Goal: Communication & Community: Participate in discussion

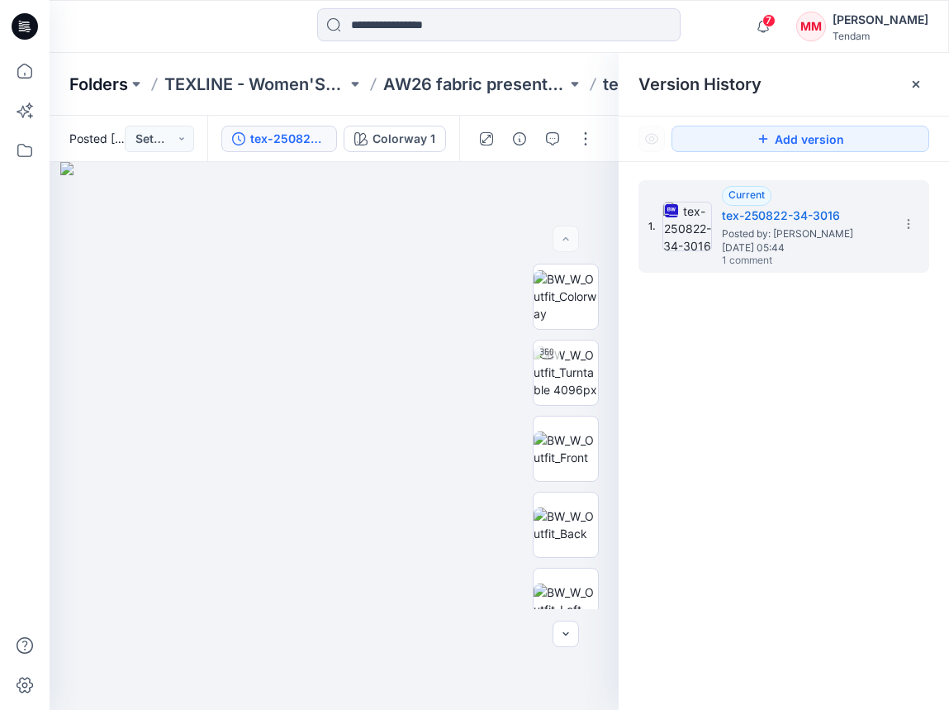
click at [96, 83] on p "Folders" at bounding box center [98, 84] width 59 height 23
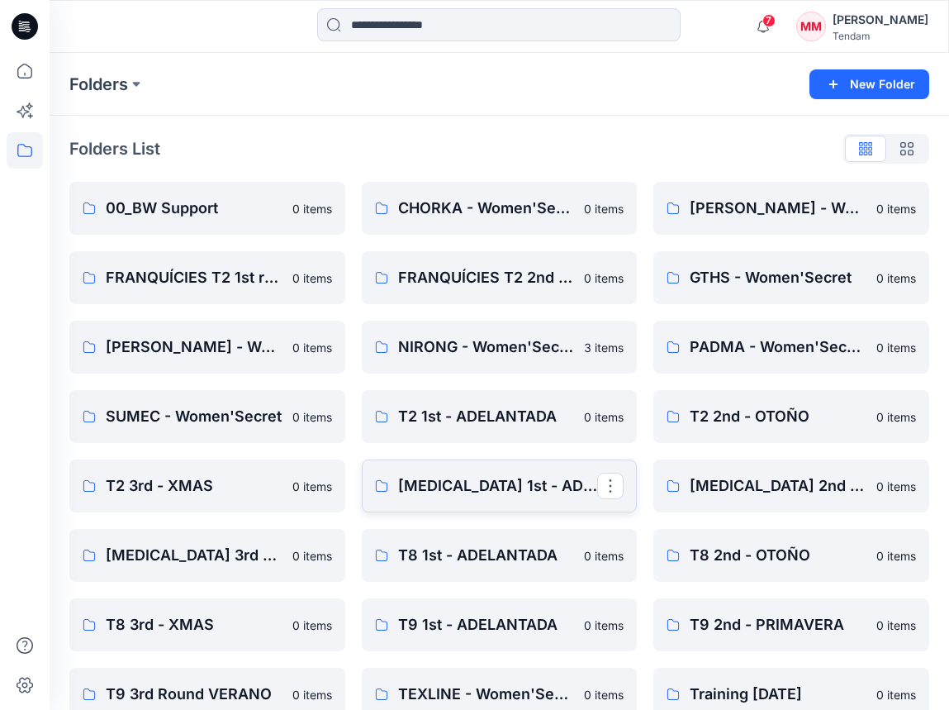
click at [502, 495] on p "[MEDICAL_DATA] 1st - ADELANTADA" at bounding box center [498, 485] width 200 height 23
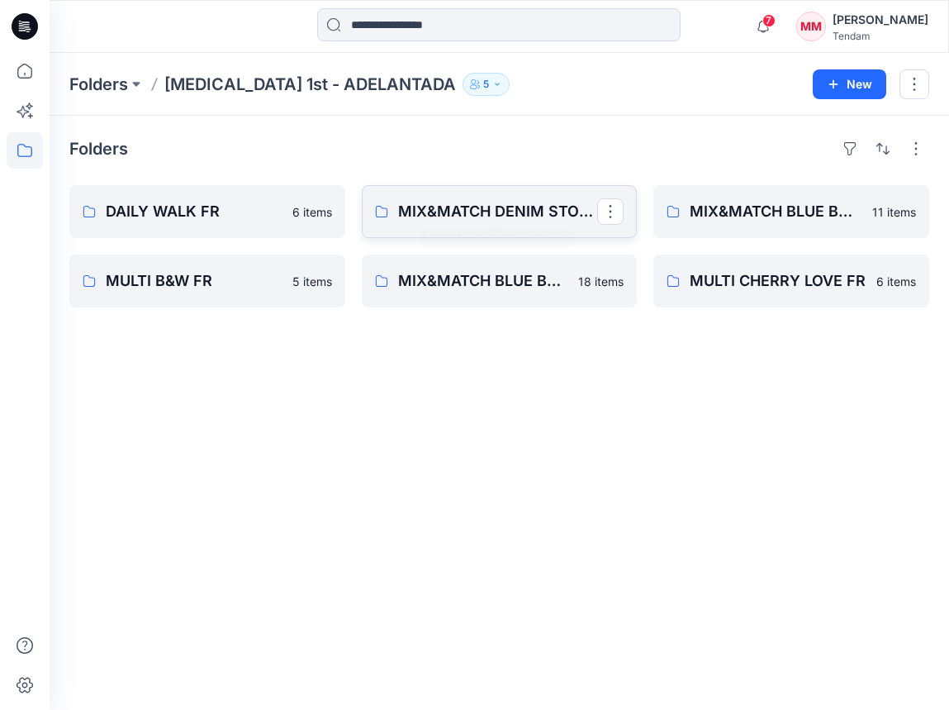
click at [450, 222] on p "MIX&MATCH DENIM STORIES FR" at bounding box center [498, 211] width 200 height 23
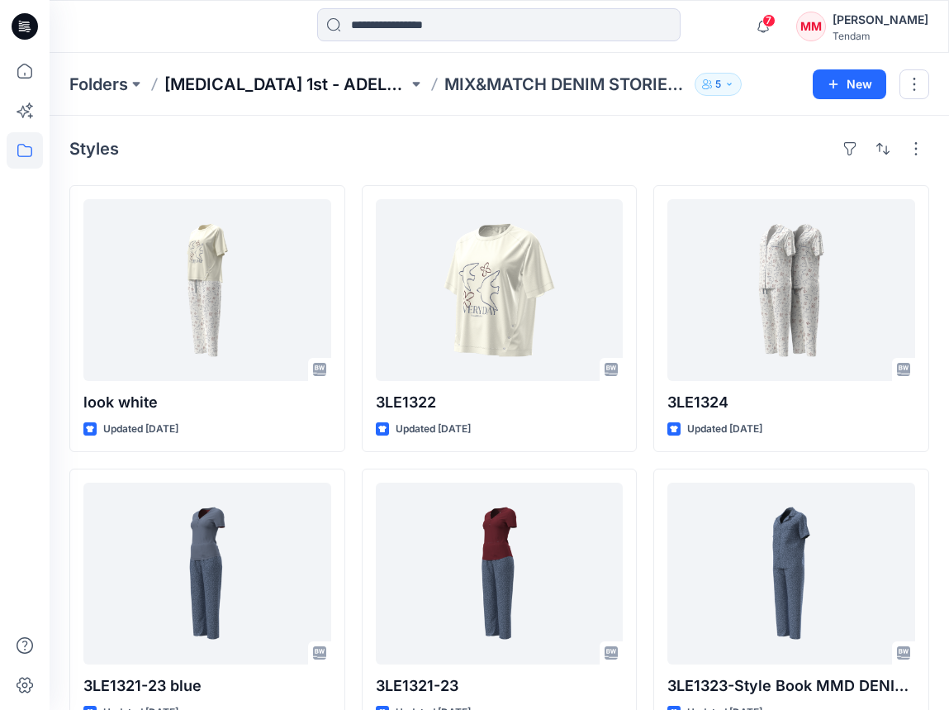
click at [280, 83] on p "[MEDICAL_DATA] 1st - ADELANTADA" at bounding box center [286, 84] width 244 height 23
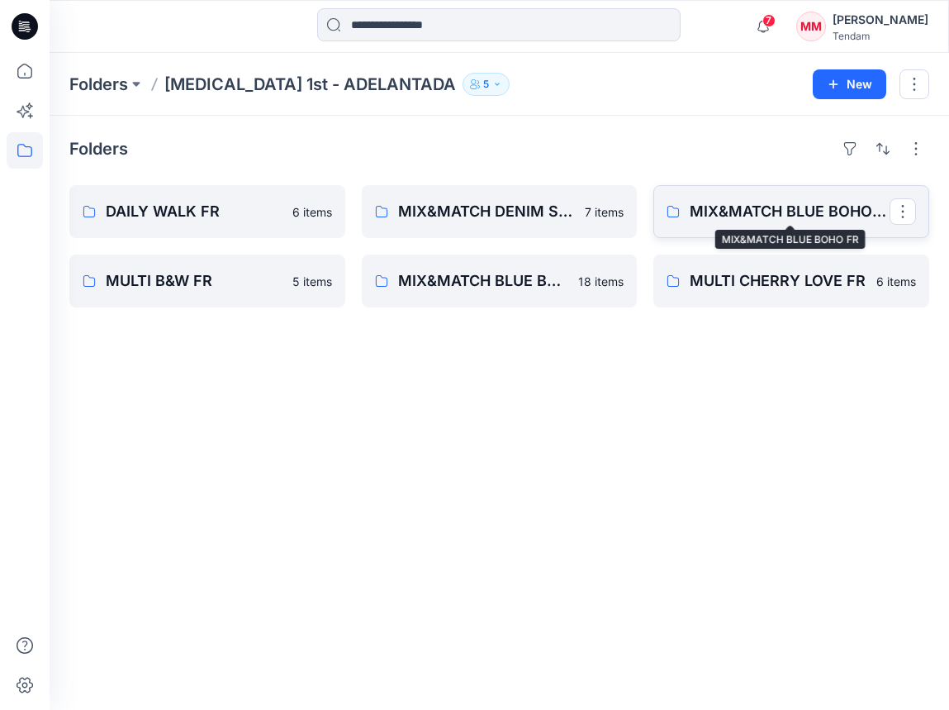
click at [766, 214] on p "MIX&MATCH BLUE BOHO FR" at bounding box center [790, 211] width 200 height 23
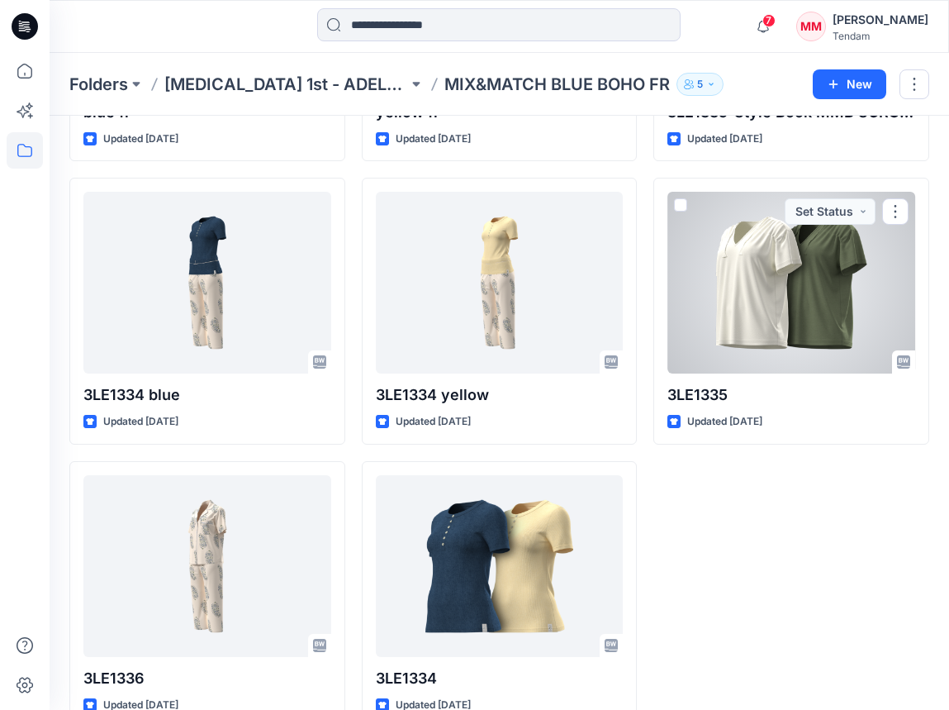
scroll to position [611, 0]
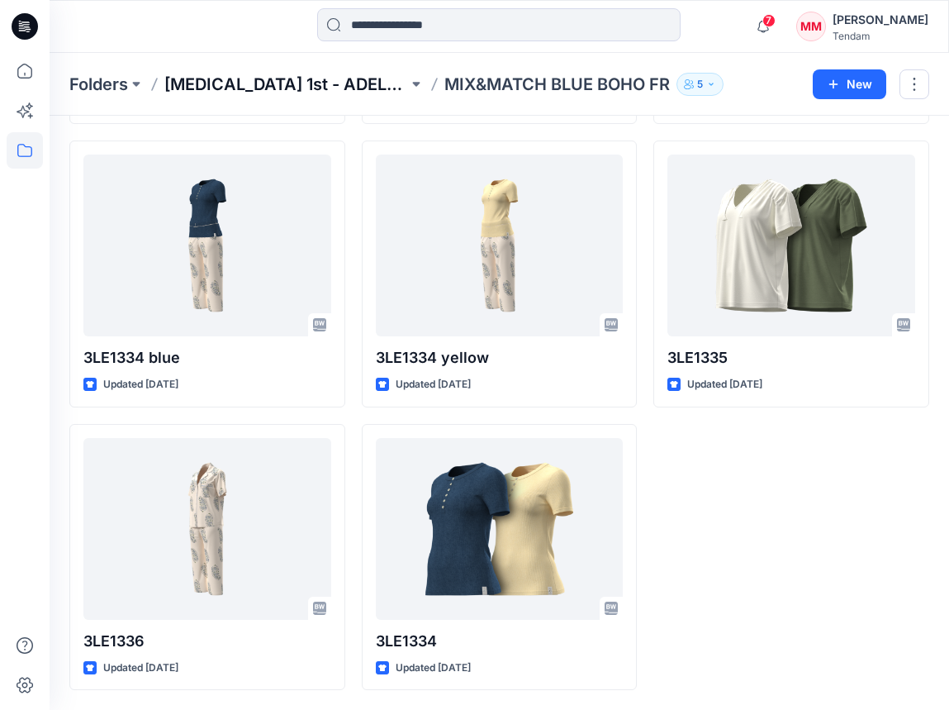
click at [310, 90] on p "[MEDICAL_DATA] 1st - ADELANTADA" at bounding box center [286, 84] width 244 height 23
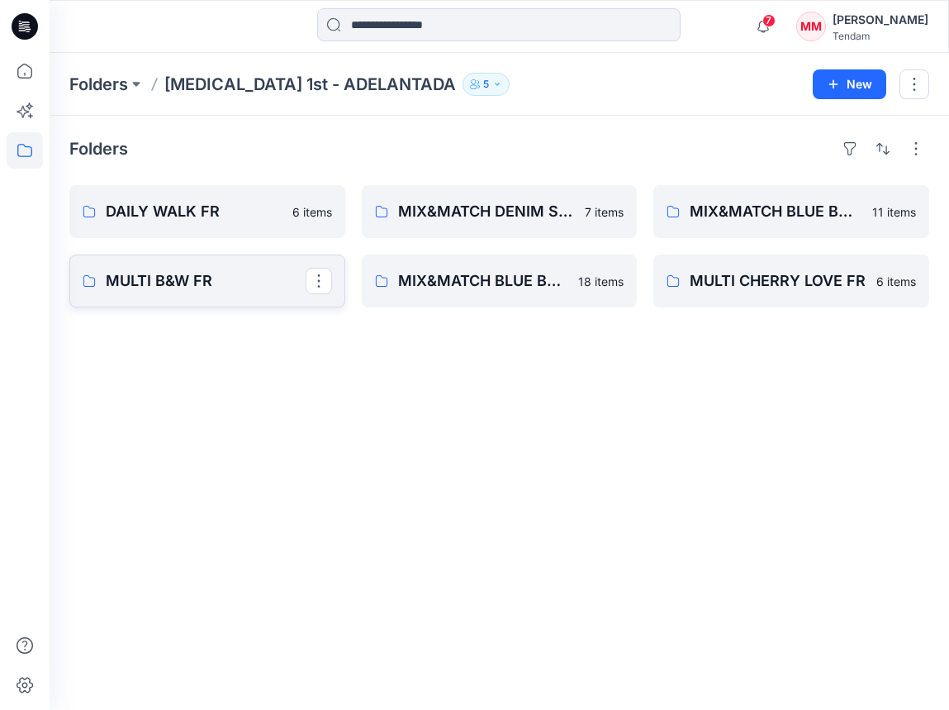
click at [175, 295] on link "MULTI B&W FR" at bounding box center [207, 281] width 276 height 53
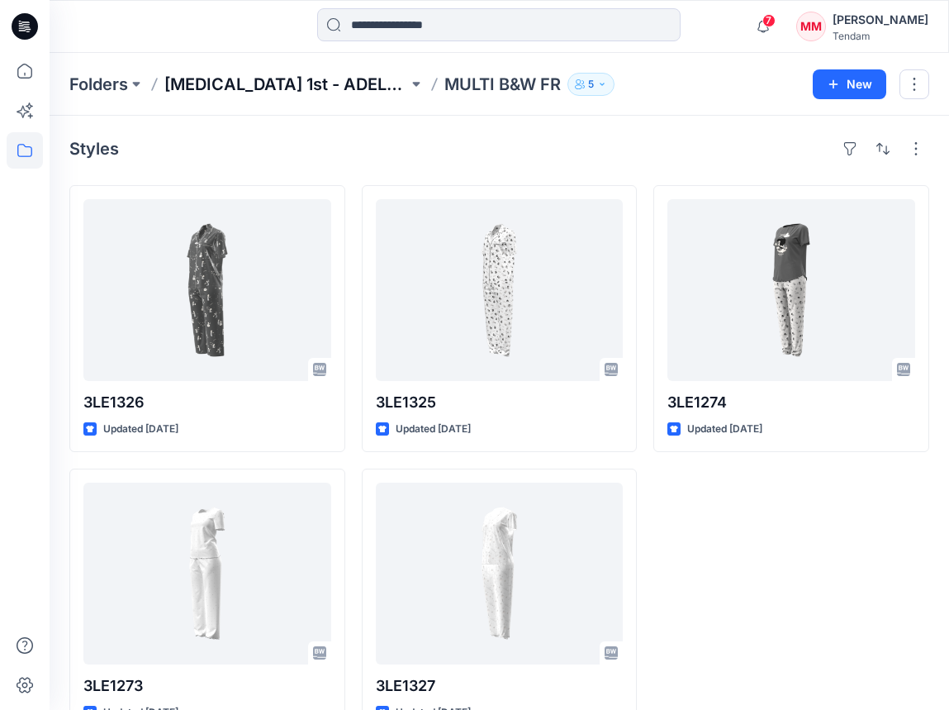
click at [312, 83] on p "[MEDICAL_DATA] 1st - ADELANTADA" at bounding box center [286, 84] width 244 height 23
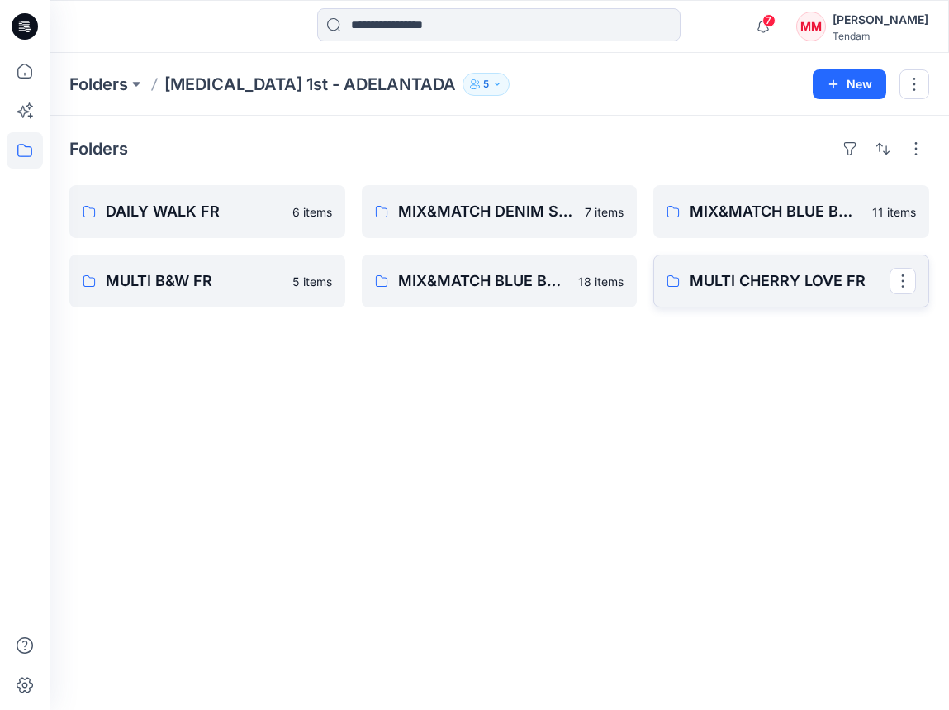
click at [773, 287] on p "MULTI CHERRY LOVE FR" at bounding box center [790, 280] width 200 height 23
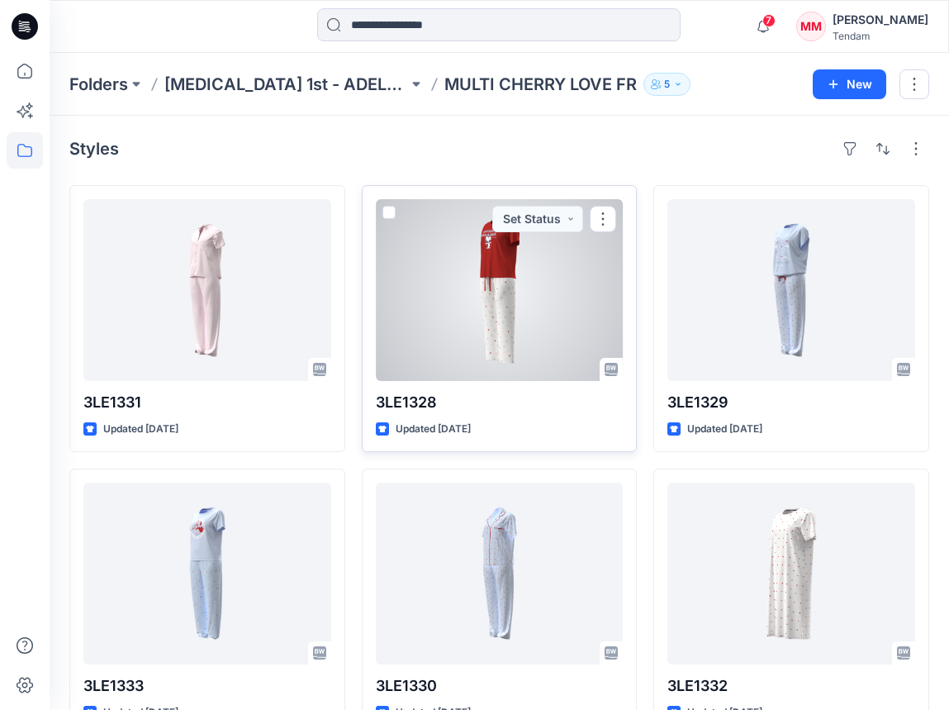
scroll to position [45, 0]
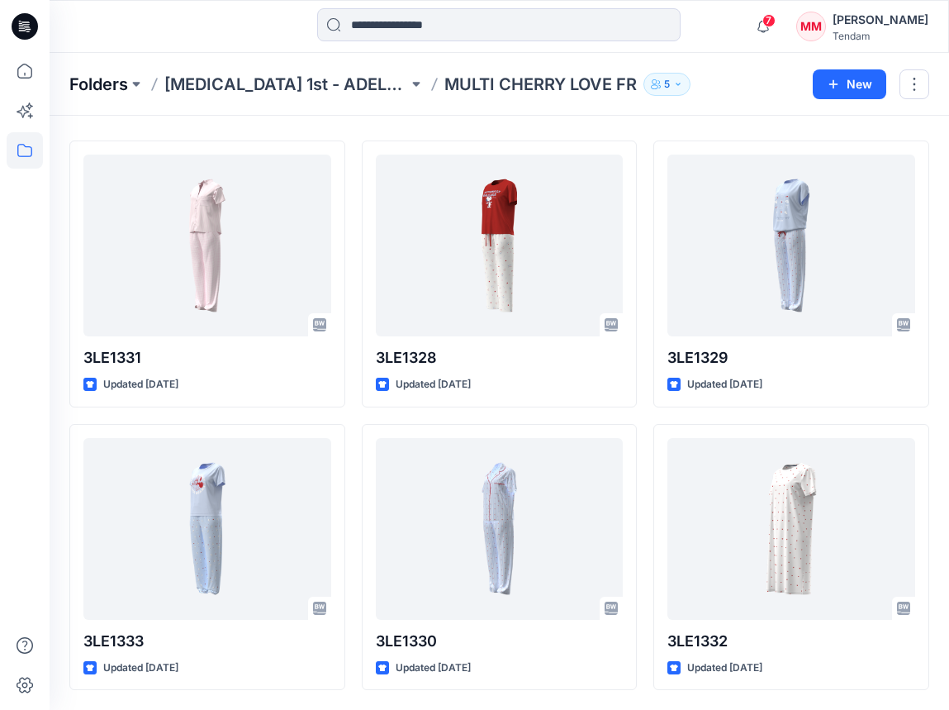
click at [119, 81] on p "Folders" at bounding box center [98, 84] width 59 height 23
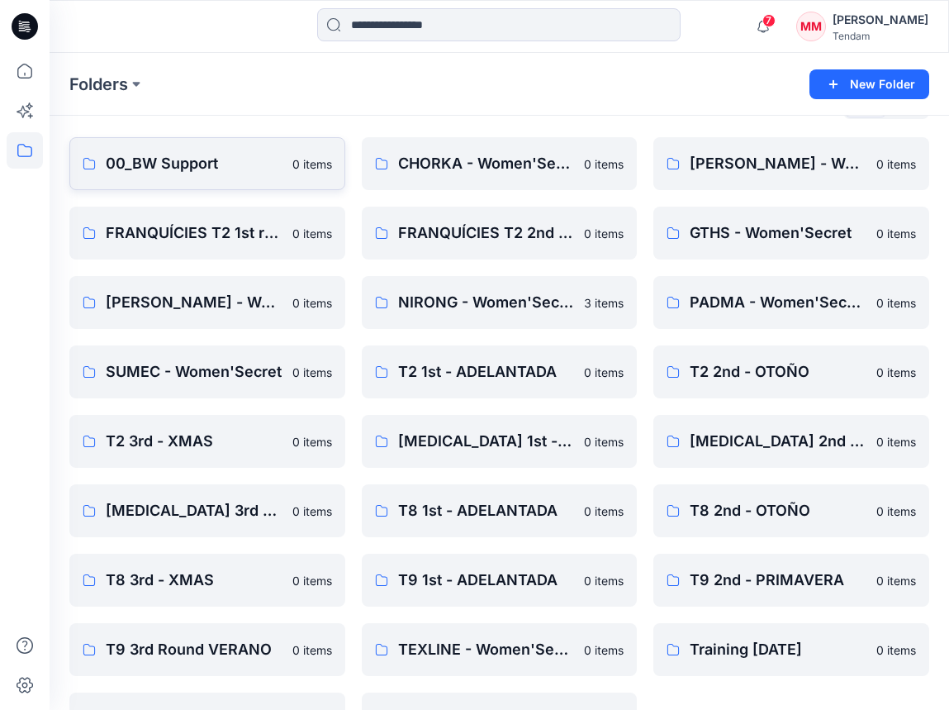
scroll to position [41, 0]
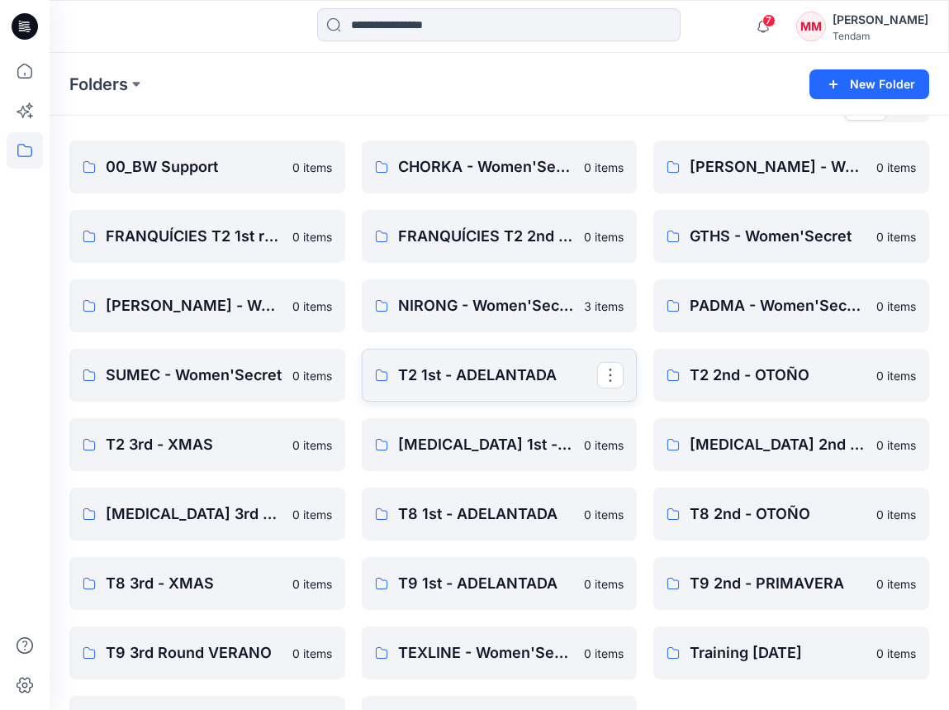
click at [490, 374] on p "T2 1st - ADELANTADA" at bounding box center [498, 375] width 200 height 23
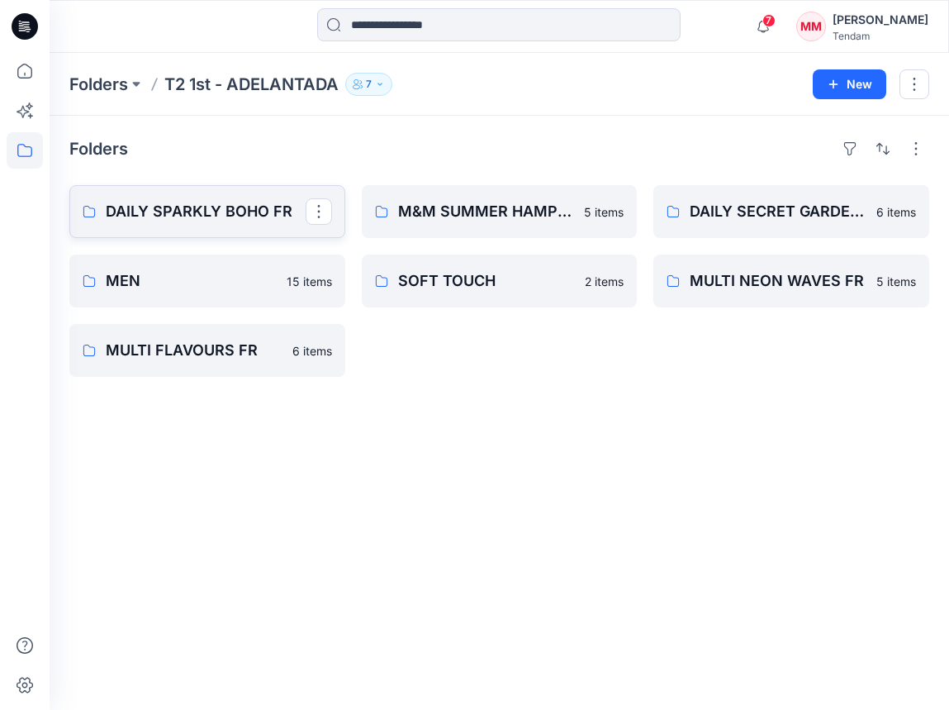
click at [217, 229] on link "DAILY SPARKLY BOHO FR" at bounding box center [207, 211] width 276 height 53
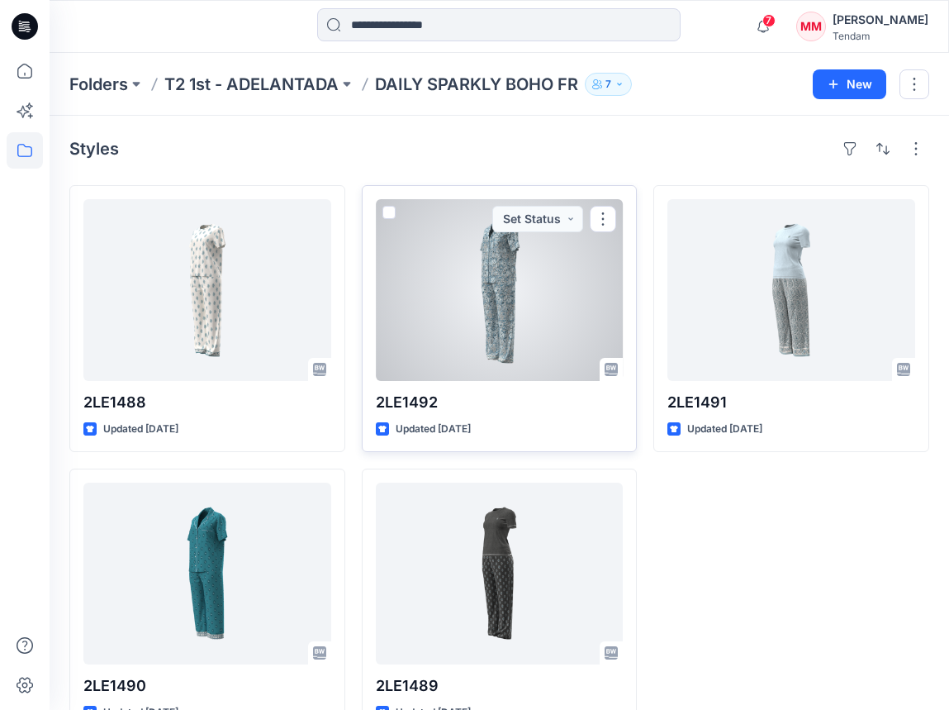
click at [507, 277] on div at bounding box center [500, 290] width 248 height 182
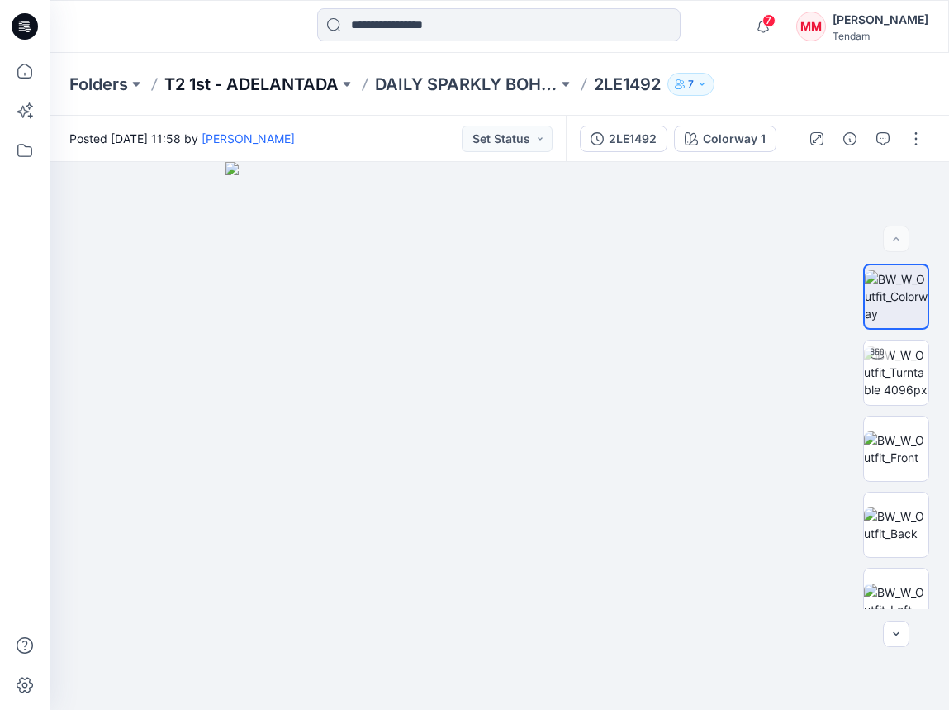
click at [285, 81] on p "T2 1st - ADELANTADA" at bounding box center [251, 84] width 174 height 23
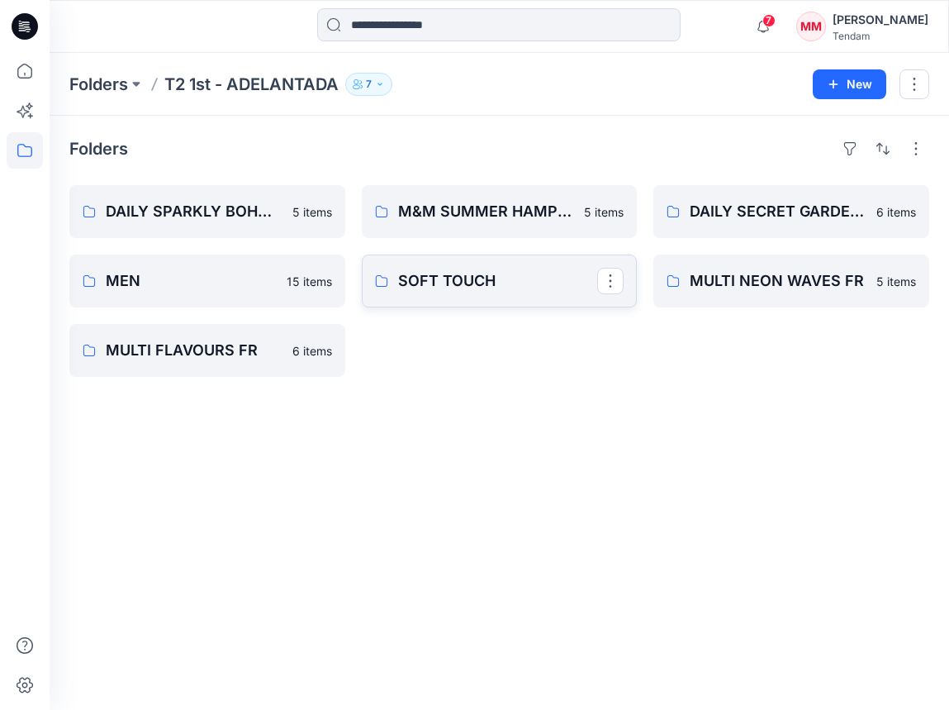
click at [416, 274] on p "SOFT TOUCH" at bounding box center [498, 280] width 200 height 23
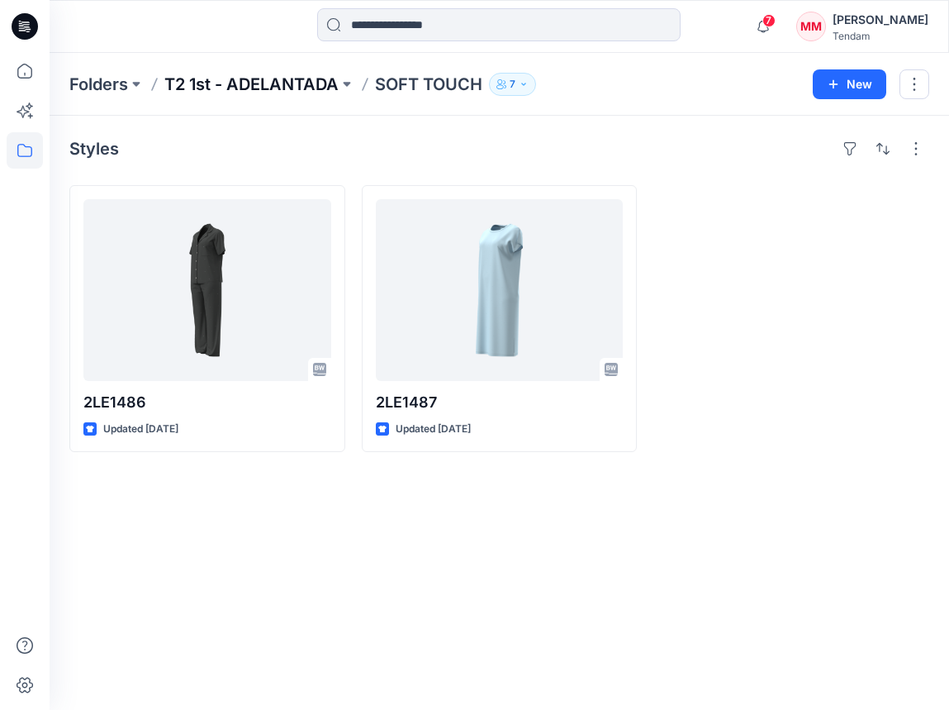
click at [263, 84] on p "T2 1st - ADELANTADA" at bounding box center [251, 84] width 174 height 23
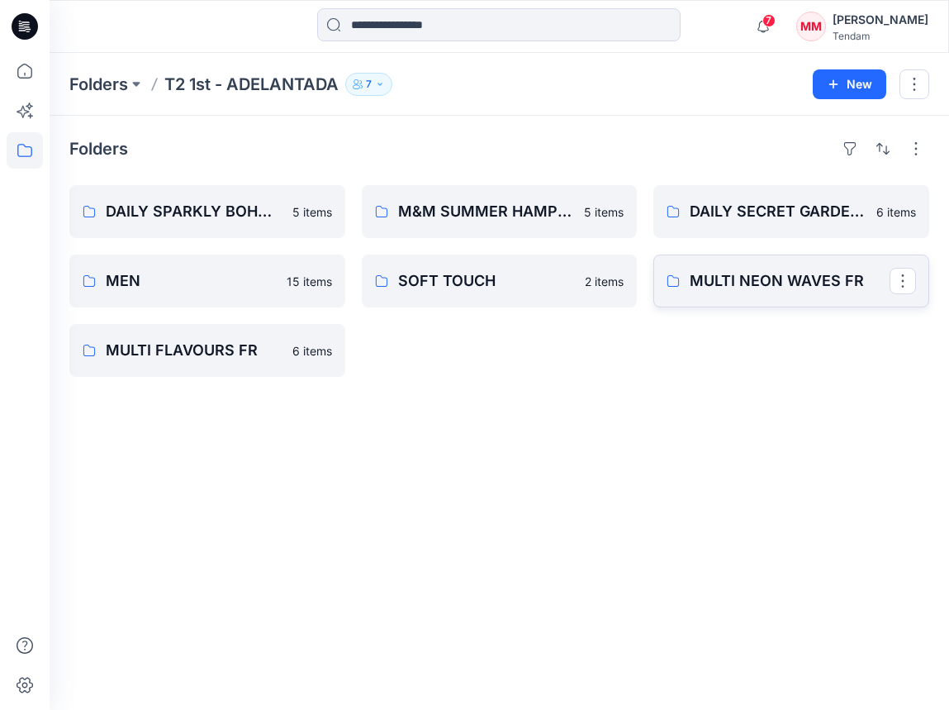
click at [703, 277] on p "MULTI NEON WAVES FR" at bounding box center [790, 280] width 200 height 23
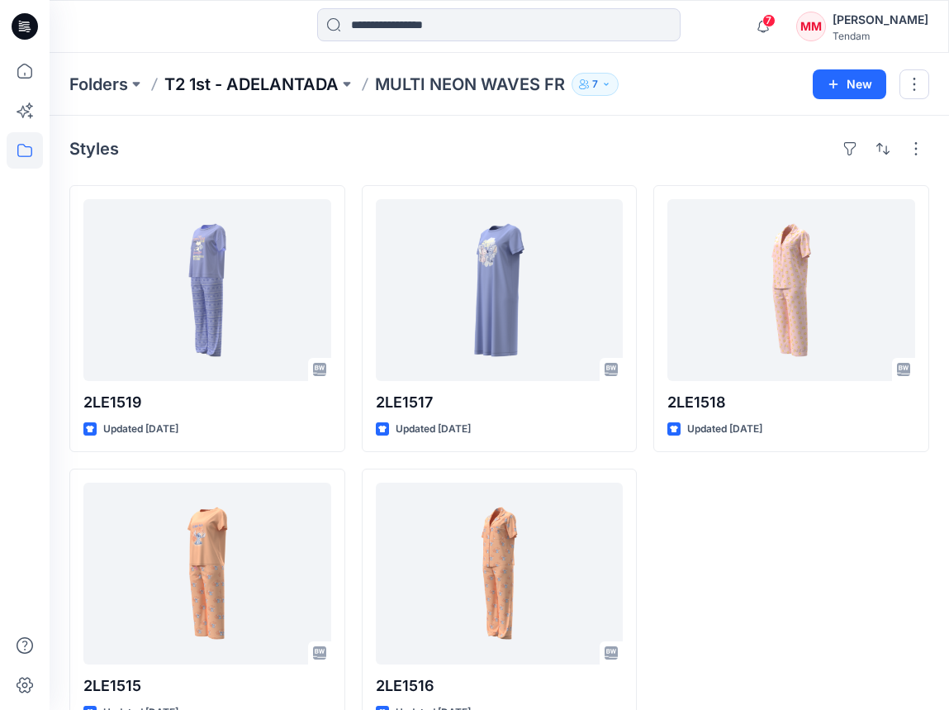
click at [219, 77] on p "T2 1st - ADELANTADA" at bounding box center [251, 84] width 174 height 23
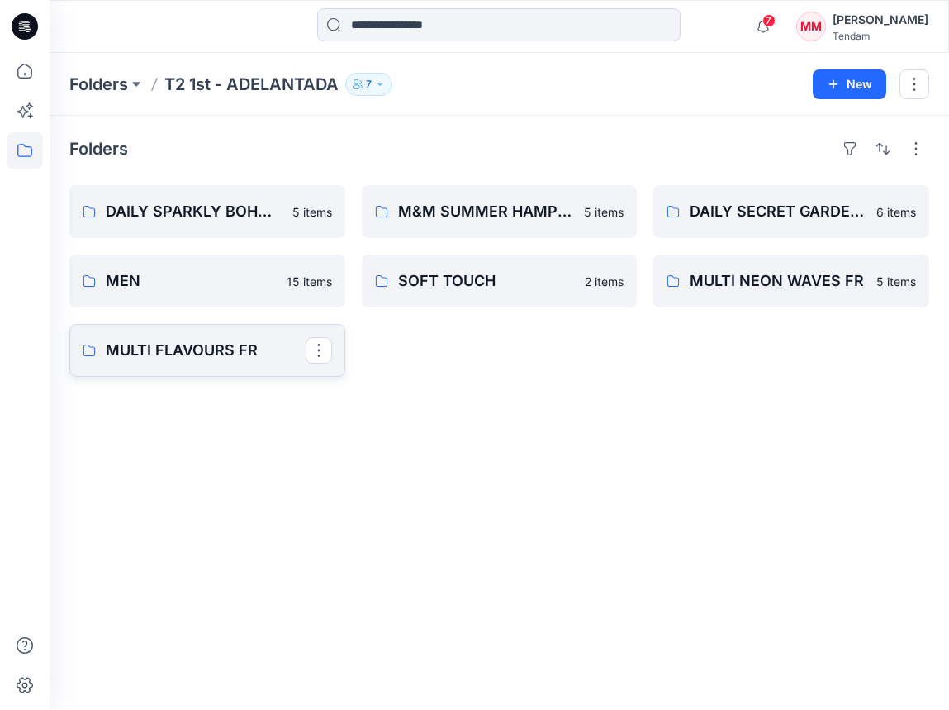
click at [183, 341] on p "MULTI FLAVOURS FR" at bounding box center [206, 350] width 200 height 23
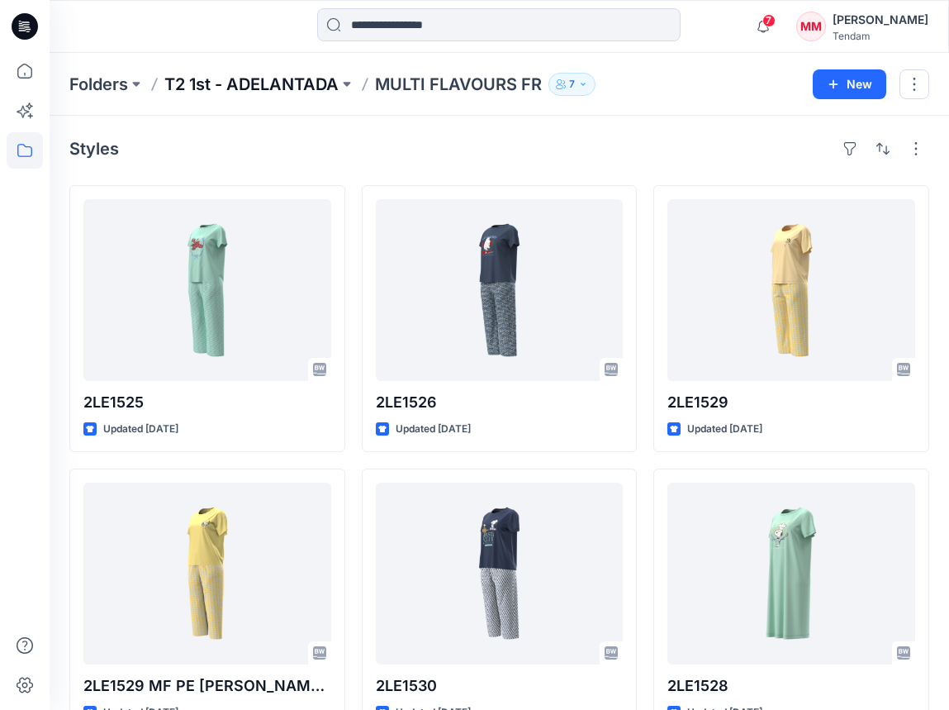
click at [225, 89] on p "T2 1st - ADELANTADA" at bounding box center [251, 84] width 174 height 23
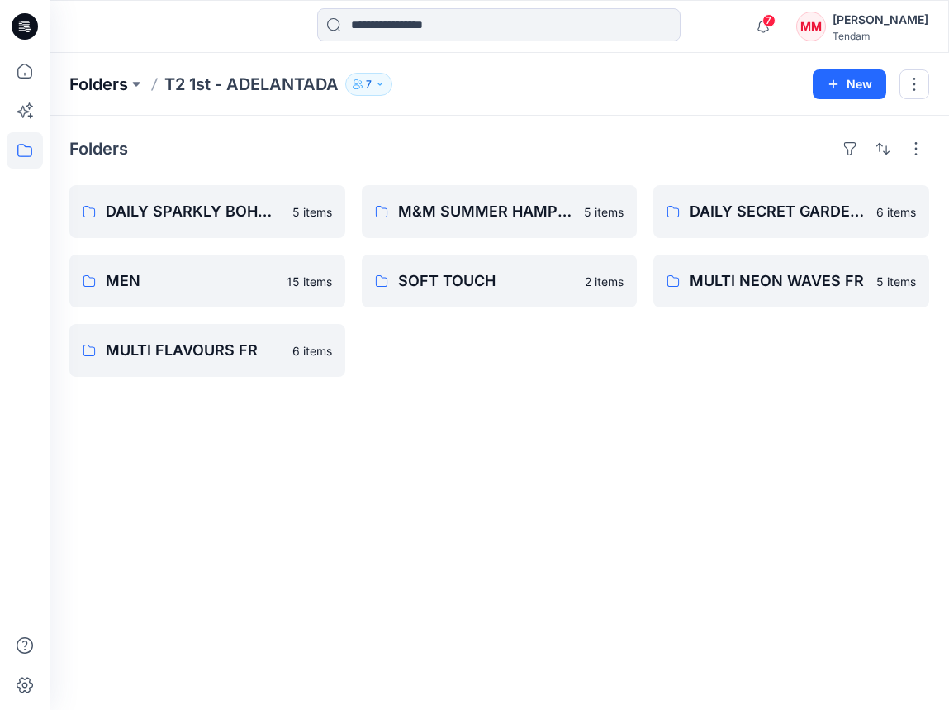
click at [112, 79] on p "Folders" at bounding box center [98, 84] width 59 height 23
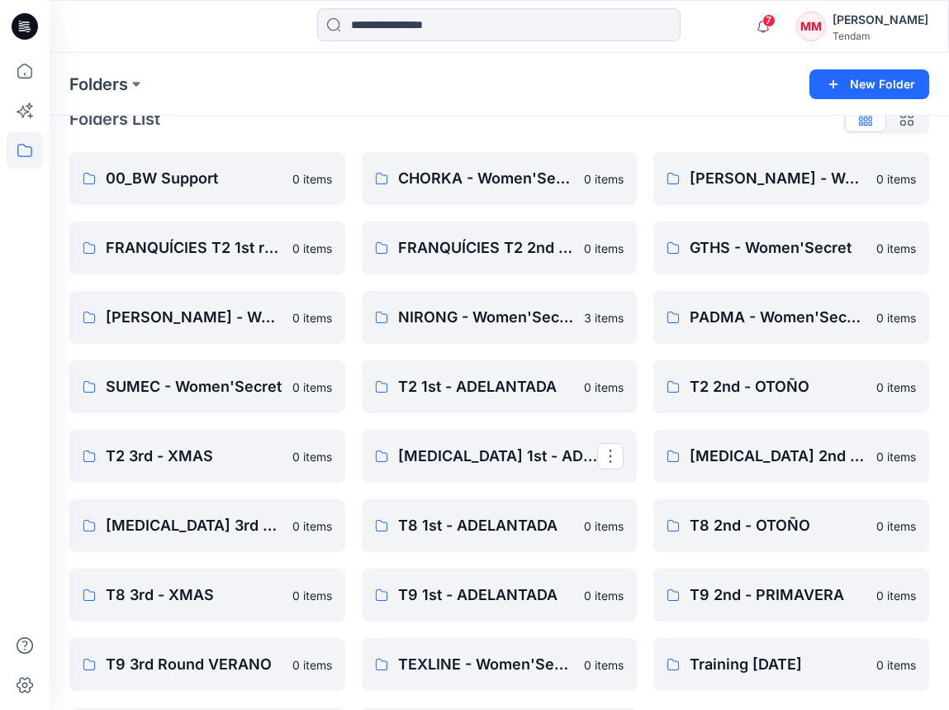
scroll to position [33, 0]
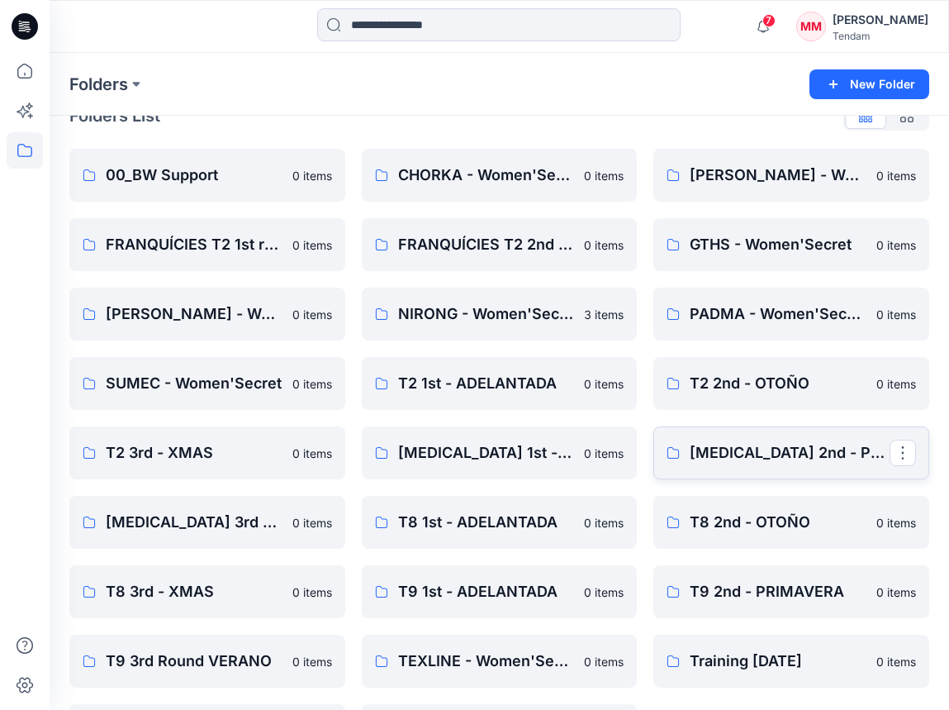
click at [758, 462] on p "[MEDICAL_DATA] 2nd - PRIMAVERA" at bounding box center [790, 452] width 200 height 23
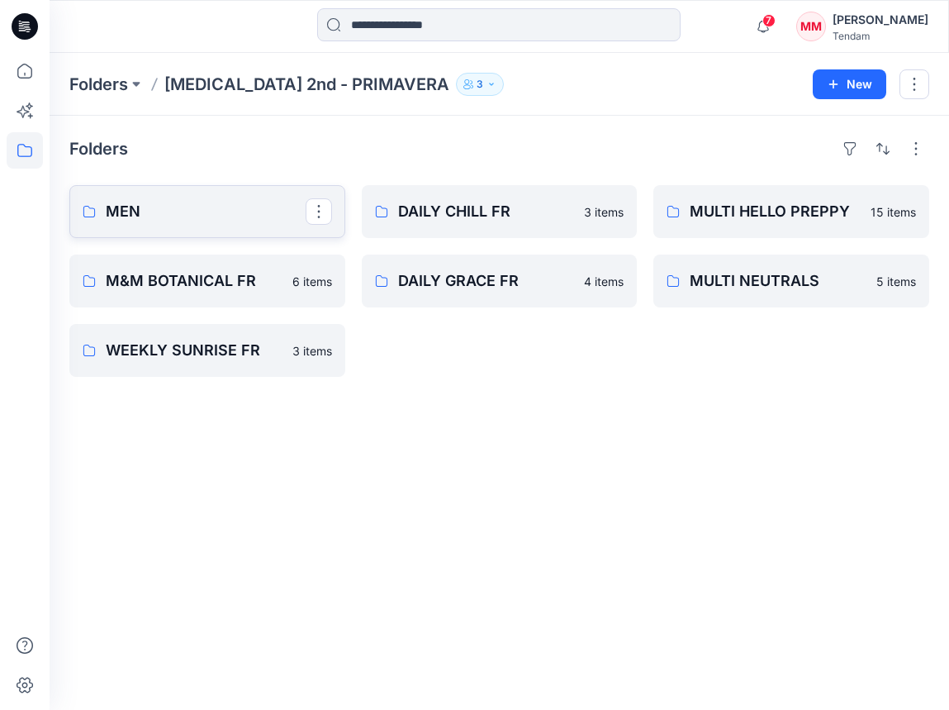
click at [159, 215] on p "MEN" at bounding box center [206, 211] width 200 height 23
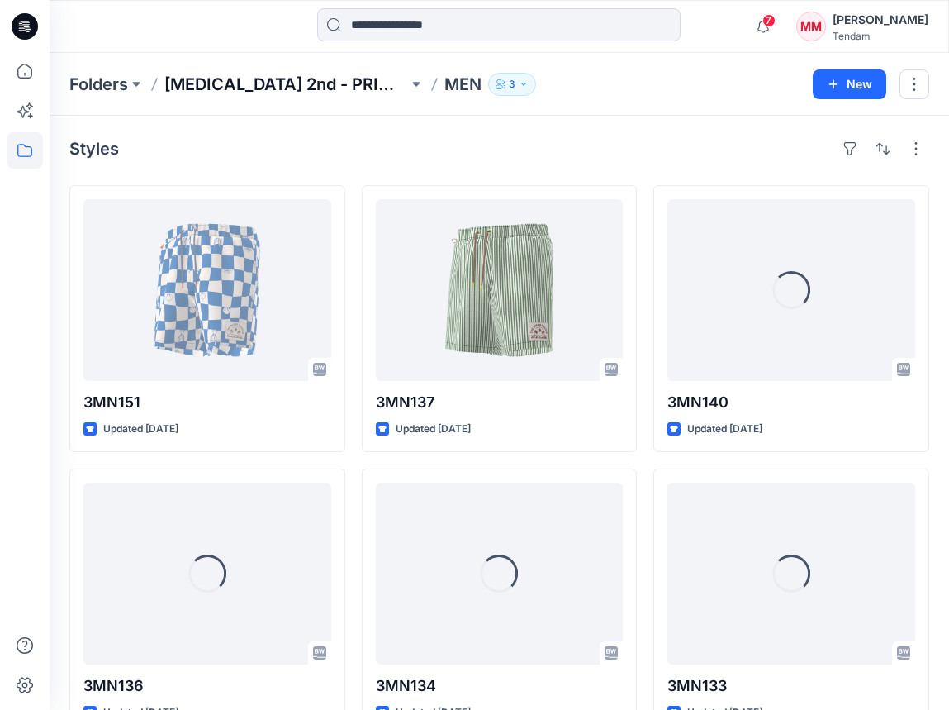
click at [240, 80] on p "[MEDICAL_DATA] 2nd - PRIMAVERA" at bounding box center [286, 84] width 244 height 23
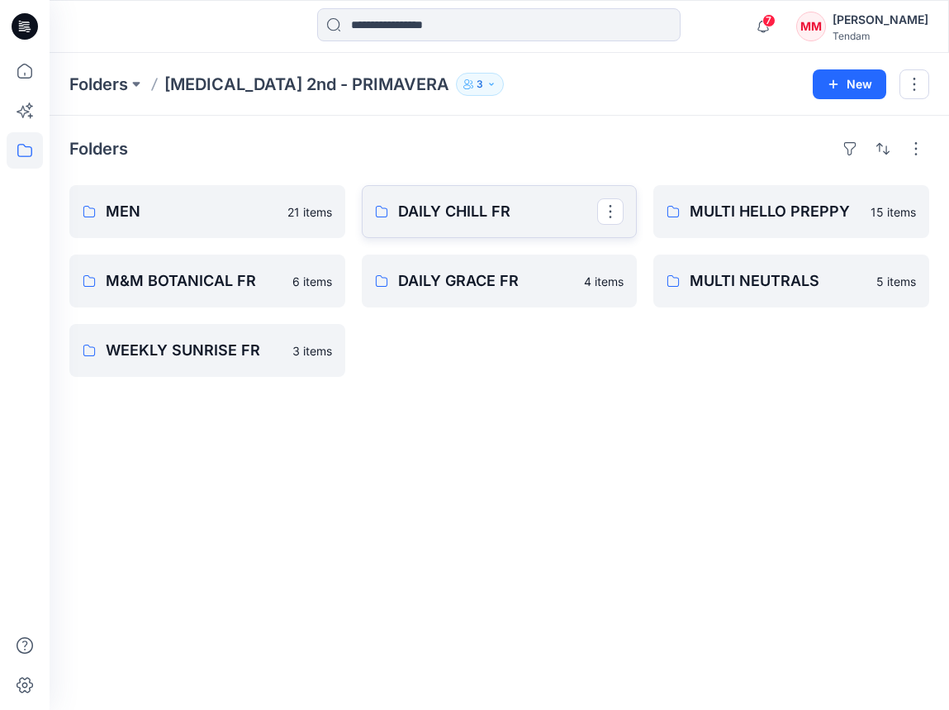
click at [430, 207] on p "DAILY CHILL FR" at bounding box center [498, 211] width 200 height 23
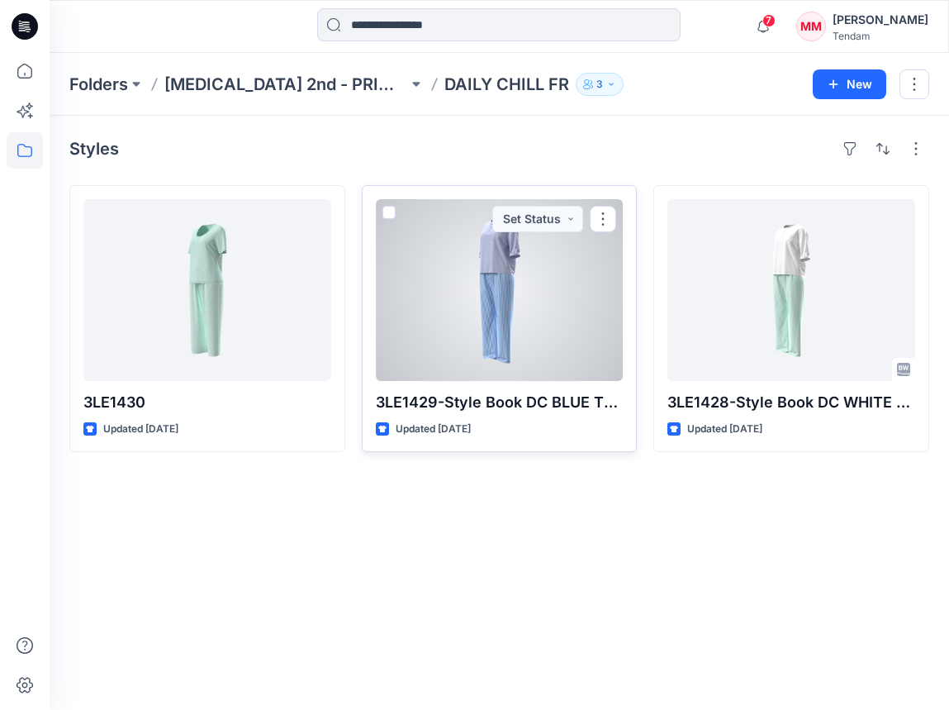
click at [519, 302] on div at bounding box center [500, 290] width 248 height 182
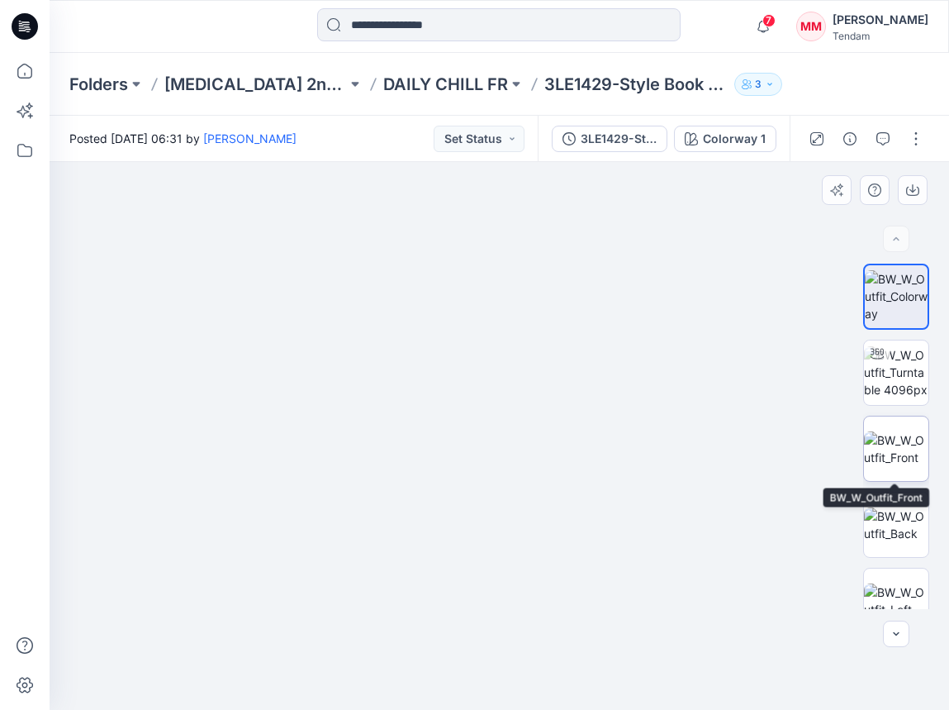
click at [891, 455] on img at bounding box center [896, 448] width 64 height 35
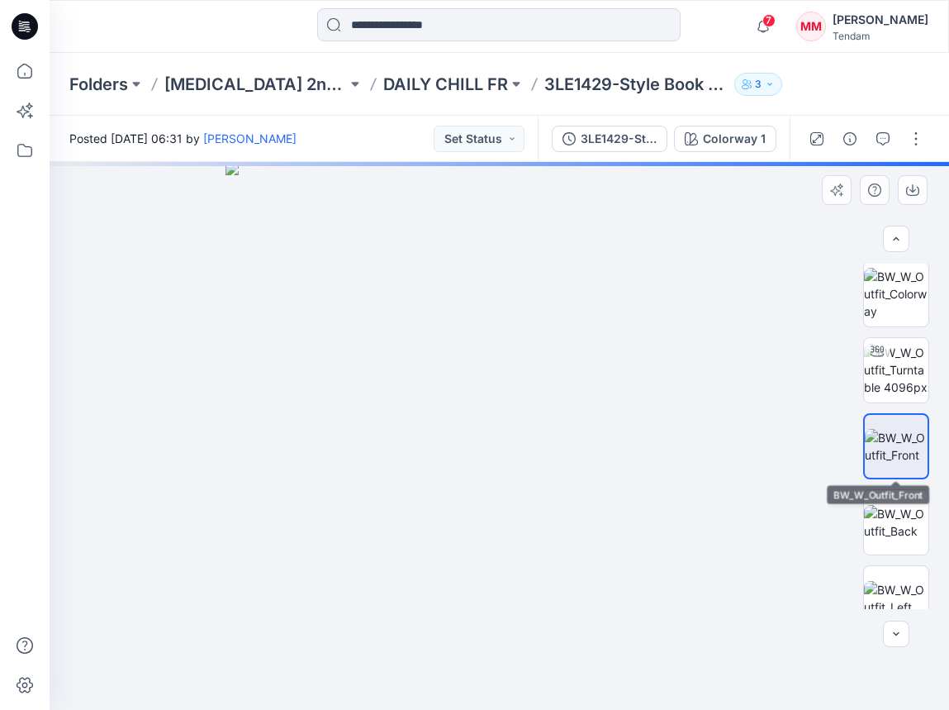
scroll to position [6, 0]
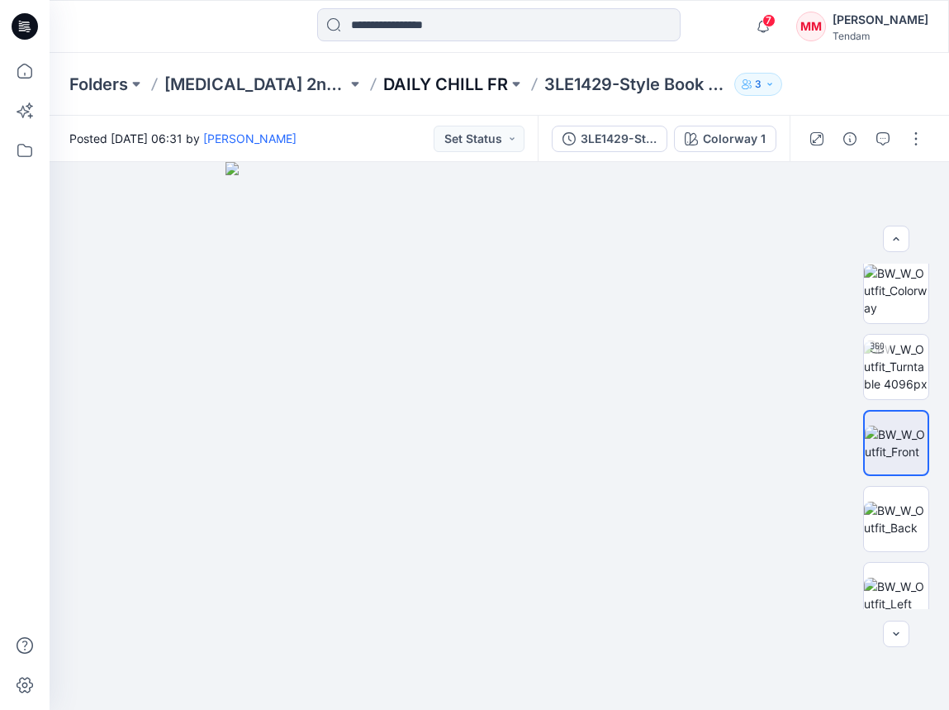
click at [451, 78] on p "DAILY CHILL FR" at bounding box center [445, 84] width 125 height 23
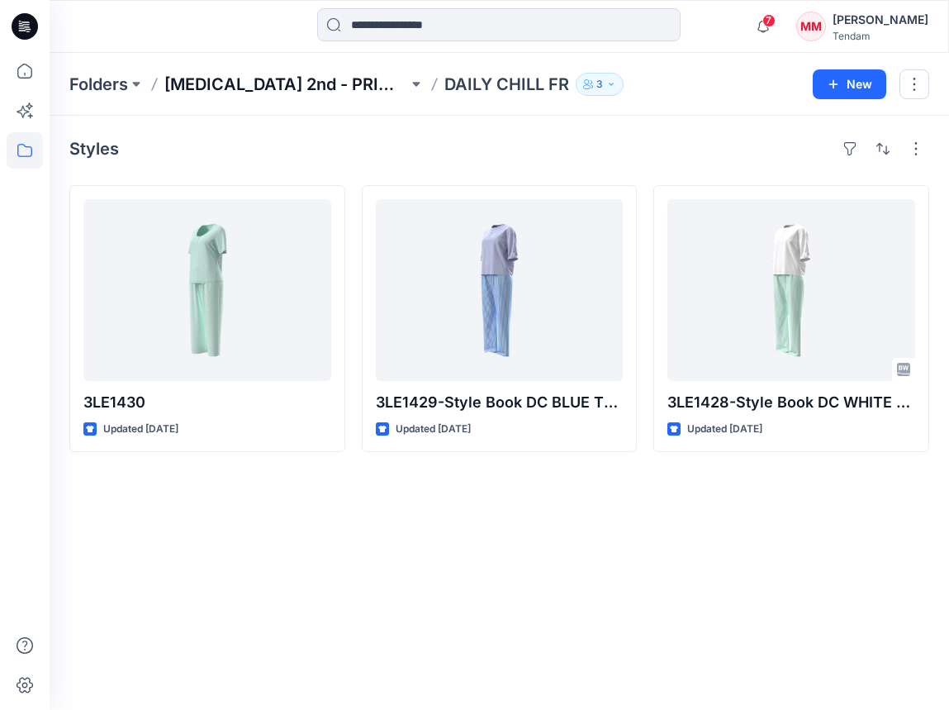
click at [313, 81] on p "[MEDICAL_DATA] 2nd - PRIMAVERA" at bounding box center [286, 84] width 244 height 23
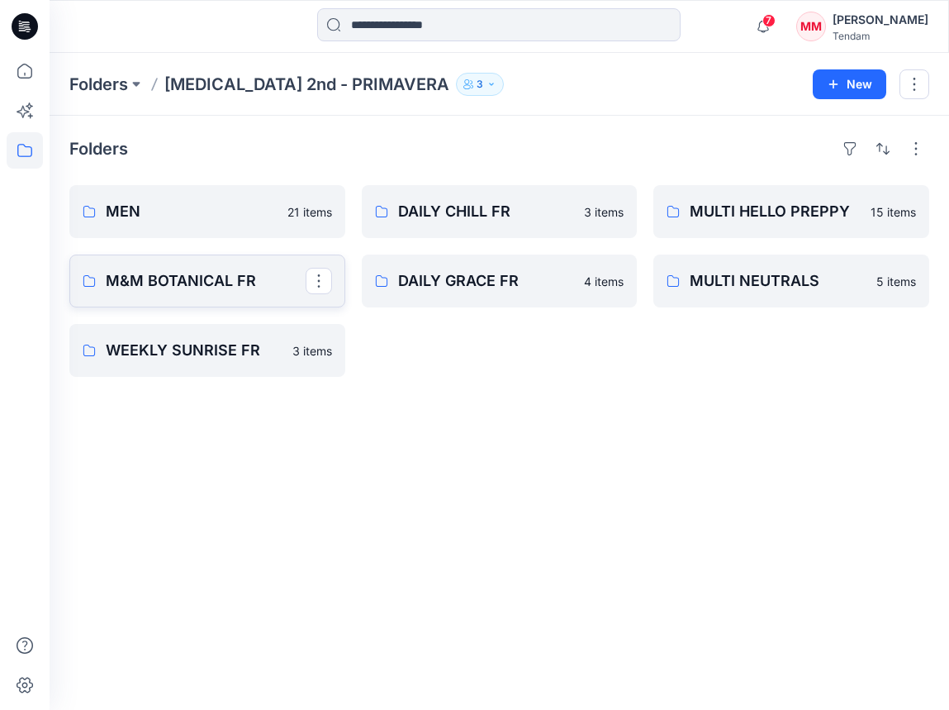
click at [231, 267] on link "M&M BOTANICAL FR" at bounding box center [207, 281] width 276 height 53
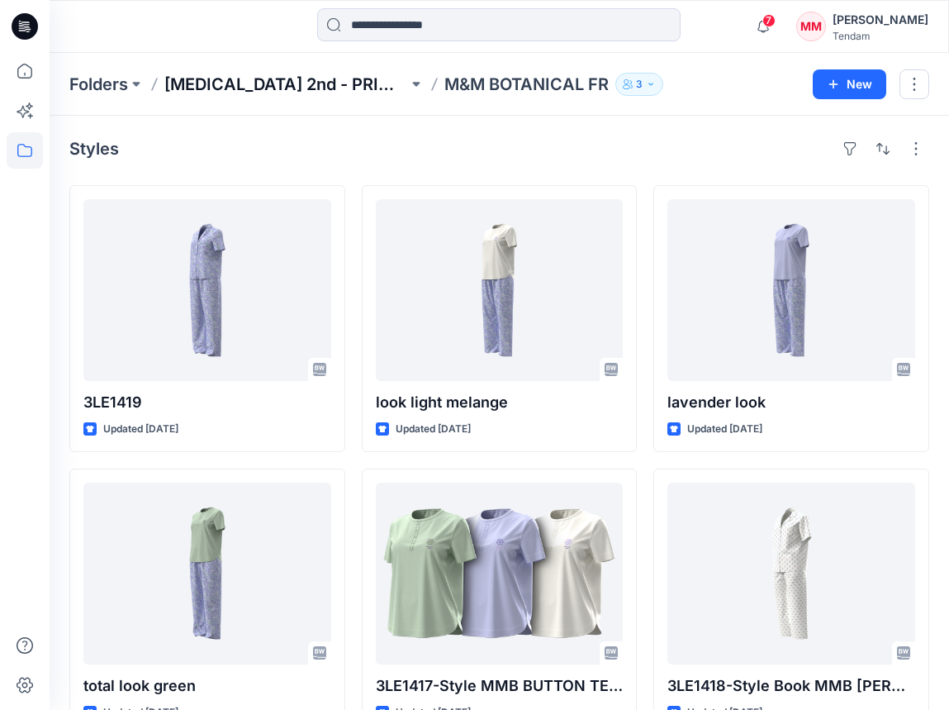
click at [239, 87] on p "[MEDICAL_DATA] 2nd - PRIMAVERA" at bounding box center [286, 84] width 244 height 23
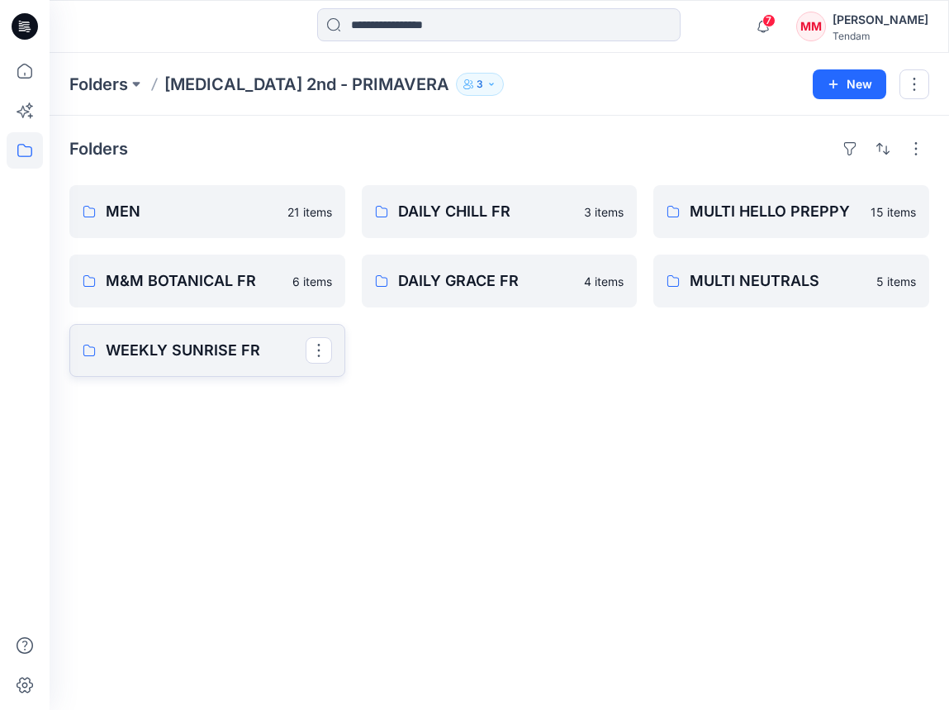
click at [207, 347] on p "WEEKLY SUNRISE FR" at bounding box center [206, 350] width 200 height 23
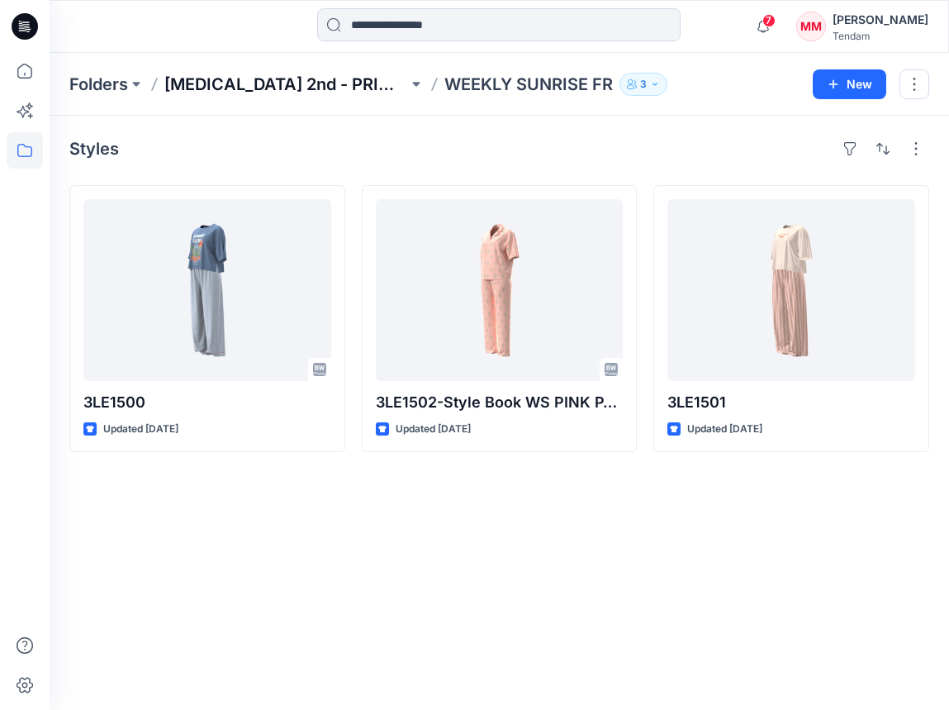
click at [290, 81] on p "[MEDICAL_DATA] 2nd - PRIMAVERA" at bounding box center [286, 84] width 244 height 23
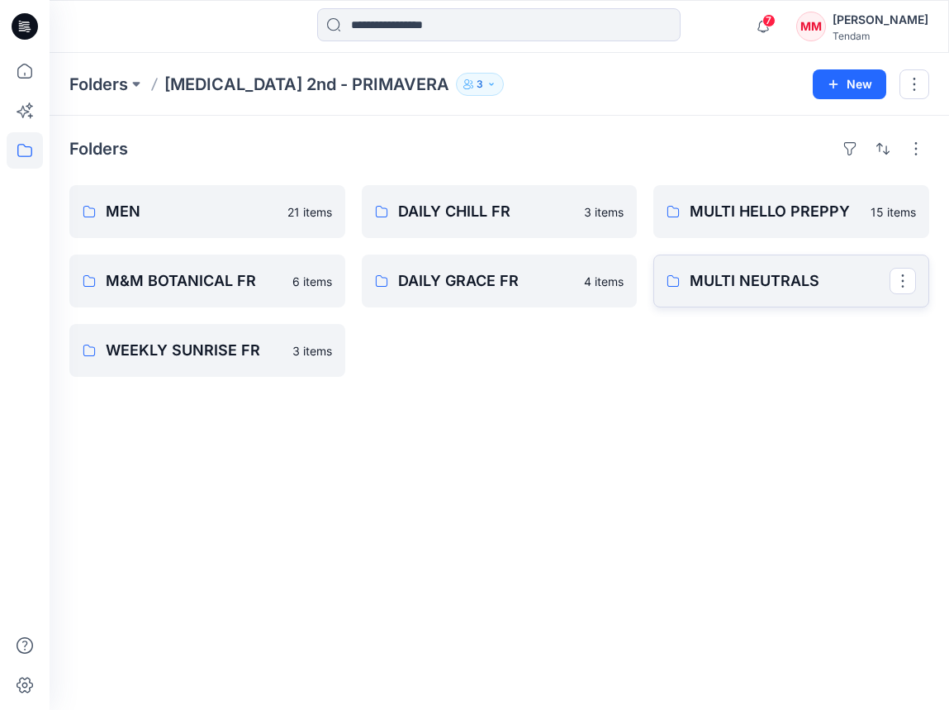
click at [810, 290] on p "MULTI NEUTRALS" at bounding box center [790, 280] width 200 height 23
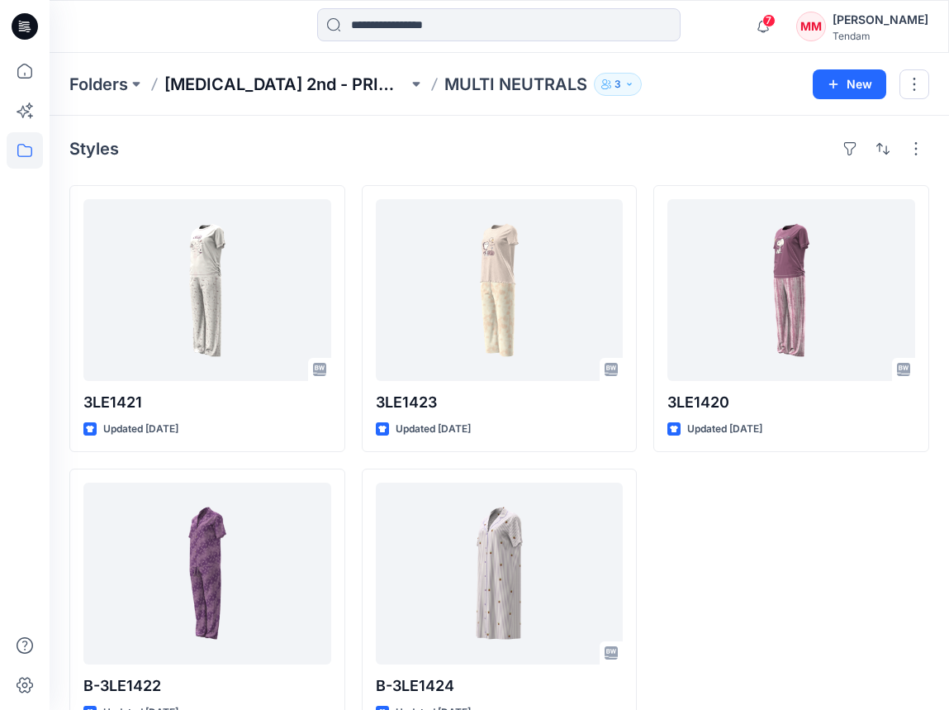
click at [287, 79] on p "[MEDICAL_DATA] 2nd - PRIMAVERA" at bounding box center [286, 84] width 244 height 23
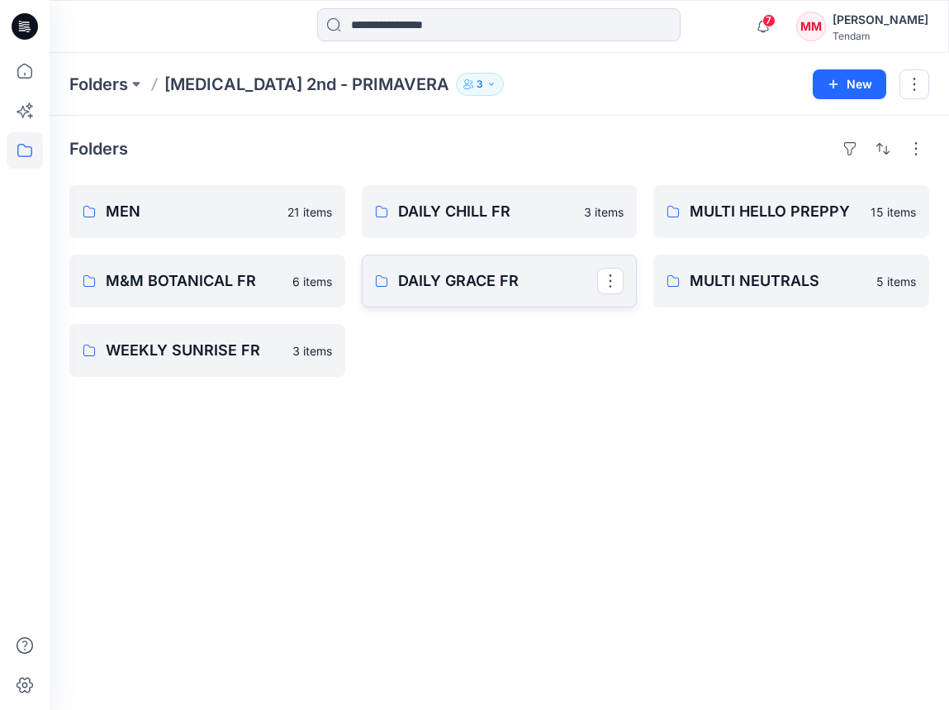
click at [550, 266] on link "DAILY GRACE FR" at bounding box center [500, 281] width 276 height 53
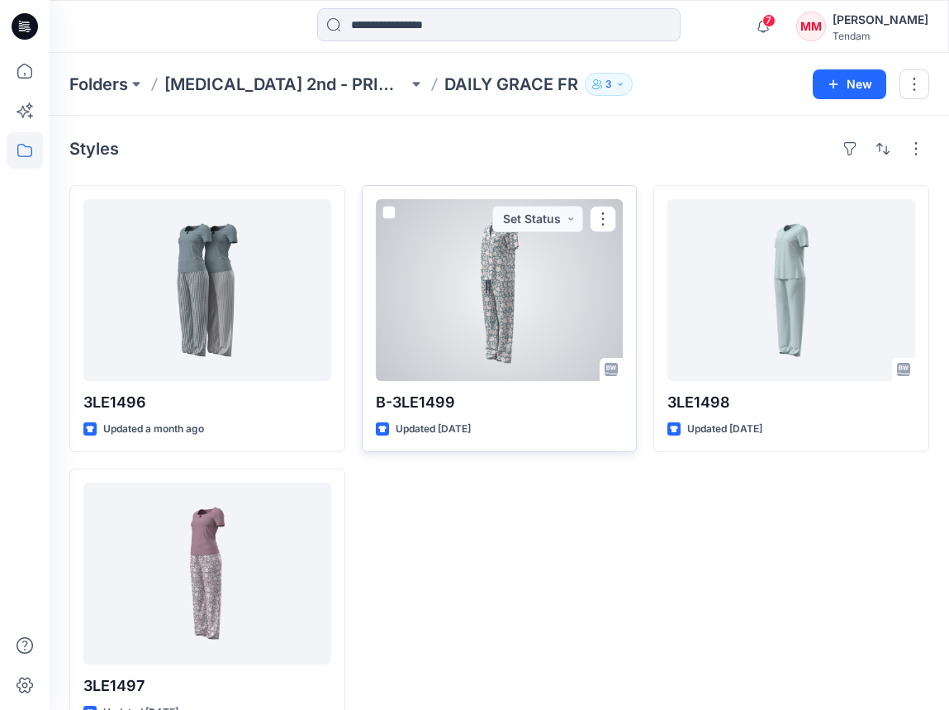
click at [499, 283] on div at bounding box center [500, 290] width 248 height 182
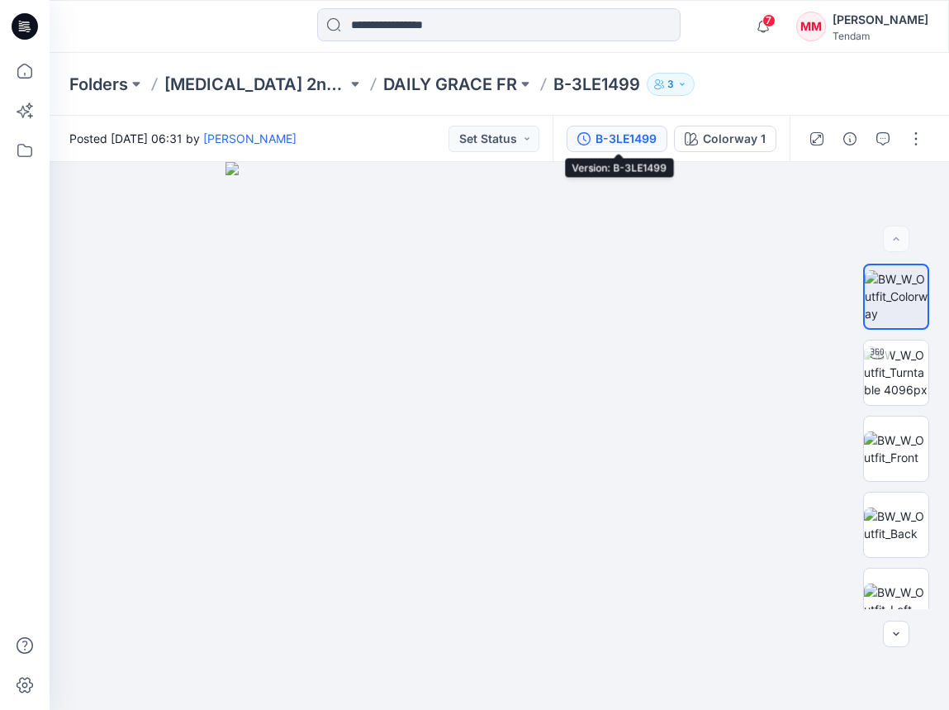
click at [647, 139] on div "B-3LE1499" at bounding box center [626, 139] width 61 height 18
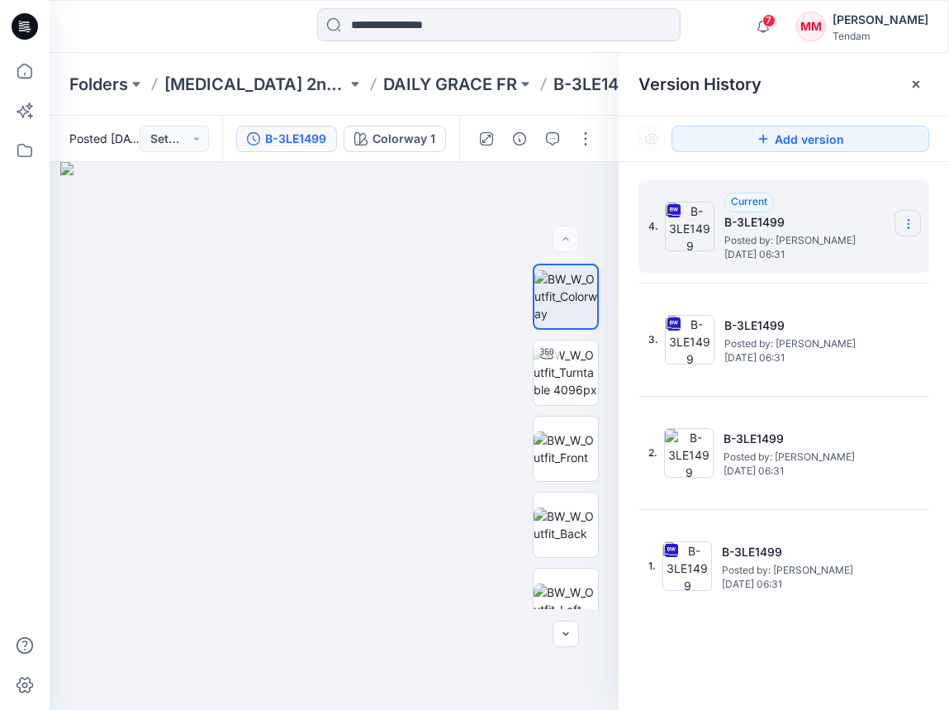
click at [911, 219] on icon at bounding box center [908, 223] width 13 height 13
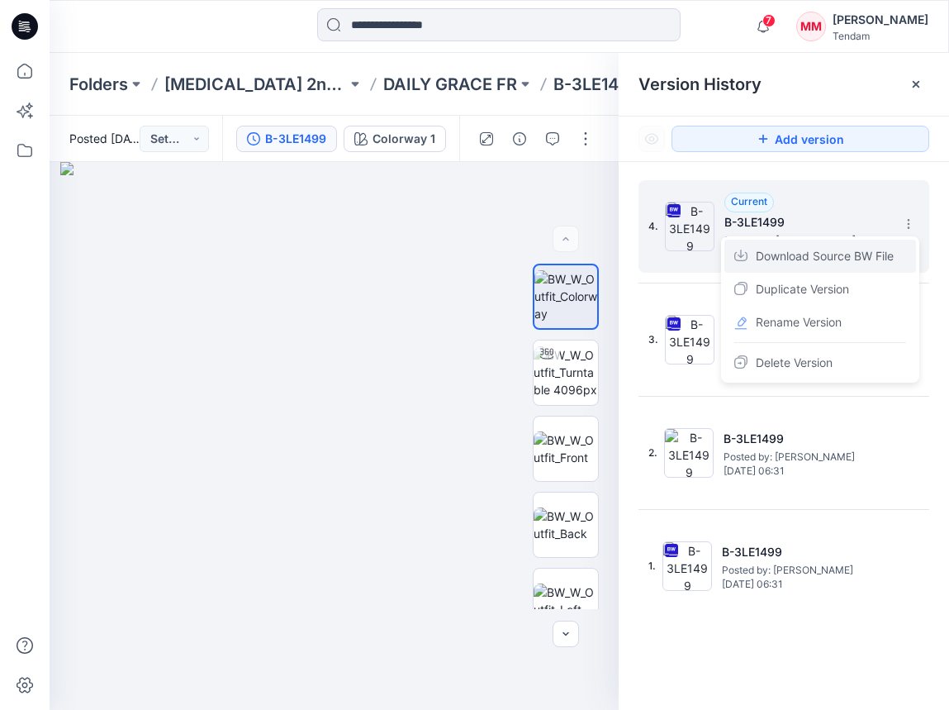
click at [812, 259] on span "Download Source BW File" at bounding box center [825, 256] width 138 height 20
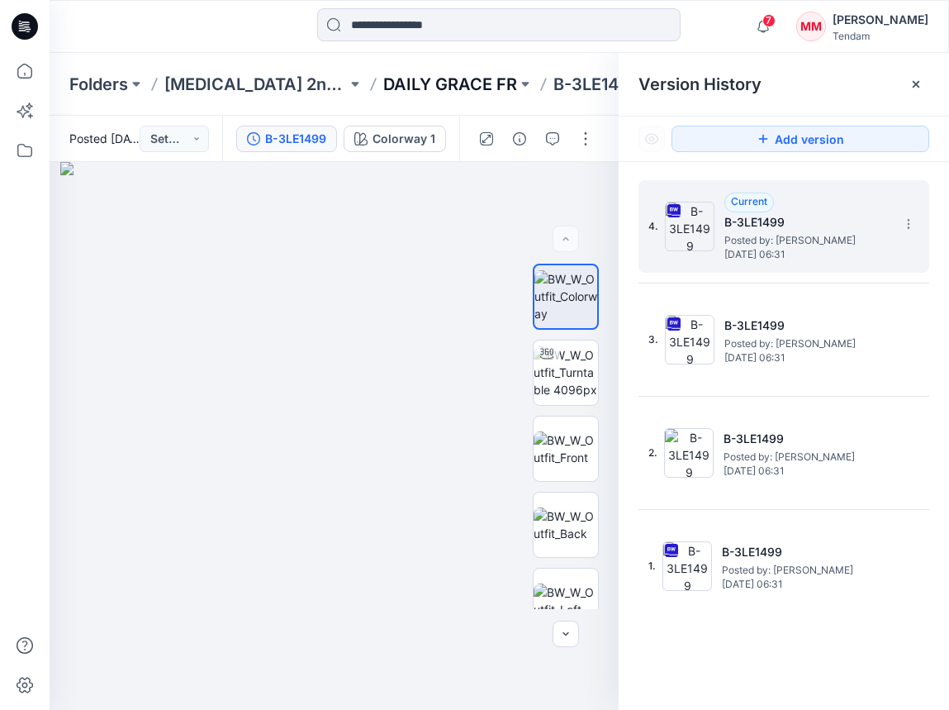
click at [432, 84] on p "DAILY GRACE FR" at bounding box center [450, 84] width 134 height 23
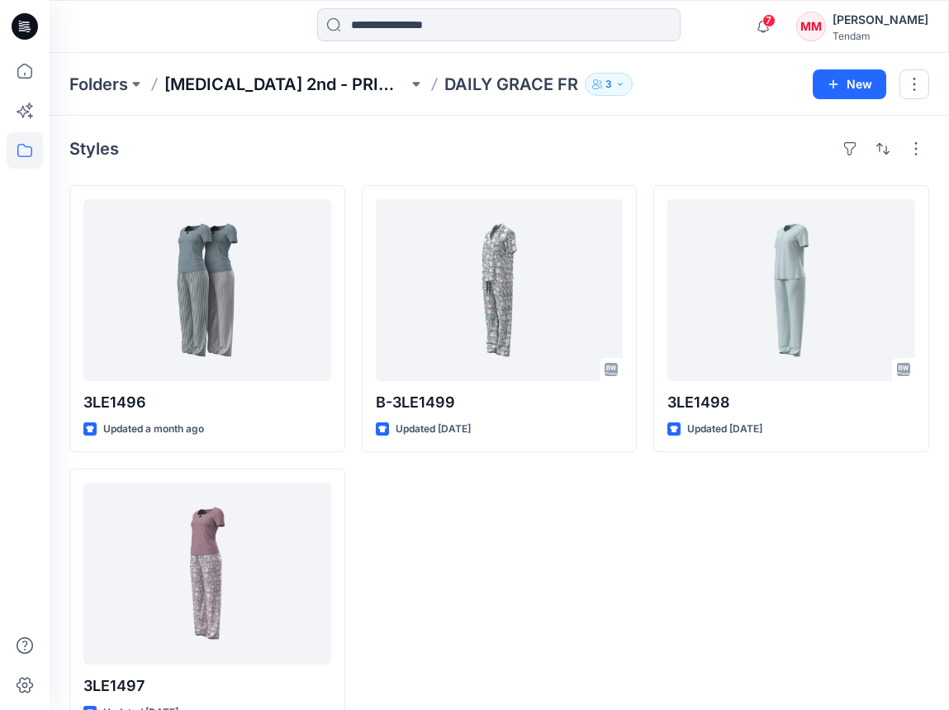
click at [216, 91] on p "[MEDICAL_DATA] 2nd - PRIMAVERA" at bounding box center [286, 84] width 244 height 23
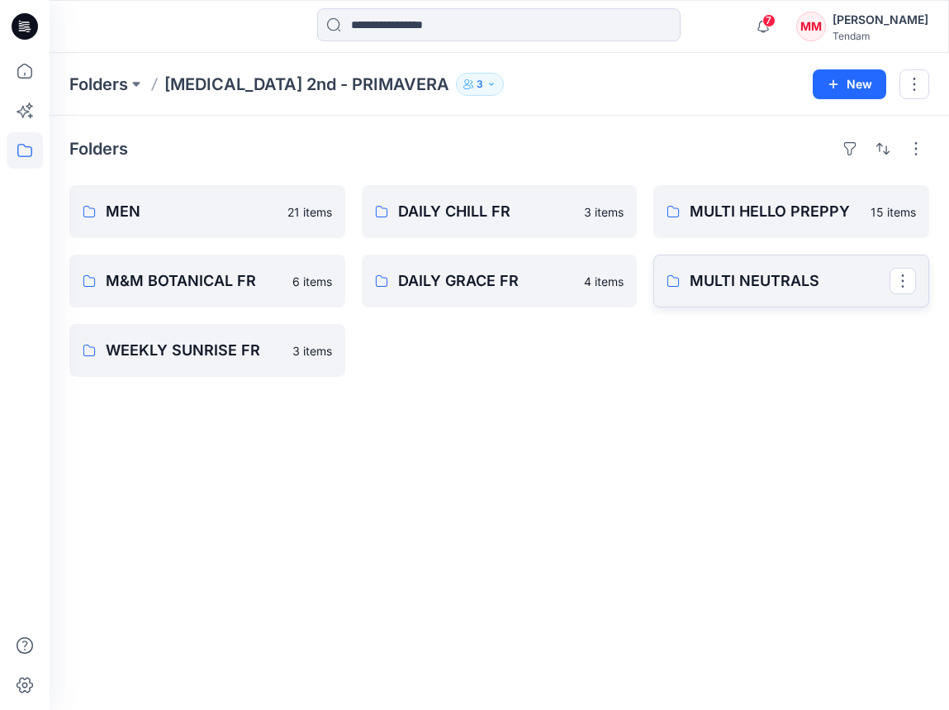
click at [775, 292] on p "MULTI NEUTRALS" at bounding box center [790, 280] width 200 height 23
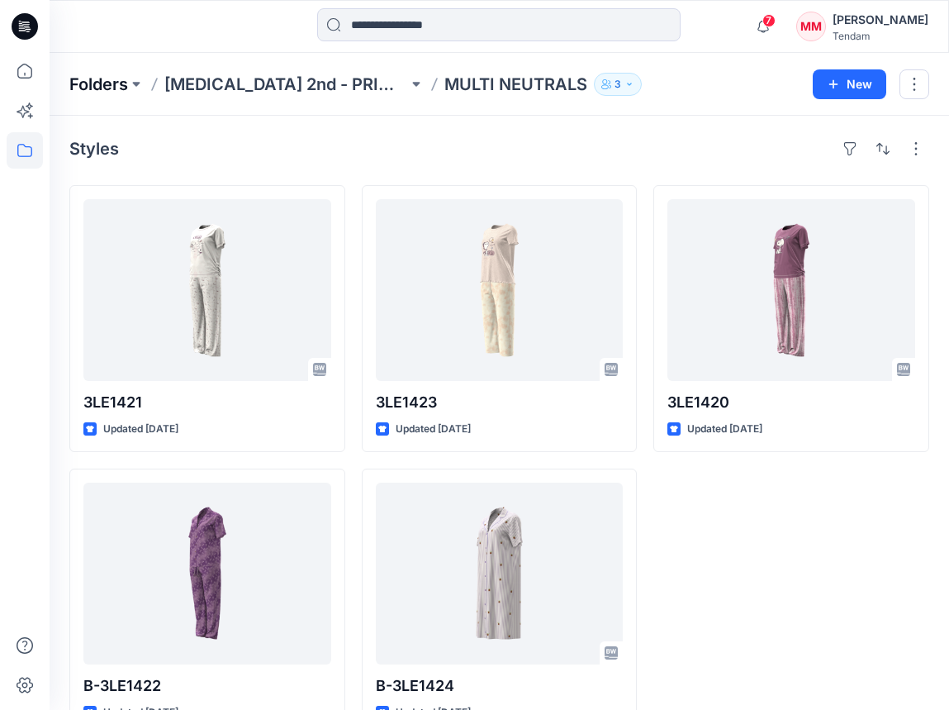
click at [116, 79] on p "Folders" at bounding box center [98, 84] width 59 height 23
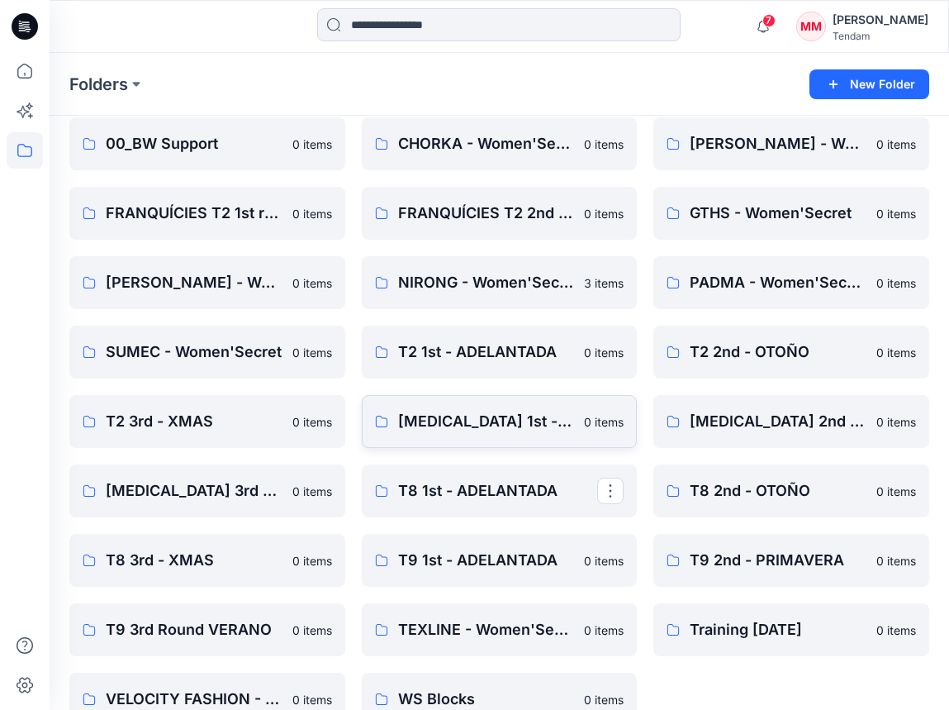
scroll to position [69, 0]
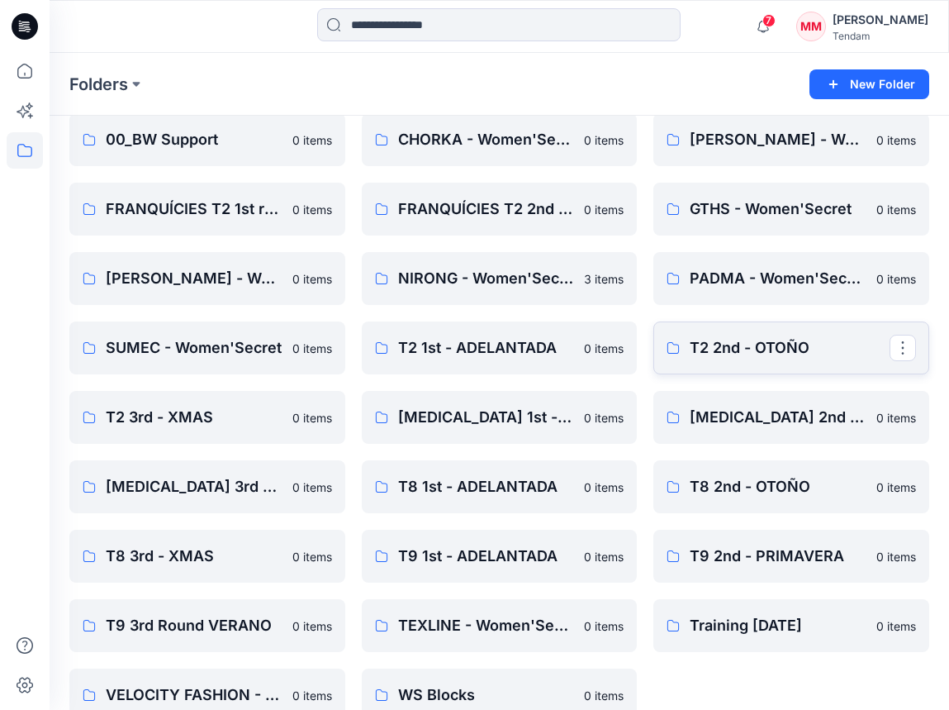
click at [740, 354] on p "T2 2nd - OTOÑO" at bounding box center [790, 347] width 200 height 23
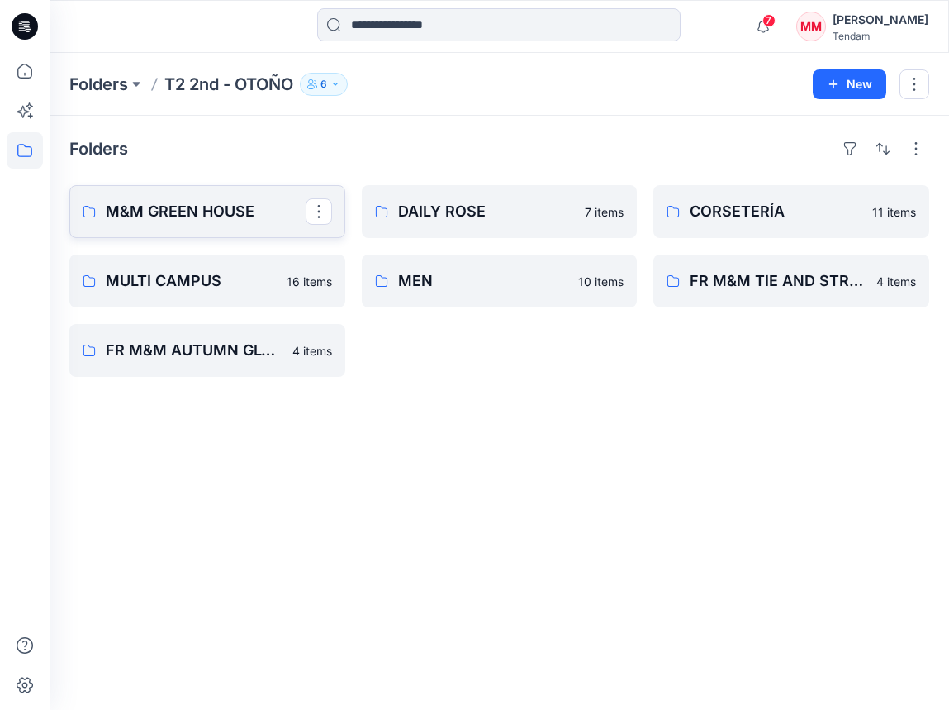
click at [192, 223] on link "M&M GREEN HOUSE" at bounding box center [207, 211] width 276 height 53
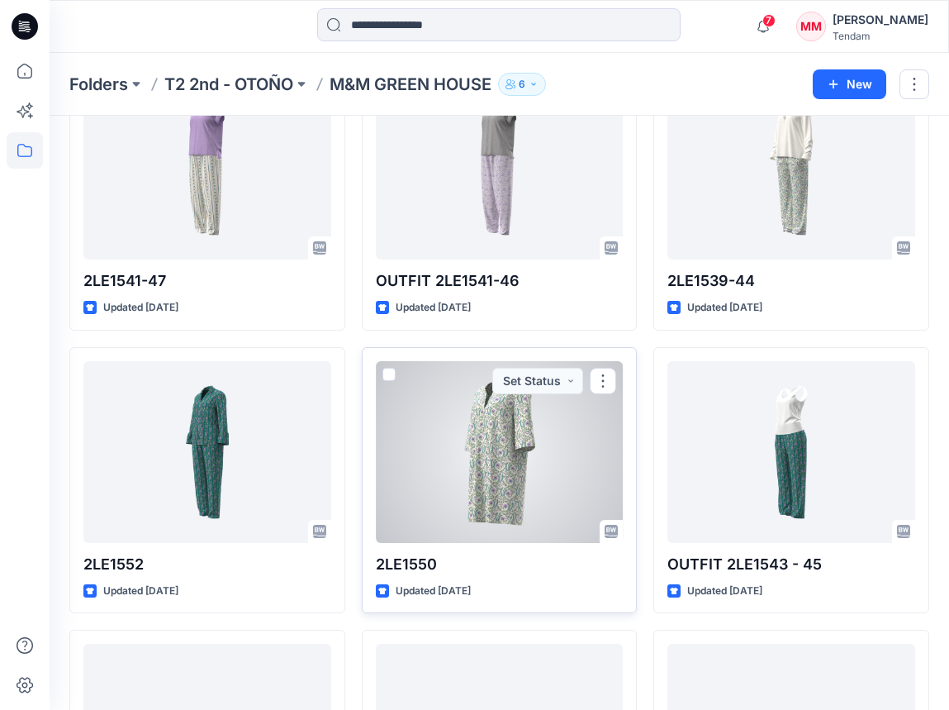
scroll to position [830, 0]
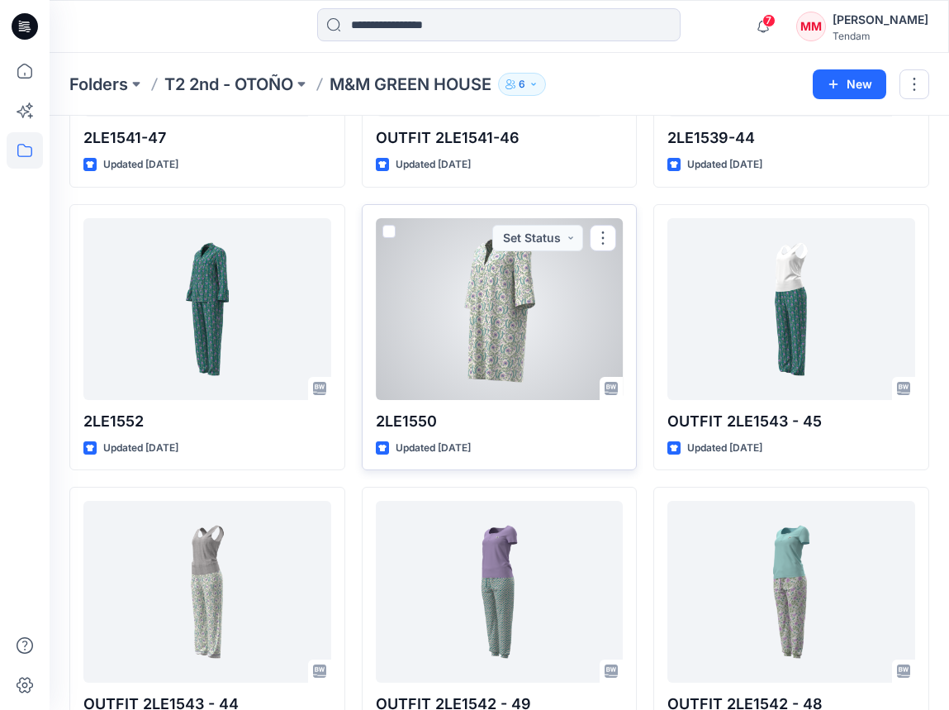
click at [520, 334] on div at bounding box center [500, 309] width 248 height 182
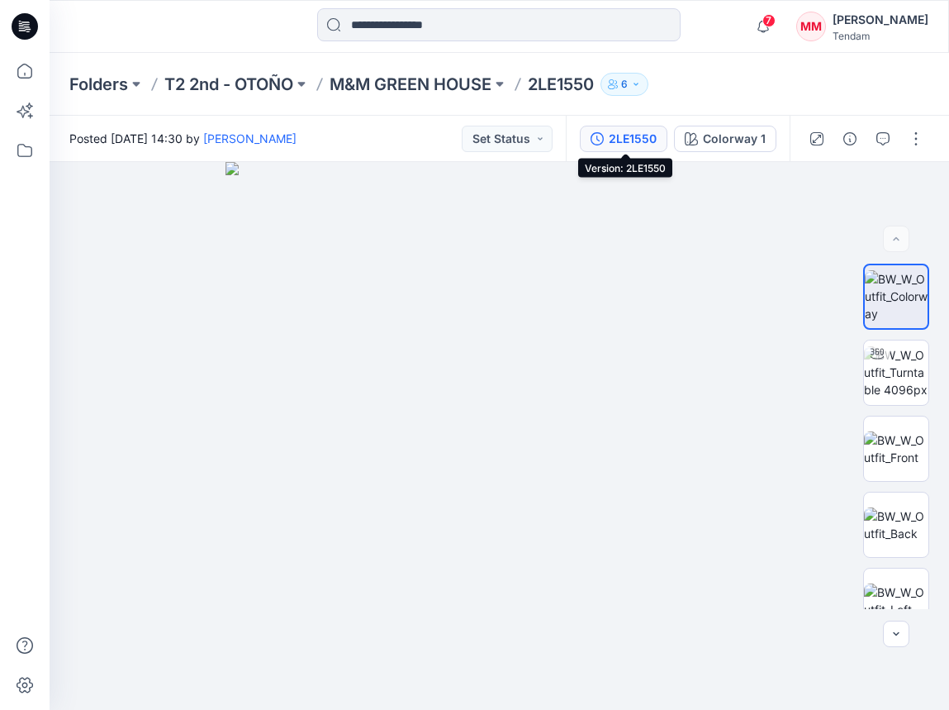
click at [635, 134] on div "2LE1550" at bounding box center [633, 139] width 48 height 18
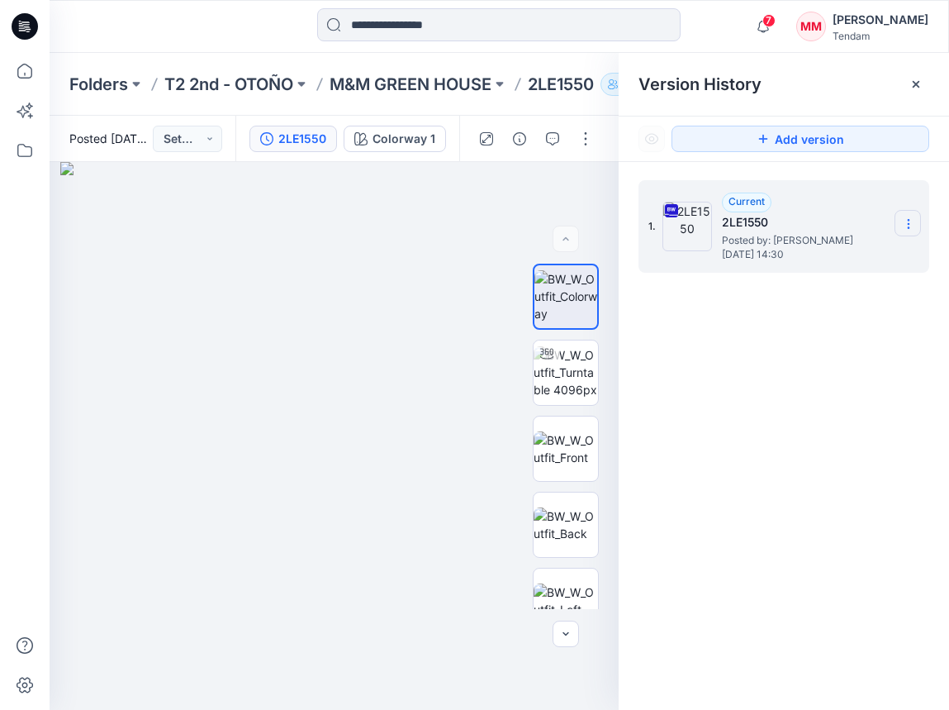
click at [916, 226] on section at bounding box center [908, 223] width 26 height 26
click at [879, 259] on span "Download Source BW File" at bounding box center [825, 256] width 138 height 20
click at [440, 86] on p "M&M GREEN HOUSE" at bounding box center [411, 84] width 162 height 23
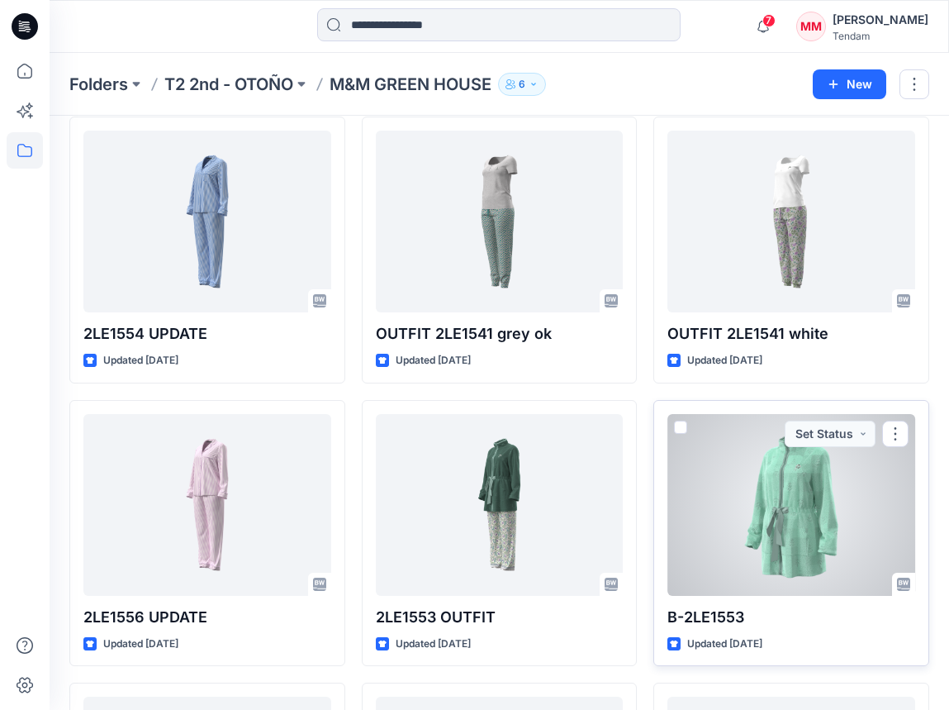
scroll to position [68, 0]
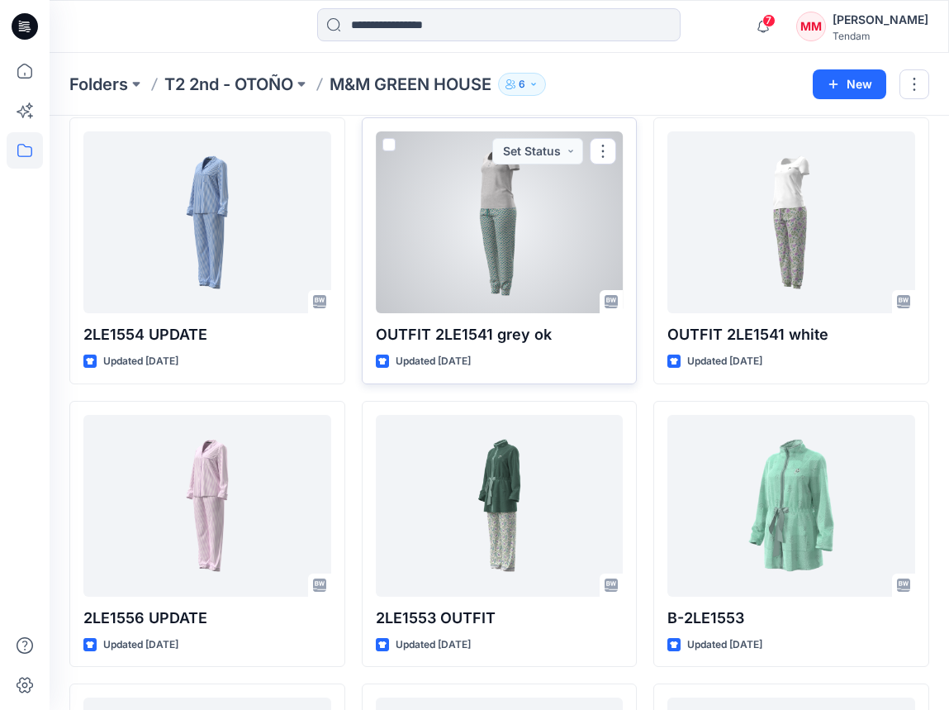
click at [510, 255] on div at bounding box center [500, 222] width 248 height 182
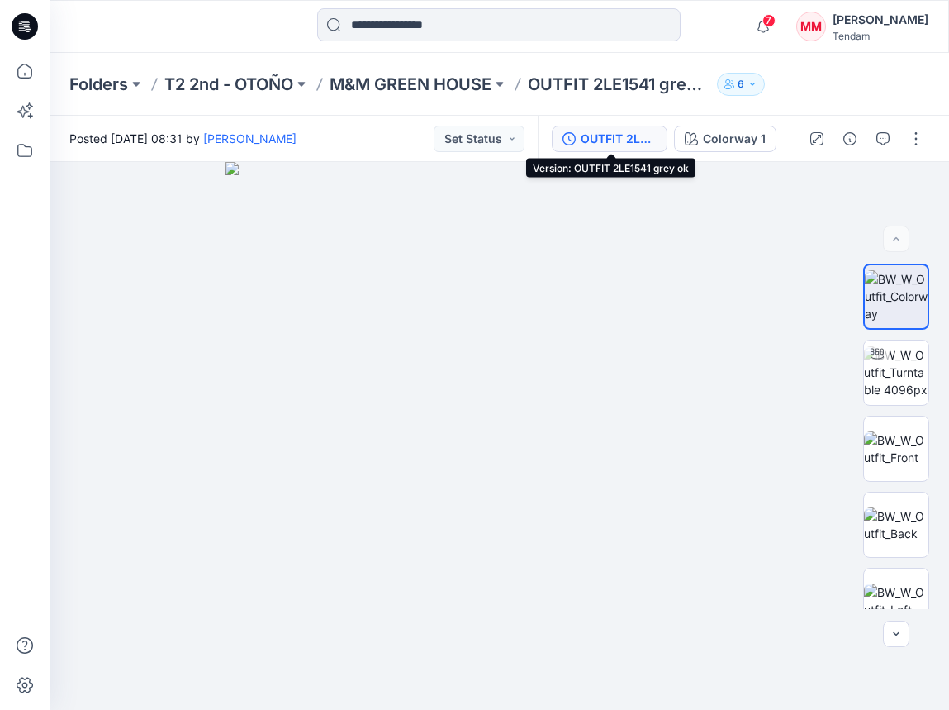
click at [645, 138] on div "OUTFIT 2LE1541 grey ok" at bounding box center [619, 139] width 76 height 18
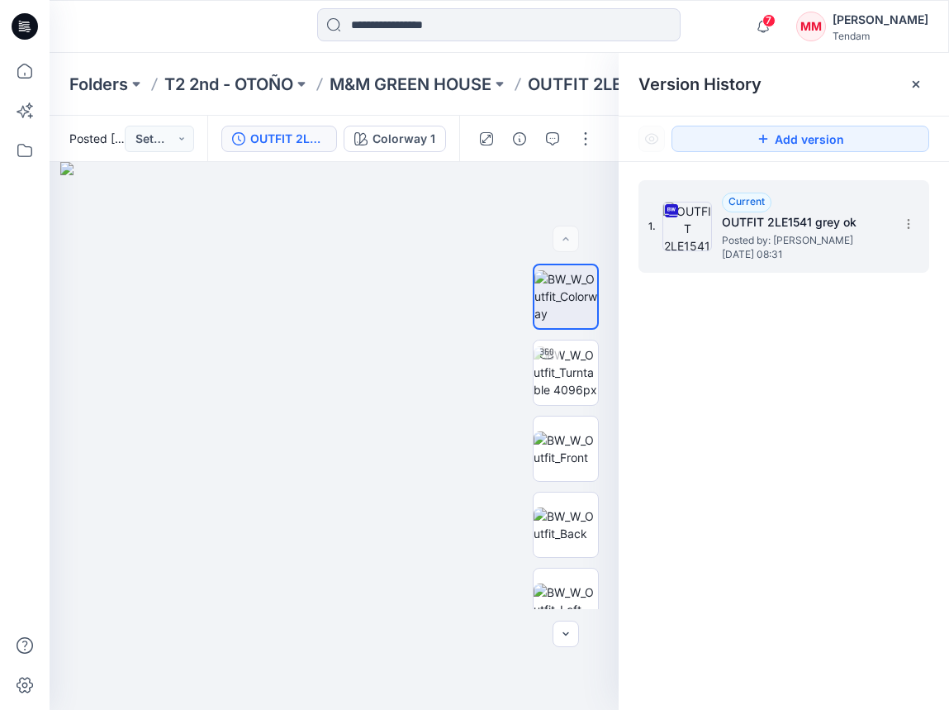
click at [926, 226] on div "1. Current OUTFIT 2LE1541 grey ok Posted by: [PERSON_NAME] [DATE] 08:31" at bounding box center [784, 226] width 291 height 93
click at [920, 226] on section at bounding box center [908, 223] width 26 height 26
click at [795, 253] on span "Download Source BW File" at bounding box center [825, 256] width 138 height 20
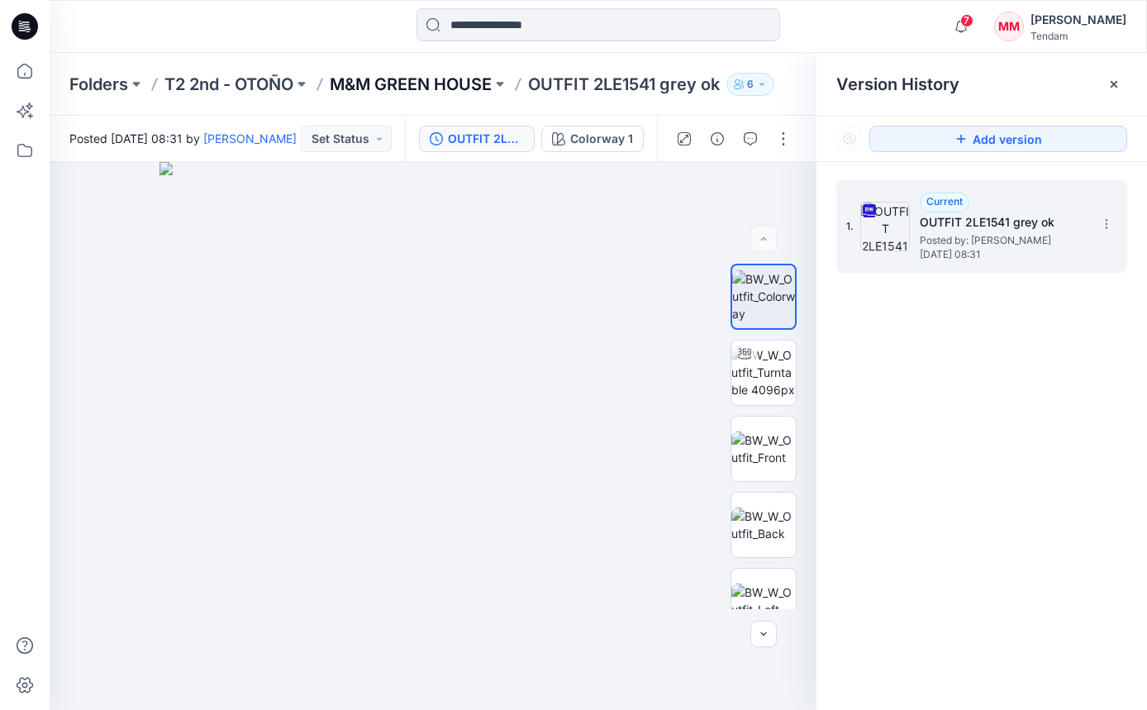
click at [406, 93] on p "M&M GREEN HOUSE" at bounding box center [411, 84] width 162 height 23
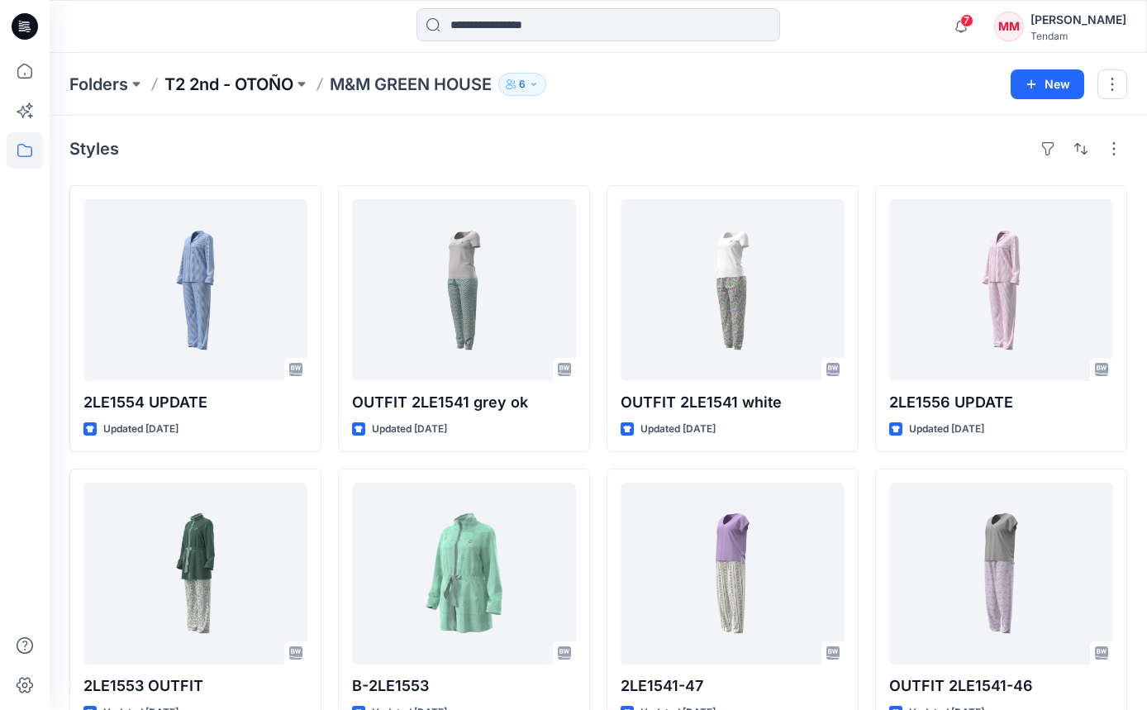
click at [225, 75] on p "T2 2nd - OTOÑO" at bounding box center [228, 84] width 129 height 23
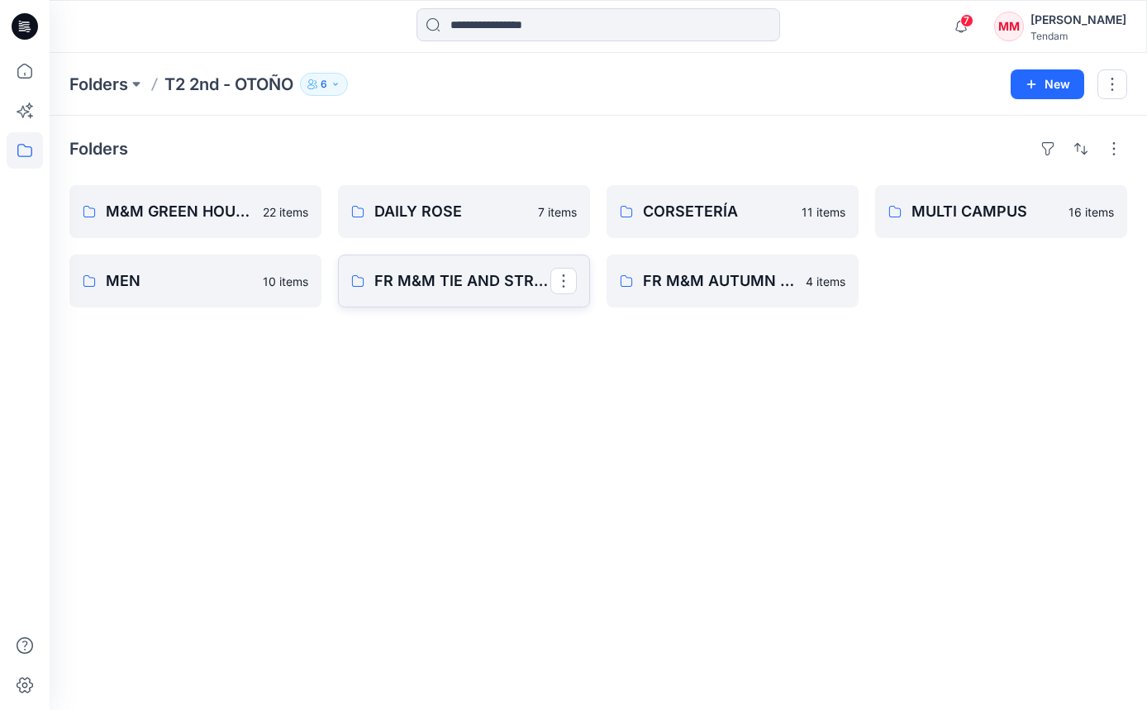
click at [478, 294] on link "FR M&M TIE AND STRIPES" at bounding box center [464, 281] width 252 height 53
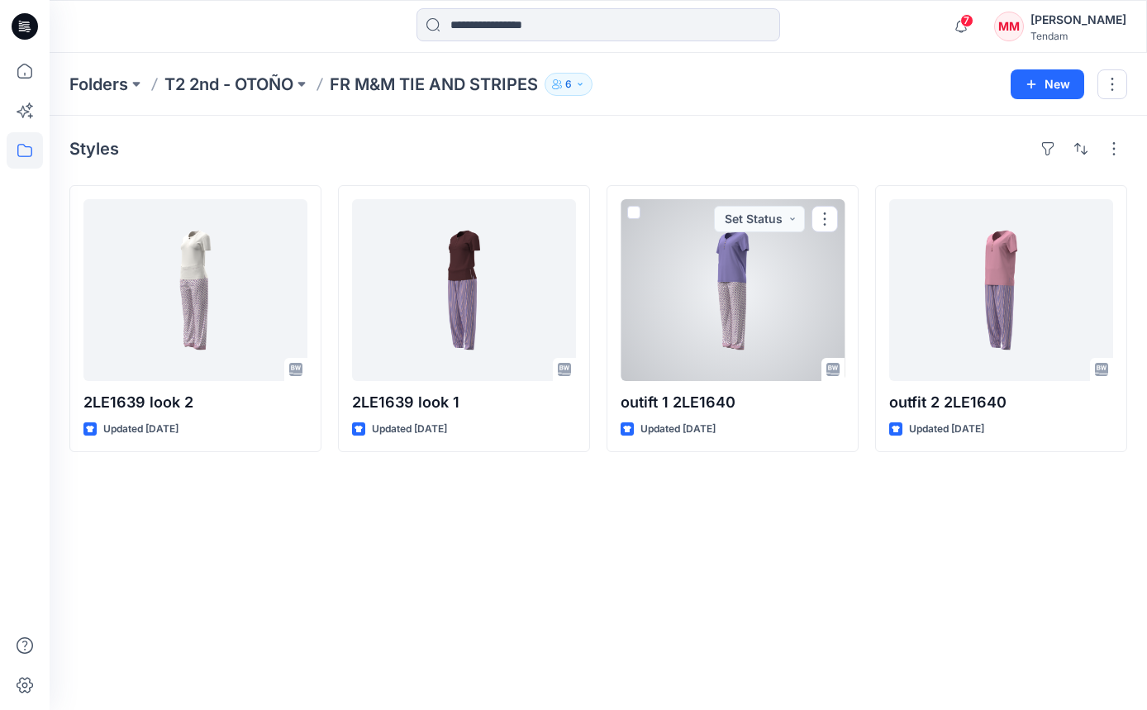
click at [742, 307] on div at bounding box center [733, 290] width 224 height 182
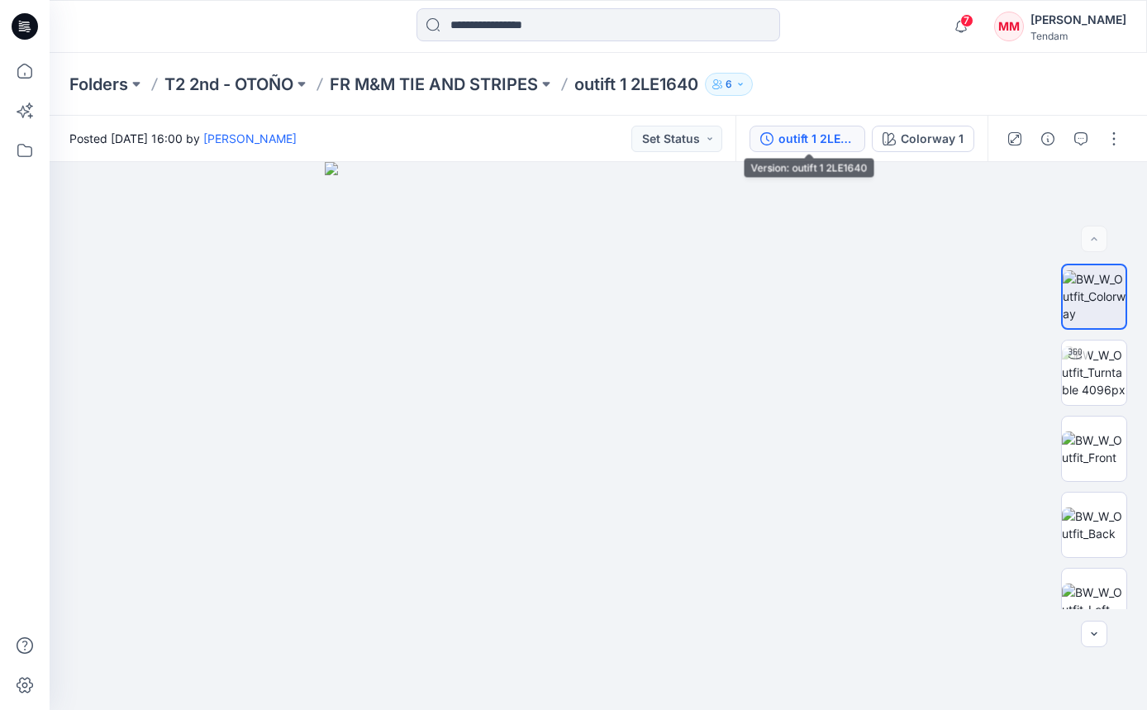
click at [803, 127] on button "outift 1 2LE1640" at bounding box center [807, 139] width 116 height 26
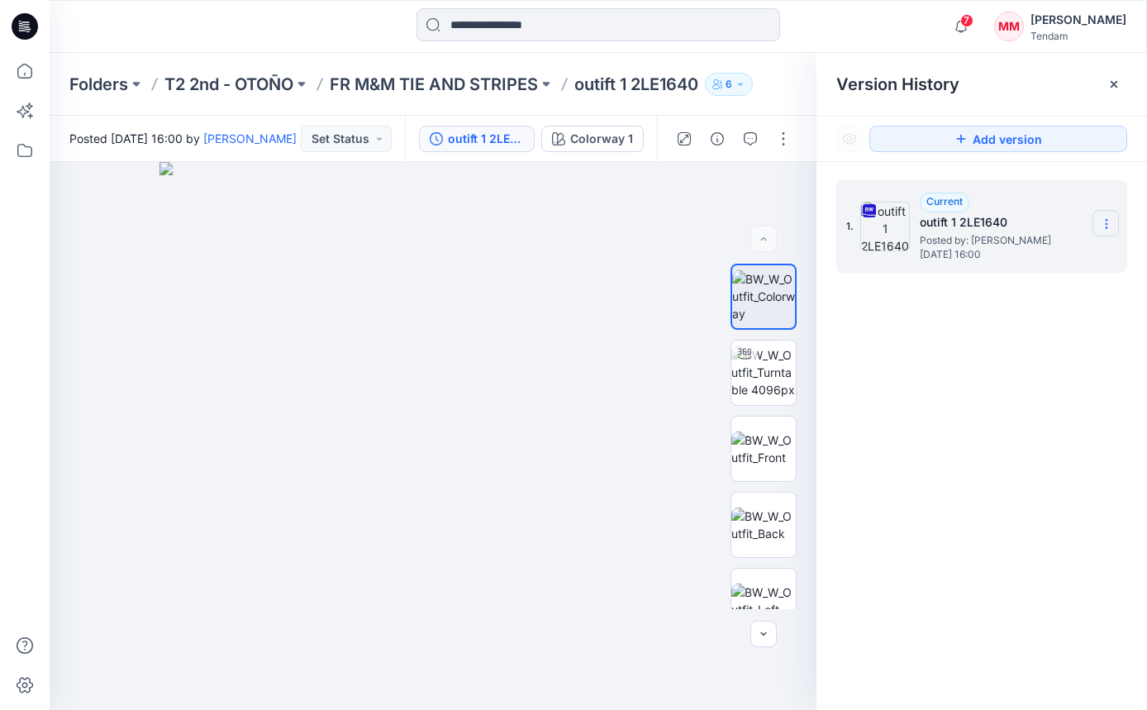
click at [949, 228] on icon at bounding box center [1106, 227] width 1 height 1
drag, startPoint x: 1050, startPoint y: 256, endPoint x: 1011, endPoint y: 271, distance: 41.6
click at [949, 256] on span "Download Source BW File" at bounding box center [1023, 256] width 138 height 20
click at [217, 88] on p "T2 2nd - OTOÑO" at bounding box center [228, 84] width 129 height 23
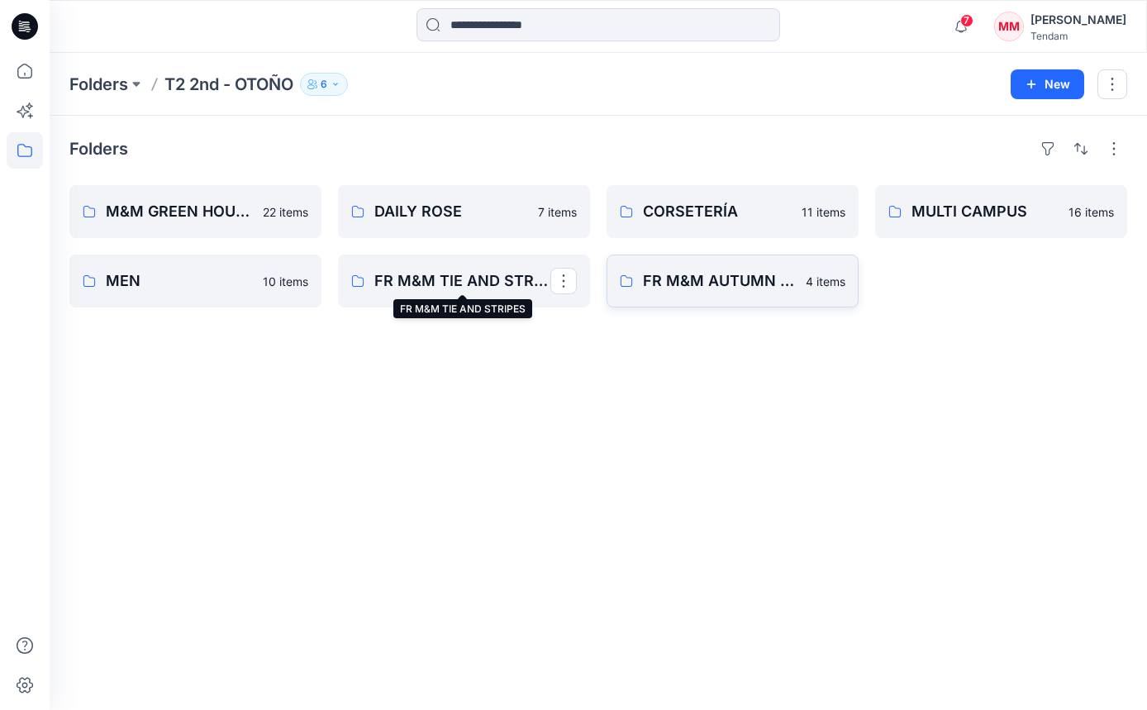
click at [602, 368] on div "Folders M&M GREEN HOUSE 22 items MEN 10 items DAILY ROSE 7 items FR M&M TIE AND…" at bounding box center [598, 413] width 1097 height 594
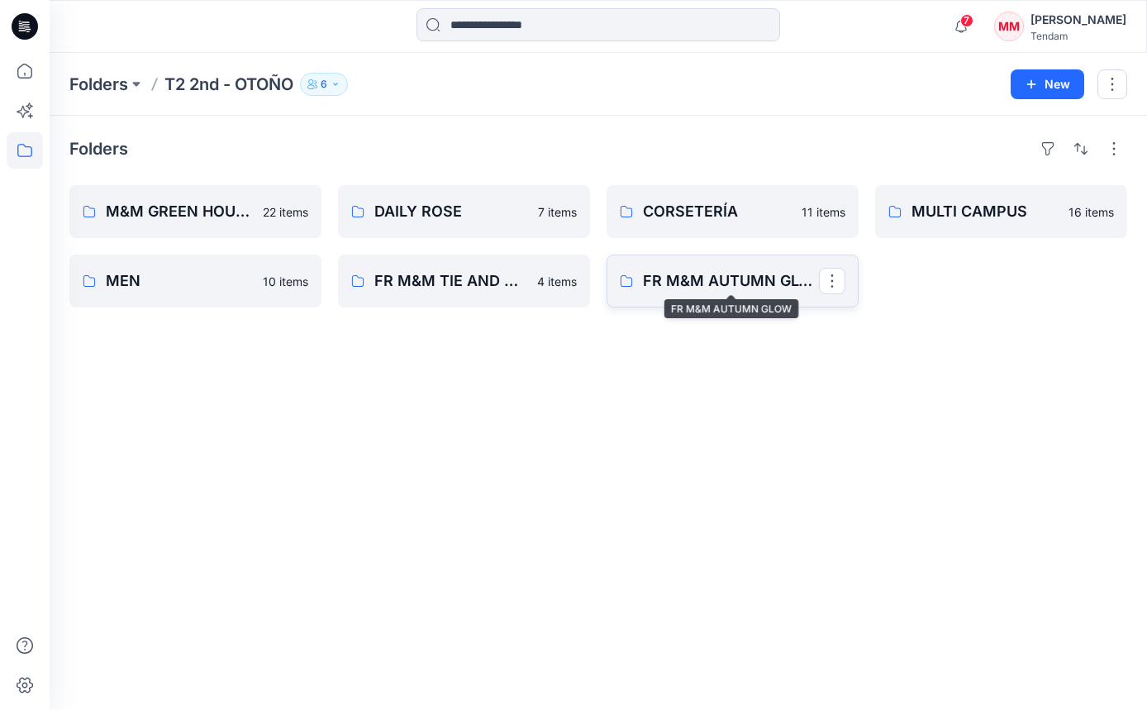
click at [693, 272] on p "FR M&M AUTUMN GLOW" at bounding box center [731, 280] width 176 height 23
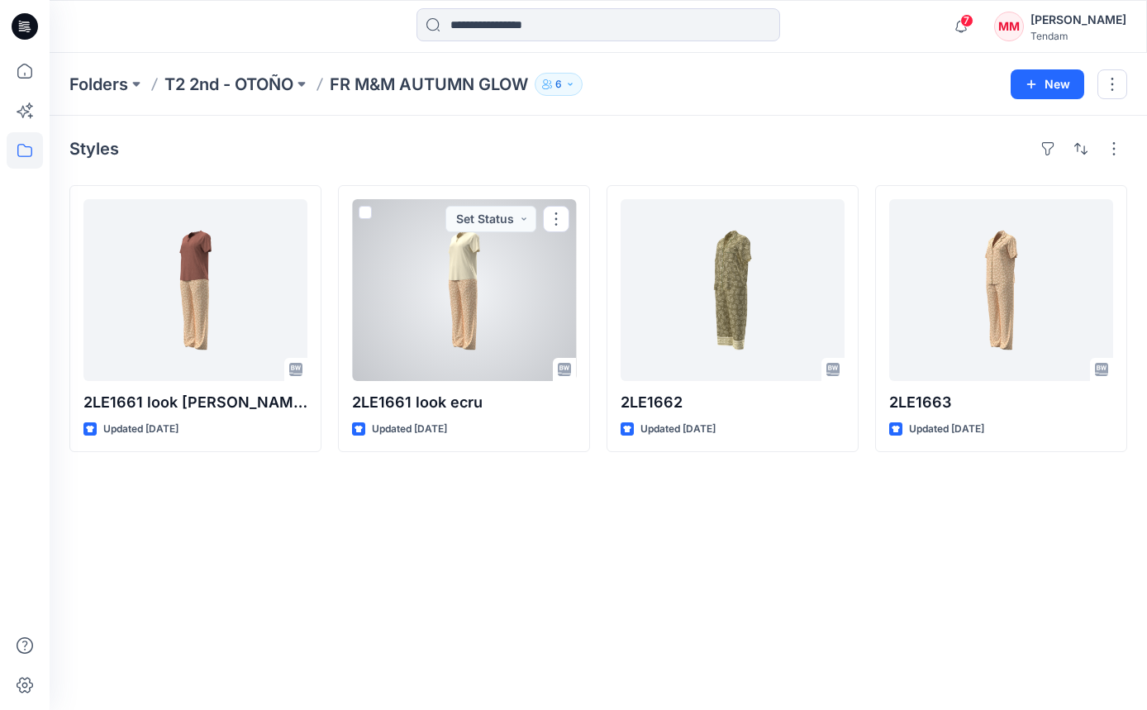
click at [423, 298] on div at bounding box center [464, 290] width 224 height 182
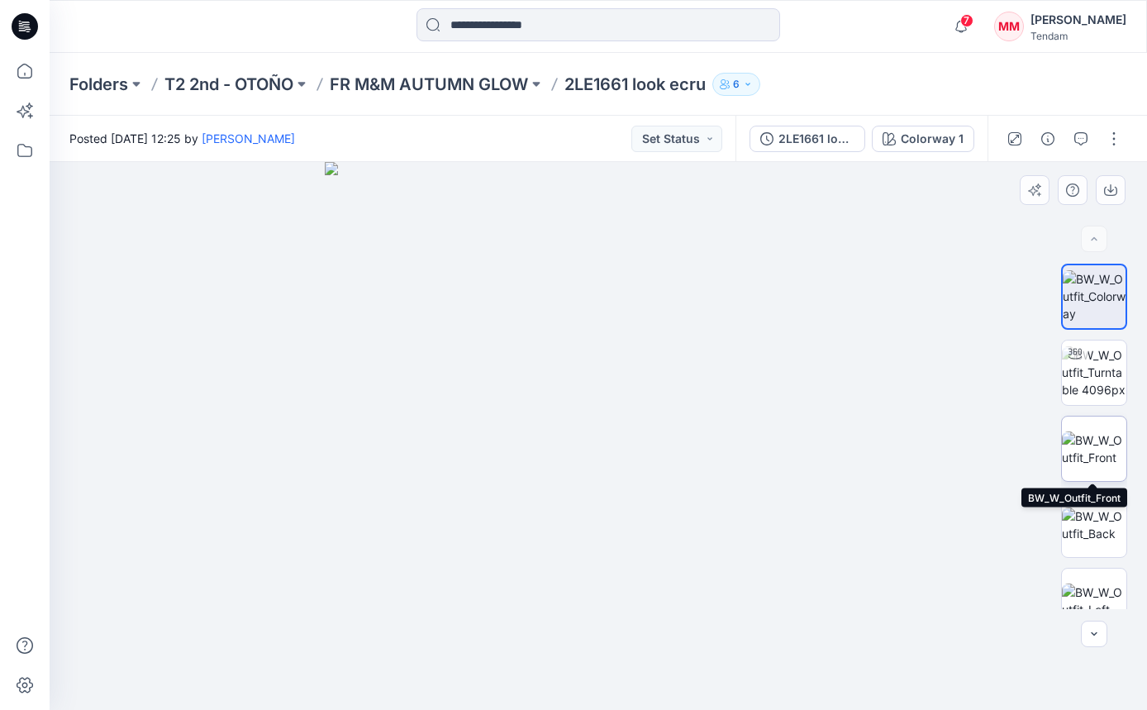
click at [949, 438] on img at bounding box center [1094, 448] width 64 height 35
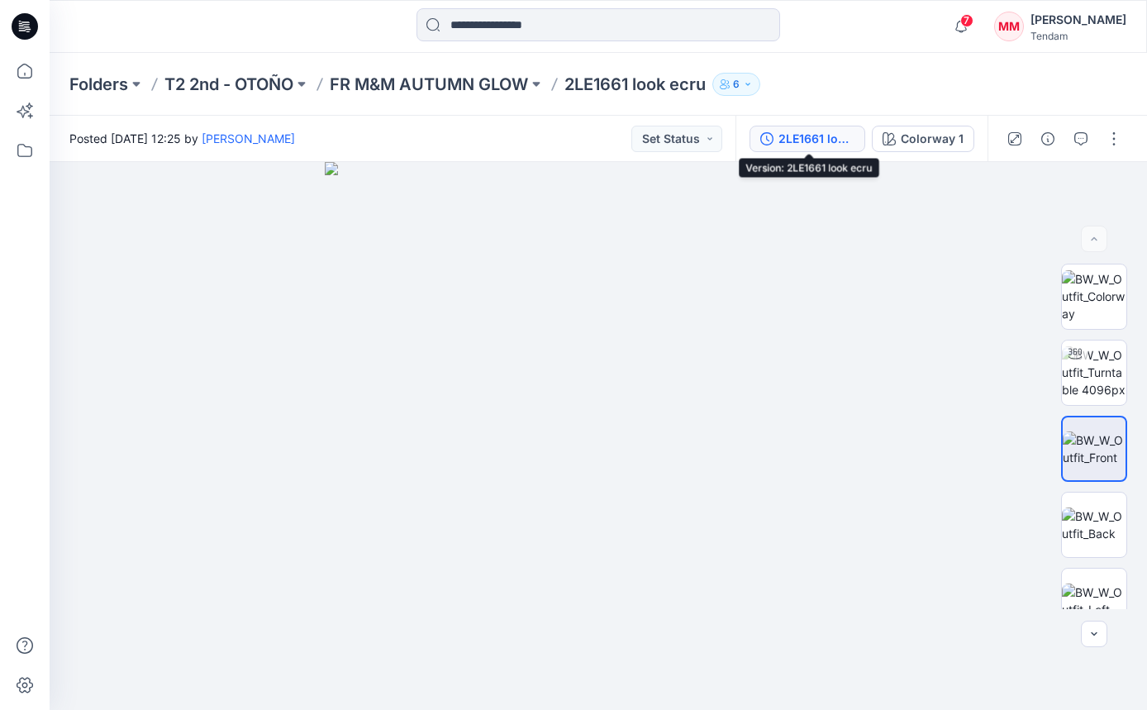
click at [780, 130] on div "2LE1661 look ecru" at bounding box center [816, 139] width 76 height 18
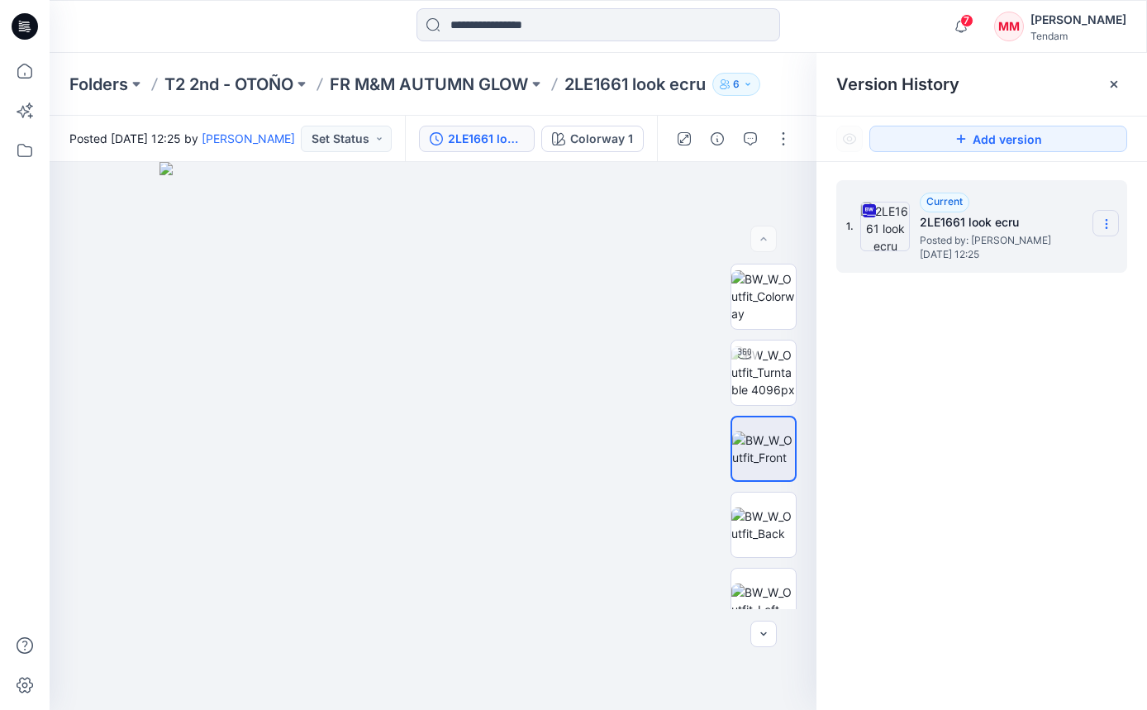
click at [949, 226] on icon at bounding box center [1106, 223] width 13 height 13
click at [949, 257] on span "Download Source BW File" at bounding box center [1023, 256] width 138 height 20
click at [225, 81] on p "T2 2nd - OTOÑO" at bounding box center [228, 84] width 129 height 23
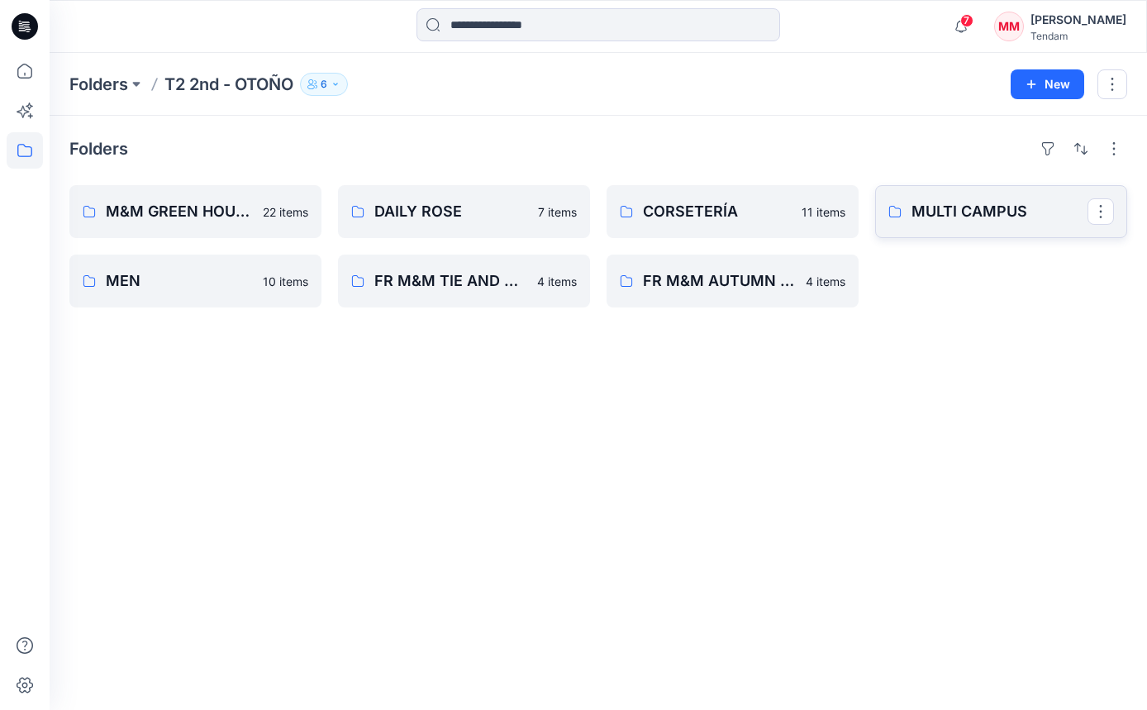
click at [945, 213] on p "MULTI CAMPUS" at bounding box center [999, 211] width 176 height 23
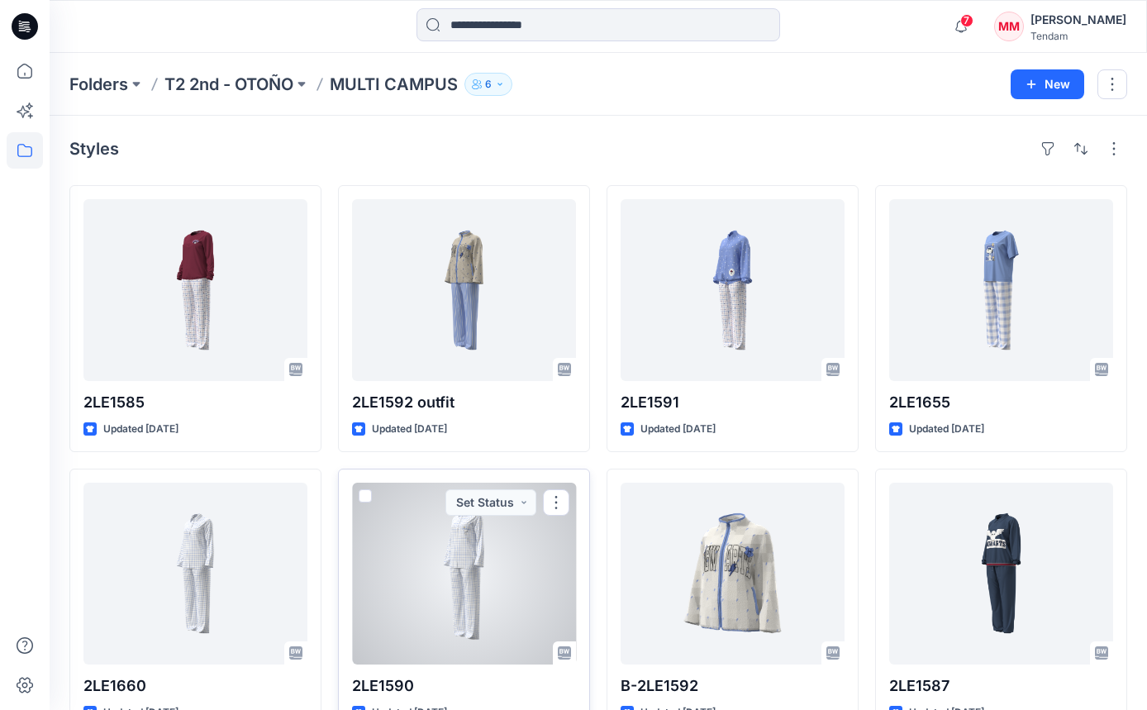
click at [469, 571] on div at bounding box center [464, 574] width 224 height 182
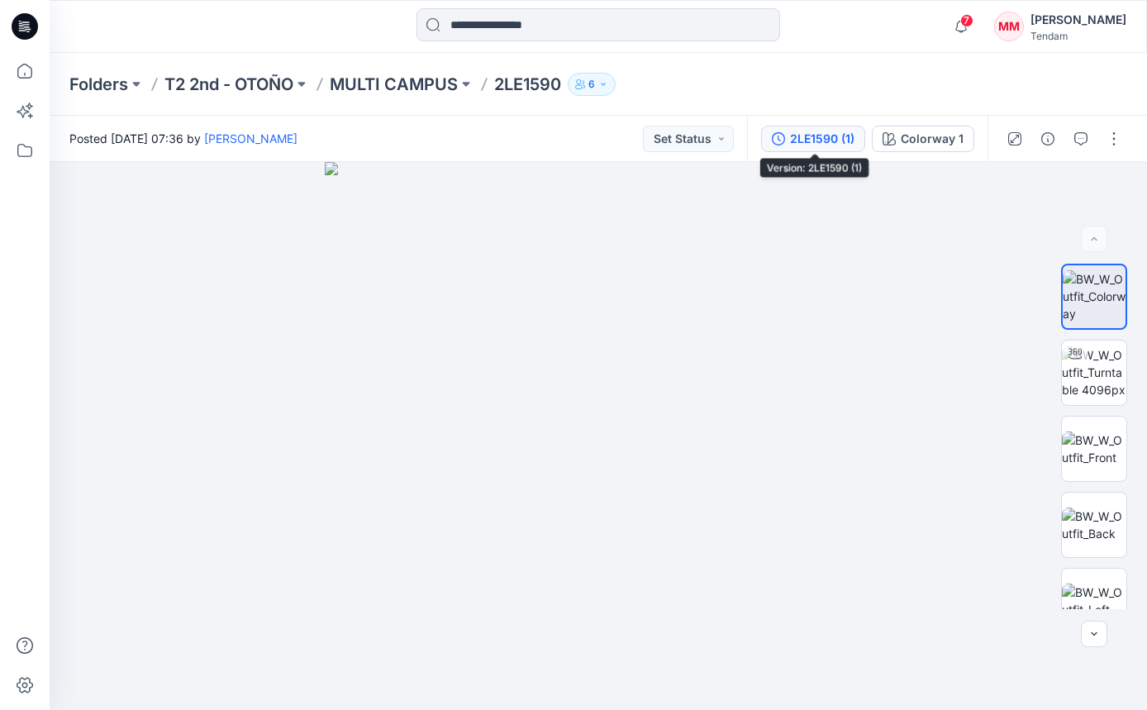
click at [830, 144] on div "2LE1590 (1)" at bounding box center [822, 139] width 64 height 18
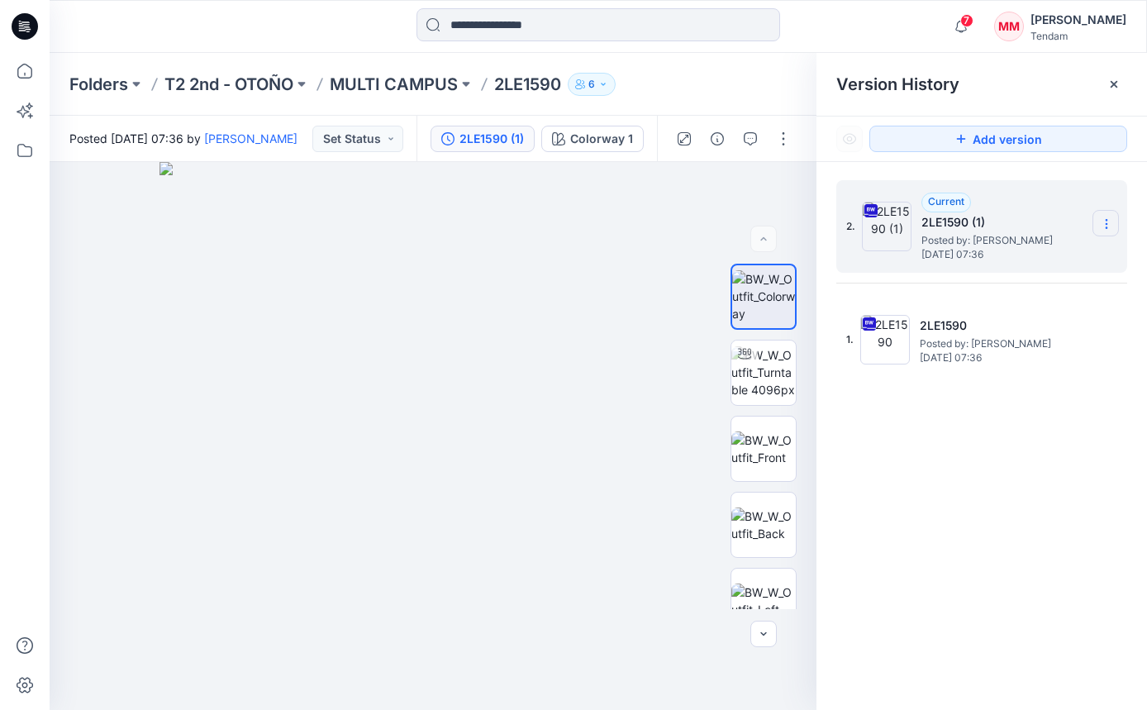
click at [949, 217] on icon at bounding box center [1106, 223] width 13 height 13
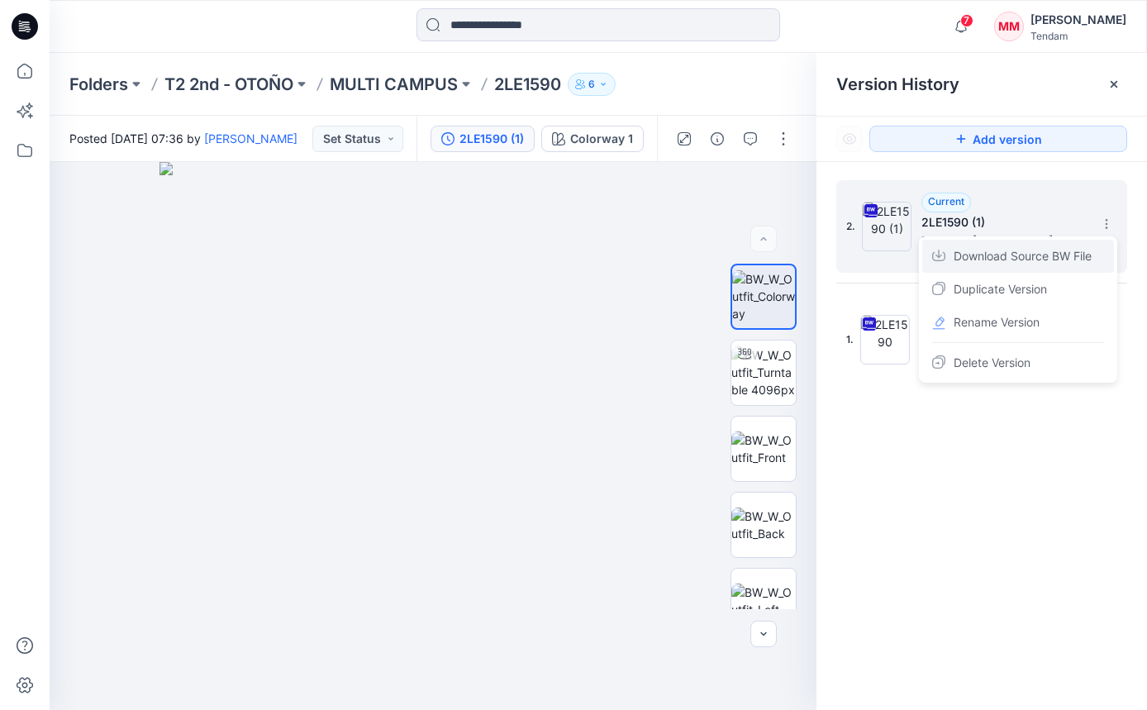
click at [949, 261] on span "Download Source BW File" at bounding box center [1023, 256] width 138 height 20
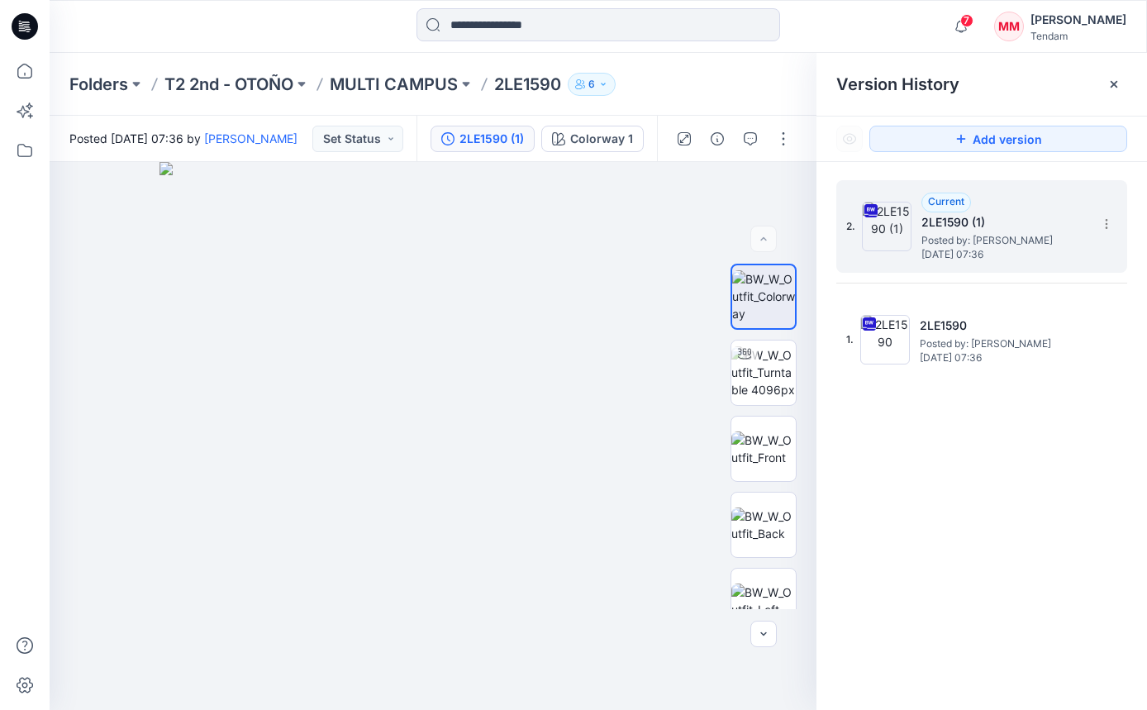
click at [820, 236] on div "2. Current 2LE1590 (1) Posted by: [PERSON_NAME] [DATE] 07:36 1. 2LE1590 Posted …" at bounding box center [981, 448] width 331 height 572
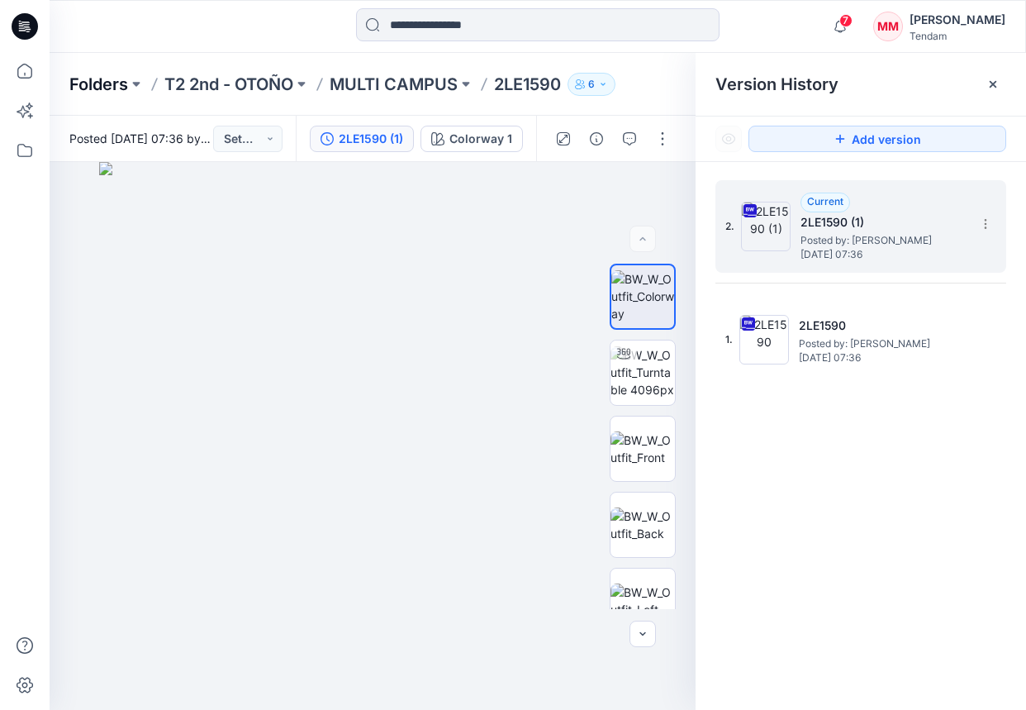
click at [123, 78] on p "Folders" at bounding box center [98, 84] width 59 height 23
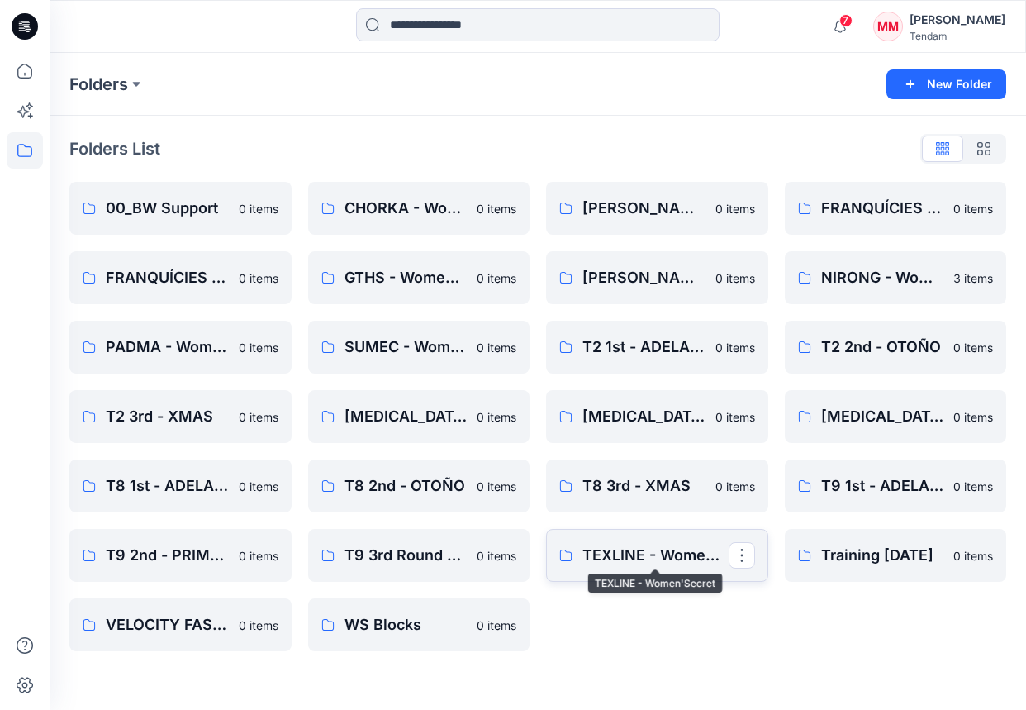
click at [590, 555] on p "TEXLINE - Women'Secret" at bounding box center [656, 555] width 146 height 23
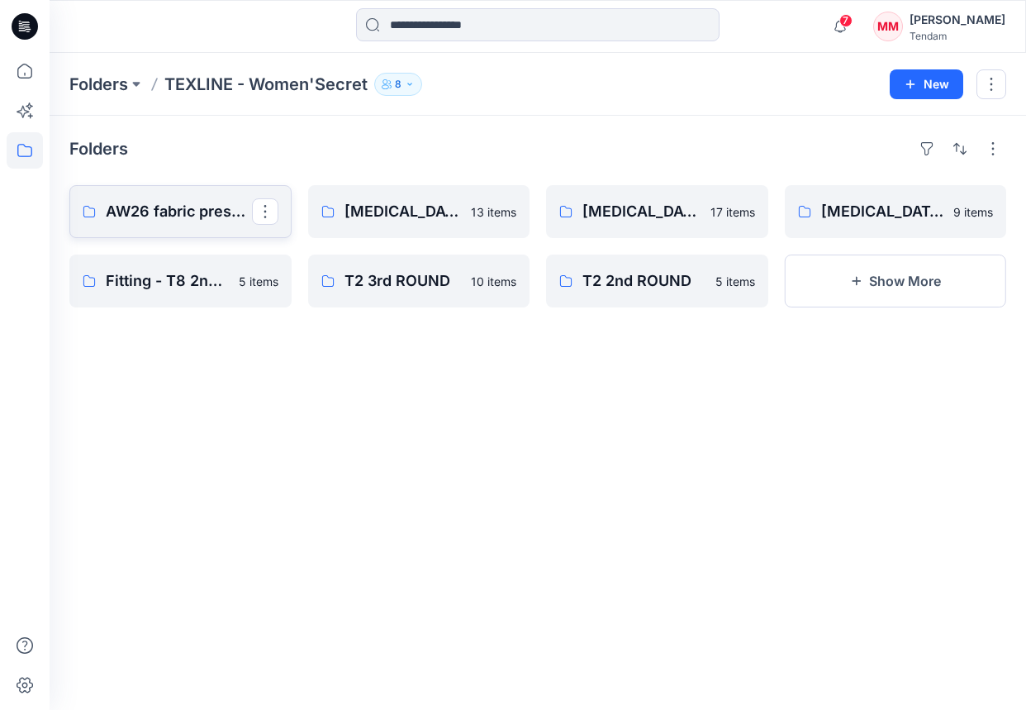
click at [174, 212] on p "AW26 fabric presentation" at bounding box center [179, 211] width 146 height 23
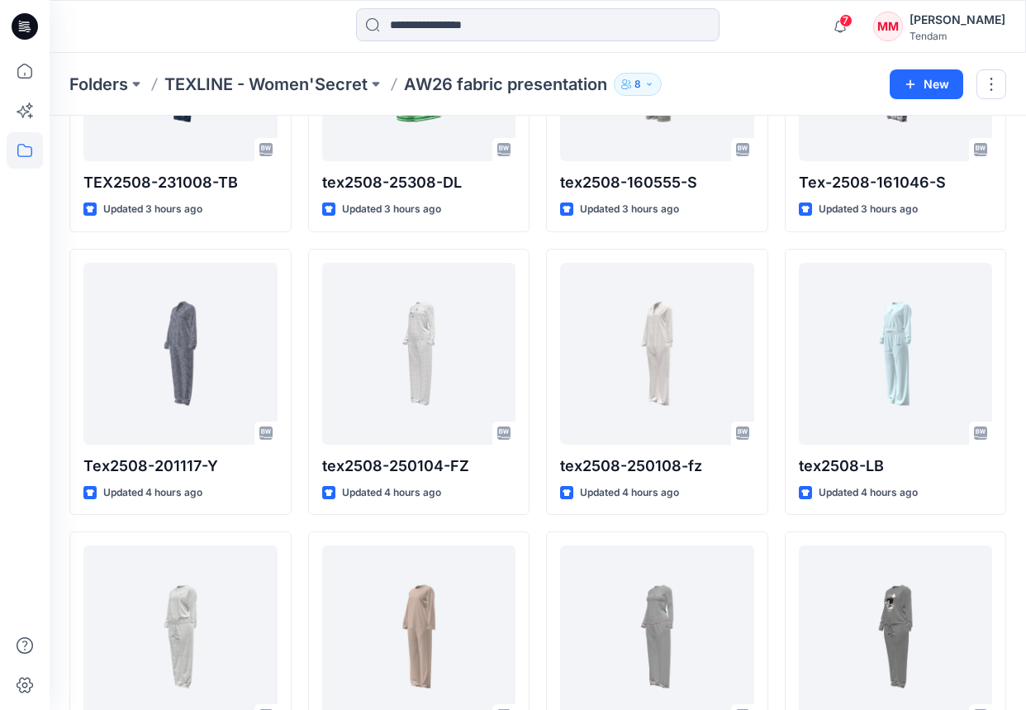
scroll to position [217, 0]
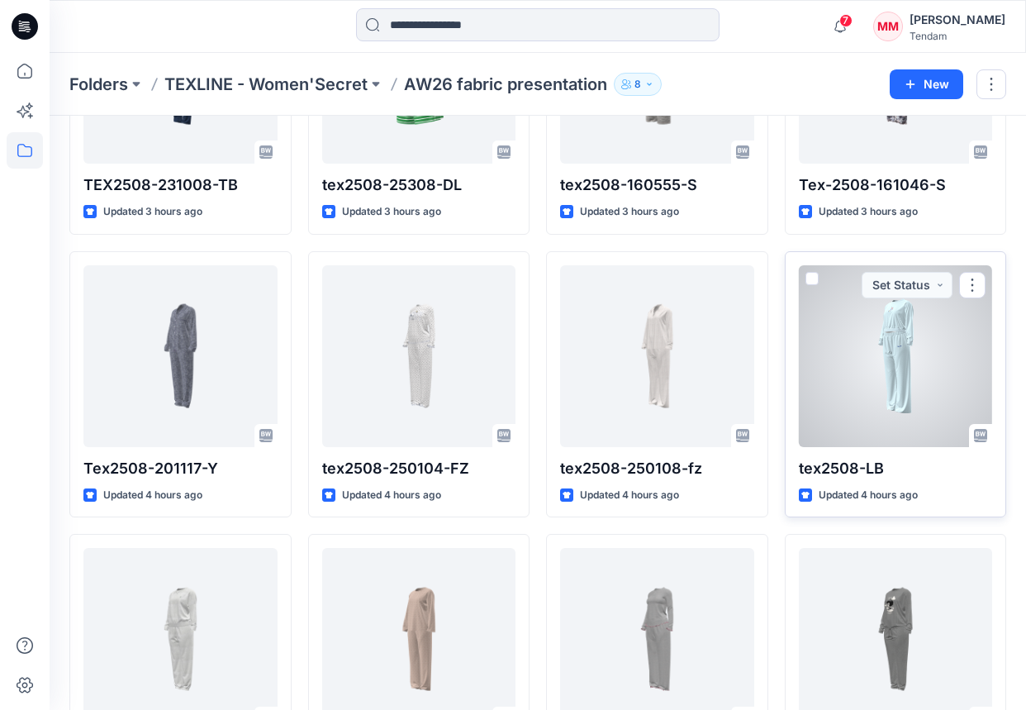
click at [895, 355] on div at bounding box center [896, 356] width 194 height 182
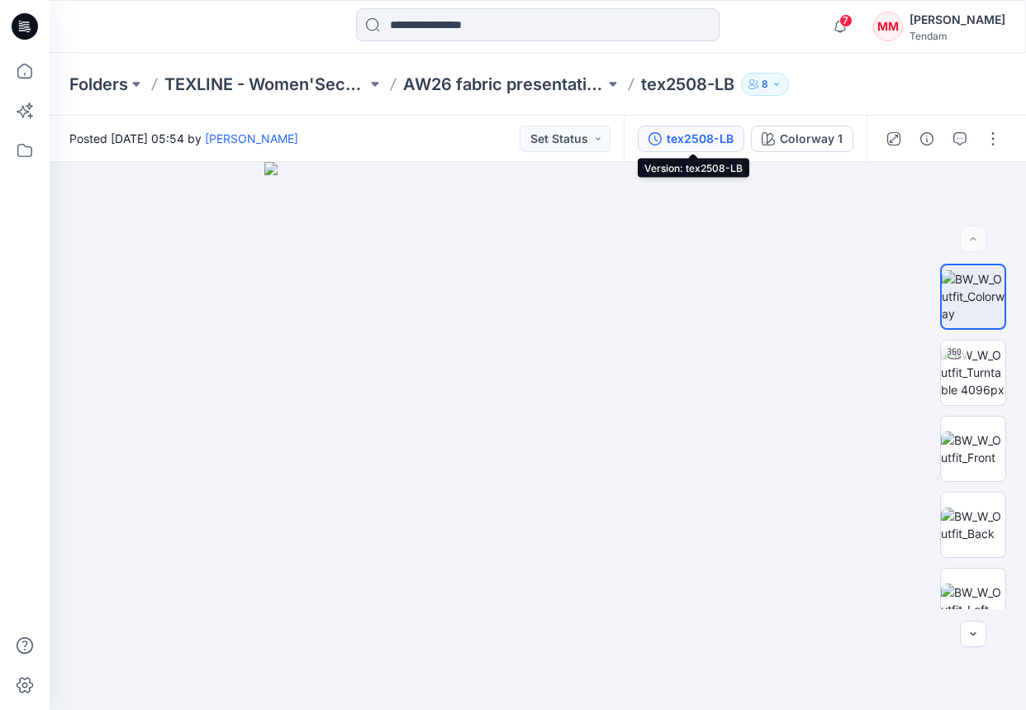
click at [717, 141] on div "tex2508-LB" at bounding box center [700, 139] width 67 height 18
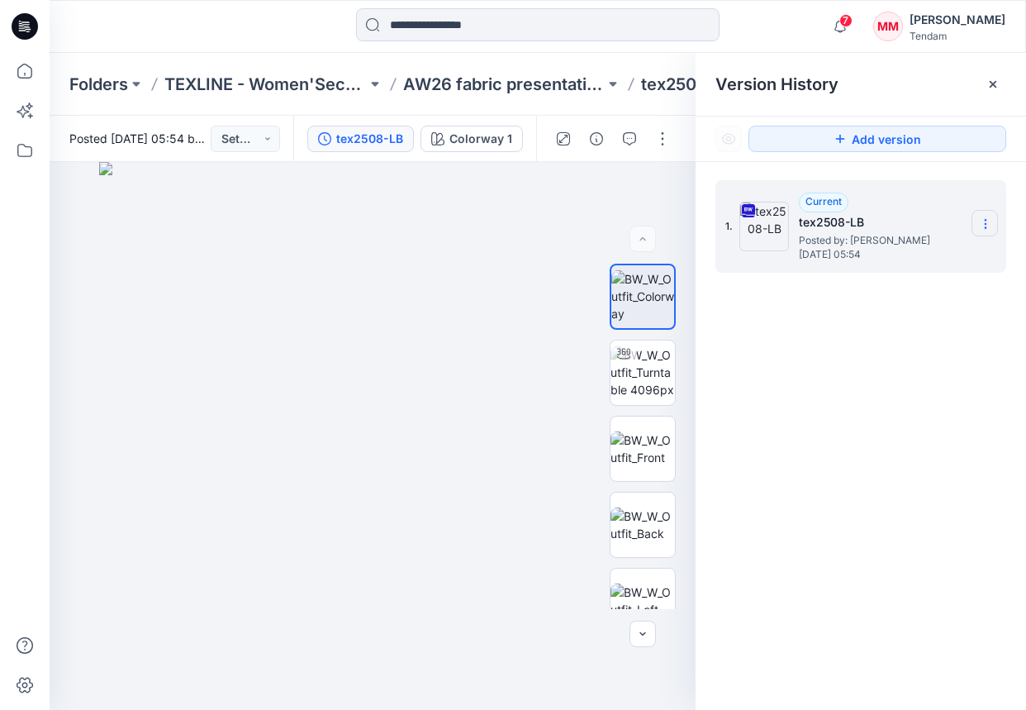
click at [949, 226] on icon at bounding box center [985, 223] width 13 height 13
click at [925, 267] on div "Download Source BW File" at bounding box center [898, 256] width 192 height 33
click at [523, 81] on p "AW26 fabric presentation" at bounding box center [504, 84] width 202 height 23
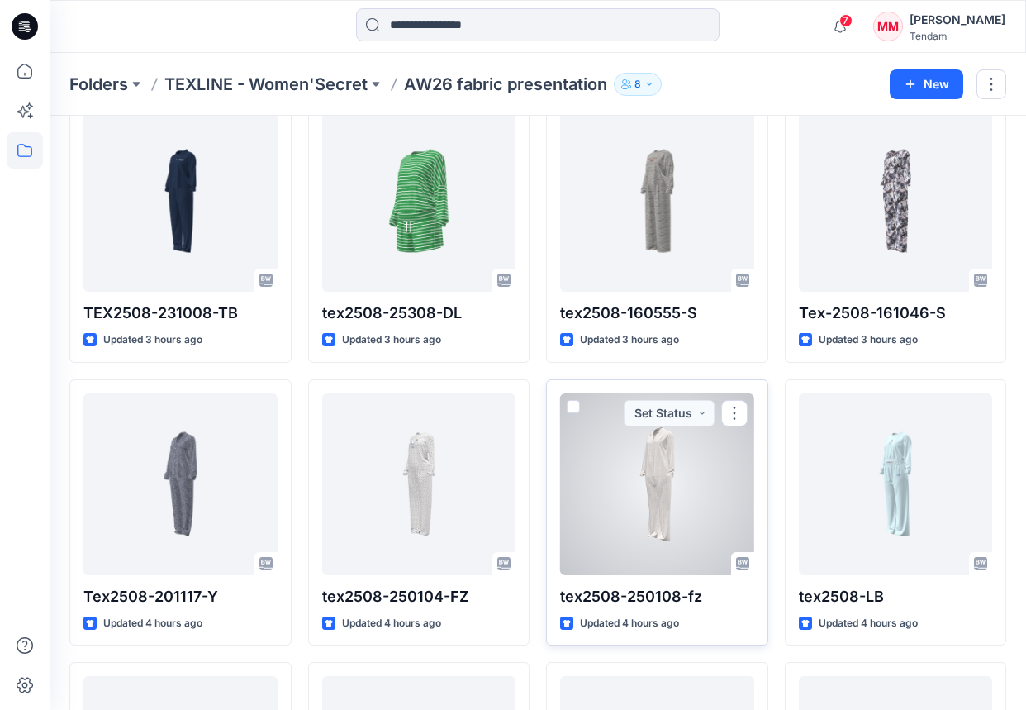
scroll to position [97, 0]
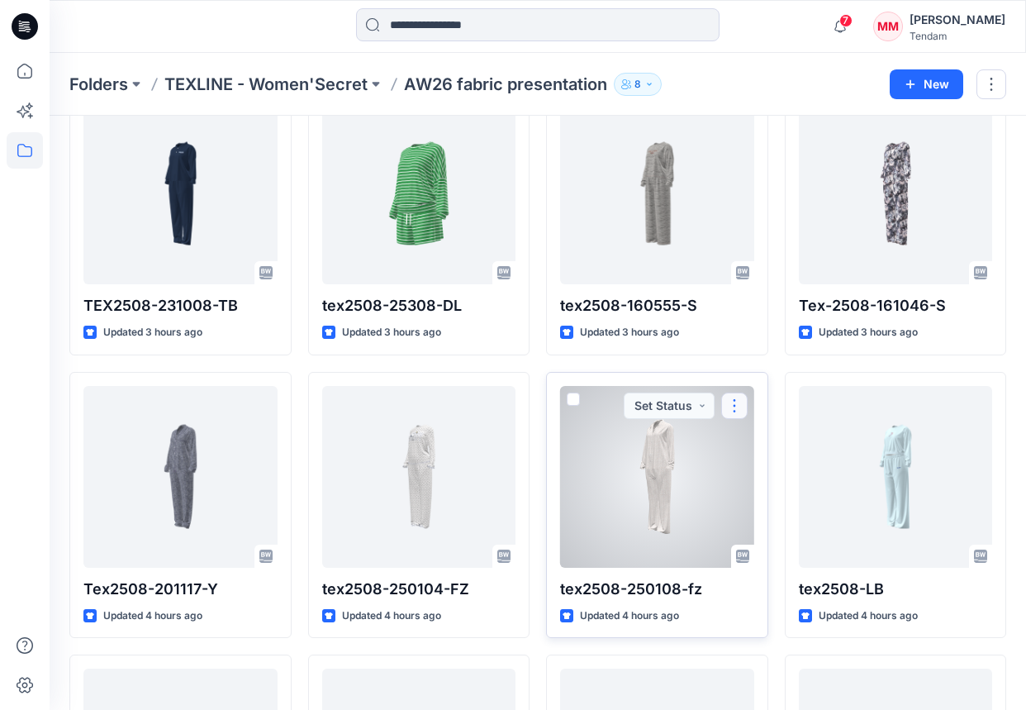
click at [738, 408] on button "button" at bounding box center [734, 406] width 26 height 26
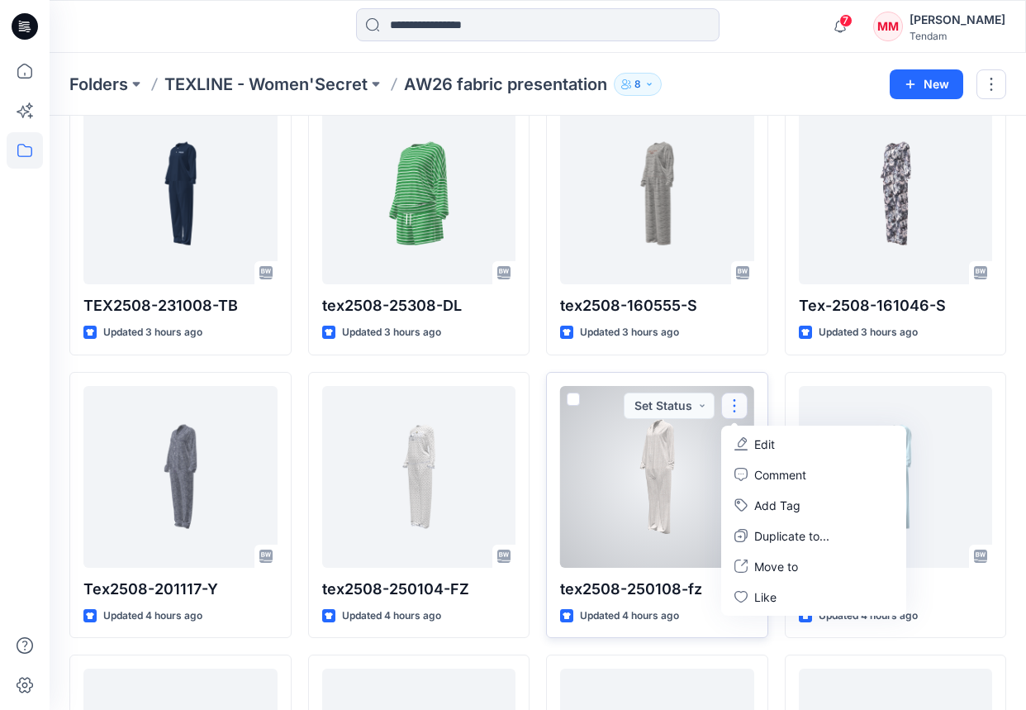
click at [631, 461] on div at bounding box center [657, 477] width 194 height 182
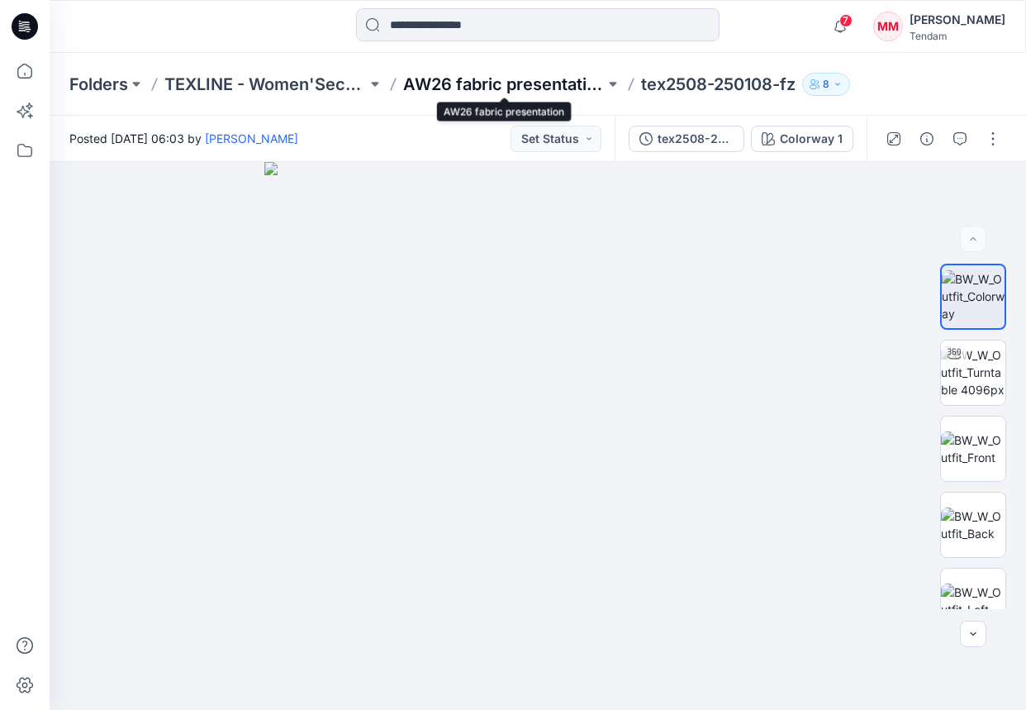
click at [514, 81] on p "AW26 fabric presentation" at bounding box center [504, 84] width 202 height 23
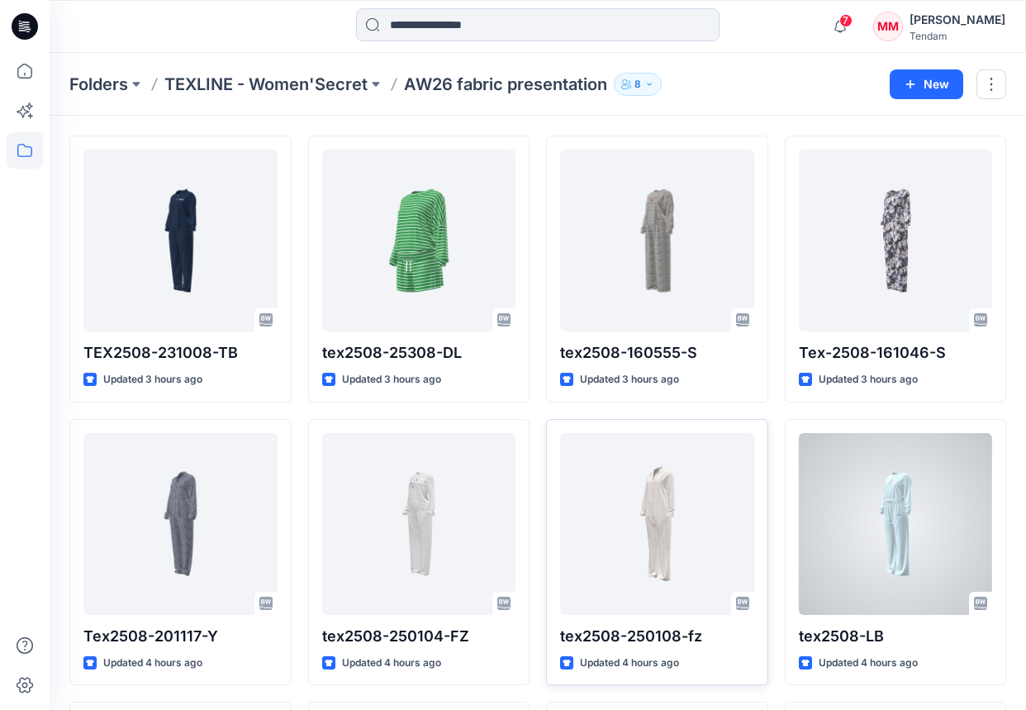
scroll to position [52, 0]
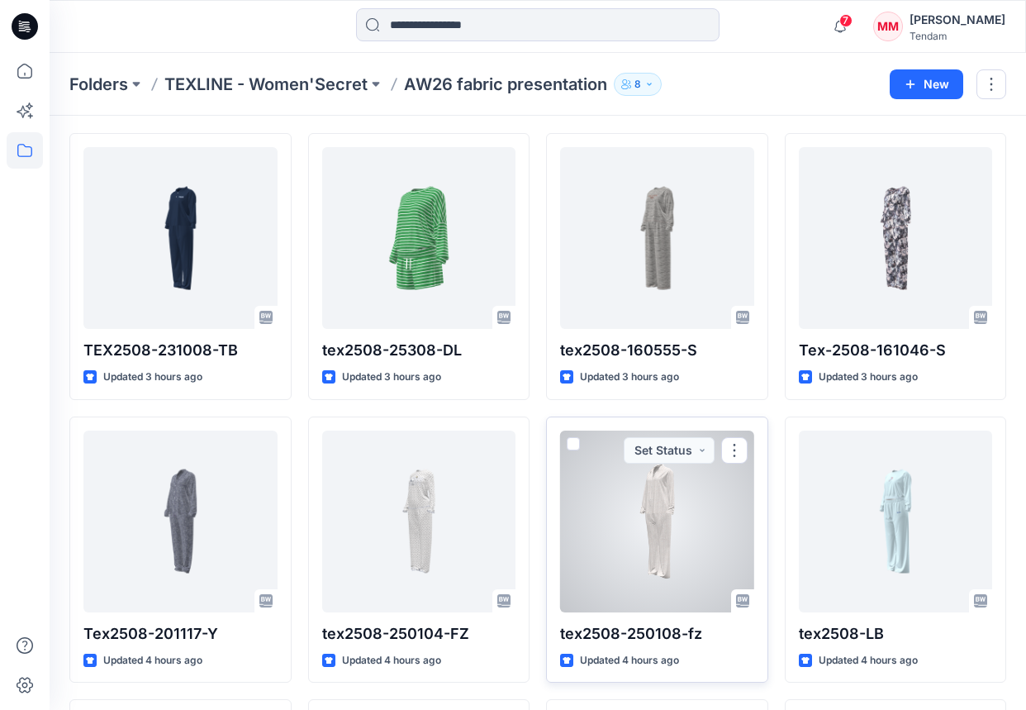
click at [683, 554] on div at bounding box center [657, 522] width 194 height 182
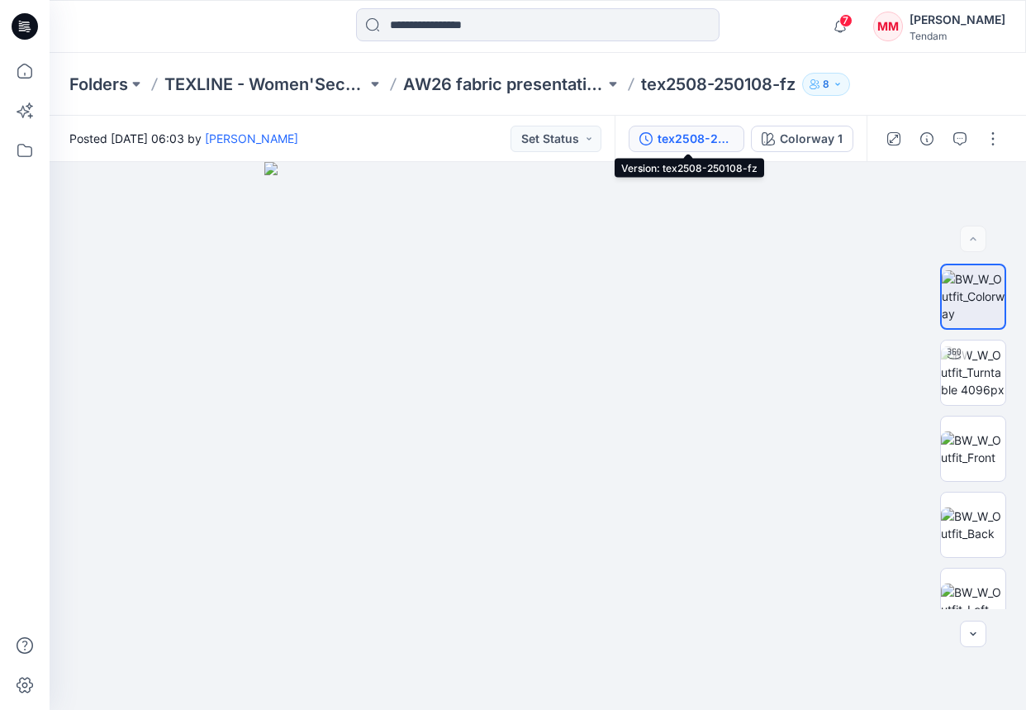
click at [688, 130] on div "tex2508-250108-fz" at bounding box center [696, 139] width 76 height 18
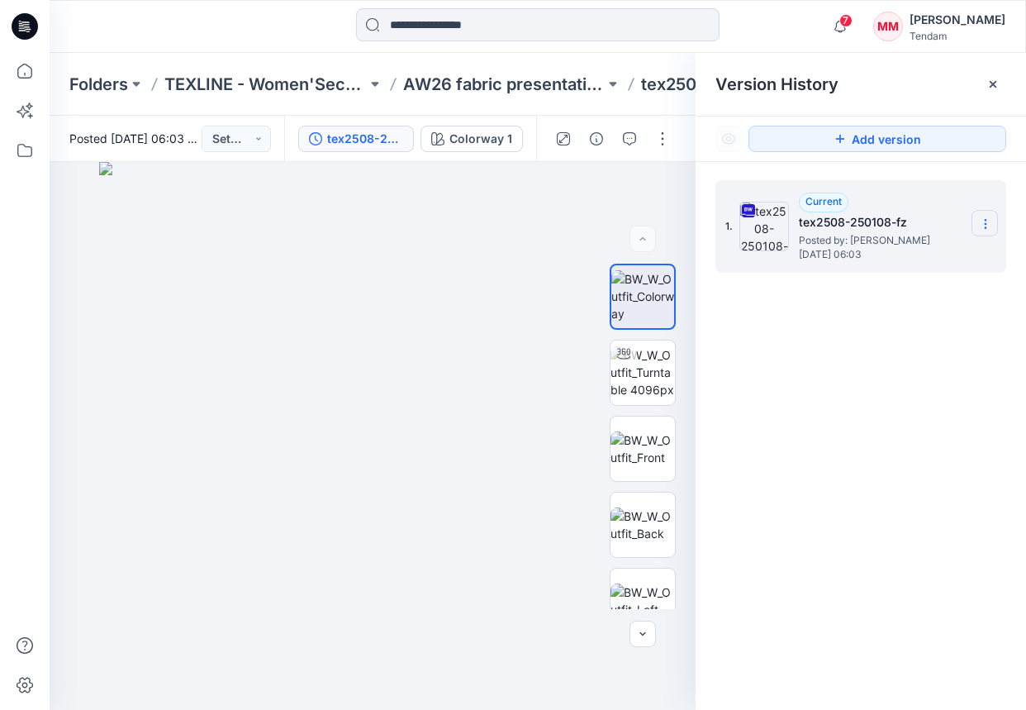
click at [949, 226] on icon at bounding box center [985, 223] width 13 height 13
click at [905, 259] on span "Download Source BW File" at bounding box center [902, 256] width 138 height 20
click at [531, 85] on p "AW26 fabric presentation" at bounding box center [504, 84] width 202 height 23
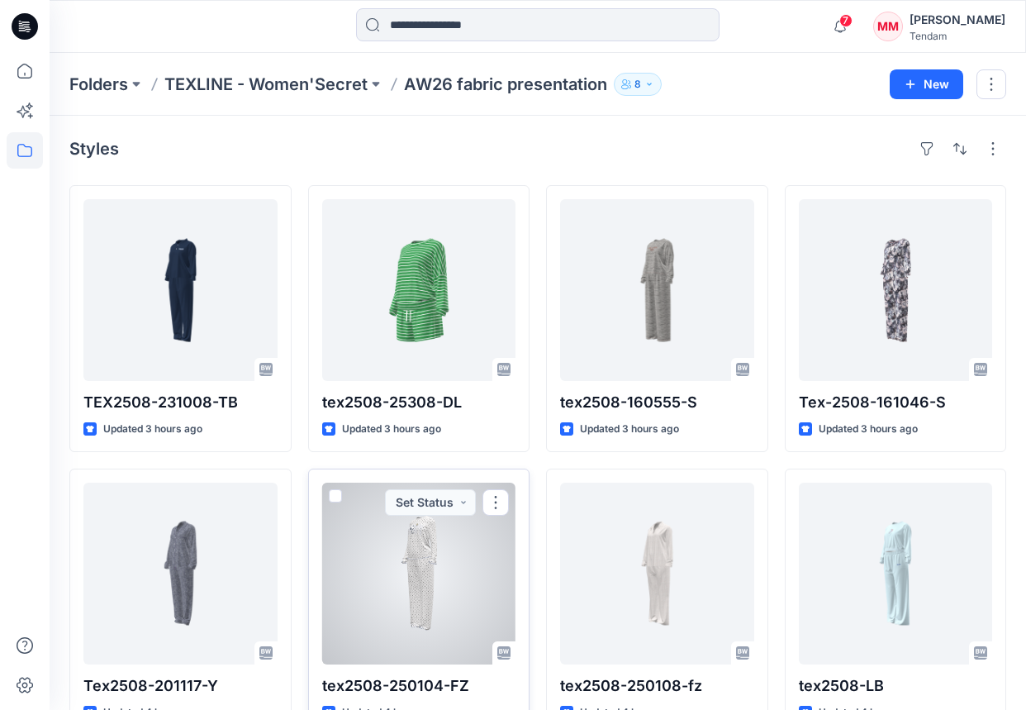
click at [390, 567] on div at bounding box center [419, 574] width 194 height 182
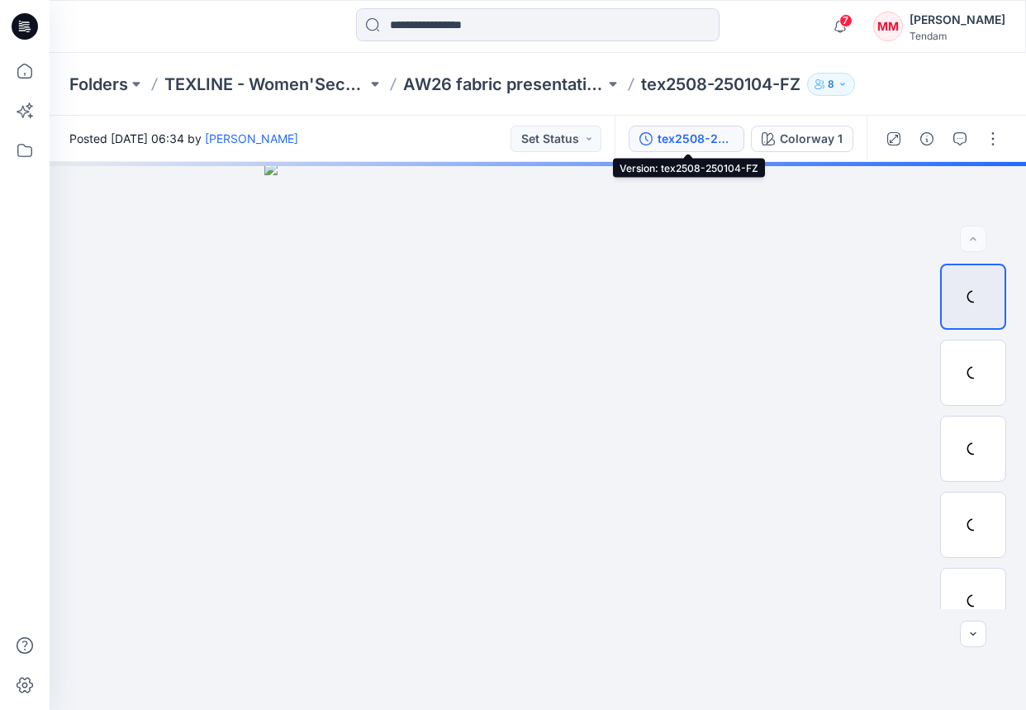
click at [680, 145] on div "tex2508-250104-FZ" at bounding box center [696, 139] width 76 height 18
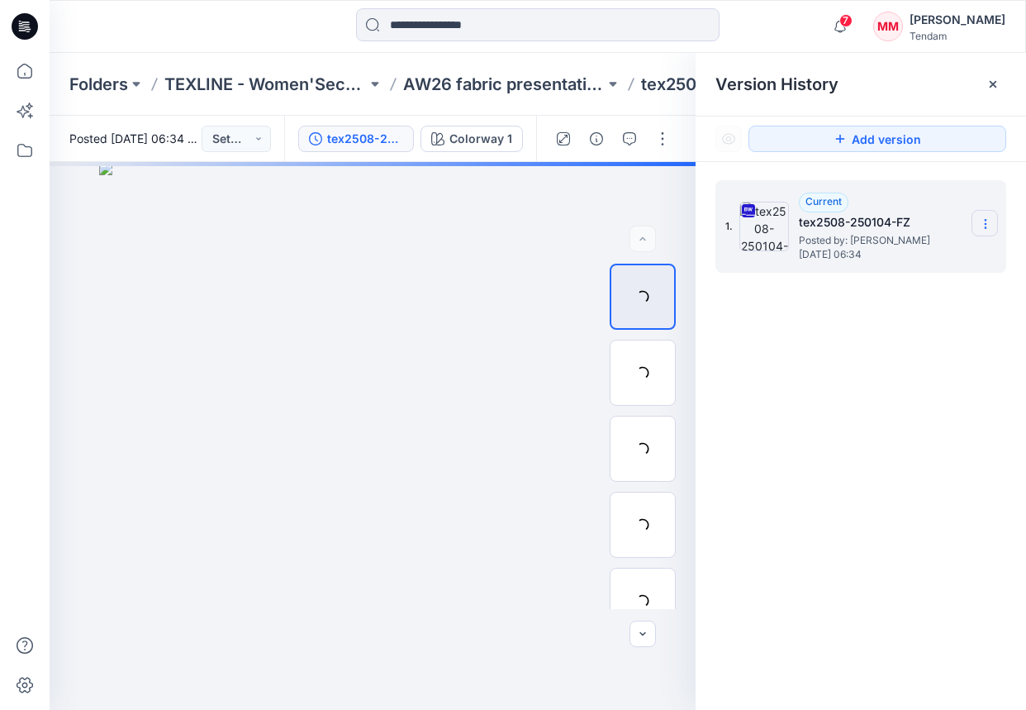
click at [949, 228] on icon at bounding box center [985, 223] width 13 height 13
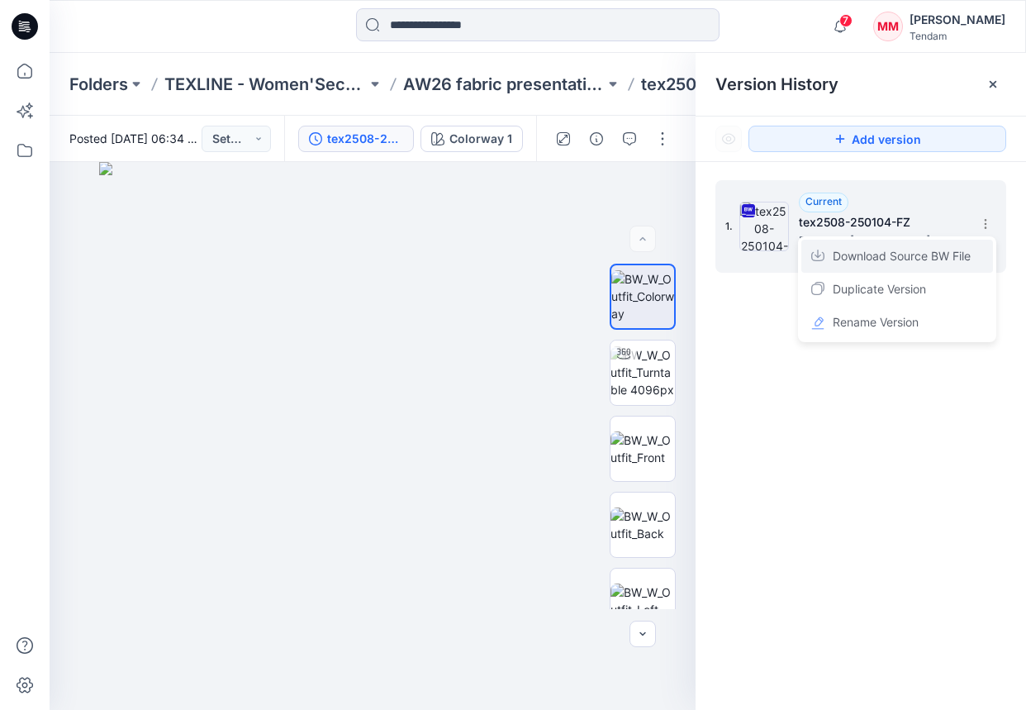
click at [903, 260] on span "Download Source BW File" at bounding box center [902, 256] width 138 height 20
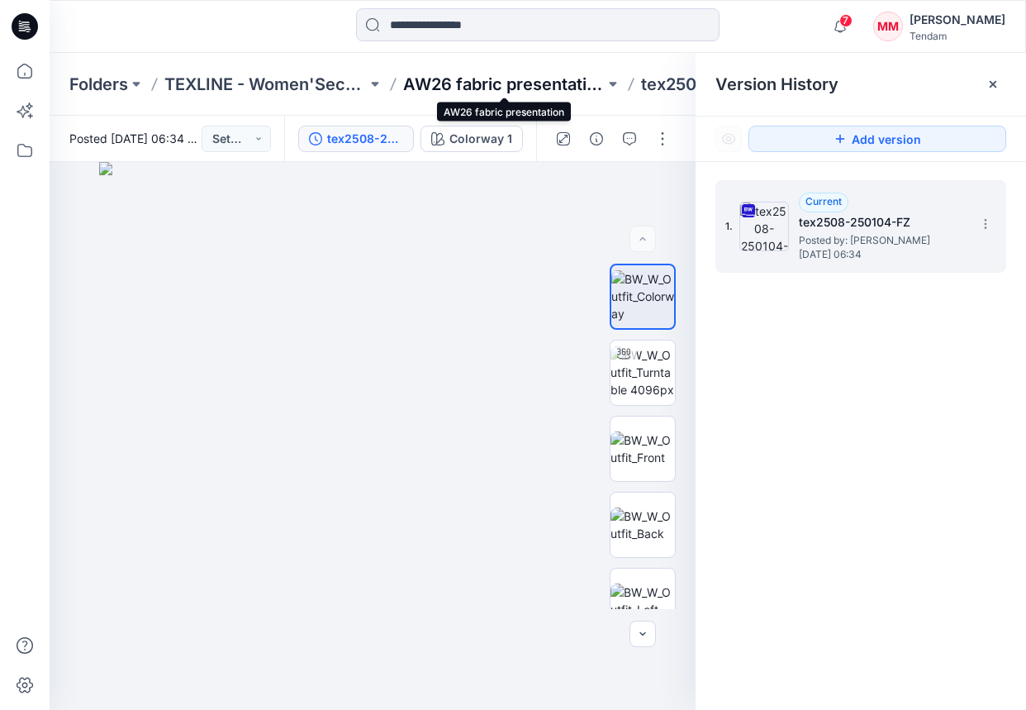
click at [469, 90] on p "AW26 fabric presentation" at bounding box center [504, 84] width 202 height 23
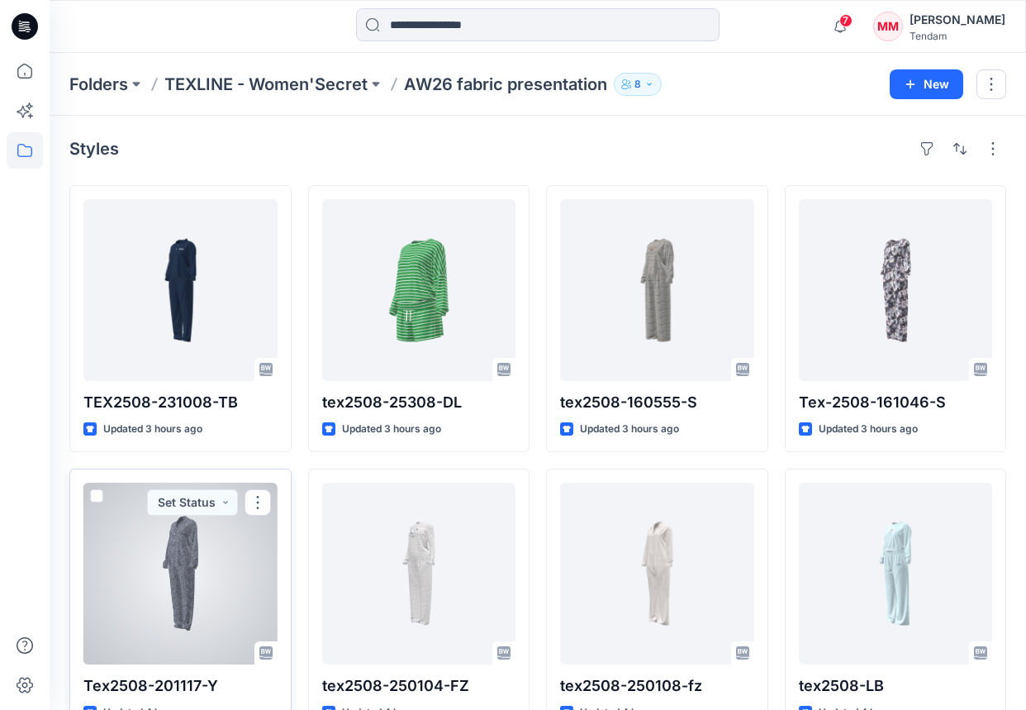
click at [188, 544] on div at bounding box center [180, 574] width 194 height 182
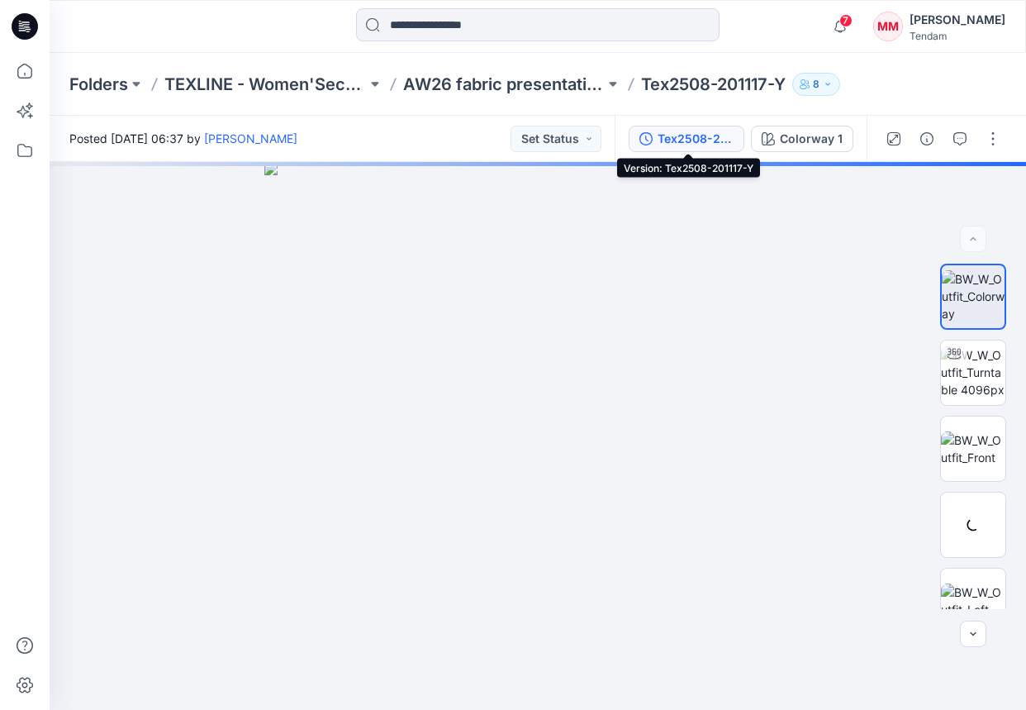
click at [711, 145] on div "Tex2508-201117-Y" at bounding box center [696, 139] width 76 height 18
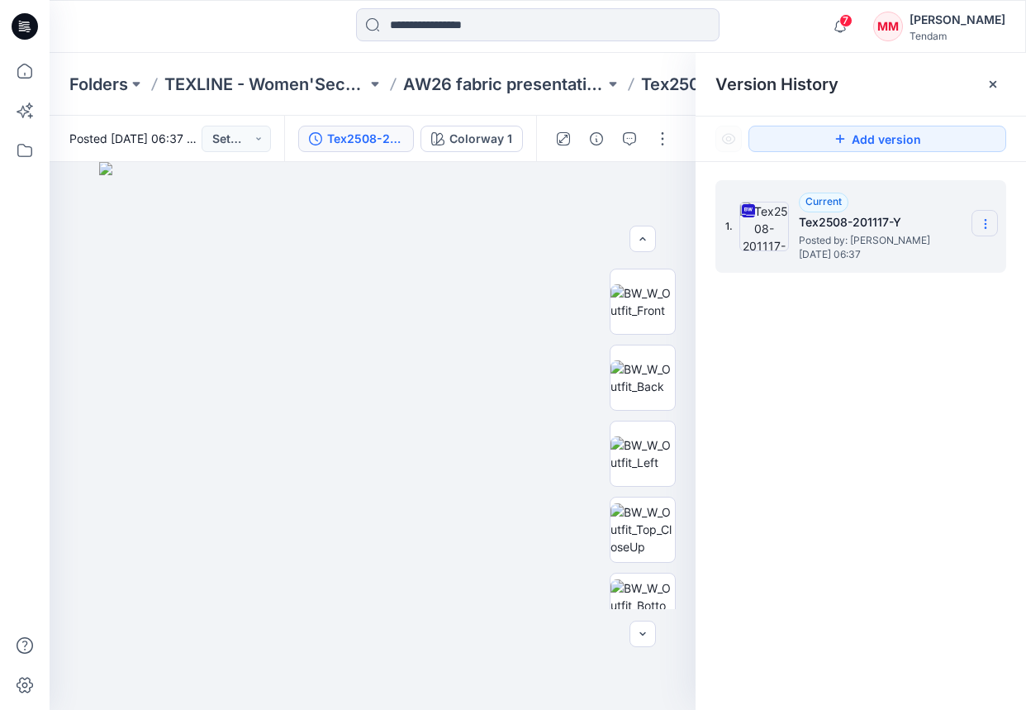
scroll to position [177, 0]
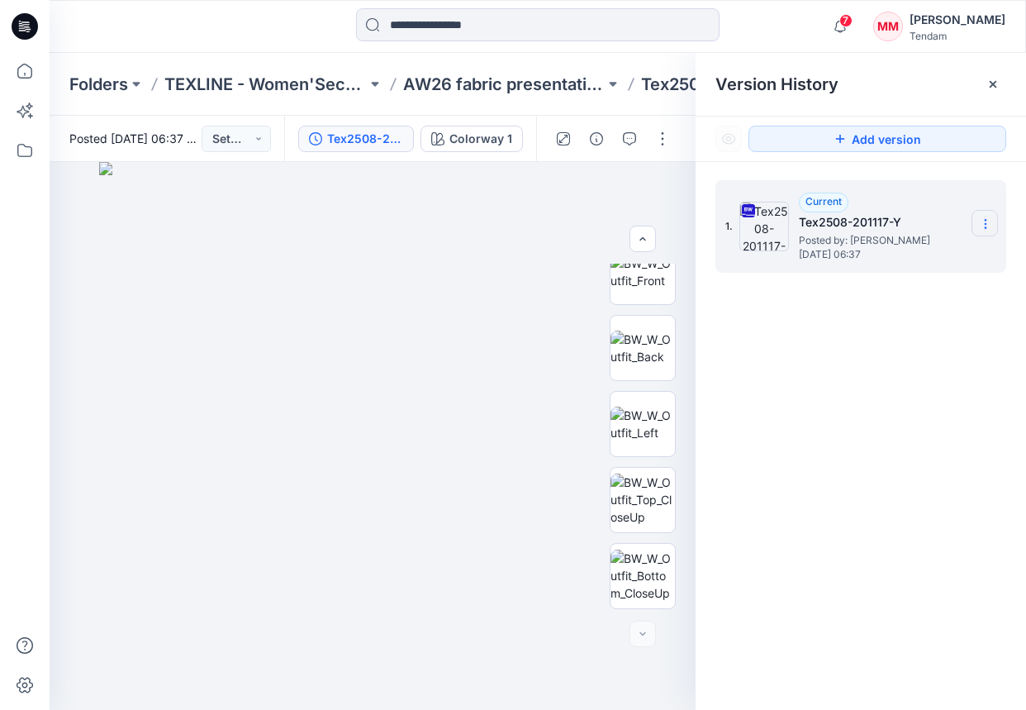
click at [949, 217] on icon at bounding box center [985, 223] width 13 height 13
click at [884, 255] on span "Download Source BW File" at bounding box center [902, 256] width 138 height 20
click at [833, 0] on div "7 Notifications VO [PERSON_NAME] commented on tex-250822-34-3016 View Style 2 m…" at bounding box center [538, 26] width 977 height 53
click at [441, 81] on p "AW26 fabric presentation" at bounding box center [504, 84] width 202 height 23
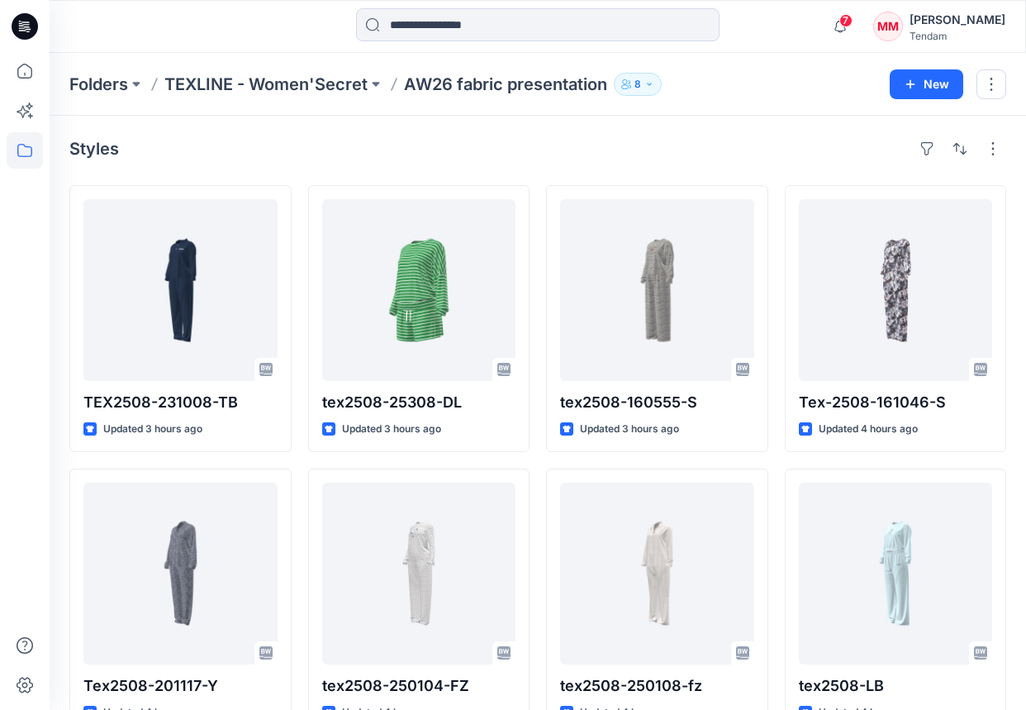
click at [484, 81] on p "AW26 fabric presentation" at bounding box center [505, 84] width 203 height 23
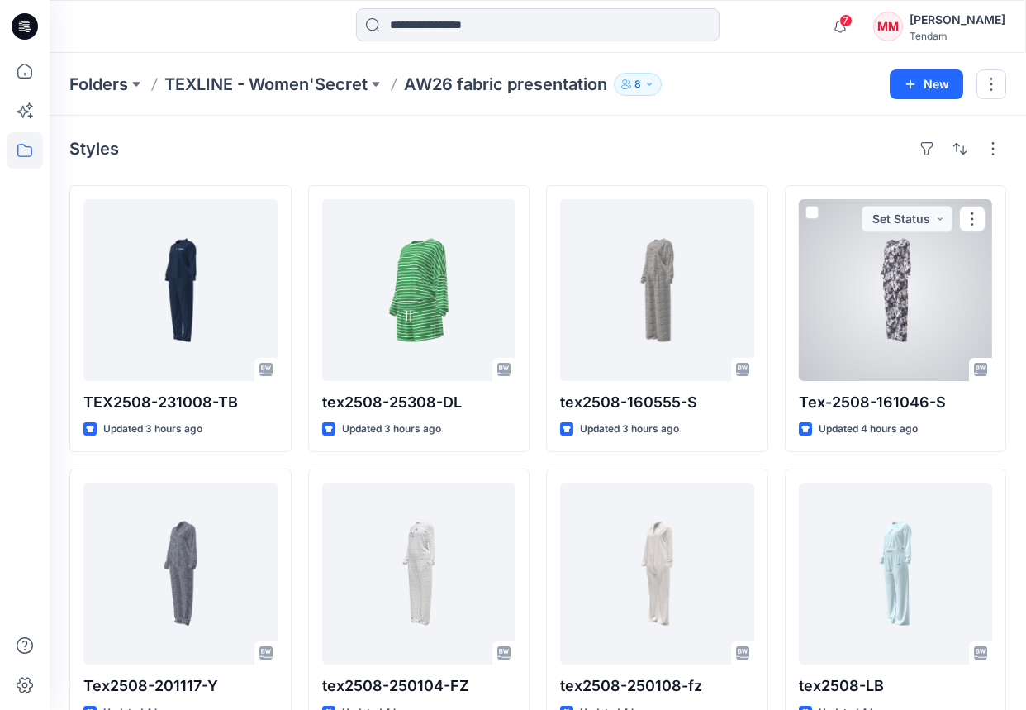
click at [926, 279] on div at bounding box center [896, 290] width 194 height 182
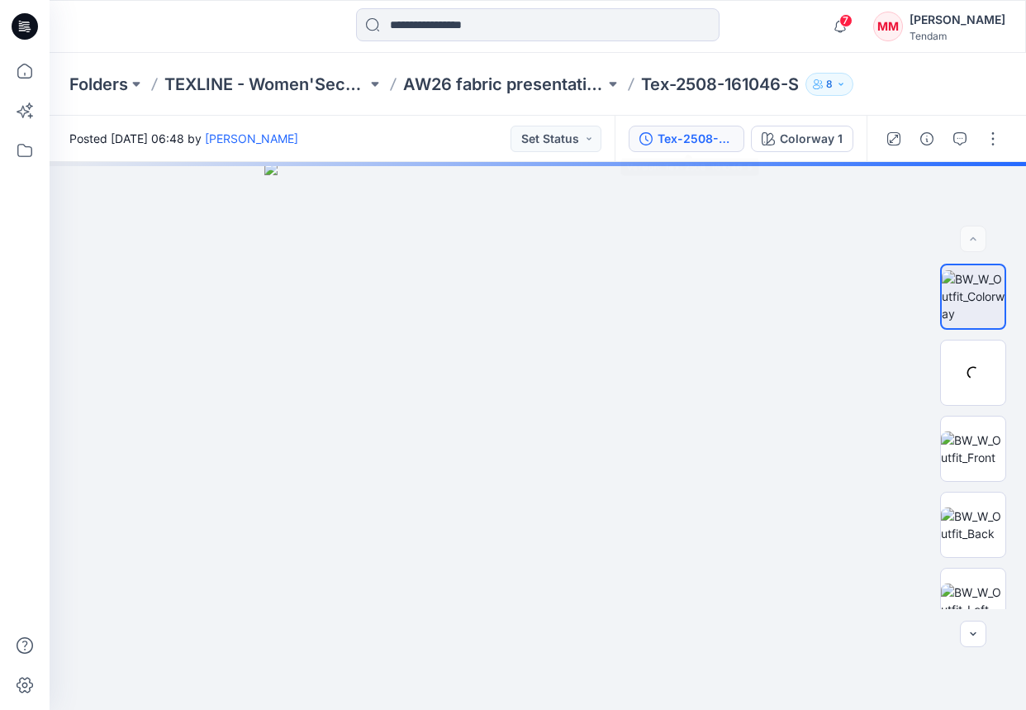
click at [690, 140] on div "Tex-2508-161046-S" at bounding box center [696, 139] width 76 height 18
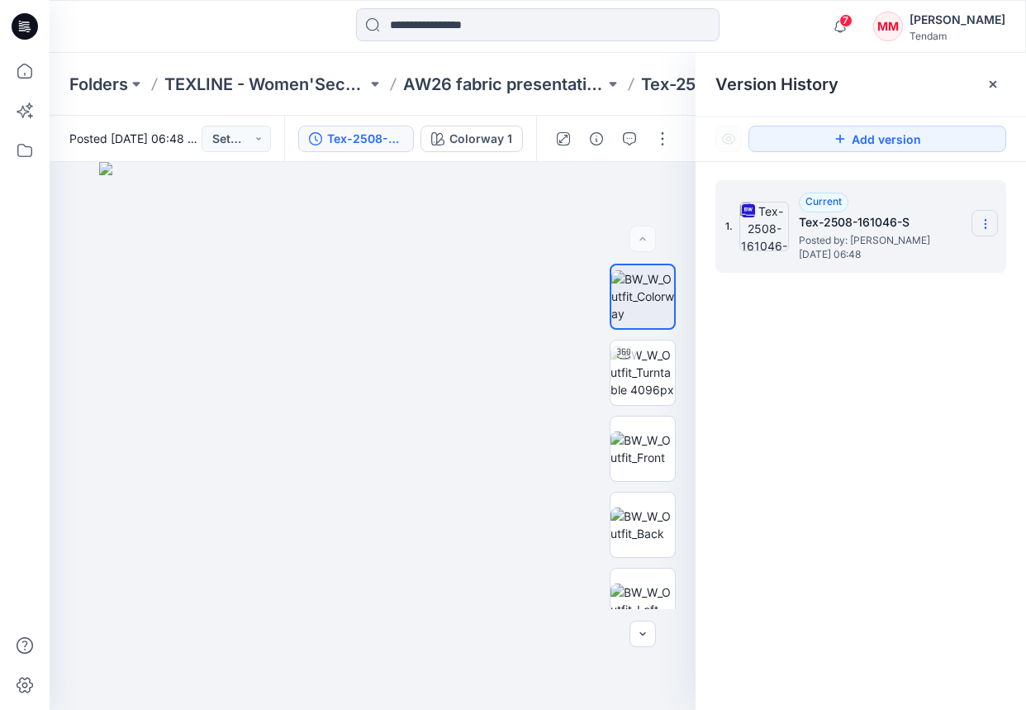
click at [949, 229] on section at bounding box center [985, 223] width 26 height 26
click at [835, 261] on span "Download Source BW File" at bounding box center [902, 256] width 138 height 20
click at [511, 87] on p "AW26 fabric presentation" at bounding box center [504, 84] width 202 height 23
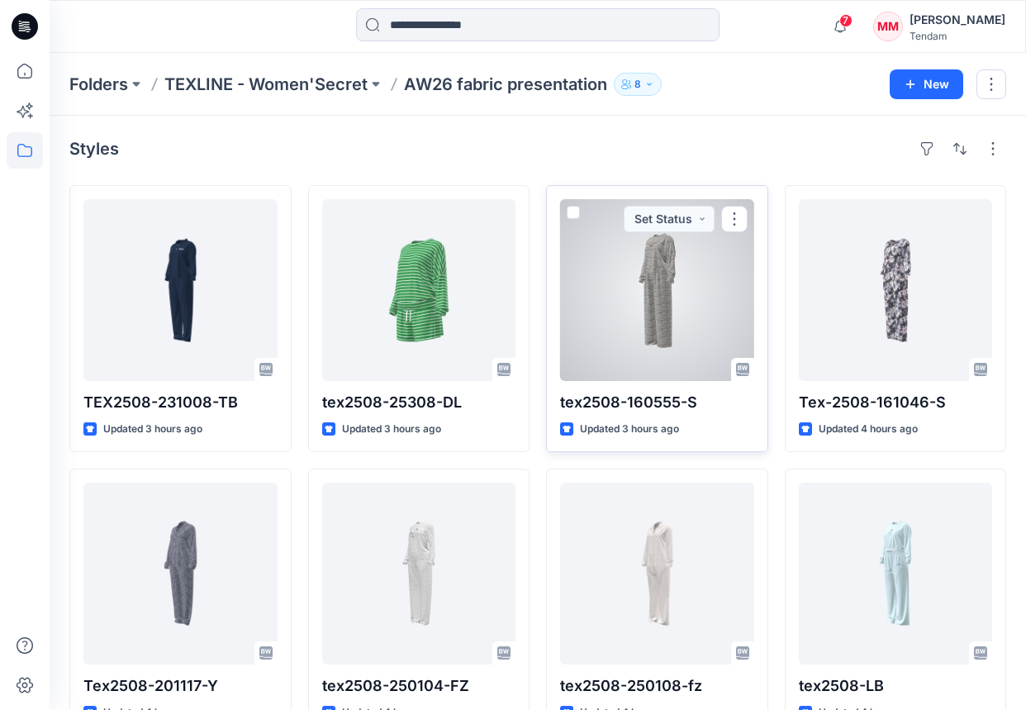
click at [718, 295] on div at bounding box center [657, 290] width 194 height 182
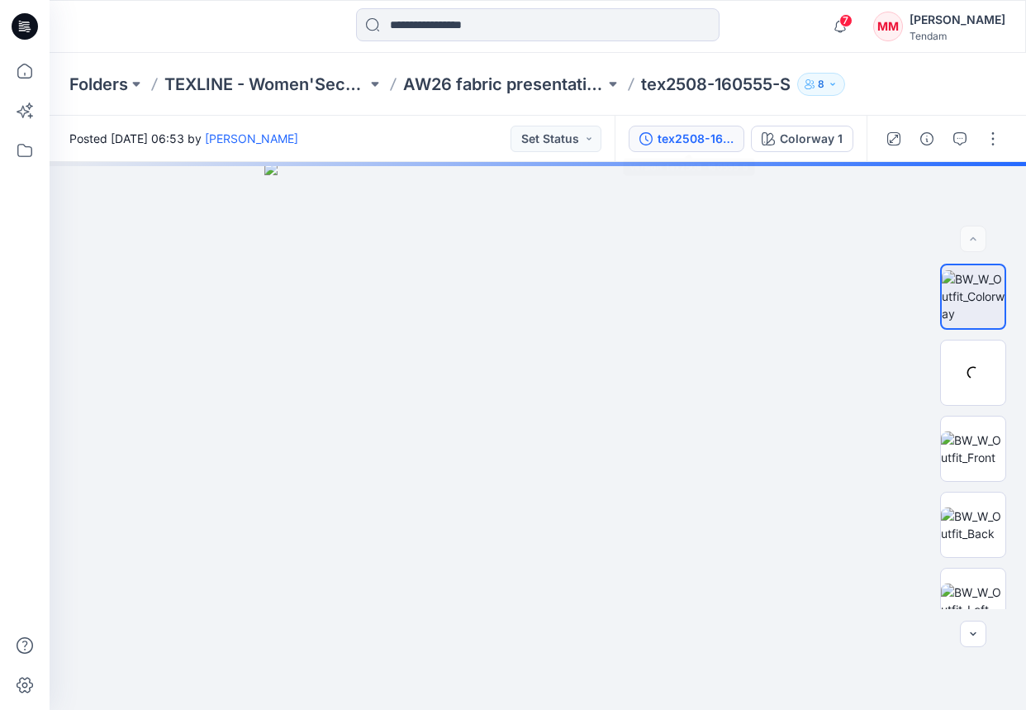
click at [705, 148] on button "tex2508-160555-S" at bounding box center [687, 139] width 116 height 26
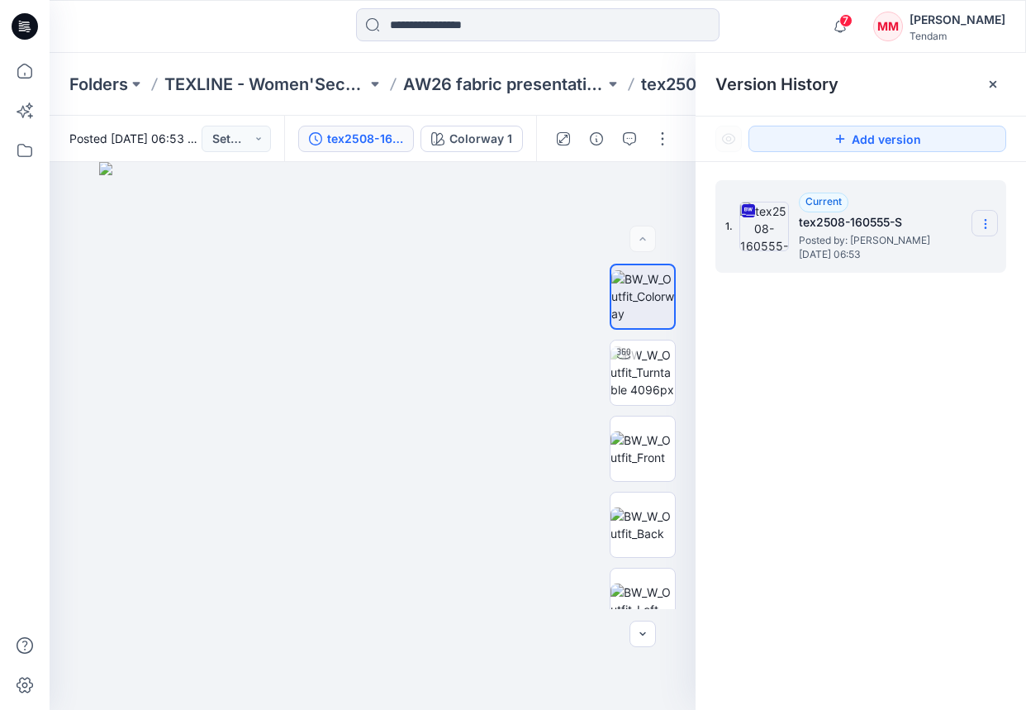
click at [949, 218] on icon at bounding box center [985, 223] width 13 height 13
click at [889, 248] on span "Download Source BW File" at bounding box center [902, 256] width 138 height 20
drag, startPoint x: 392, startPoint y: 297, endPoint x: 431, endPoint y: 601, distance: 305.7
drag, startPoint x: 425, startPoint y: 283, endPoint x: 474, endPoint y: 563, distance: 283.7
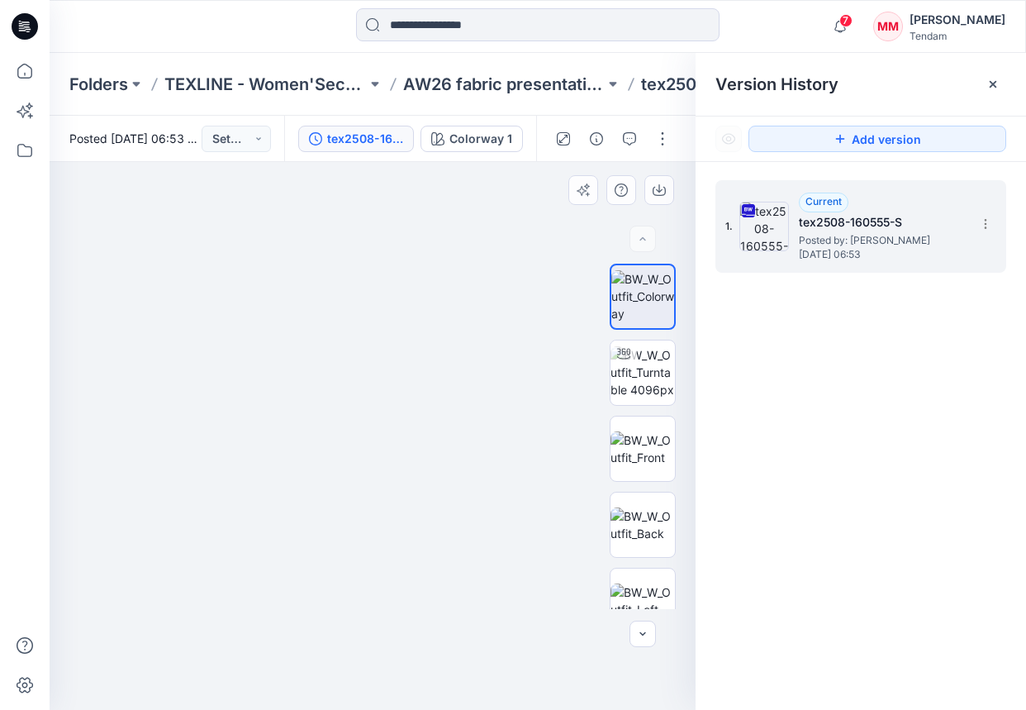
click at [474, 563] on img at bounding box center [471, 30] width 3385 height 1359
drag, startPoint x: 490, startPoint y: 376, endPoint x: 469, endPoint y: 415, distance: 44.0
click at [469, 415] on img at bounding box center [450, 51] width 3385 height 1320
click at [522, 87] on p "AW26 fabric presentation" at bounding box center [504, 84] width 202 height 23
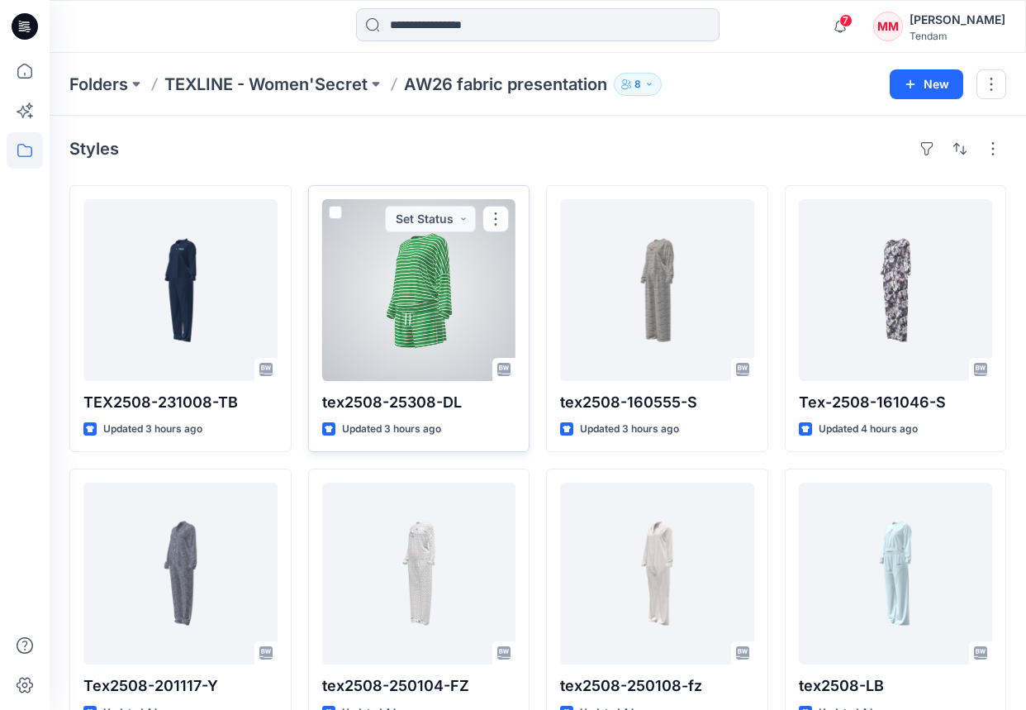
click at [413, 293] on div at bounding box center [419, 290] width 194 height 182
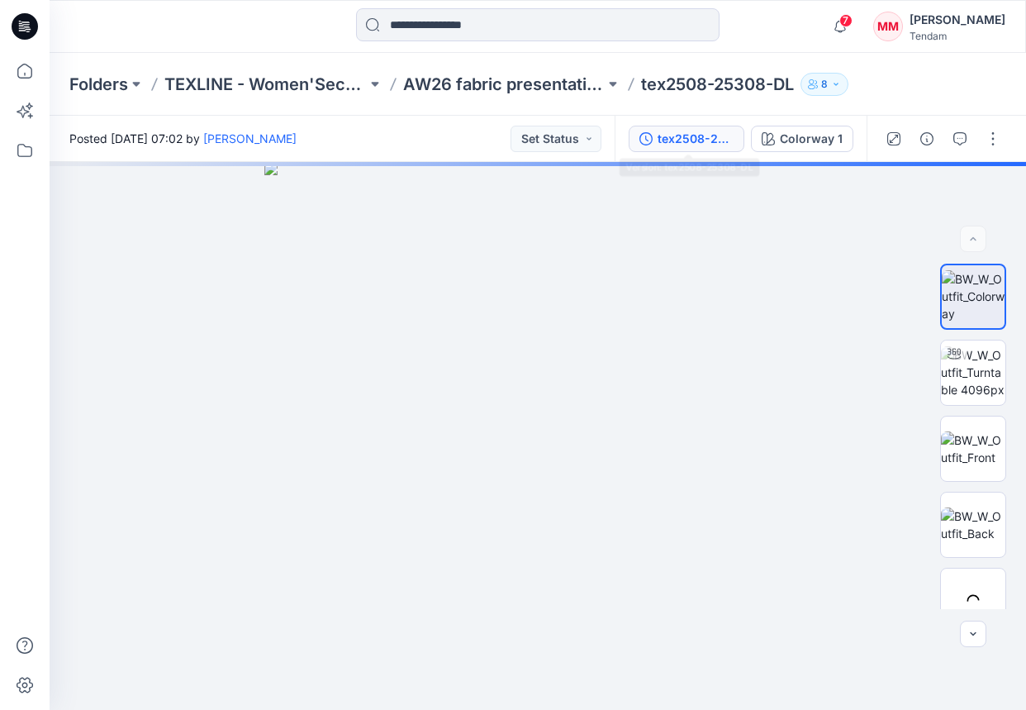
click at [666, 146] on div "tex2508-25308-DL" at bounding box center [696, 139] width 76 height 18
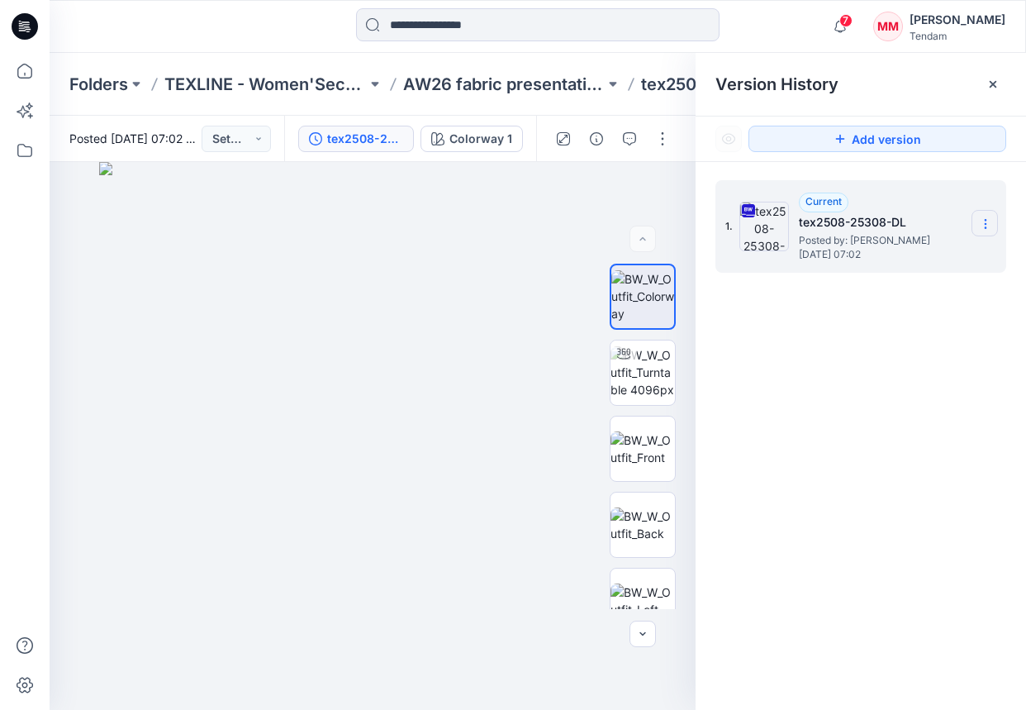
click at [949, 215] on section at bounding box center [985, 223] width 26 height 26
click at [875, 255] on span "Download Source BW File" at bounding box center [902, 256] width 138 height 20
click at [453, 84] on p "AW26 fabric presentation" at bounding box center [504, 84] width 202 height 23
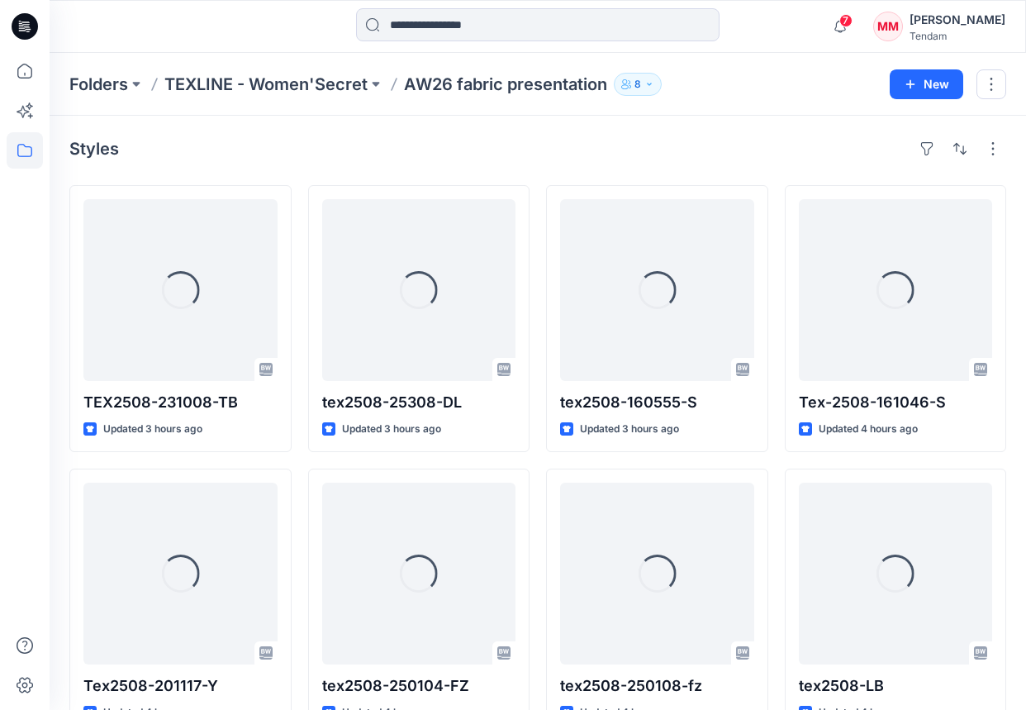
click at [449, 86] on p "AW26 fabric presentation" at bounding box center [505, 84] width 203 height 23
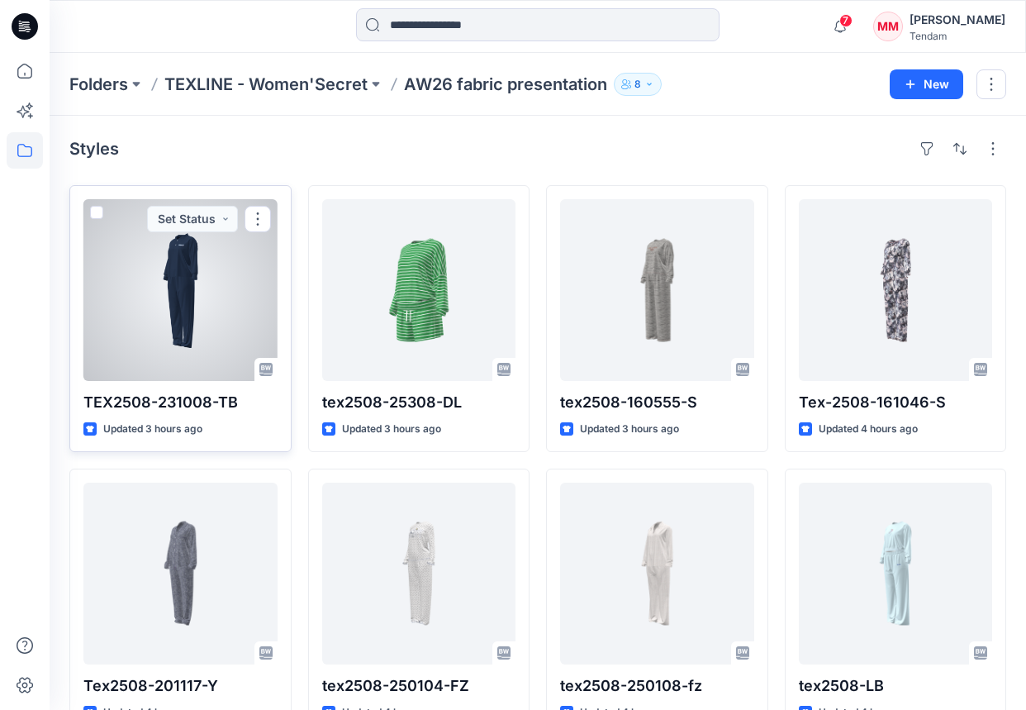
click at [181, 327] on div at bounding box center [180, 290] width 194 height 182
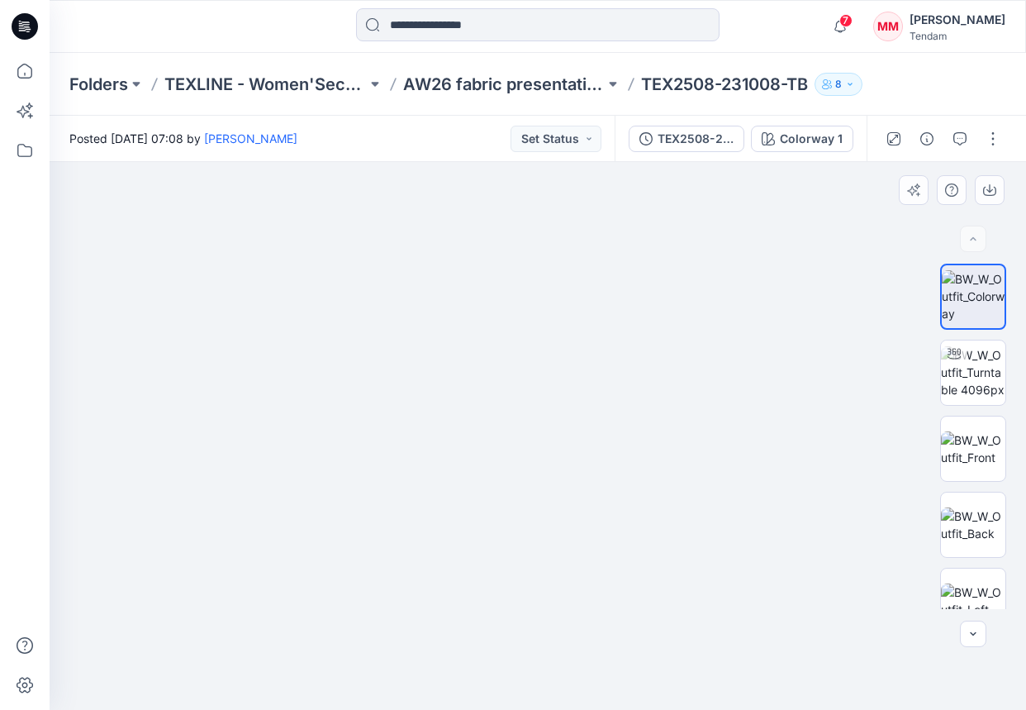
drag, startPoint x: 588, startPoint y: 267, endPoint x: 588, endPoint y: 458, distance: 190.9
click at [582, 507] on img at bounding box center [533, 36] width 2632 height 1347
drag, startPoint x: 627, startPoint y: 278, endPoint x: 646, endPoint y: 606, distance: 328.6
click at [646, 606] on img at bounding box center [552, 200] width 2632 height 1020
click at [949, 449] on img at bounding box center [973, 448] width 64 height 35
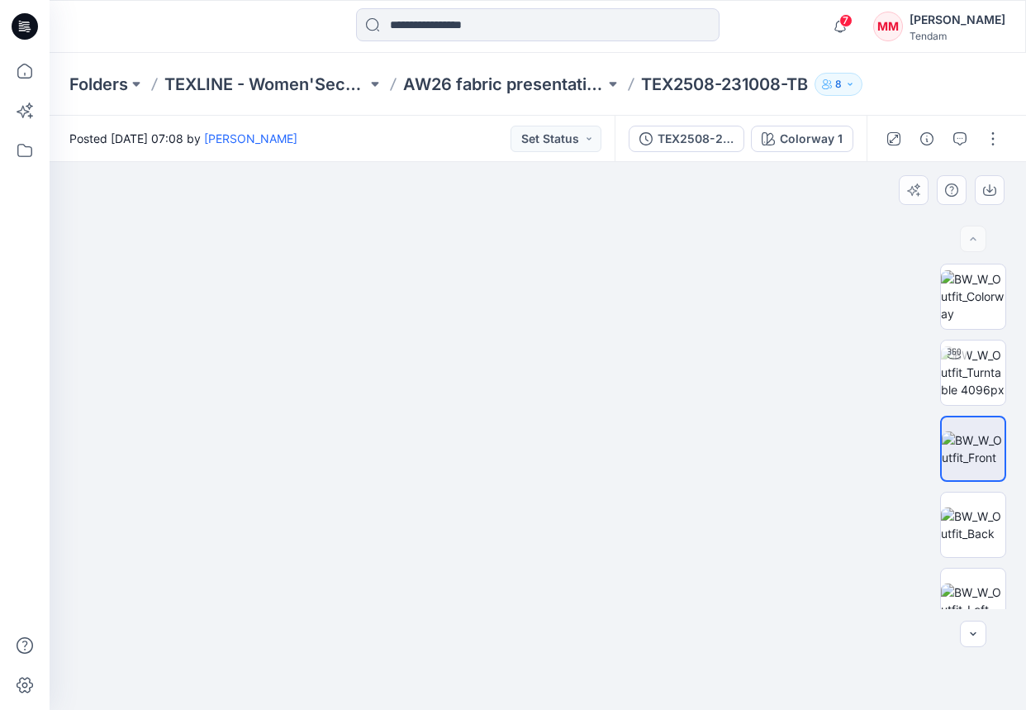
drag, startPoint x: 621, startPoint y: 233, endPoint x: 653, endPoint y: 692, distance: 459.7
click at [649, 709] on html "7 Notifications VO [PERSON_NAME] commented on tex-250822-34-3016 View Style 2 m…" at bounding box center [513, 355] width 1026 height 710
drag, startPoint x: 706, startPoint y: 391, endPoint x: 673, endPoint y: 622, distance: 233.7
click at [672, 622] on img at bounding box center [535, 35] width 3385 height 1352
drag, startPoint x: 686, startPoint y: 482, endPoint x: 673, endPoint y: 574, distance: 93.4
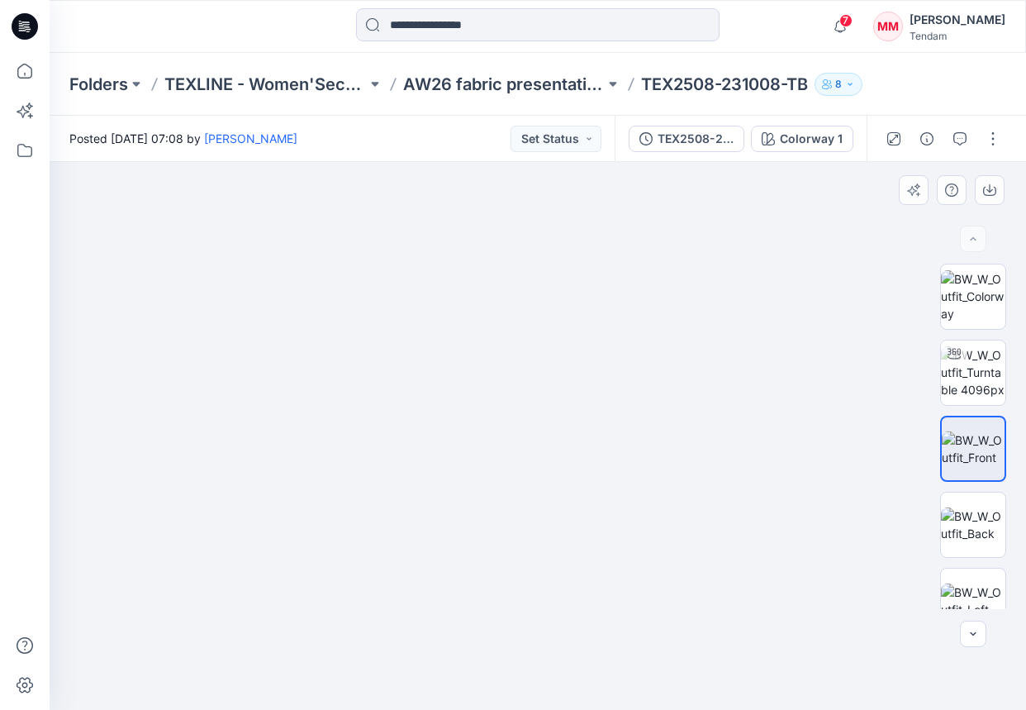
click at [673, 574] on img at bounding box center [505, 163] width 3385 height 1096
click at [949, 528] on img at bounding box center [973, 524] width 64 height 35
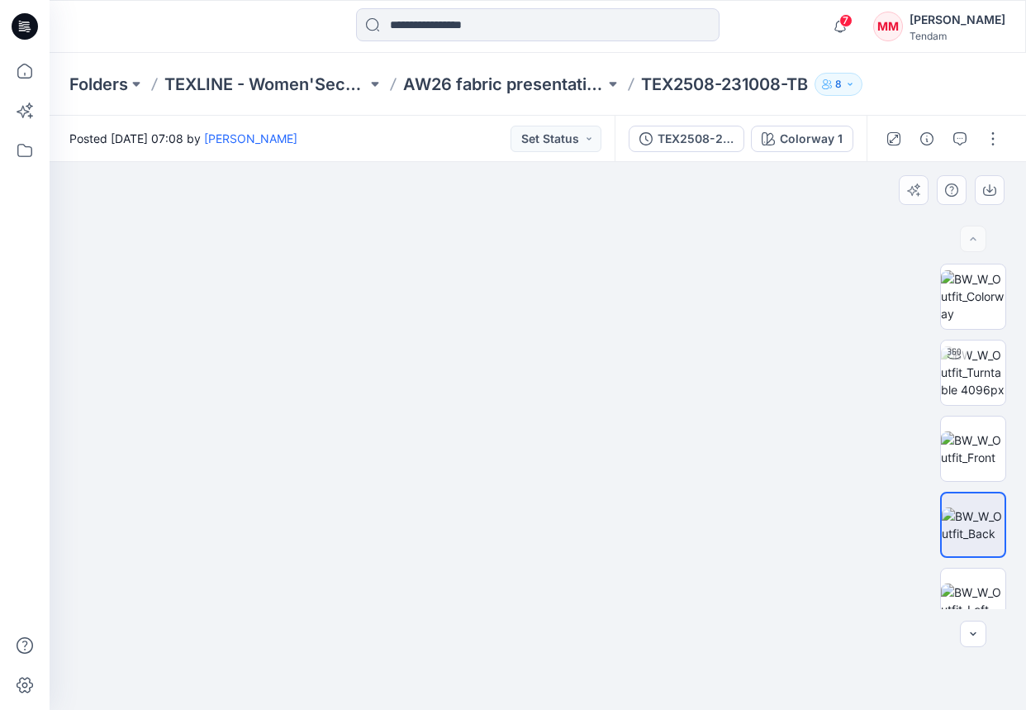
drag, startPoint x: 593, startPoint y: 271, endPoint x: 691, endPoint y: 579, distance: 323.3
drag, startPoint x: 664, startPoint y: 463, endPoint x: 621, endPoint y: 624, distance: 167.0
click at [621, 624] on img at bounding box center [575, 1] width 3385 height 1420
drag, startPoint x: 742, startPoint y: 445, endPoint x: 731, endPoint y: 513, distance: 68.6
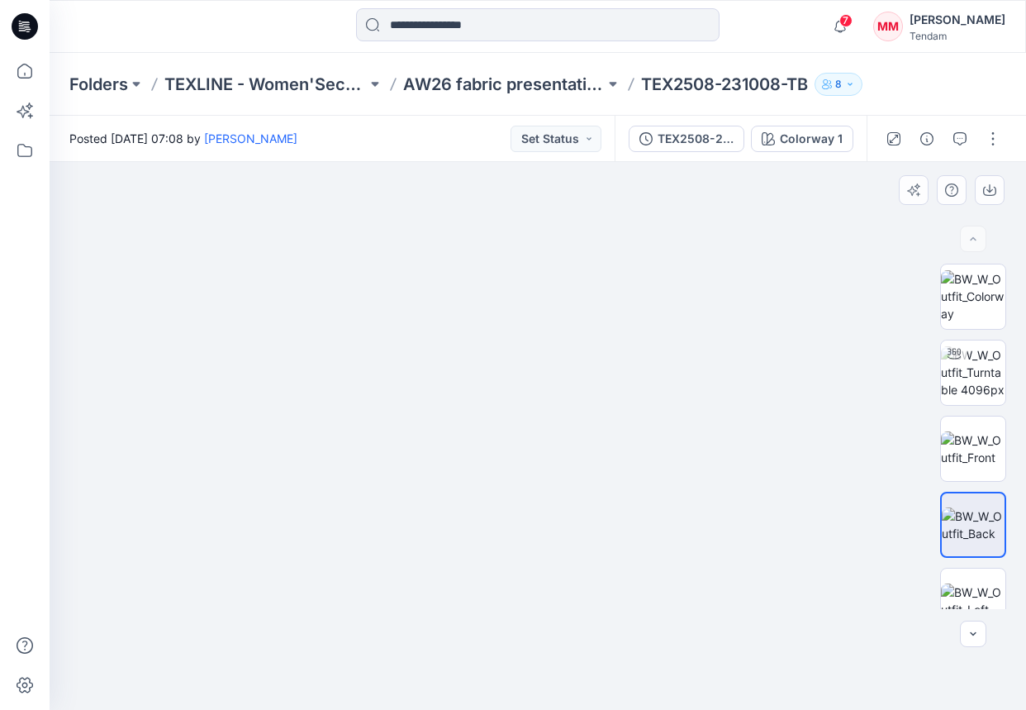
click at [731, 513] on img at bounding box center [547, 71] width 3385 height 1280
click at [689, 140] on div "TEX2508-231008-TB" at bounding box center [696, 139] width 76 height 18
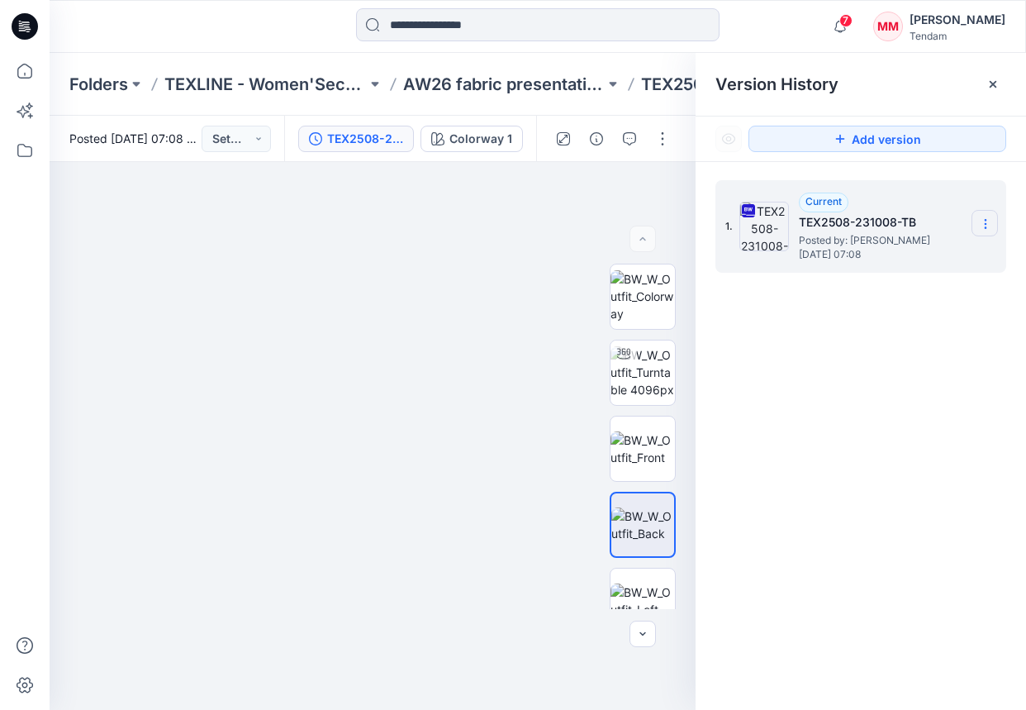
click at [949, 221] on icon at bounding box center [985, 223] width 13 height 13
click at [935, 260] on span "Download Source BW File" at bounding box center [902, 256] width 138 height 20
click at [640, 381] on img at bounding box center [643, 372] width 64 height 52
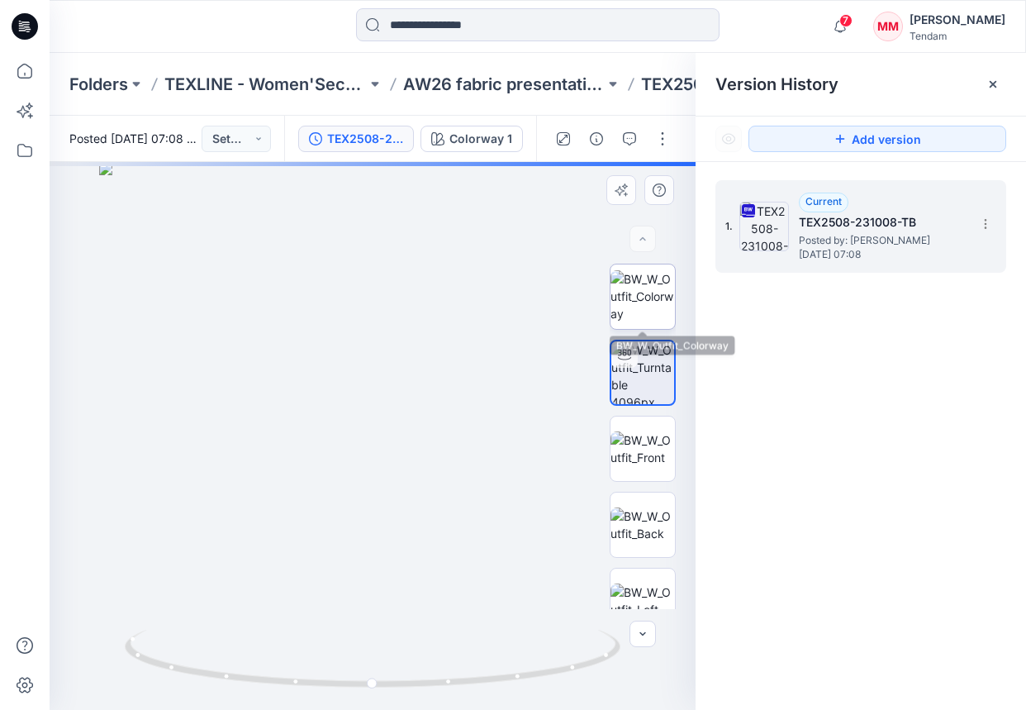
click at [663, 286] on img at bounding box center [643, 296] width 64 height 52
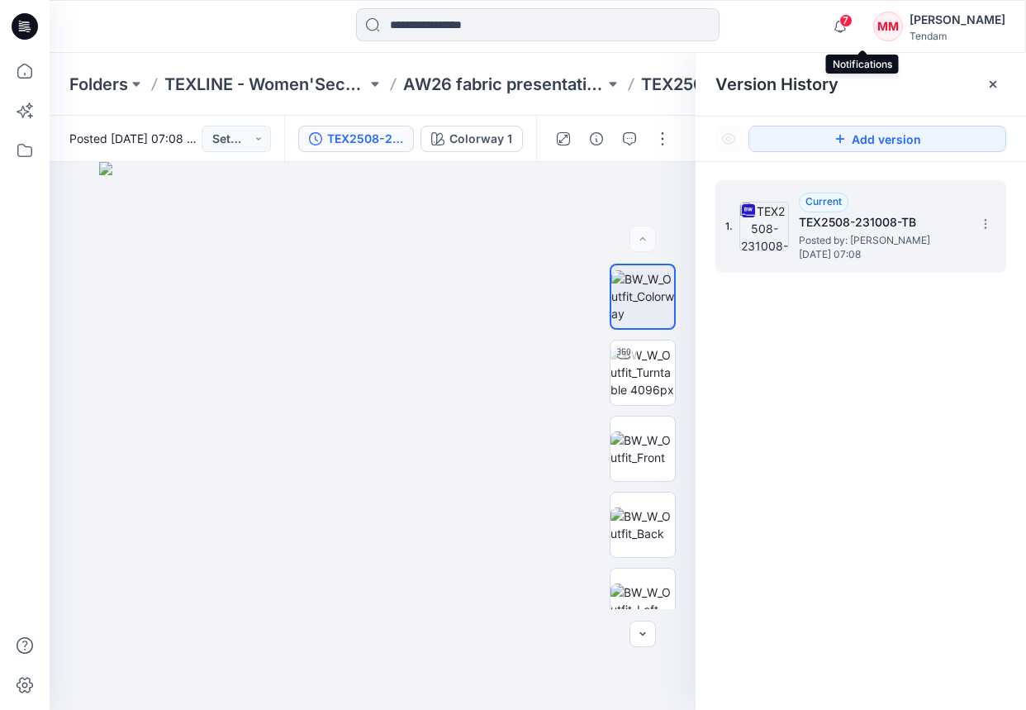
click at [853, 19] on span "7" at bounding box center [846, 20] width 13 height 13
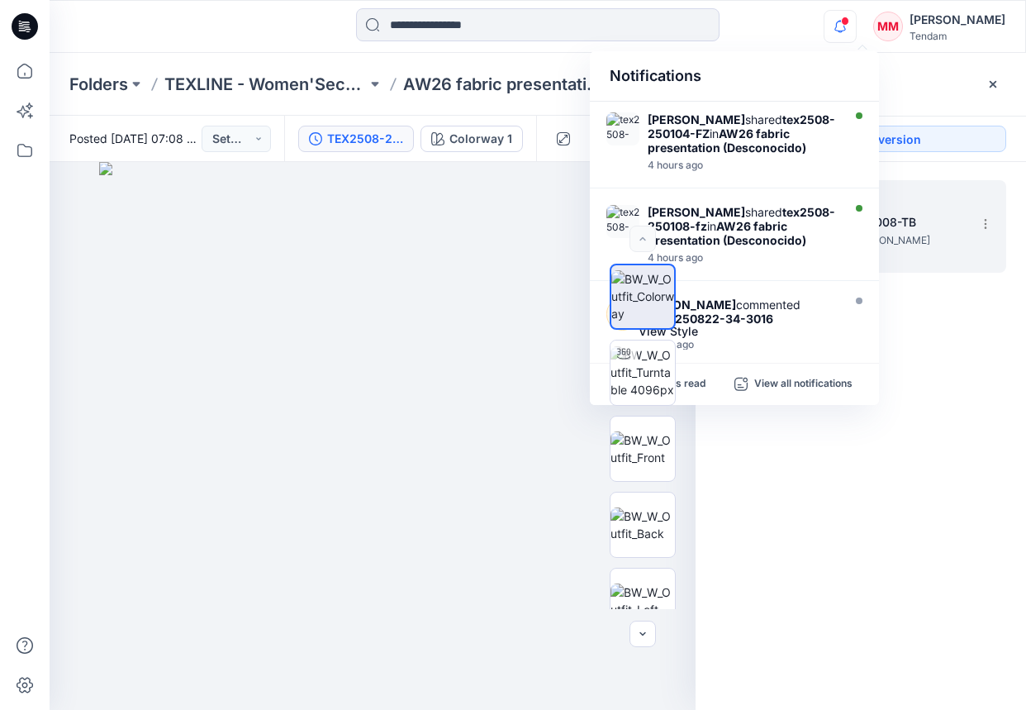
scroll to position [672, 0]
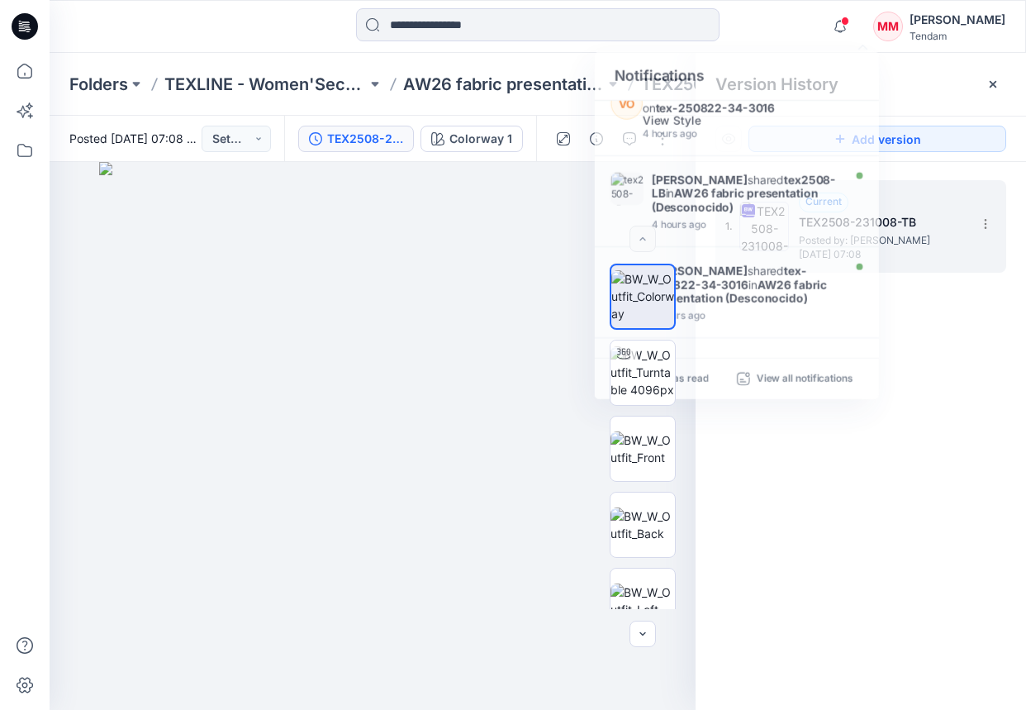
click at [779, 47] on div "Notifications [PERSON_NAME] shared TEX2508-231008-TB in AW26 fabric presentatio…" at bounding box center [538, 26] width 977 height 53
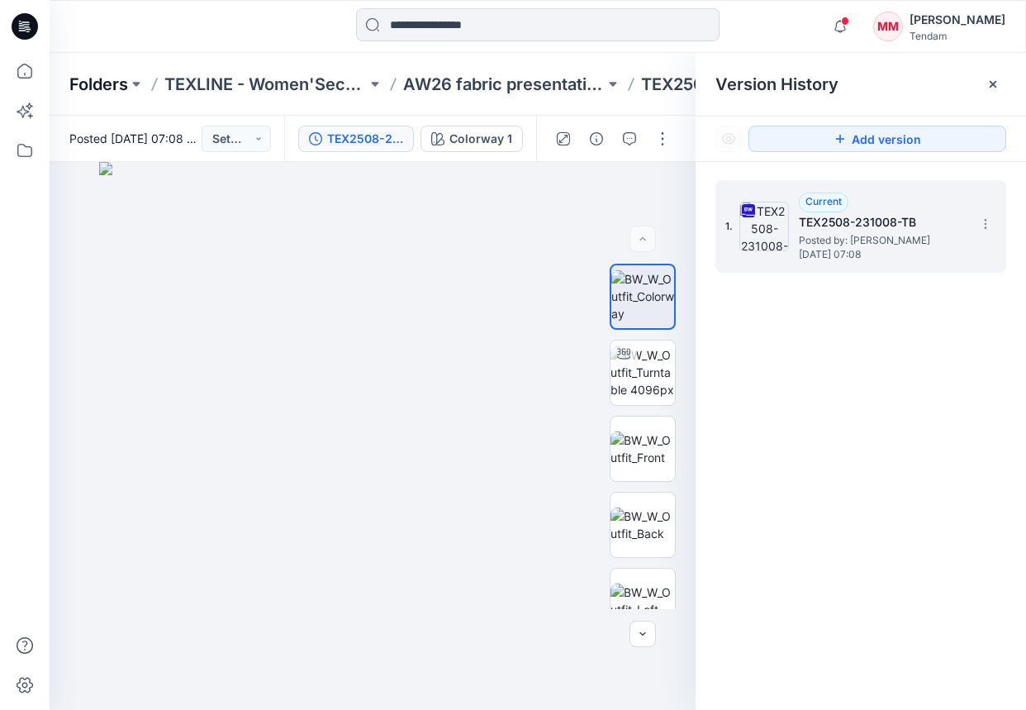
click at [99, 92] on p "Folders" at bounding box center [98, 84] width 59 height 23
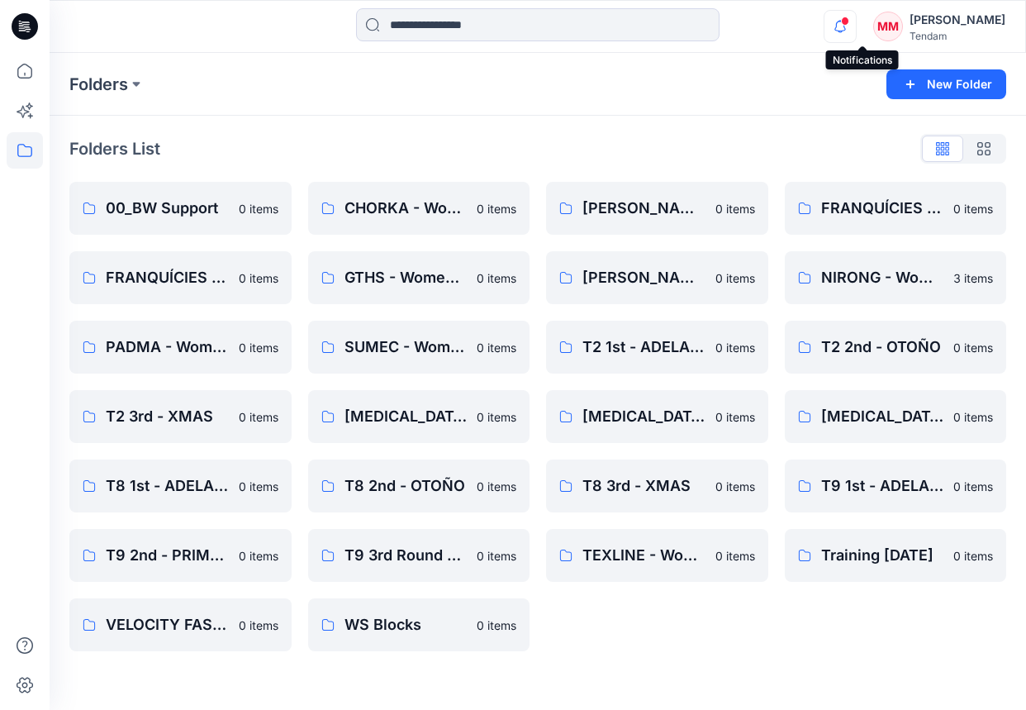
click at [856, 28] on icon "button" at bounding box center [840, 26] width 31 height 33
click at [894, 419] on p "[MEDICAL_DATA] 3rd - VERANO" at bounding box center [894, 416] width 146 height 23
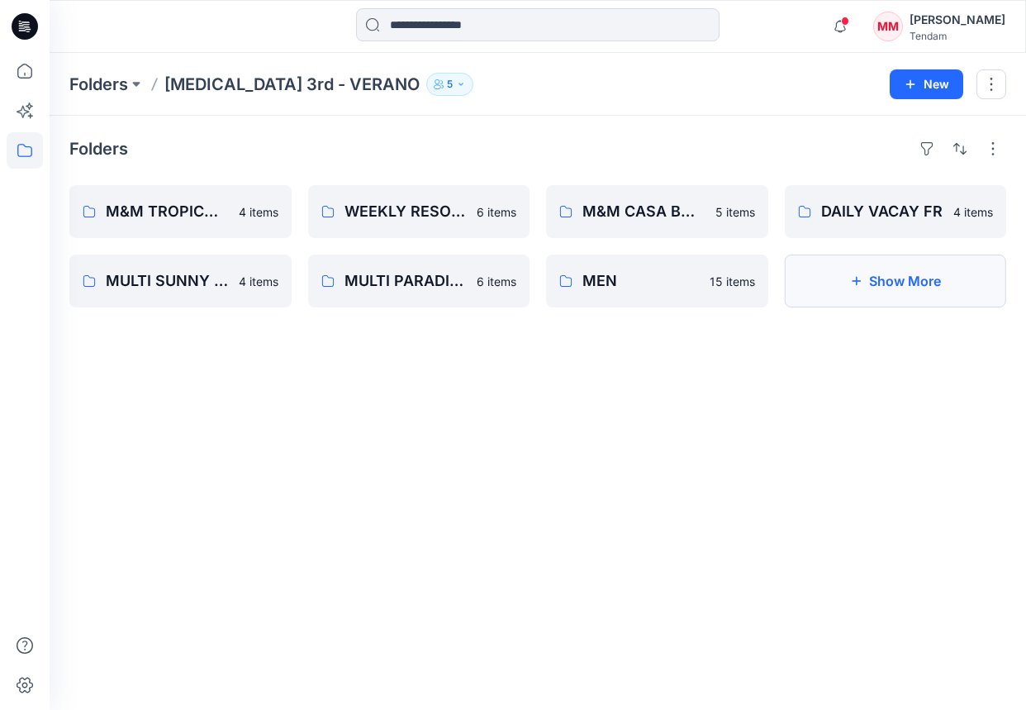
click at [863, 283] on button "Show More" at bounding box center [896, 281] width 222 height 53
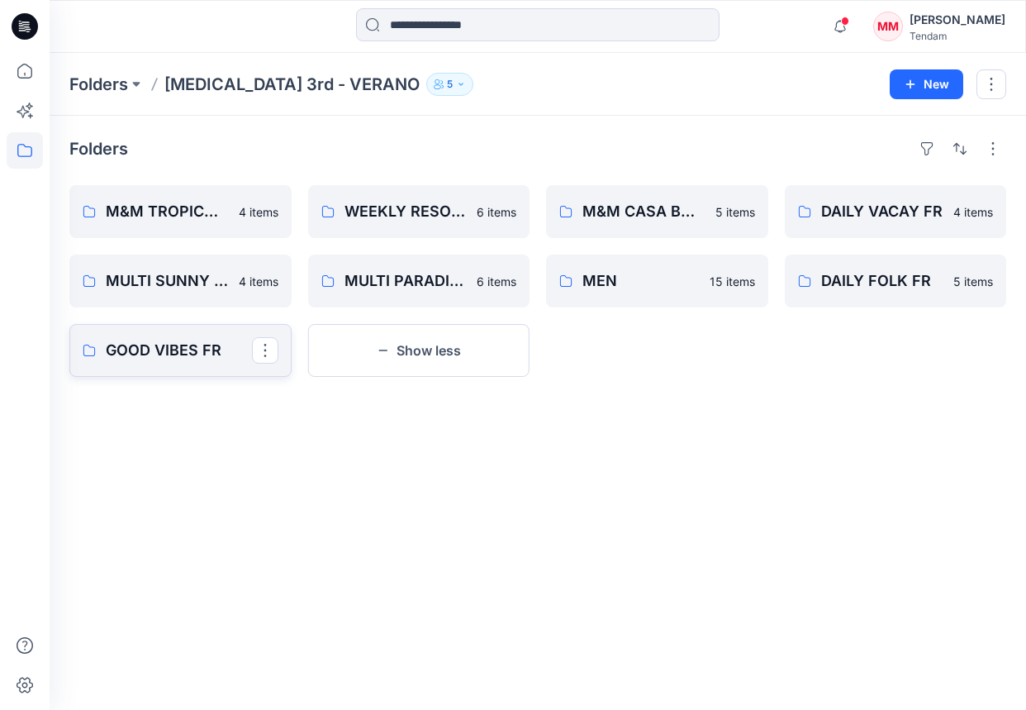
click at [189, 348] on p "GOOD VIBES FR" at bounding box center [179, 350] width 146 height 23
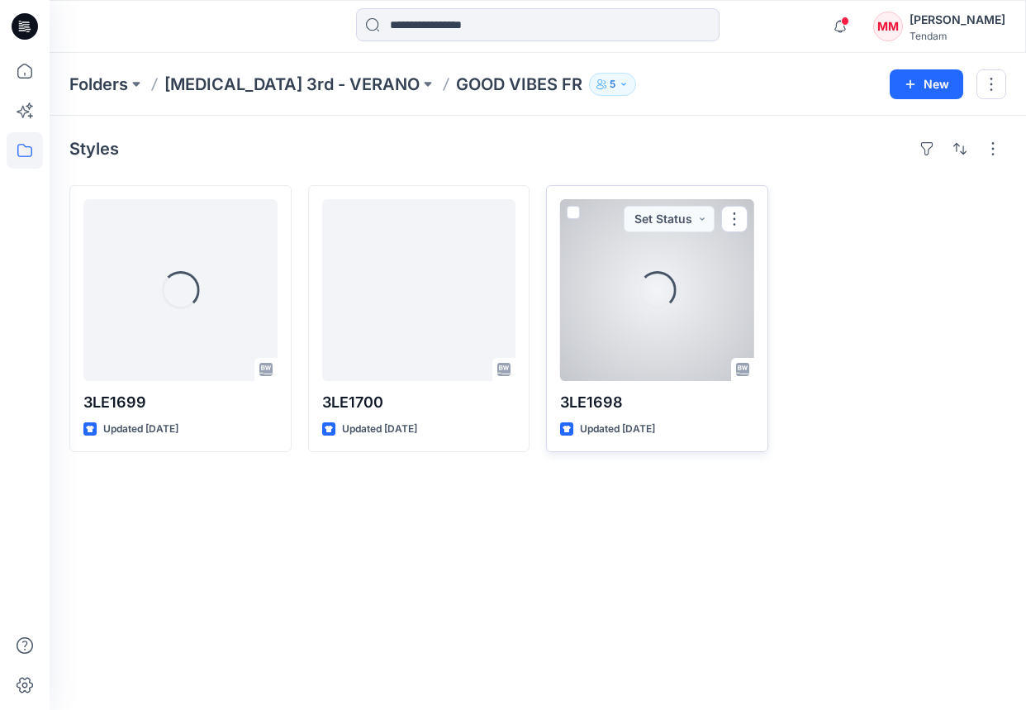
click at [669, 278] on div at bounding box center [657, 290] width 194 height 182
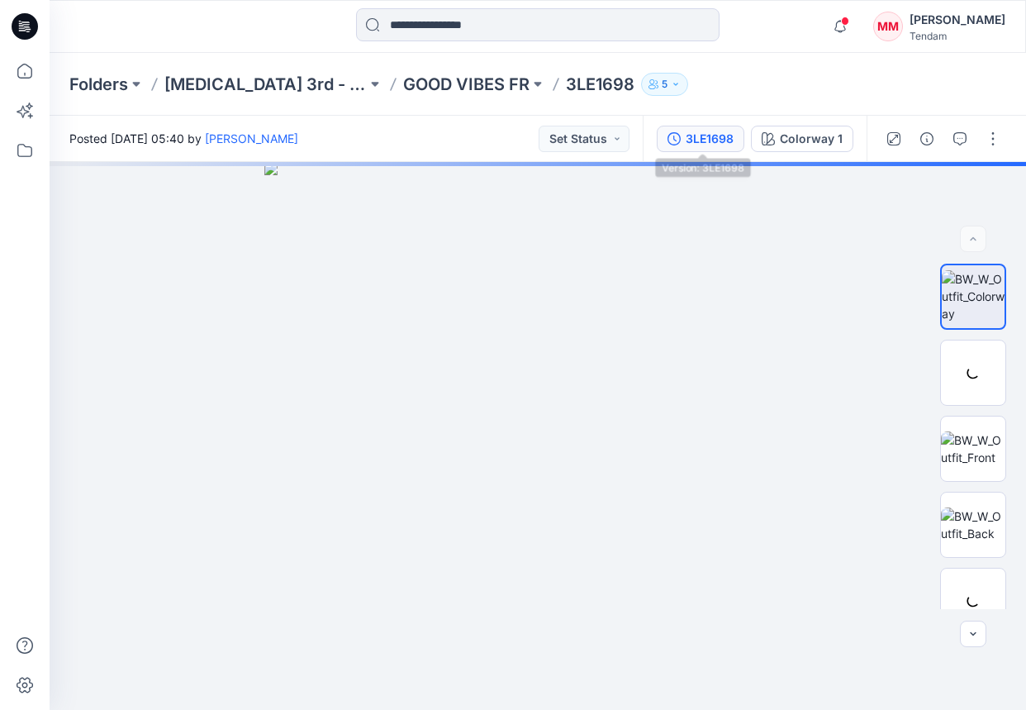
click at [712, 145] on div "3LE1698" at bounding box center [710, 139] width 48 height 18
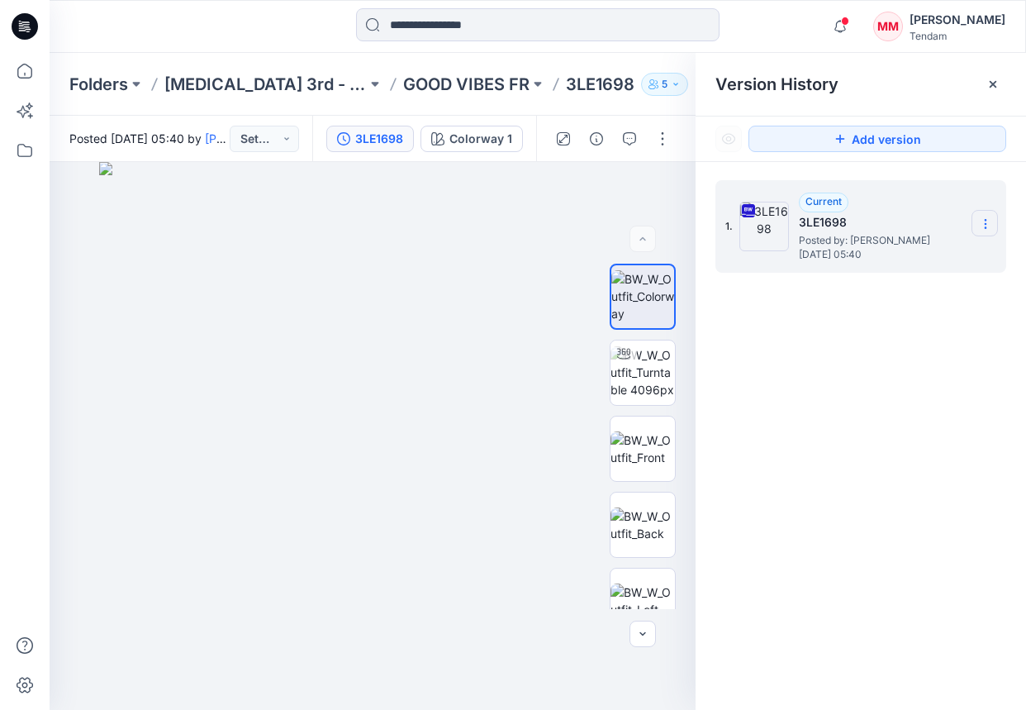
click at [949, 213] on section at bounding box center [985, 223] width 26 height 26
click at [909, 255] on span "Download Source BW File" at bounding box center [902, 256] width 138 height 20
click at [439, 86] on p "GOOD VIBES FR" at bounding box center [466, 84] width 126 height 23
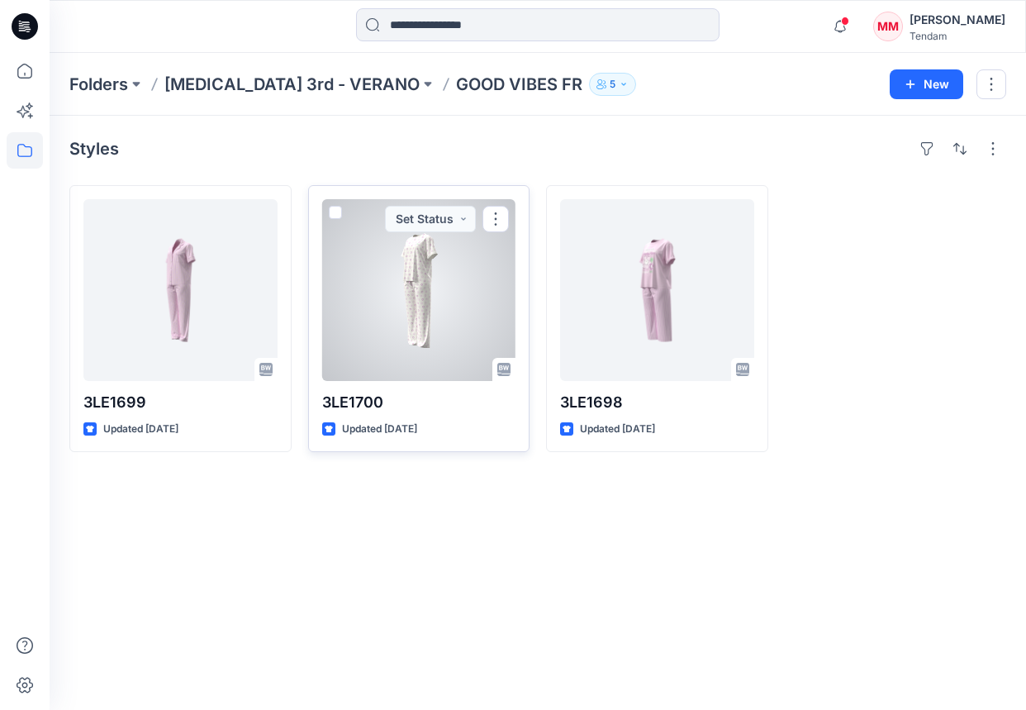
click at [421, 306] on div at bounding box center [419, 290] width 194 height 182
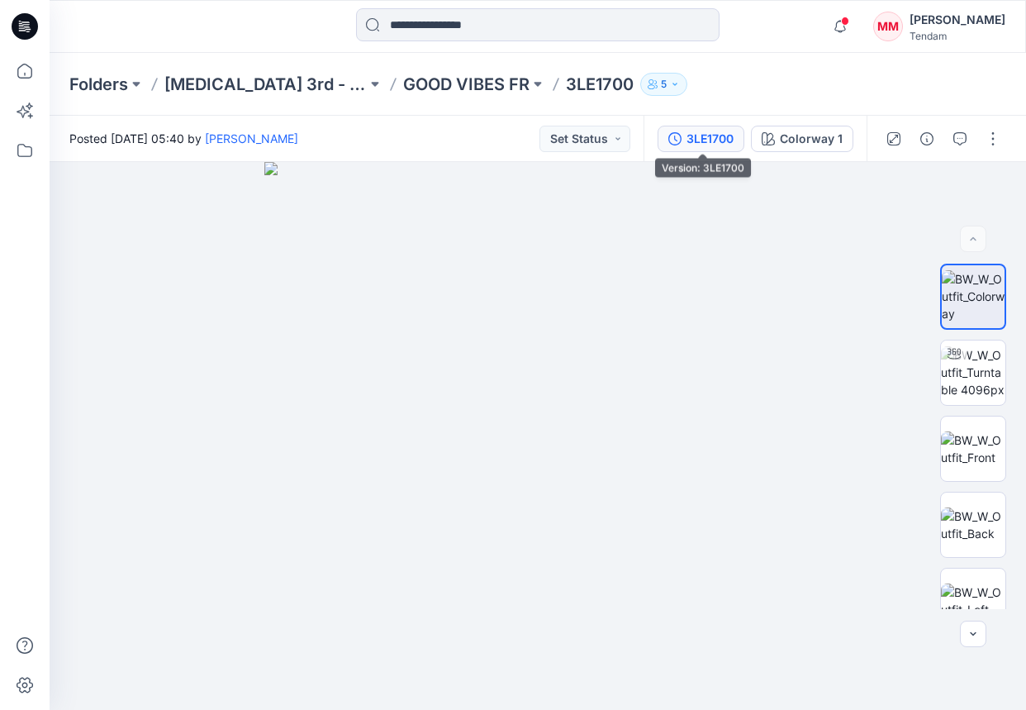
click at [692, 139] on div "3LE1700" at bounding box center [710, 139] width 47 height 18
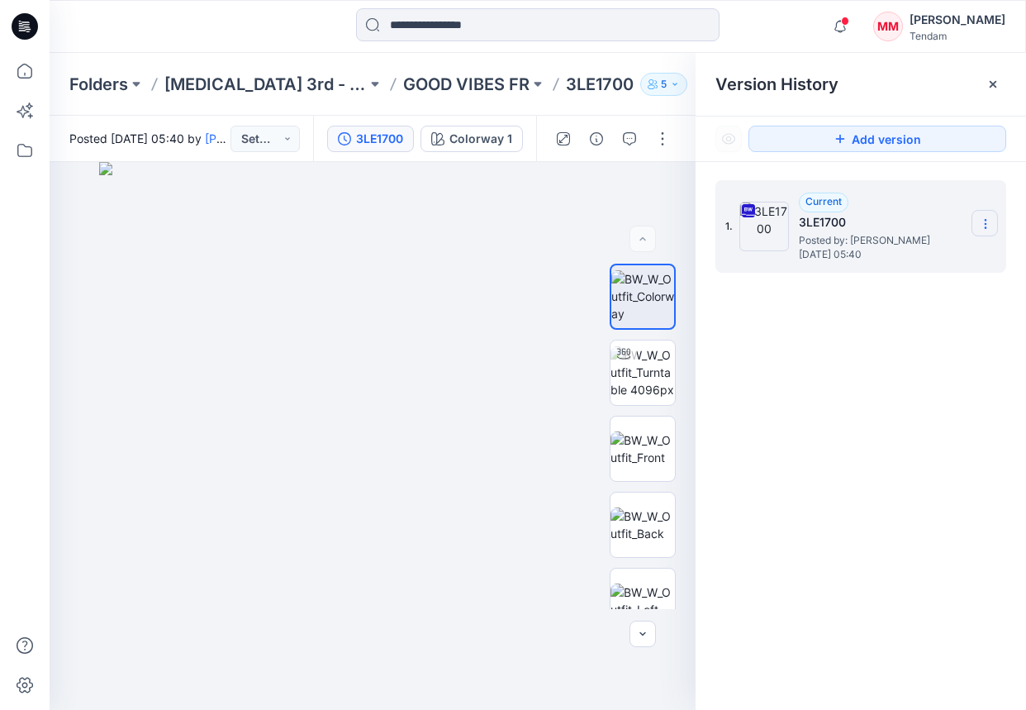
click at [949, 218] on icon at bounding box center [985, 223] width 13 height 13
click at [926, 250] on span "Download Source BW File" at bounding box center [902, 256] width 138 height 20
click at [410, 84] on p "GOOD VIBES FR" at bounding box center [466, 84] width 126 height 23
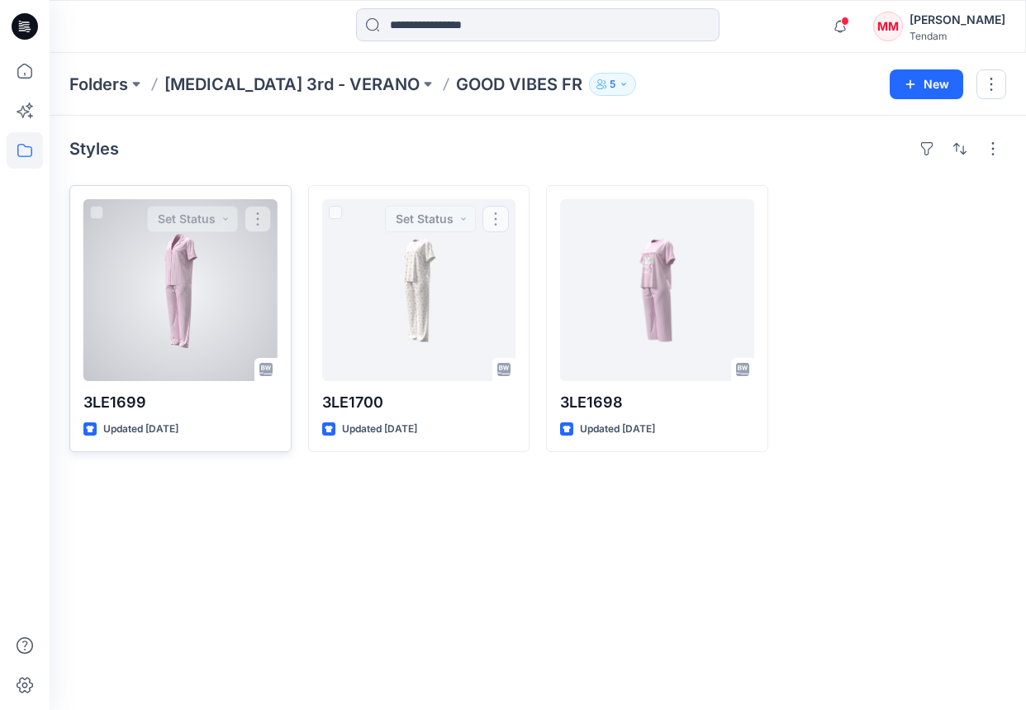
click at [144, 315] on div at bounding box center [180, 290] width 194 height 182
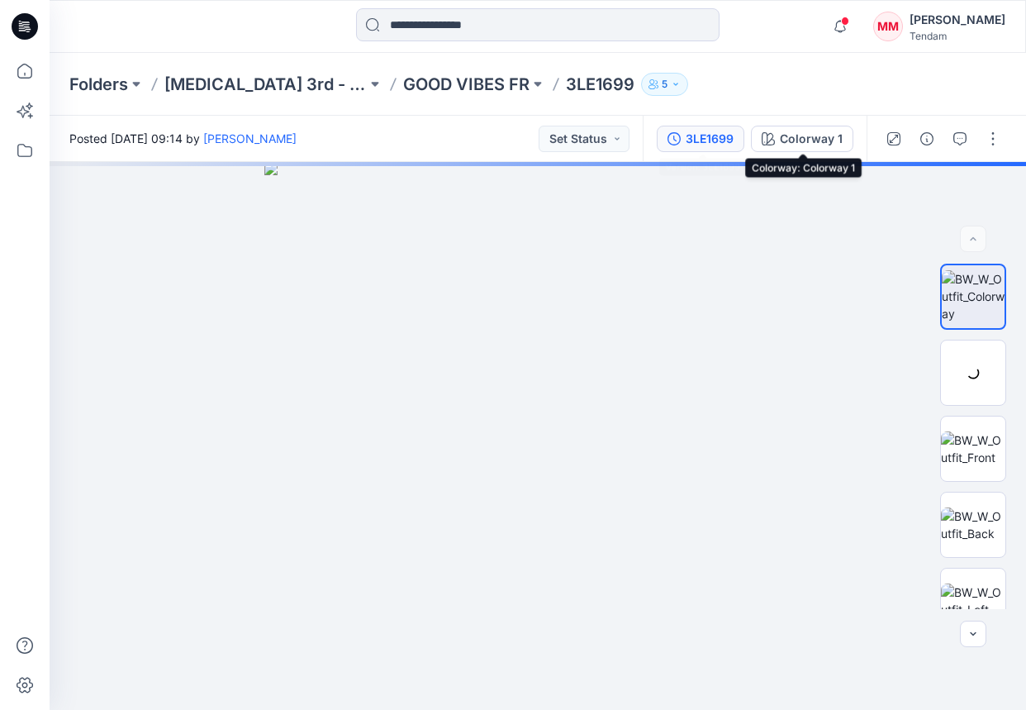
click at [720, 147] on button "3LE1699" at bounding box center [701, 139] width 88 height 26
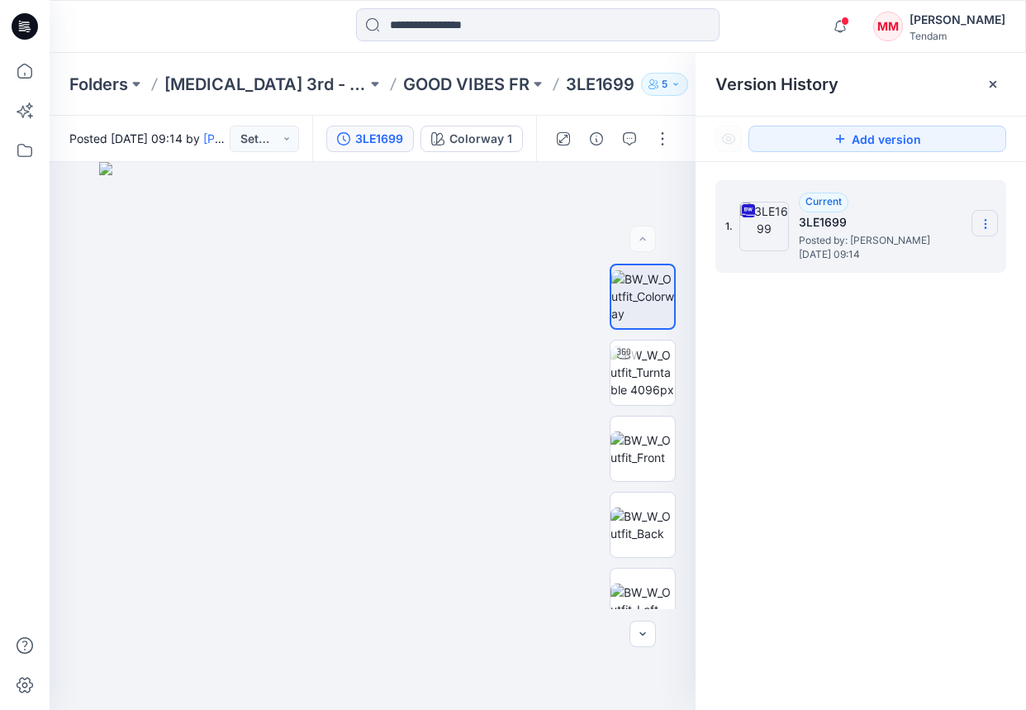
click at [949, 216] on section at bounding box center [985, 223] width 26 height 26
click at [889, 255] on span "Download Source BW File" at bounding box center [902, 256] width 138 height 20
click at [416, 83] on p "GOOD VIBES FR" at bounding box center [466, 84] width 126 height 23
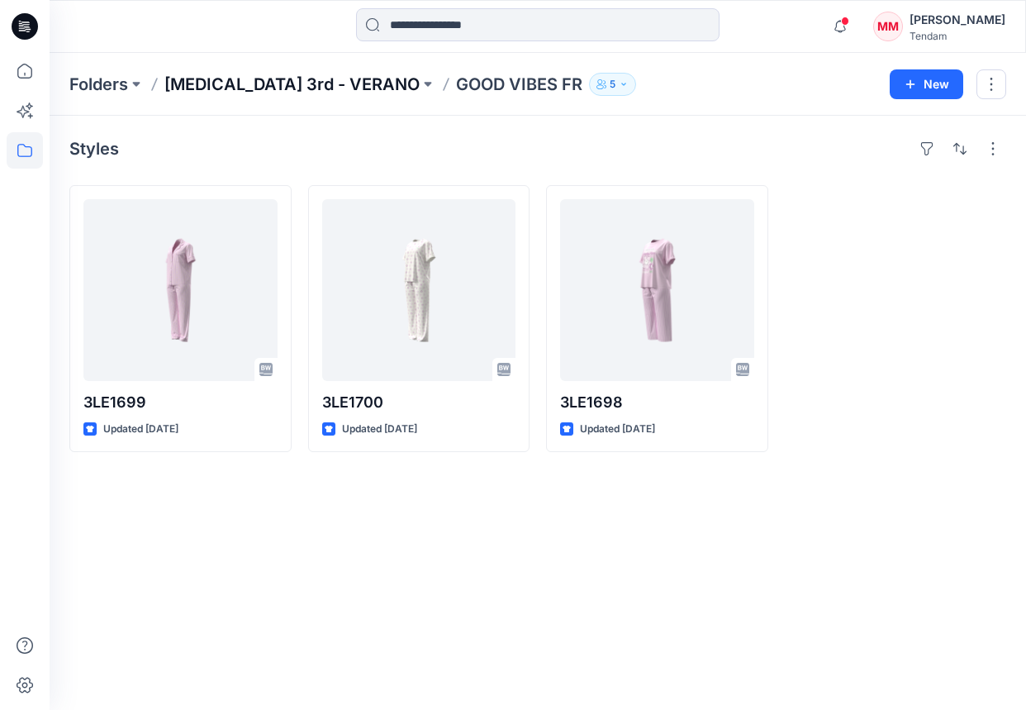
click at [272, 79] on p "[MEDICAL_DATA] 3rd - VERANO" at bounding box center [291, 84] width 255 height 23
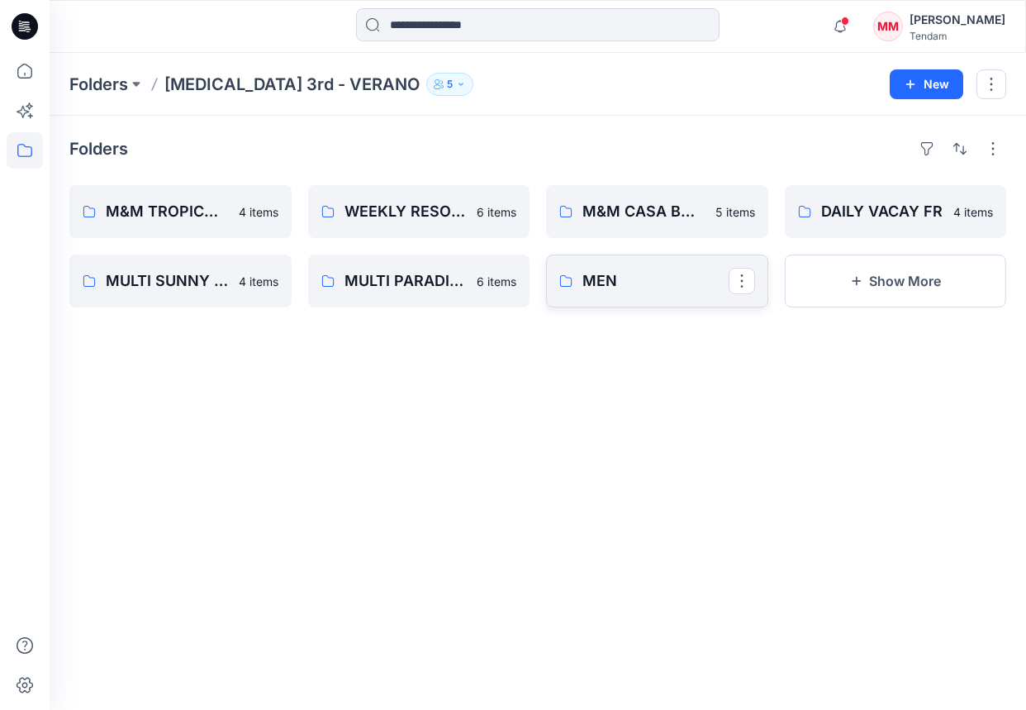
click at [660, 288] on p "MEN" at bounding box center [656, 280] width 146 height 23
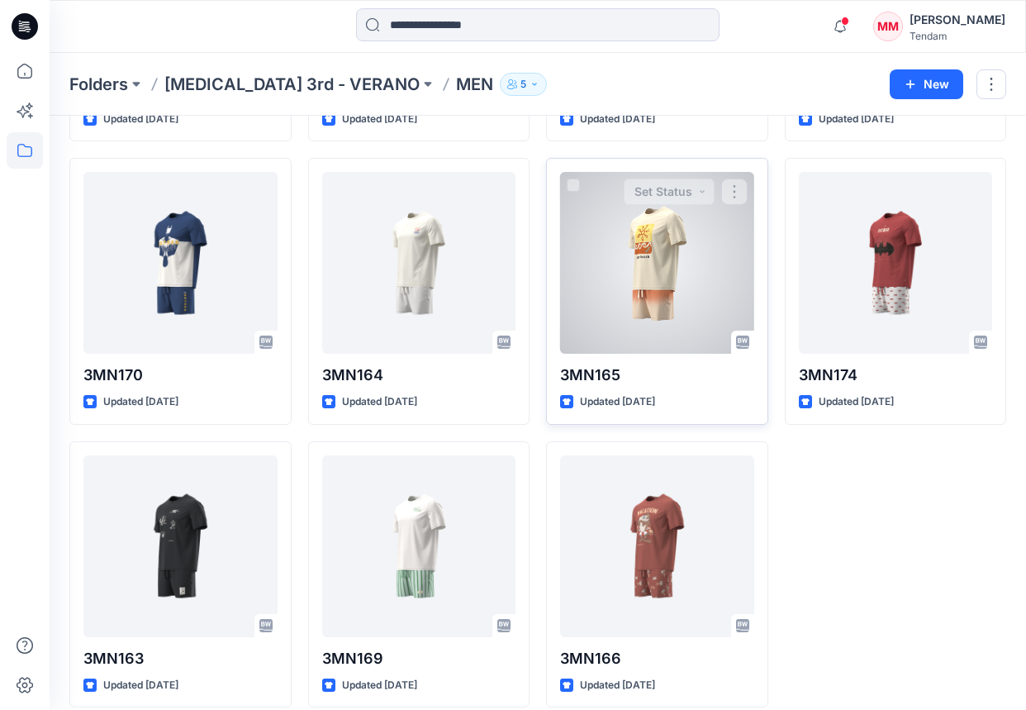
scroll to position [611, 0]
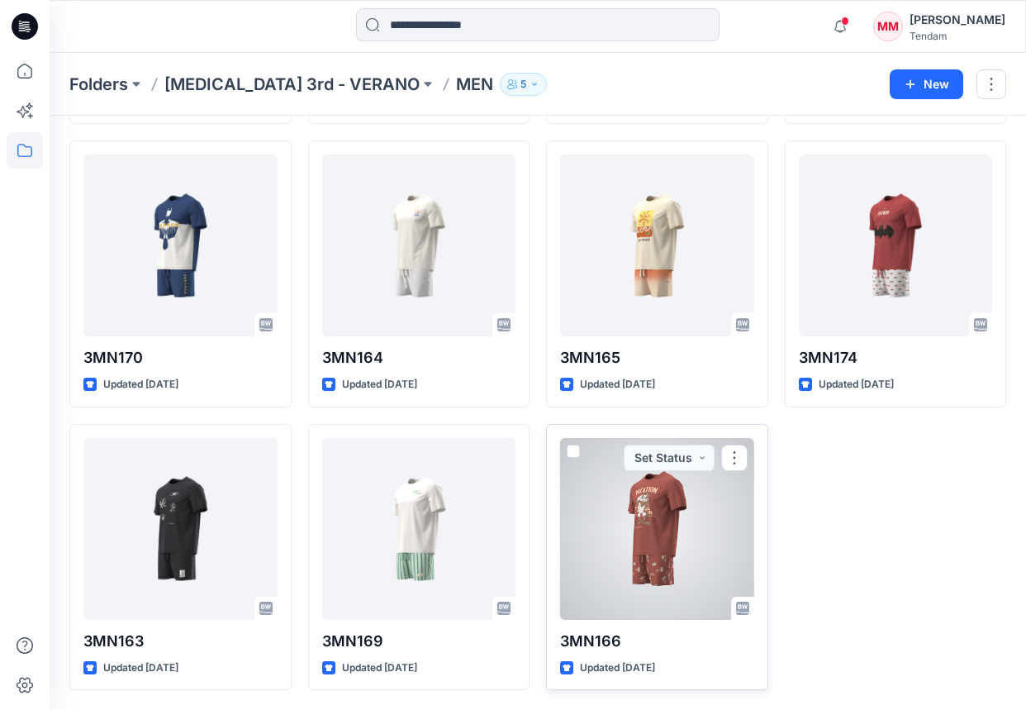
click at [691, 511] on div at bounding box center [657, 529] width 194 height 182
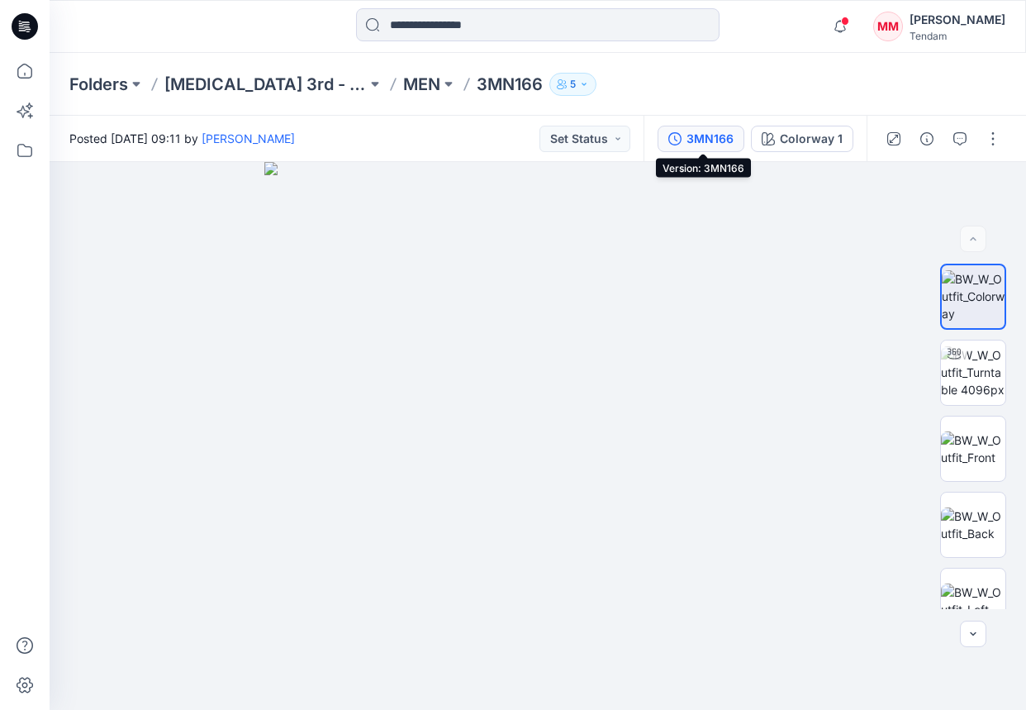
click at [721, 142] on div "3MN166" at bounding box center [710, 139] width 47 height 18
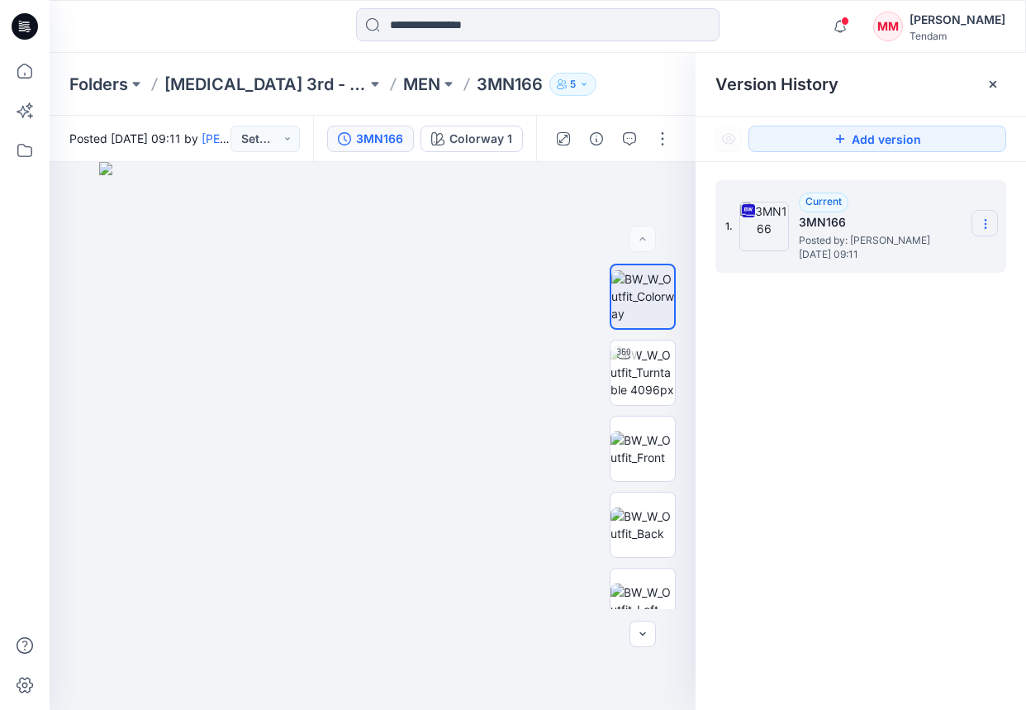
click at [949, 216] on section at bounding box center [985, 223] width 26 height 26
click at [900, 253] on span "Download Source BW File" at bounding box center [902, 256] width 138 height 20
click at [440, 86] on button at bounding box center [448, 84] width 17 height 23
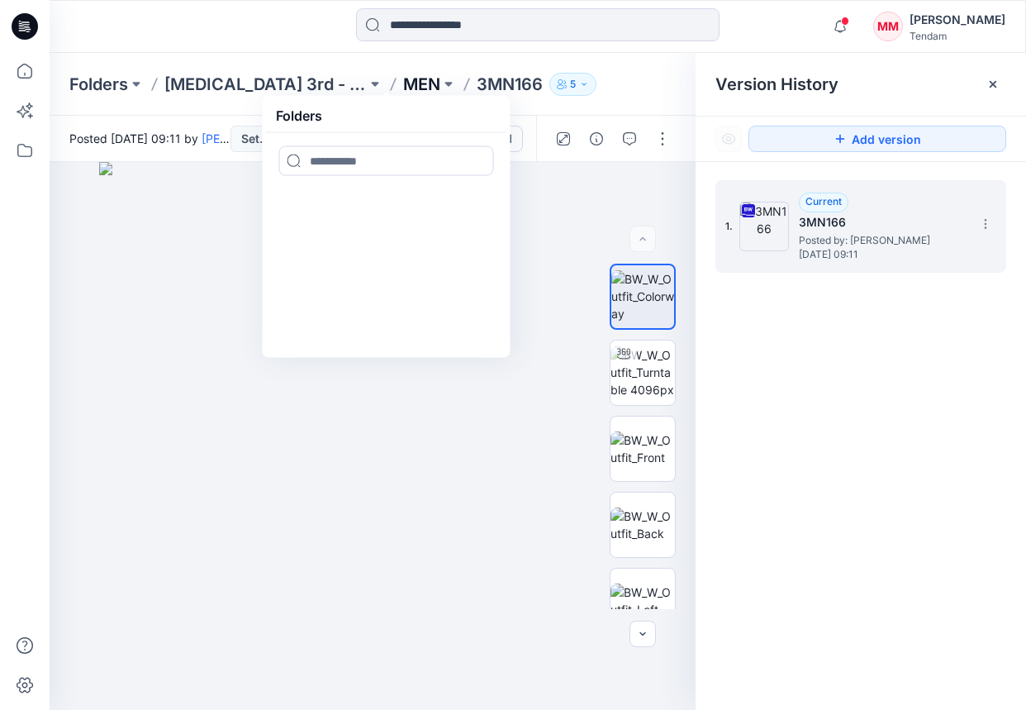
click at [403, 85] on p "MEN" at bounding box center [421, 84] width 37 height 23
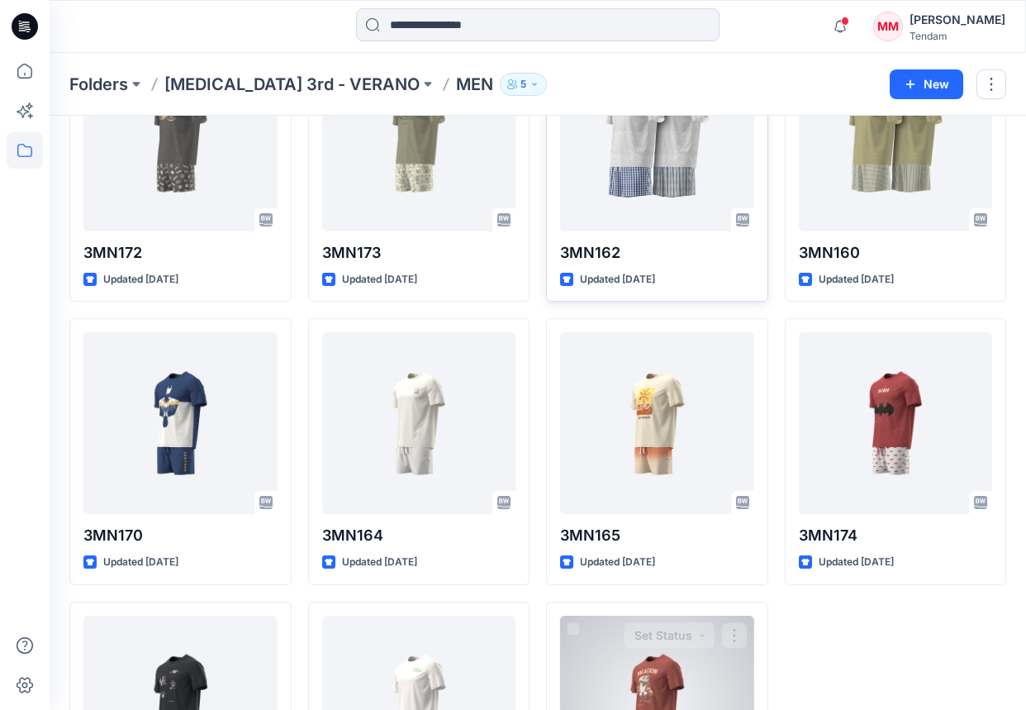
scroll to position [611, 0]
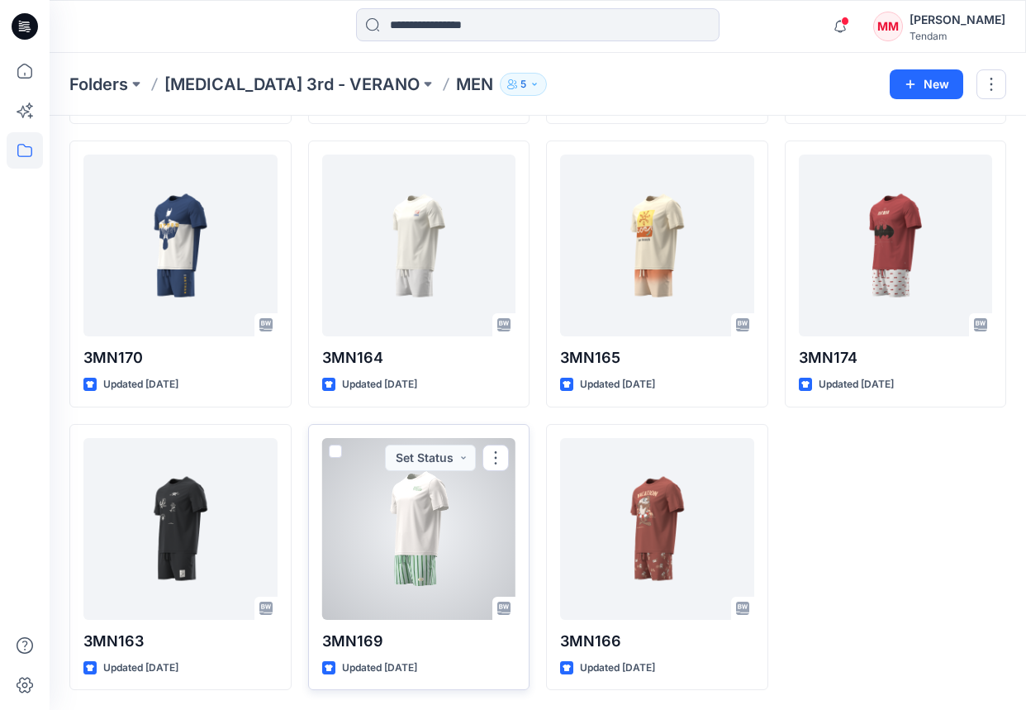
click at [428, 506] on div at bounding box center [419, 529] width 194 height 182
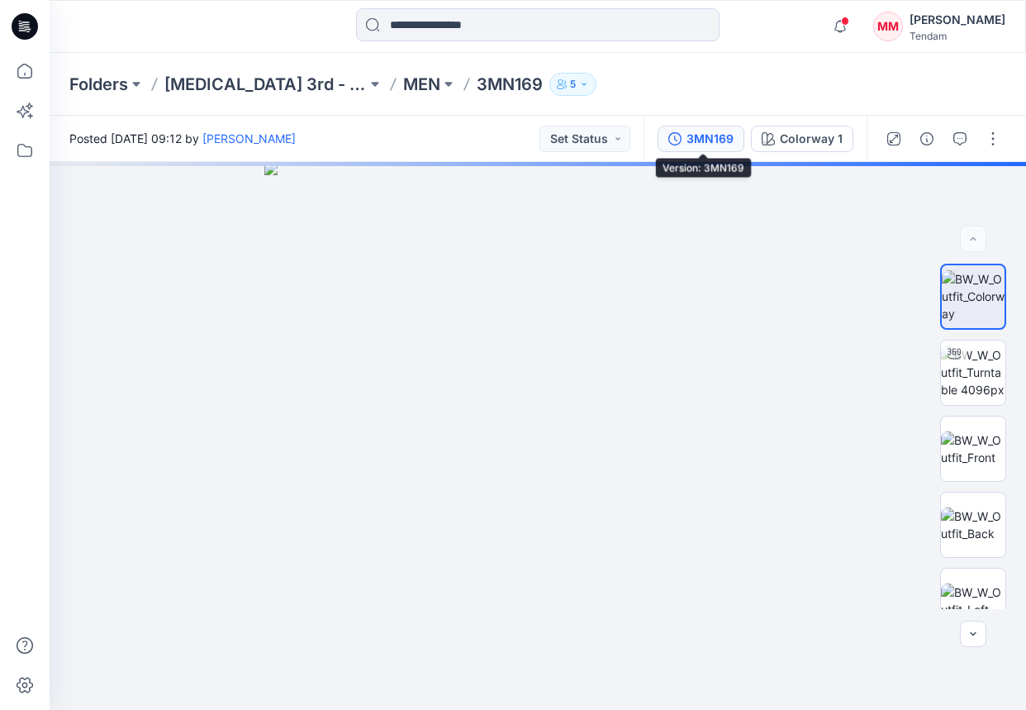
click at [701, 134] on div "3MN169" at bounding box center [710, 139] width 47 height 18
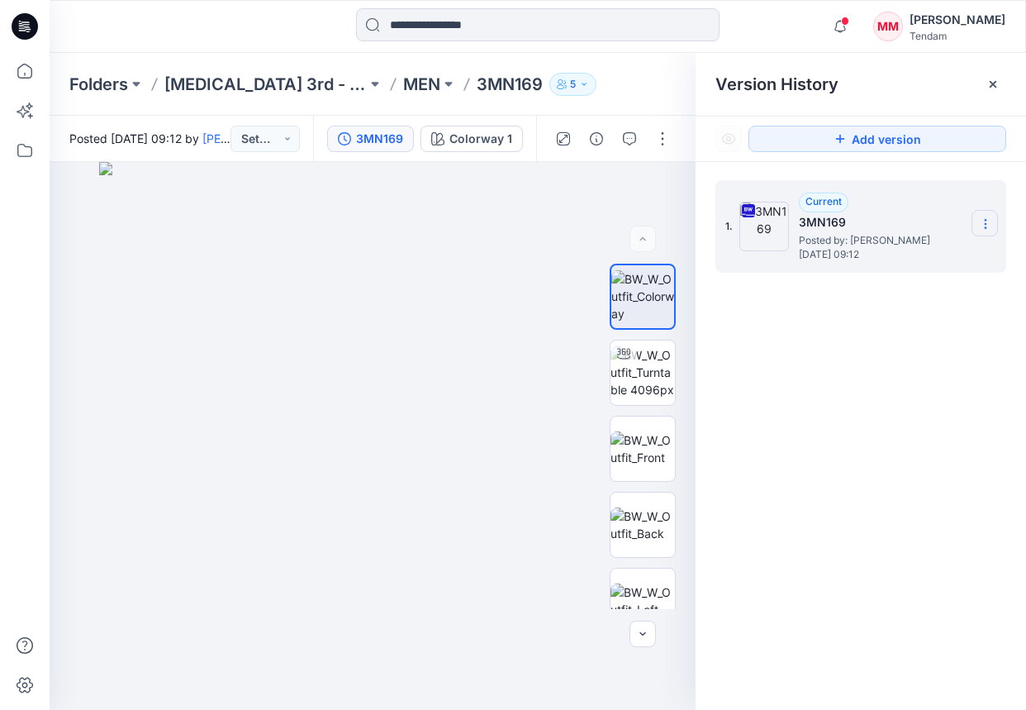
click at [949, 216] on section at bounding box center [985, 223] width 26 height 26
click at [853, 245] on div "Download Source BW File" at bounding box center [898, 256] width 192 height 33
click at [403, 85] on p "MEN" at bounding box center [421, 84] width 37 height 23
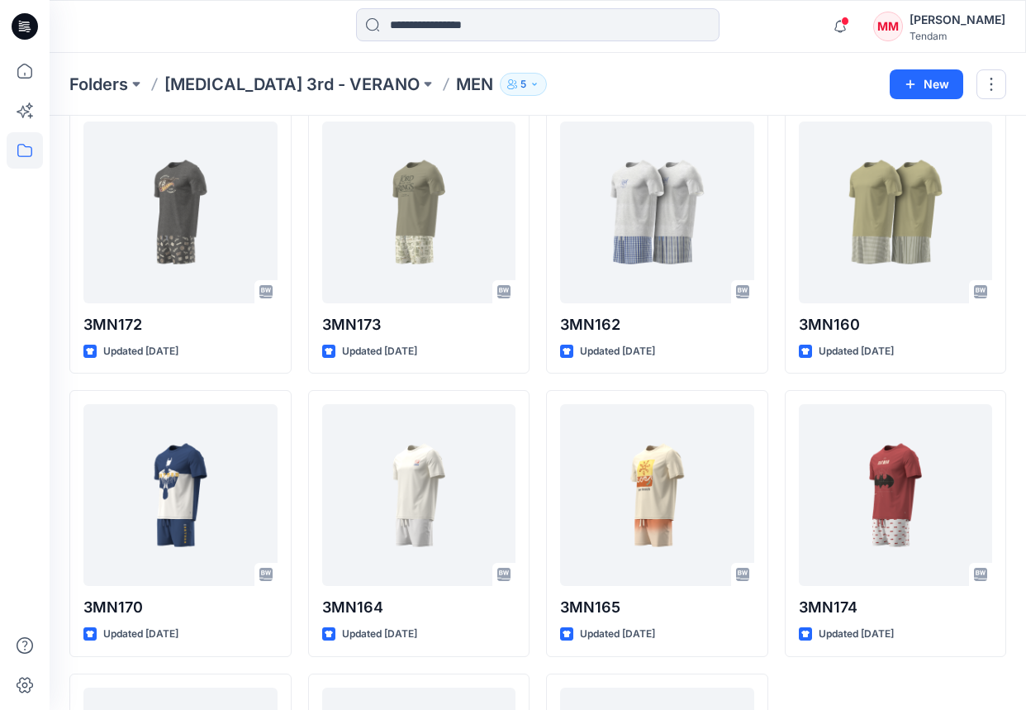
scroll to position [611, 0]
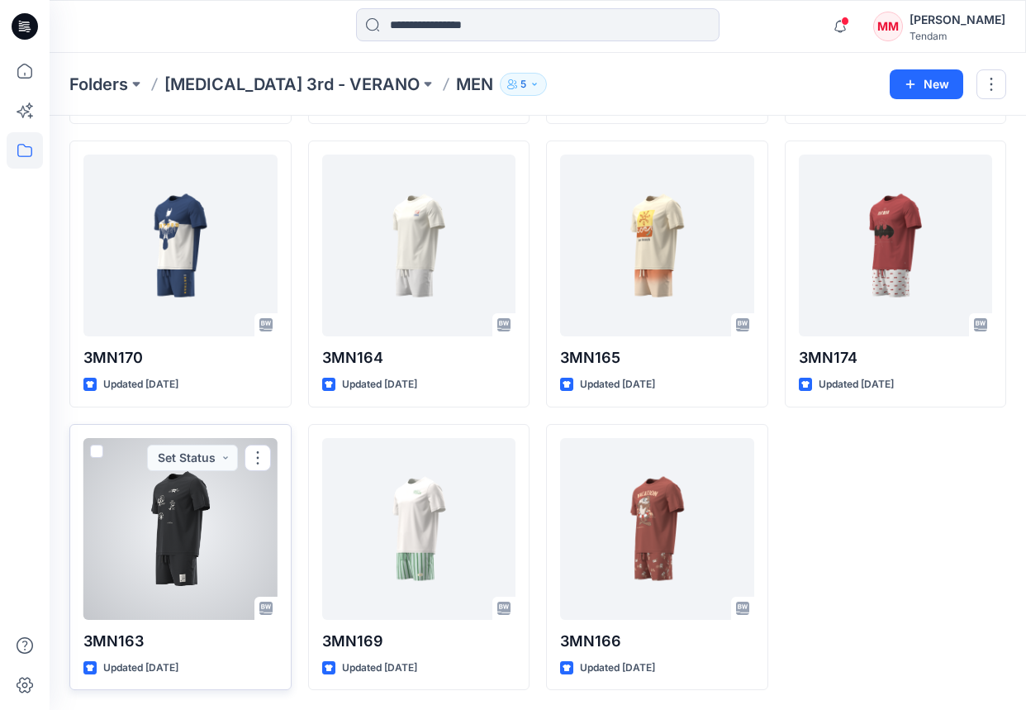
click at [199, 542] on div at bounding box center [180, 529] width 194 height 182
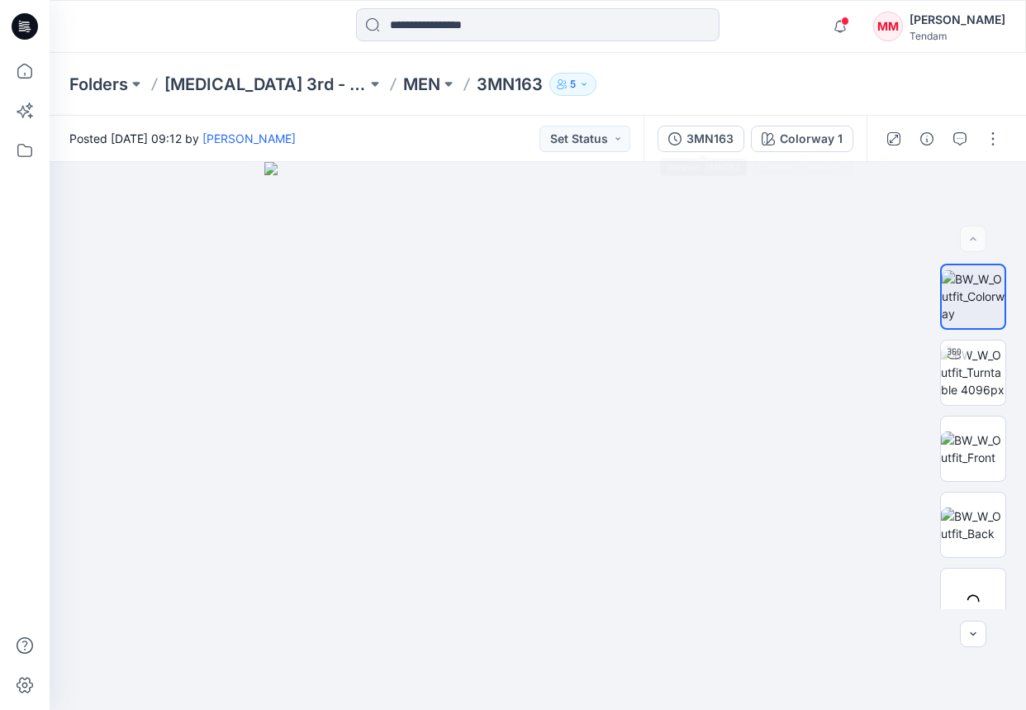
click at [697, 153] on div "3MN163 Colorway 1" at bounding box center [755, 139] width 223 height 46
click at [681, 149] on button "3MN163" at bounding box center [701, 139] width 87 height 26
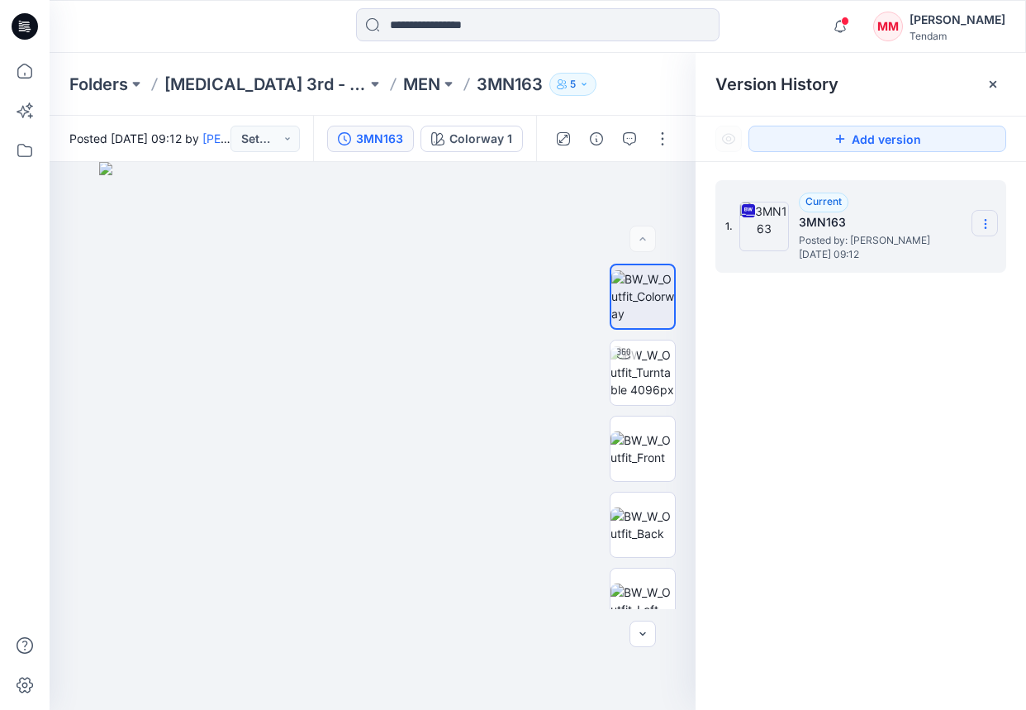
click at [949, 216] on section at bounding box center [985, 223] width 26 height 26
click at [872, 256] on span "Download Source BW File" at bounding box center [902, 256] width 138 height 20
click at [435, 62] on div "Folders [MEDICAL_DATA] 3rd - VERANO MEN 3MN163 5" at bounding box center [538, 84] width 977 height 63
click at [403, 87] on p "MEN" at bounding box center [421, 84] width 37 height 23
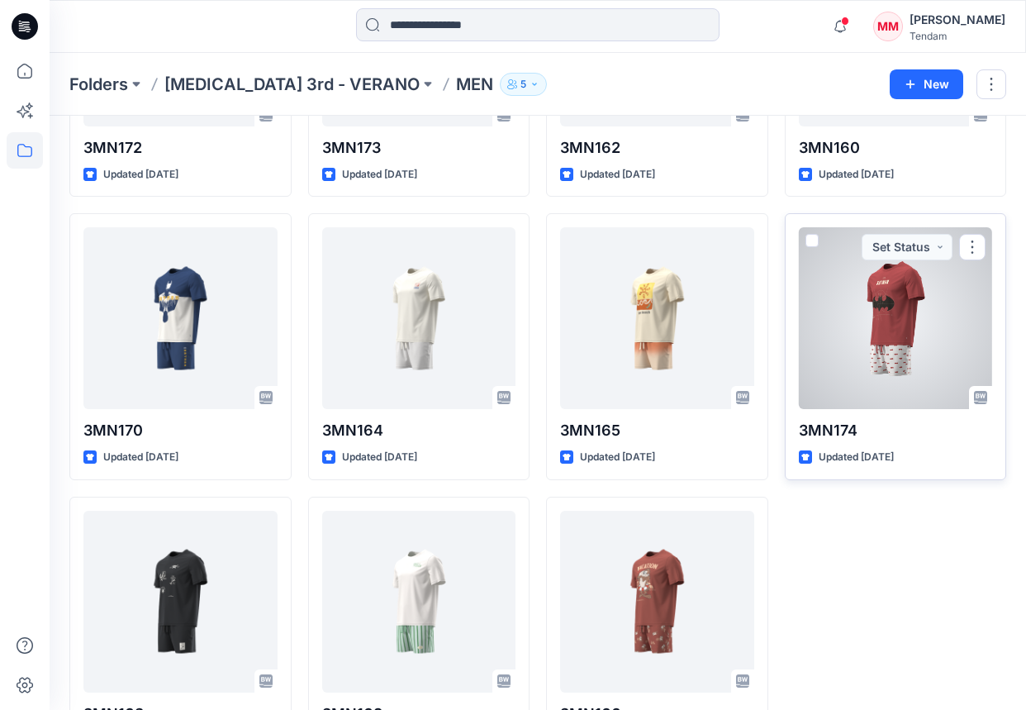
scroll to position [543, 0]
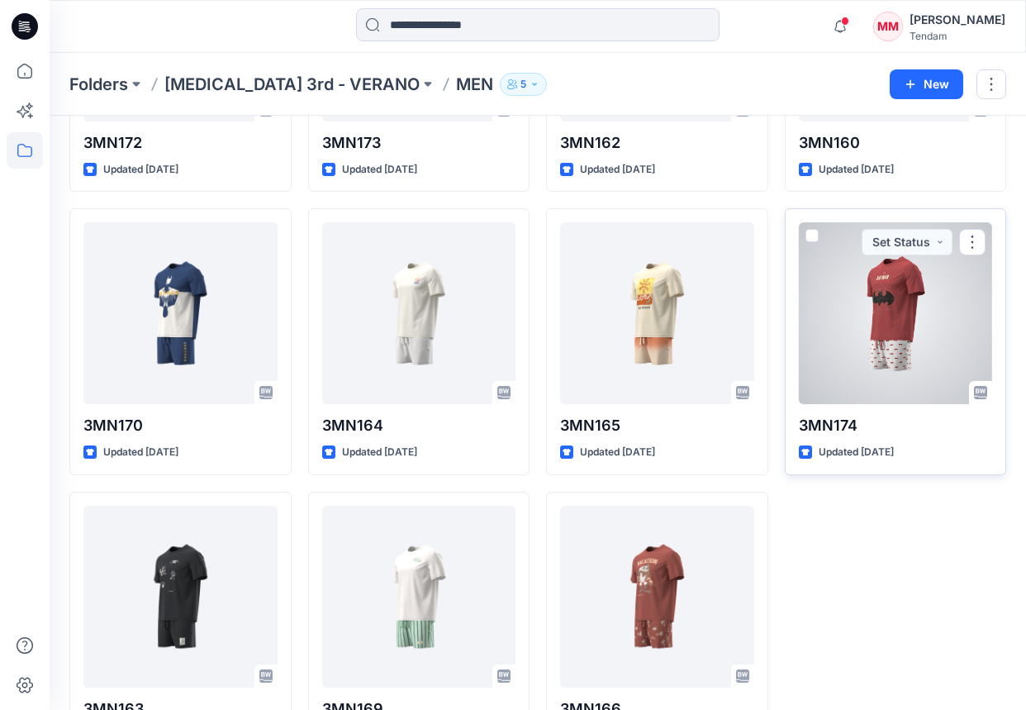
click at [899, 335] on div at bounding box center [896, 313] width 194 height 182
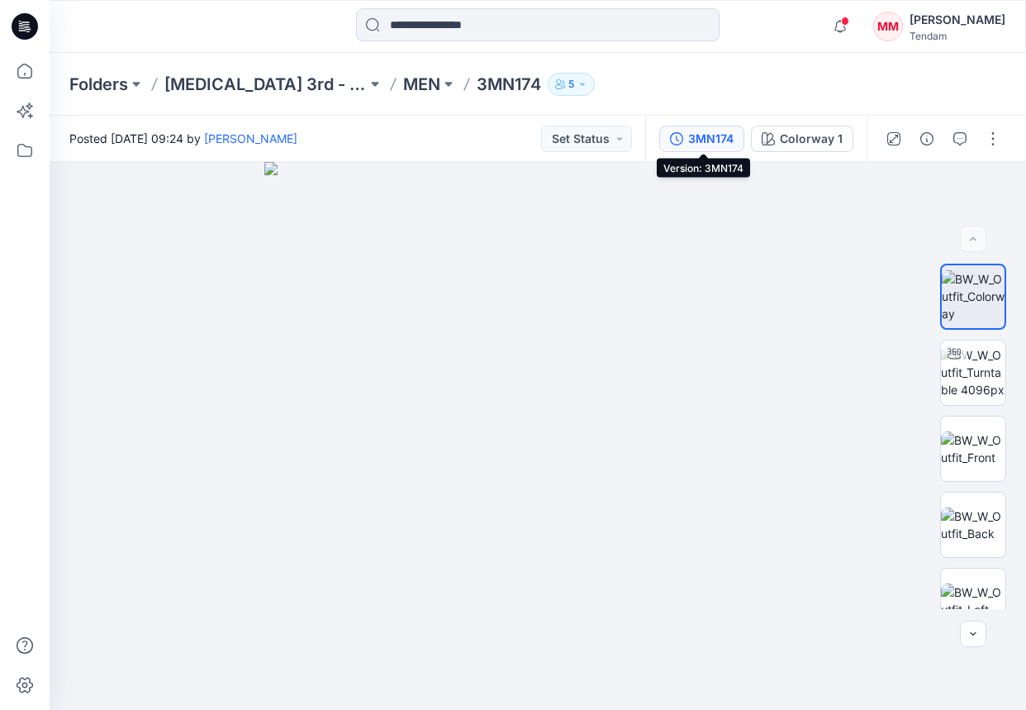
click at [703, 140] on div "3MN174" at bounding box center [710, 139] width 45 height 18
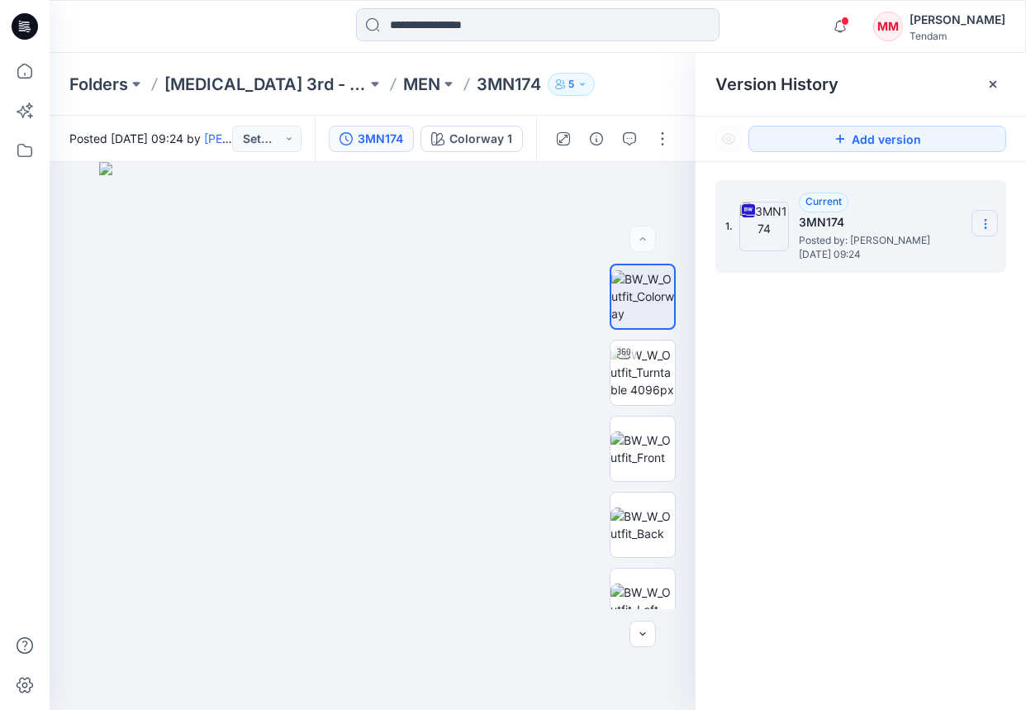
click at [949, 229] on section at bounding box center [985, 223] width 26 height 26
click at [909, 259] on span "Download Source BW File" at bounding box center [902, 256] width 138 height 20
click at [403, 83] on p "MEN" at bounding box center [421, 84] width 37 height 23
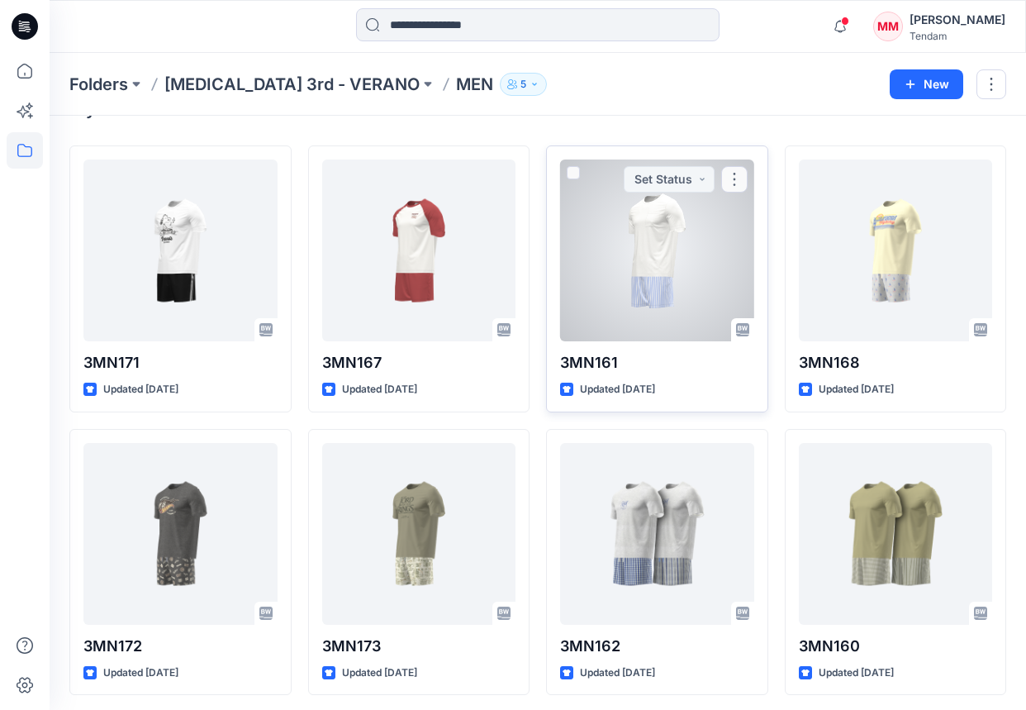
scroll to position [611, 0]
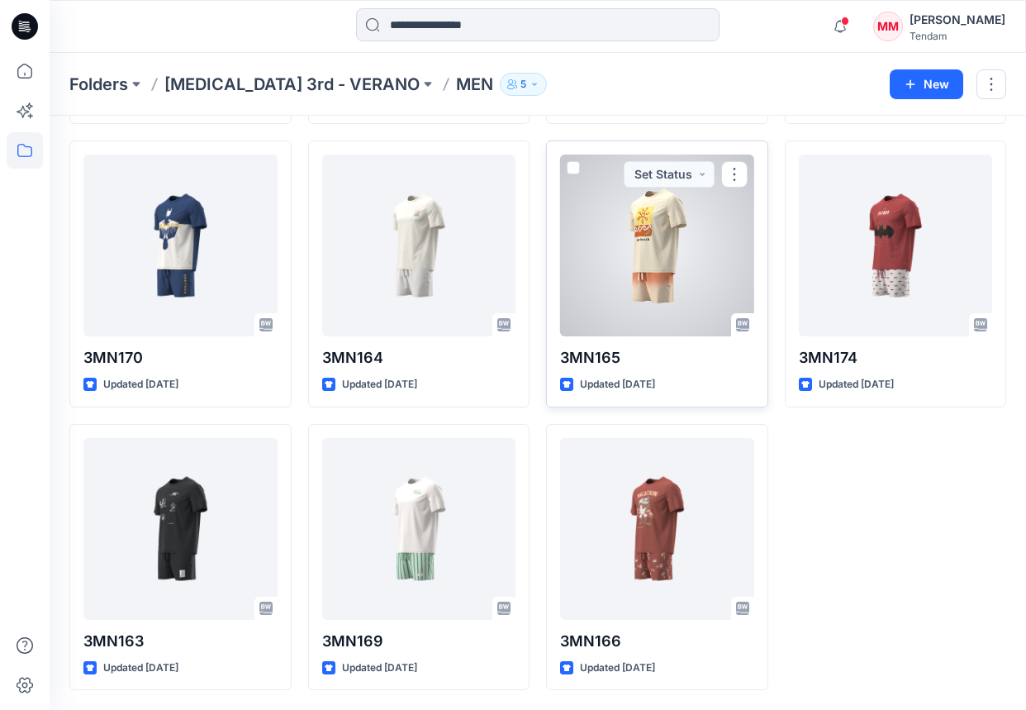
click at [659, 288] on div at bounding box center [657, 246] width 194 height 182
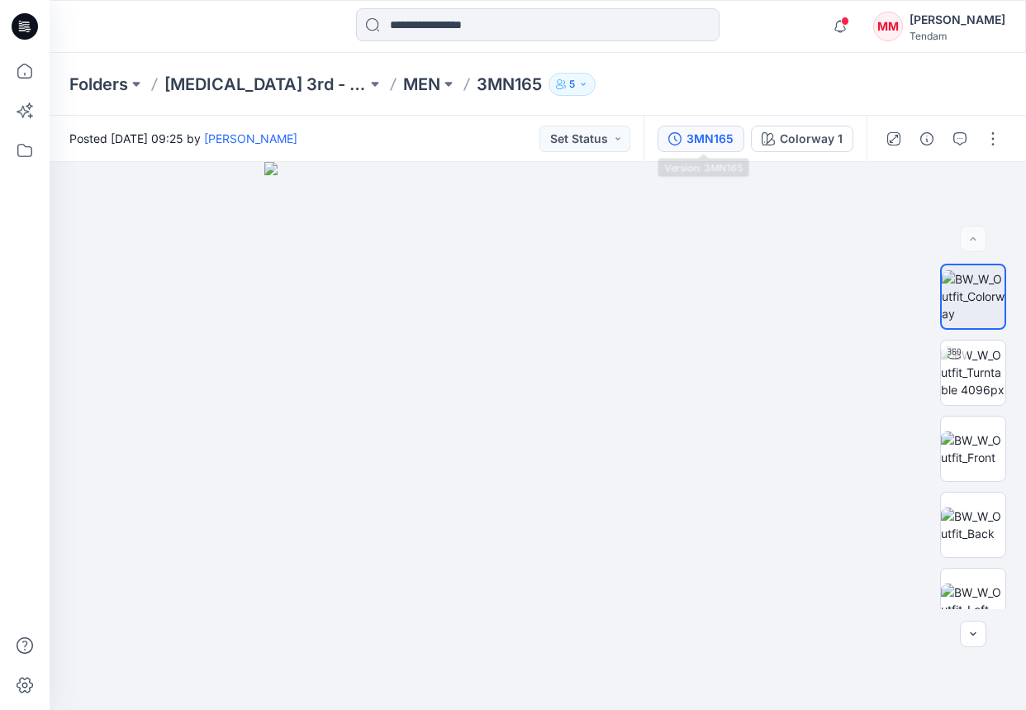
click at [711, 145] on div "3MN165" at bounding box center [710, 139] width 47 height 18
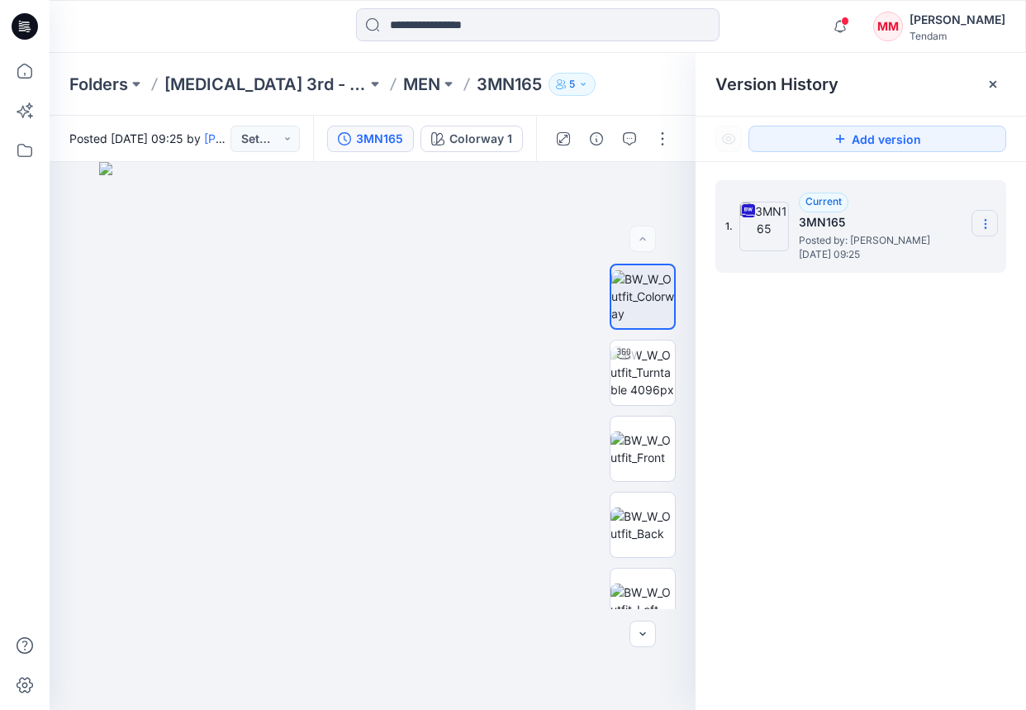
click at [949, 216] on section at bounding box center [985, 223] width 26 height 26
click at [866, 255] on span "Download Source BW File" at bounding box center [902, 256] width 138 height 20
click at [403, 84] on p "MEN" at bounding box center [421, 84] width 37 height 23
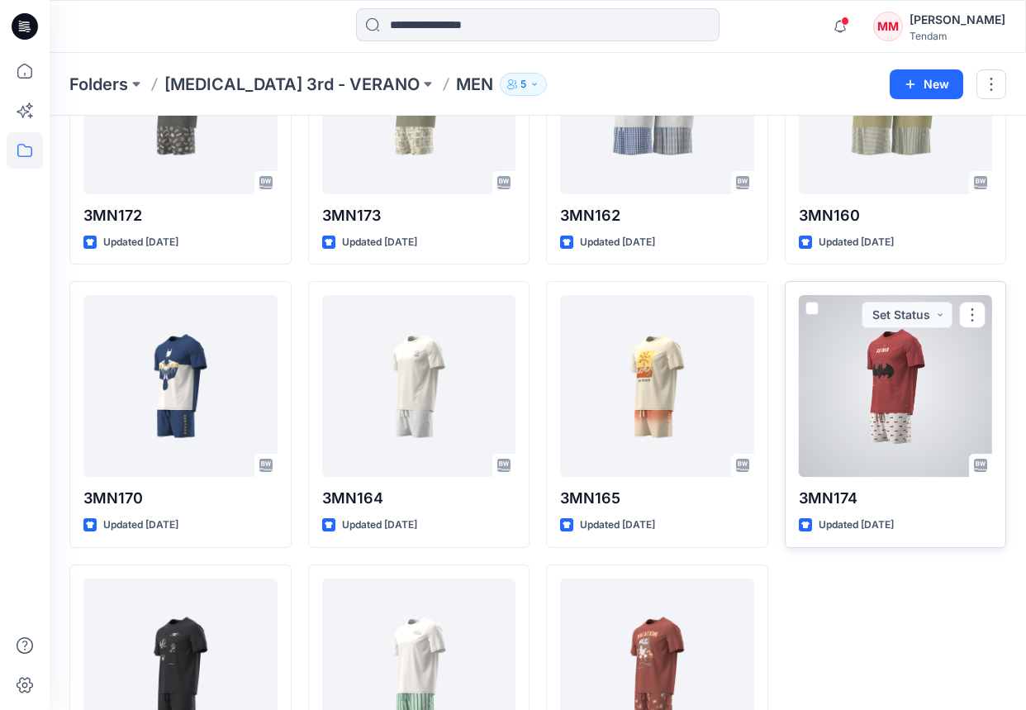
scroll to position [471, 0]
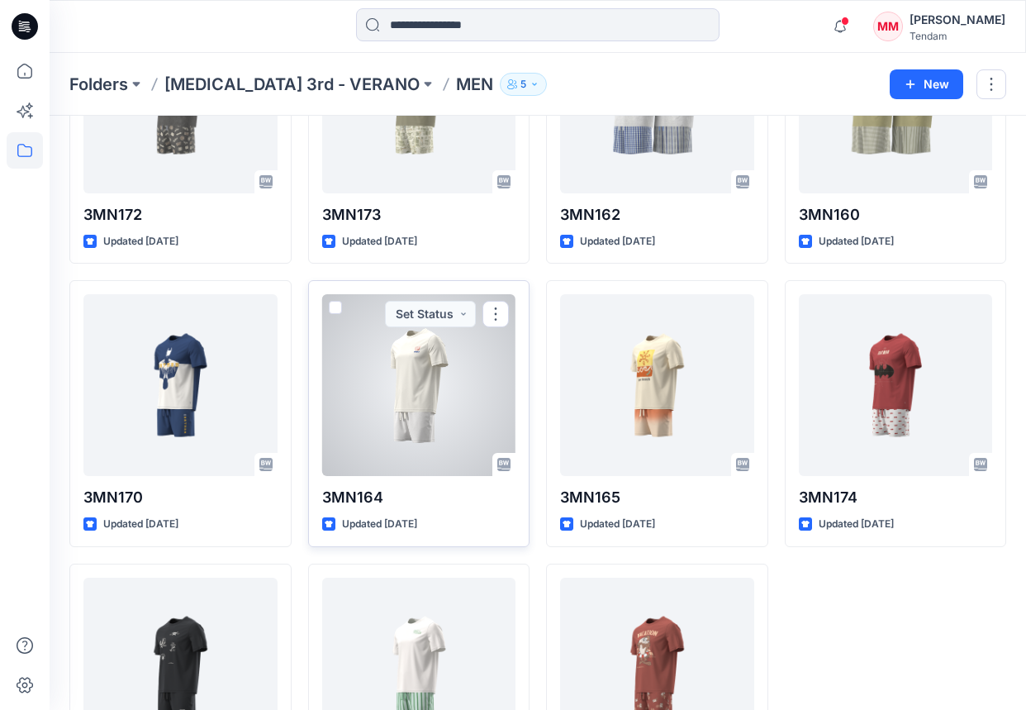
click at [423, 385] on div at bounding box center [419, 385] width 194 height 182
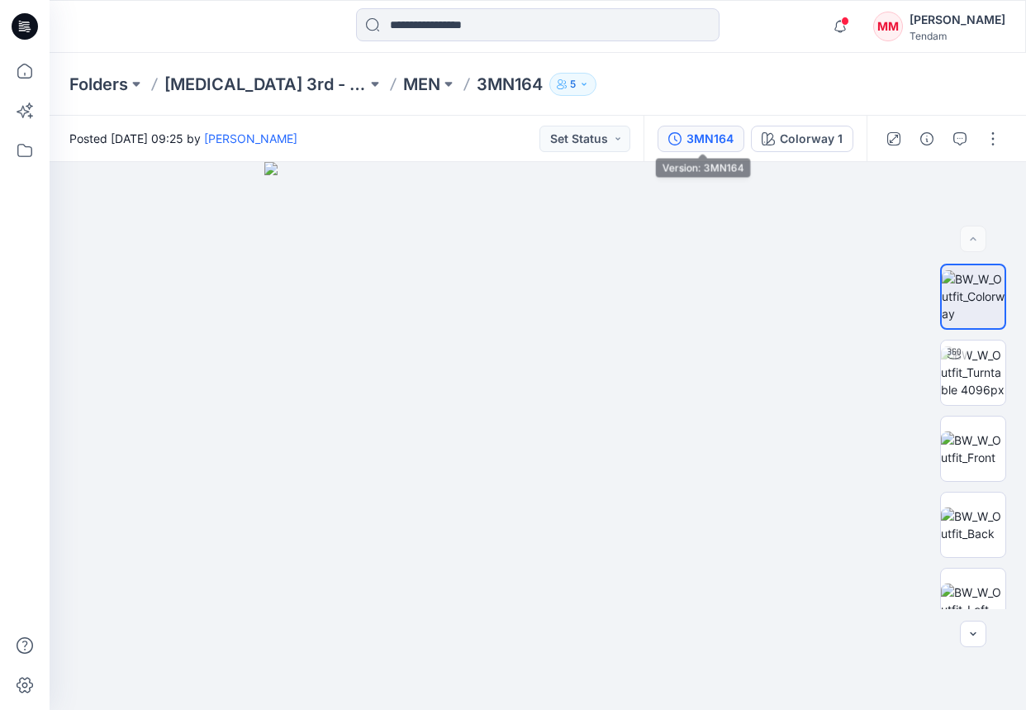
click at [686, 135] on button "3MN164" at bounding box center [701, 139] width 87 height 26
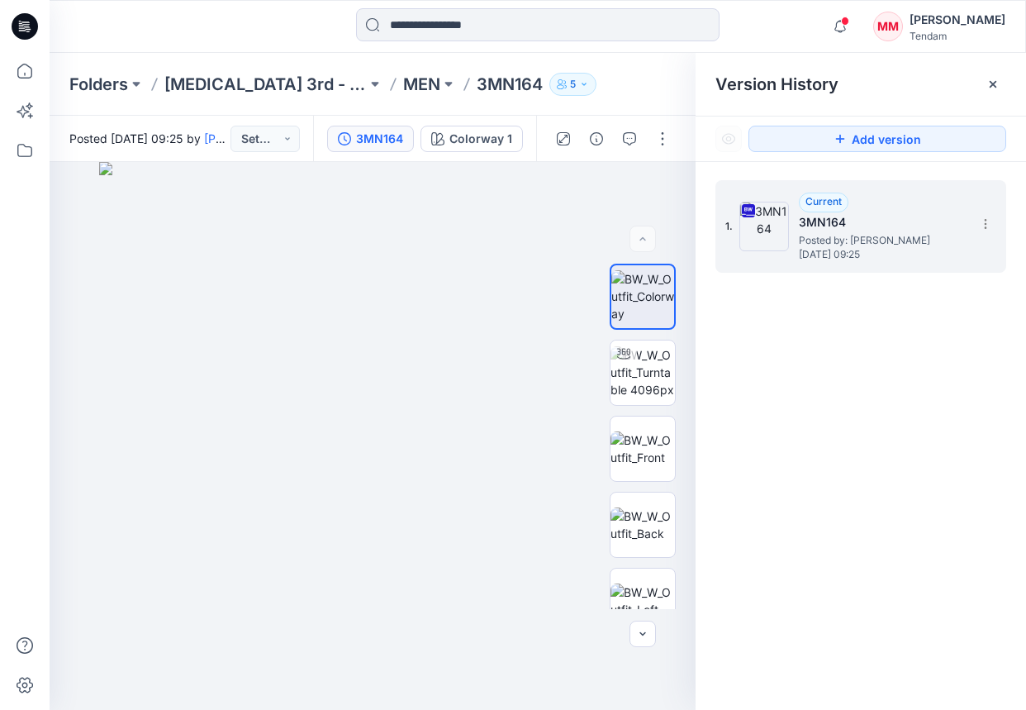
click at [949, 226] on div "1. Current 3MN164 Posted by: [PERSON_NAME] [DATE] 09:25" at bounding box center [850, 226] width 248 height 79
click at [949, 224] on icon at bounding box center [985, 223] width 13 height 13
click at [887, 261] on span "Download Source BW File" at bounding box center [902, 256] width 138 height 20
click at [403, 92] on p "MEN" at bounding box center [421, 84] width 37 height 23
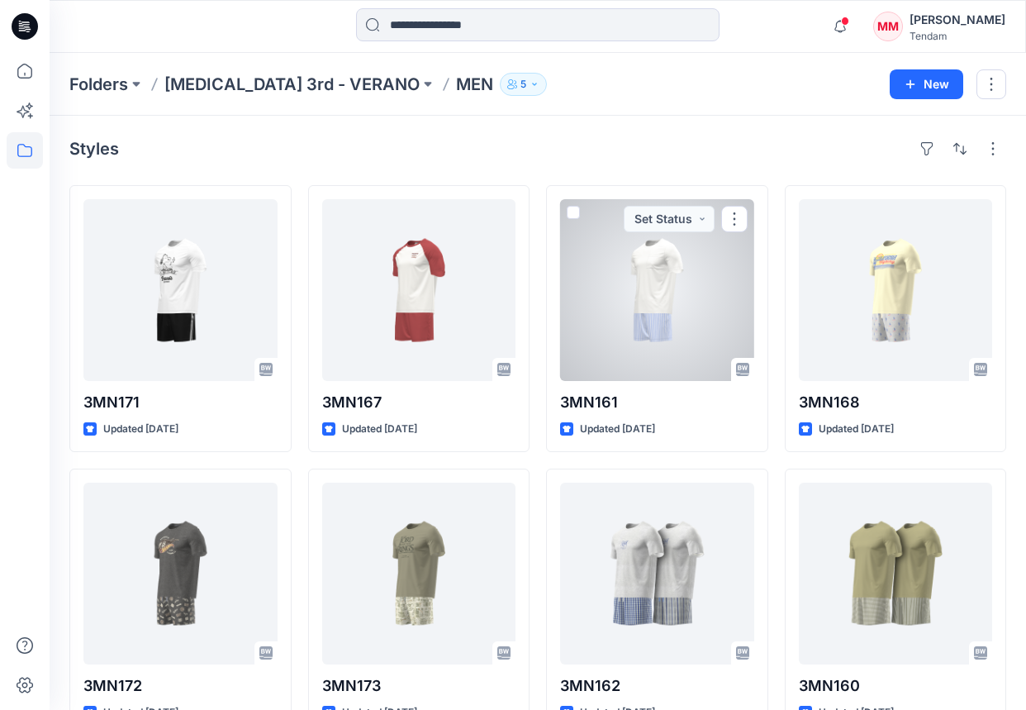
scroll to position [611, 0]
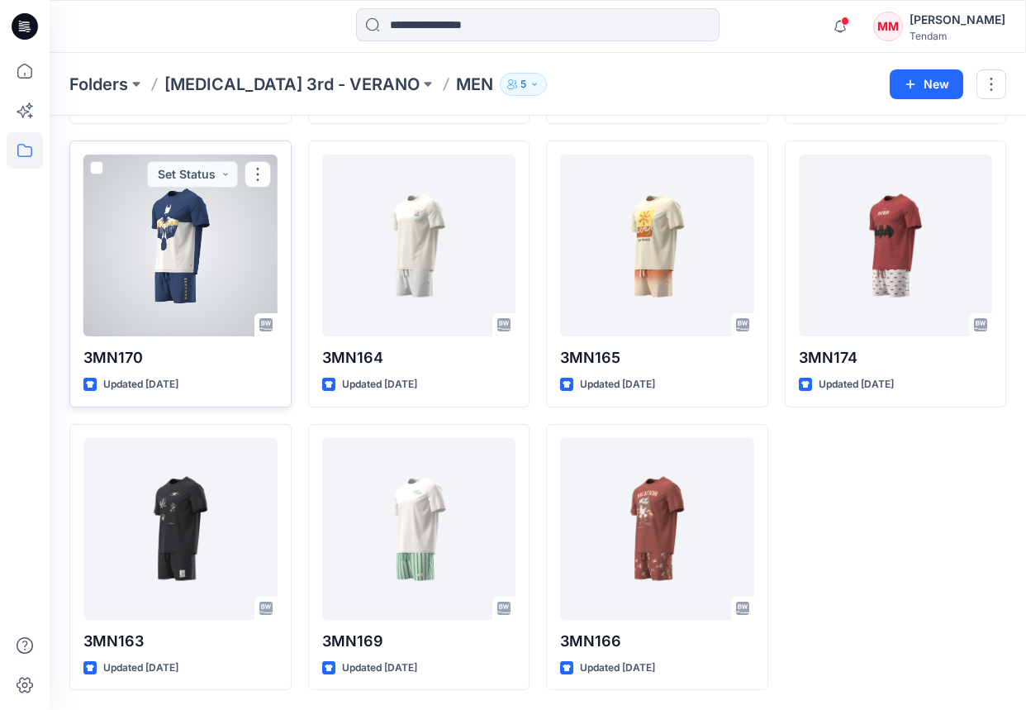
click at [103, 266] on div at bounding box center [180, 246] width 194 height 182
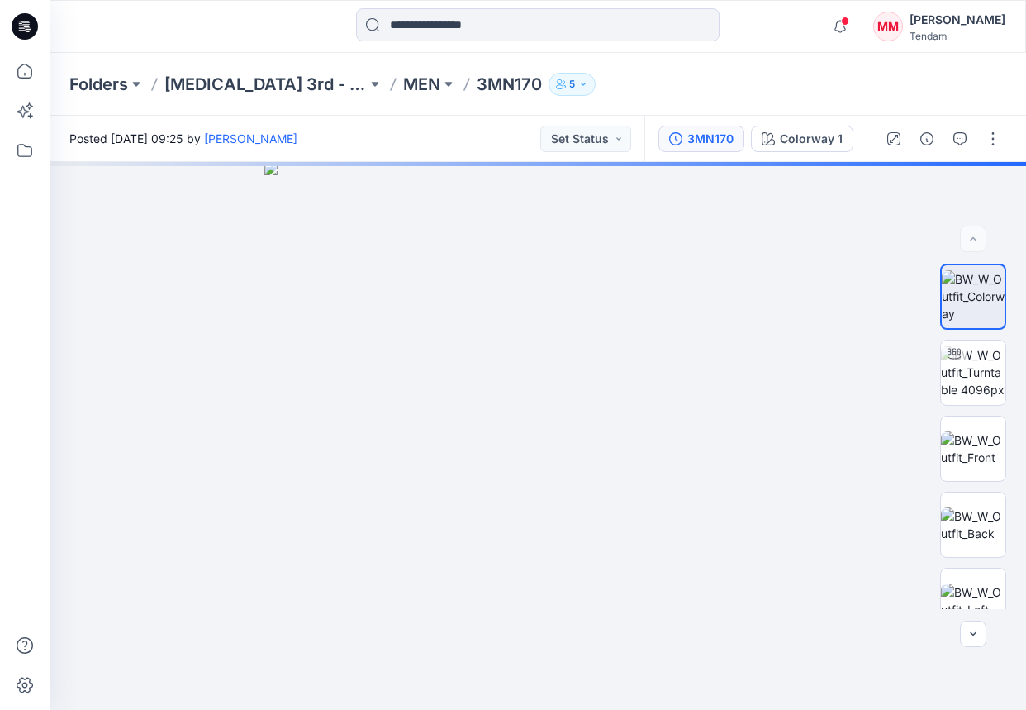
click at [716, 146] on div "3MN170" at bounding box center [711, 139] width 46 height 18
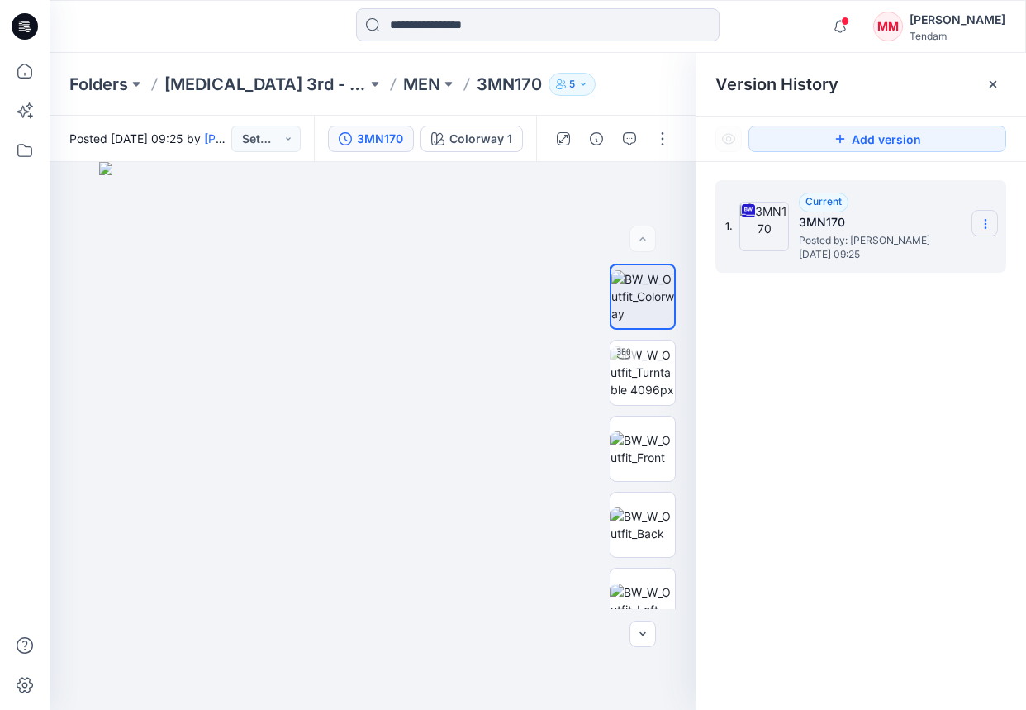
click at [949, 221] on icon at bounding box center [985, 223] width 13 height 13
click at [881, 262] on span "Download Source BW File" at bounding box center [902, 256] width 138 height 20
click at [403, 91] on p "MEN" at bounding box center [421, 84] width 37 height 23
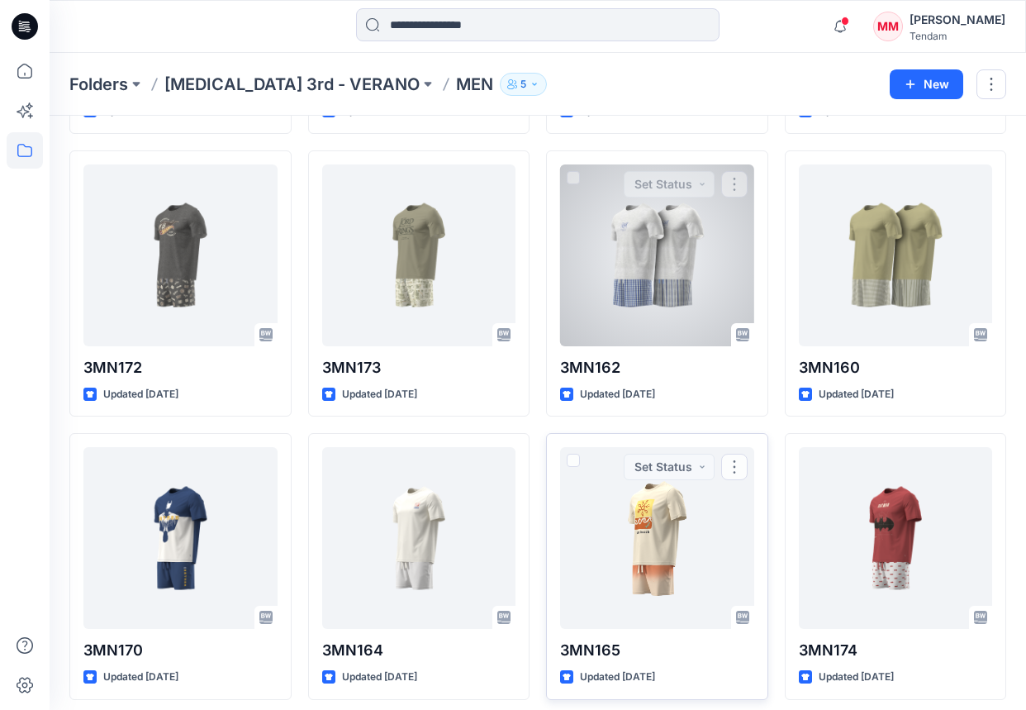
scroll to position [303, 0]
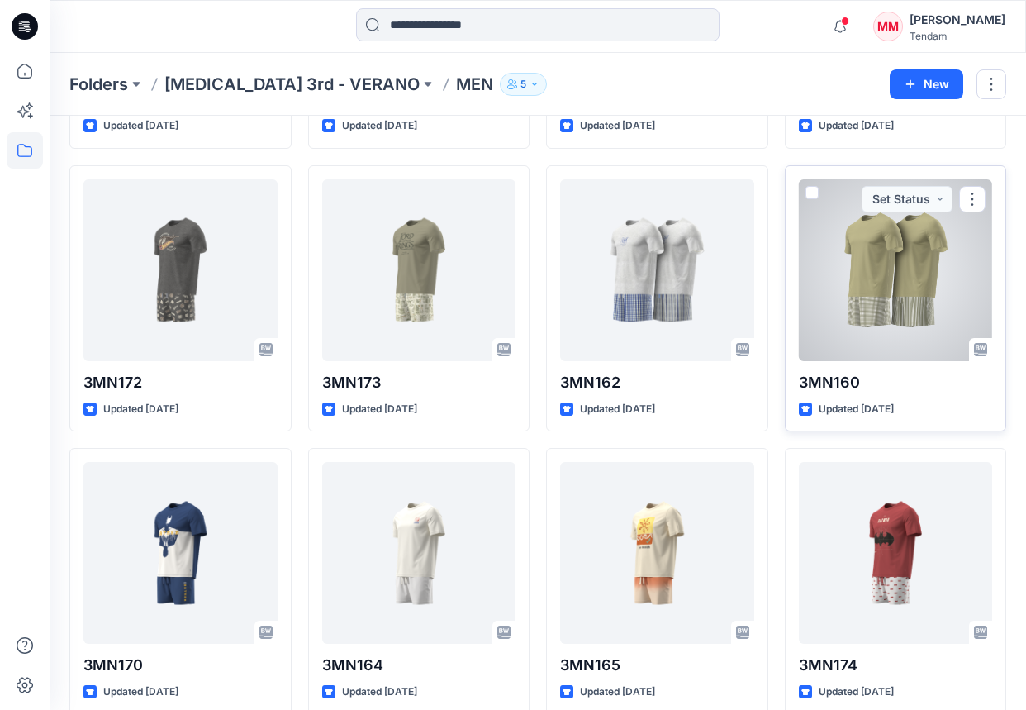
click at [916, 307] on div at bounding box center [896, 270] width 194 height 182
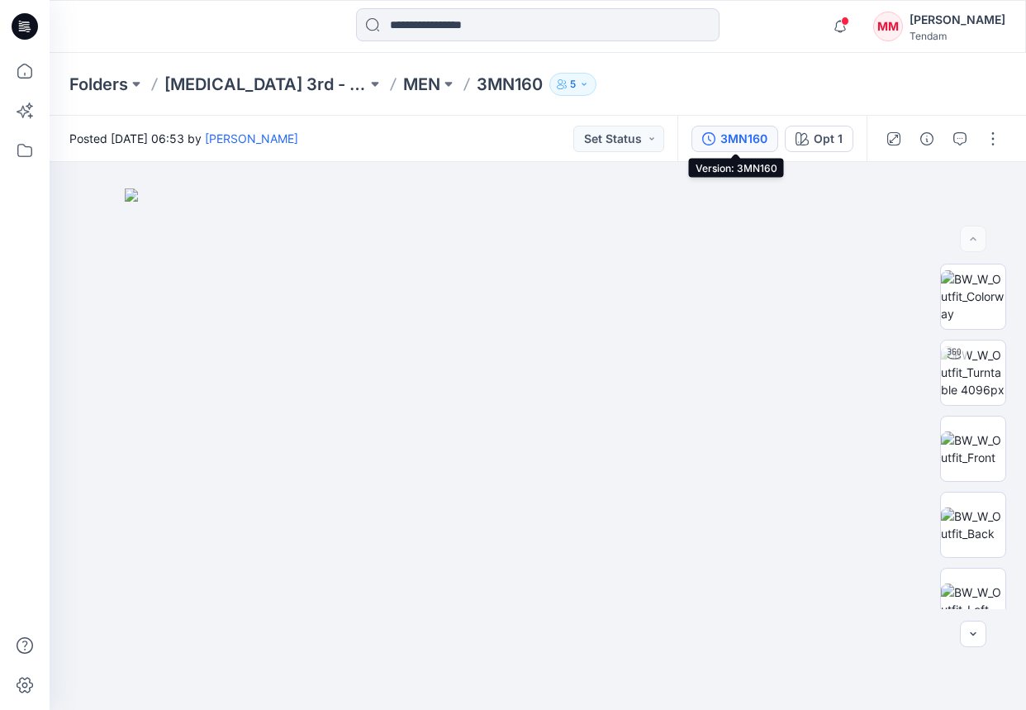
click at [708, 136] on icon "button" at bounding box center [708, 138] width 13 height 13
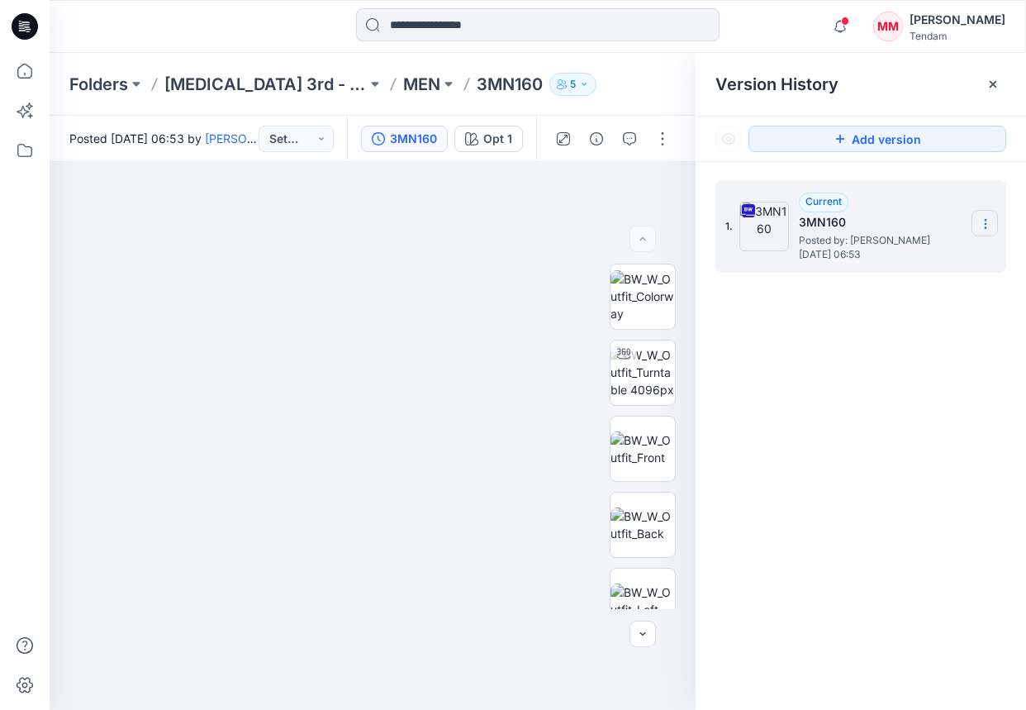
click at [949, 221] on section at bounding box center [985, 223] width 26 height 26
click at [887, 259] on span "Download Source BW File" at bounding box center [902, 256] width 138 height 20
click at [464, 56] on div "Folders [MEDICAL_DATA] 3rd - VERANO MEN 3MN160 5" at bounding box center [538, 84] width 977 height 63
click at [403, 79] on p "MEN" at bounding box center [421, 84] width 37 height 23
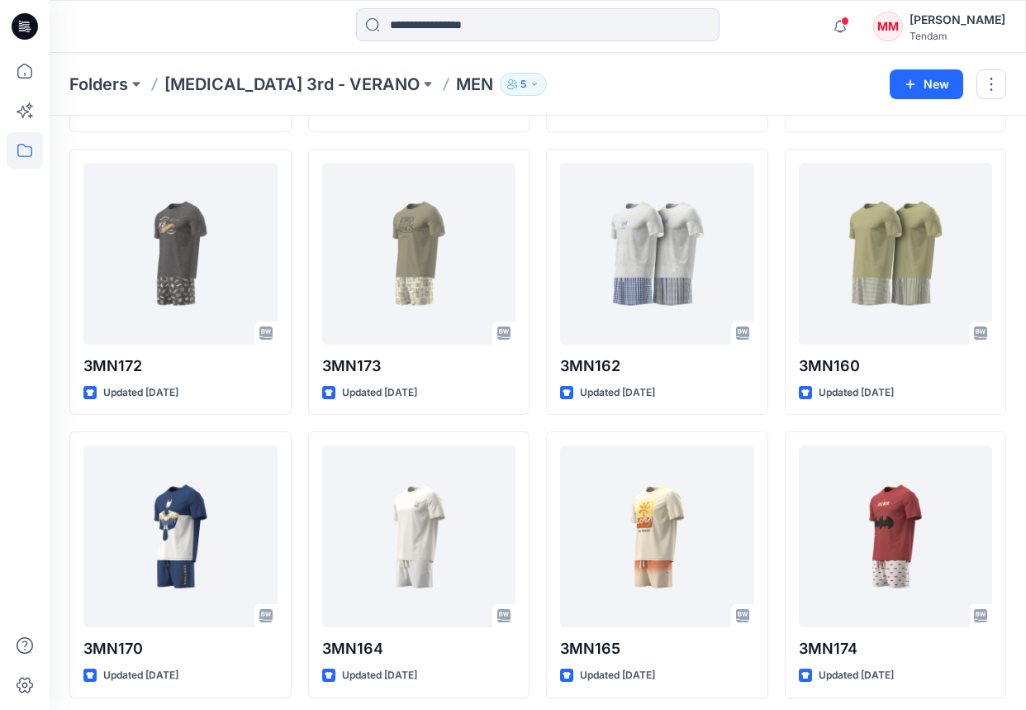
scroll to position [380, 0]
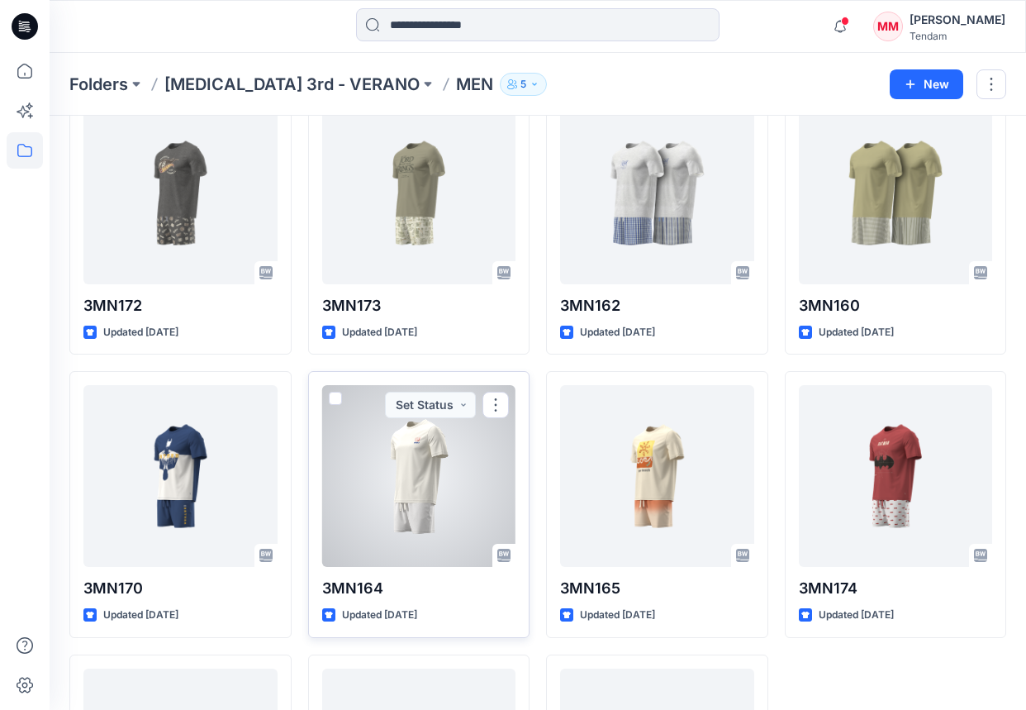
click at [422, 477] on div at bounding box center [419, 476] width 194 height 182
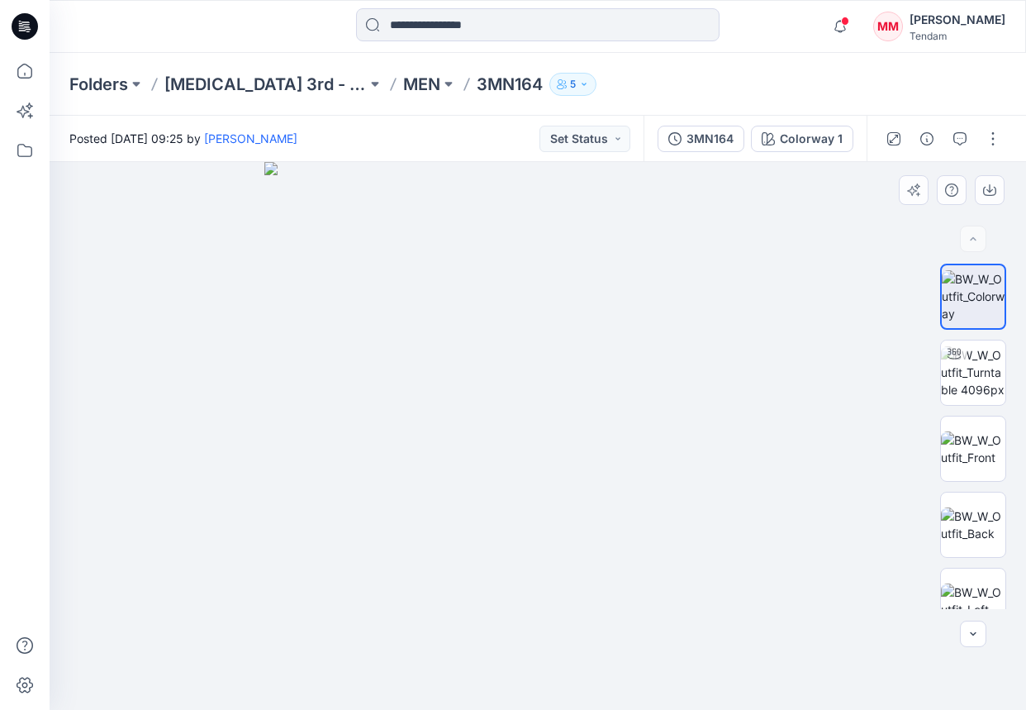
click at [897, 203] on div at bounding box center [538, 436] width 977 height 548
click at [725, 133] on div "3MN164" at bounding box center [710, 139] width 47 height 18
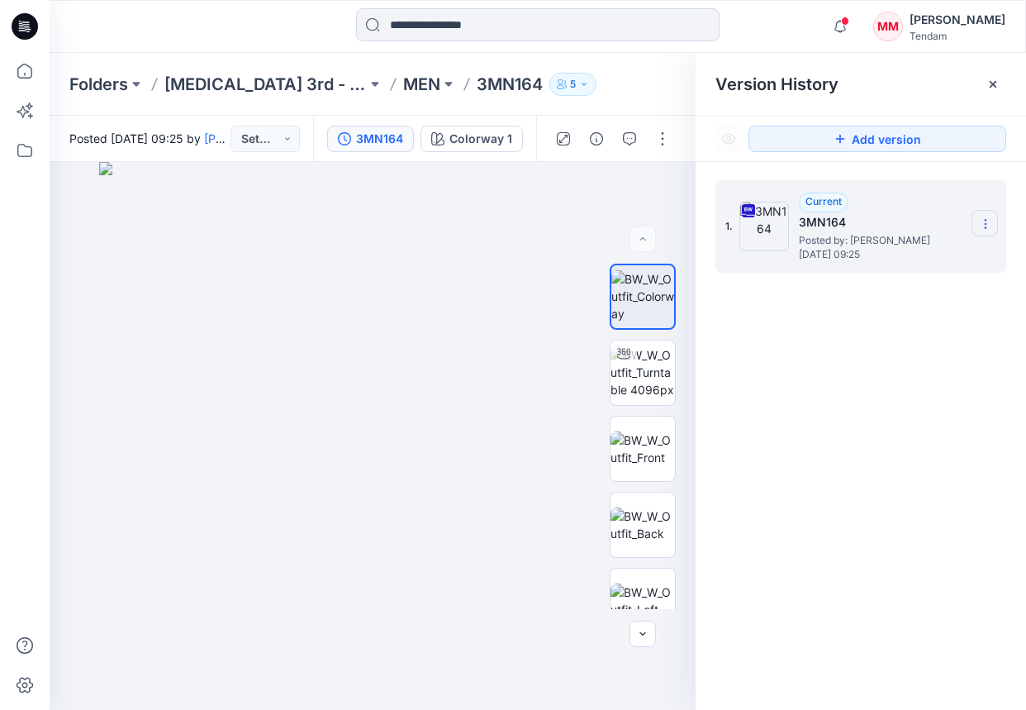
click at [949, 226] on section at bounding box center [985, 223] width 26 height 26
click at [887, 264] on span "Download Source BW File" at bounding box center [902, 256] width 138 height 20
click at [403, 82] on p "MEN" at bounding box center [421, 84] width 37 height 23
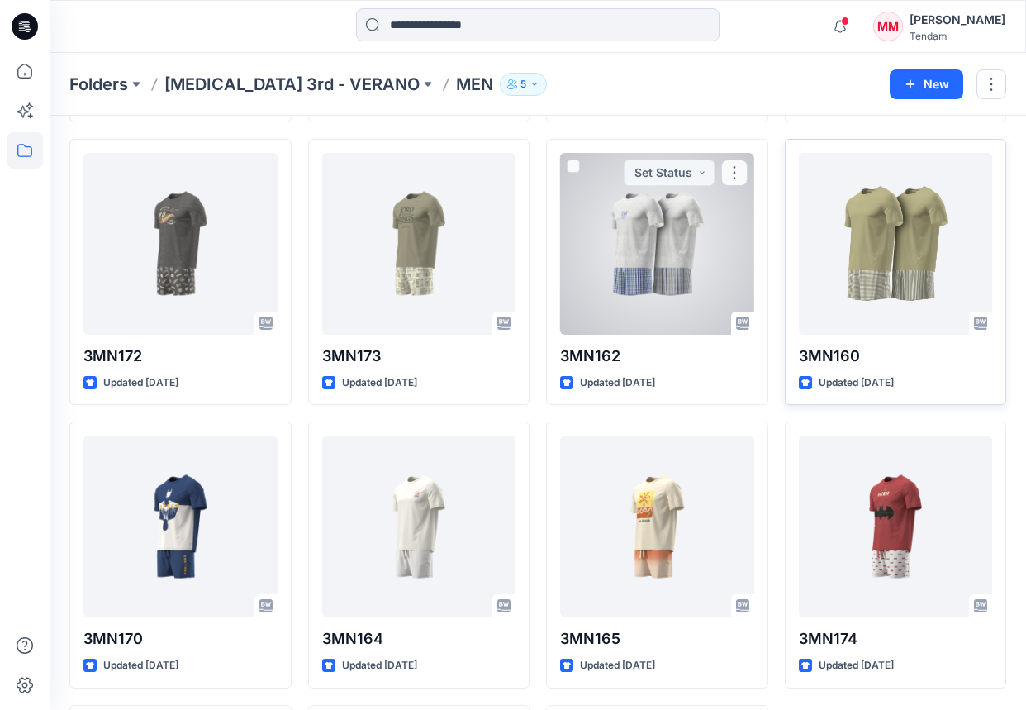
scroll to position [326, 0]
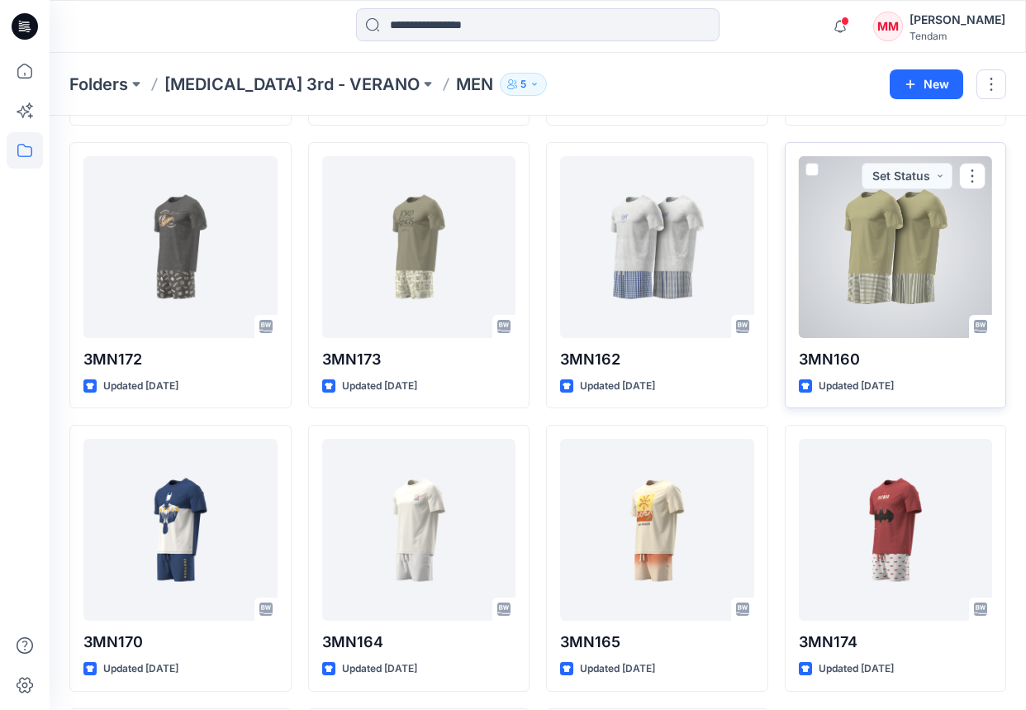
click at [888, 257] on div at bounding box center [896, 247] width 194 height 182
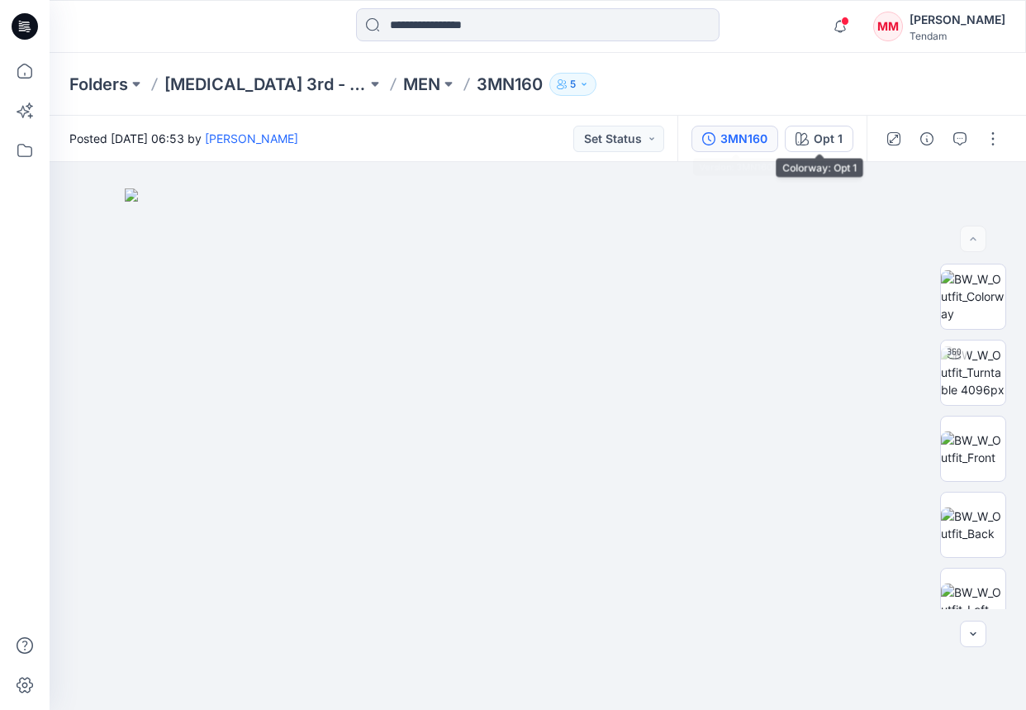
click at [745, 141] on div "3MN160" at bounding box center [744, 139] width 47 height 18
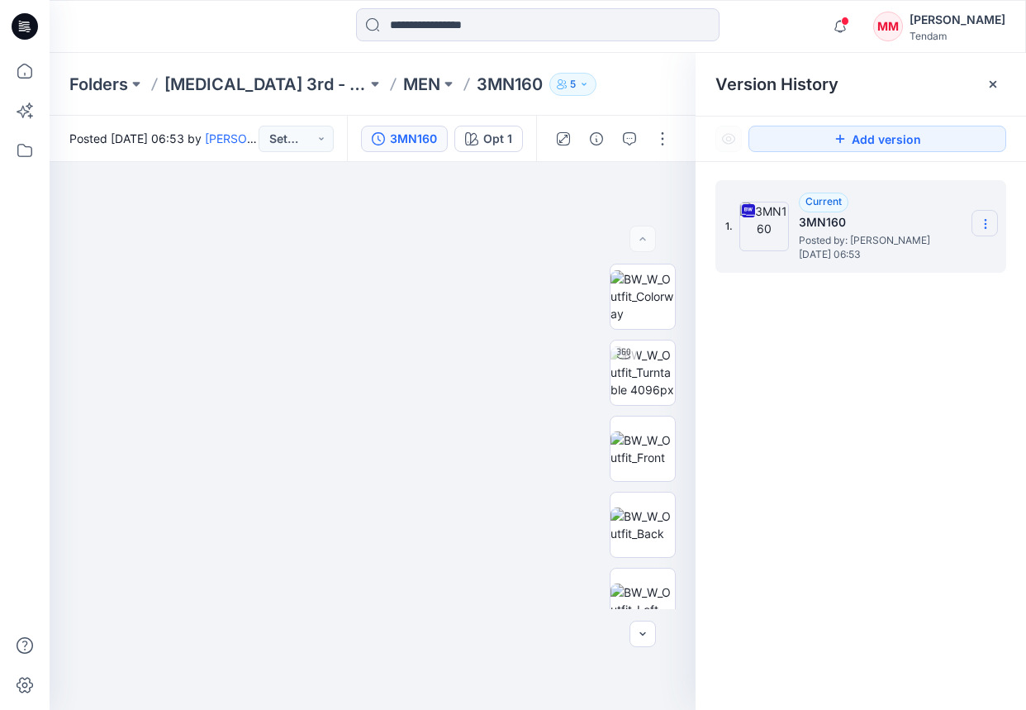
click at [949, 227] on icon at bounding box center [985, 227] width 1 height 1
click at [939, 257] on span "Download Source BW File" at bounding box center [902, 256] width 138 height 20
click at [403, 78] on p "MEN" at bounding box center [421, 84] width 37 height 23
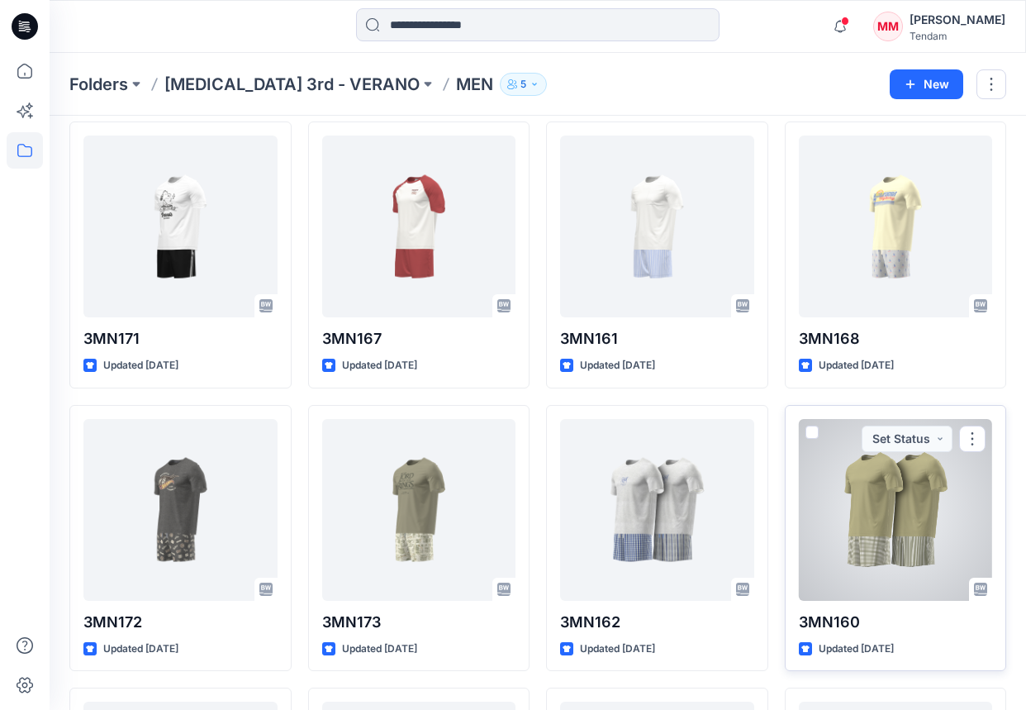
scroll to position [112, 0]
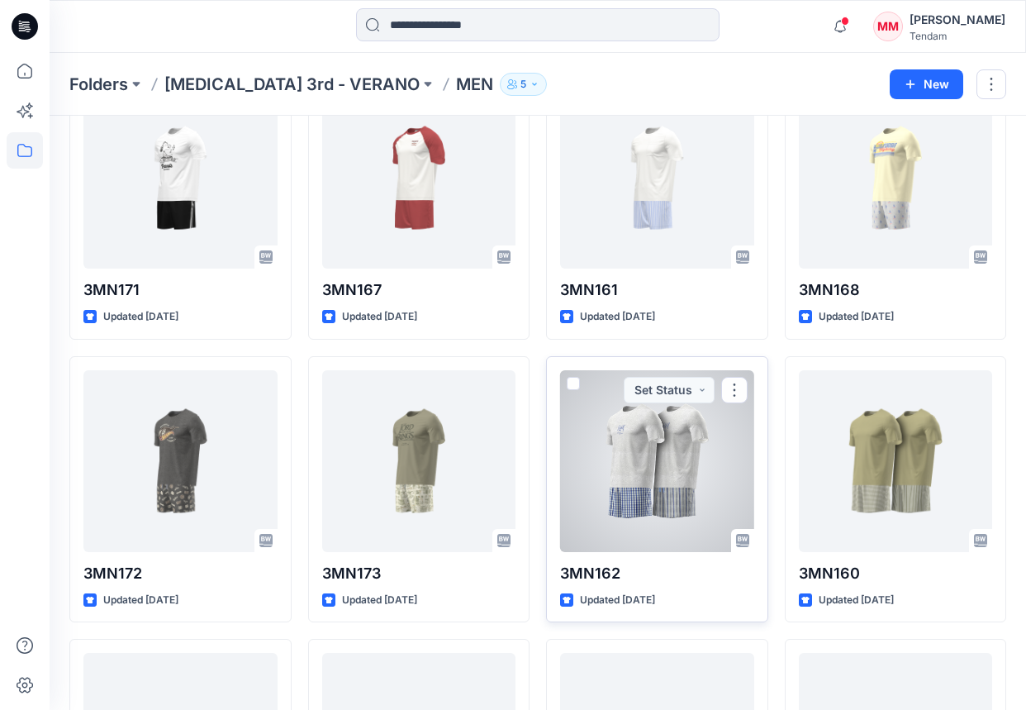
click at [707, 479] on div at bounding box center [657, 461] width 194 height 182
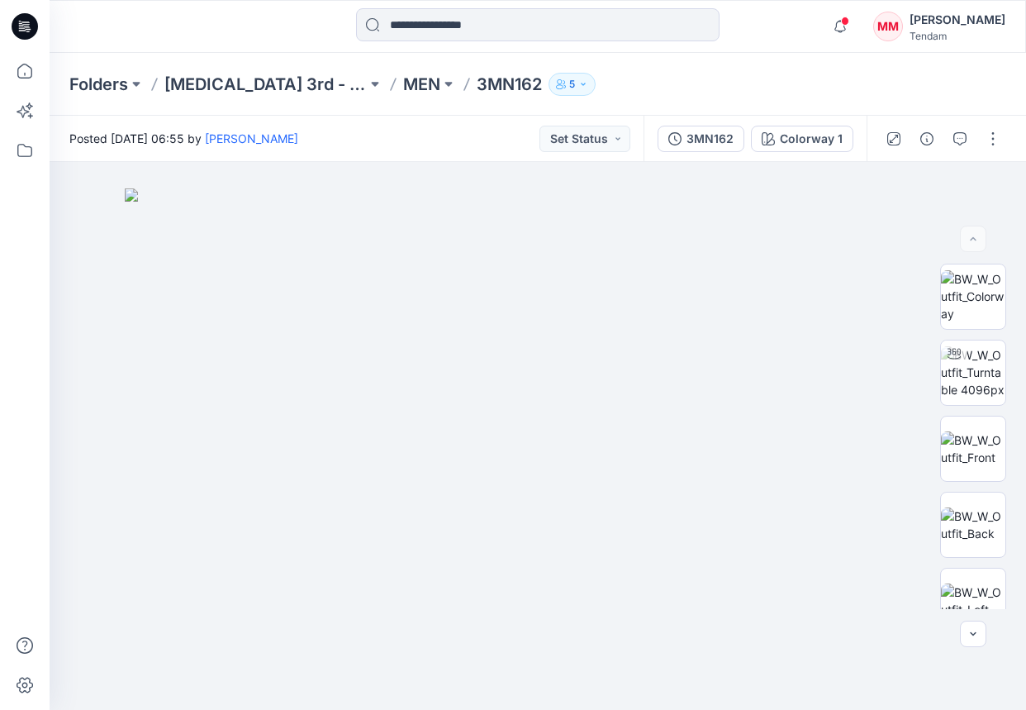
click at [469, 116] on div "Posted [DATE] 06:55 by [PERSON_NAME] Status" at bounding box center [347, 138] width 594 height 45
click at [676, 135] on icon "button" at bounding box center [675, 138] width 13 height 13
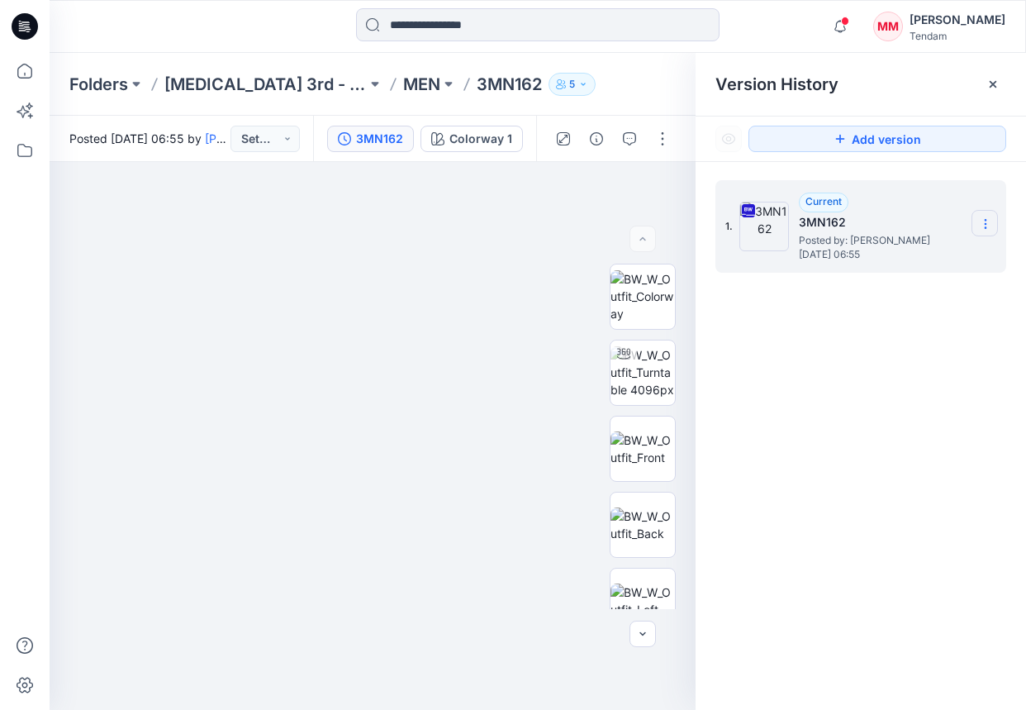
click at [949, 224] on icon at bounding box center [985, 223] width 13 height 13
click at [903, 261] on span "Download Source BW File" at bounding box center [902, 256] width 138 height 20
click at [515, 54] on div "Folders [MEDICAL_DATA] 3rd - VERANO MEN 3MN162 5" at bounding box center [538, 84] width 977 height 63
click at [403, 76] on p "MEN" at bounding box center [421, 84] width 37 height 23
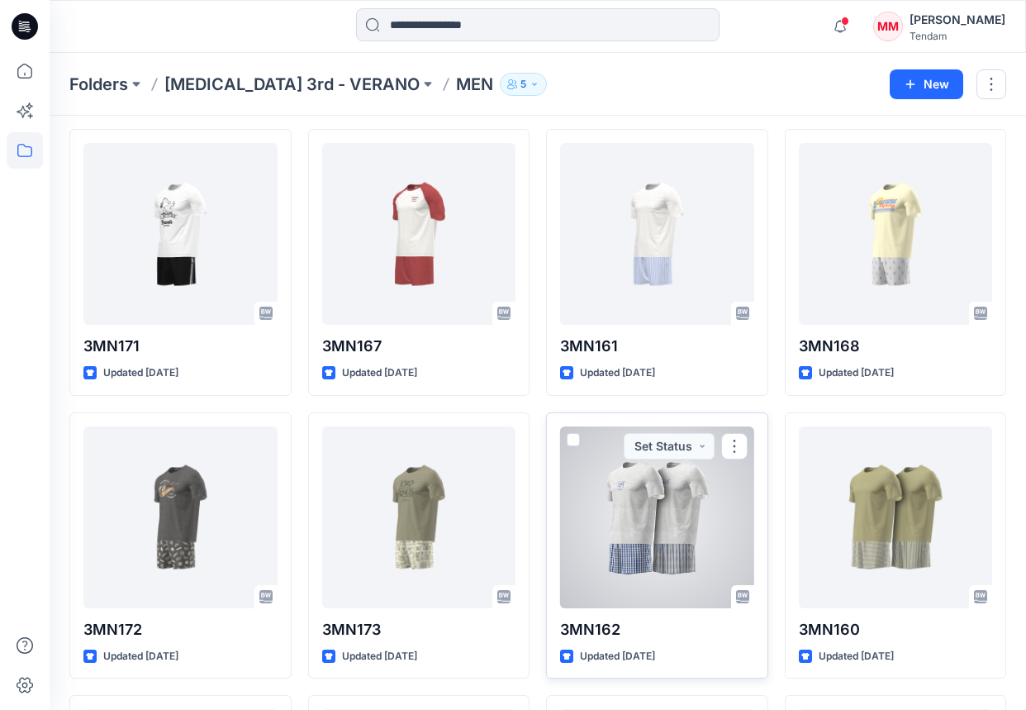
scroll to position [58, 0]
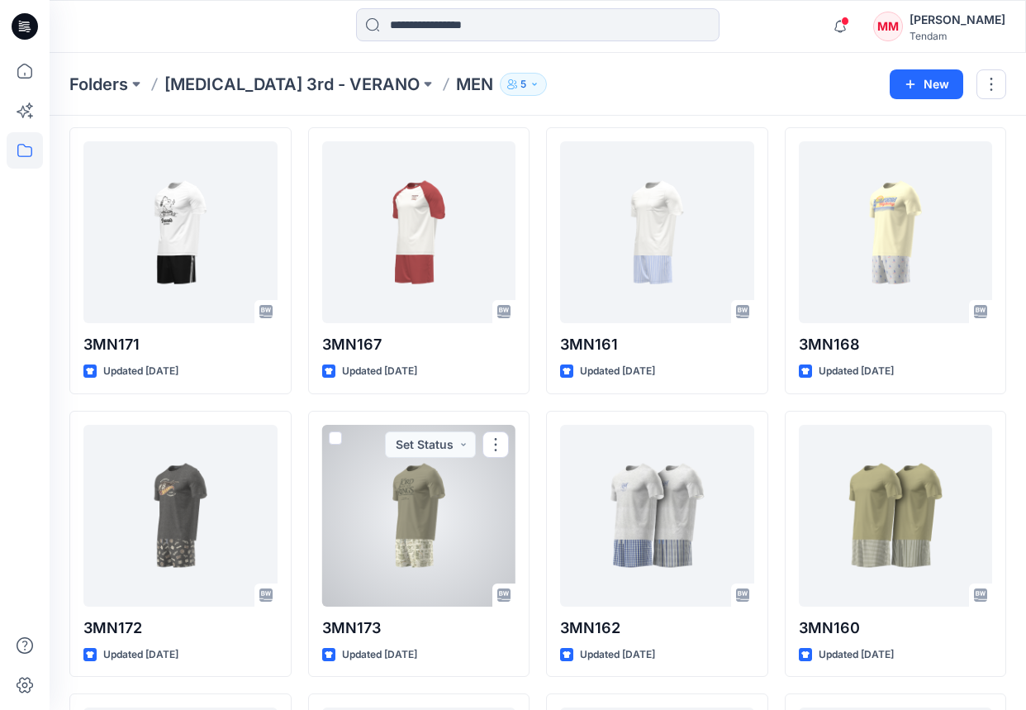
drag, startPoint x: 427, startPoint y: 530, endPoint x: 457, endPoint y: 518, distance: 31.9
click at [427, 531] on div at bounding box center [419, 516] width 194 height 182
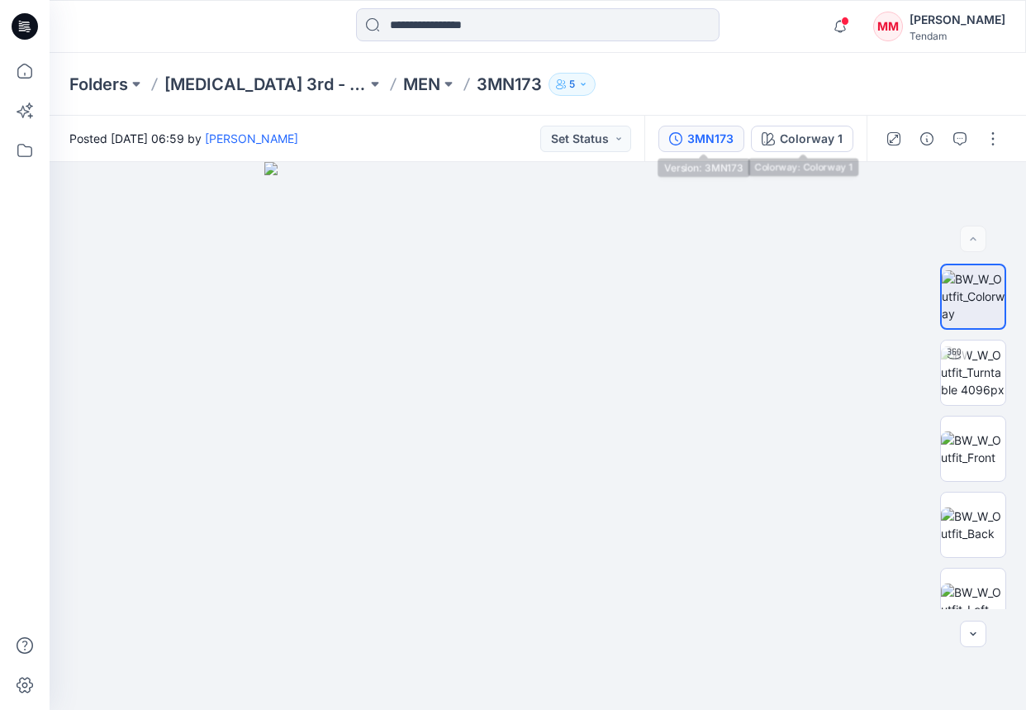
click at [701, 136] on div "3MN173" at bounding box center [711, 139] width 46 height 18
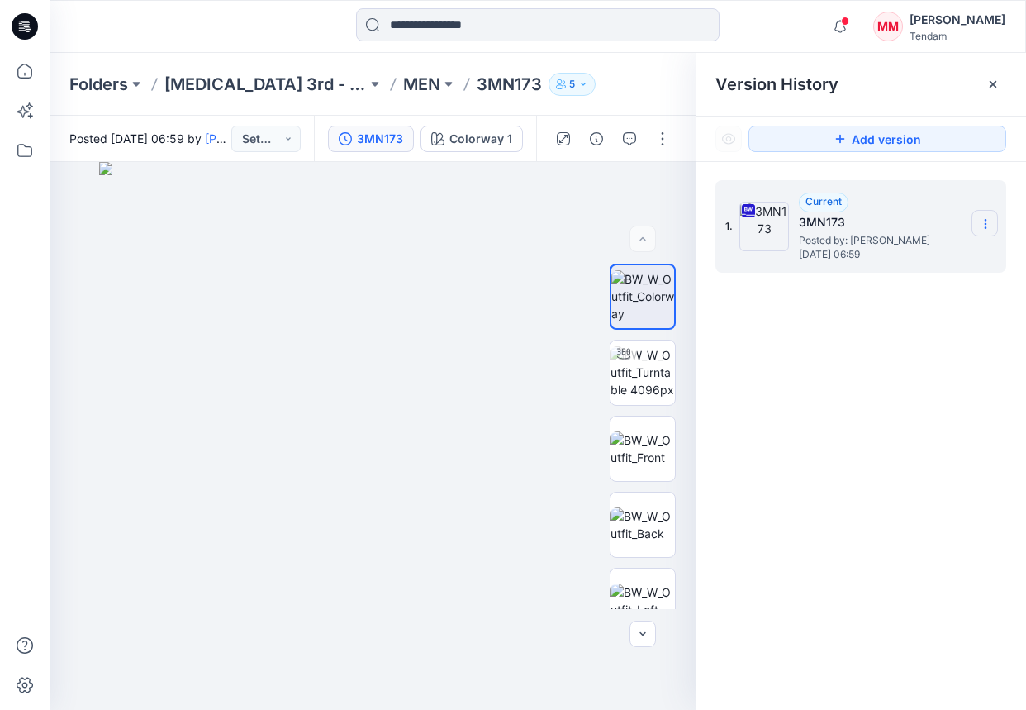
click at [949, 220] on icon at bounding box center [985, 220] width 1 height 1
click at [912, 255] on span "Download Source BW File" at bounding box center [902, 256] width 138 height 20
drag, startPoint x: 451, startPoint y: 102, endPoint x: 346, endPoint y: 98, distance: 105.1
click at [450, 102] on div "Folders [MEDICAL_DATA] 3rd - VERANO MEN 3MN173 5" at bounding box center [538, 84] width 977 height 63
click at [403, 83] on p "MEN" at bounding box center [421, 84] width 37 height 23
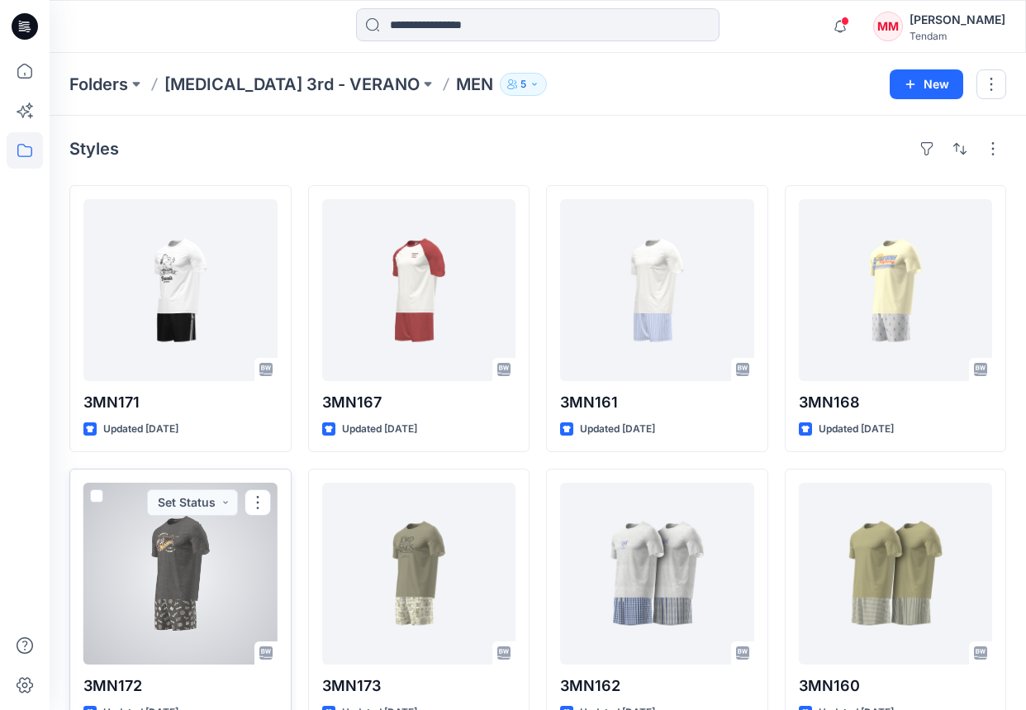
click at [211, 578] on div at bounding box center [180, 574] width 194 height 182
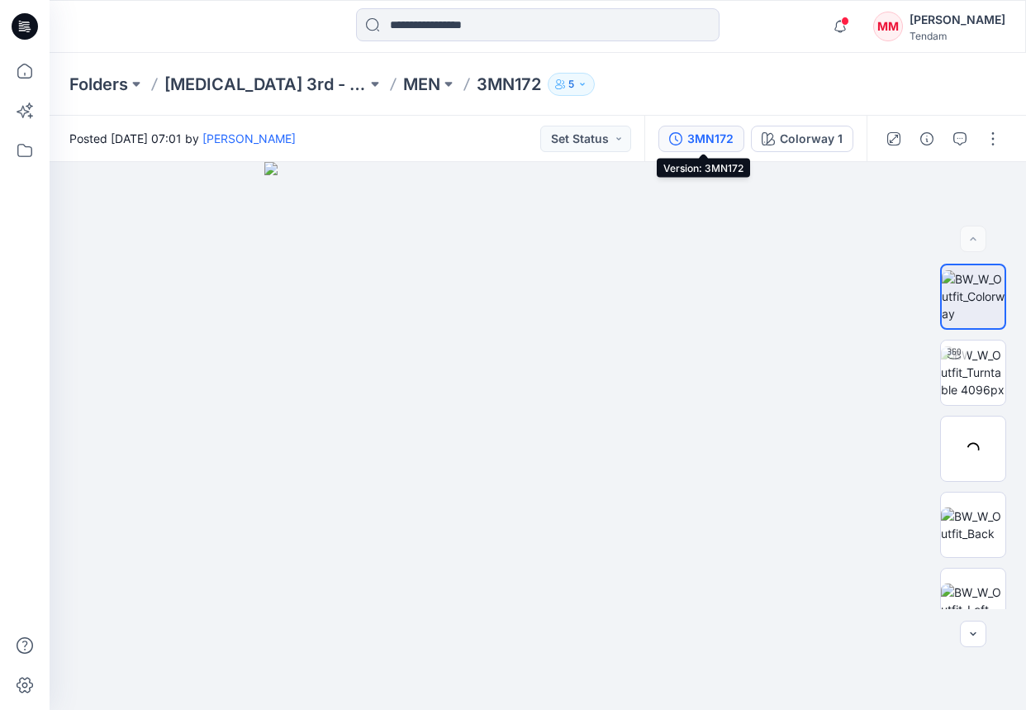
click at [716, 140] on div "3MN172" at bounding box center [711, 139] width 46 height 18
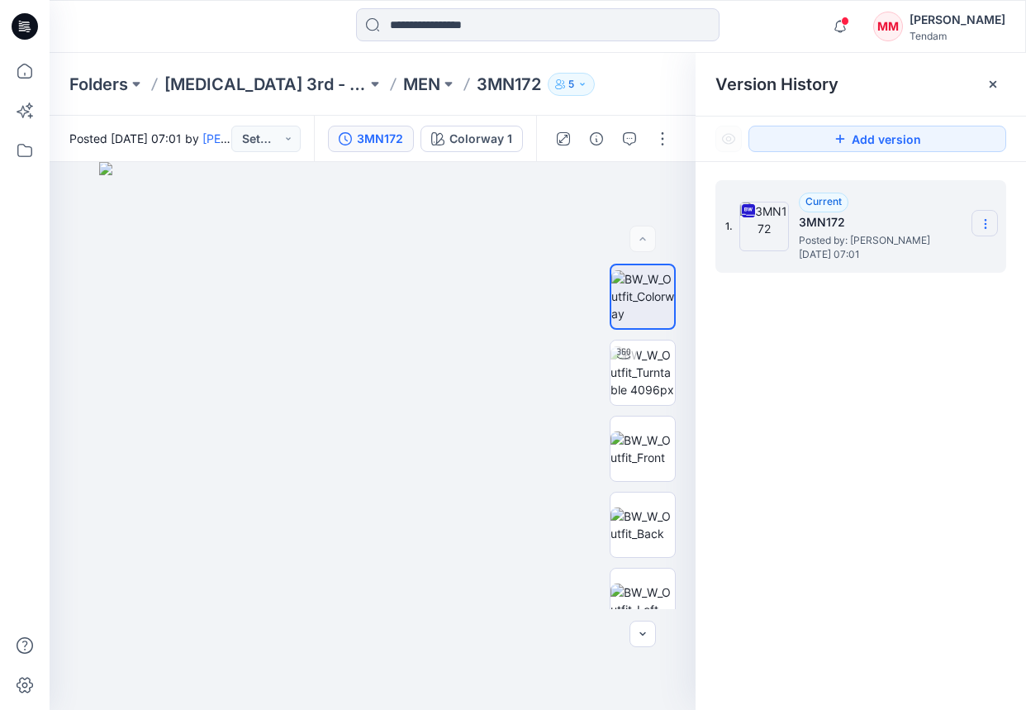
click at [949, 225] on icon at bounding box center [985, 223] width 13 height 13
click at [897, 252] on span "Download Source BW File" at bounding box center [902, 256] width 138 height 20
click at [904, 73] on div "Version History" at bounding box center [861, 84] width 291 height 23
click at [403, 87] on p "MEN" at bounding box center [421, 84] width 37 height 23
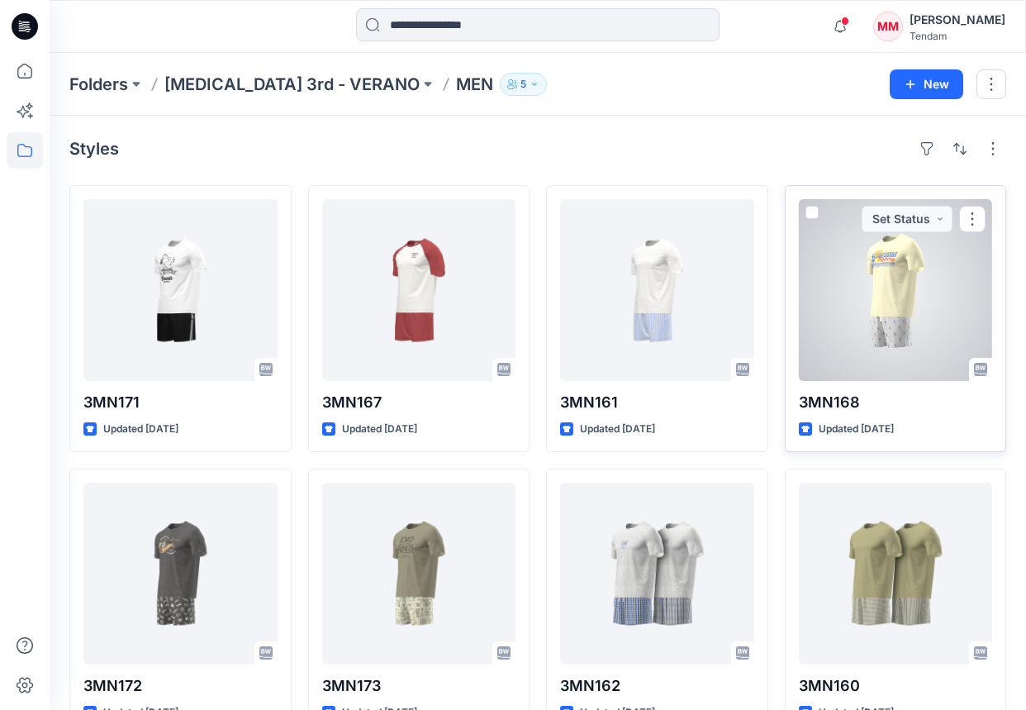
click at [906, 335] on div at bounding box center [896, 290] width 194 height 182
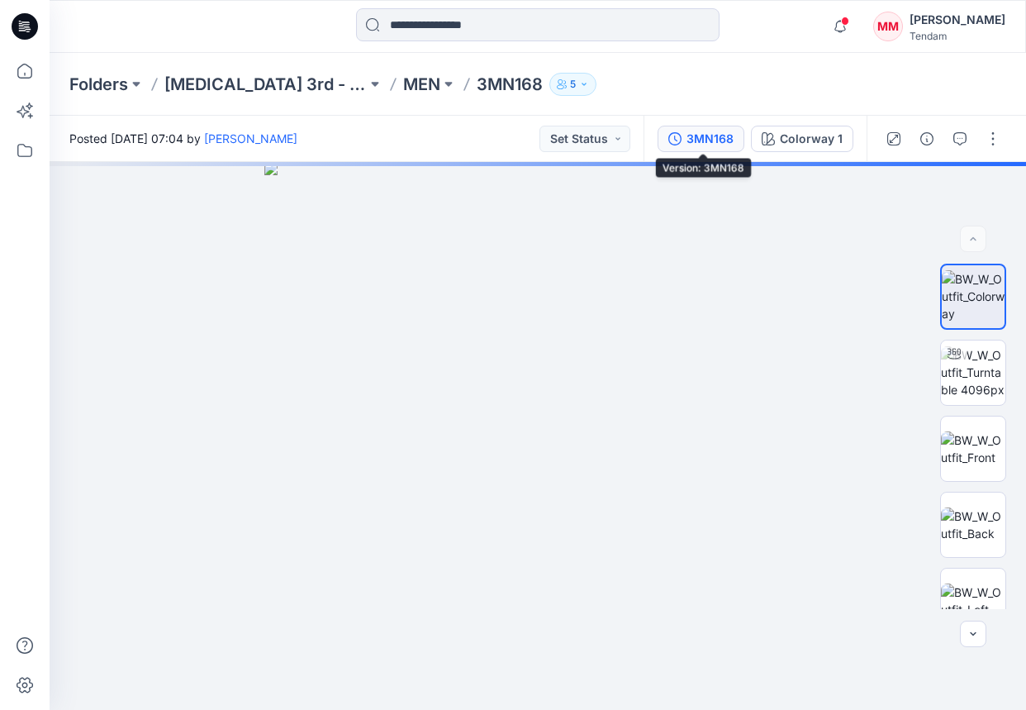
click at [684, 140] on button "3MN168" at bounding box center [701, 139] width 87 height 26
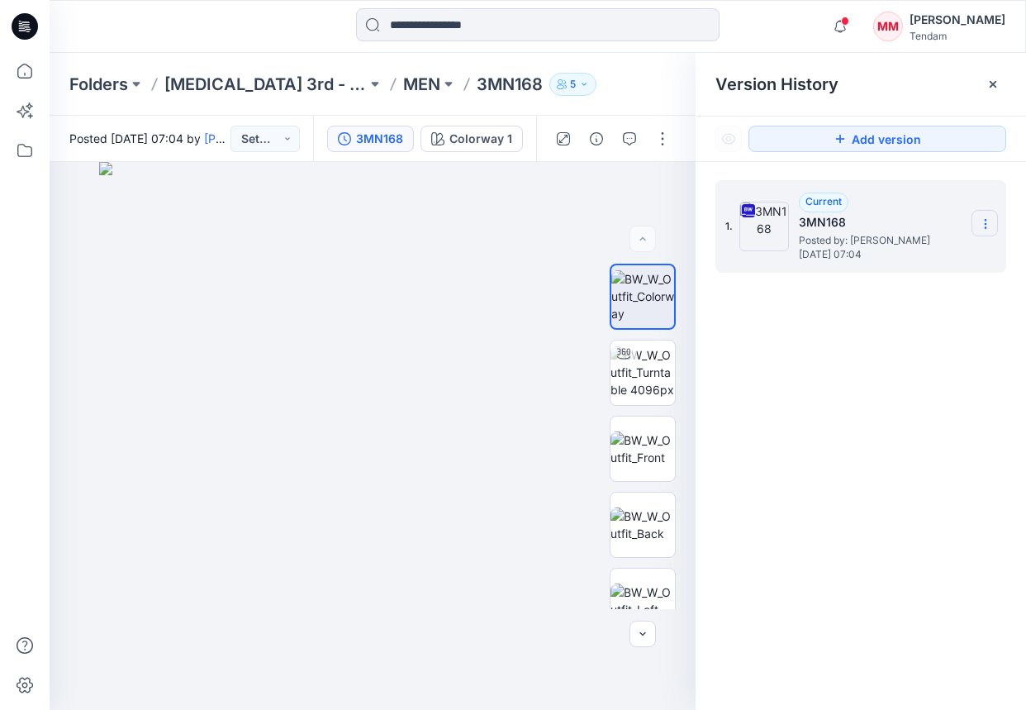
click at [949, 216] on section at bounding box center [985, 223] width 26 height 26
click at [892, 258] on span "Download Source BW File" at bounding box center [902, 256] width 138 height 20
click at [403, 87] on p "MEN" at bounding box center [421, 84] width 37 height 23
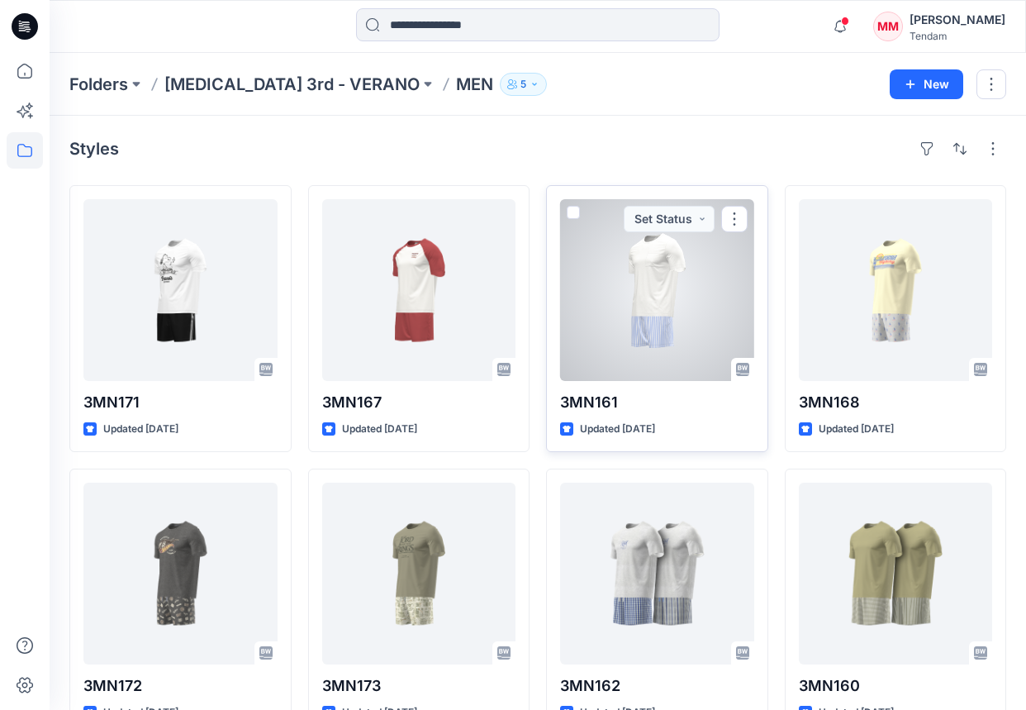
click at [647, 288] on div at bounding box center [657, 290] width 194 height 182
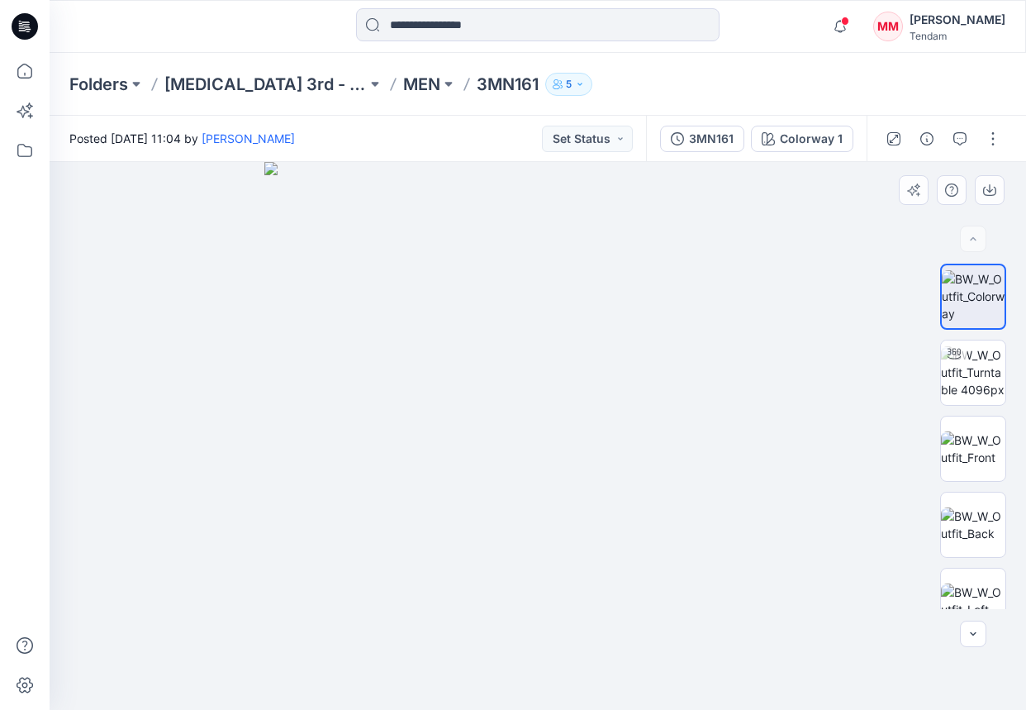
click at [873, 180] on div at bounding box center [538, 436] width 977 height 548
click at [721, 145] on div "3MN161" at bounding box center [711, 139] width 45 height 18
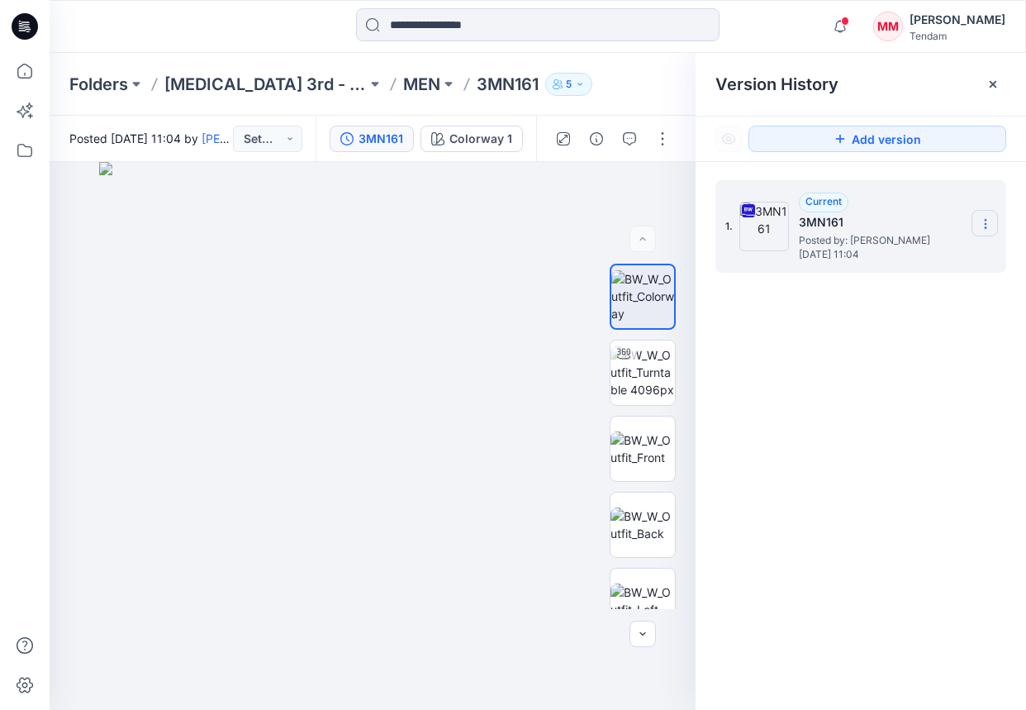
click at [949, 221] on icon at bounding box center [985, 223] width 13 height 13
click at [871, 249] on span "Download Source BW File" at bounding box center [902, 256] width 138 height 20
click at [403, 81] on p "MEN" at bounding box center [421, 84] width 37 height 23
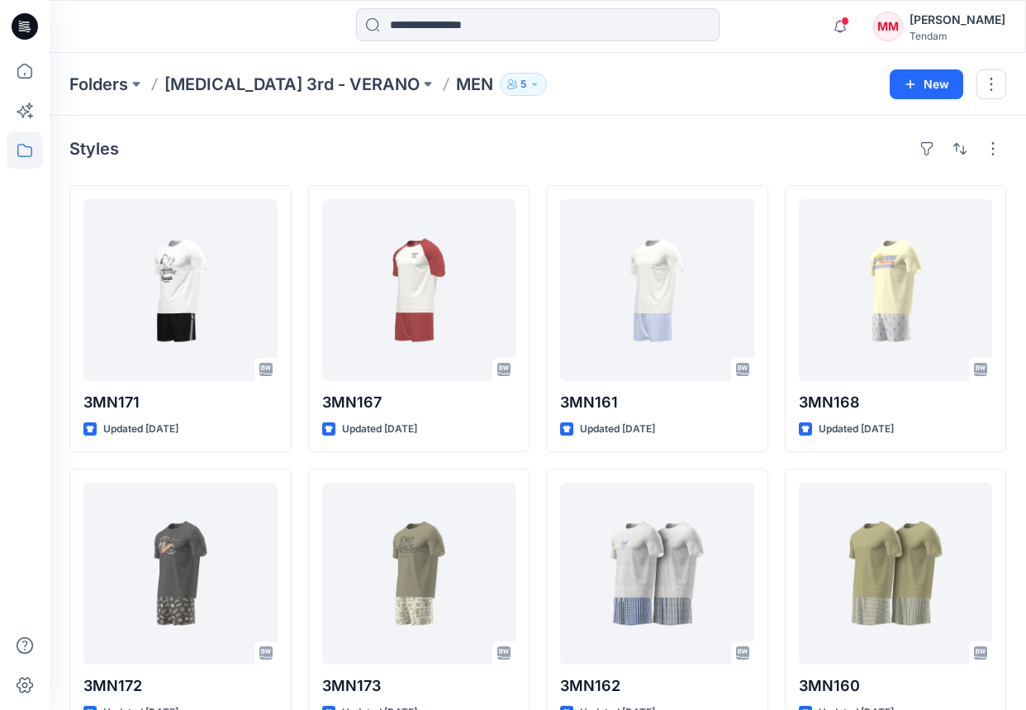
click at [868, 162] on div "Styles 3MN171 Updated [DATE] 3MN172 Updated [DATE] 3MN170 Updated [DATE] 3MN163…" at bounding box center [538, 718] width 977 height 1205
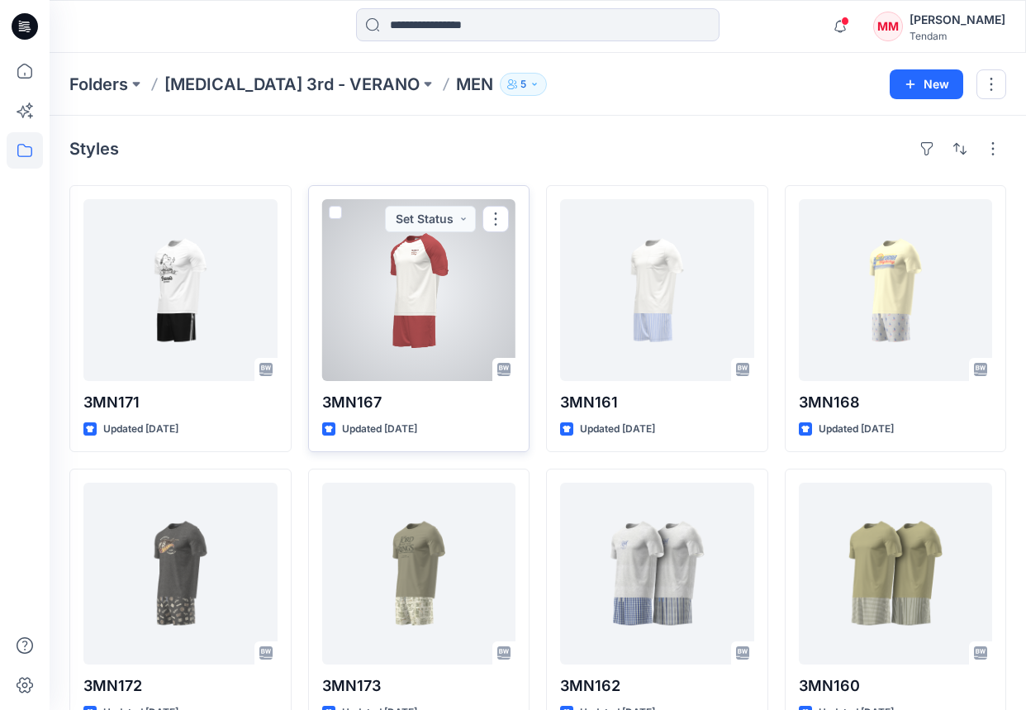
click at [430, 308] on div at bounding box center [419, 290] width 194 height 182
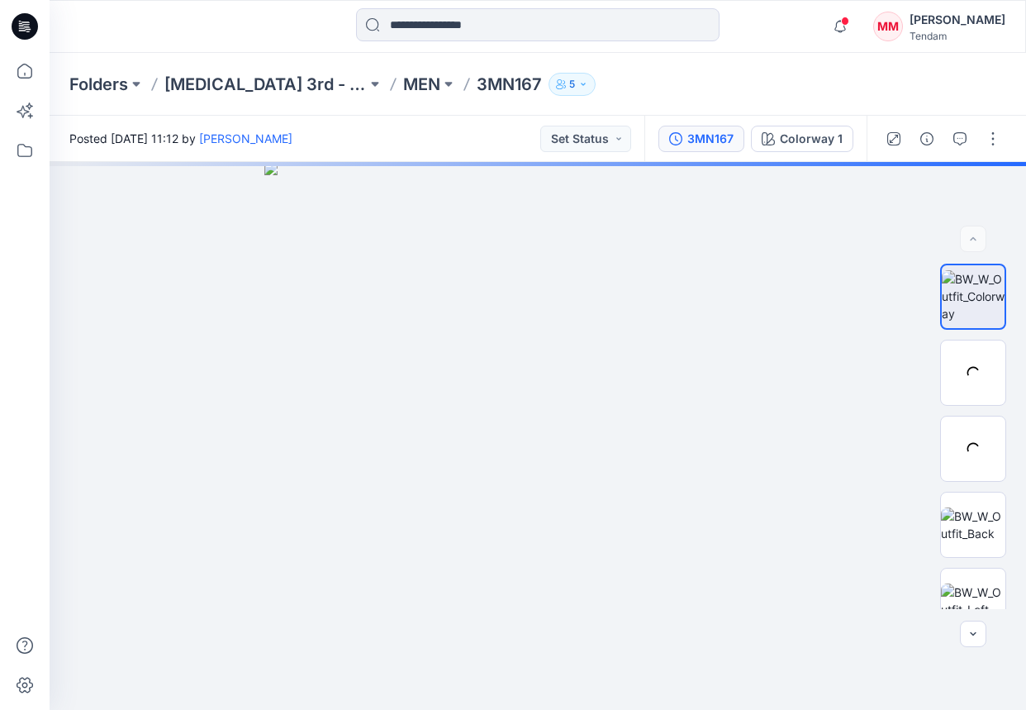
click at [699, 140] on div "3MN167" at bounding box center [711, 139] width 46 height 18
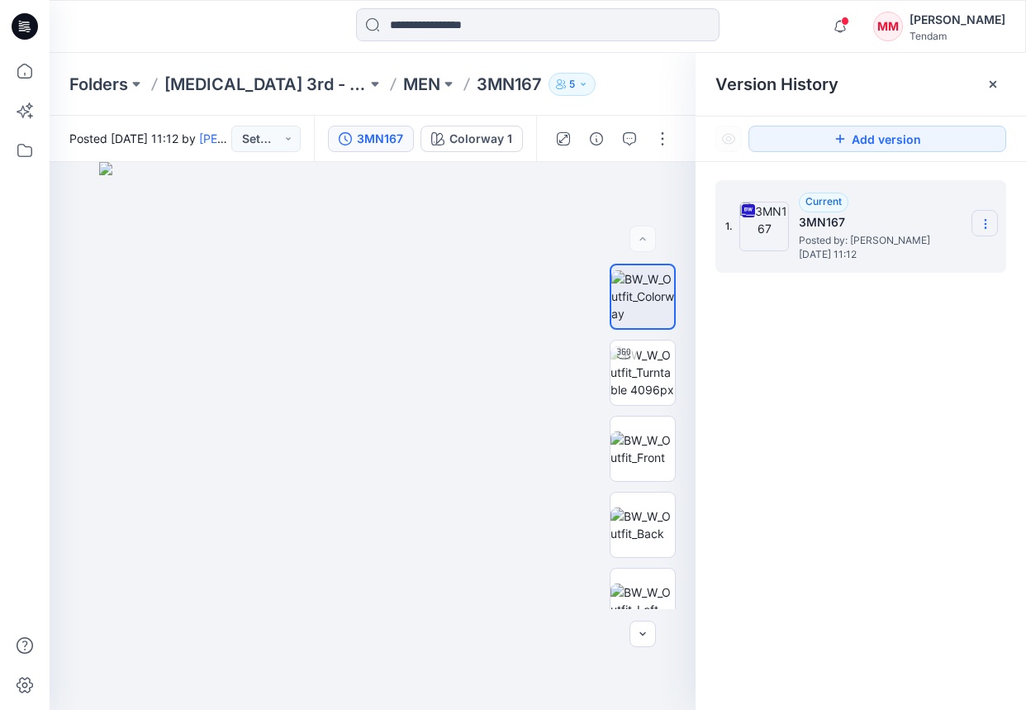
click at [949, 218] on icon at bounding box center [985, 223] width 13 height 13
click at [897, 250] on span "Download Source BW File" at bounding box center [902, 256] width 138 height 20
click at [403, 81] on p "MEN" at bounding box center [421, 84] width 37 height 23
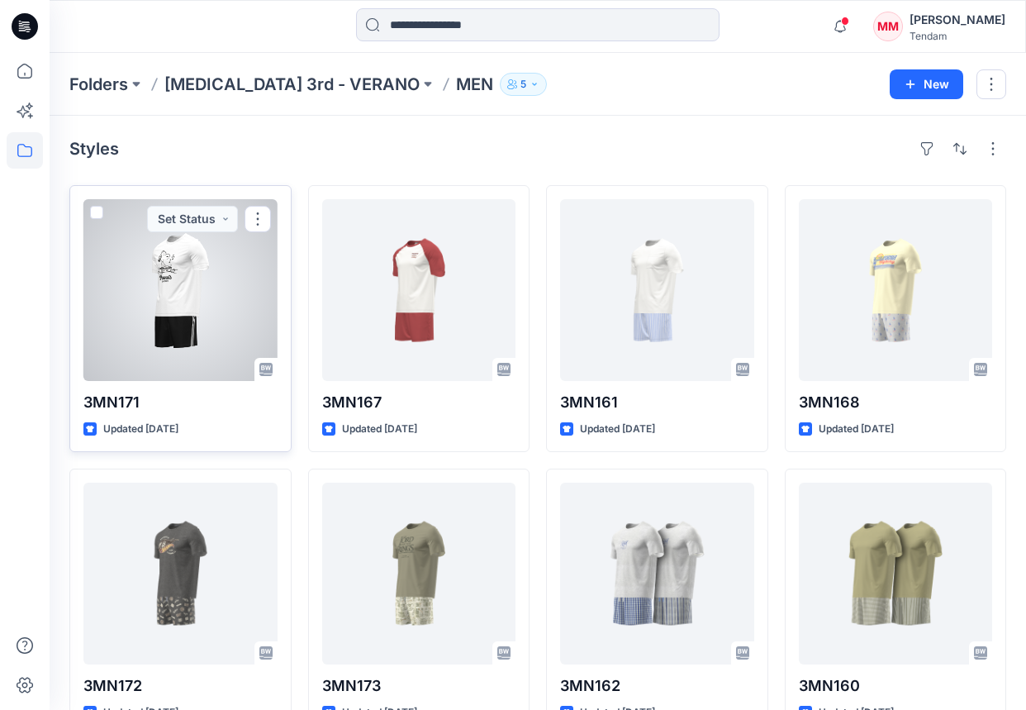
click at [173, 293] on div at bounding box center [180, 290] width 194 height 182
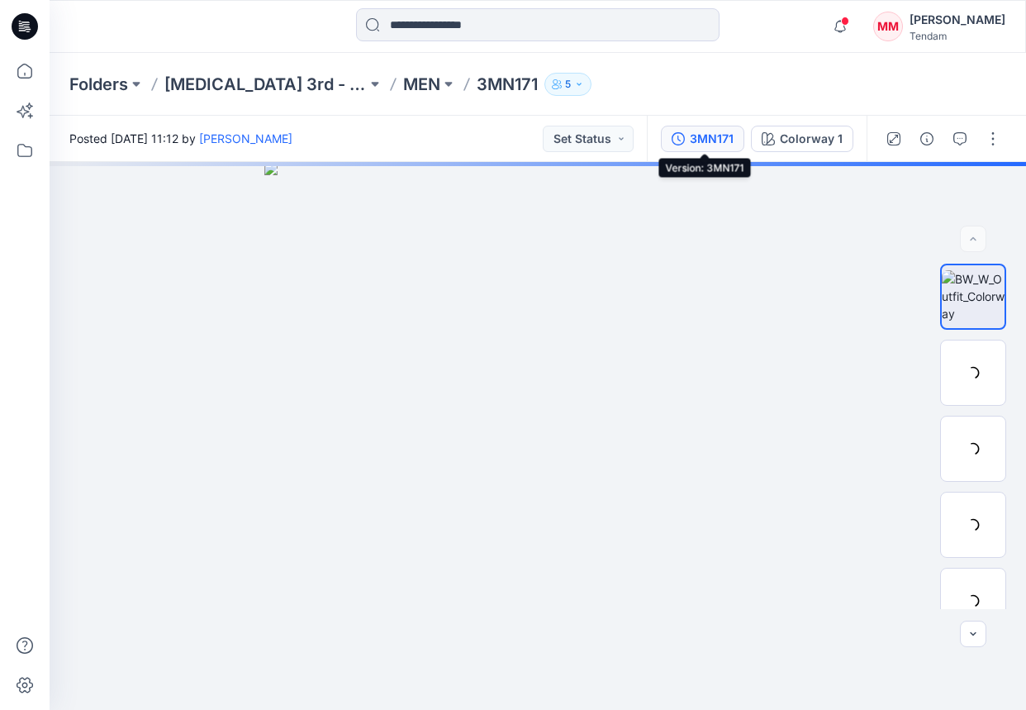
click at [726, 140] on div "3MN171" at bounding box center [712, 139] width 44 height 18
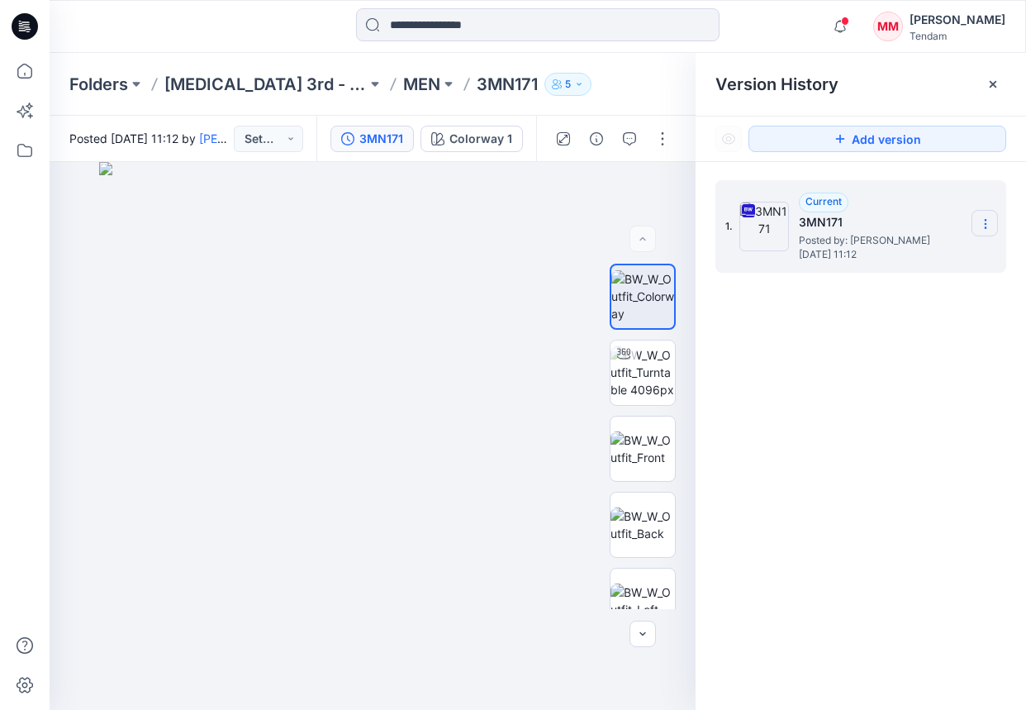
click at [949, 220] on section at bounding box center [985, 223] width 26 height 26
click at [874, 253] on span "Download Source BW File" at bounding box center [902, 256] width 138 height 20
click at [502, 211] on img at bounding box center [373, 436] width 548 height 548
click at [262, 93] on p "[MEDICAL_DATA] 3rd - VERANO" at bounding box center [265, 84] width 202 height 23
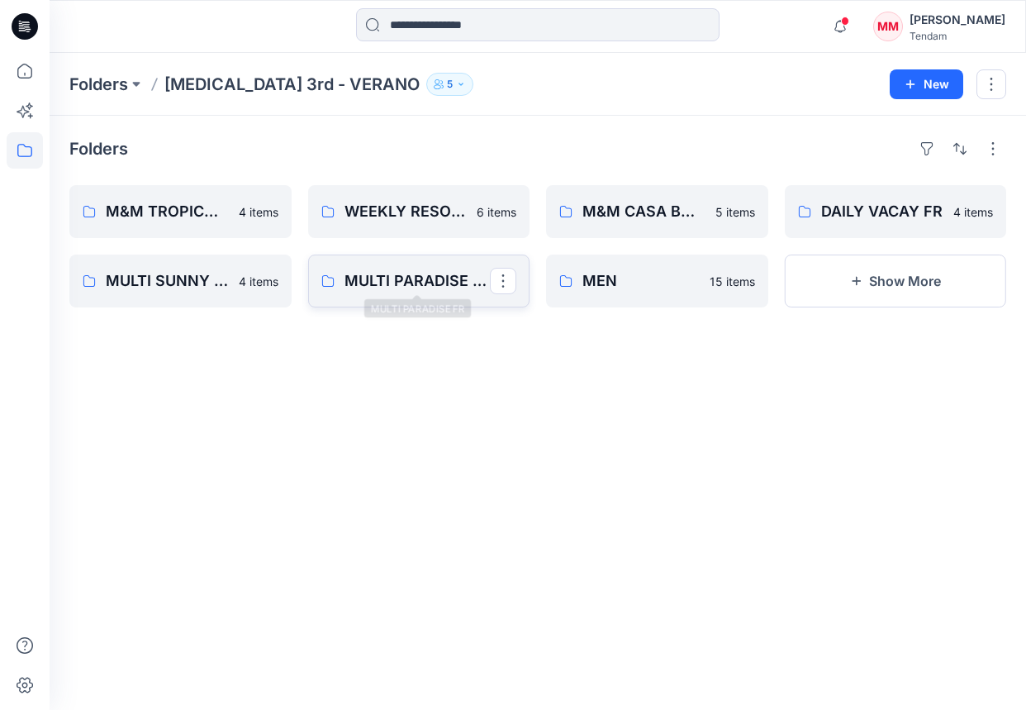
click at [442, 291] on p "MULTI PARADISE FR" at bounding box center [418, 280] width 146 height 23
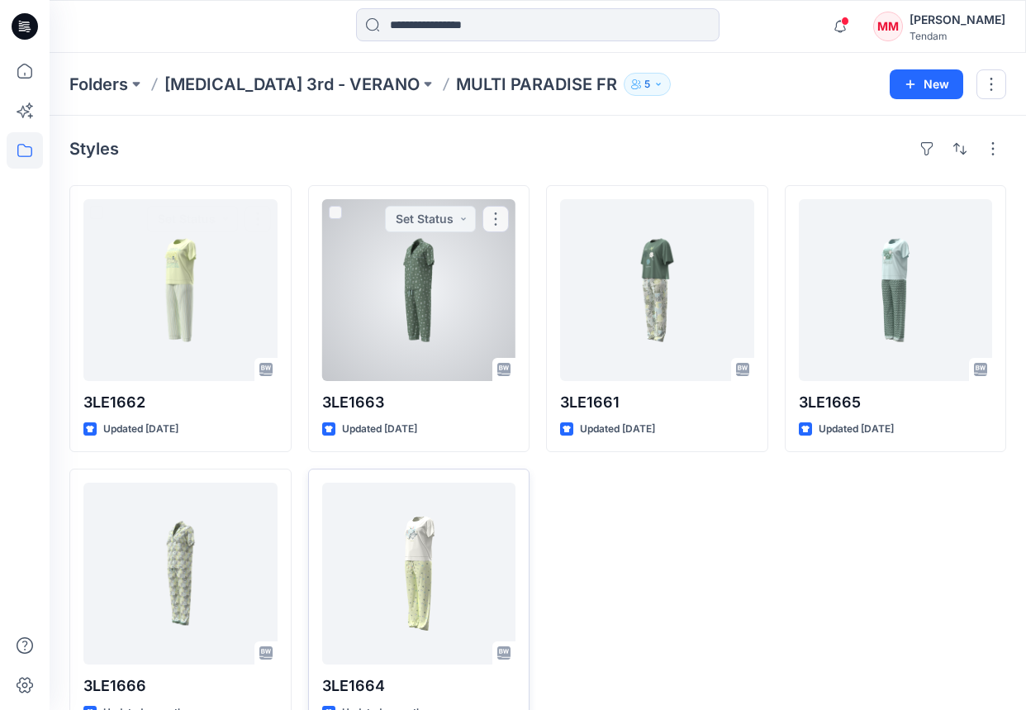
scroll to position [45, 0]
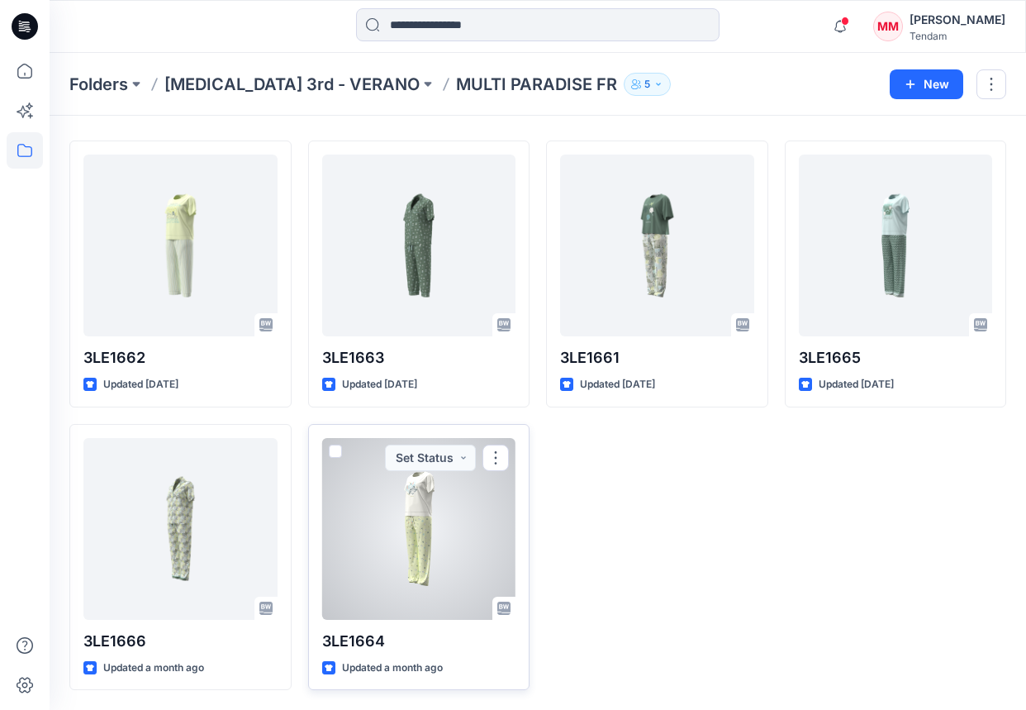
click at [383, 511] on div at bounding box center [419, 529] width 194 height 182
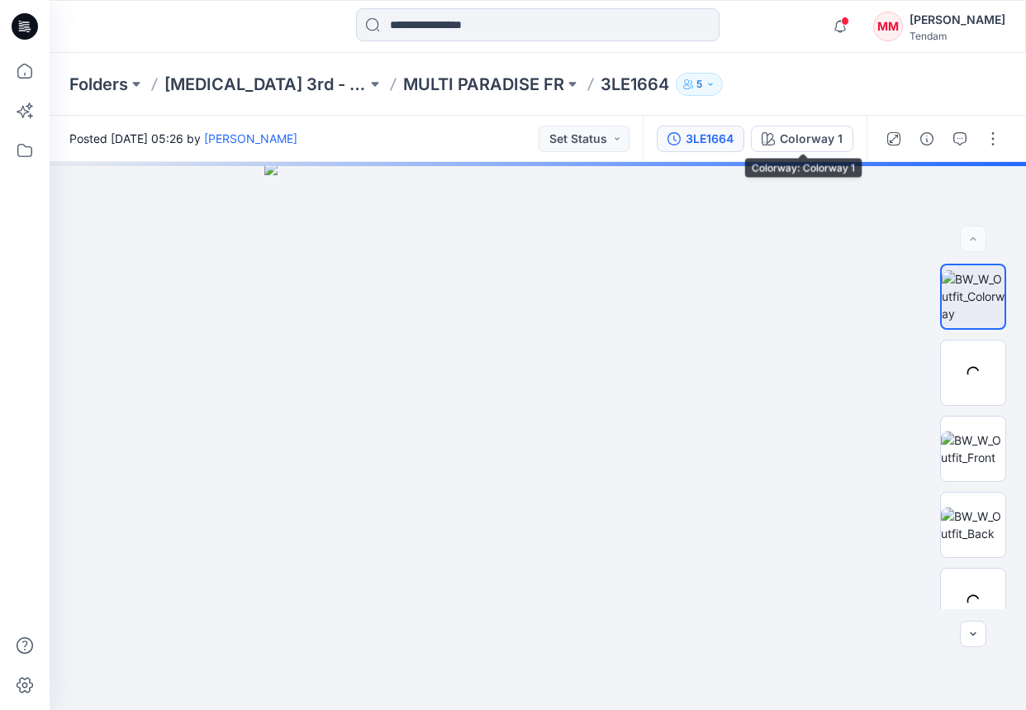
click at [717, 140] on div "3LE1664" at bounding box center [710, 139] width 48 height 18
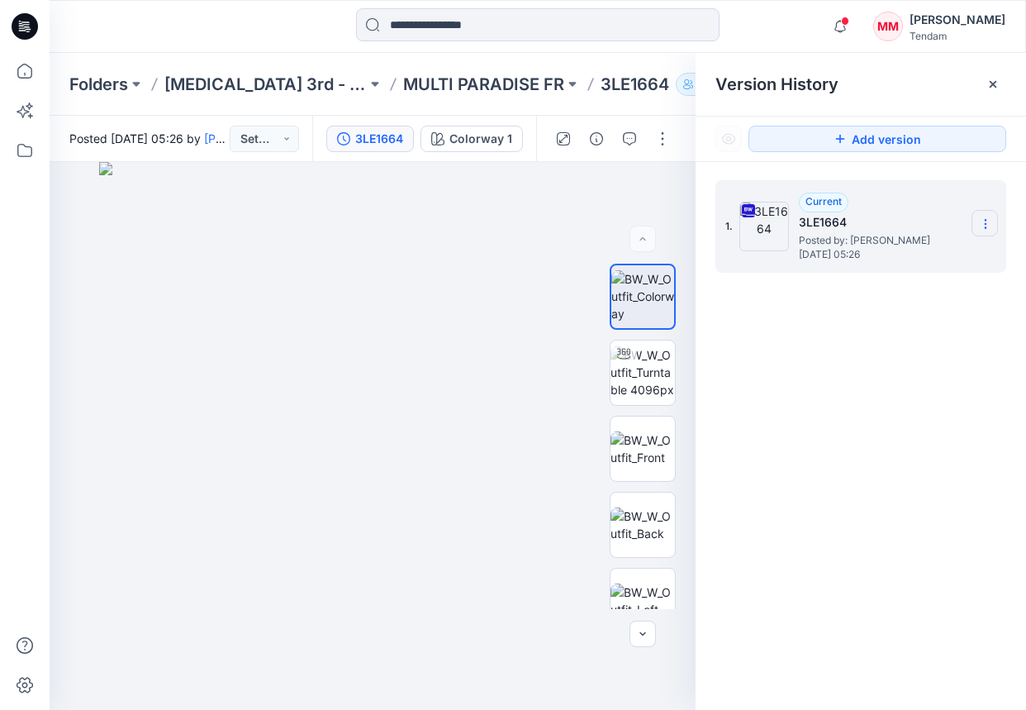
click at [949, 221] on icon at bounding box center [985, 223] width 13 height 13
click at [906, 260] on span "Download Source BW File" at bounding box center [902, 256] width 138 height 20
click at [453, 83] on p "MULTI PARADISE FR" at bounding box center [483, 84] width 161 height 23
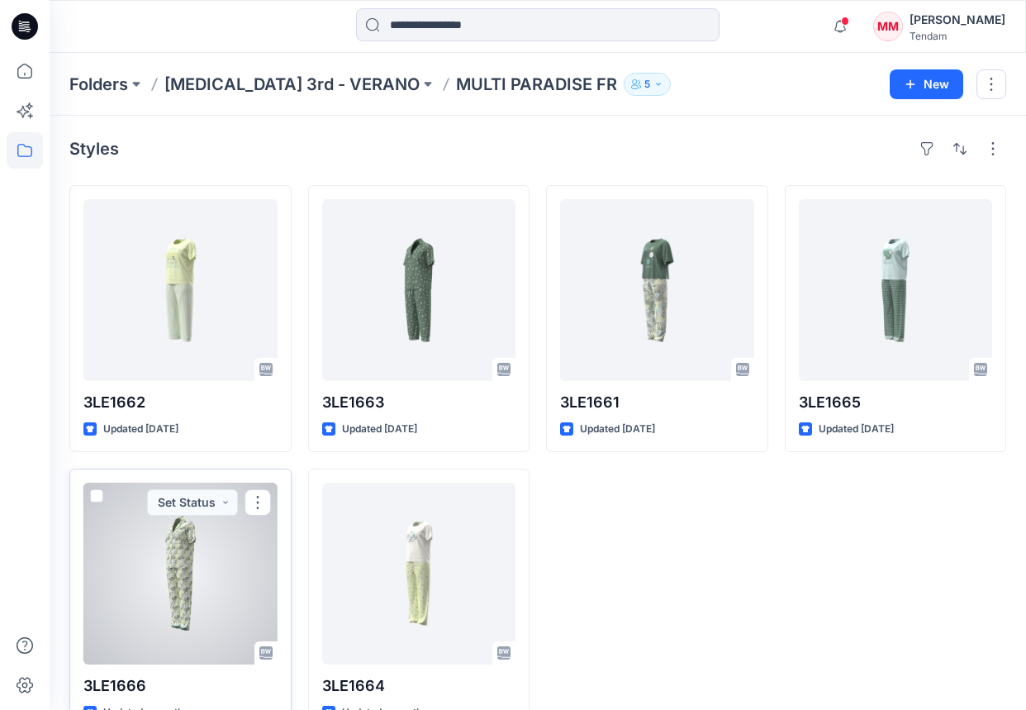
click at [186, 533] on div at bounding box center [180, 574] width 194 height 182
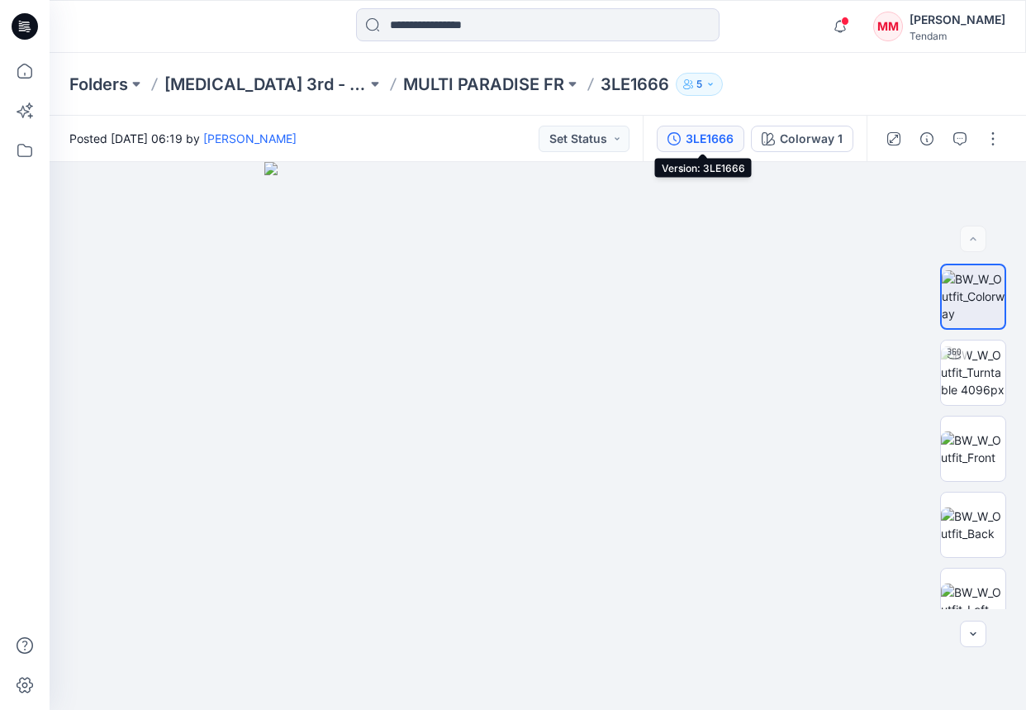
click at [681, 144] on icon "button" at bounding box center [674, 138] width 13 height 13
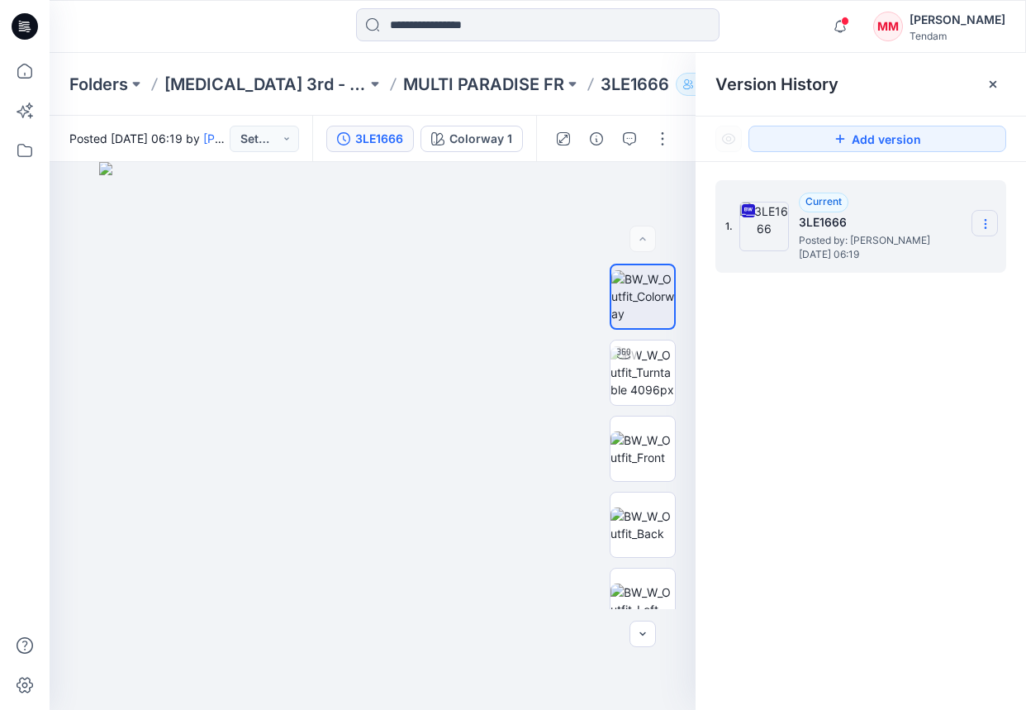
click at [949, 222] on div "1. Current 3LE1666 Posted by: [PERSON_NAME] [DATE] 06:19" at bounding box center [861, 226] width 291 height 93
click at [949, 222] on section at bounding box center [985, 223] width 26 height 26
click at [930, 258] on span "Download Source BW File" at bounding box center [902, 256] width 138 height 20
click at [918, 102] on div "Version History" at bounding box center [861, 84] width 331 height 63
click at [452, 74] on p "MULTI PARADISE FR" at bounding box center [483, 84] width 161 height 23
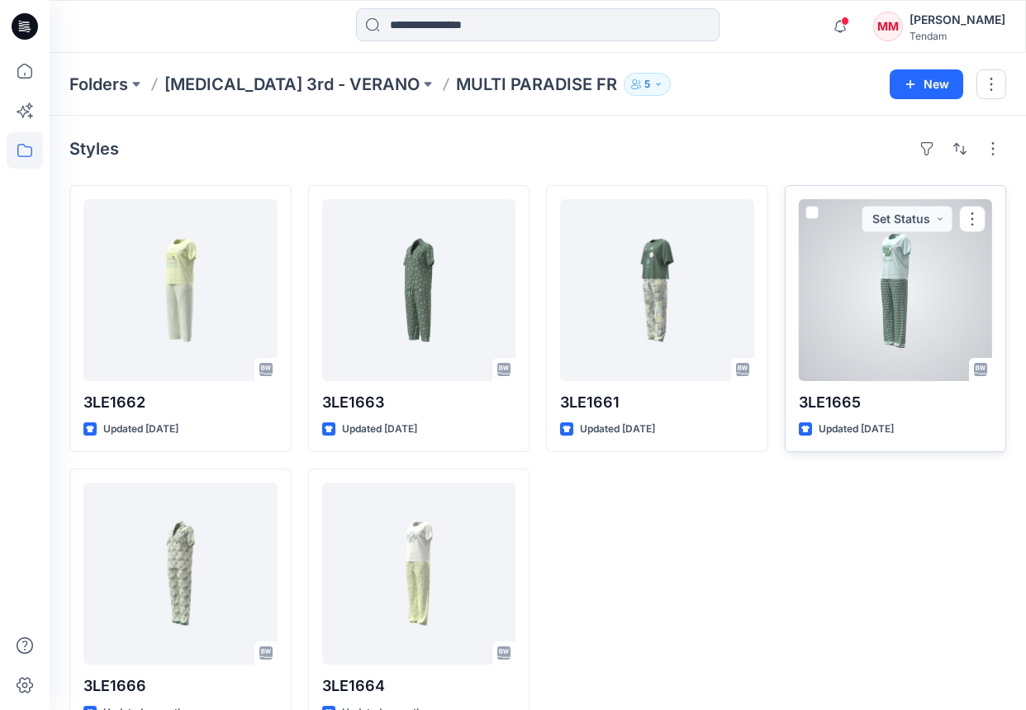
click at [874, 288] on div at bounding box center [896, 290] width 194 height 182
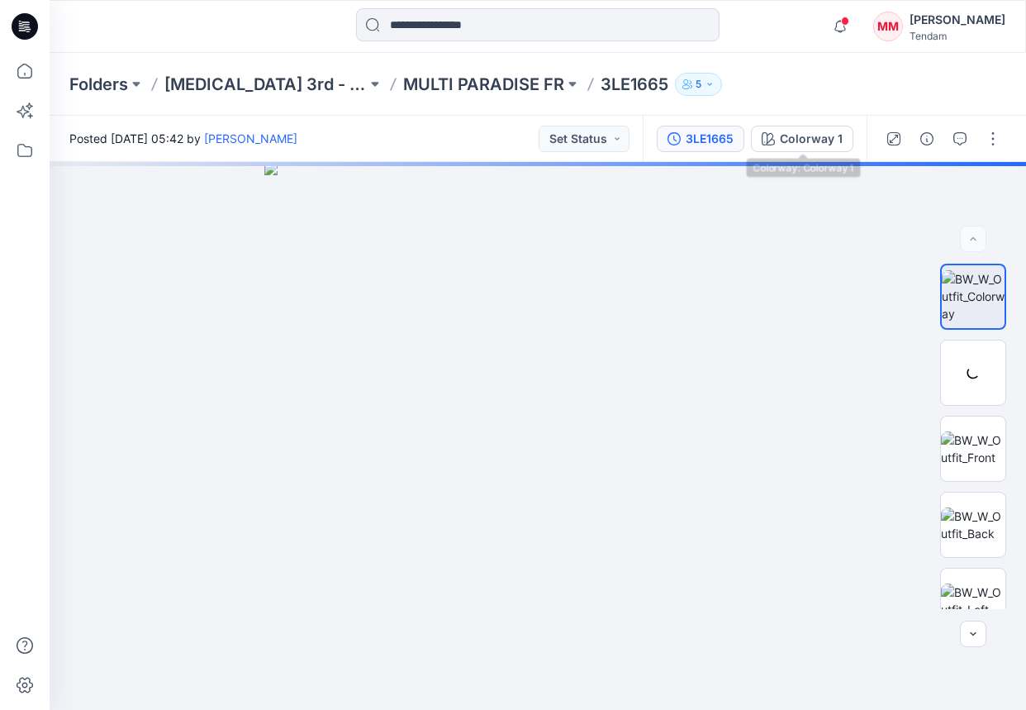
click at [674, 140] on icon "button" at bounding box center [674, 138] width 13 height 13
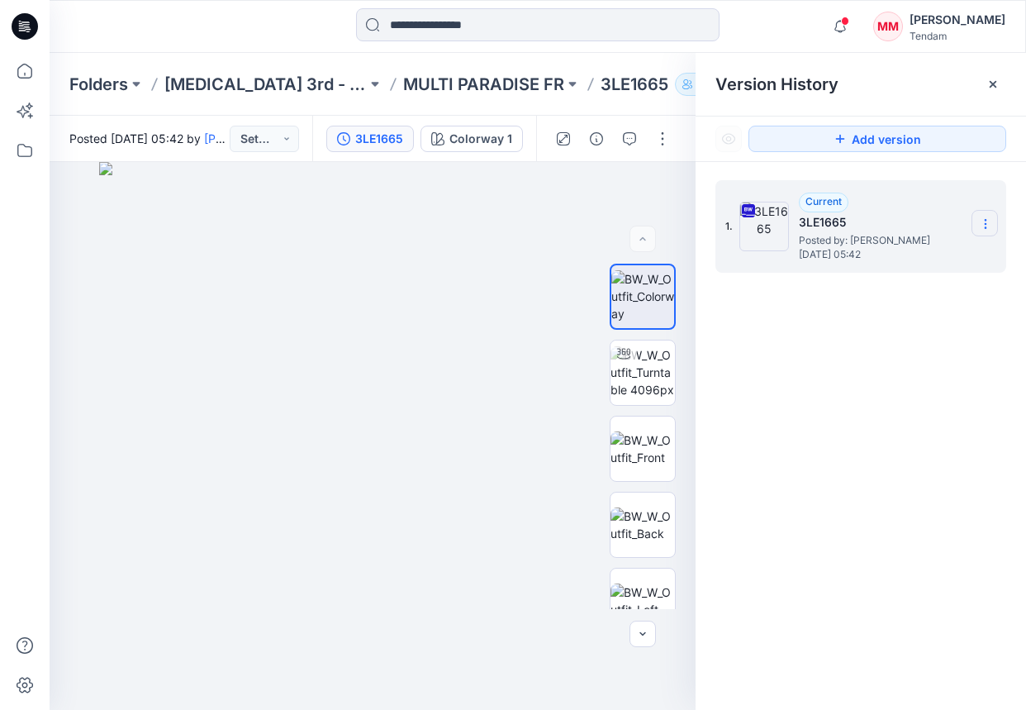
click at [949, 226] on section at bounding box center [985, 223] width 26 height 26
click at [836, 259] on span "Download Source BW File" at bounding box center [902, 256] width 138 height 20
click at [439, 94] on p "MULTI PARADISE FR" at bounding box center [483, 84] width 161 height 23
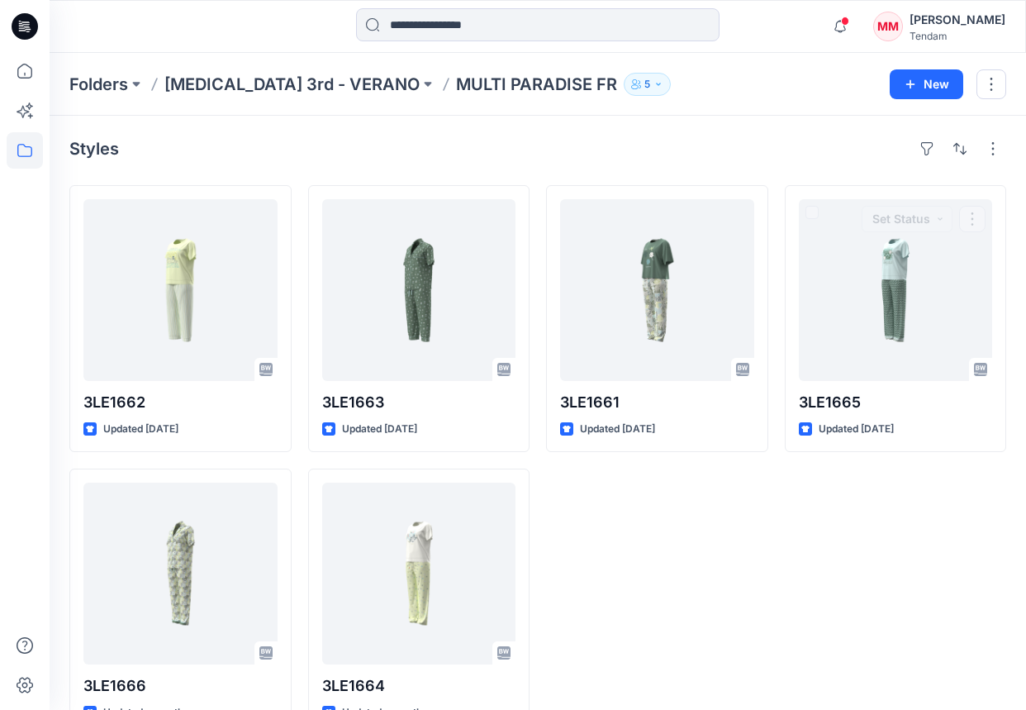
click at [868, 458] on div "3LE1665 Updated [DATE] Set Status" at bounding box center [896, 460] width 222 height 550
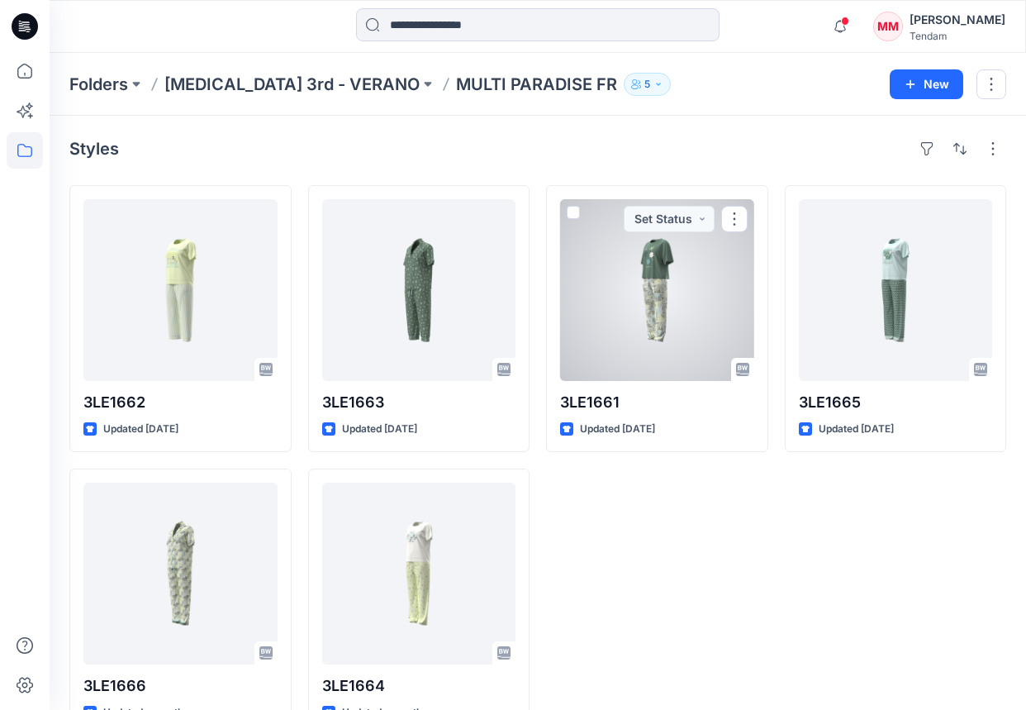
click at [669, 337] on div at bounding box center [657, 290] width 194 height 182
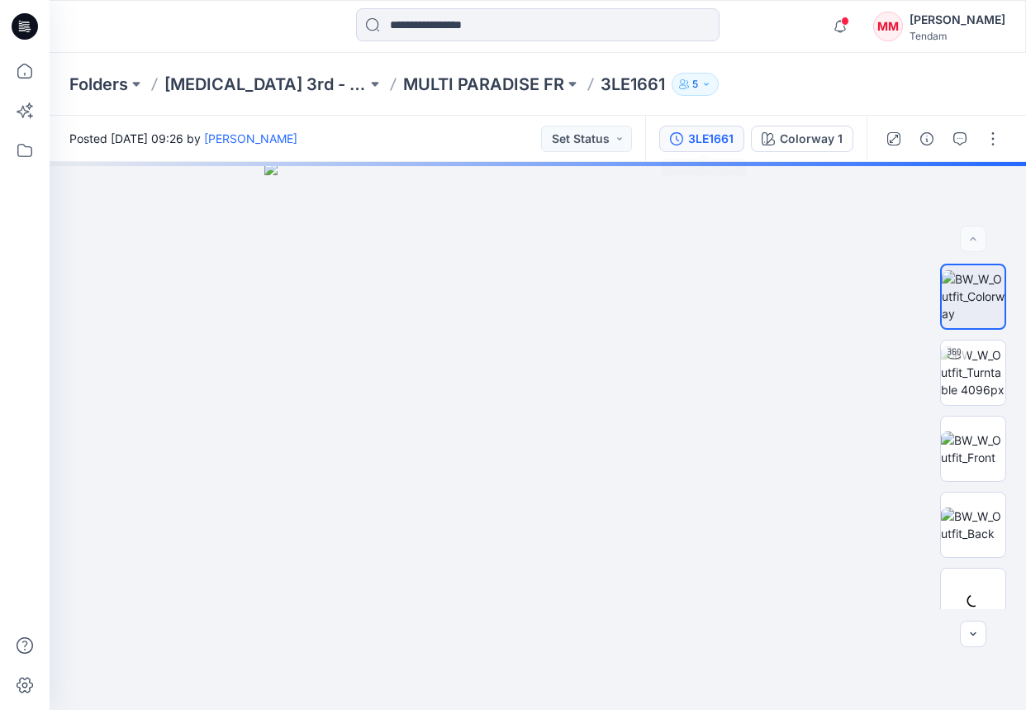
click at [689, 136] on button "3LE1661" at bounding box center [701, 139] width 85 height 26
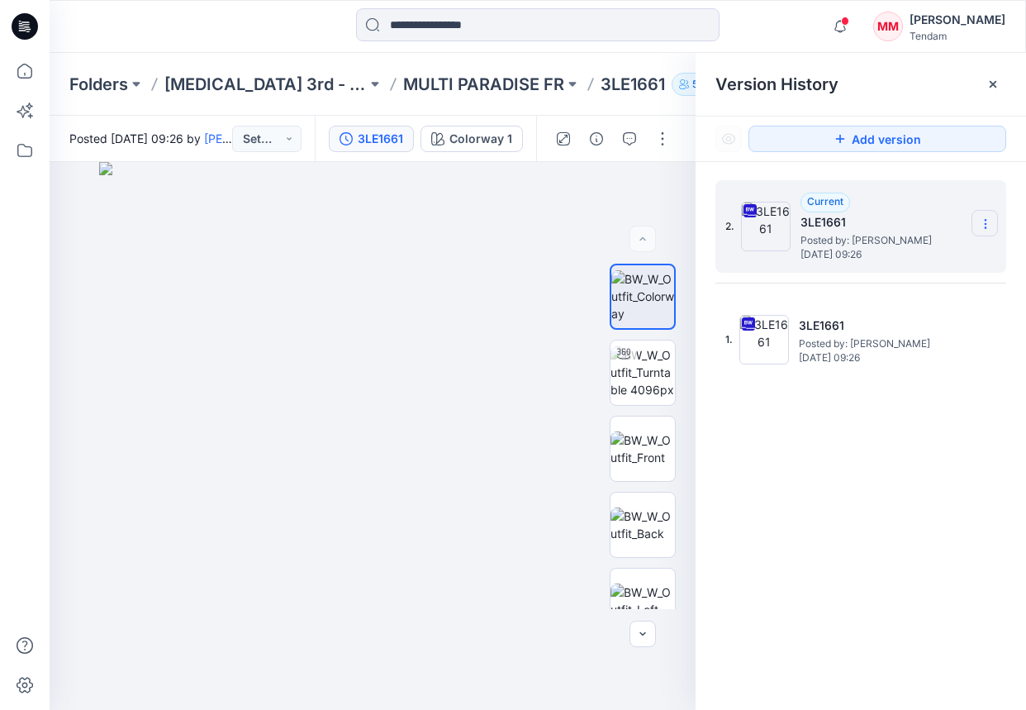
click at [949, 221] on section at bounding box center [985, 223] width 26 height 26
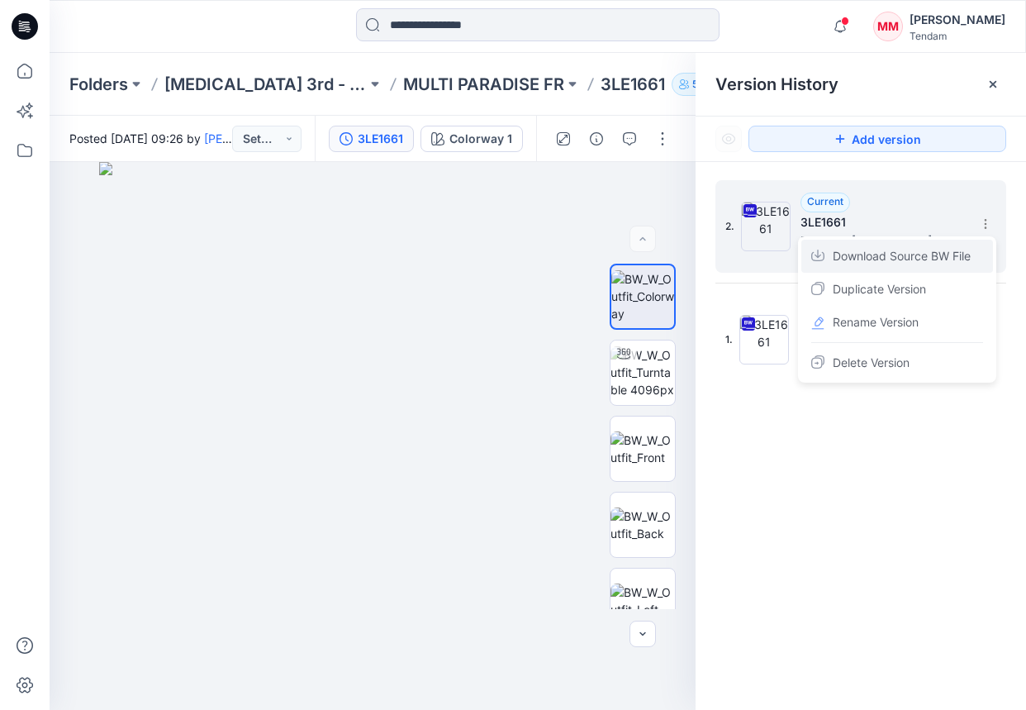
click at [887, 260] on span "Download Source BW File" at bounding box center [902, 256] width 138 height 20
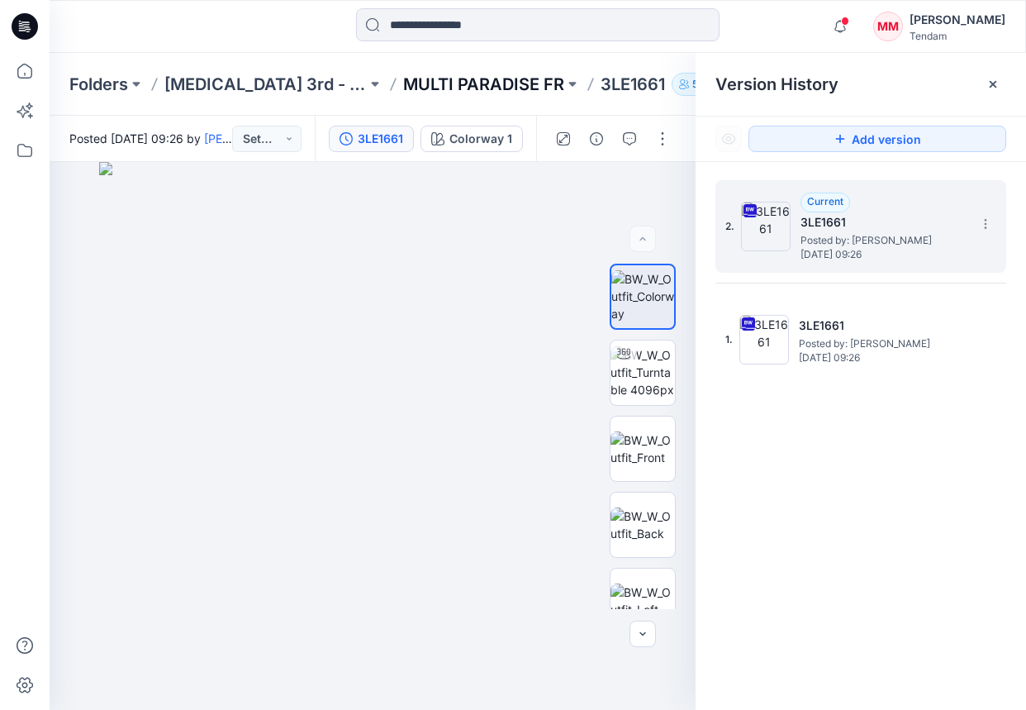
click at [427, 89] on p "MULTI PARADISE FR" at bounding box center [483, 84] width 161 height 23
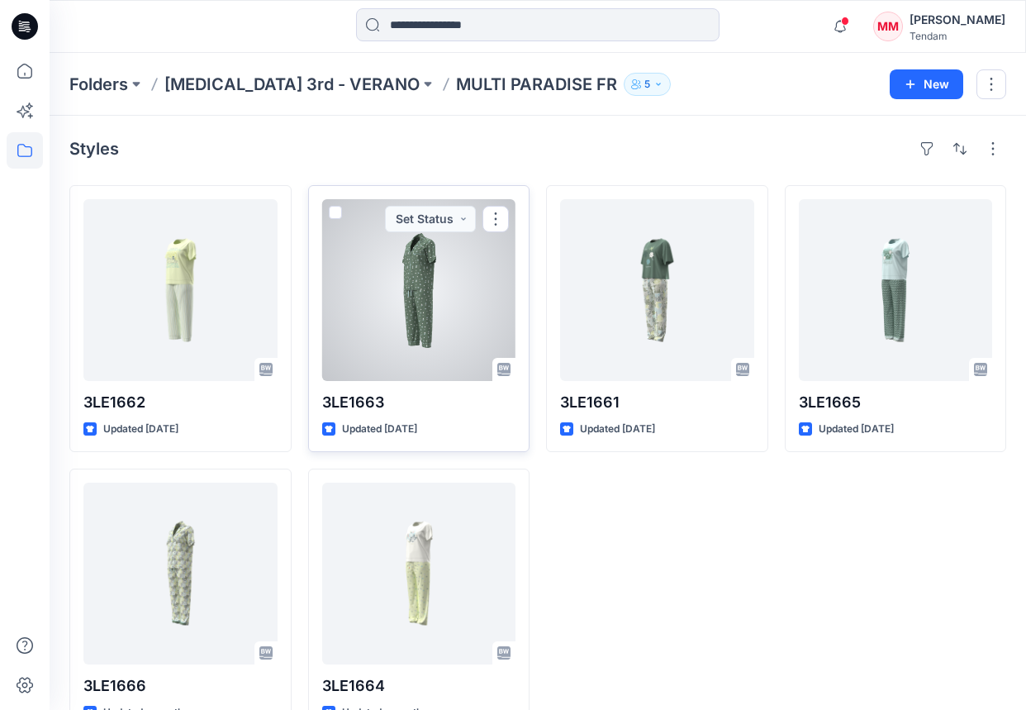
click at [420, 293] on div at bounding box center [419, 290] width 194 height 182
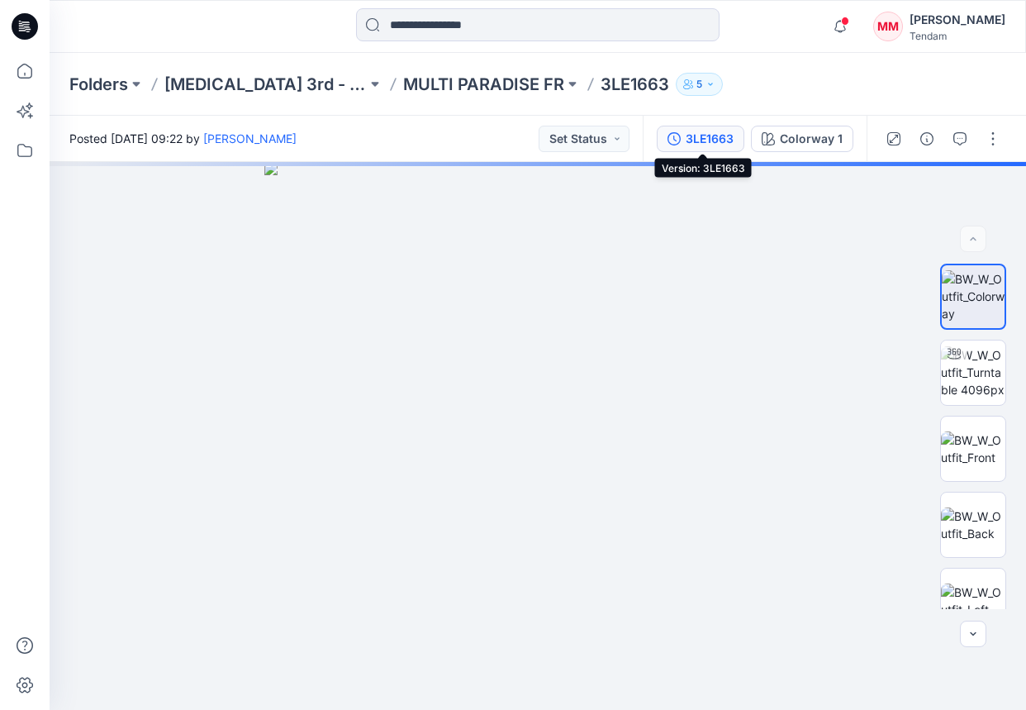
click at [699, 136] on div "3LE1663" at bounding box center [710, 139] width 48 height 18
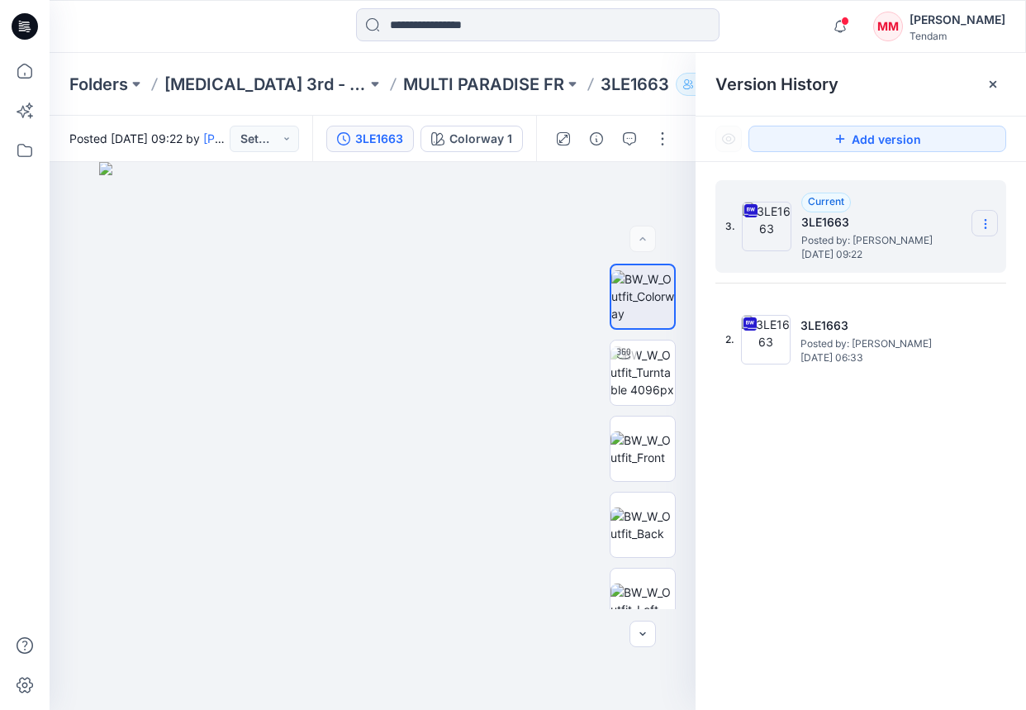
click at [949, 223] on icon at bounding box center [985, 223] width 13 height 13
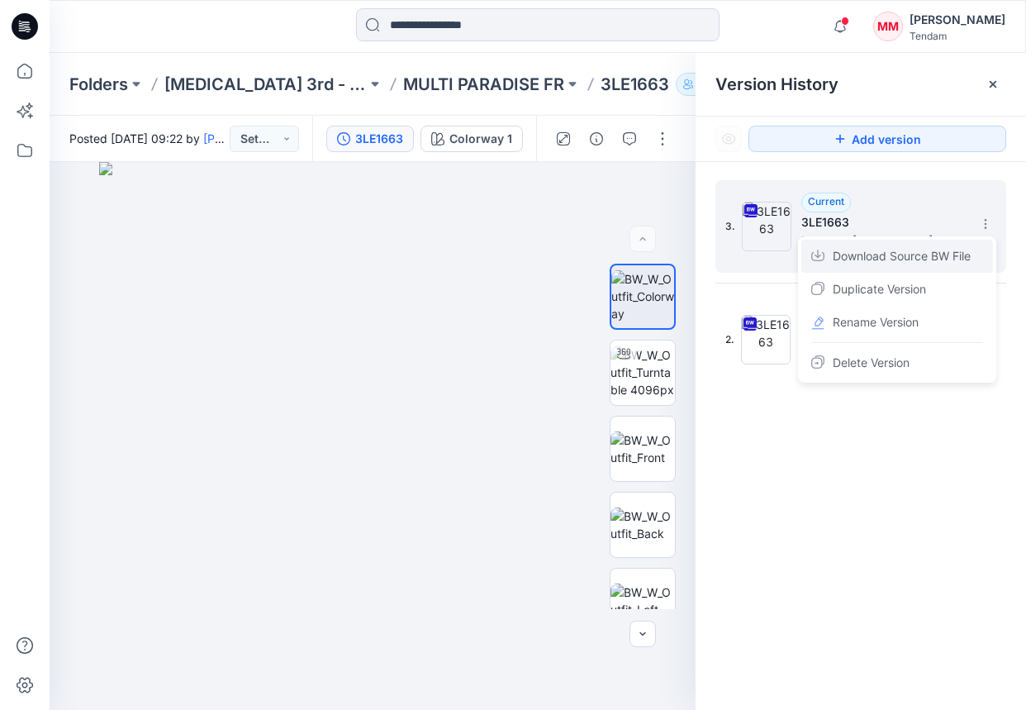
click at [869, 266] on div "Download Source BW File" at bounding box center [898, 256] width 192 height 33
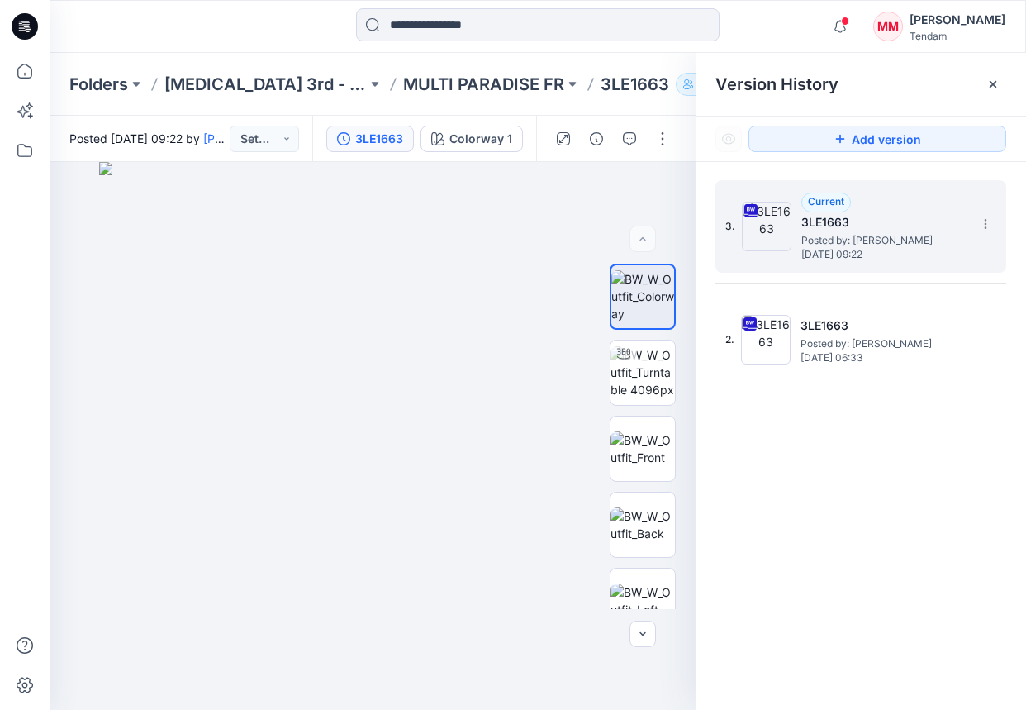
click at [846, 50] on div "Notifications [PERSON_NAME] shared TEX2508-231008-TB in AW26 fabric presentatio…" at bounding box center [538, 26] width 977 height 53
click at [439, 79] on p "MULTI PARADISE FR" at bounding box center [483, 84] width 161 height 23
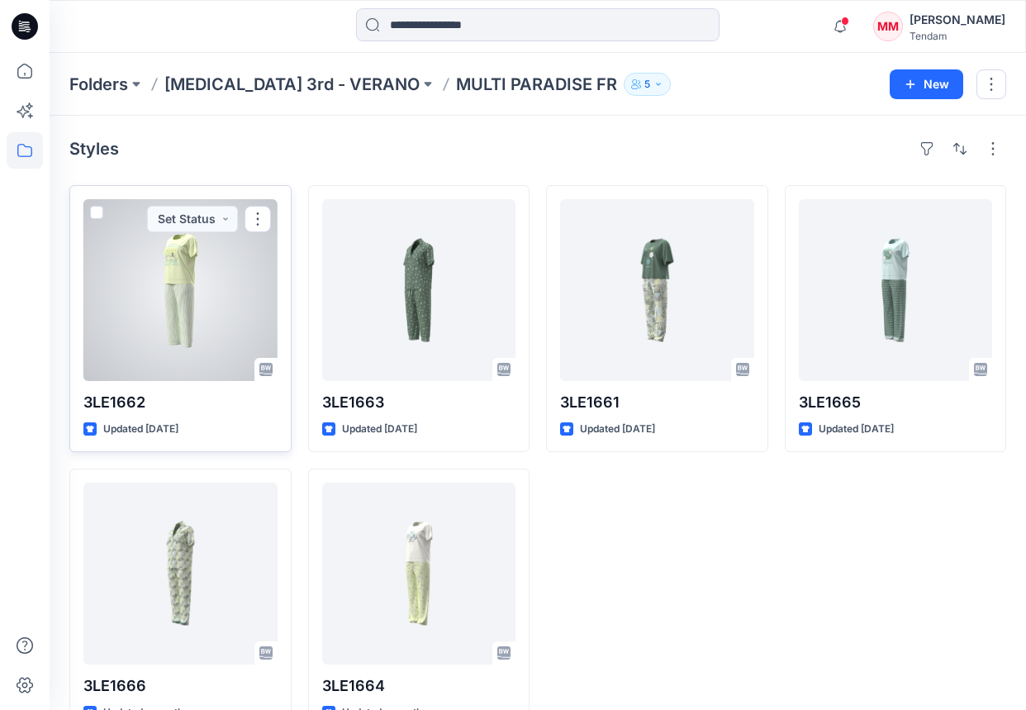
click at [180, 275] on div at bounding box center [180, 290] width 194 height 182
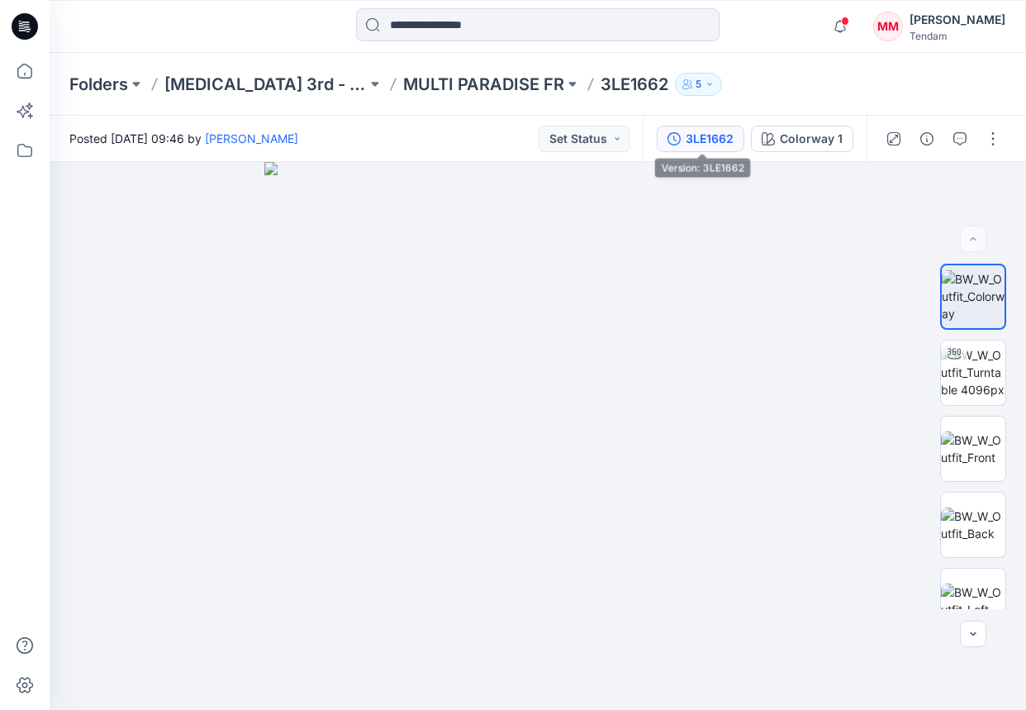
click at [695, 140] on div "3LE1662" at bounding box center [710, 139] width 48 height 18
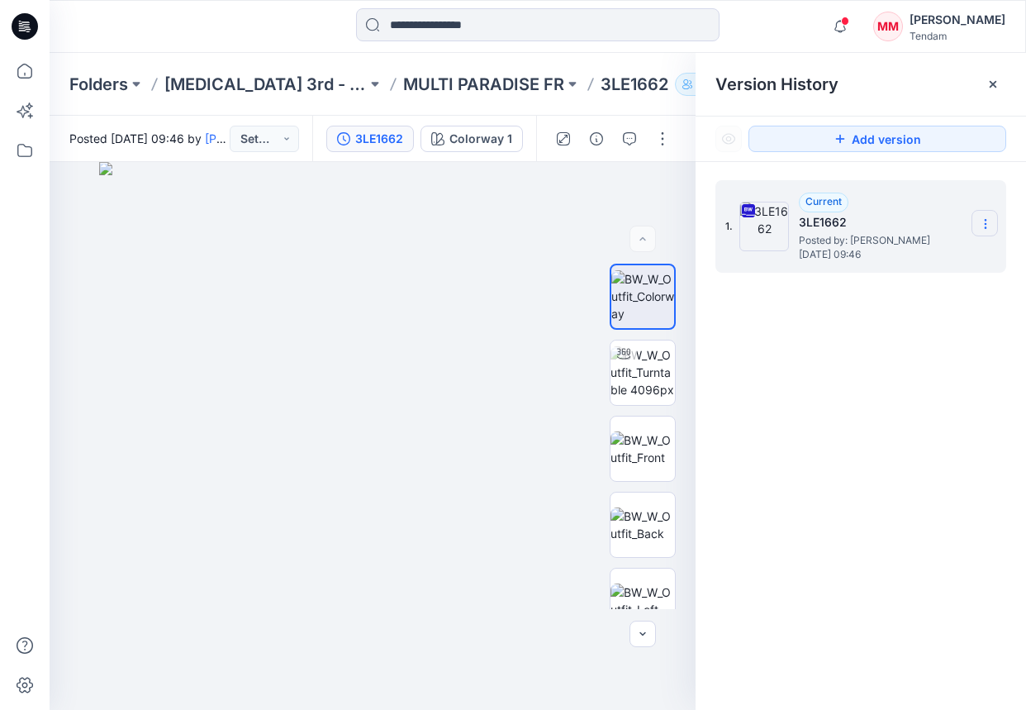
click at [949, 226] on icon at bounding box center [985, 223] width 13 height 13
click at [864, 252] on span "Download Source BW File" at bounding box center [902, 256] width 138 height 20
click at [288, 86] on p "[MEDICAL_DATA] 3rd - VERANO" at bounding box center [265, 84] width 202 height 23
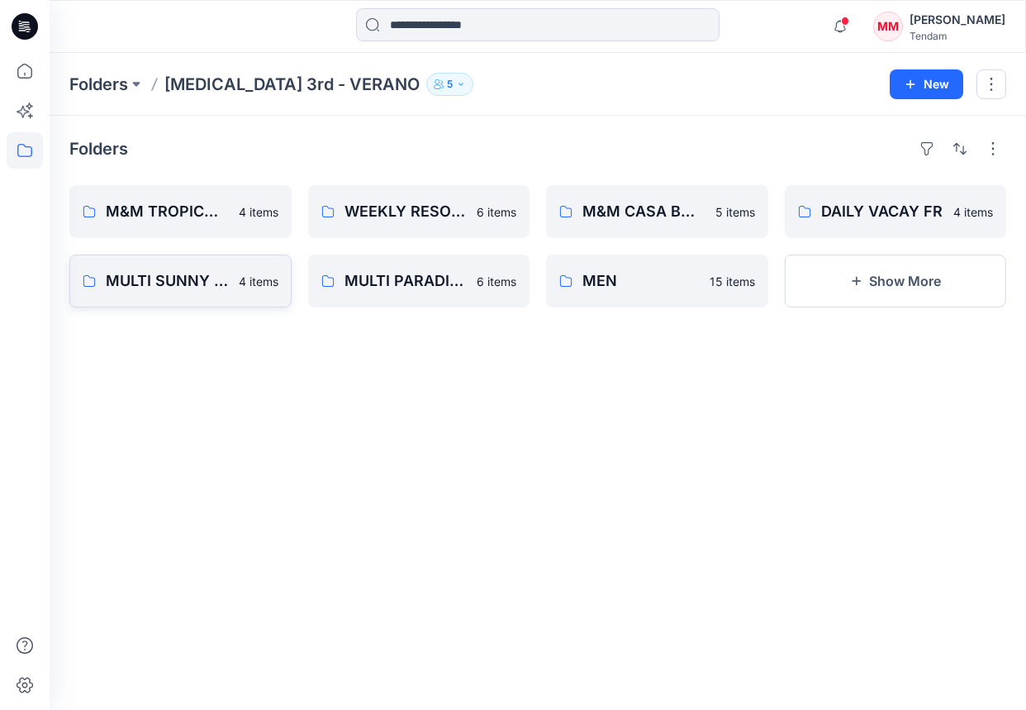
click at [225, 280] on p "MULTI SUNNY DAYS FR" at bounding box center [167, 280] width 123 height 23
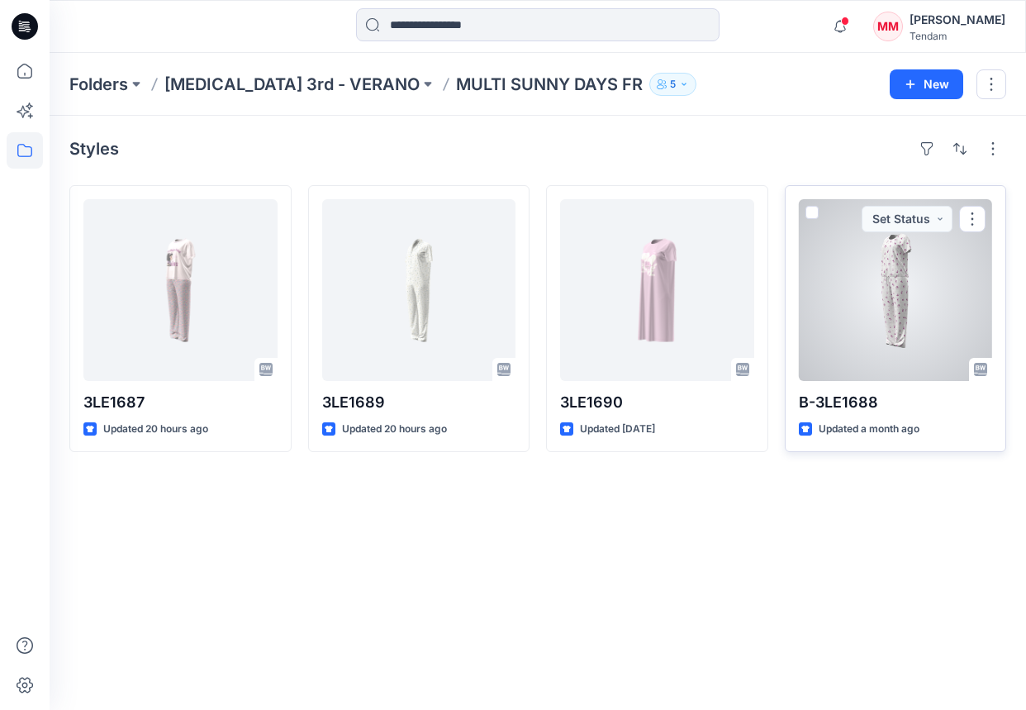
click at [881, 283] on div at bounding box center [896, 290] width 194 height 182
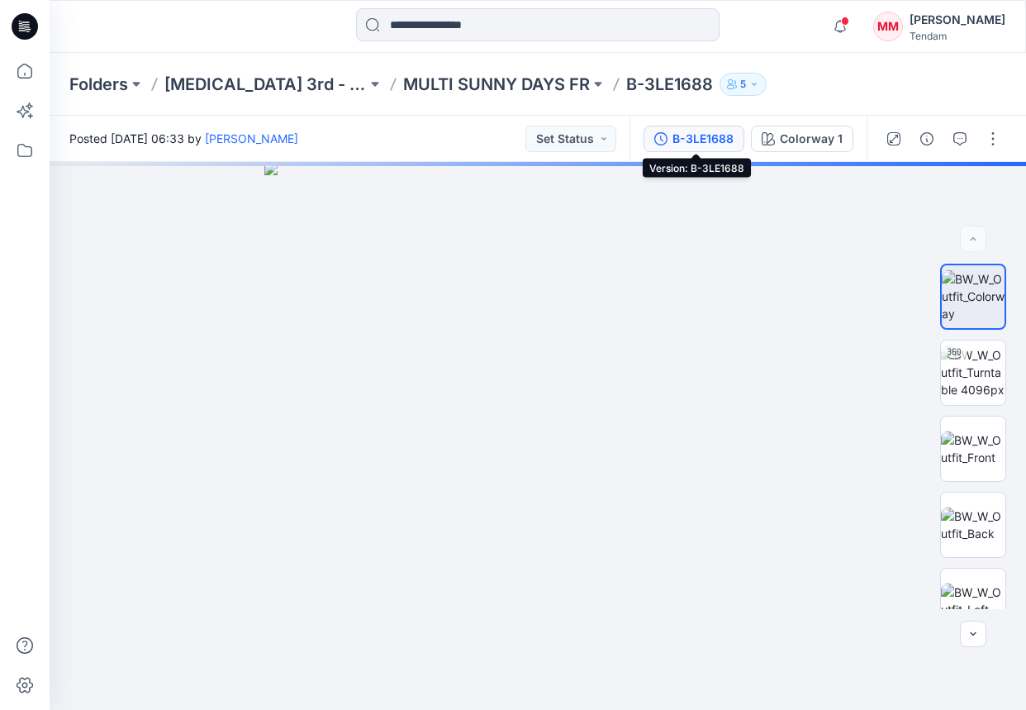
click at [687, 131] on div "B-3LE1688" at bounding box center [703, 139] width 61 height 18
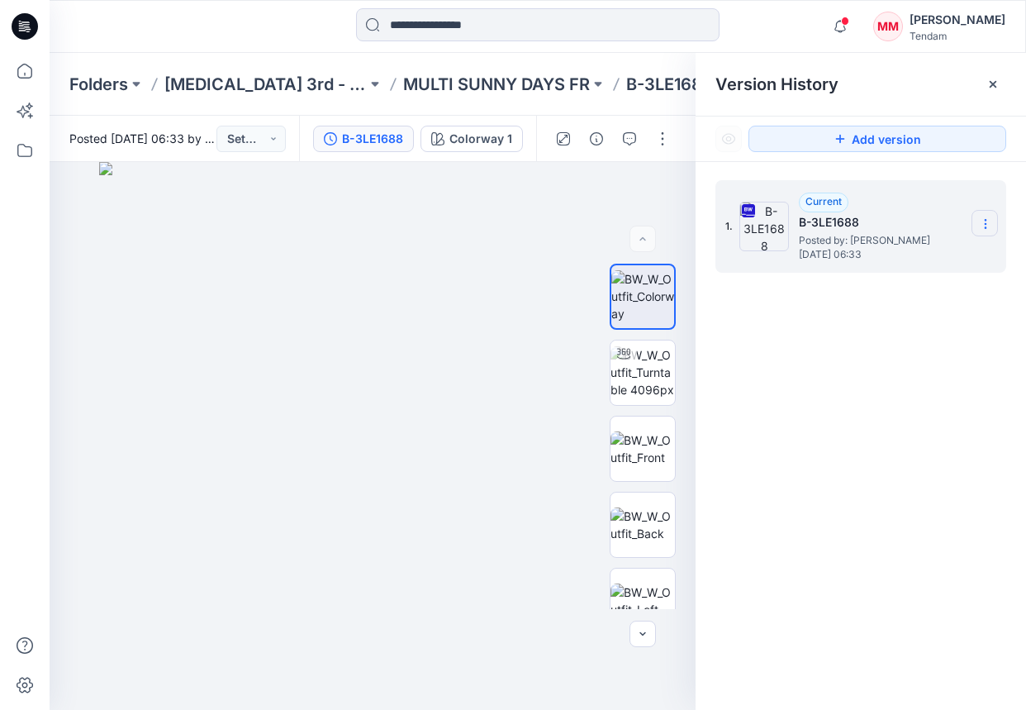
click at [949, 218] on section at bounding box center [985, 223] width 26 height 26
click at [900, 252] on span "Download Source BW File" at bounding box center [902, 256] width 138 height 20
click at [403, 78] on p "MULTI SUNNY DAYS FR" at bounding box center [496, 84] width 187 height 23
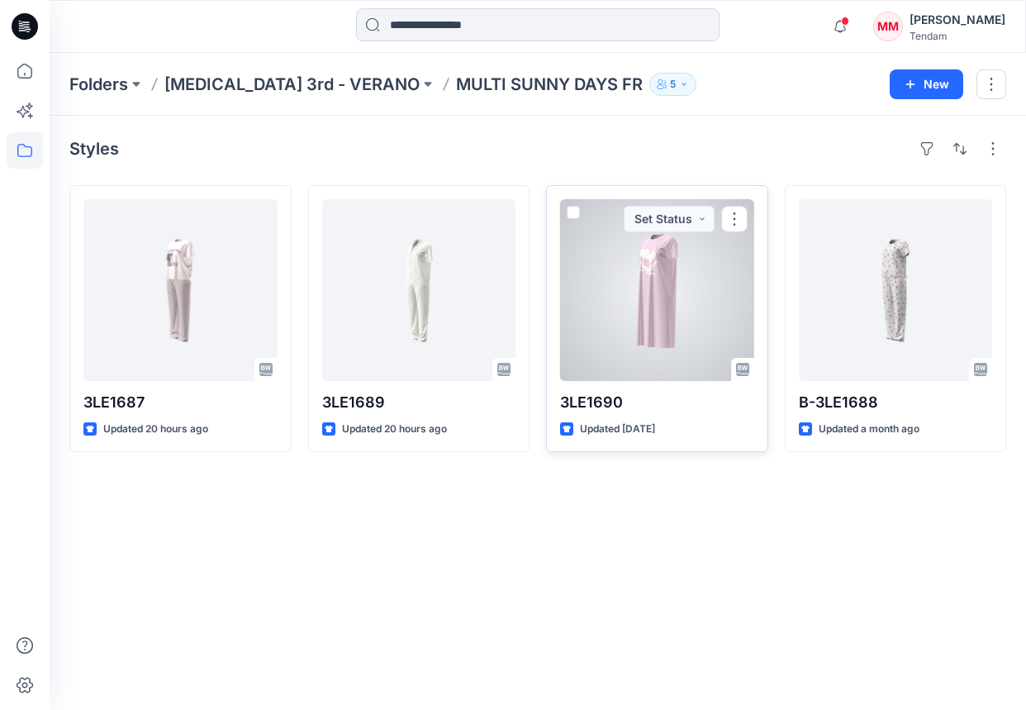
click at [664, 304] on div at bounding box center [657, 290] width 194 height 182
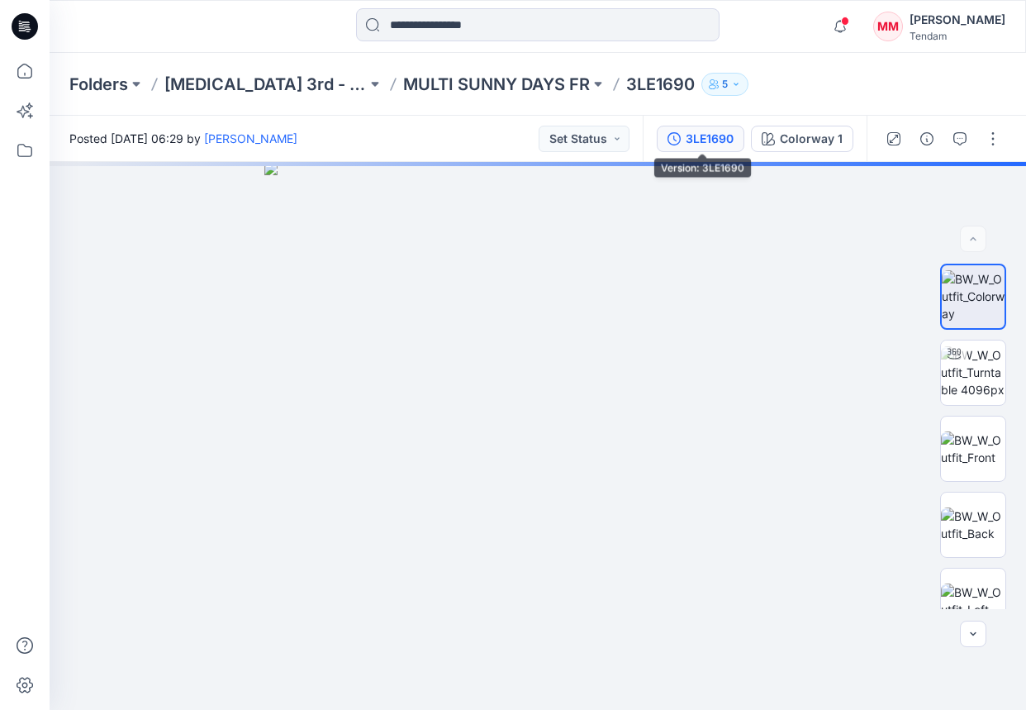
click at [710, 132] on div "3LE1690" at bounding box center [710, 139] width 48 height 18
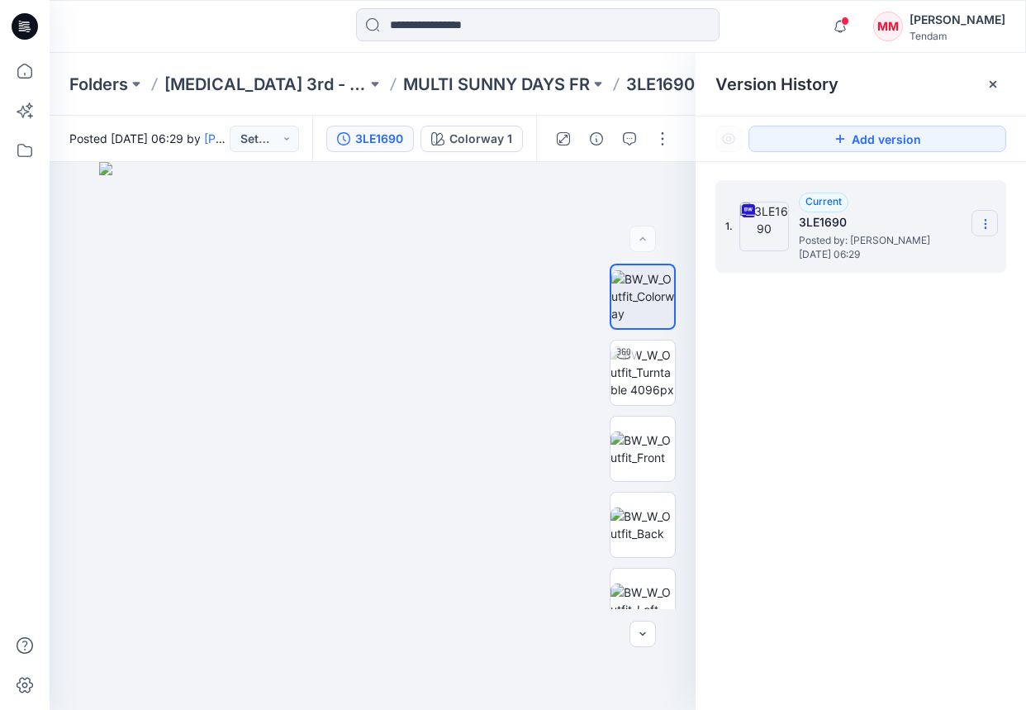
click at [949, 222] on icon at bounding box center [985, 223] width 13 height 13
click at [875, 254] on span "Download Source BW File" at bounding box center [902, 256] width 138 height 20
click at [428, 80] on p "MULTI SUNNY DAYS FR" at bounding box center [496, 84] width 187 height 23
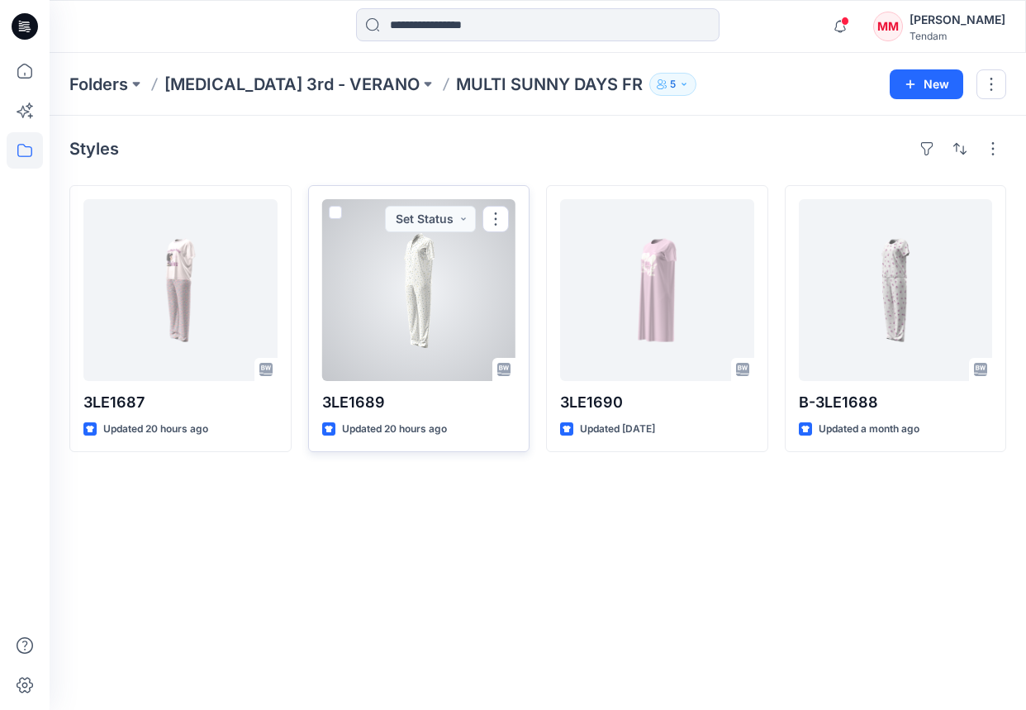
click at [404, 293] on div at bounding box center [419, 290] width 194 height 182
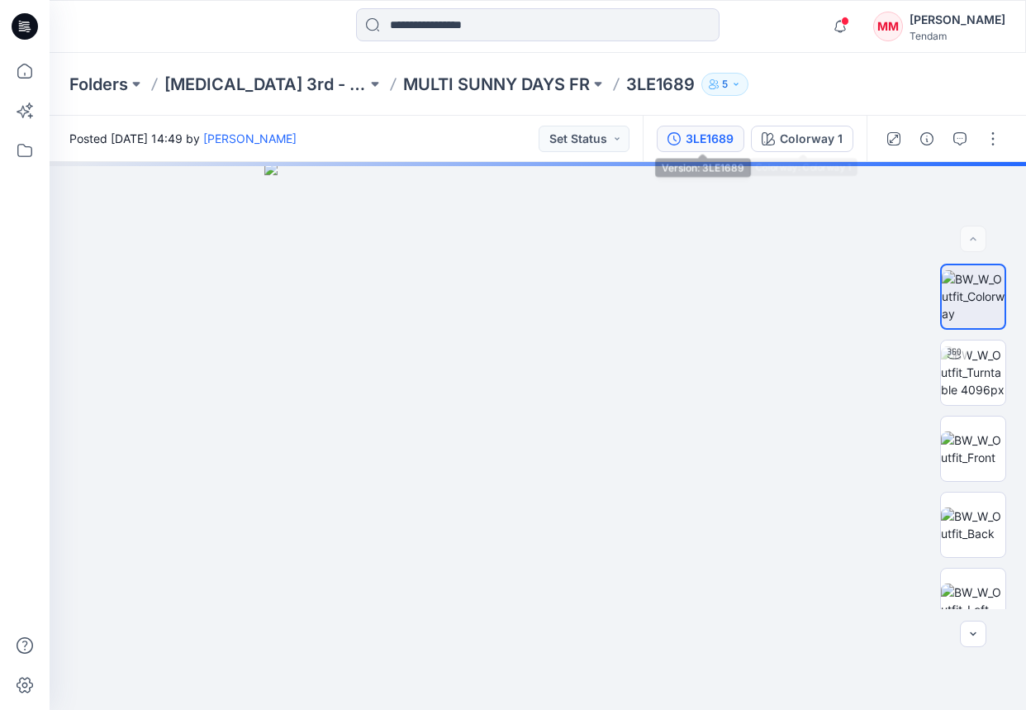
click at [719, 144] on div "3LE1689" at bounding box center [710, 139] width 48 height 18
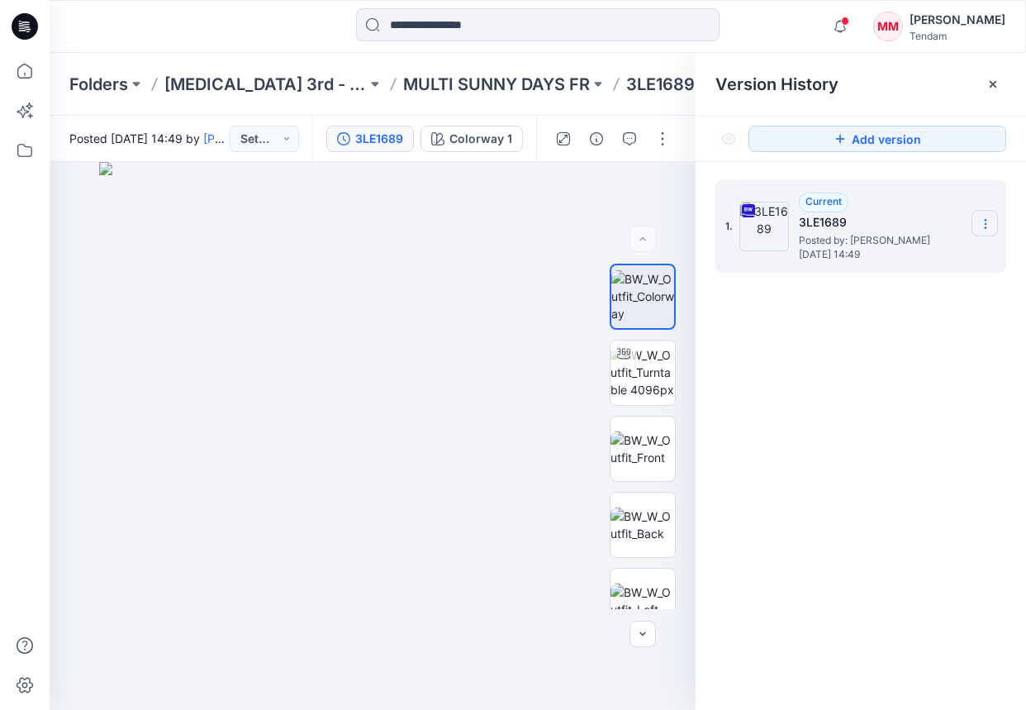
click at [949, 224] on icon at bounding box center [985, 223] width 13 height 13
drag, startPoint x: 958, startPoint y: 248, endPoint x: 949, endPoint y: 237, distance: 14.1
click at [949, 248] on span "Download Source BW File" at bounding box center [902, 256] width 138 height 20
click at [466, 87] on p "MULTI SUNNY DAYS FR" at bounding box center [496, 84] width 187 height 23
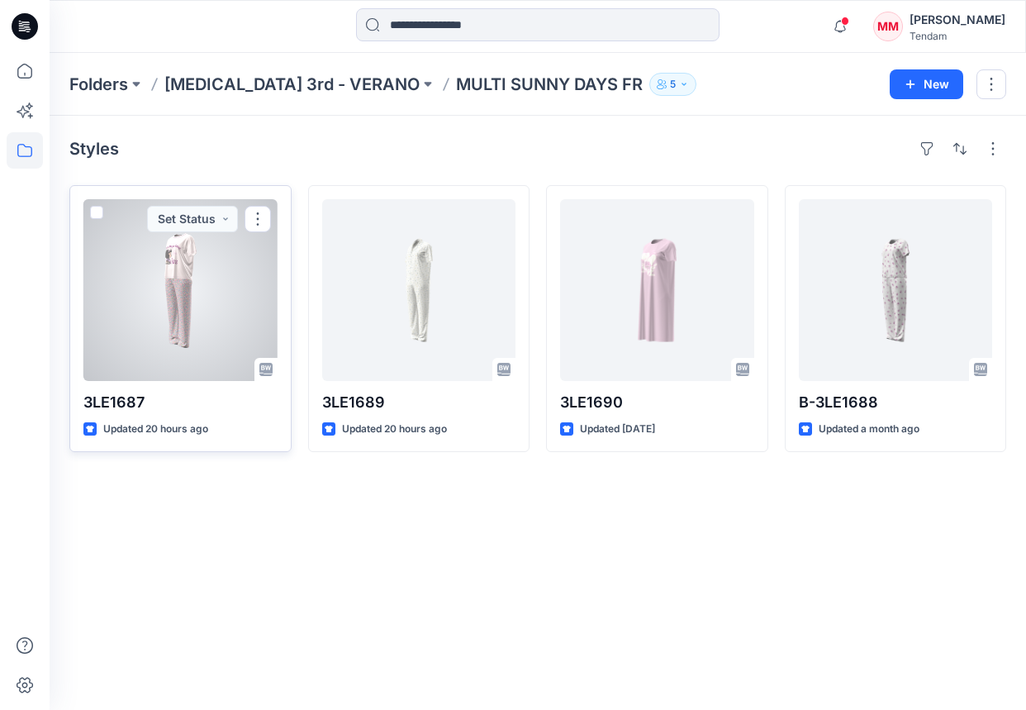
click at [193, 310] on div at bounding box center [180, 290] width 194 height 182
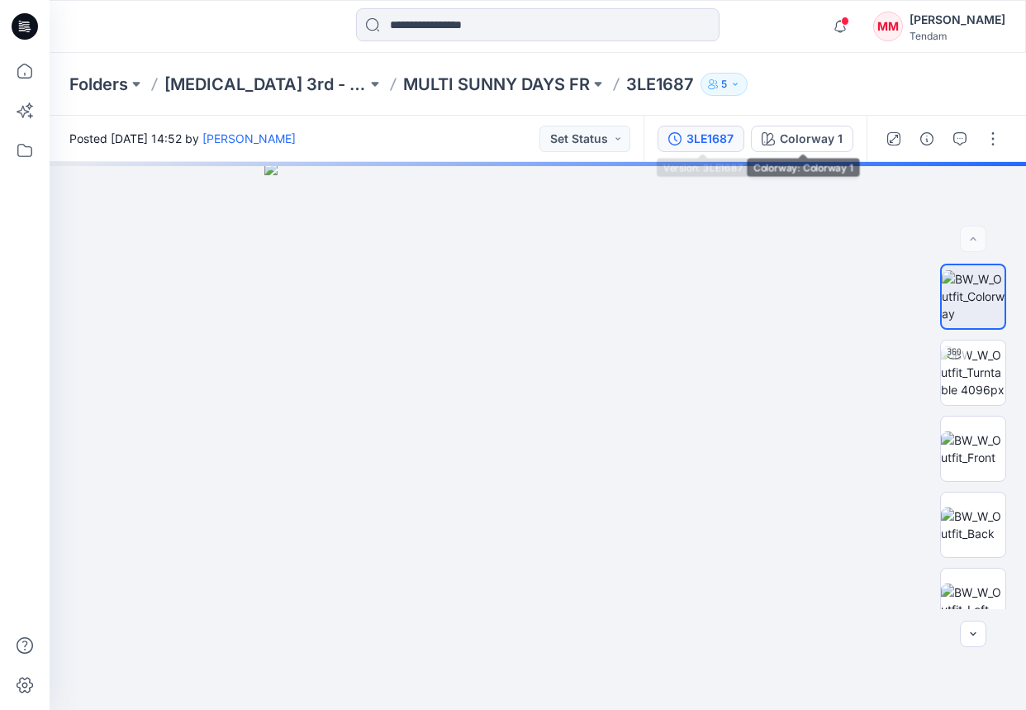
click at [719, 144] on div "3LE1687" at bounding box center [710, 139] width 47 height 18
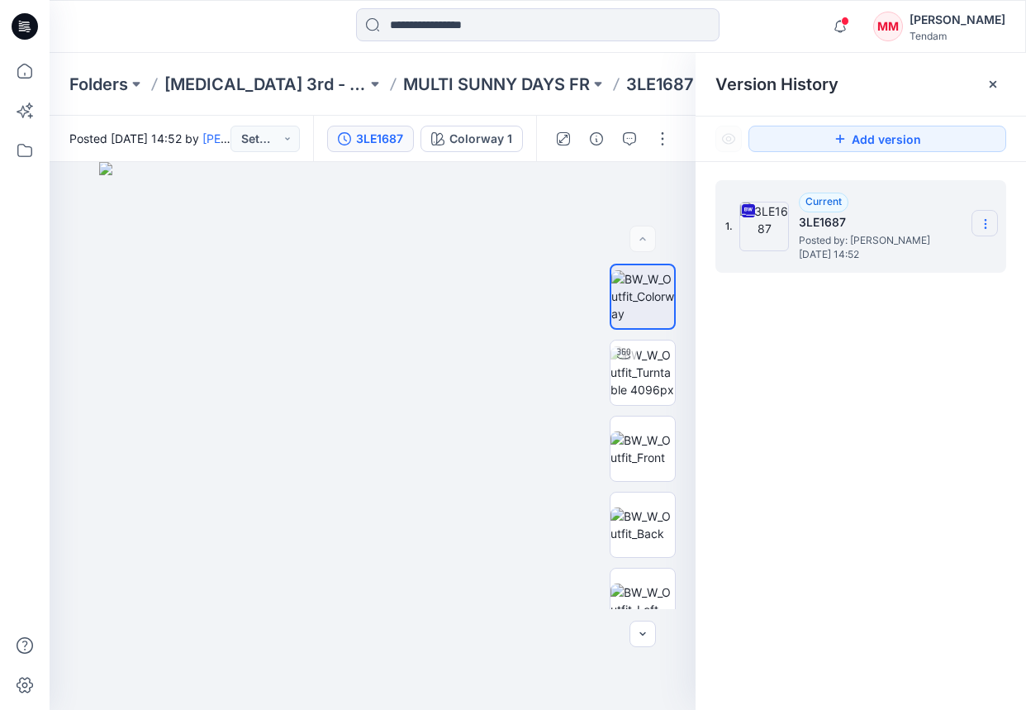
click at [949, 228] on icon at bounding box center [985, 223] width 13 height 13
drag, startPoint x: 863, startPoint y: 264, endPoint x: 860, endPoint y: 273, distance: 9.4
click at [862, 264] on span "Download Source BW File" at bounding box center [902, 256] width 138 height 20
click at [949, 216] on section at bounding box center [985, 223] width 26 height 26
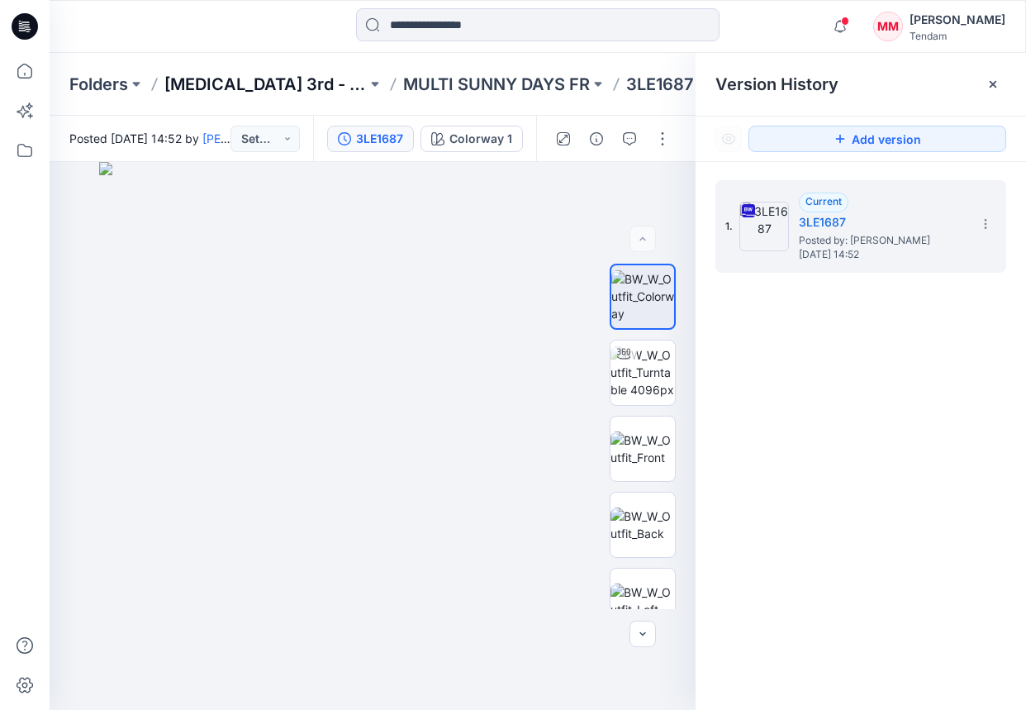
click at [225, 82] on p "[MEDICAL_DATA] 3rd - VERANO" at bounding box center [265, 84] width 202 height 23
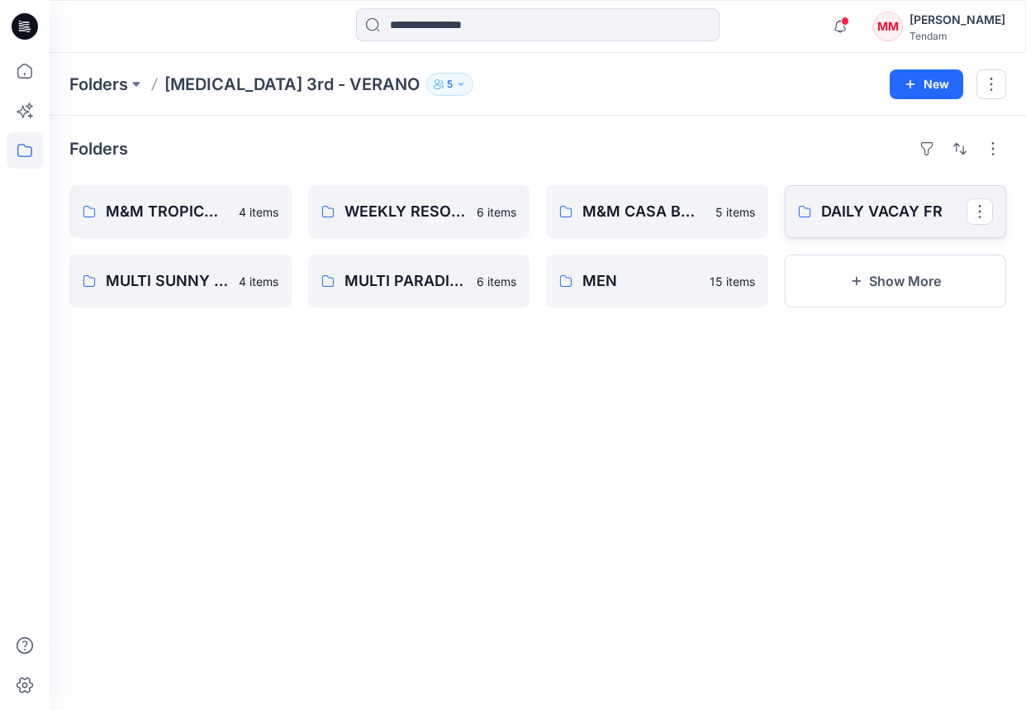
click at [860, 209] on p "DAILY VACAY FR" at bounding box center [894, 211] width 146 height 23
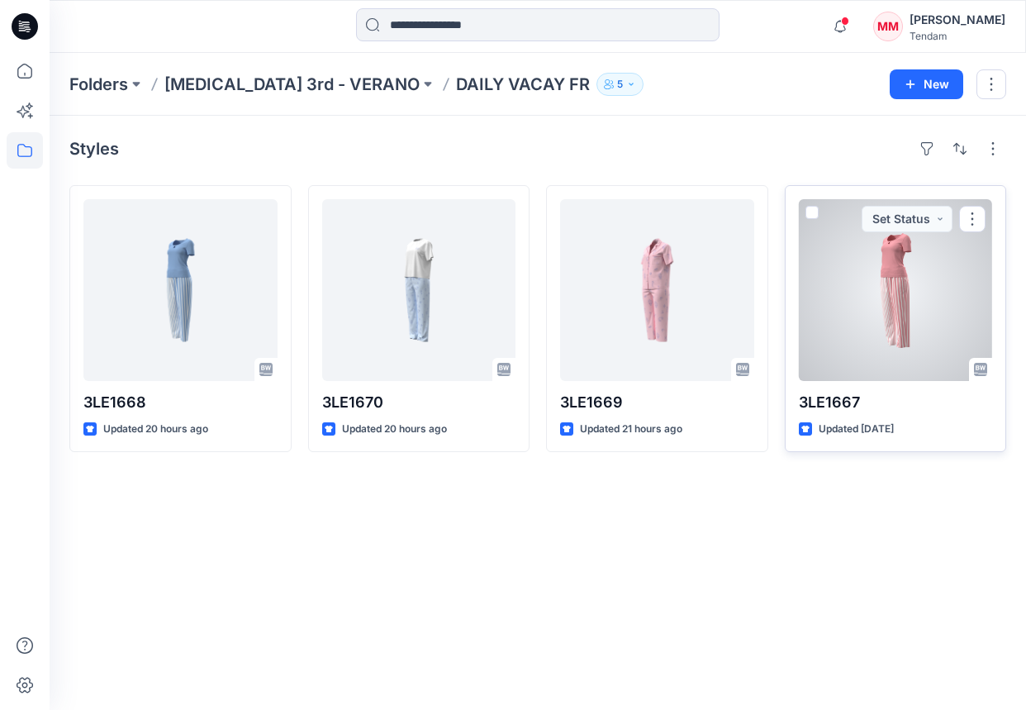
click at [890, 280] on div at bounding box center [896, 290] width 194 height 182
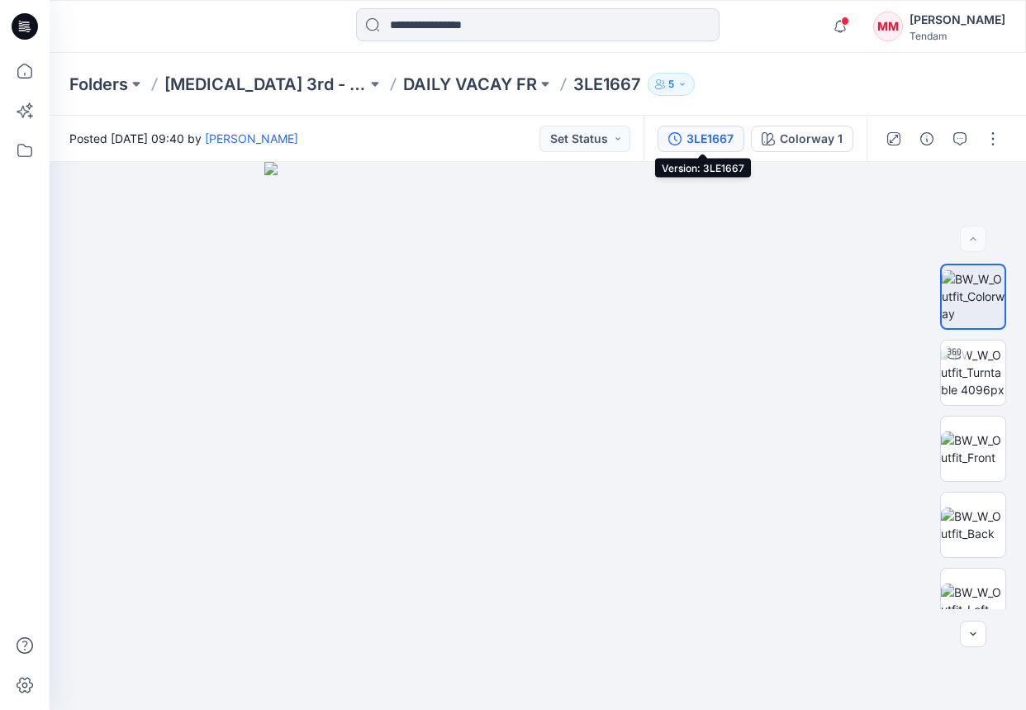
click at [688, 135] on div "3LE1667" at bounding box center [710, 139] width 47 height 18
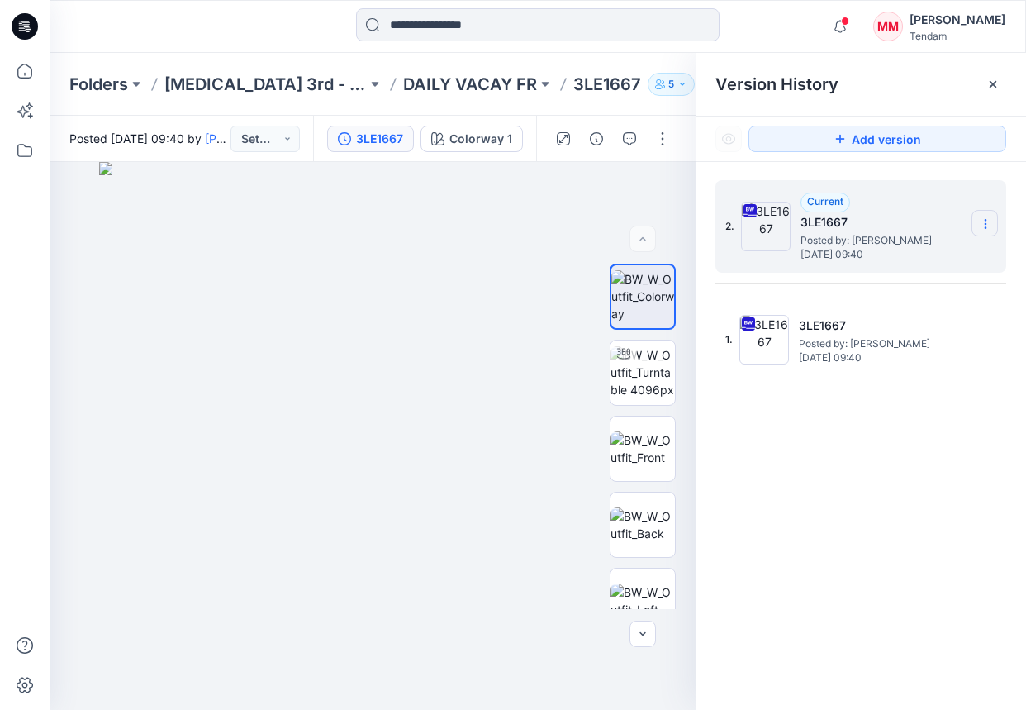
click at [949, 219] on icon at bounding box center [985, 223] width 13 height 13
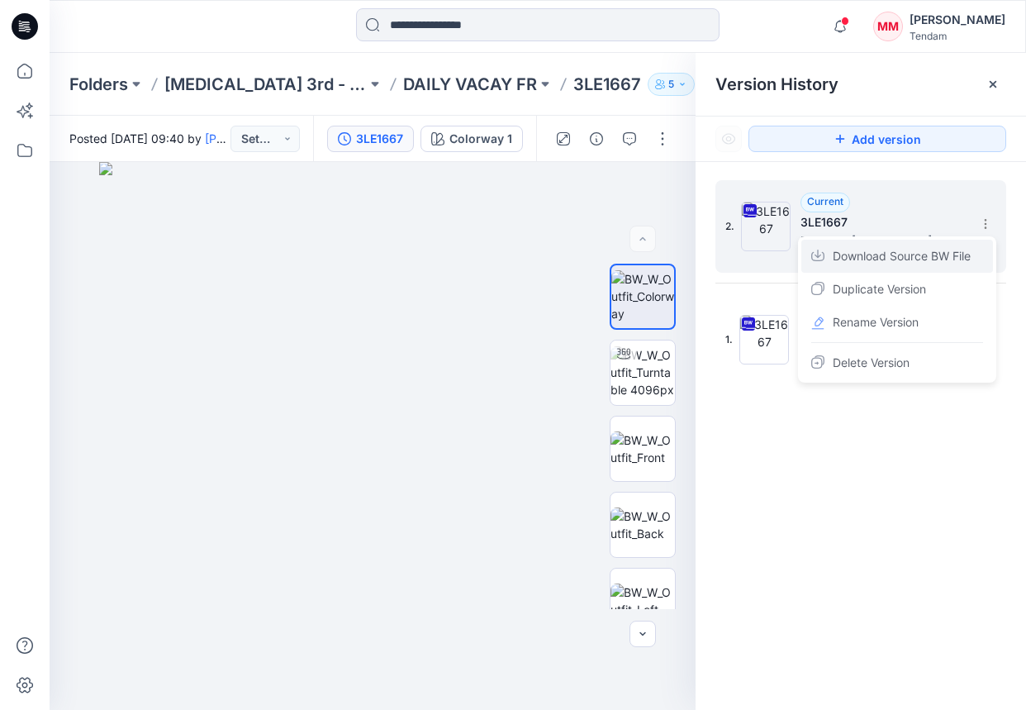
click at [924, 249] on span "Download Source BW File" at bounding box center [902, 256] width 138 height 20
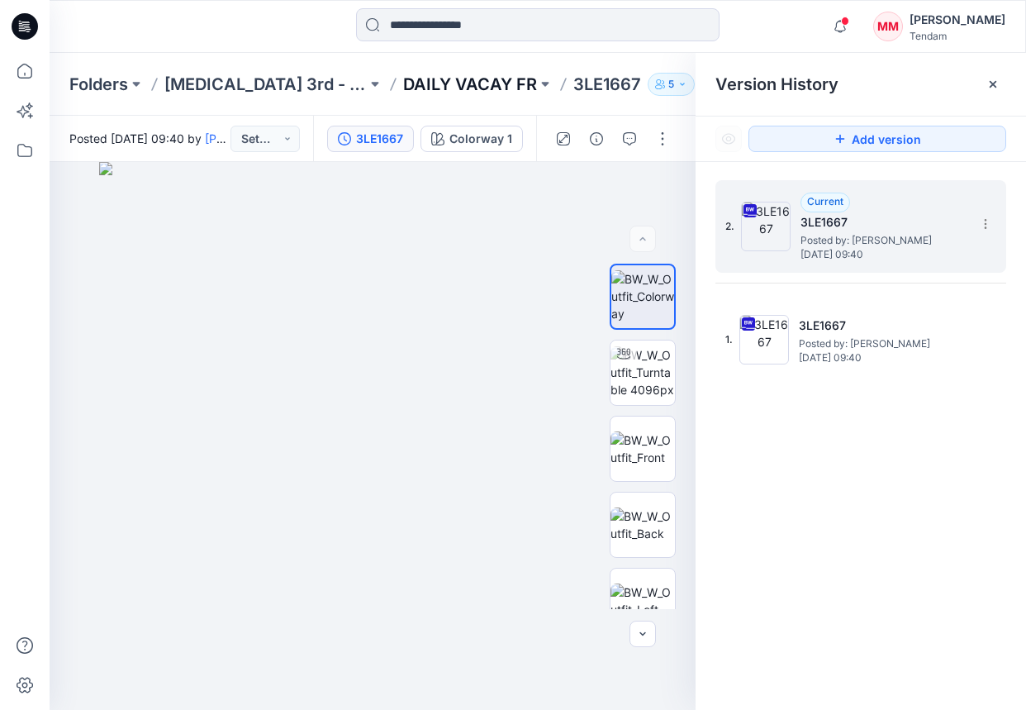
click at [445, 73] on p "DAILY VACAY FR" at bounding box center [470, 84] width 134 height 23
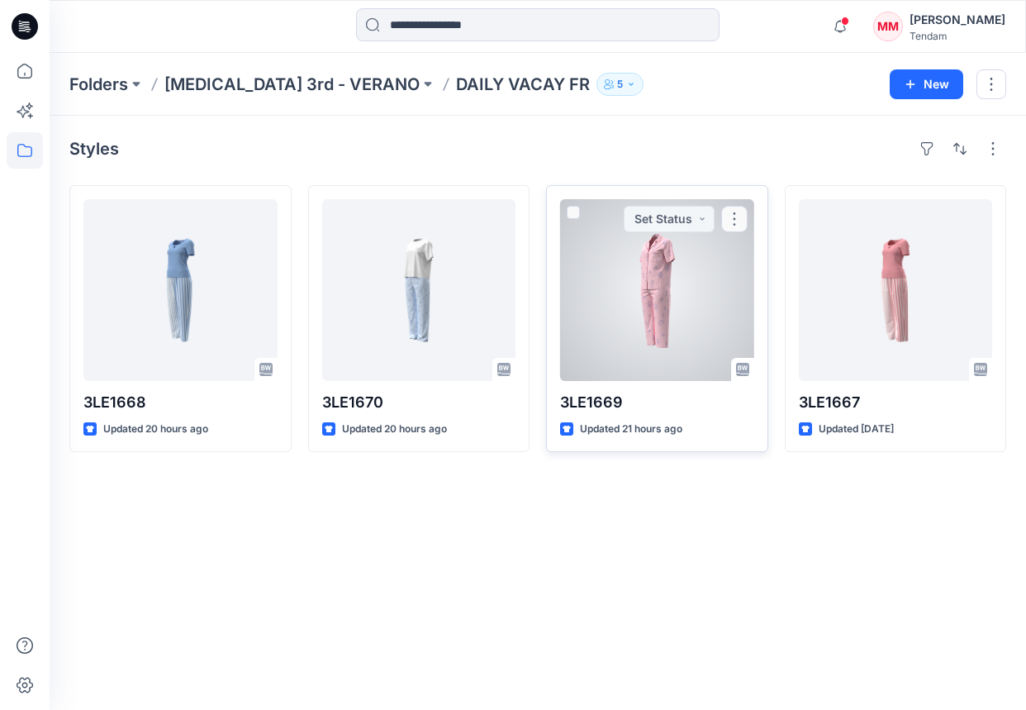
click at [669, 245] on div at bounding box center [657, 290] width 194 height 182
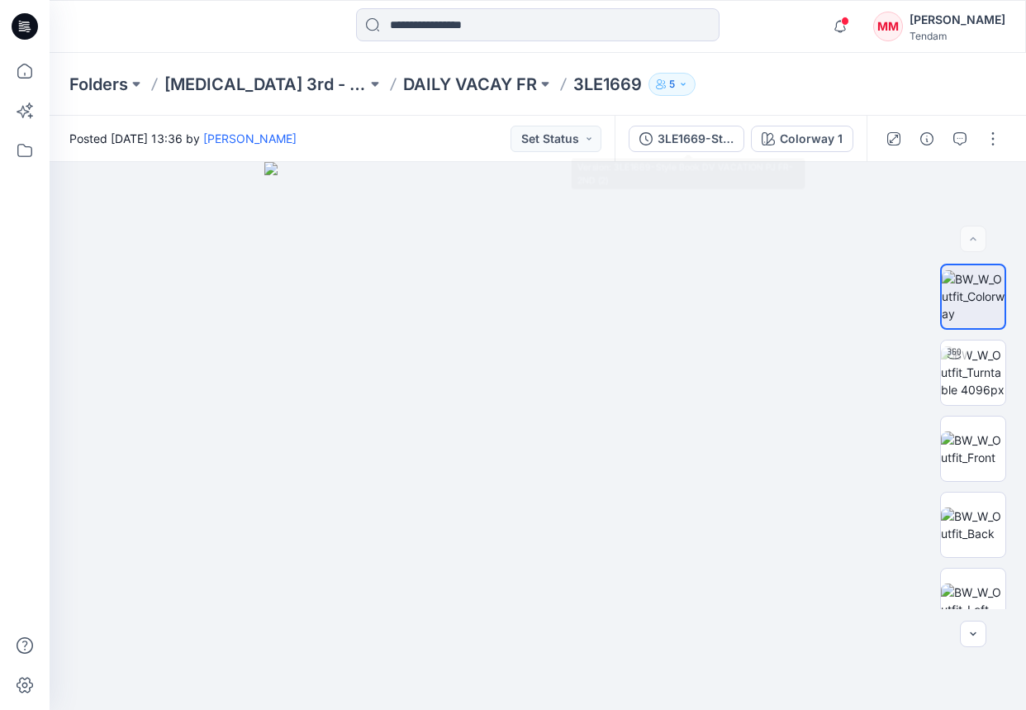
click at [697, 117] on div "3LE1669-Style Book DV VACATION PJ FR-2ND (2) Colorway 1" at bounding box center [741, 139] width 252 height 46
click at [695, 133] on div "3LE1669-Style Book DV VACATION PJ FR-2ND (2)" at bounding box center [696, 139] width 76 height 18
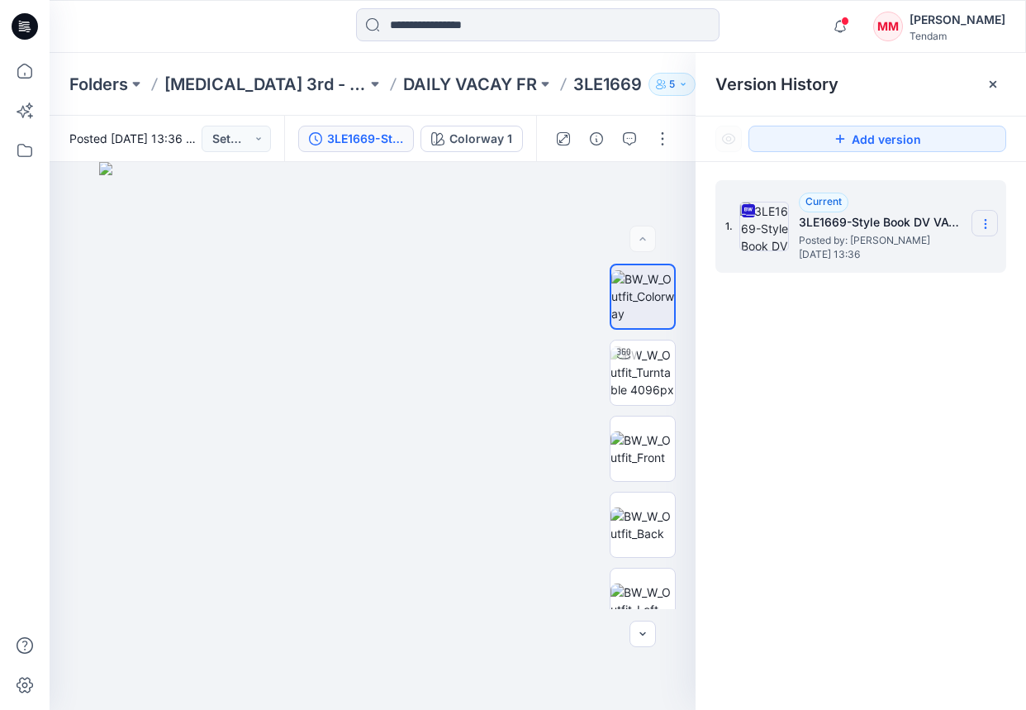
click at [949, 219] on icon at bounding box center [985, 223] width 13 height 13
click at [905, 253] on span "Download Source BW File" at bounding box center [902, 256] width 138 height 20
click at [403, 79] on p "DAILY VACAY FR" at bounding box center [470, 84] width 134 height 23
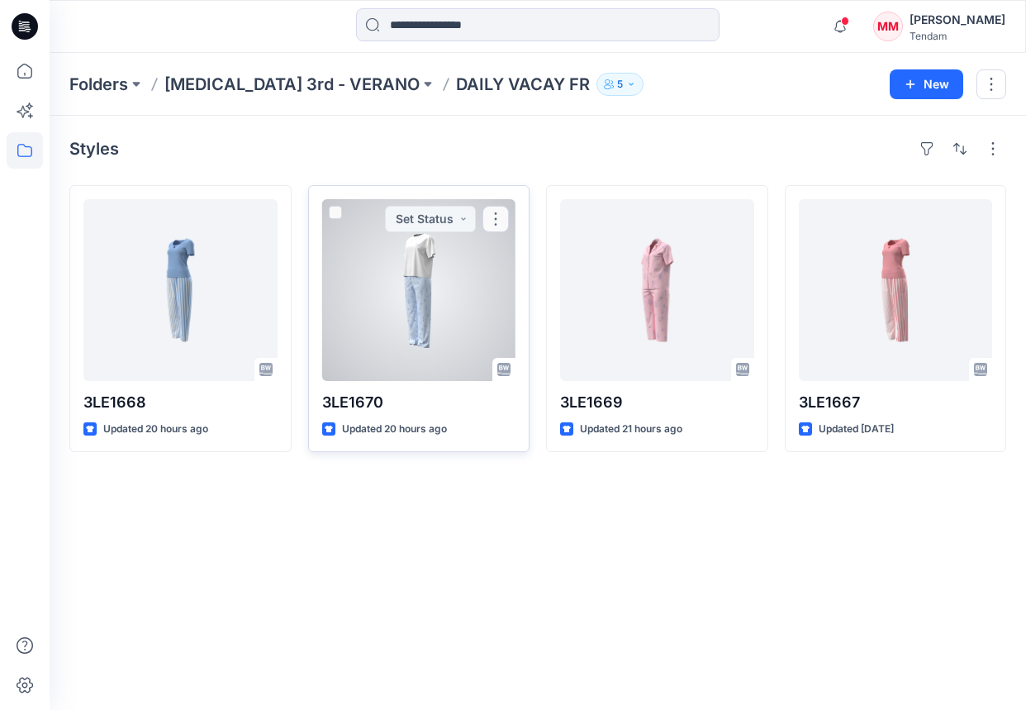
click at [424, 283] on div at bounding box center [419, 290] width 194 height 182
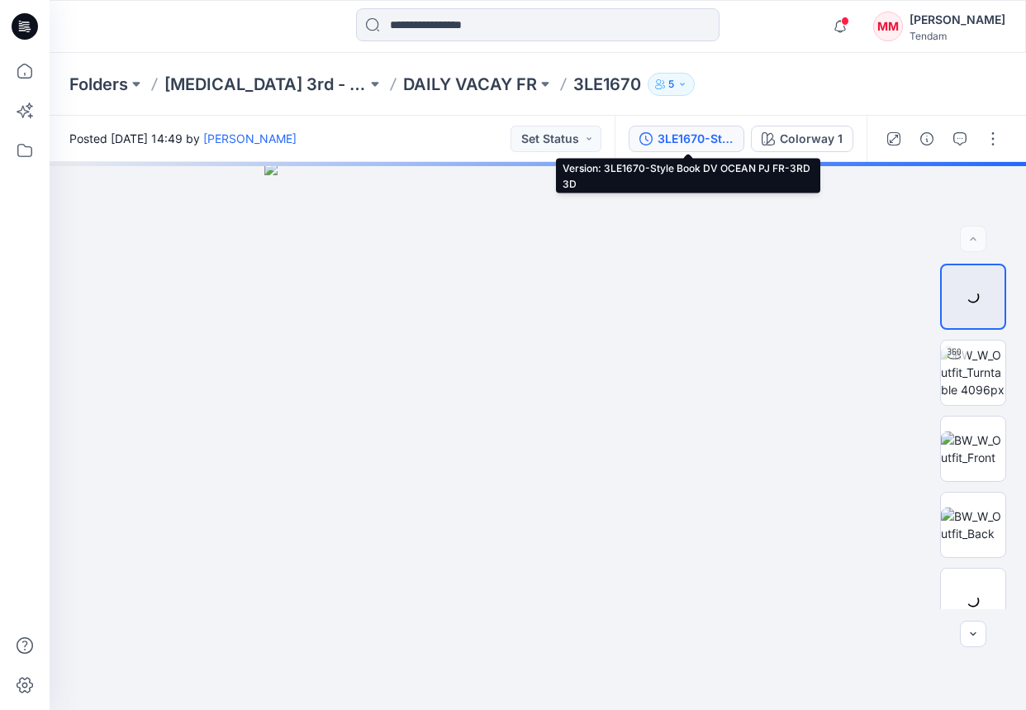
click at [676, 136] on div "3LE1670-Style Book DV OCEAN PJ FR-3RD 3D" at bounding box center [696, 139] width 76 height 18
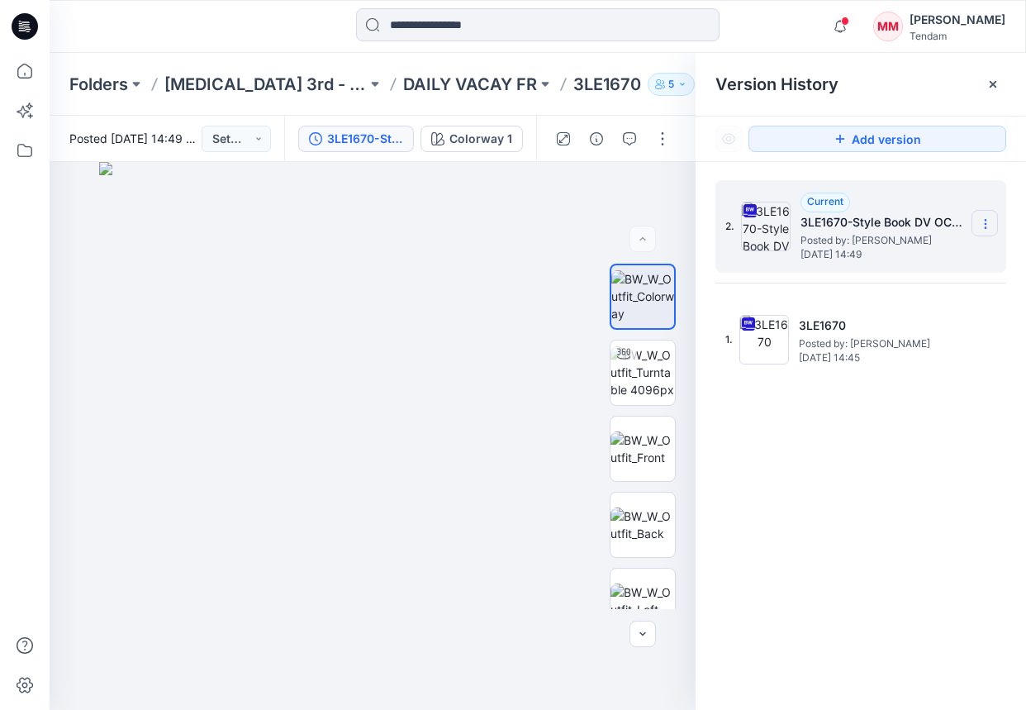
click at [949, 224] on icon at bounding box center [985, 224] width 1 height 1
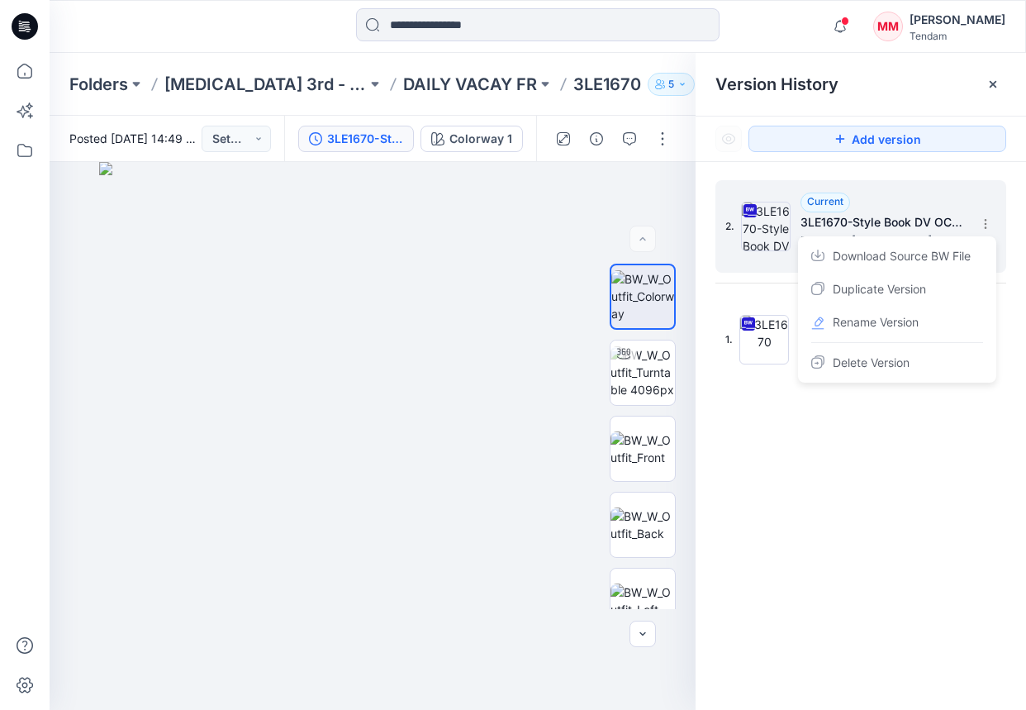
drag, startPoint x: 916, startPoint y: 250, endPoint x: 875, endPoint y: 242, distance: 42.1
click at [917, 251] on span "Download Source BW File" at bounding box center [902, 256] width 138 height 20
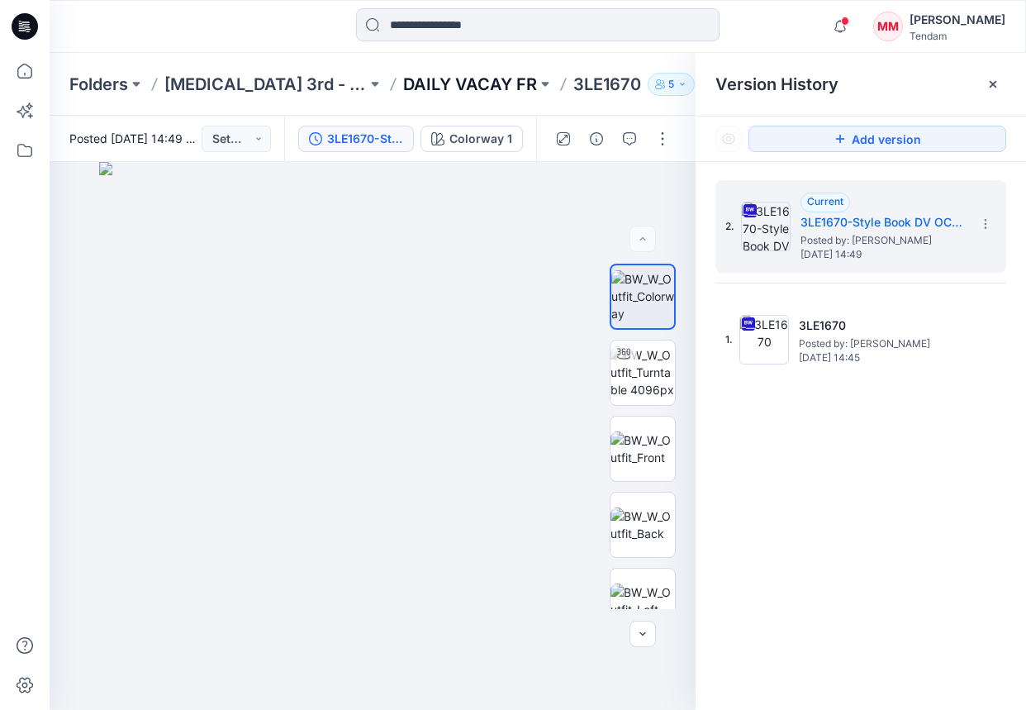
click at [420, 76] on p "DAILY VACAY FR" at bounding box center [470, 84] width 134 height 23
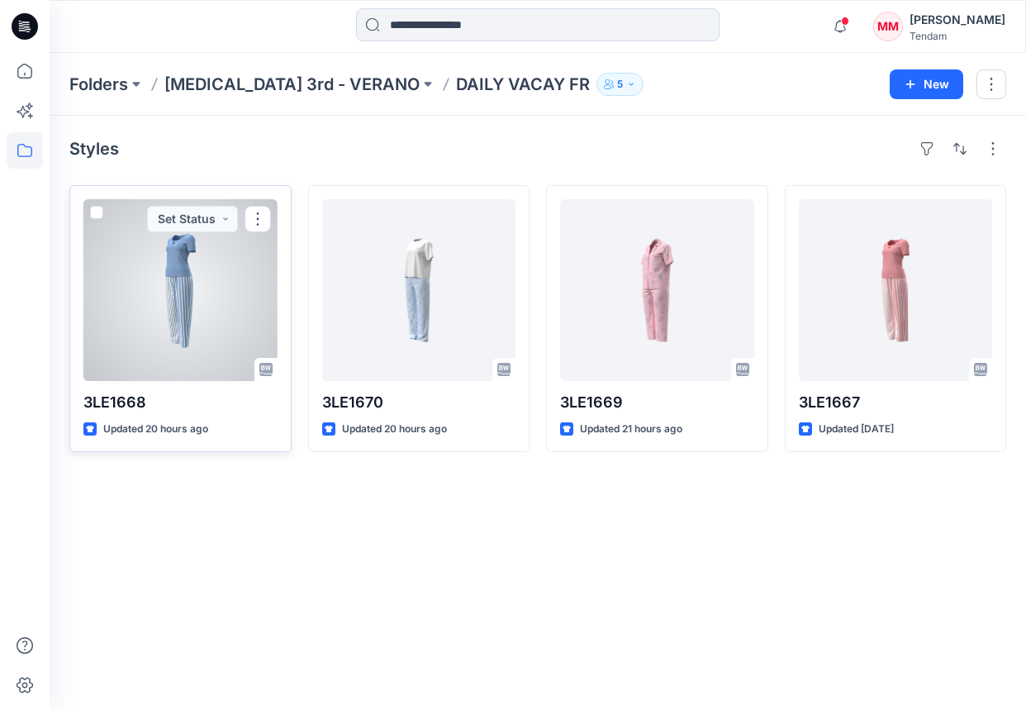
click at [167, 281] on div at bounding box center [180, 290] width 194 height 182
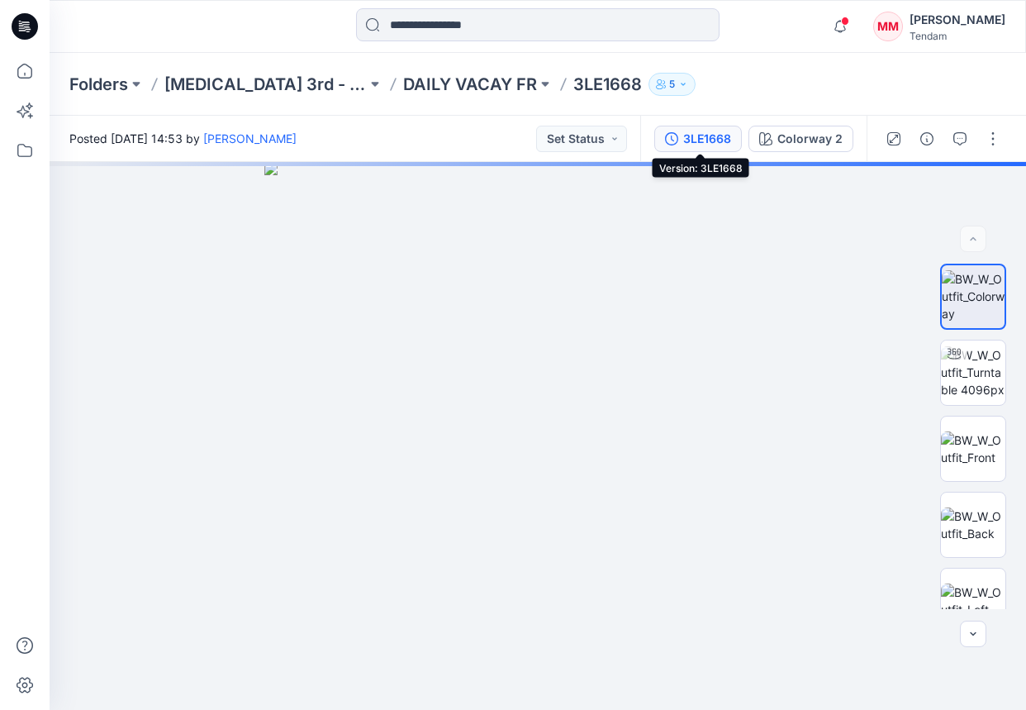
click at [698, 149] on button "3LE1668" at bounding box center [698, 139] width 88 height 26
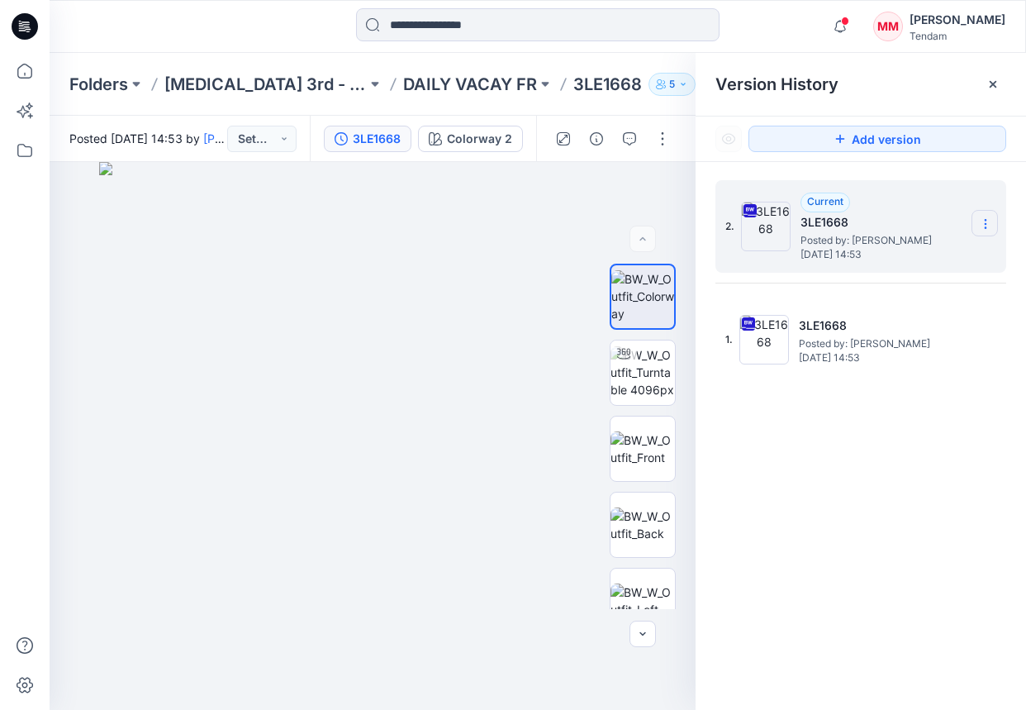
click at [949, 224] on icon at bounding box center [985, 223] width 13 height 13
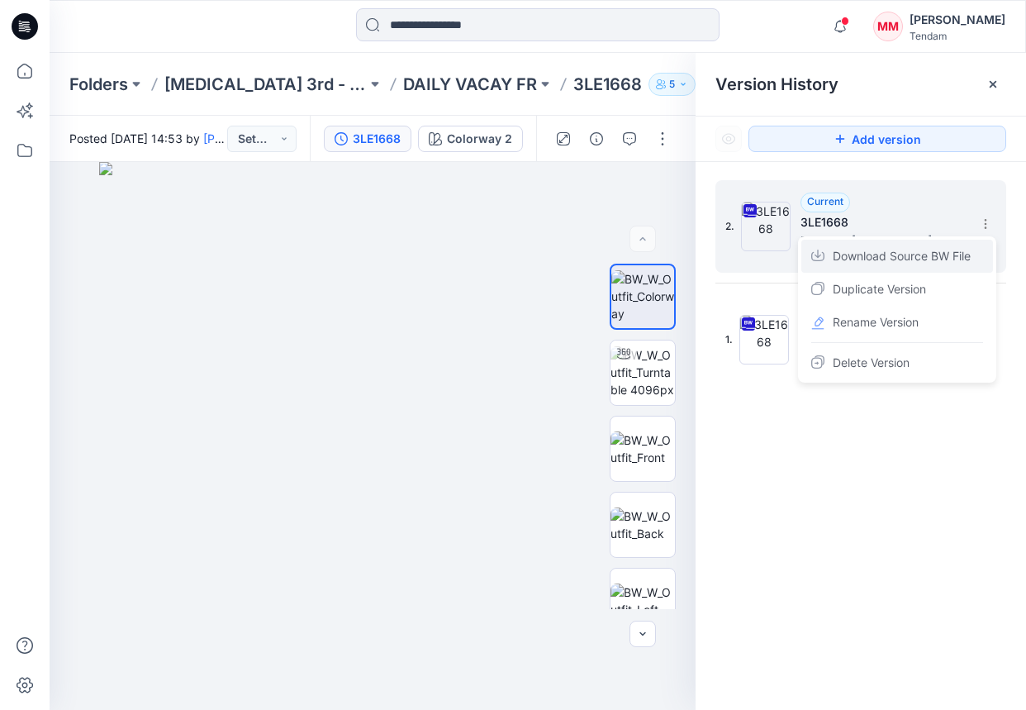
click at [925, 262] on span "Download Source BW File" at bounding box center [902, 256] width 138 height 20
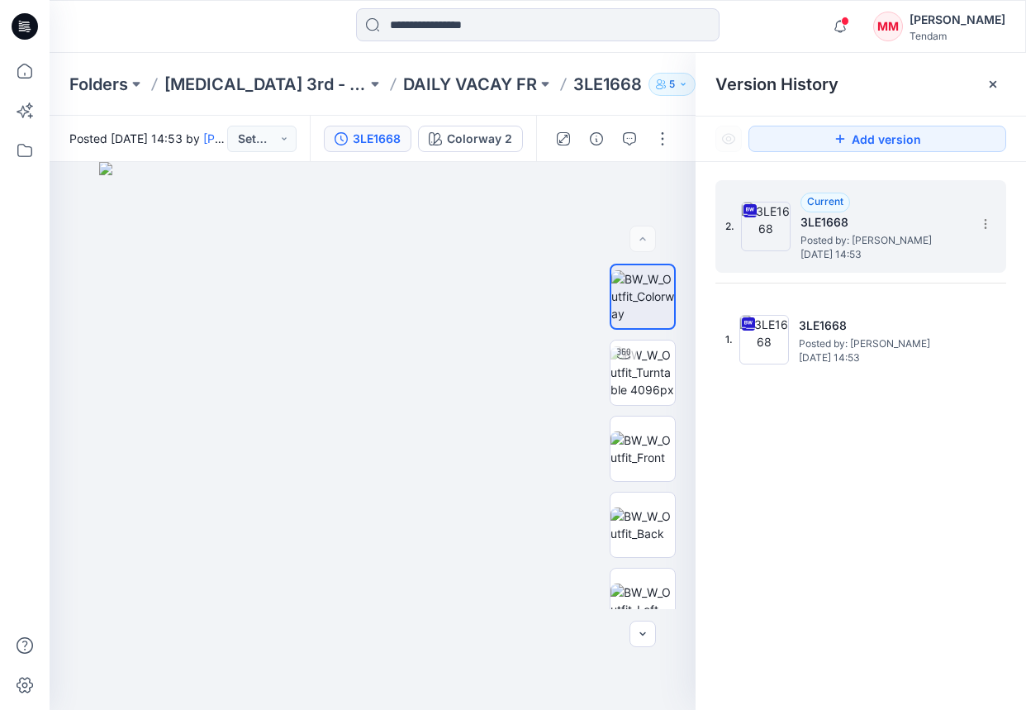
click at [895, 74] on div "Version History" at bounding box center [861, 84] width 291 height 23
click at [899, 93] on div "Version History" at bounding box center [861, 84] width 291 height 23
click at [424, 87] on p "DAILY VACAY FR" at bounding box center [470, 84] width 134 height 23
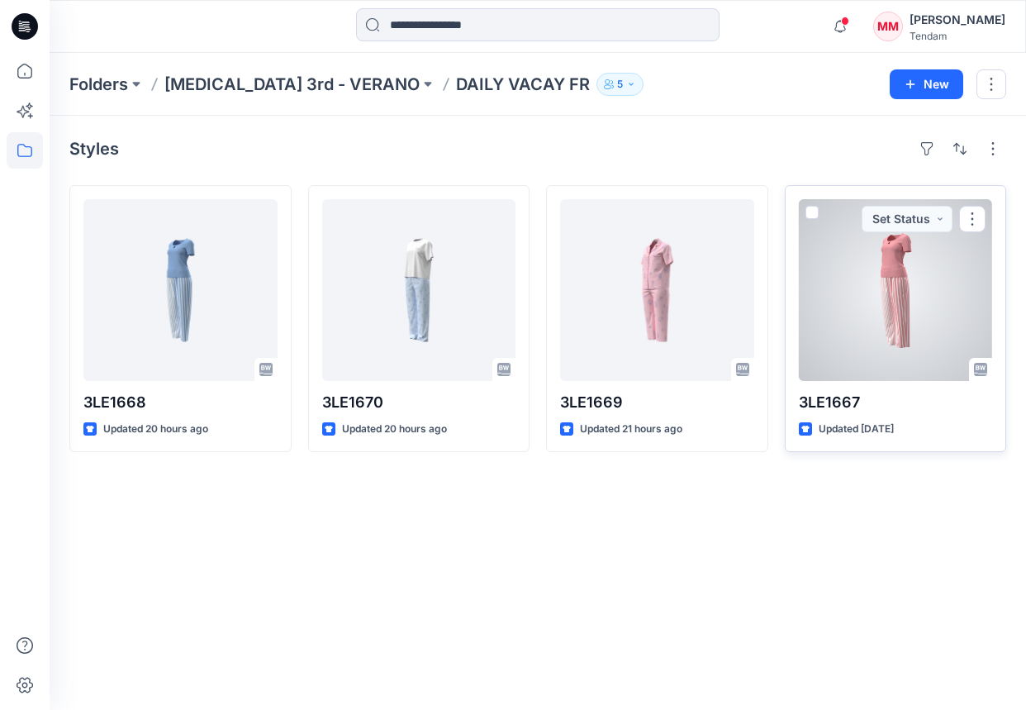
click at [908, 278] on div at bounding box center [896, 290] width 194 height 182
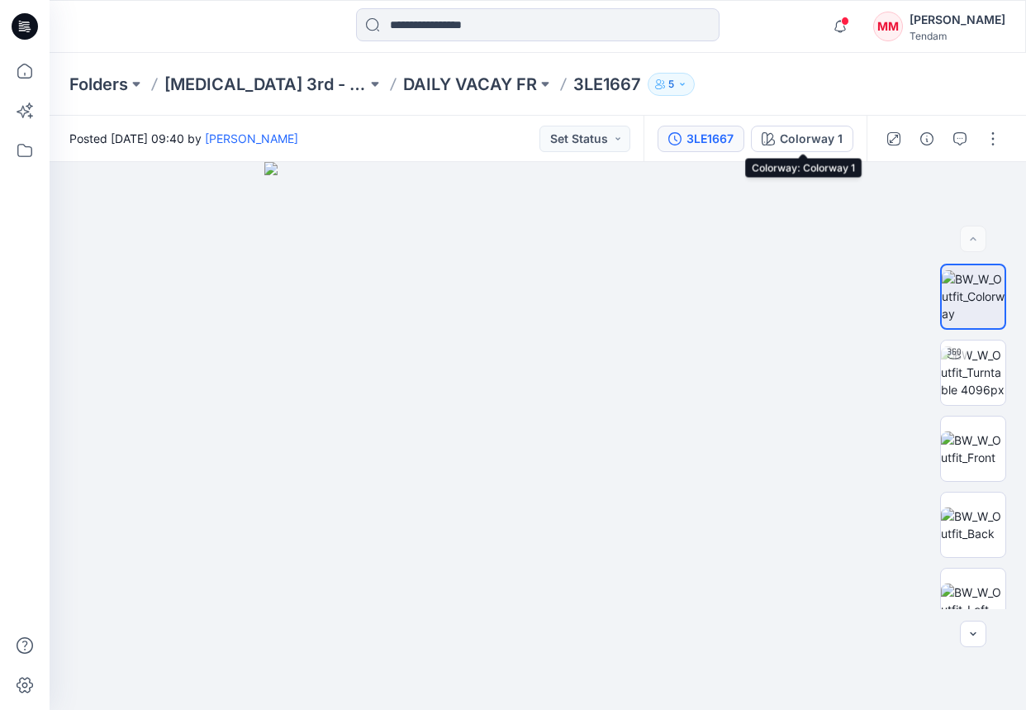
click at [730, 140] on div "3LE1667" at bounding box center [710, 139] width 47 height 18
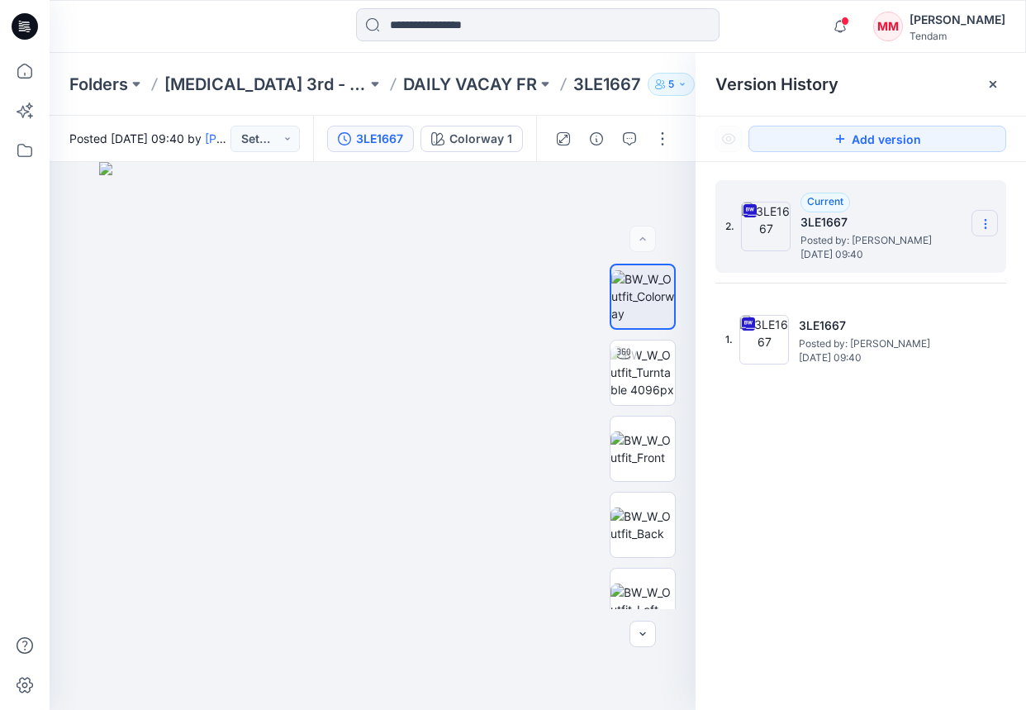
click at [949, 220] on icon at bounding box center [985, 223] width 13 height 13
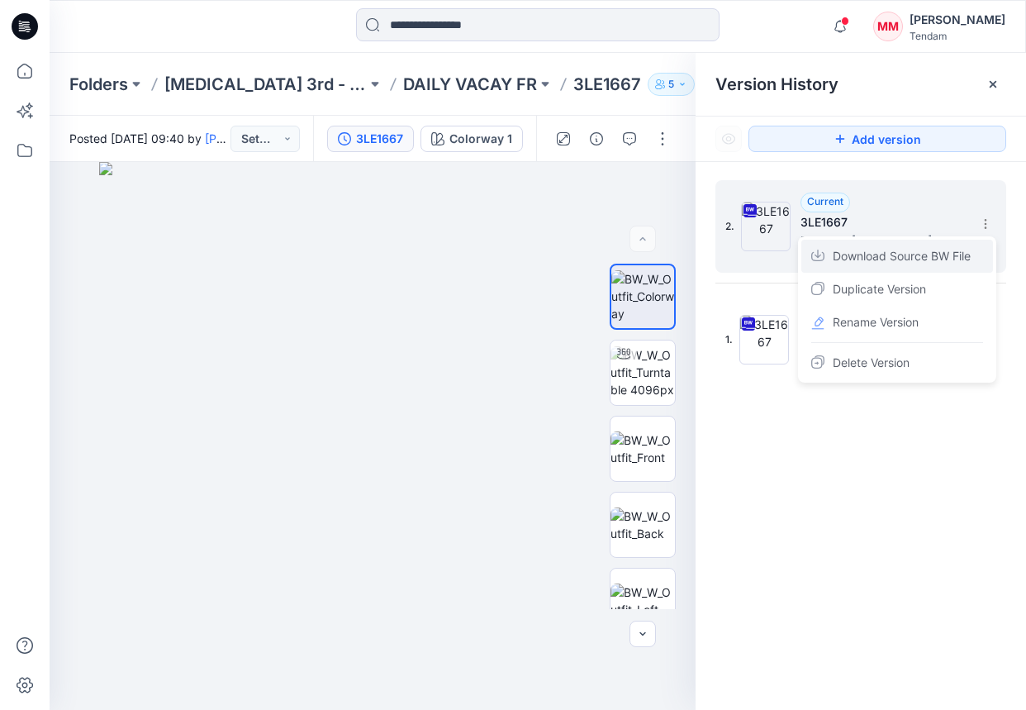
click at [908, 257] on span "Download Source BW File" at bounding box center [902, 256] width 138 height 20
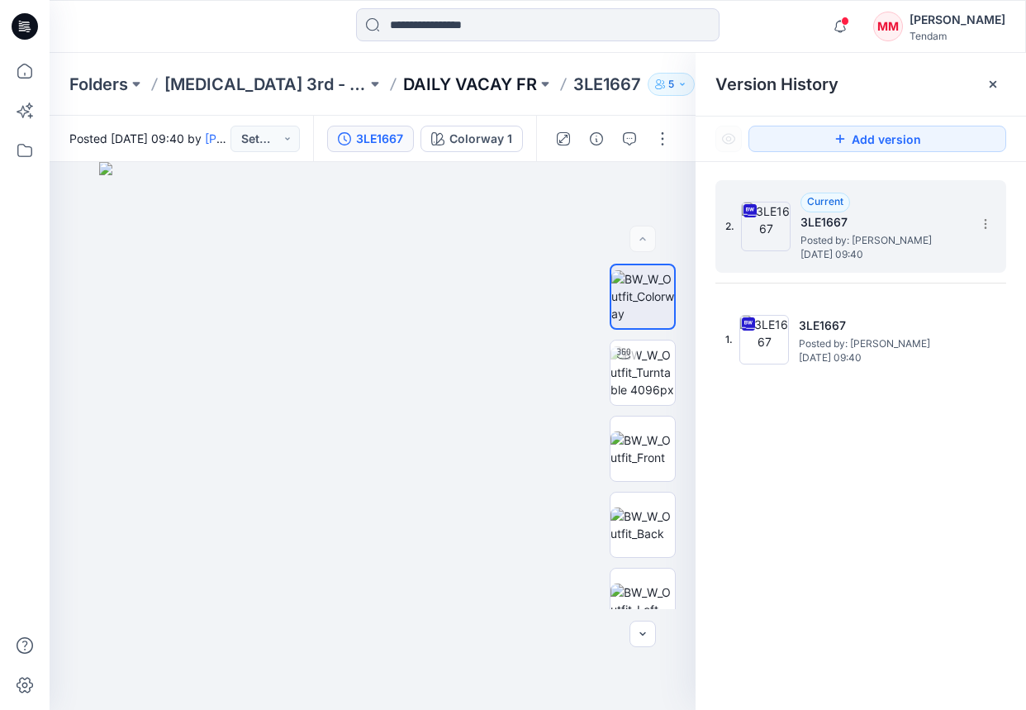
click at [421, 91] on p "DAILY VACAY FR" at bounding box center [470, 84] width 134 height 23
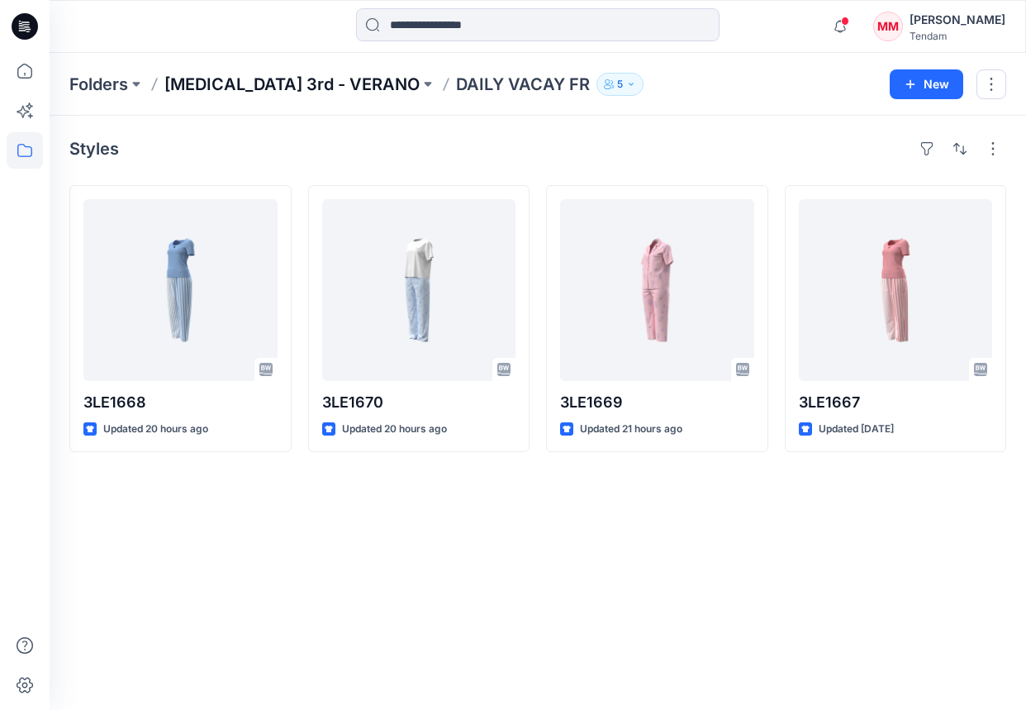
click at [270, 89] on p "[MEDICAL_DATA] 3rd - VERANO" at bounding box center [291, 84] width 255 height 23
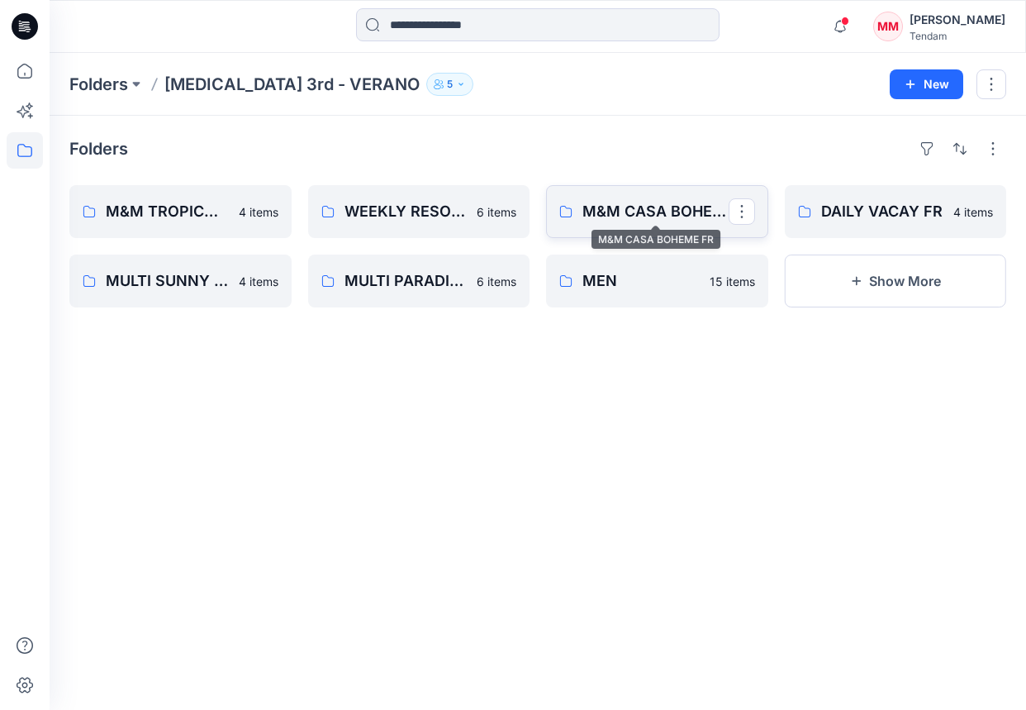
click at [708, 218] on p "M&M CASA BOHEME FR" at bounding box center [656, 211] width 146 height 23
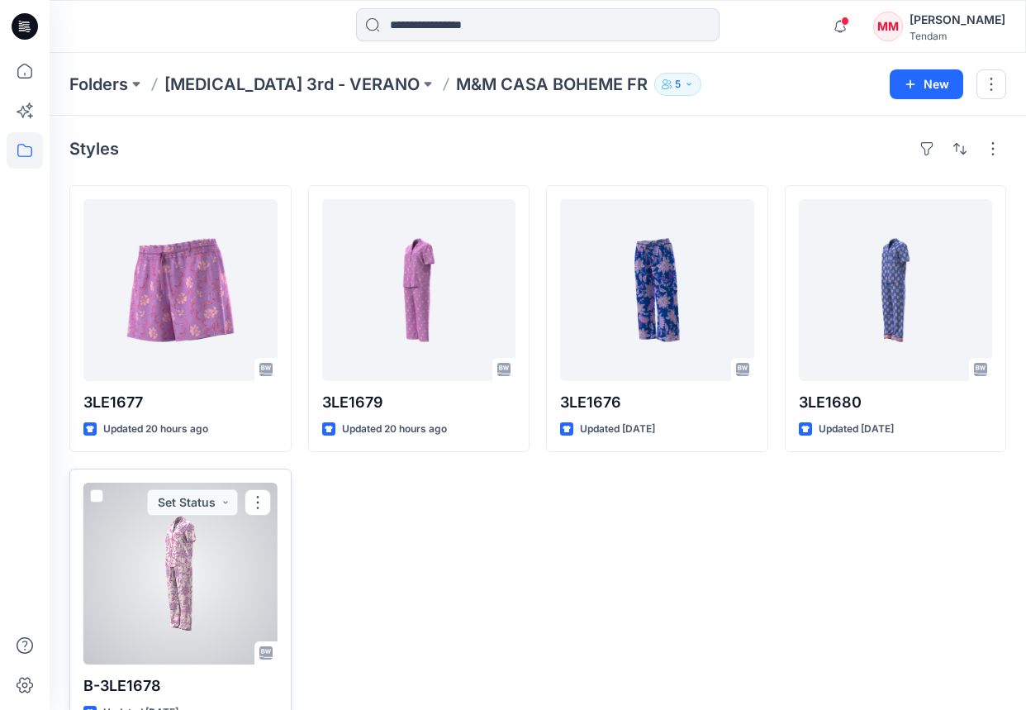
click at [168, 560] on div at bounding box center [180, 574] width 194 height 182
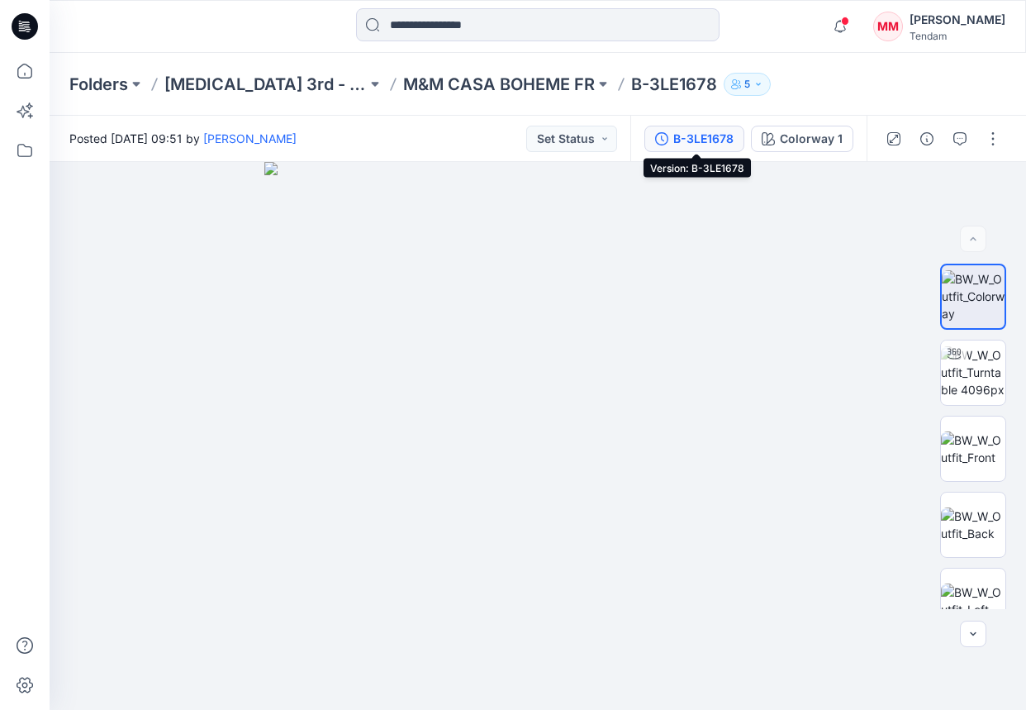
click at [677, 145] on div "B-3LE1678" at bounding box center [703, 139] width 60 height 18
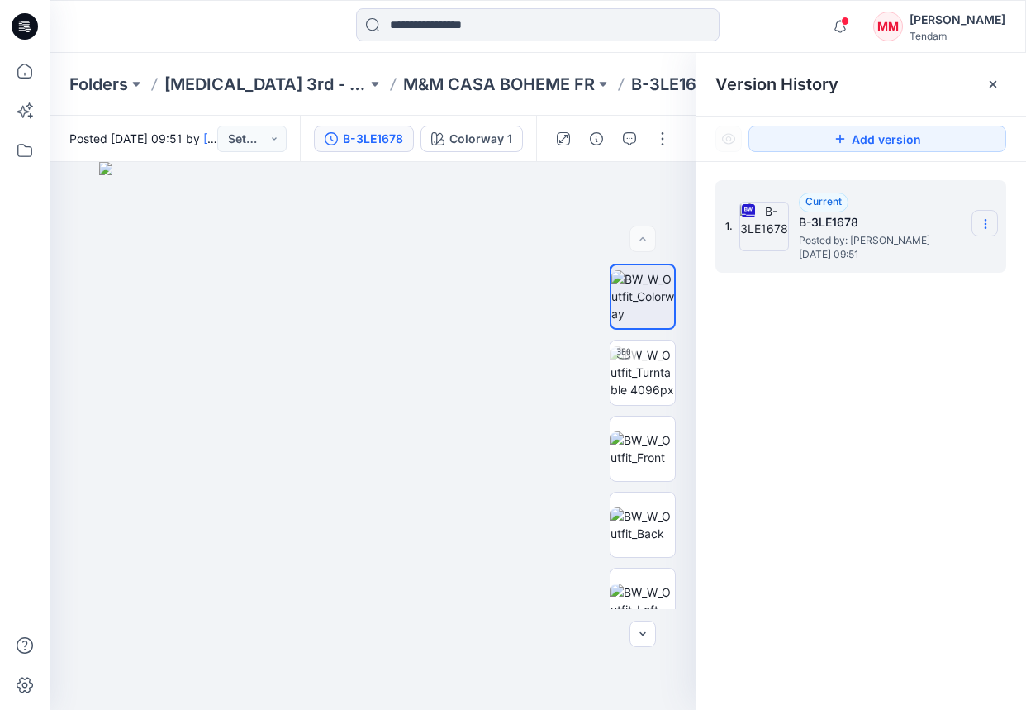
click at [949, 225] on section at bounding box center [985, 223] width 26 height 26
click at [933, 261] on span "Download Source BW File" at bounding box center [902, 256] width 138 height 20
click at [452, 83] on p "M&M CASA BOHEME FR" at bounding box center [499, 84] width 192 height 23
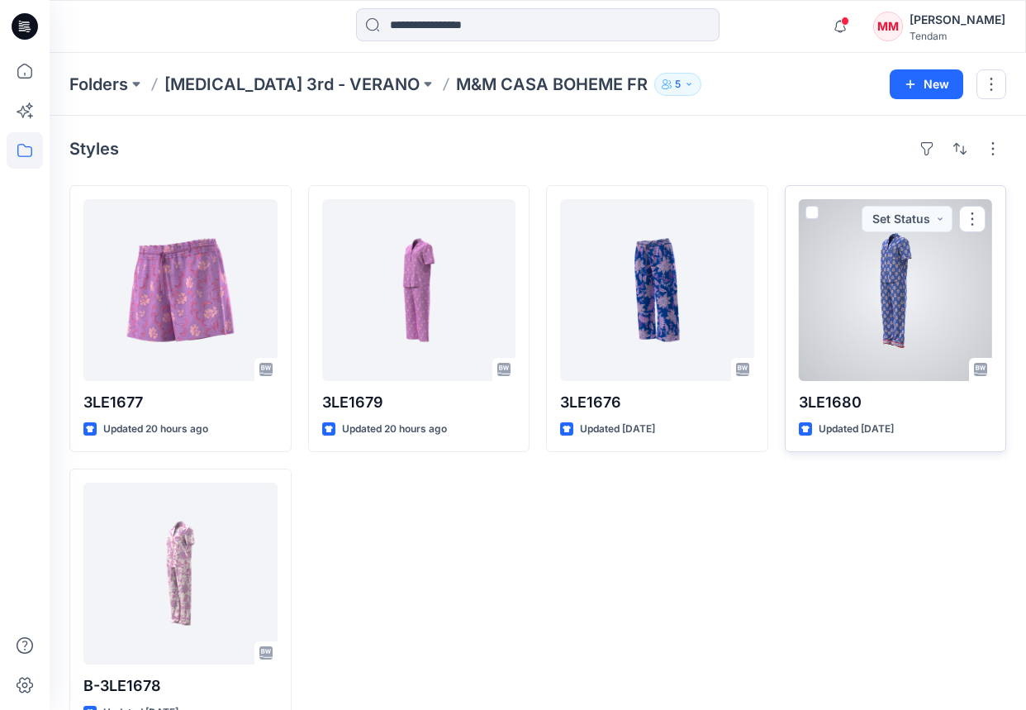
click at [886, 274] on div at bounding box center [896, 290] width 194 height 182
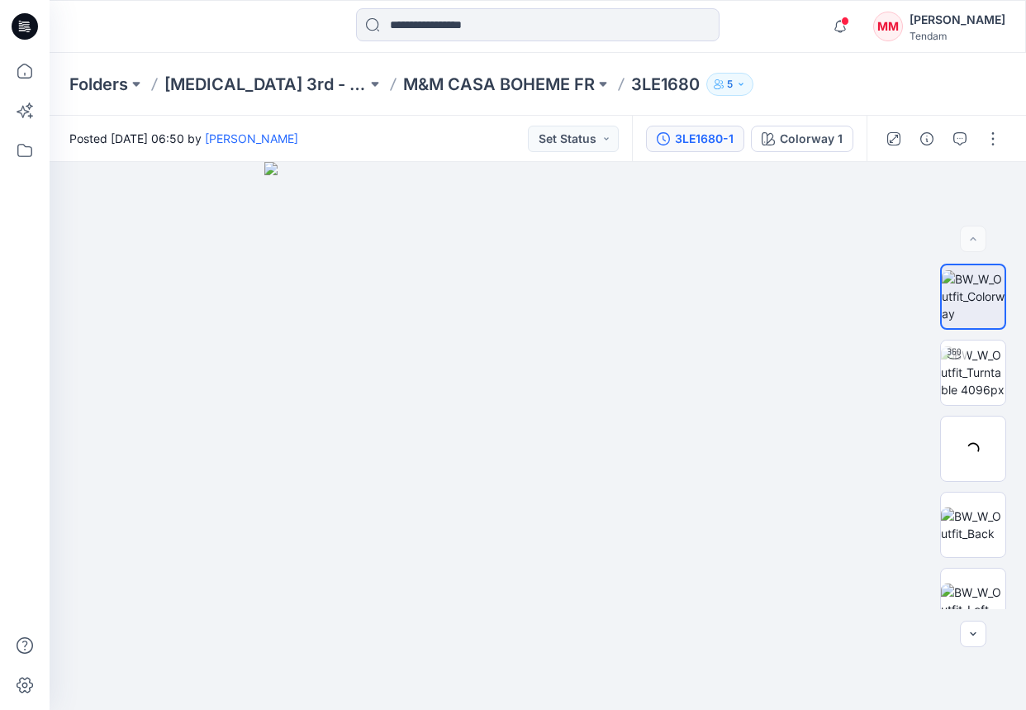
click at [679, 145] on div "3LE1680-1" at bounding box center [704, 139] width 59 height 18
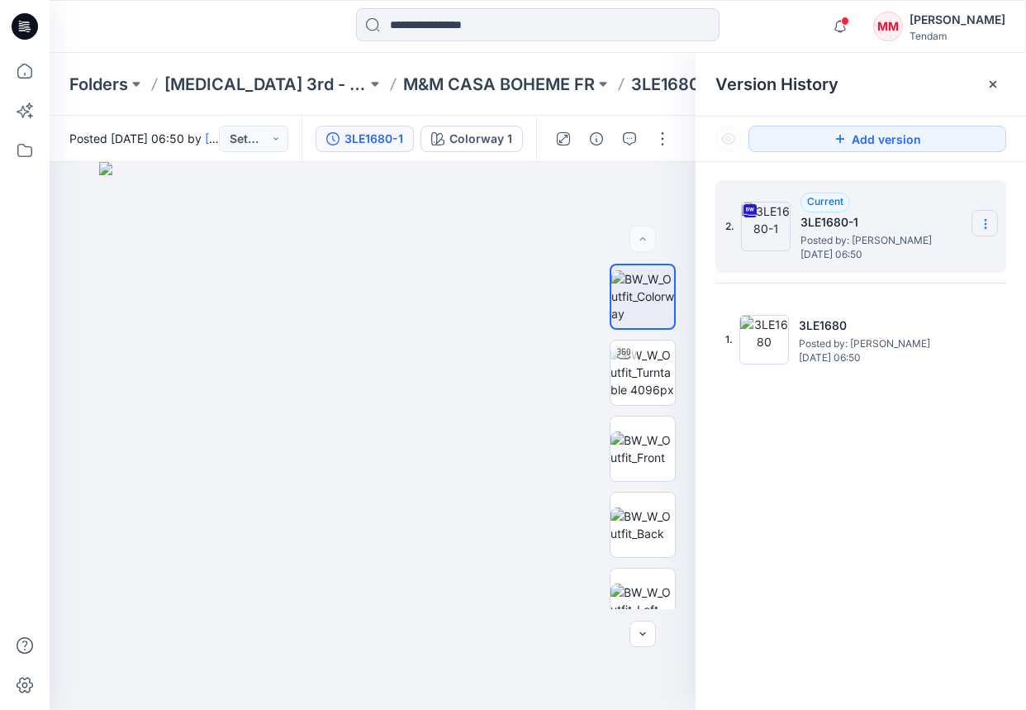
click at [949, 223] on icon at bounding box center [985, 223] width 13 height 13
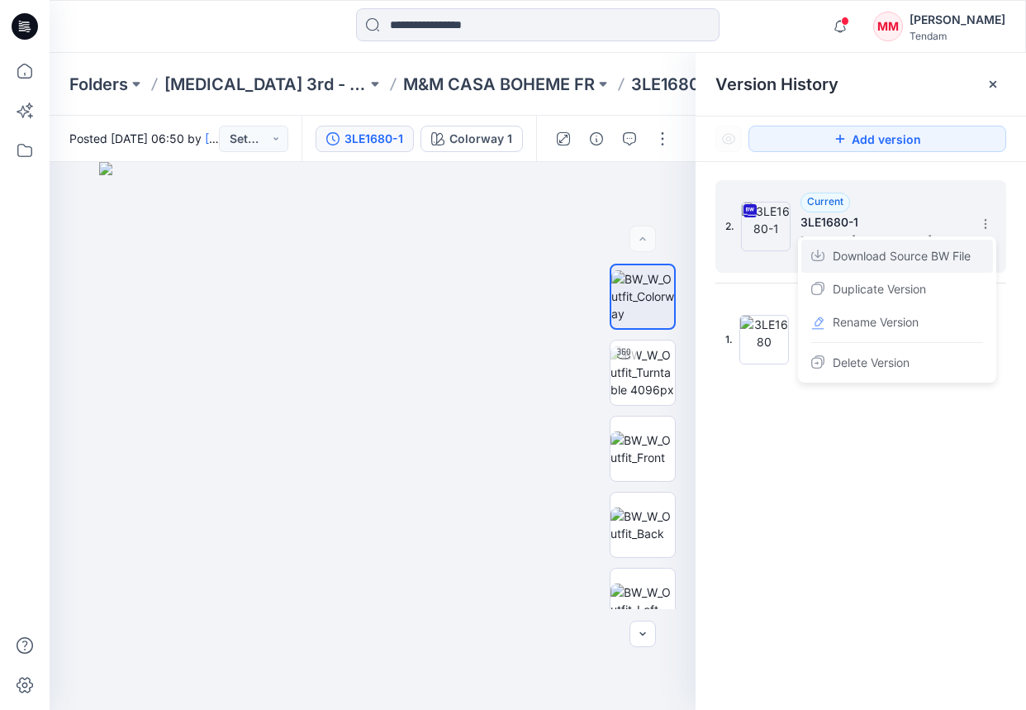
click at [915, 256] on span "Download Source BW File" at bounding box center [902, 256] width 138 height 20
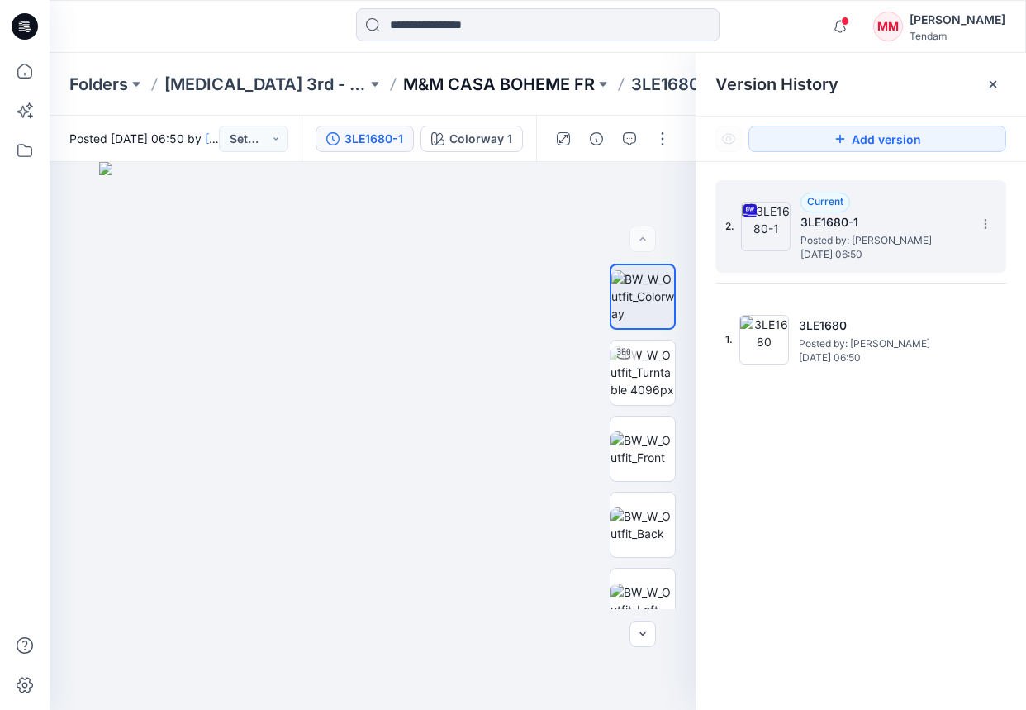
click at [465, 83] on p "M&M CASA BOHEME FR" at bounding box center [499, 84] width 192 height 23
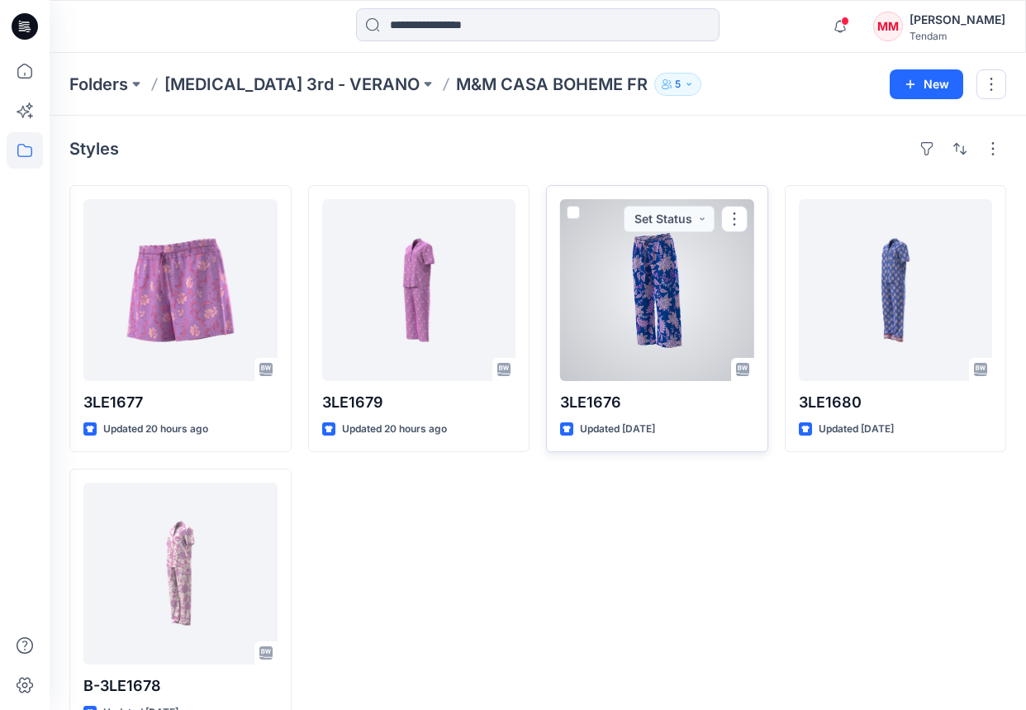
click at [678, 304] on div at bounding box center [657, 290] width 194 height 182
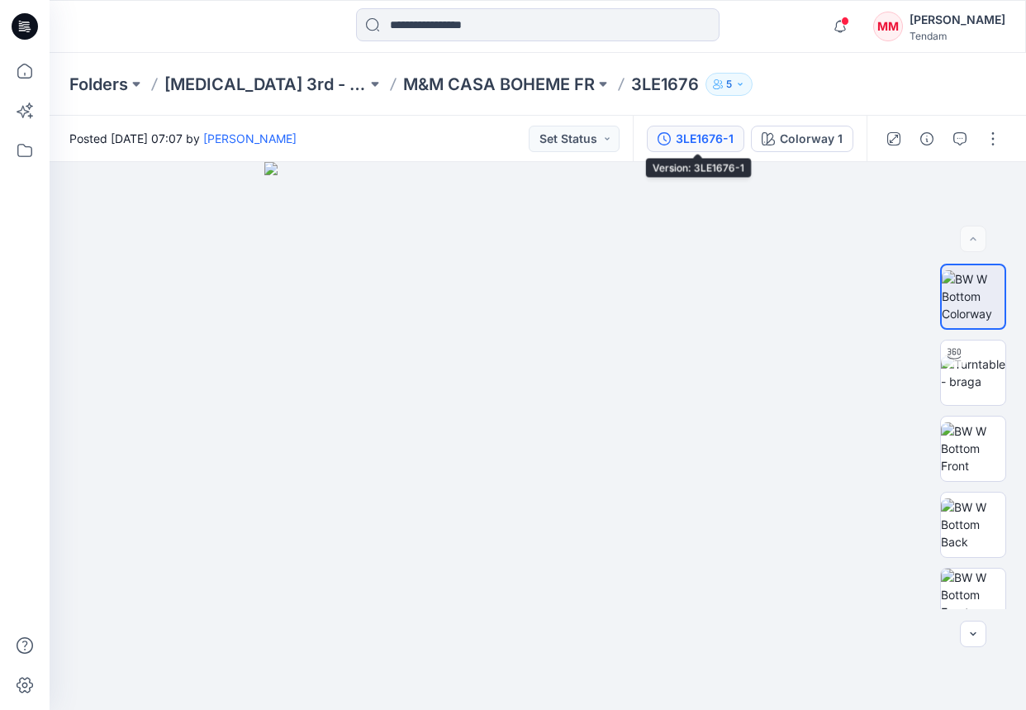
click at [686, 145] on div "3LE1676-1" at bounding box center [705, 139] width 58 height 18
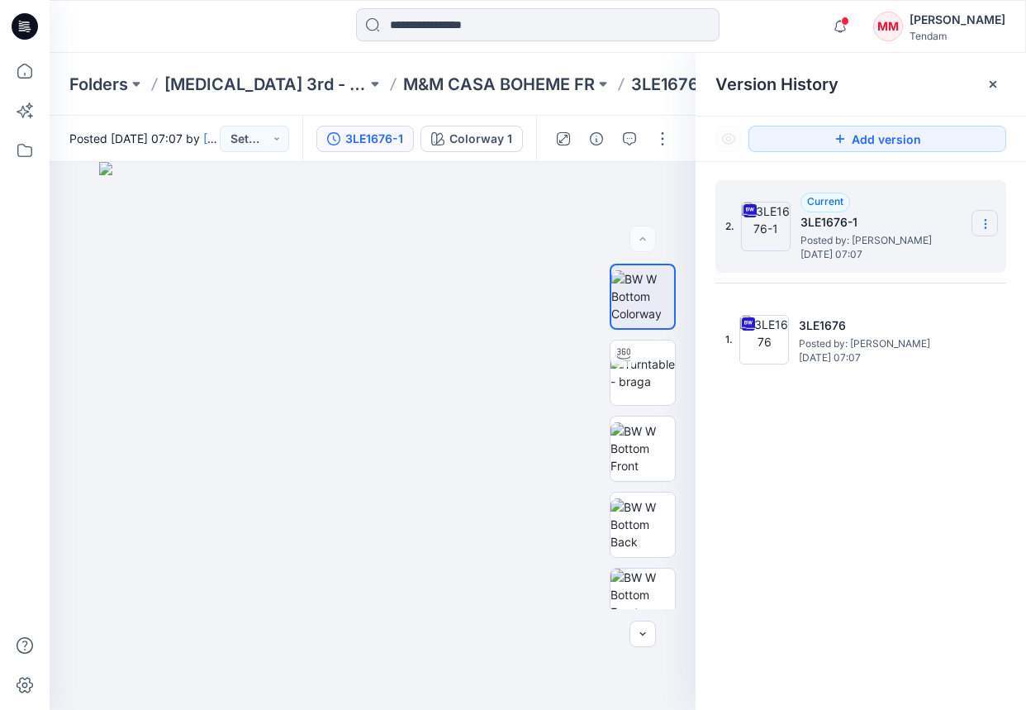
click at [949, 221] on icon at bounding box center [985, 223] width 13 height 13
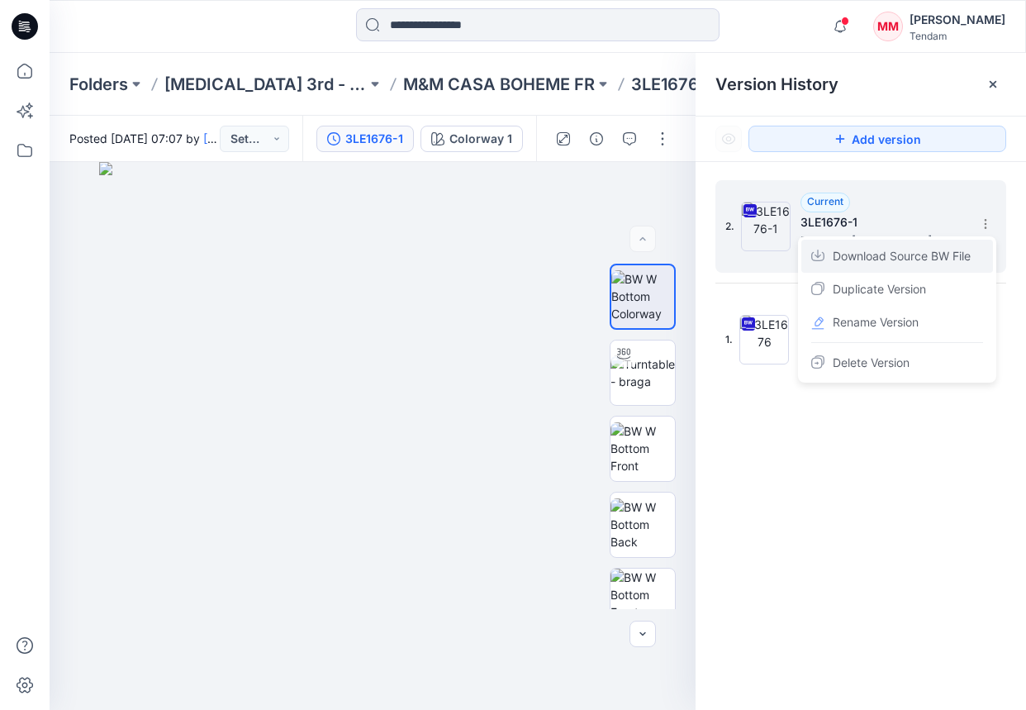
click at [899, 254] on span "Download Source BW File" at bounding box center [902, 256] width 138 height 20
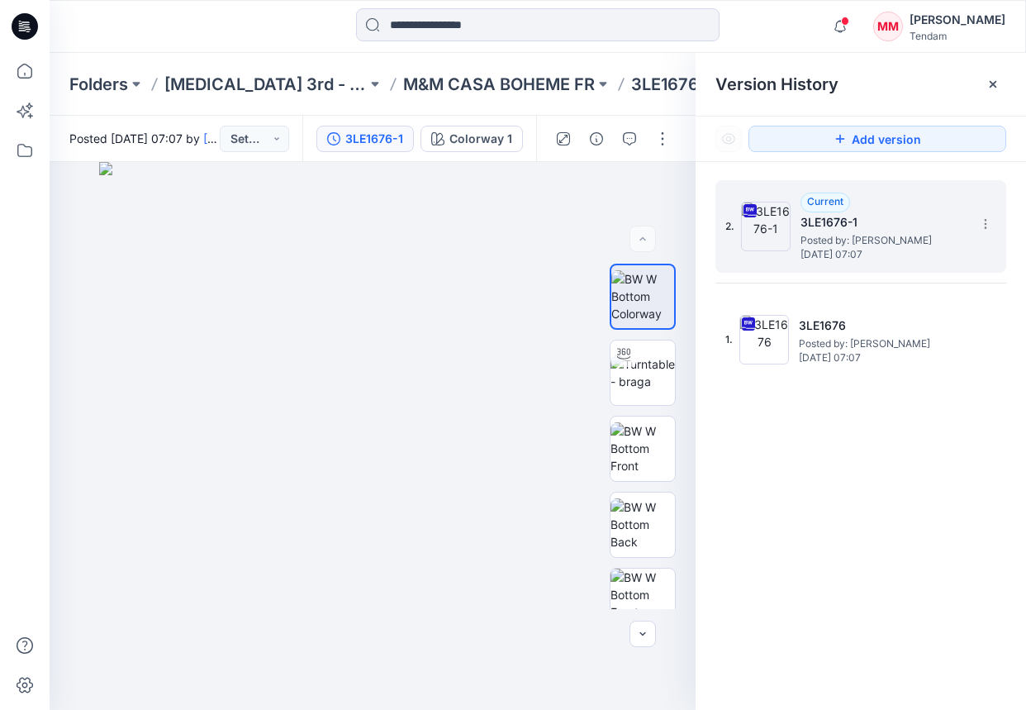
click at [858, 67] on div "Version History" at bounding box center [861, 84] width 331 height 63
click at [854, 69] on div "Version History" at bounding box center [861, 84] width 331 height 63
click at [443, 76] on p "M&M CASA BOHEME FR" at bounding box center [499, 84] width 192 height 23
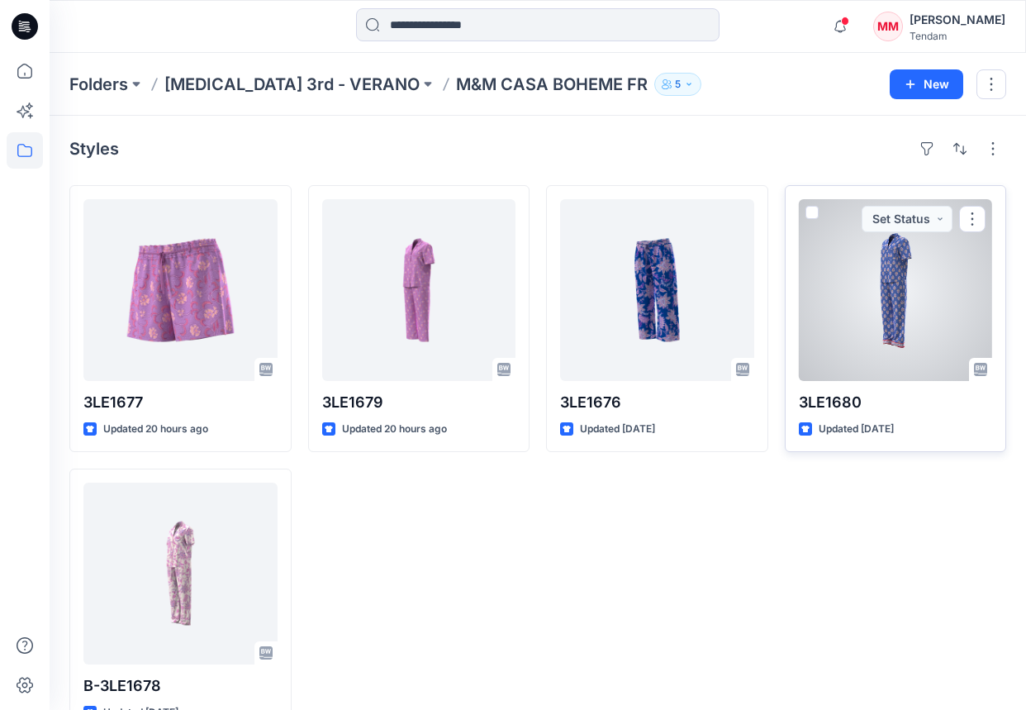
click at [896, 317] on div at bounding box center [896, 290] width 194 height 182
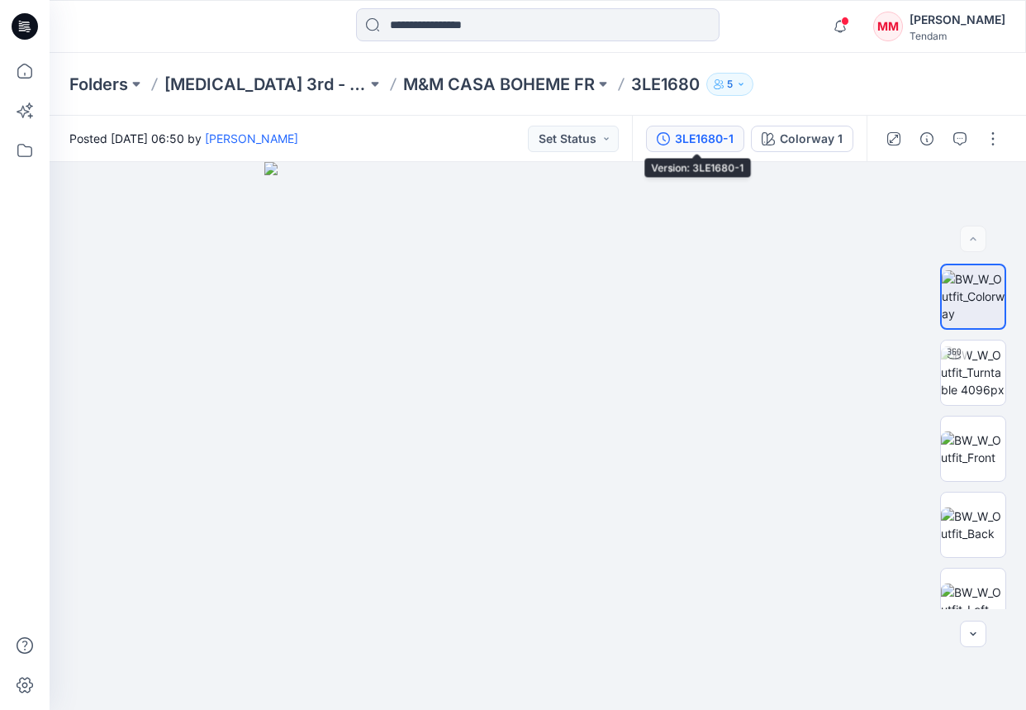
click at [704, 142] on div "3LE1680-1" at bounding box center [704, 139] width 59 height 18
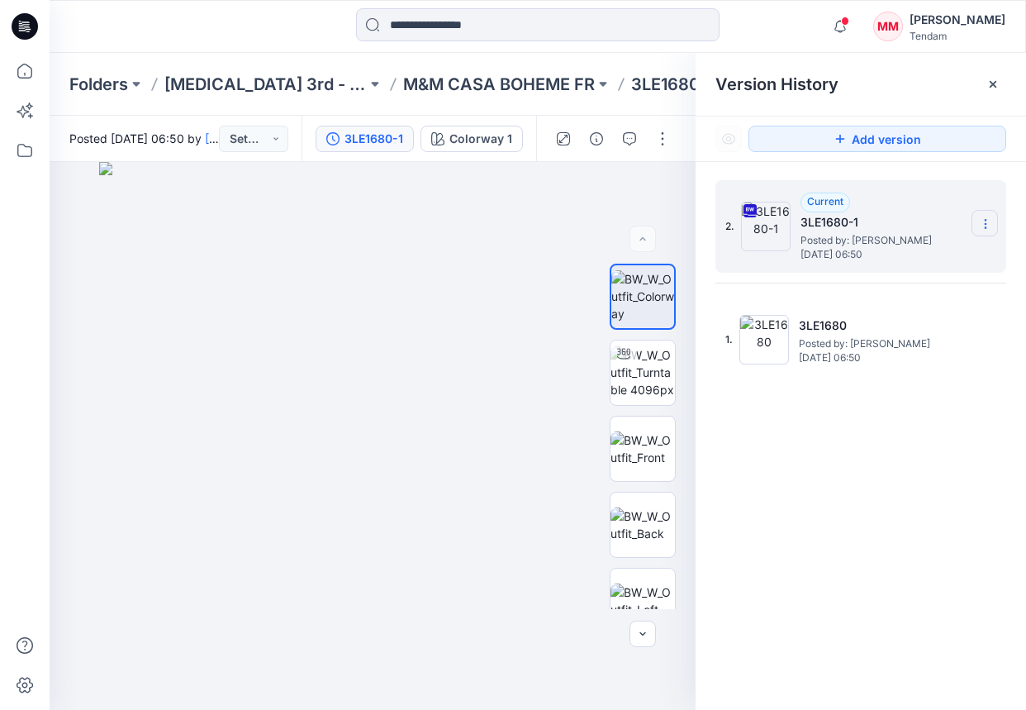
click at [949, 221] on icon at bounding box center [985, 223] width 13 height 13
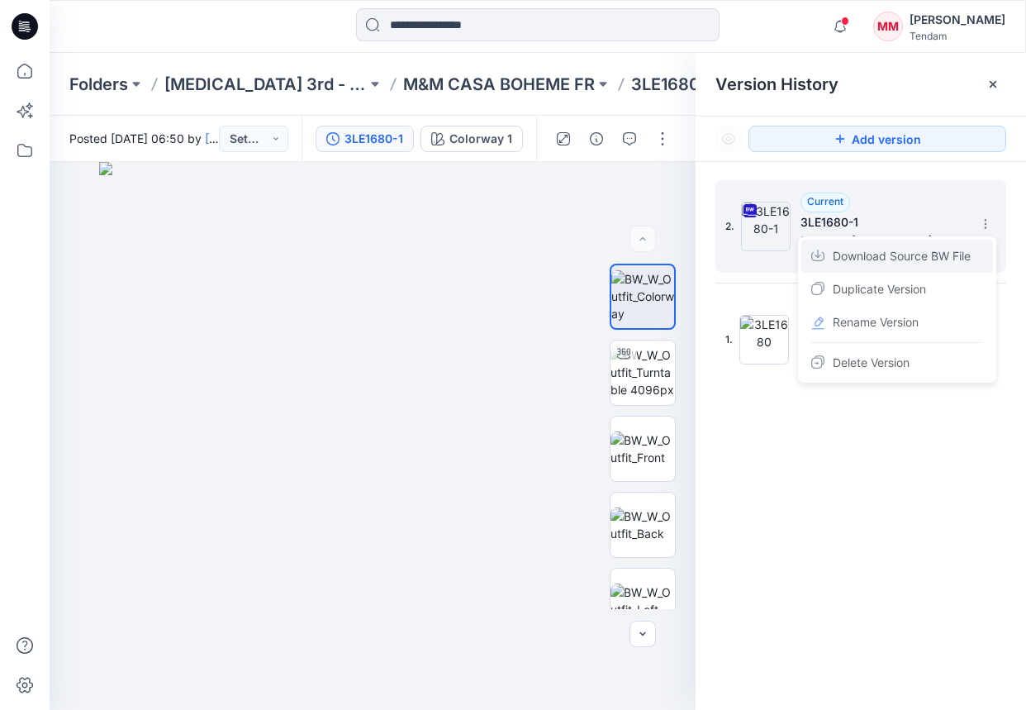
click at [911, 254] on span "Download Source BW File" at bounding box center [902, 256] width 138 height 20
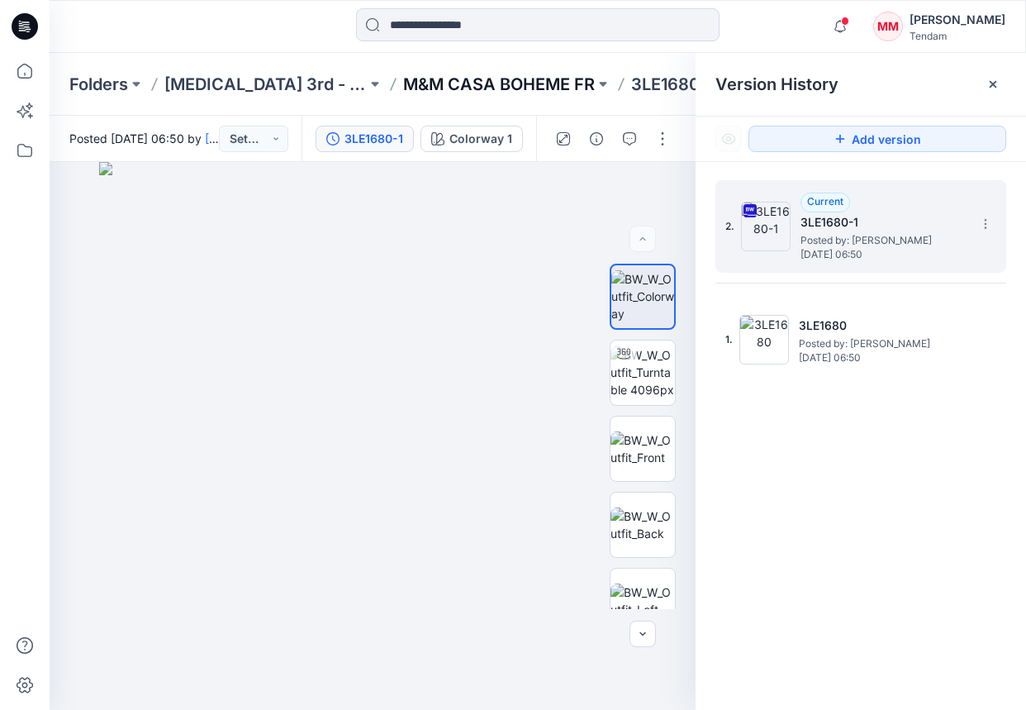
click at [448, 83] on p "M&M CASA BOHEME FR" at bounding box center [499, 84] width 192 height 23
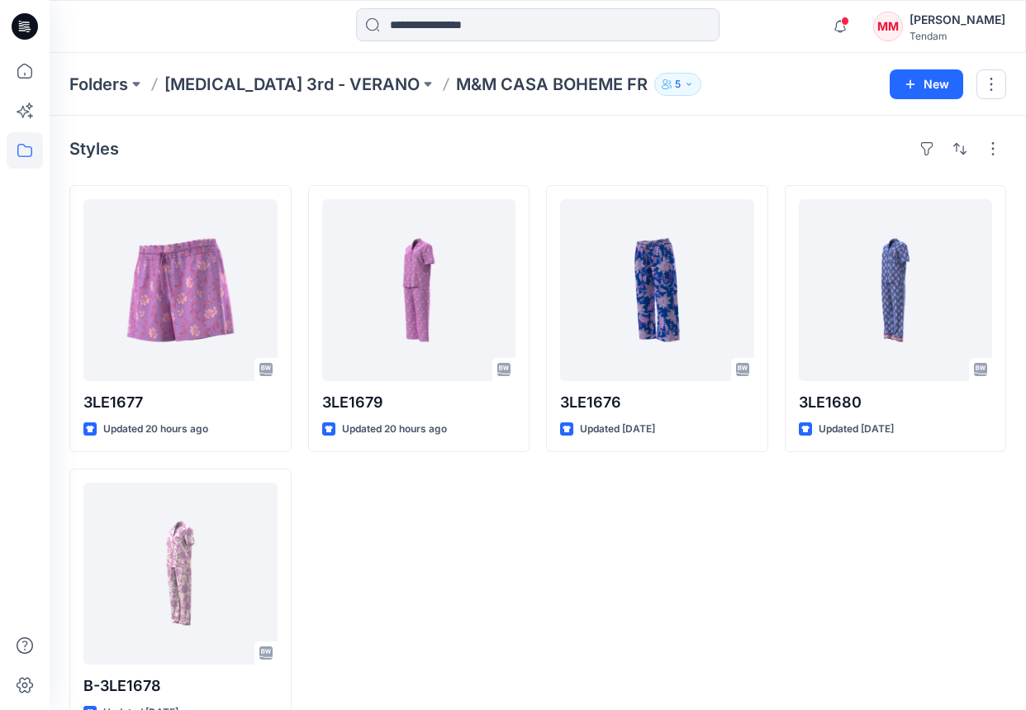
click at [531, 167] on div "Styles 3LE1677 Updated 20 hours ago B-3LE1678 Updated [DATE] 3LE1679 Updated 20…" at bounding box center [538, 435] width 977 height 639
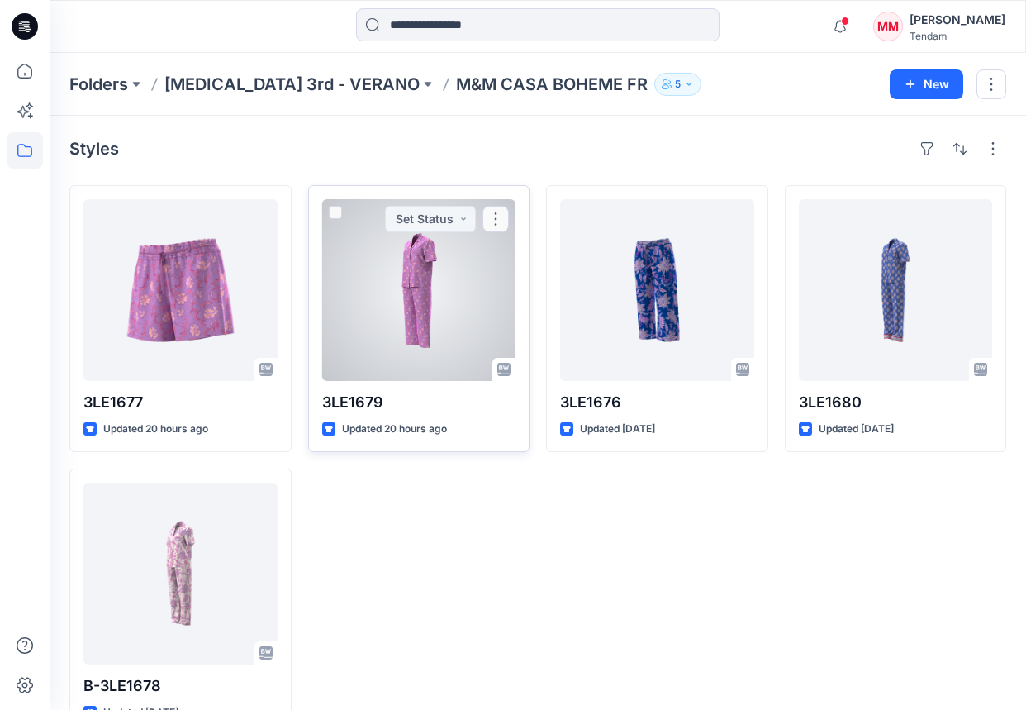
click at [437, 271] on div at bounding box center [419, 290] width 194 height 182
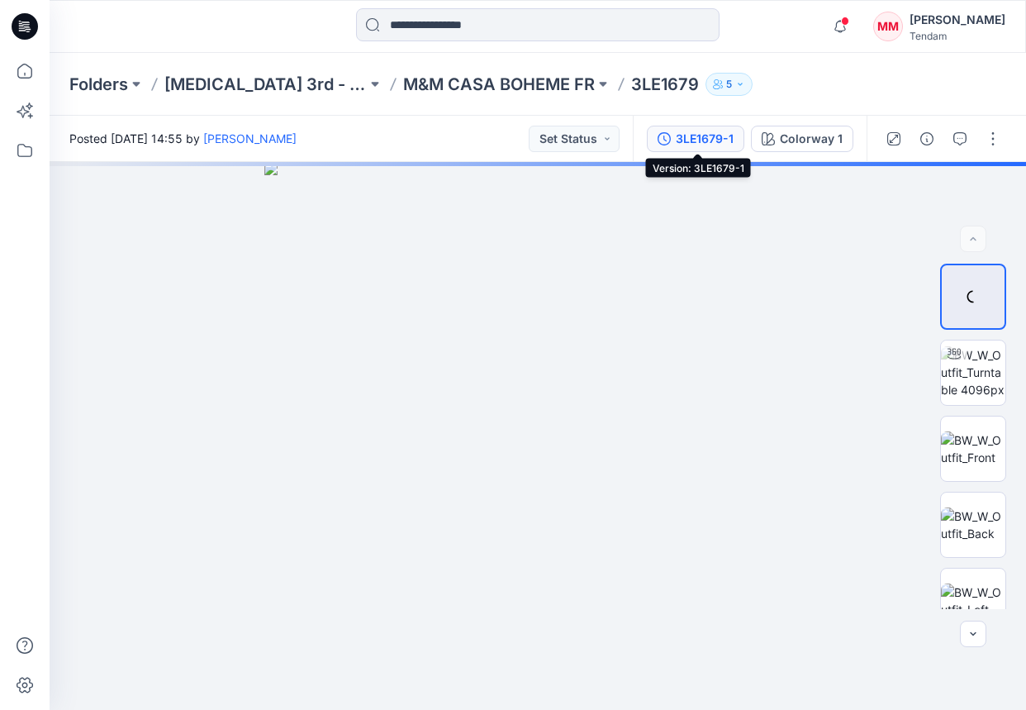
click at [696, 135] on div "3LE1679-1" at bounding box center [705, 139] width 58 height 18
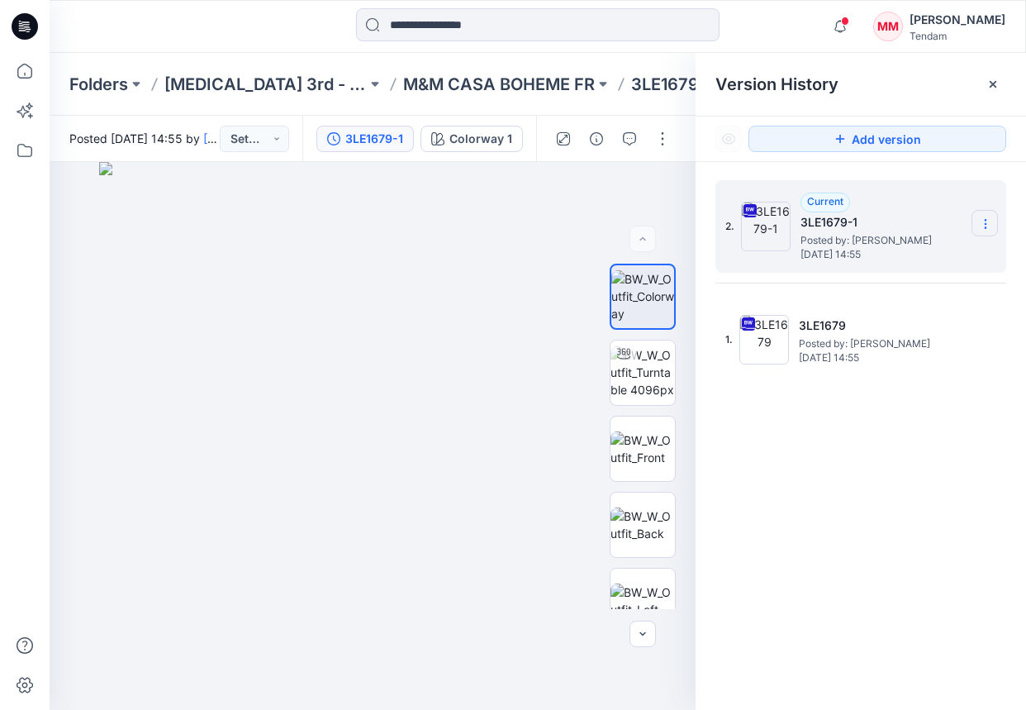
click at [949, 221] on icon at bounding box center [985, 223] width 13 height 13
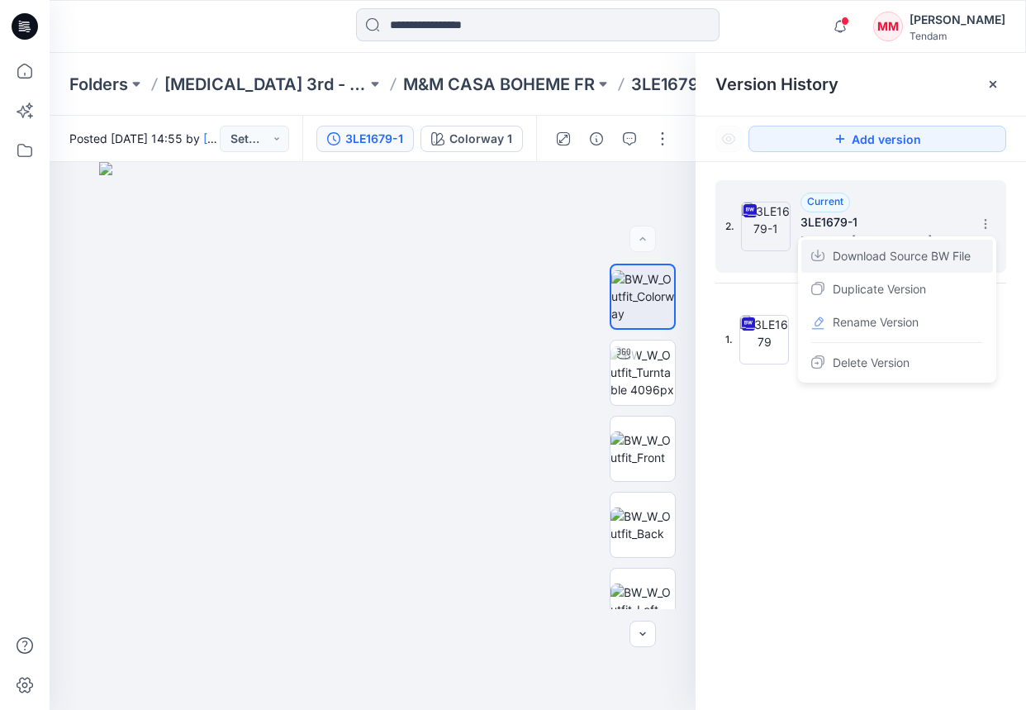
click at [880, 255] on span "Download Source BW File" at bounding box center [902, 256] width 138 height 20
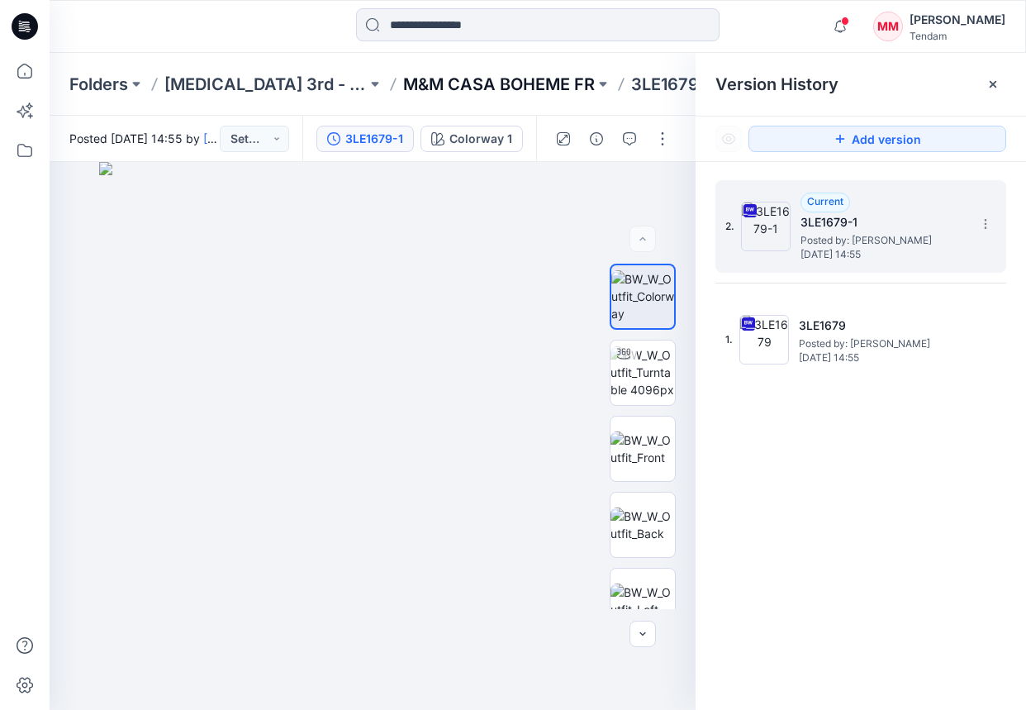
click at [403, 80] on p "M&M CASA BOHEME FR" at bounding box center [499, 84] width 192 height 23
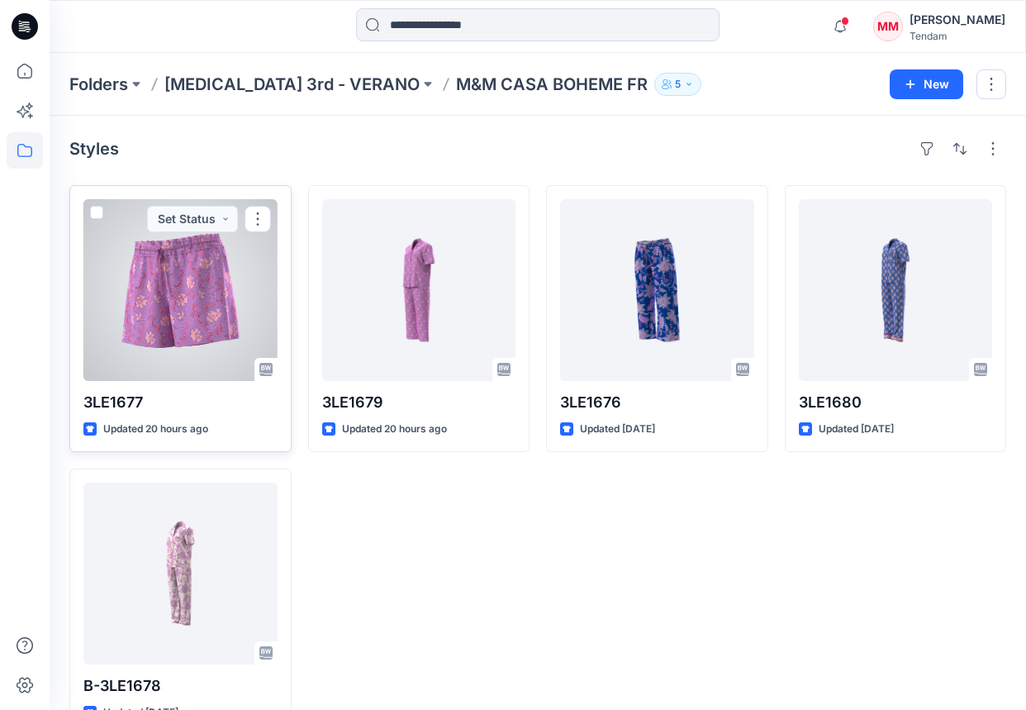
click at [185, 318] on div at bounding box center [180, 290] width 194 height 182
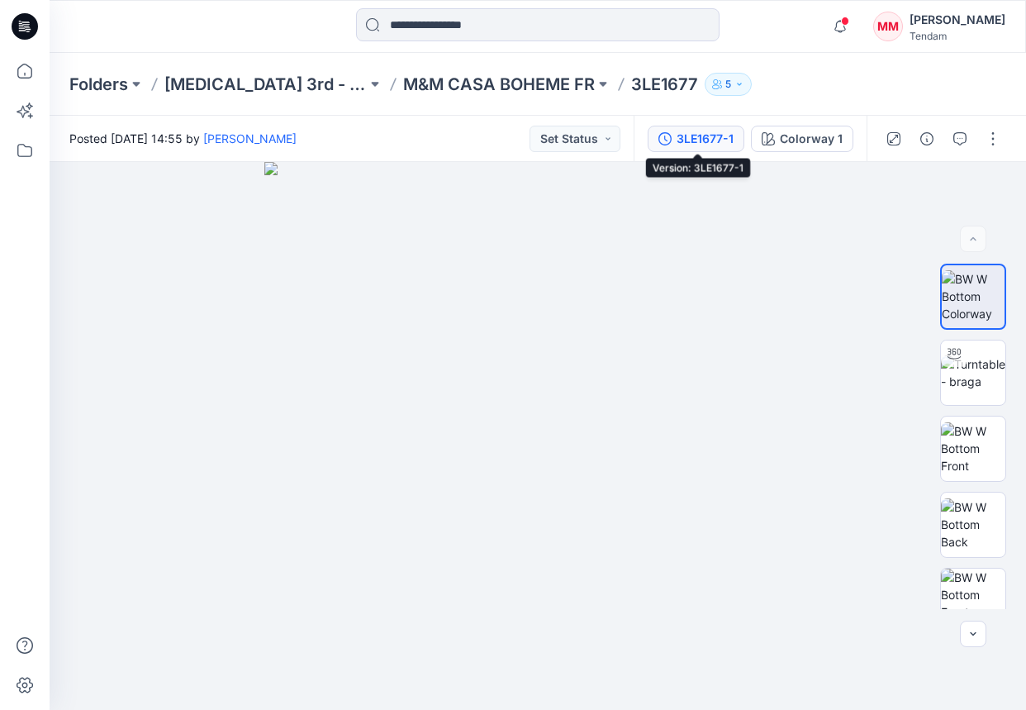
click at [686, 144] on div "3LE1677-1" at bounding box center [705, 139] width 57 height 18
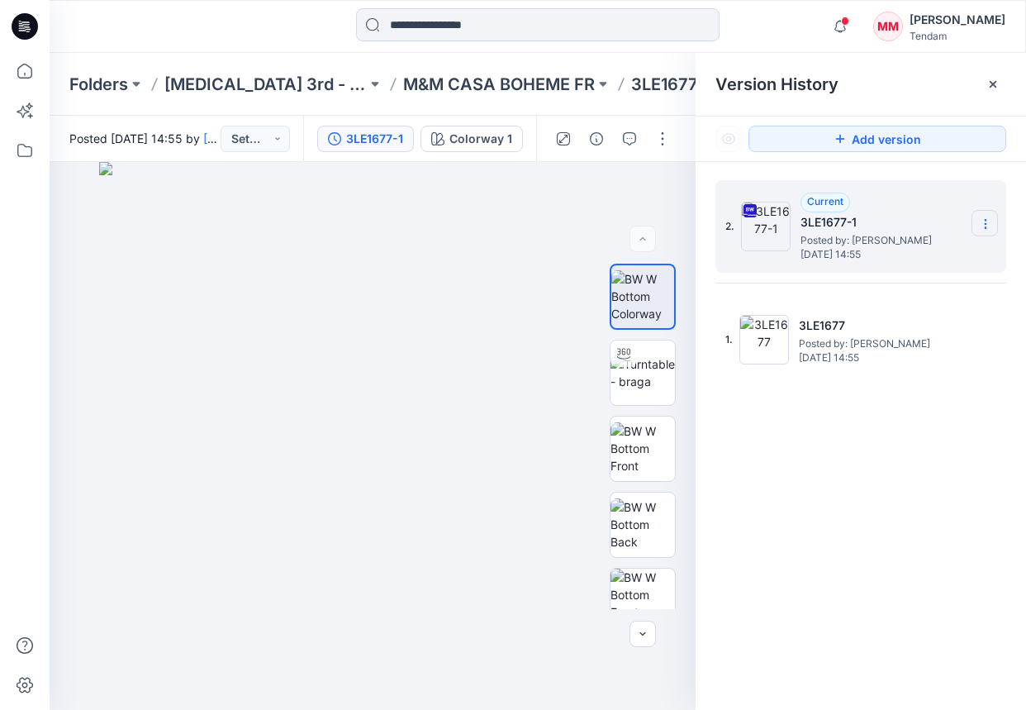
click at [949, 228] on section at bounding box center [985, 223] width 26 height 26
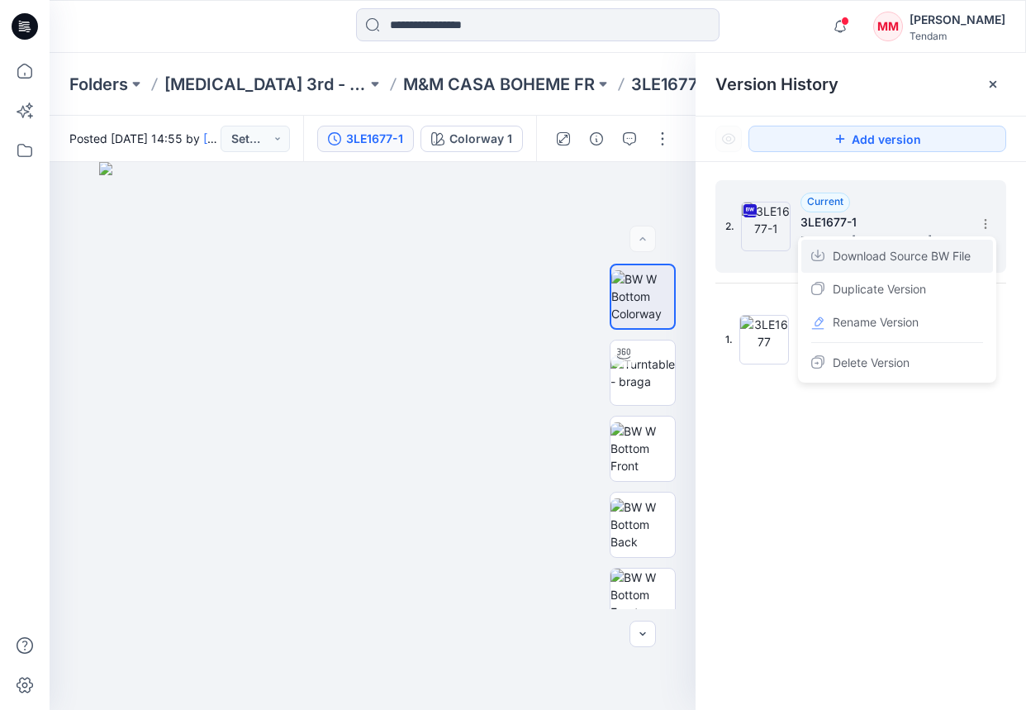
click at [881, 251] on span "Download Source BW File" at bounding box center [902, 256] width 138 height 20
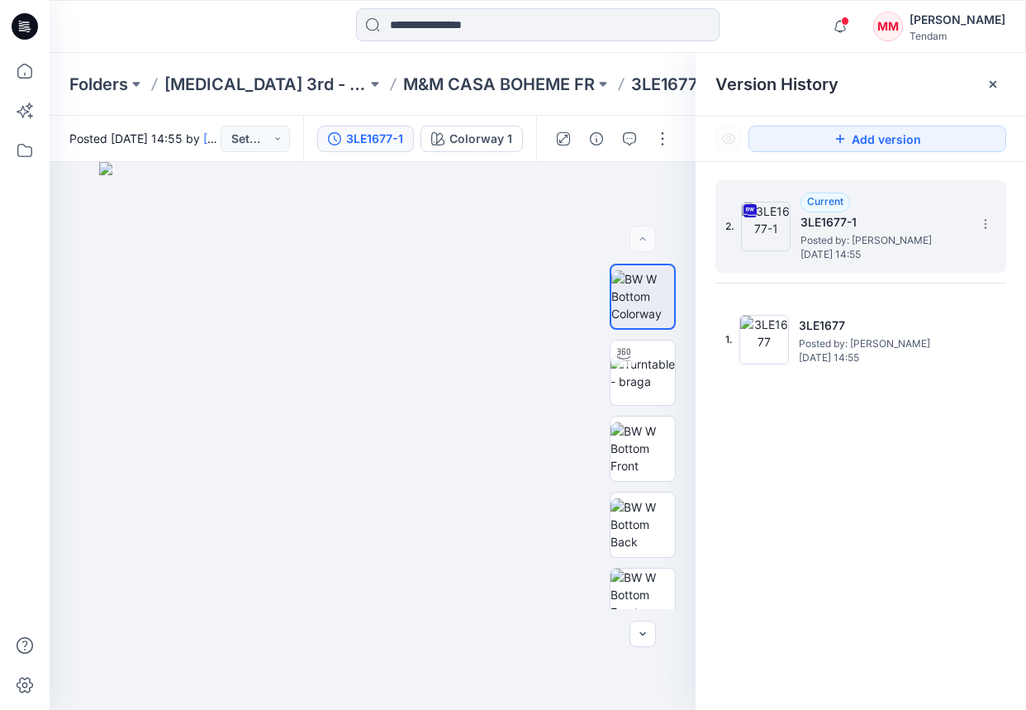
click at [833, 16] on div "Notifications [PERSON_NAME] shared TEX2508-231008-TB in AW26 fabric presentatio…" at bounding box center [538, 26] width 976 height 36
click at [856, 31] on icon "button" at bounding box center [840, 26] width 31 height 33
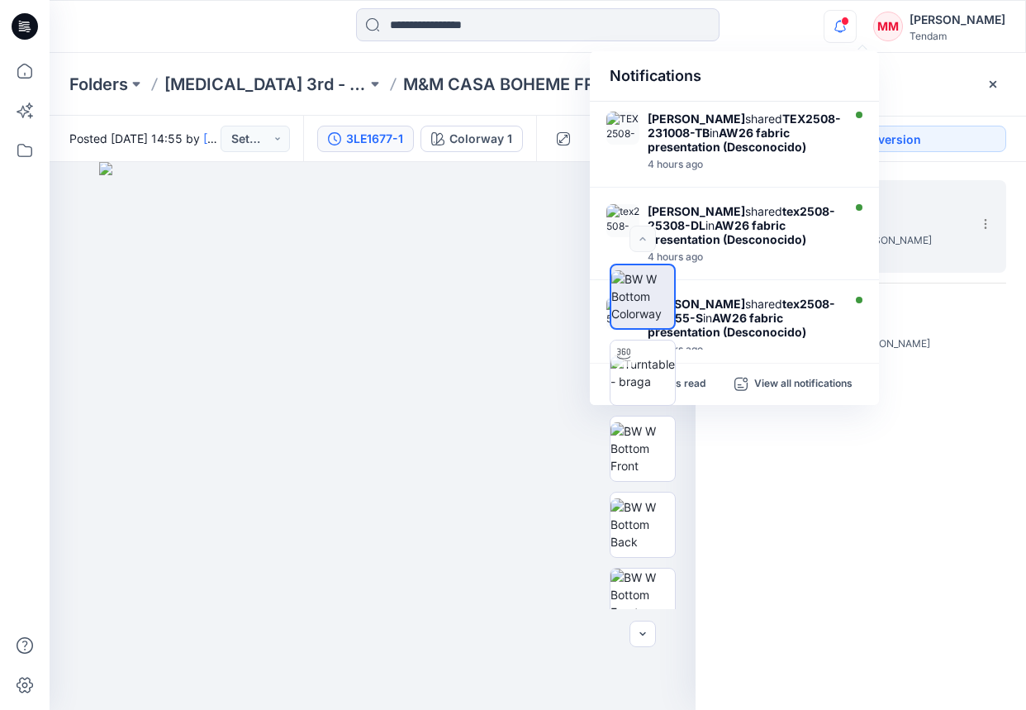
click at [775, 40] on div at bounding box center [537, 26] width 488 height 36
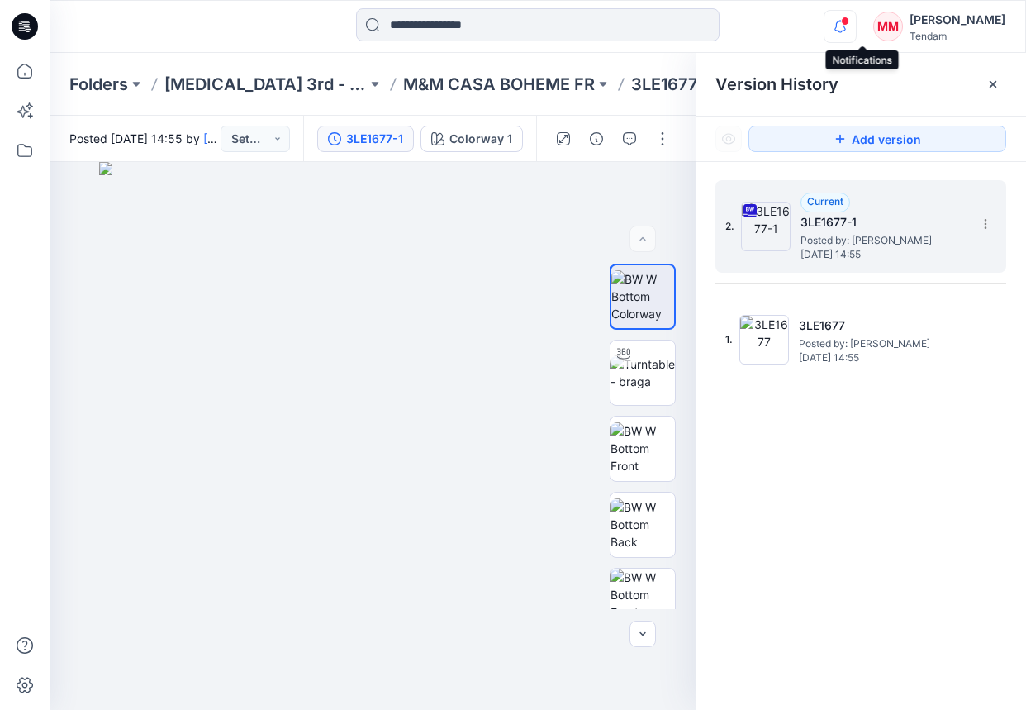
click at [856, 28] on icon "button" at bounding box center [840, 26] width 31 height 33
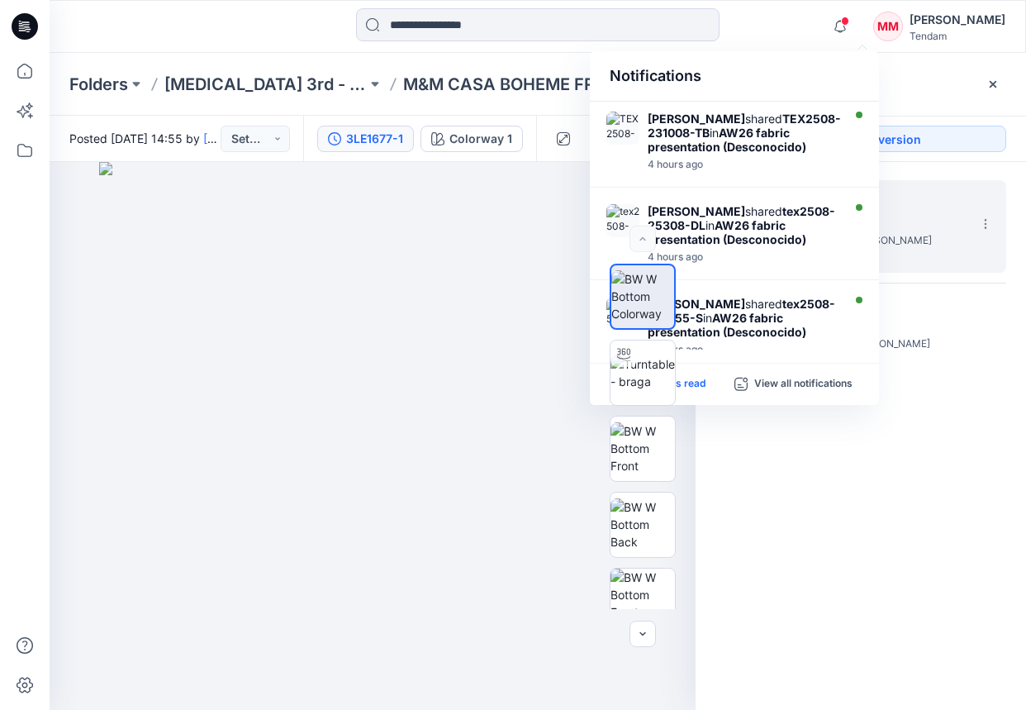
click at [700, 383] on p "Mark all as read" at bounding box center [668, 384] width 76 height 15
click at [798, 31] on div "Notifications [PERSON_NAME] shared TEX2508-231008-TB in AW26 fabric presentatio…" at bounding box center [538, 26] width 976 height 36
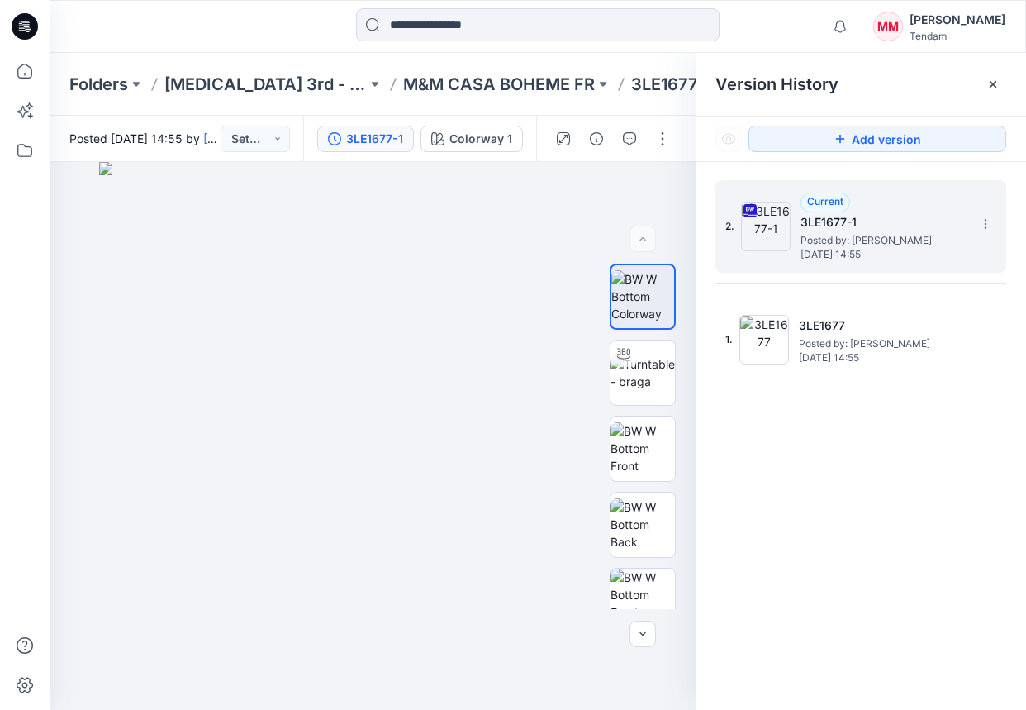
click at [526, 53] on div "Folders [MEDICAL_DATA] 3rd - VERANO M&M CASA BOHEME FR 3LE1677 5" at bounding box center [538, 84] width 977 height 63
click at [488, 84] on p "M&M CASA BOHEME FR" at bounding box center [499, 84] width 192 height 23
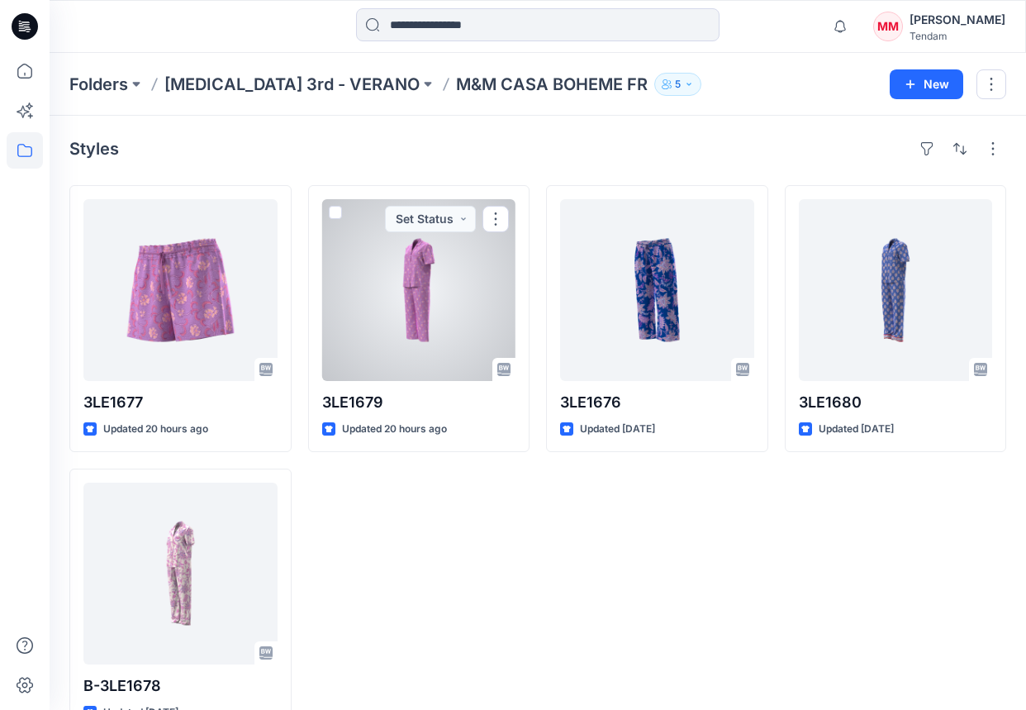
click at [424, 327] on div at bounding box center [419, 290] width 194 height 182
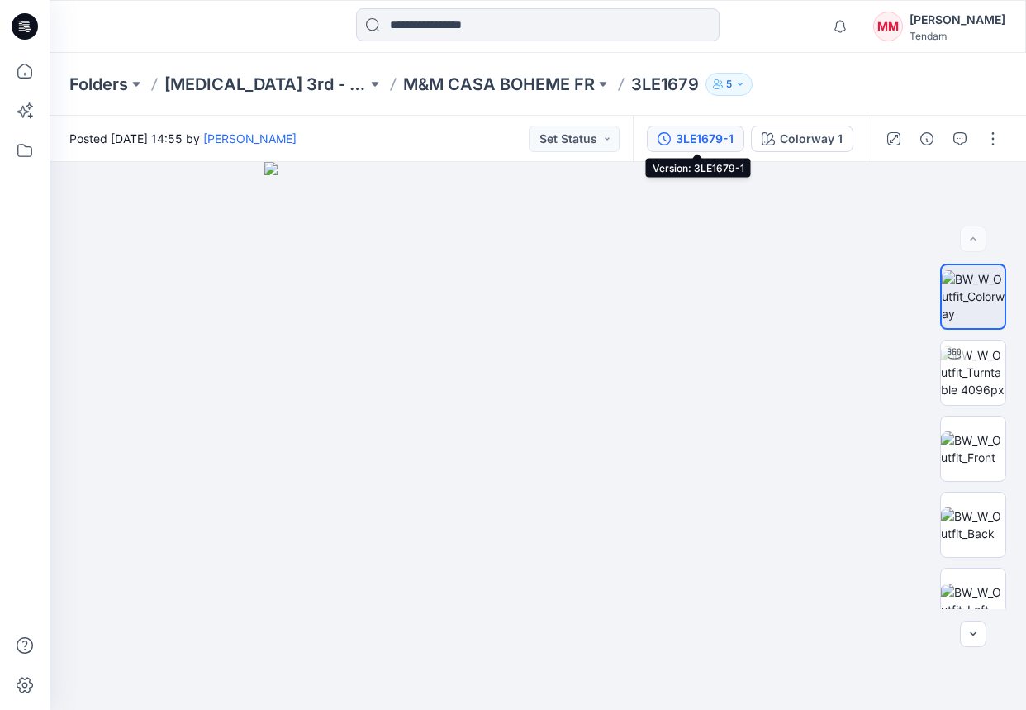
click at [675, 141] on button "3LE1679-1" at bounding box center [696, 139] width 98 height 26
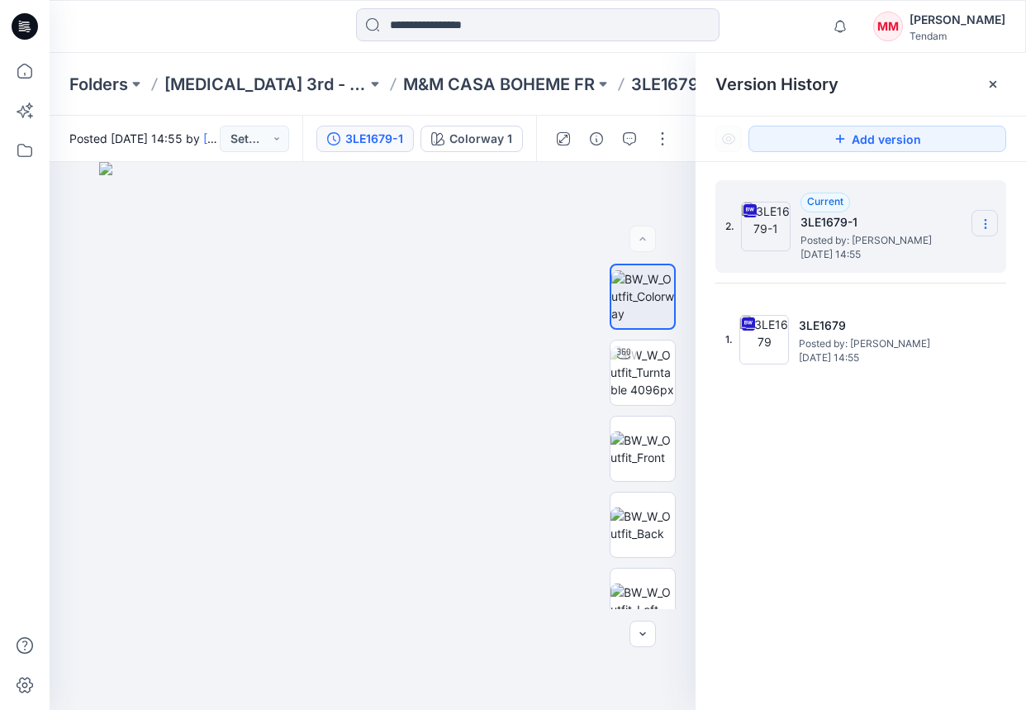
click at [949, 224] on section at bounding box center [985, 223] width 26 height 26
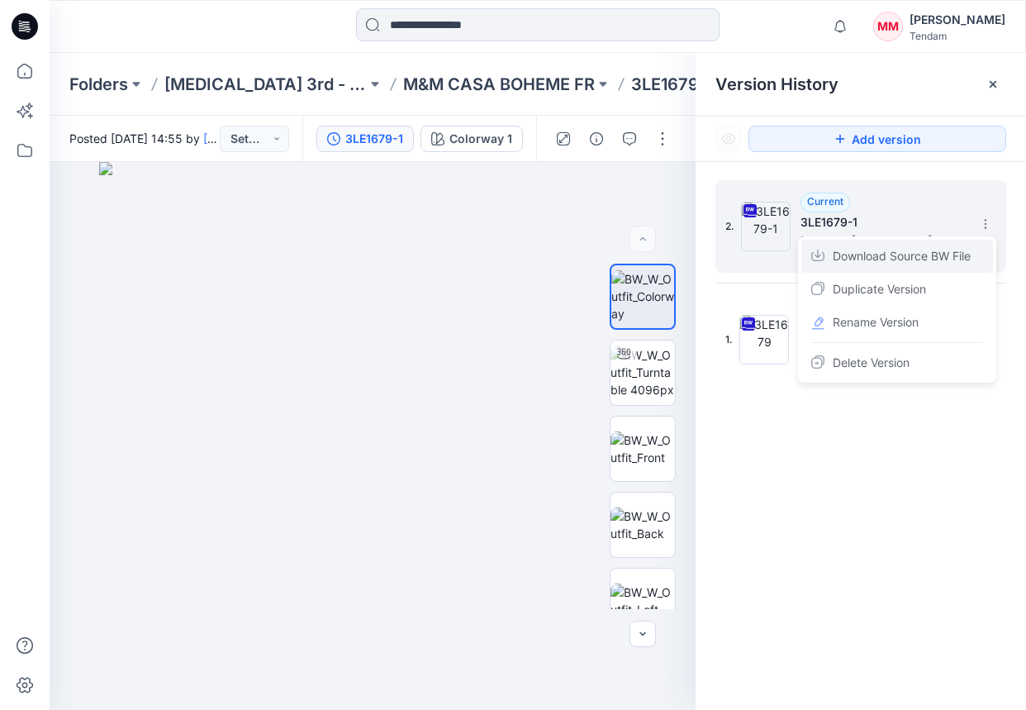
click at [923, 259] on span "Download Source BW File" at bounding box center [902, 256] width 138 height 20
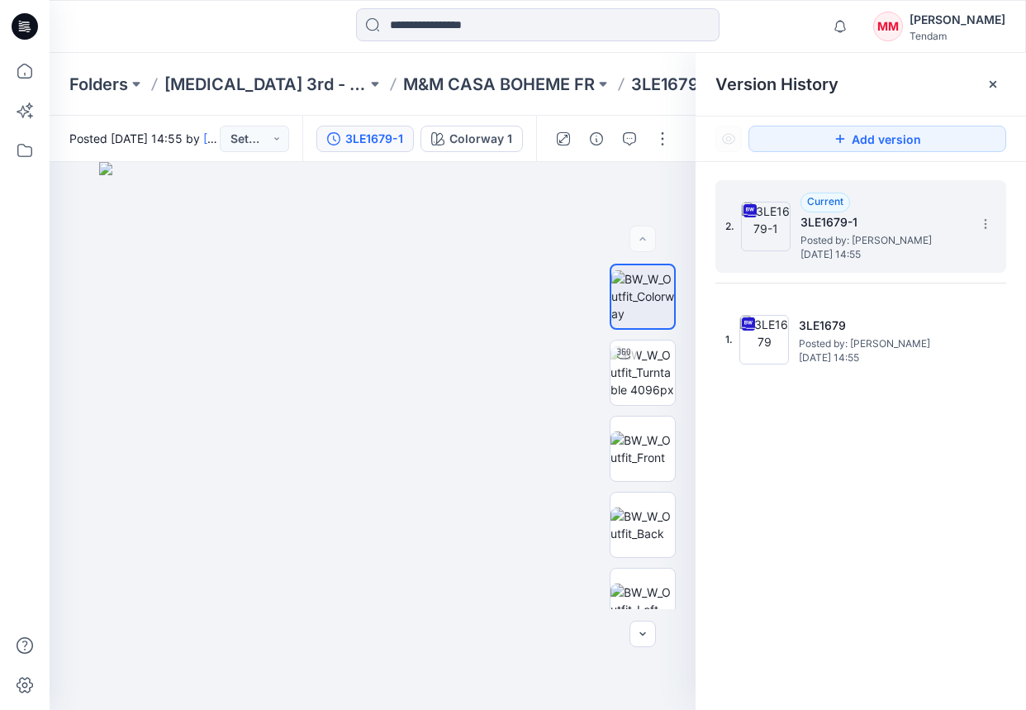
click at [886, 409] on div "2. Current 3LE1679-1 Posted by: [PERSON_NAME] [DATE] 14:55 1. 3LE1679 Posted by…" at bounding box center [861, 448] width 331 height 572
click at [949, 222] on icon at bounding box center [985, 223] width 13 height 13
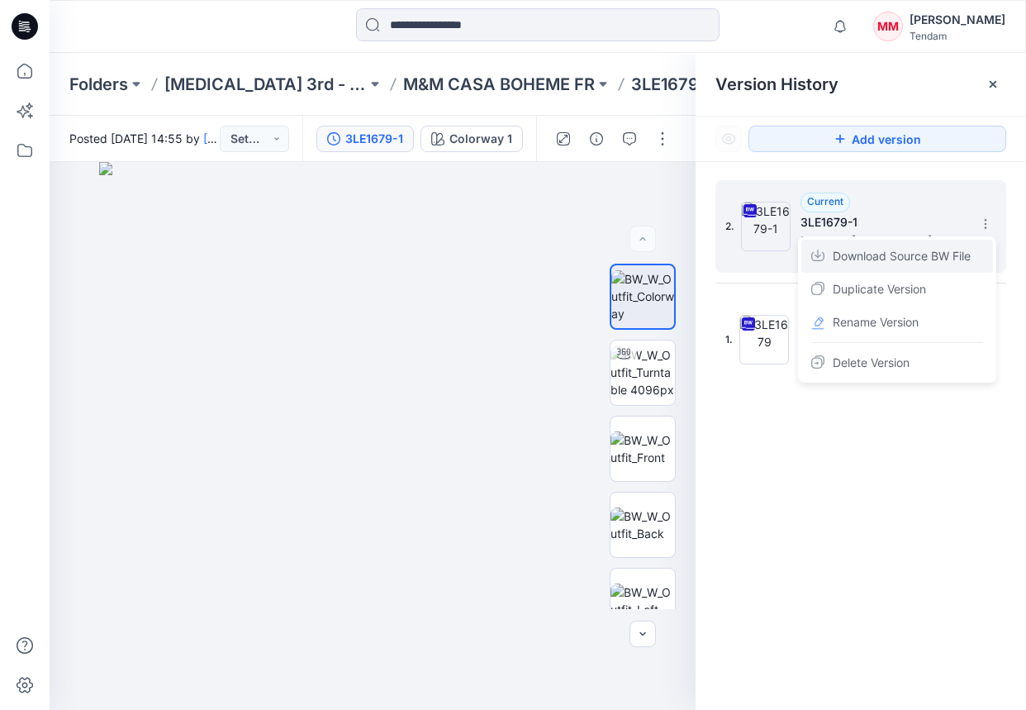
click at [878, 251] on span "Download Source BW File" at bounding box center [902, 256] width 138 height 20
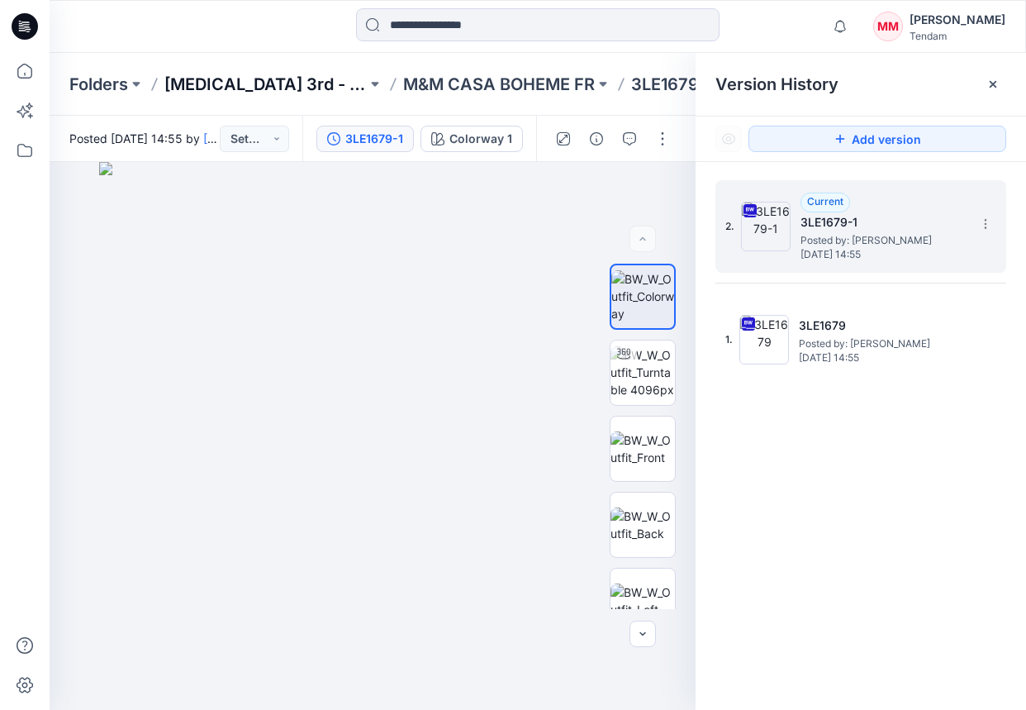
click at [274, 79] on p "[MEDICAL_DATA] 3rd - VERANO" at bounding box center [265, 84] width 202 height 23
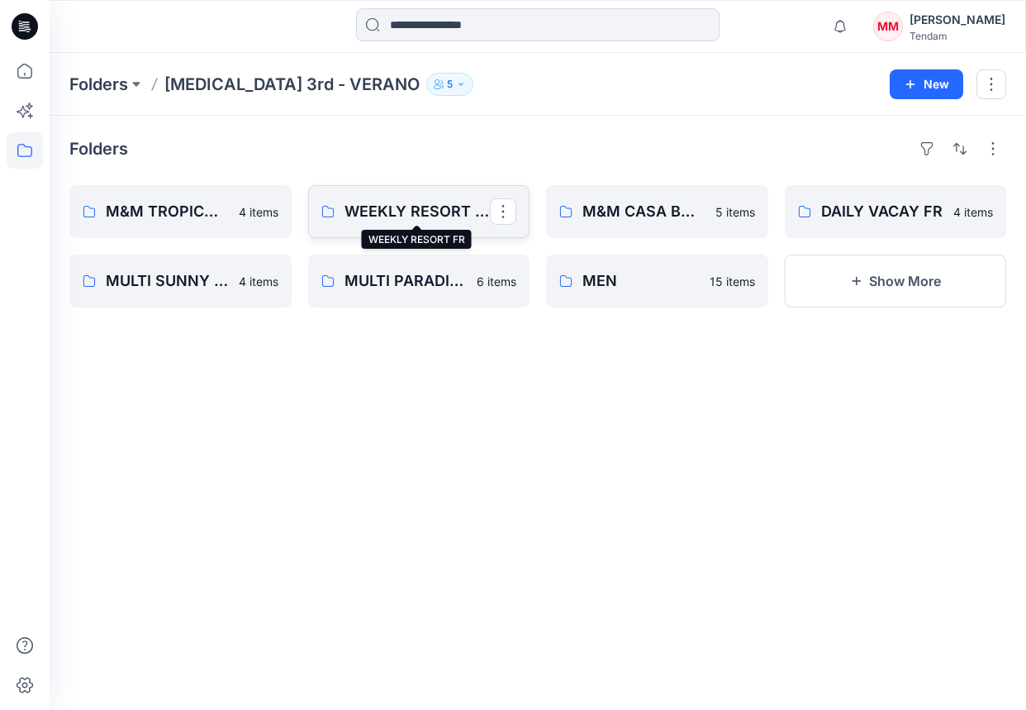
click at [379, 212] on p "WEEKLY RESORT FR" at bounding box center [418, 211] width 146 height 23
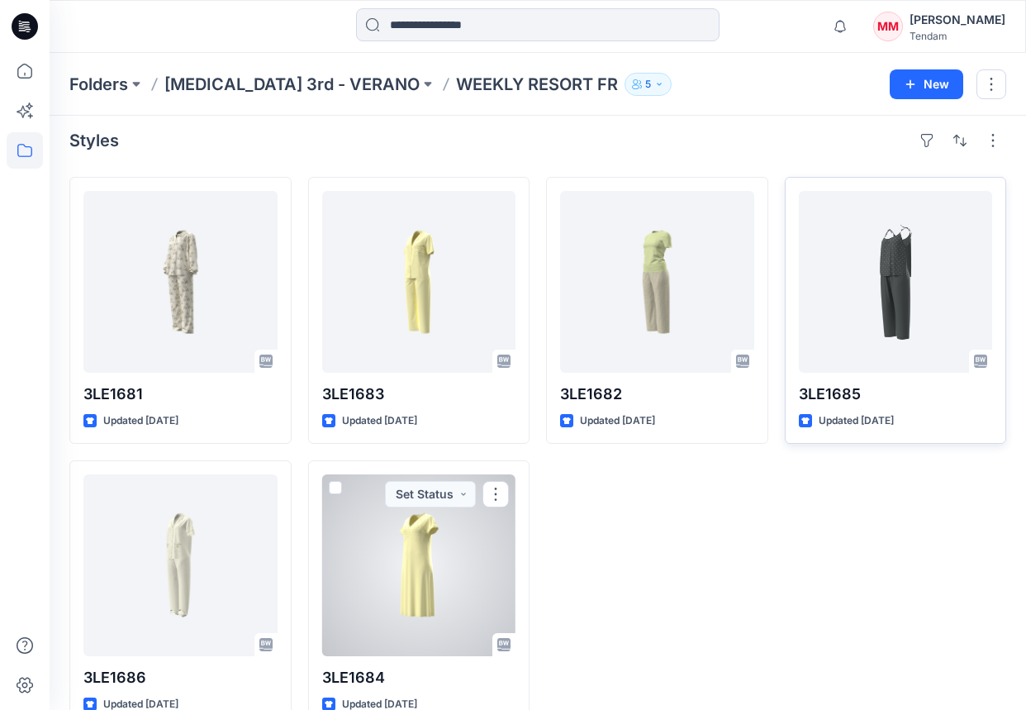
scroll to position [45, 0]
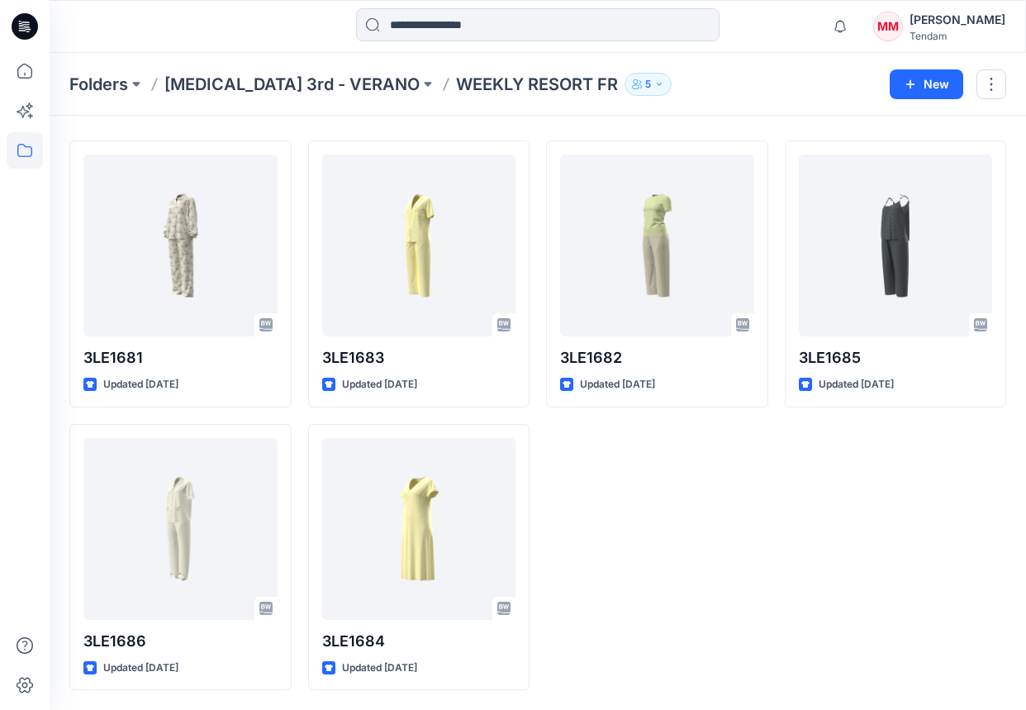
click at [850, 79] on div "Folders [MEDICAL_DATA] 3rd - VERANO WEEKLY RESORT FR 5" at bounding box center [473, 84] width 808 height 23
click at [233, 82] on p "[MEDICAL_DATA] 3rd - VERANO" at bounding box center [291, 84] width 255 height 23
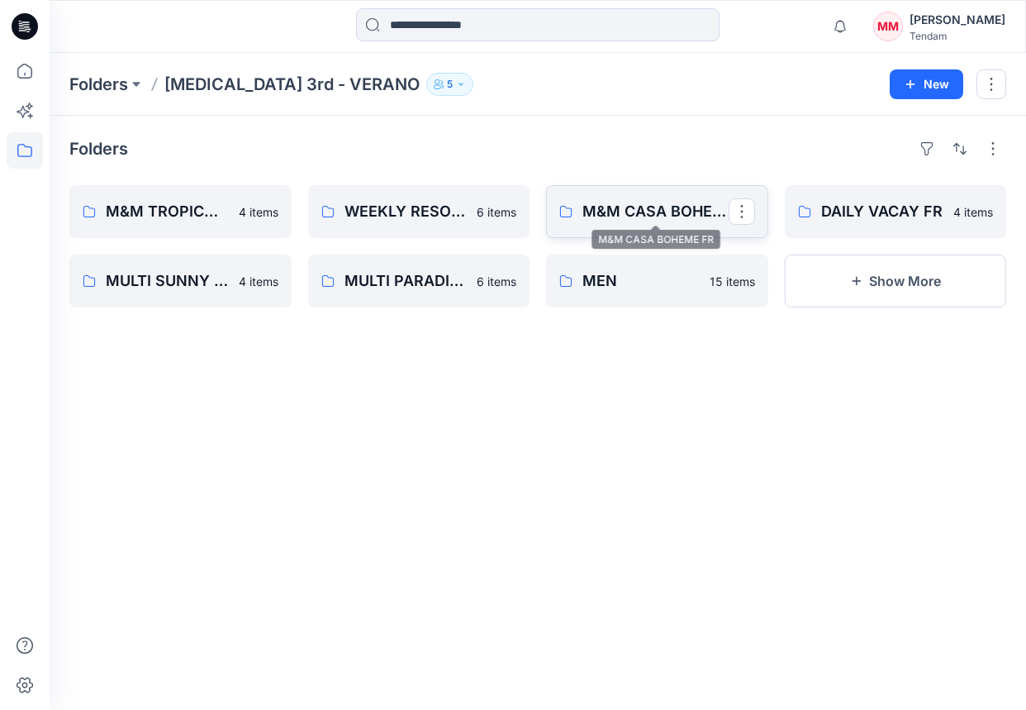
click at [666, 207] on p "M&M CASA BOHEME FR" at bounding box center [656, 211] width 146 height 23
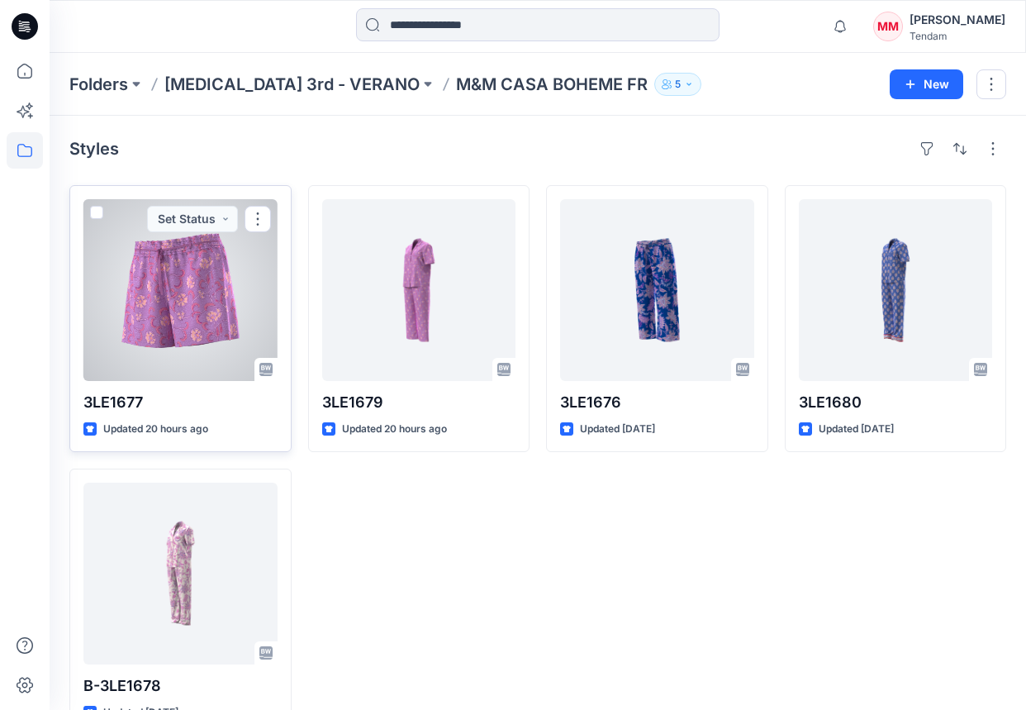
click at [198, 298] on div at bounding box center [180, 290] width 194 height 182
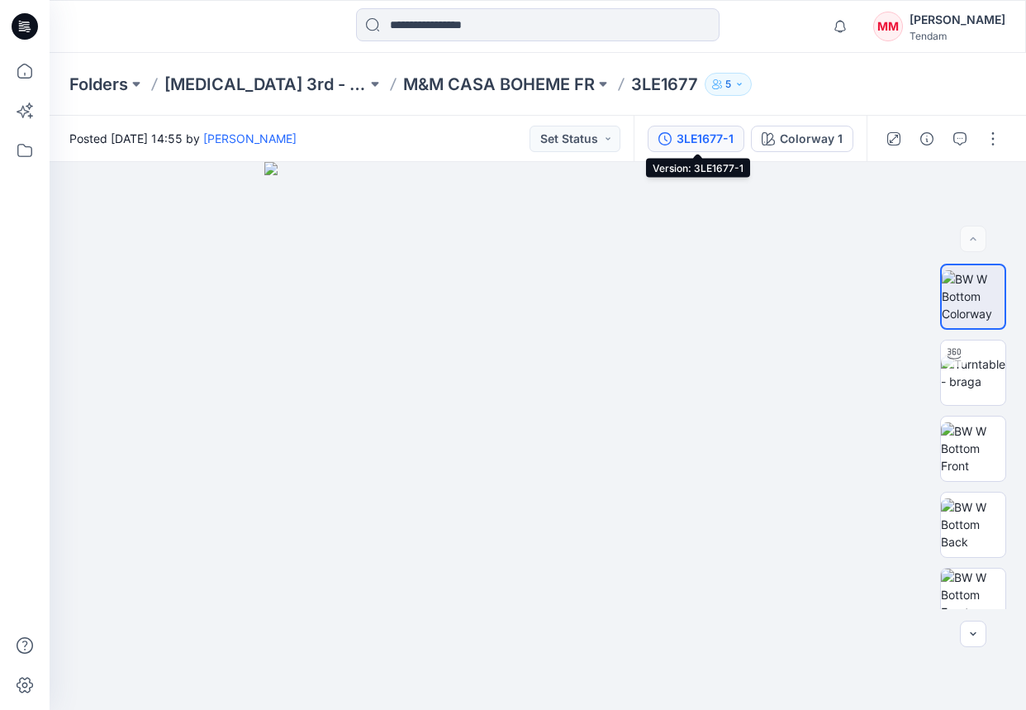
click at [656, 126] on button "3LE1677-1" at bounding box center [696, 139] width 97 height 26
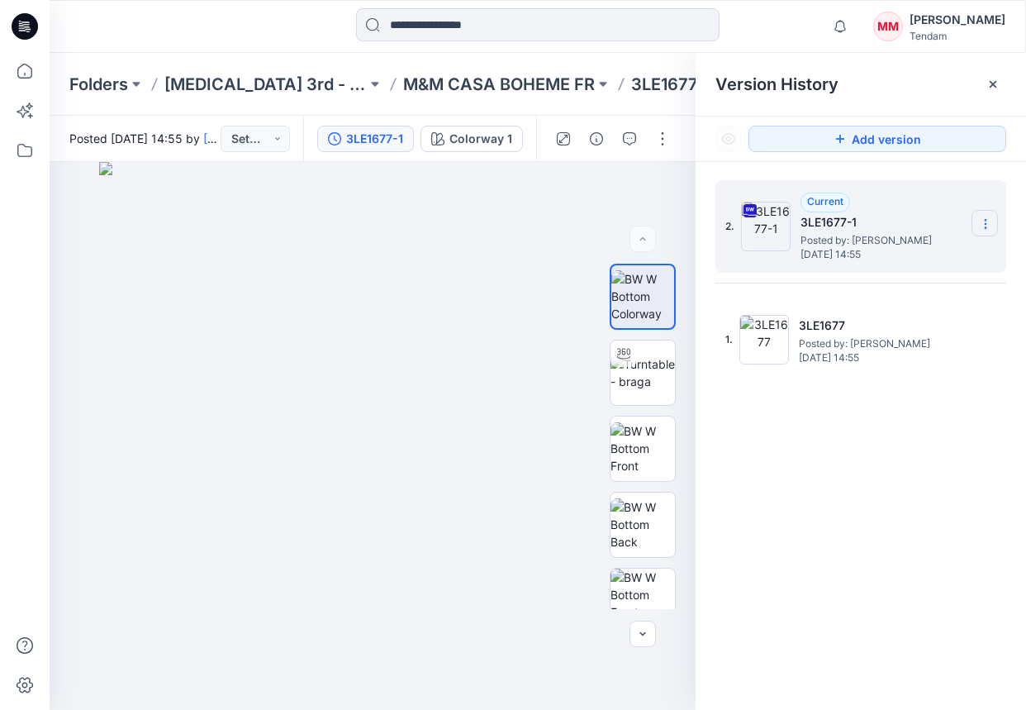
click at [949, 220] on section at bounding box center [985, 223] width 26 height 26
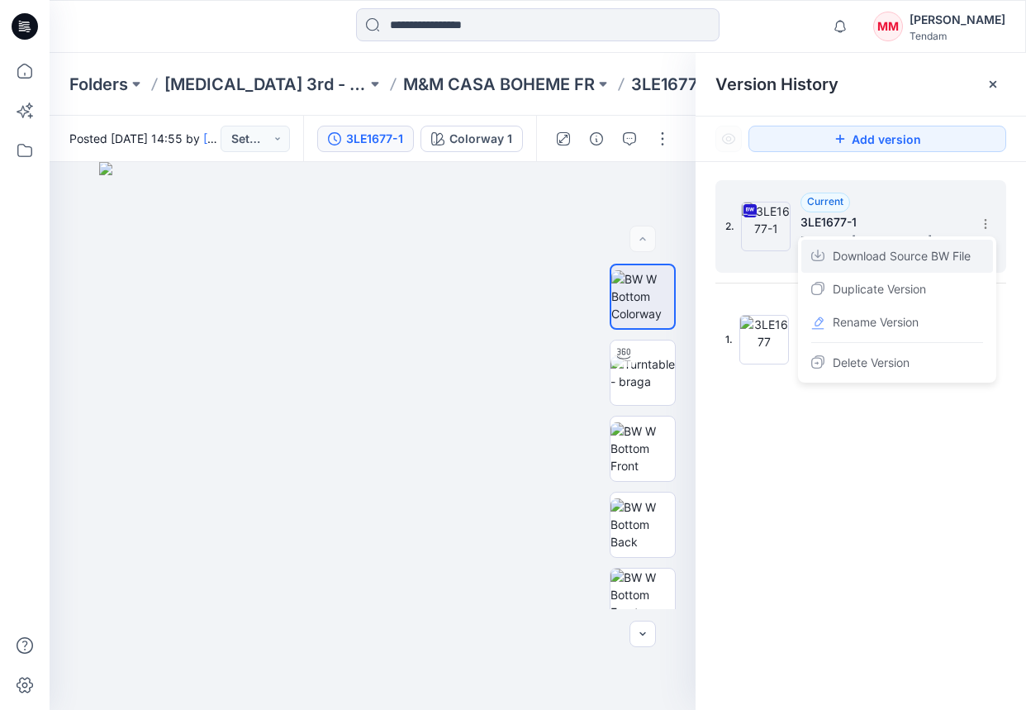
click at [892, 263] on span "Download Source BW File" at bounding box center [902, 256] width 138 height 20
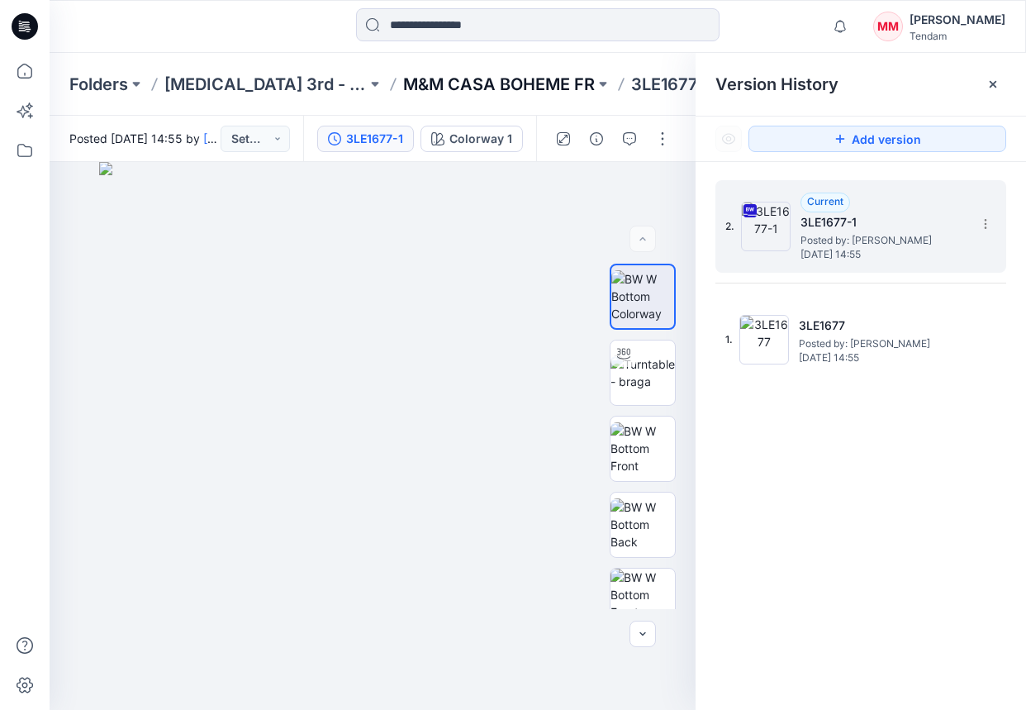
click at [475, 83] on p "M&M CASA BOHEME FR" at bounding box center [499, 84] width 192 height 23
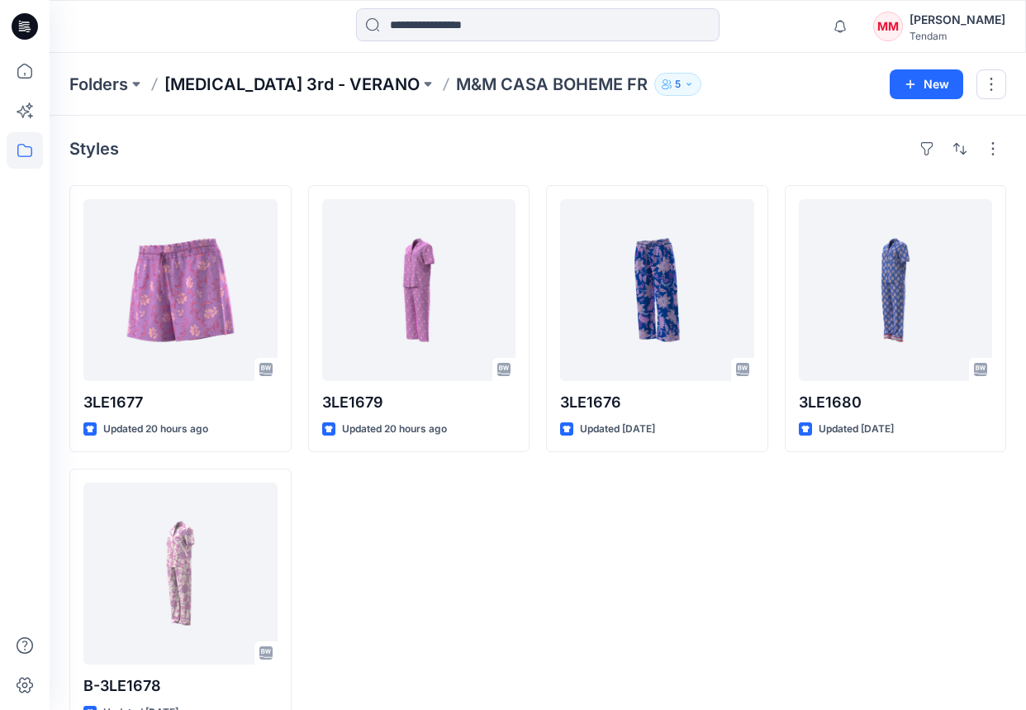
click at [211, 85] on p "[MEDICAL_DATA] 3rd - VERANO" at bounding box center [291, 84] width 255 height 23
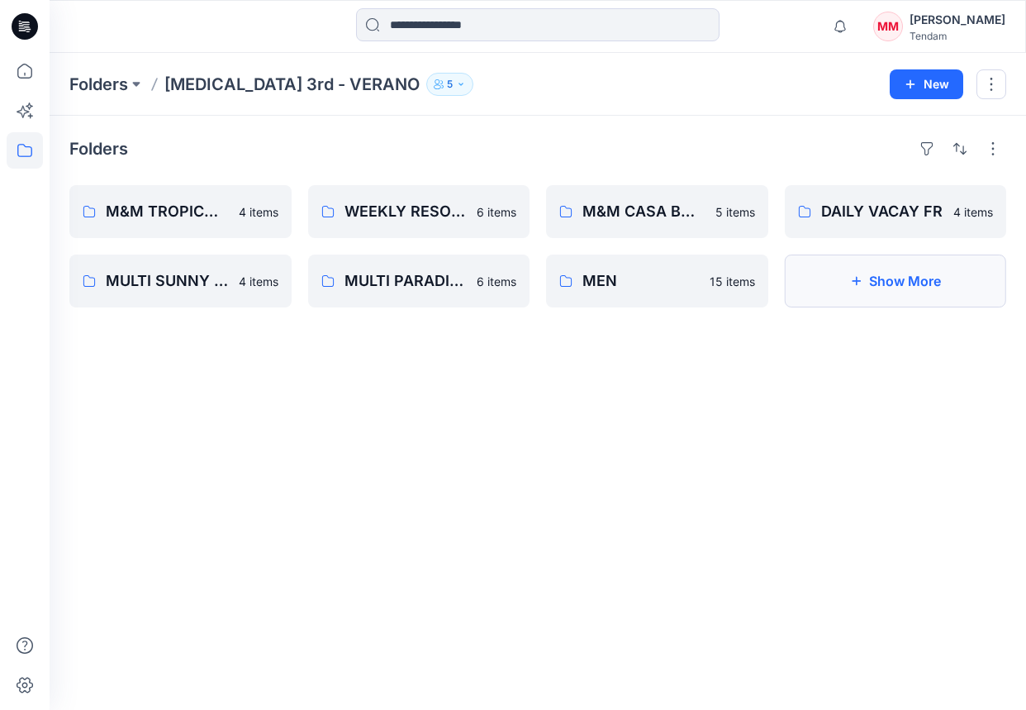
click at [845, 284] on button "Show More" at bounding box center [896, 281] width 222 height 53
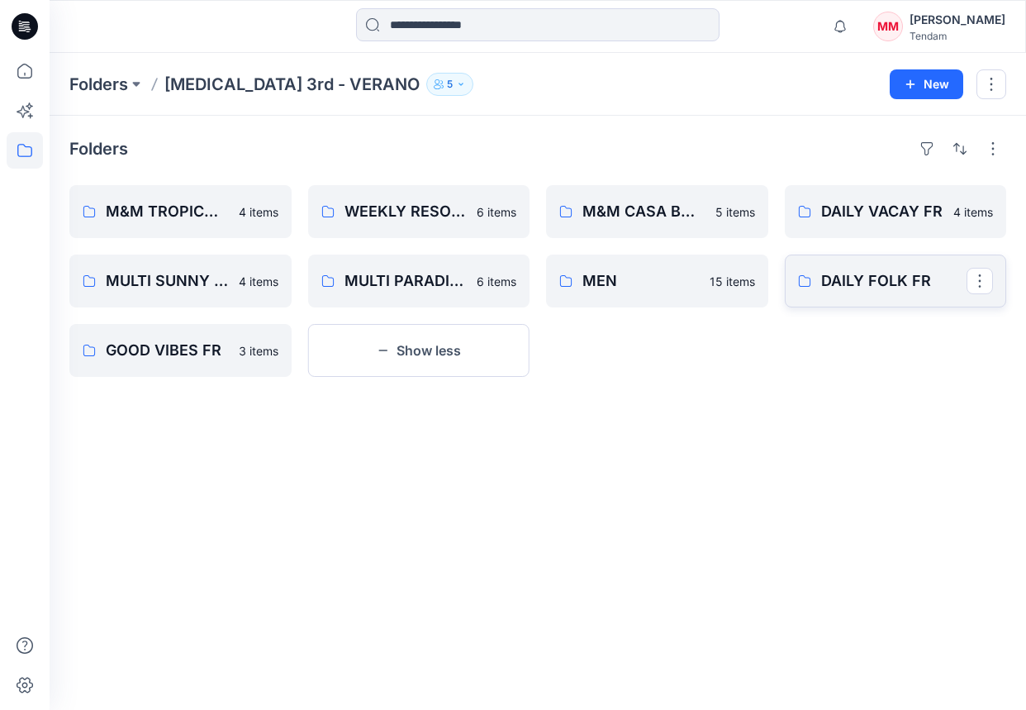
click at [864, 284] on p "DAILY FOLK FR" at bounding box center [894, 280] width 146 height 23
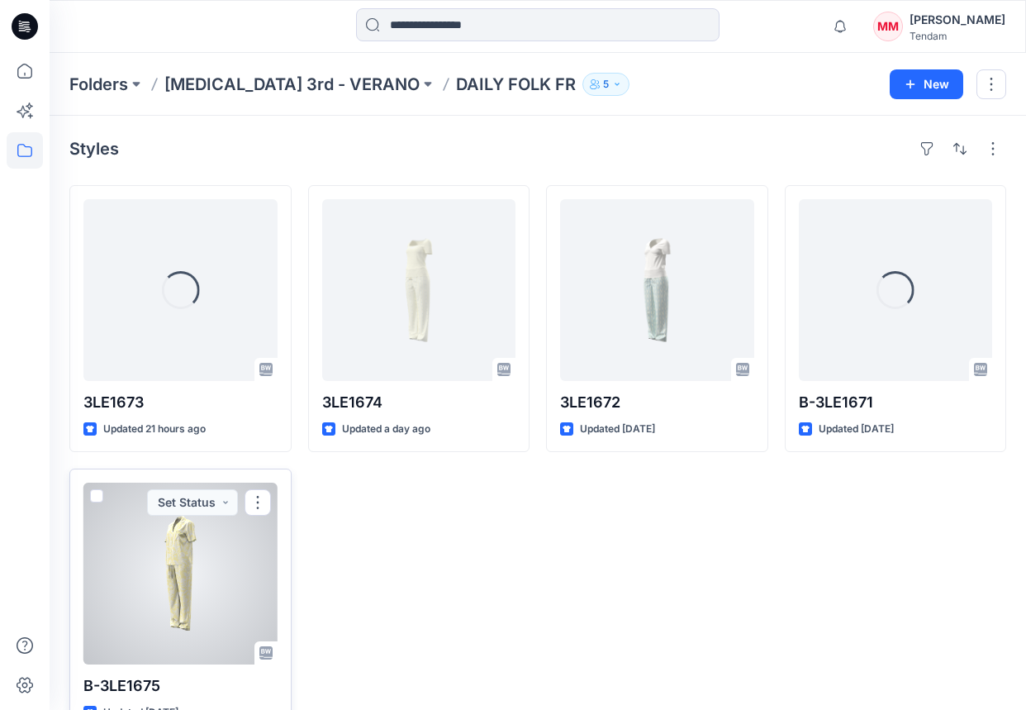
click at [172, 597] on div at bounding box center [180, 574] width 194 height 182
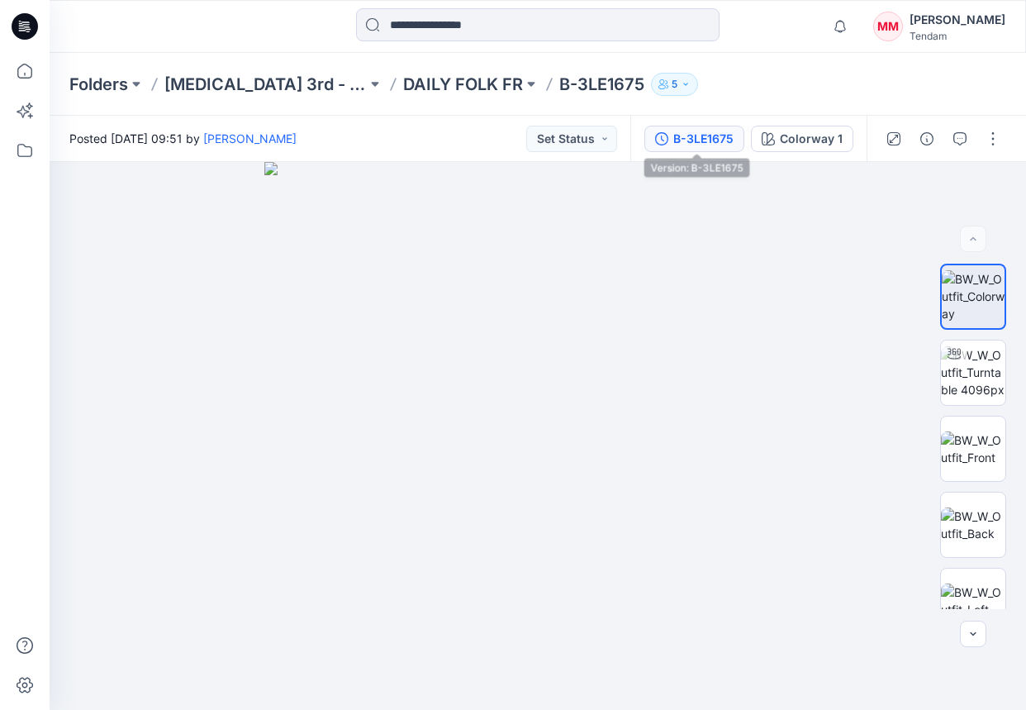
click at [721, 145] on div "B-3LE1675" at bounding box center [703, 139] width 60 height 18
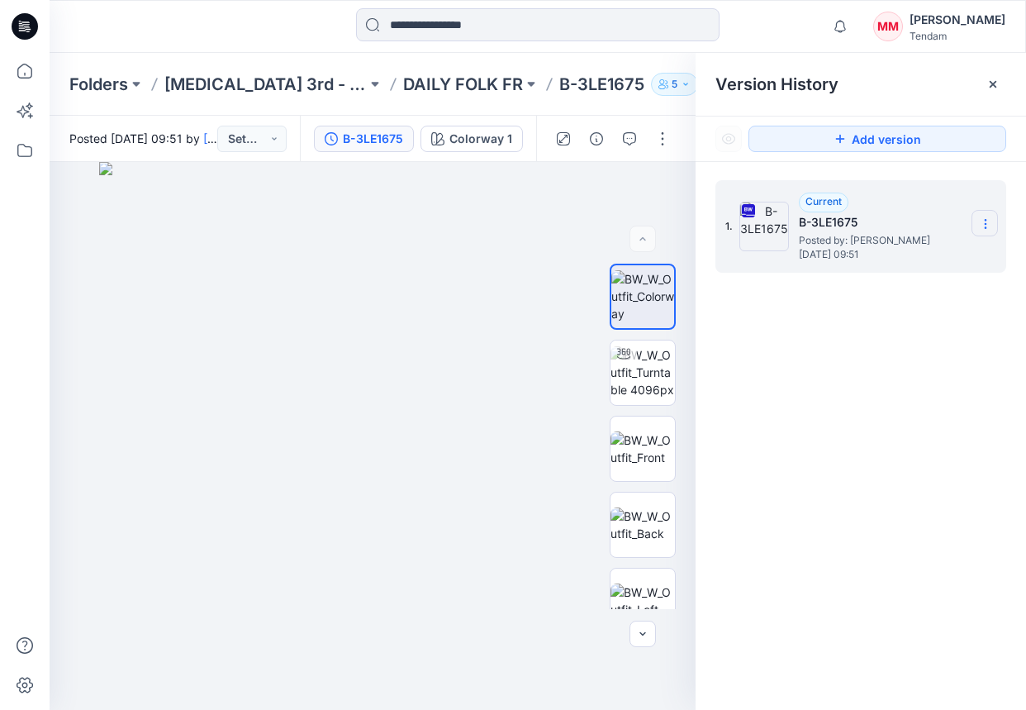
click at [949, 224] on icon at bounding box center [985, 223] width 13 height 13
click at [868, 263] on span "Download Source BW File" at bounding box center [902, 256] width 138 height 20
click at [406, 99] on div "Folders [MEDICAL_DATA] 3rd - VERANO DAILY FOLK FR B-3LE1675 5" at bounding box center [538, 84] width 977 height 63
click at [405, 86] on p "DAILY FOLK FR" at bounding box center [463, 84] width 120 height 23
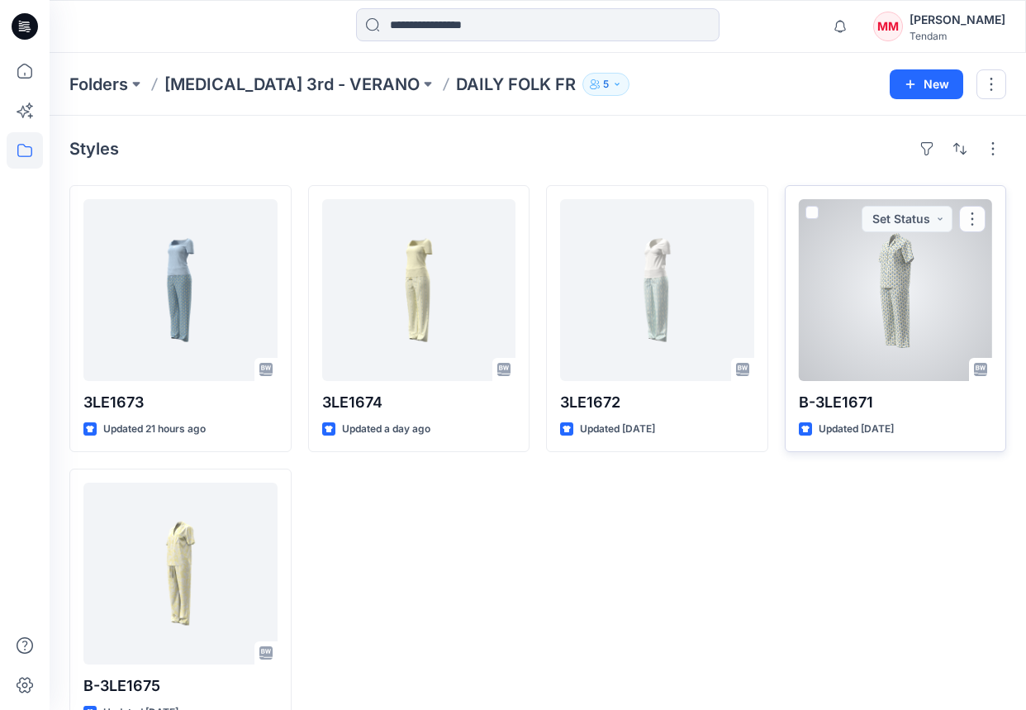
click at [888, 354] on div at bounding box center [896, 290] width 194 height 182
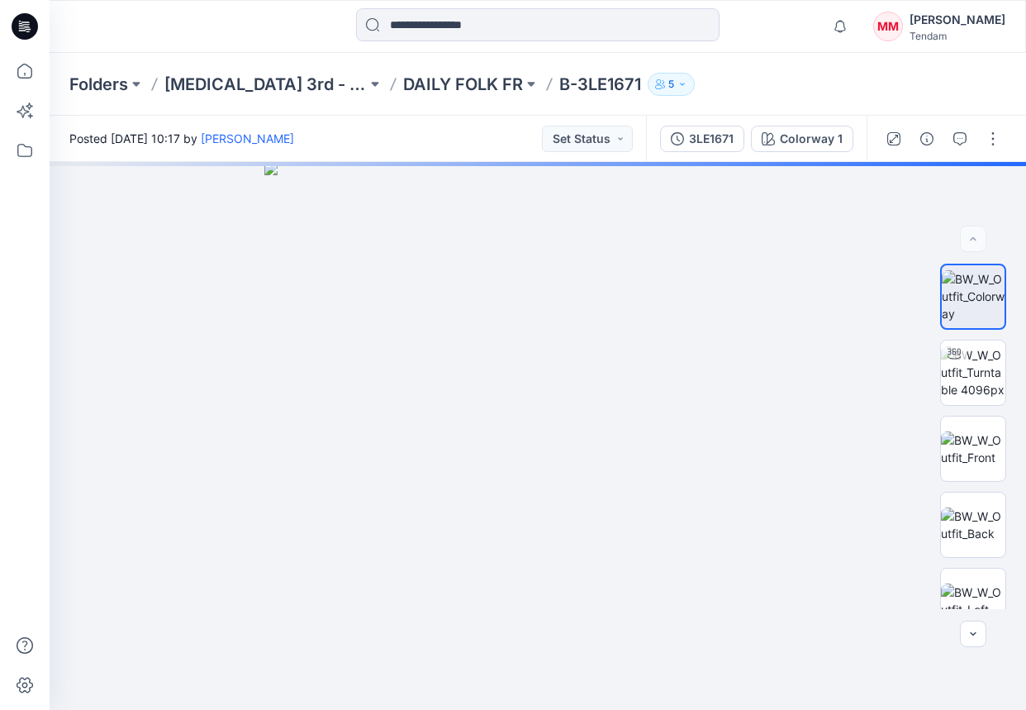
click at [688, 142] on button "3LE1671" at bounding box center [702, 139] width 84 height 26
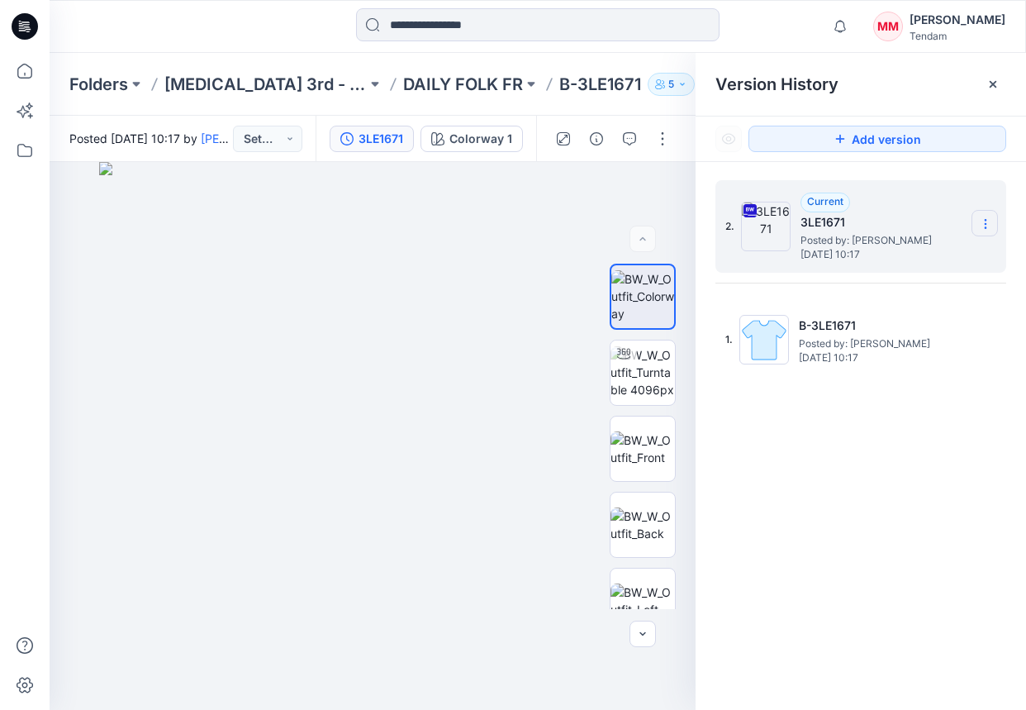
click at [949, 230] on section at bounding box center [985, 223] width 26 height 26
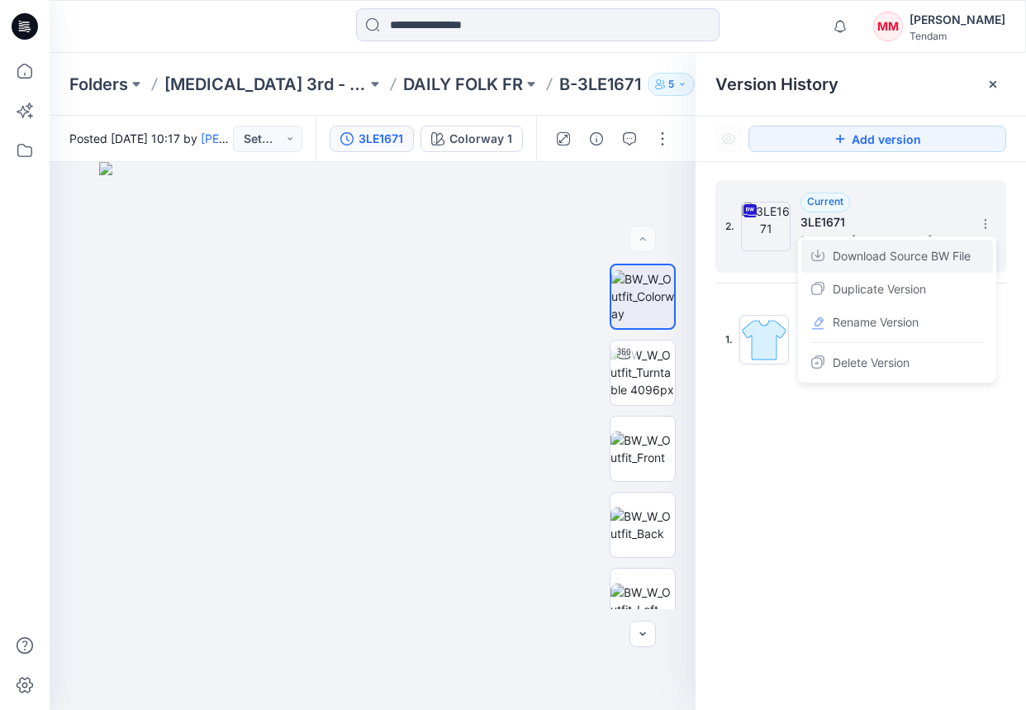
click at [854, 257] on span "Download Source BW File" at bounding box center [902, 256] width 138 height 20
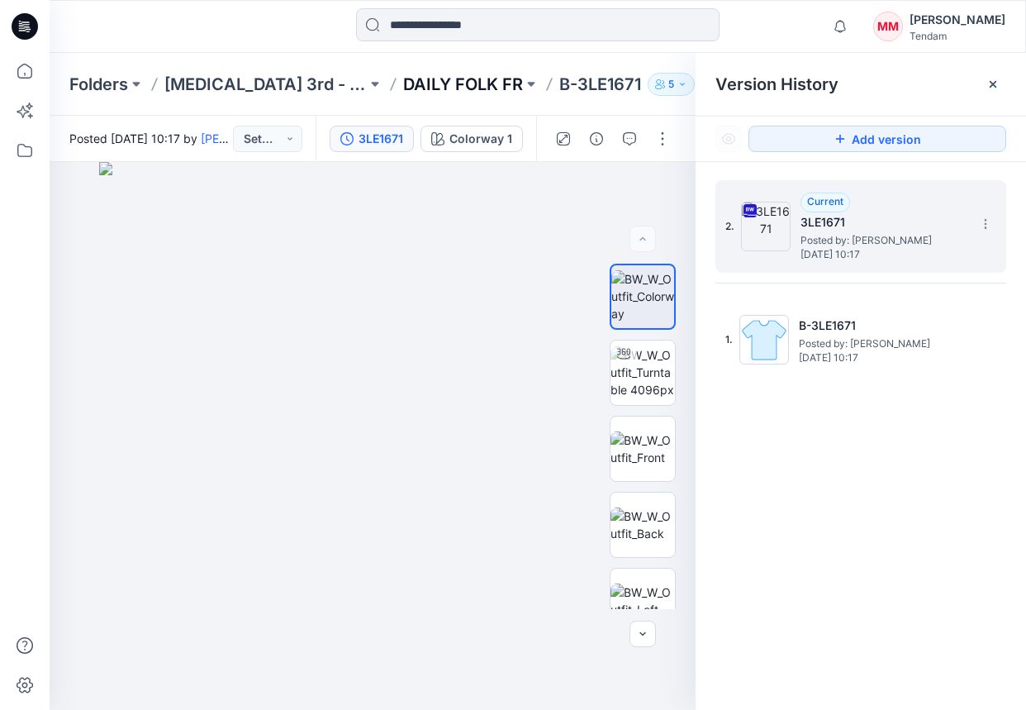
click at [403, 85] on p "DAILY FOLK FR" at bounding box center [463, 84] width 120 height 23
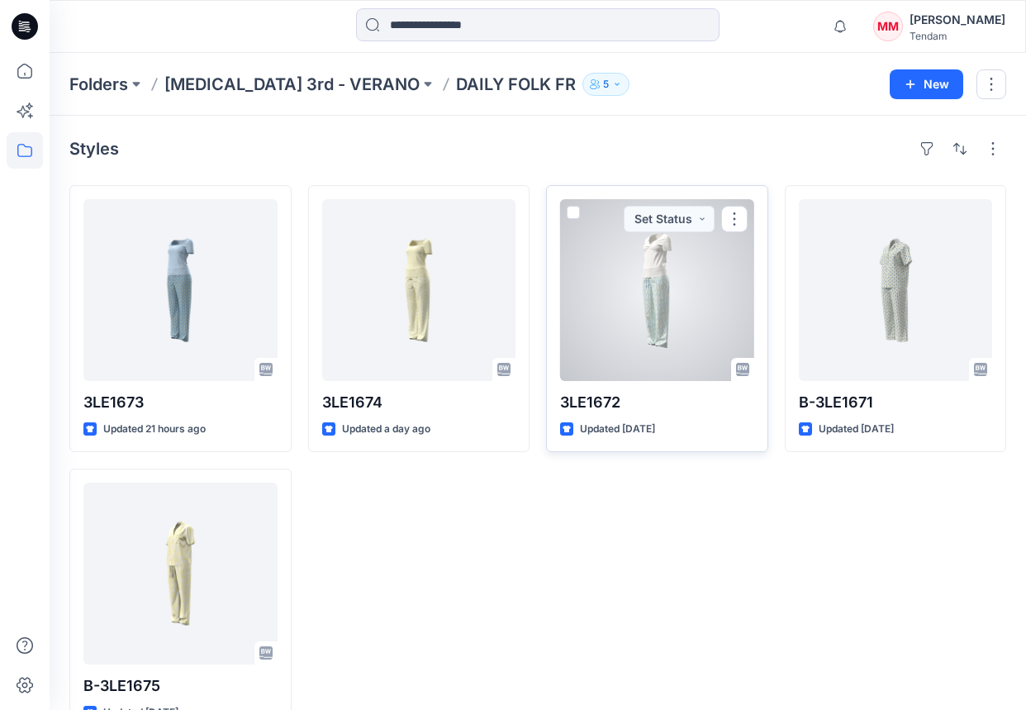
click at [661, 307] on div at bounding box center [657, 290] width 194 height 182
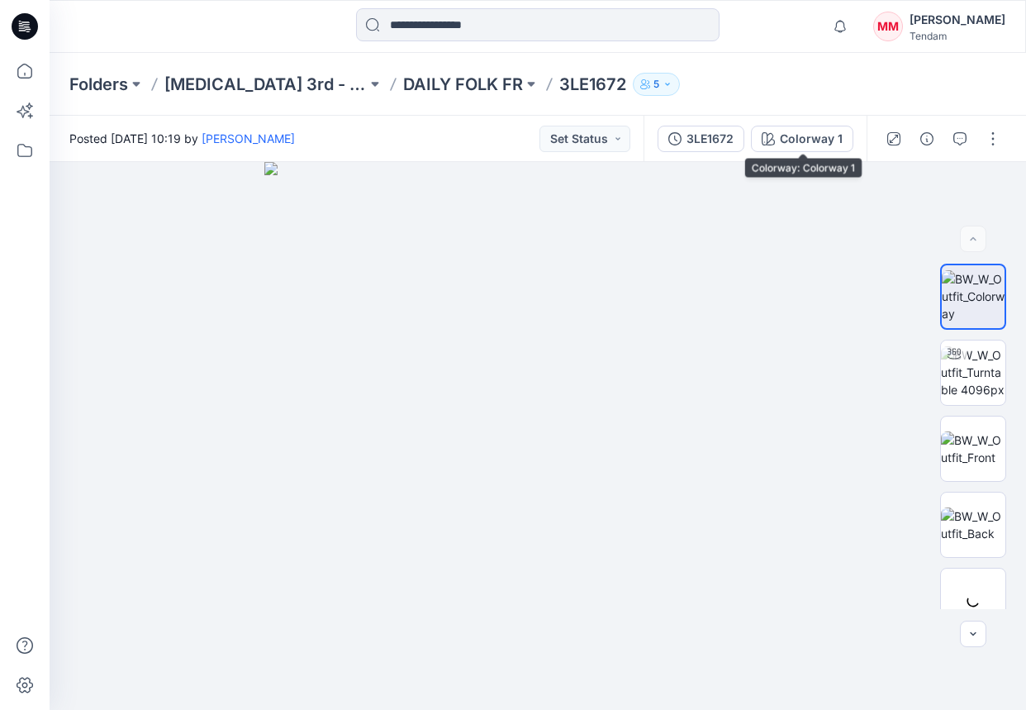
click at [704, 140] on div "3LE1672" at bounding box center [710, 139] width 47 height 18
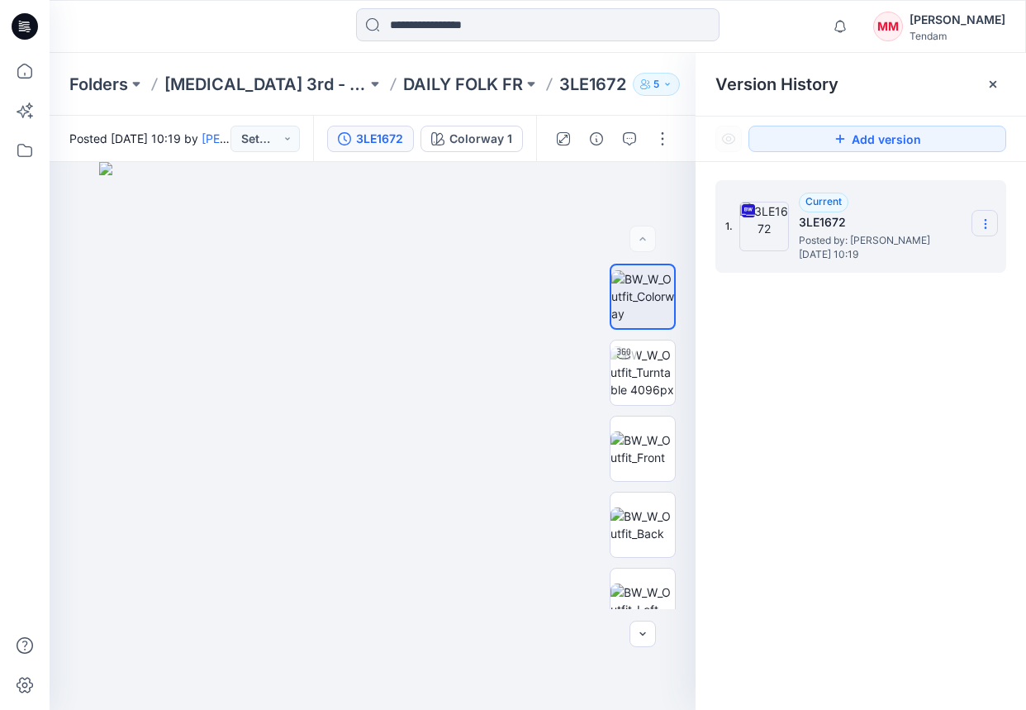
click at [949, 222] on icon at bounding box center [985, 223] width 13 height 13
click at [877, 257] on span "Download Source BW File" at bounding box center [902, 256] width 138 height 20
click at [415, 83] on p "DAILY FOLK FR" at bounding box center [463, 84] width 120 height 23
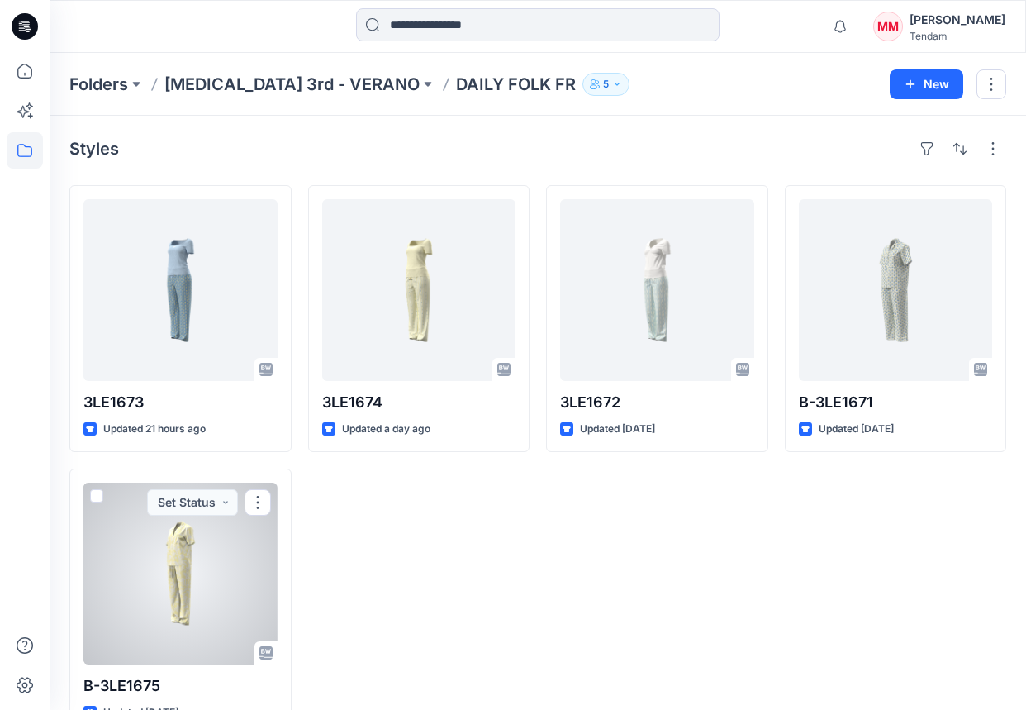
click at [178, 584] on div at bounding box center [180, 574] width 194 height 182
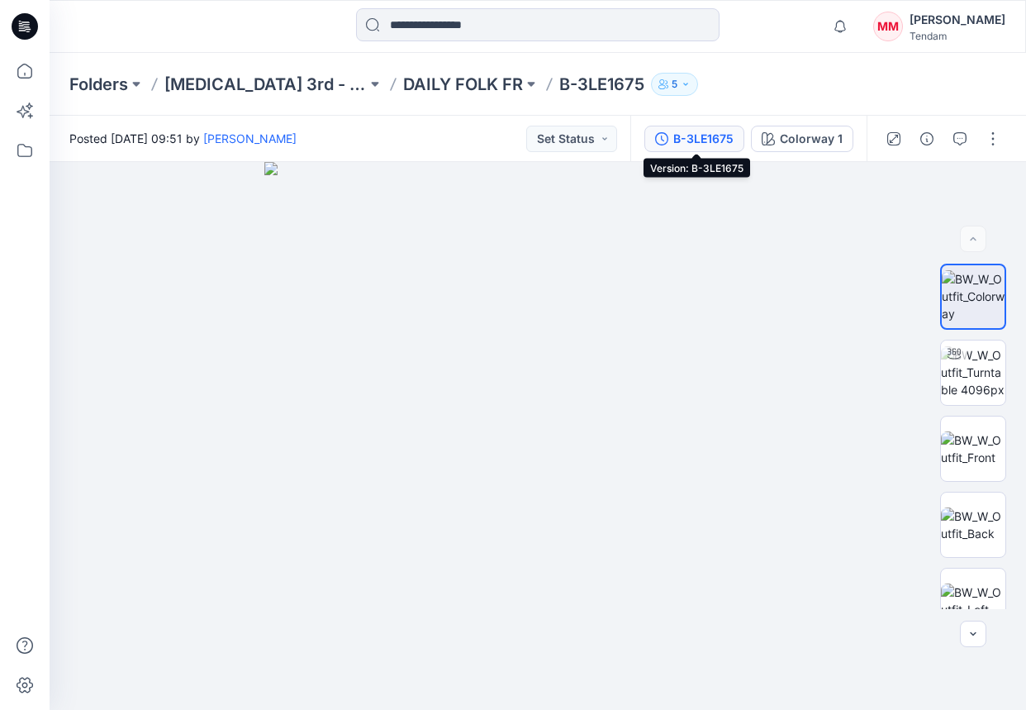
click at [723, 148] on button "B-3LE1675" at bounding box center [695, 139] width 100 height 26
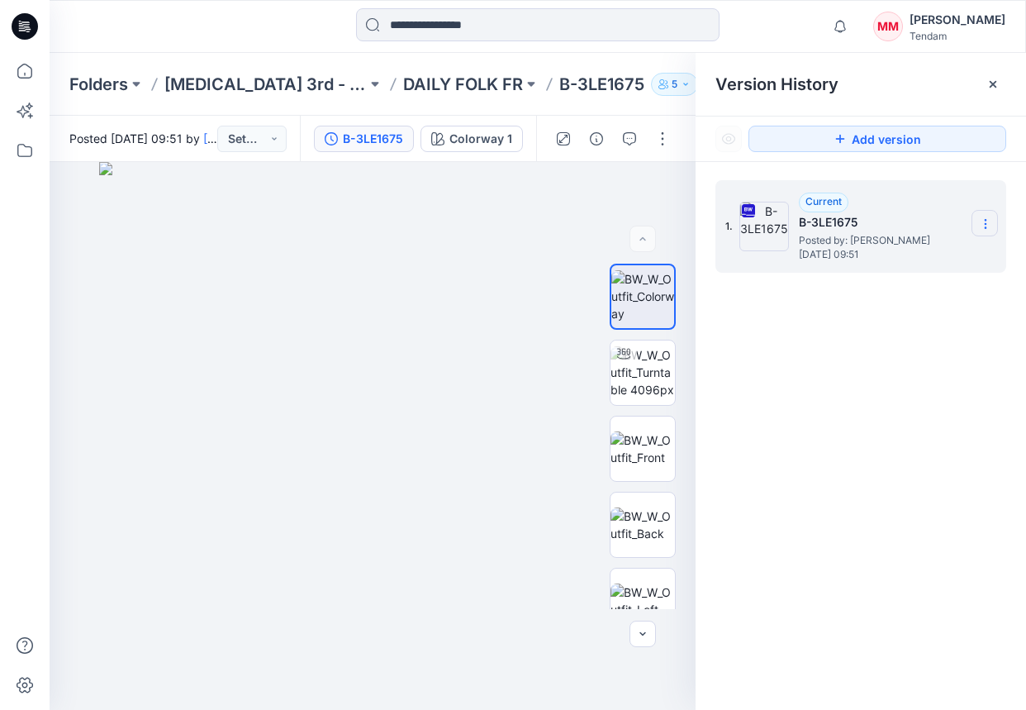
click at [949, 231] on icon at bounding box center [985, 223] width 13 height 13
click at [864, 259] on span "Download Source BW File" at bounding box center [902, 256] width 138 height 20
click at [916, 298] on div "1. Current B-3LE1675 Posted by: [PERSON_NAME] [DATE] 09:51" at bounding box center [861, 448] width 331 height 572
click at [434, 87] on p "DAILY FOLK FR" at bounding box center [463, 84] width 120 height 23
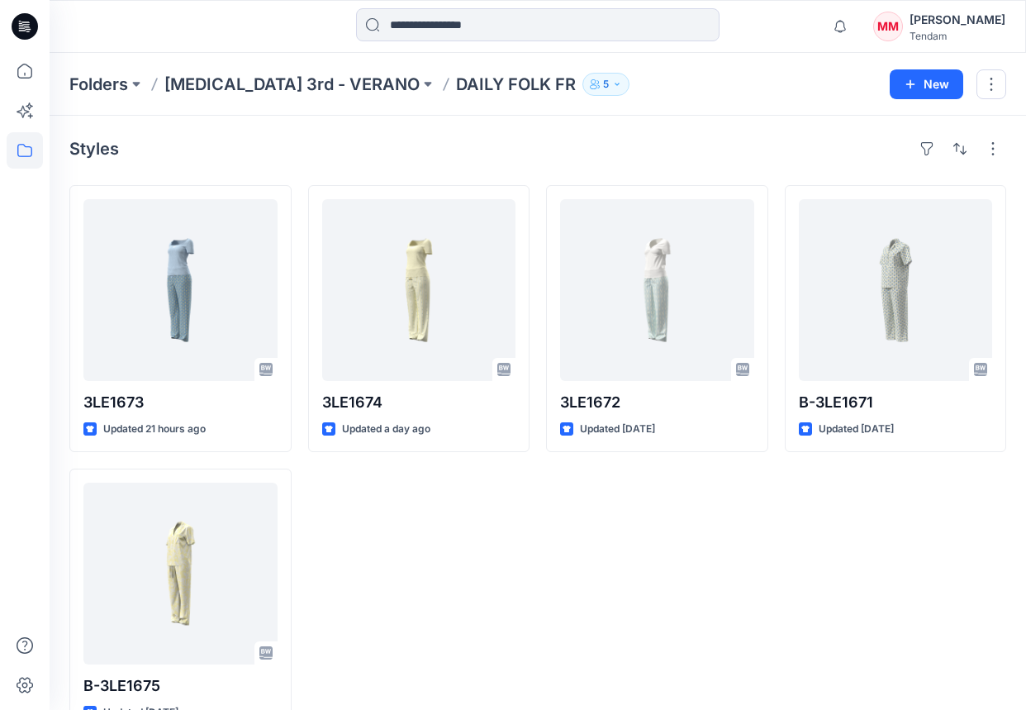
click at [492, 131] on div "Styles 3LE1673 Updated 21 hours ago B-3LE1675 Updated [DATE] 3LE1674 Updated a …" at bounding box center [538, 435] width 977 height 639
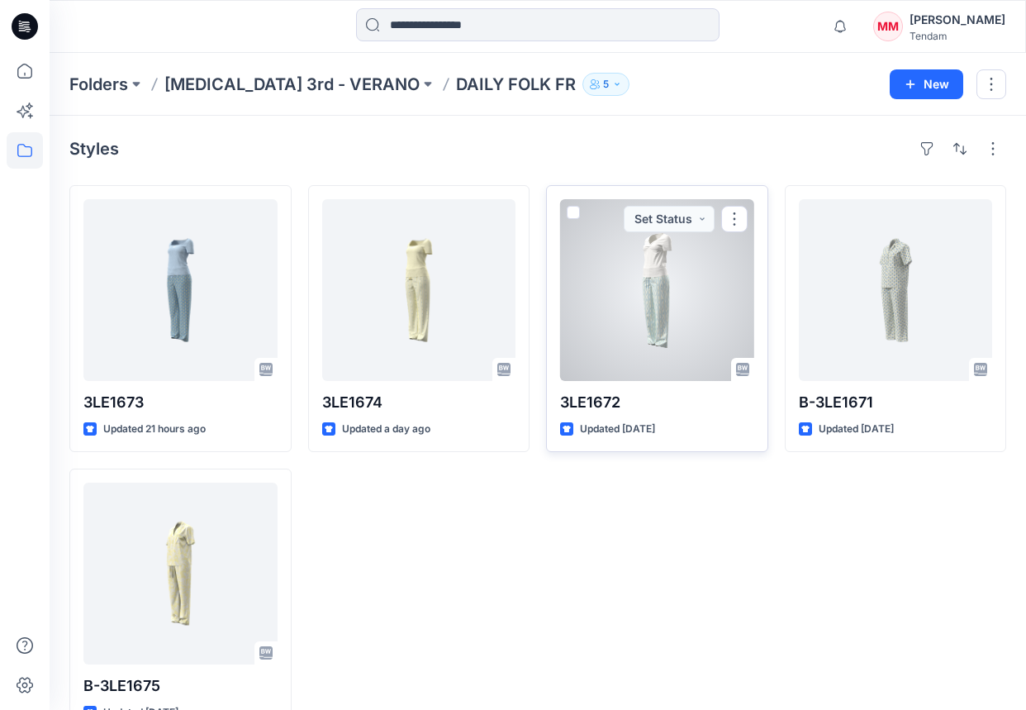
click at [643, 299] on div at bounding box center [657, 290] width 194 height 182
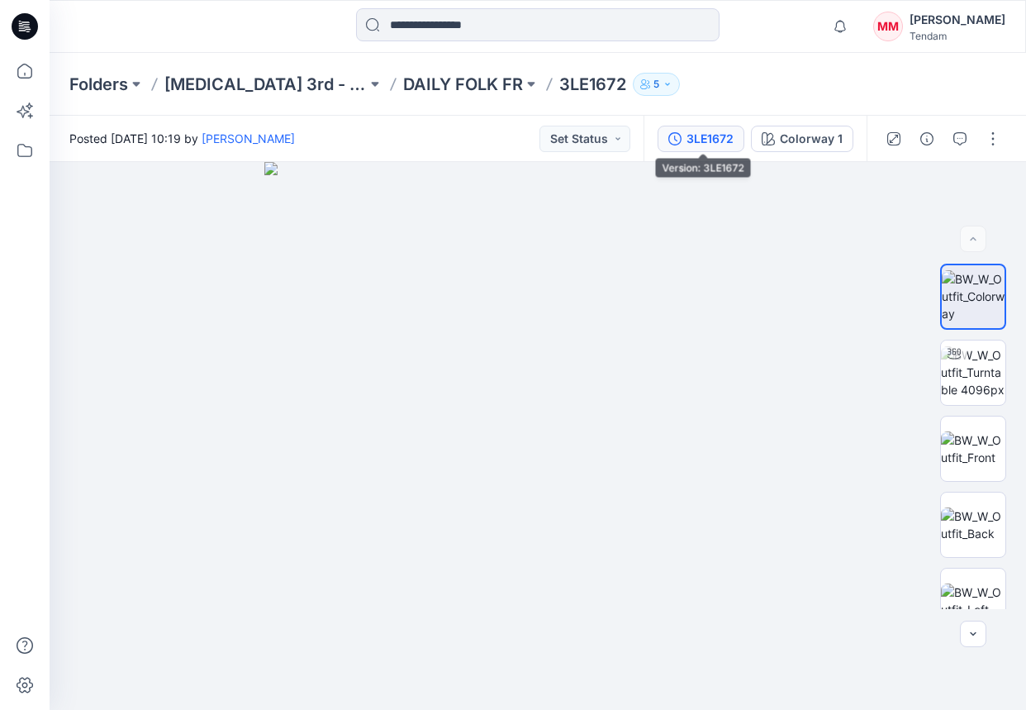
click at [707, 136] on div "3LE1672" at bounding box center [710, 139] width 47 height 18
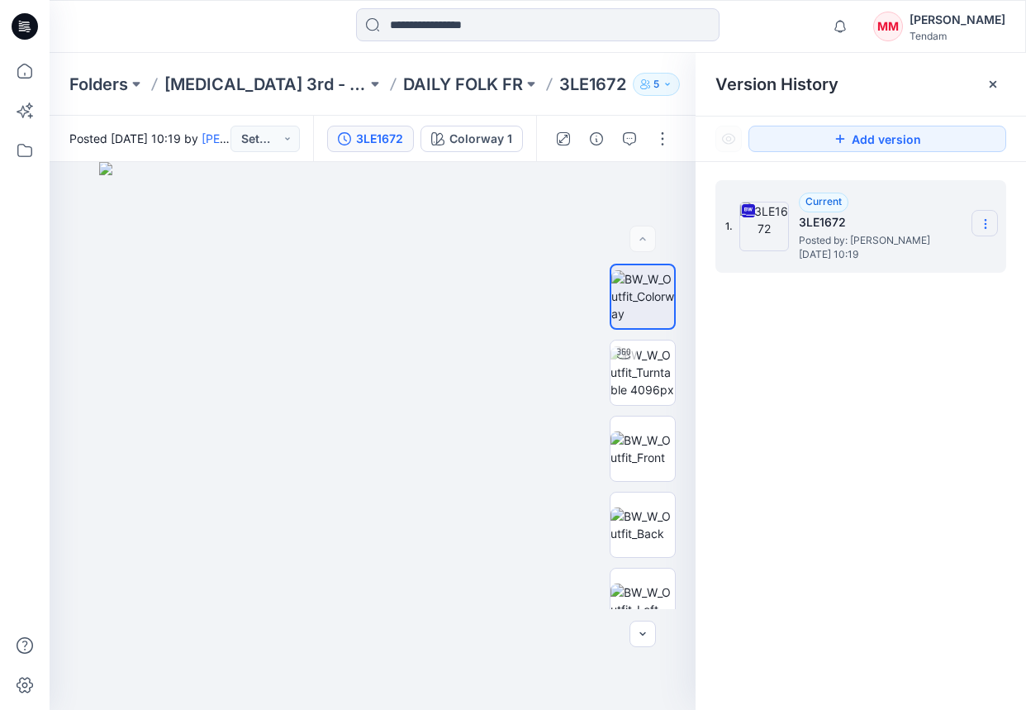
click at [949, 221] on section at bounding box center [985, 223] width 26 height 26
click at [903, 252] on span "Download Source BW File" at bounding box center [902, 256] width 138 height 20
click at [403, 74] on p "DAILY FOLK FR" at bounding box center [463, 84] width 120 height 23
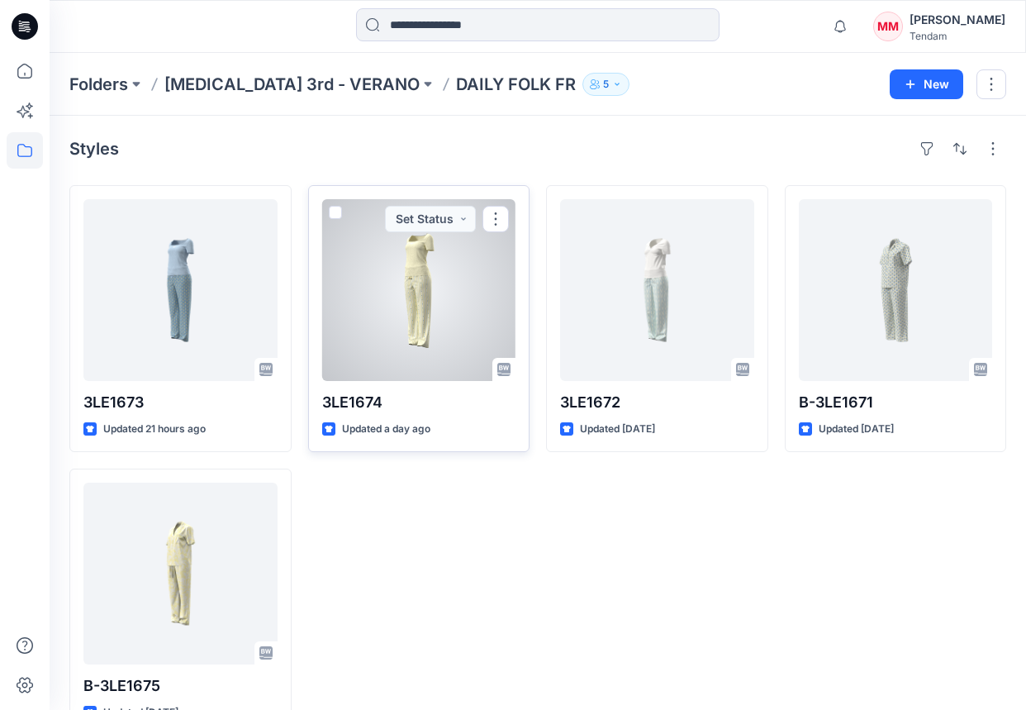
click at [393, 296] on div at bounding box center [419, 290] width 194 height 182
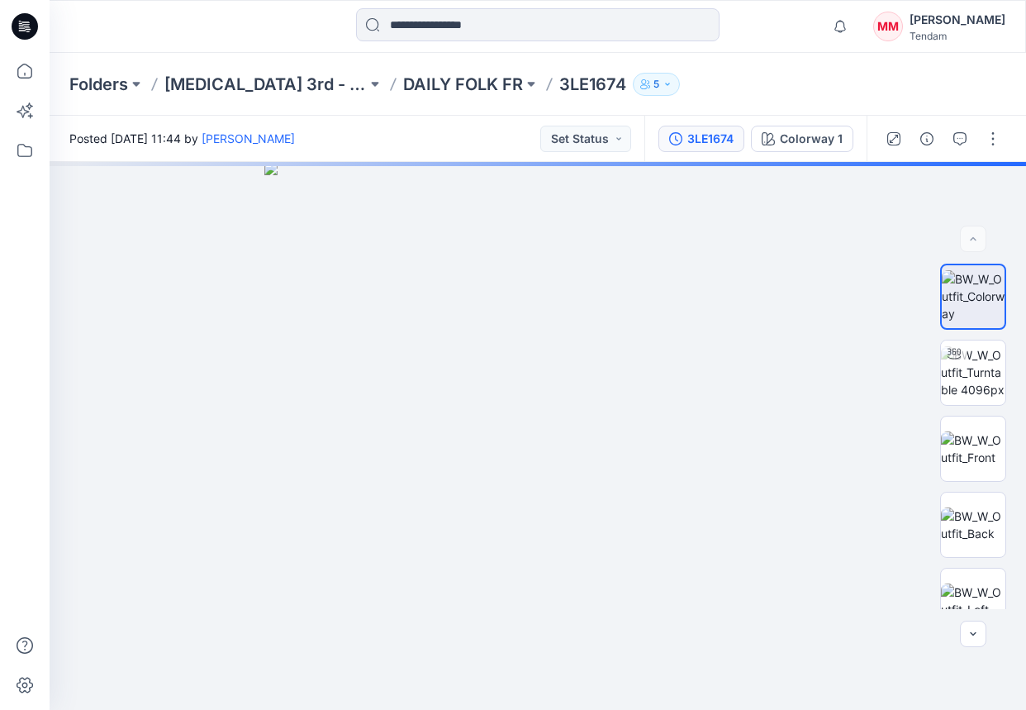
click at [695, 131] on div "3LE1674" at bounding box center [711, 139] width 46 height 18
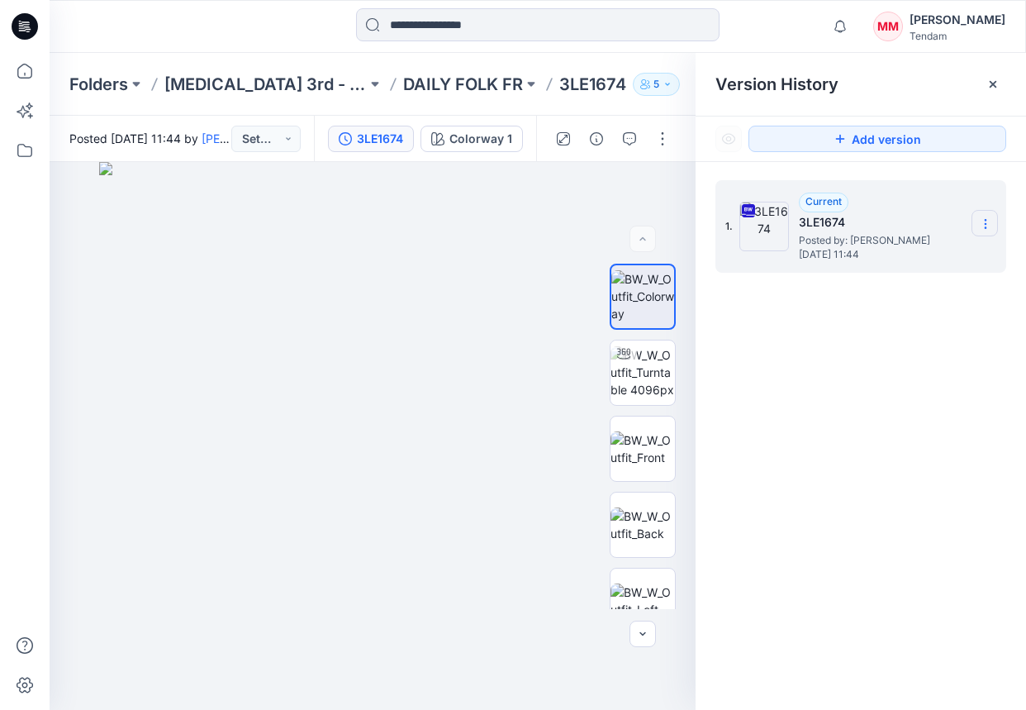
click at [949, 229] on section at bounding box center [985, 223] width 26 height 26
click at [891, 271] on div "Download Source BW File" at bounding box center [898, 256] width 192 height 33
click at [403, 81] on p "DAILY FOLK FR" at bounding box center [463, 84] width 120 height 23
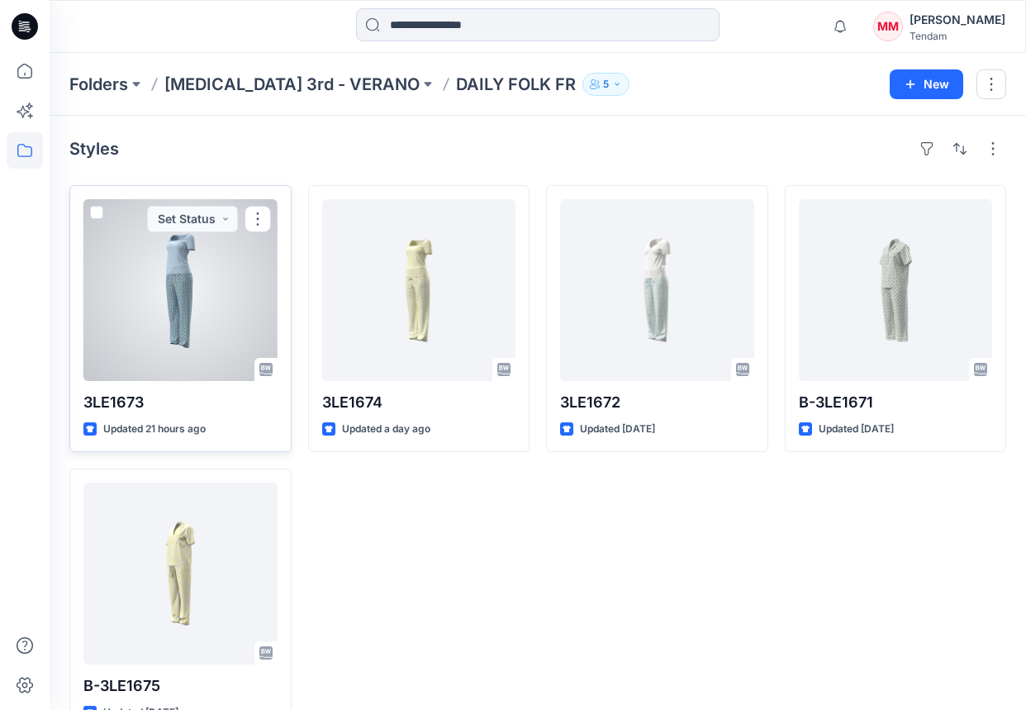
click at [176, 307] on div at bounding box center [180, 290] width 194 height 182
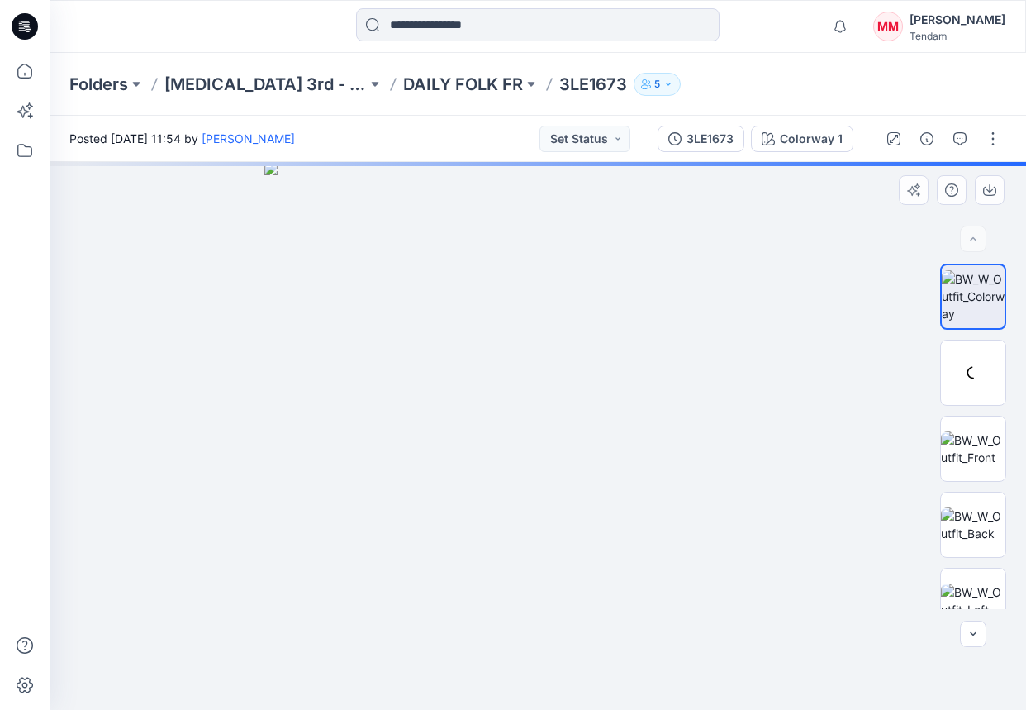
click at [706, 162] on div at bounding box center [538, 164] width 977 height 4
click at [705, 152] on div "3LE1673 Colorway 1" at bounding box center [755, 139] width 223 height 46
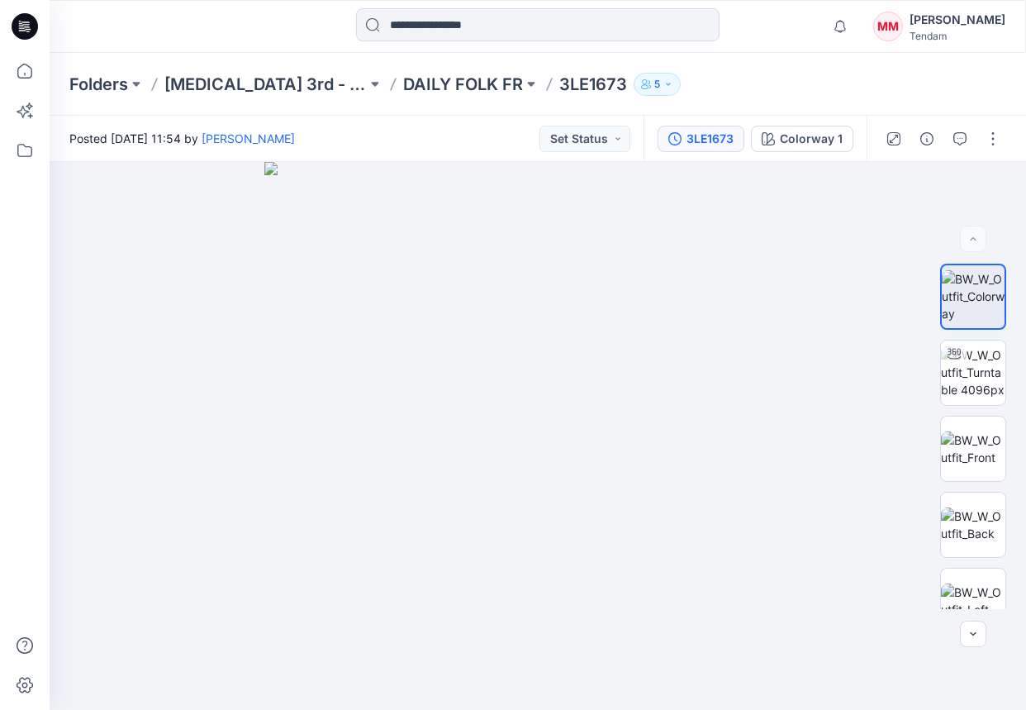
click at [683, 134] on button "3LE1673" at bounding box center [701, 139] width 87 height 26
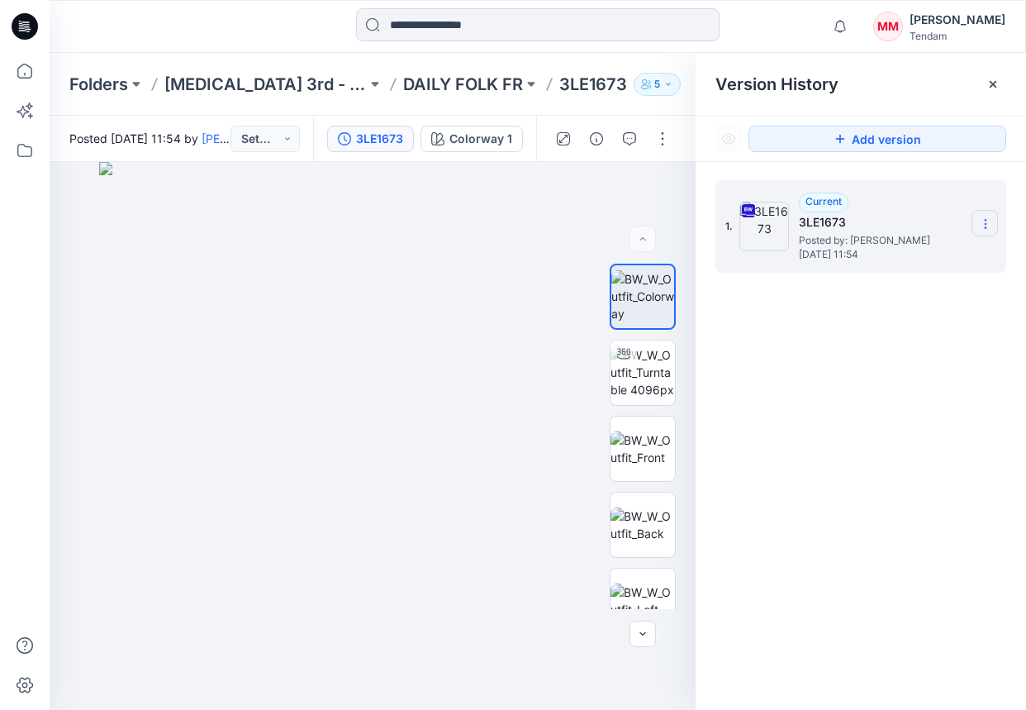
click at [949, 216] on section at bounding box center [985, 223] width 26 height 26
click at [916, 259] on span "Download Source BW File" at bounding box center [902, 256] width 138 height 20
click at [403, 80] on p "DAILY FOLK FR" at bounding box center [463, 84] width 120 height 23
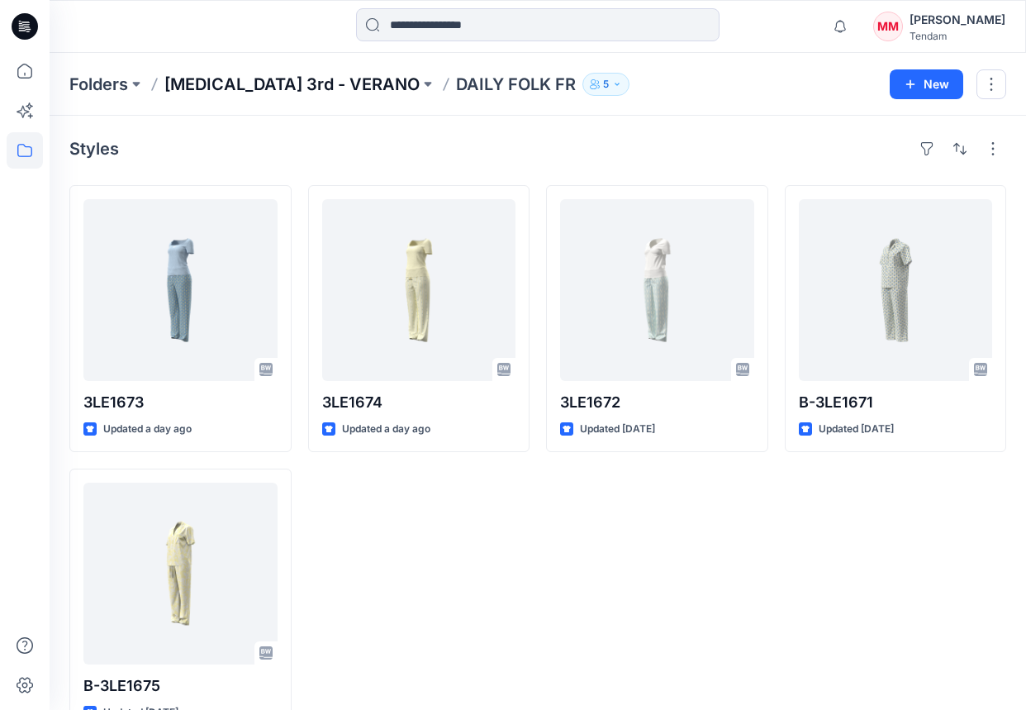
click at [240, 79] on p "[MEDICAL_DATA] 3rd - VERANO" at bounding box center [291, 84] width 255 height 23
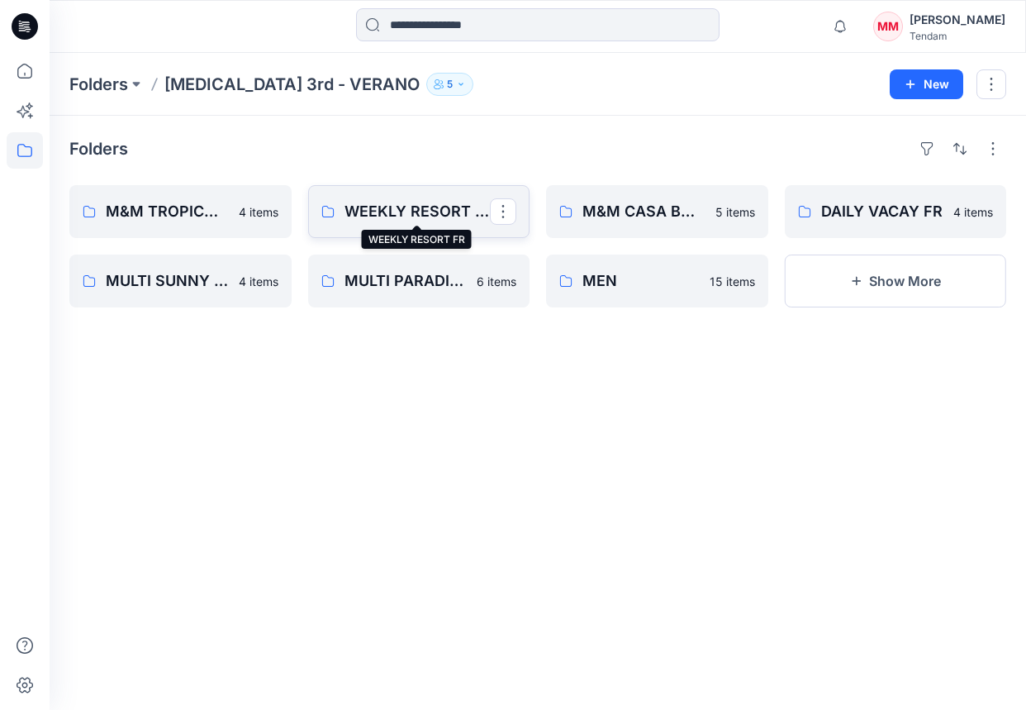
click at [435, 207] on p "WEEKLY RESORT FR" at bounding box center [418, 211] width 146 height 23
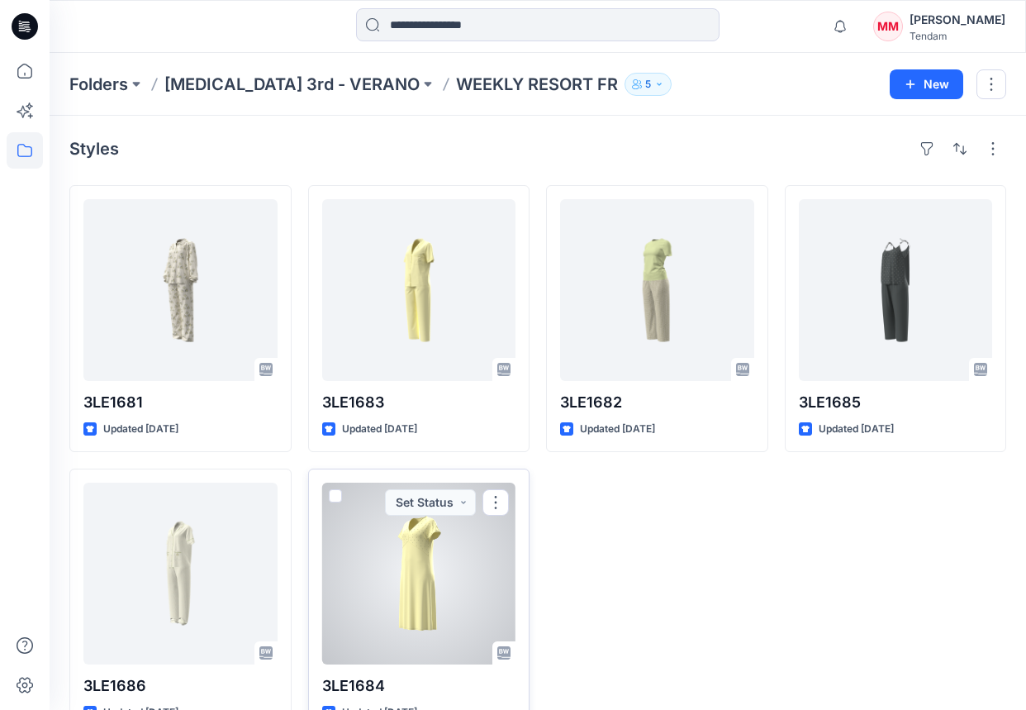
click at [435, 577] on div at bounding box center [419, 574] width 194 height 182
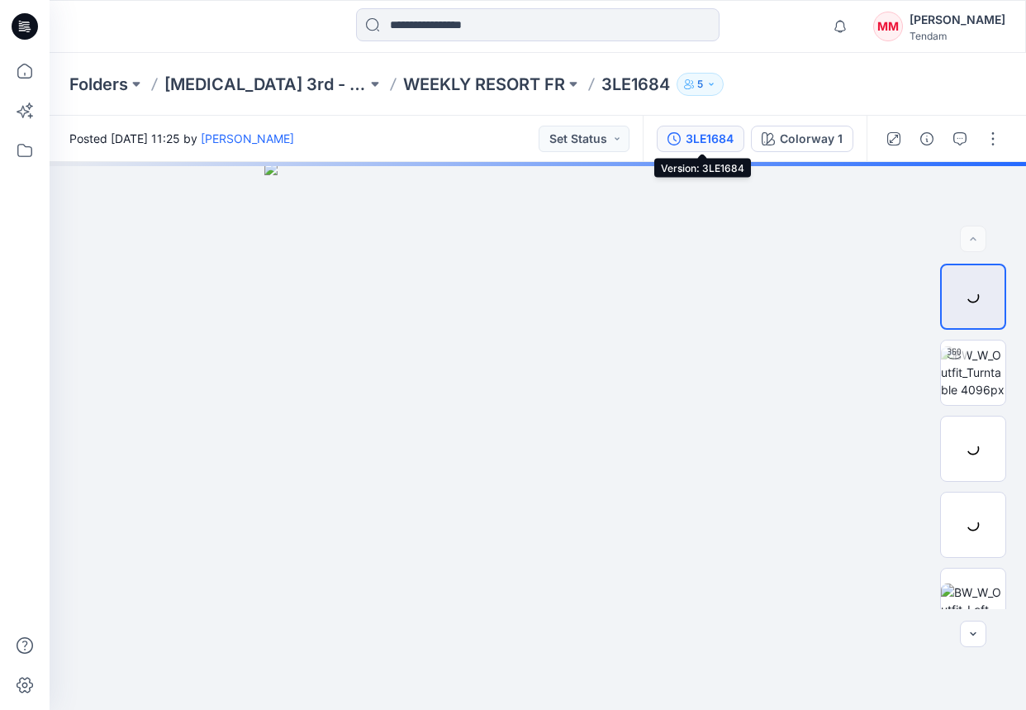
click at [688, 136] on div "3LE1684" at bounding box center [710, 139] width 48 height 18
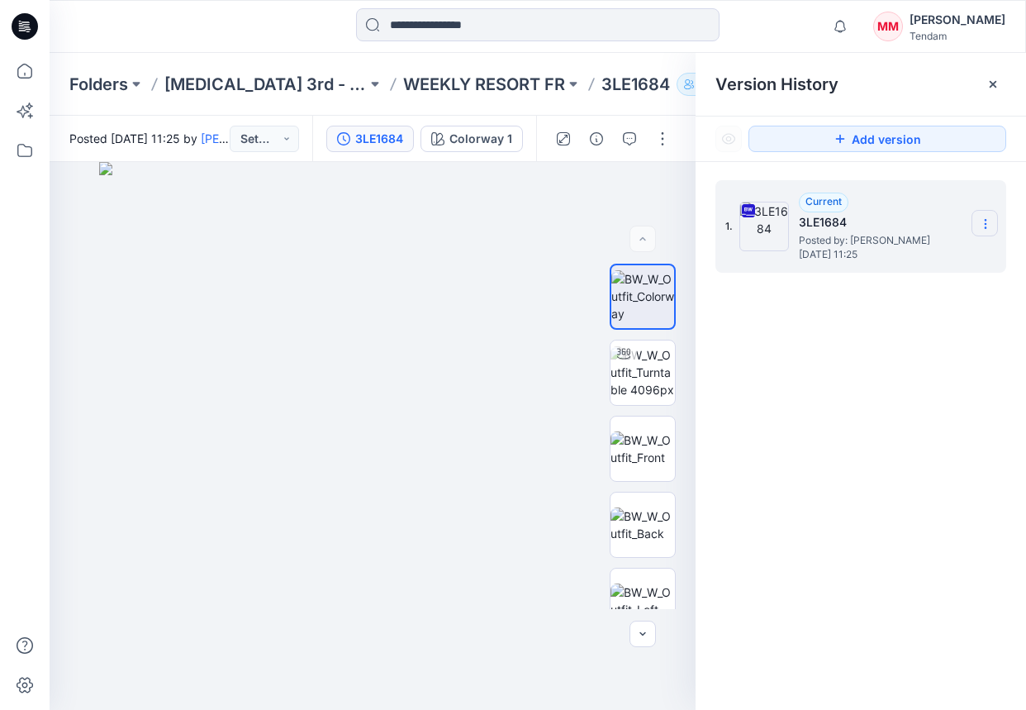
click at [949, 219] on icon at bounding box center [985, 223] width 13 height 13
click at [873, 256] on span "Download Source BW File" at bounding box center [902, 256] width 138 height 20
click at [378, 68] on div "Folders [MEDICAL_DATA] 3rd - VERANO WEEKLY RESORT FR 3LE1684 5" at bounding box center [538, 84] width 977 height 63
click at [411, 81] on p "WEEKLY RESORT FR" at bounding box center [484, 84] width 162 height 23
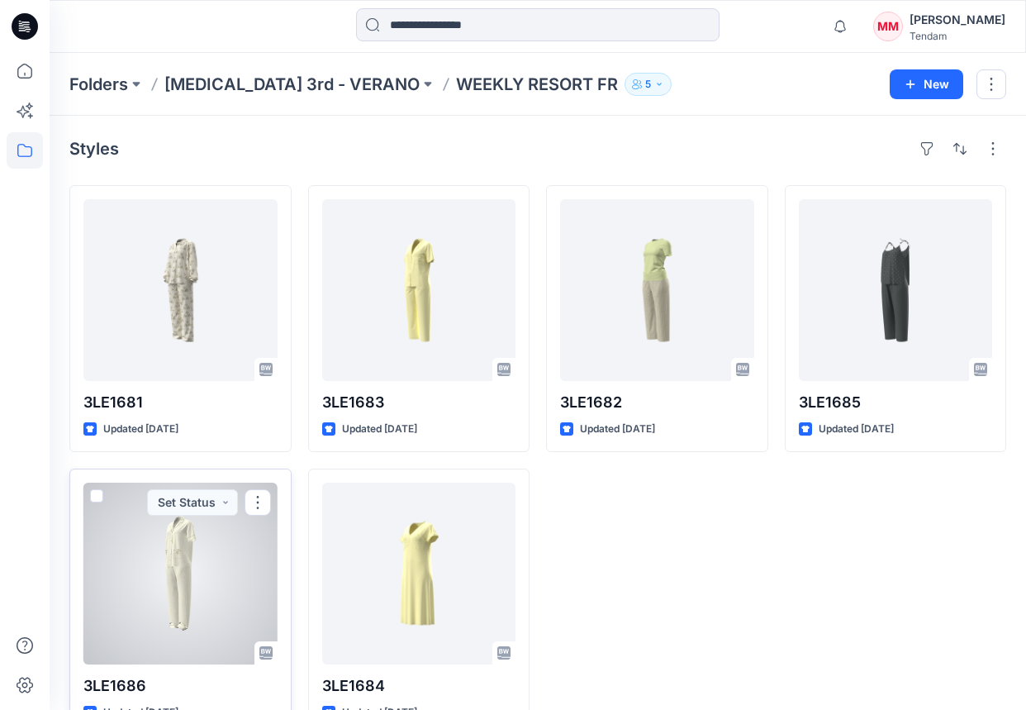
click at [196, 592] on div at bounding box center [180, 574] width 194 height 182
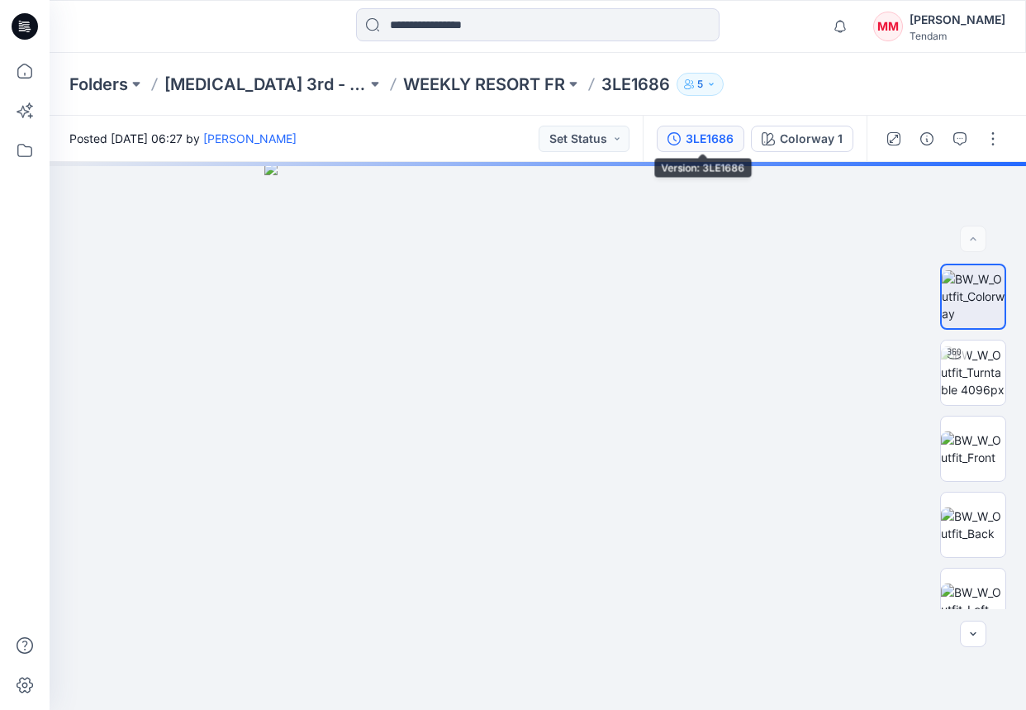
click at [697, 139] on div "3LE1686" at bounding box center [710, 139] width 48 height 18
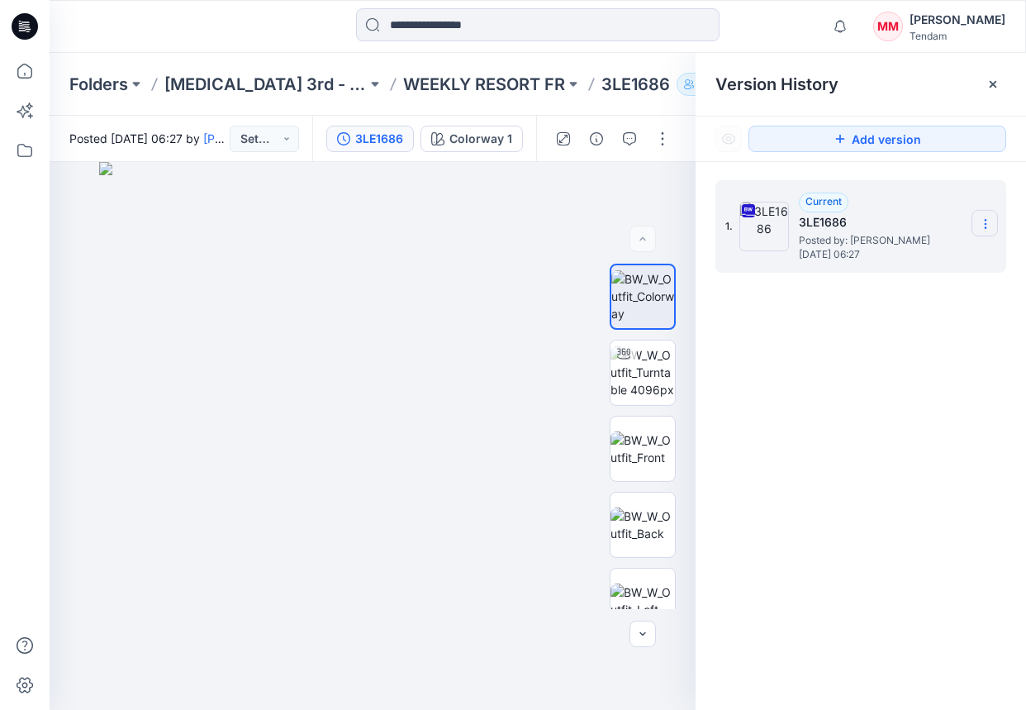
click at [949, 228] on icon at bounding box center [985, 223] width 13 height 13
click at [879, 265] on span "Download Source BW File" at bounding box center [902, 256] width 138 height 20
click at [485, 74] on p "WEEKLY RESORT FR" at bounding box center [484, 84] width 162 height 23
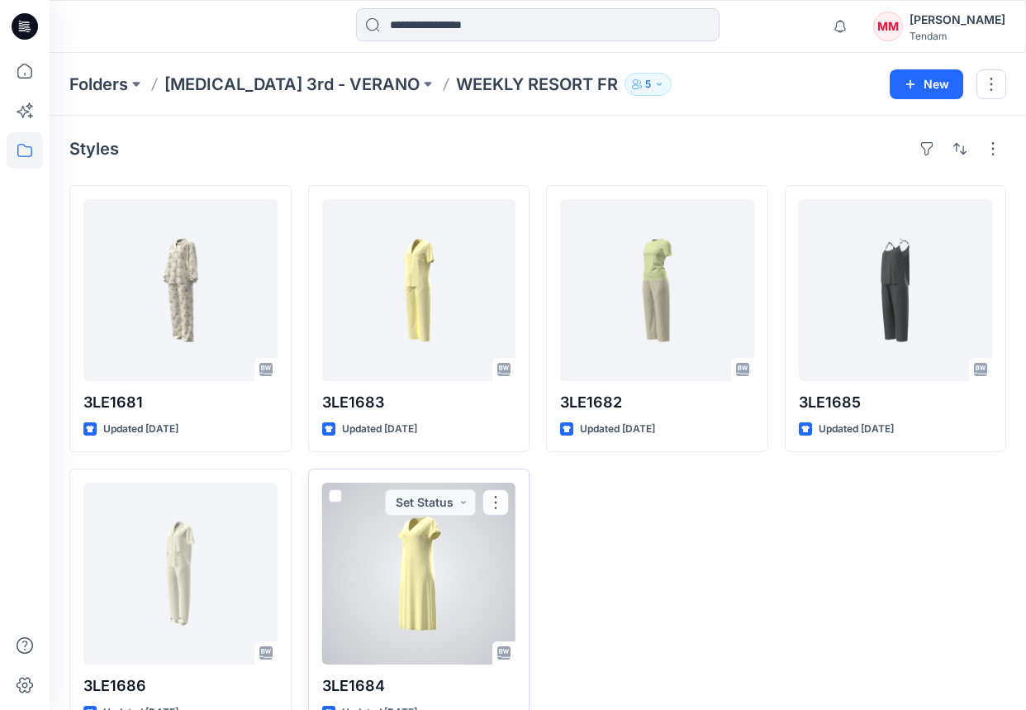
scroll to position [45, 0]
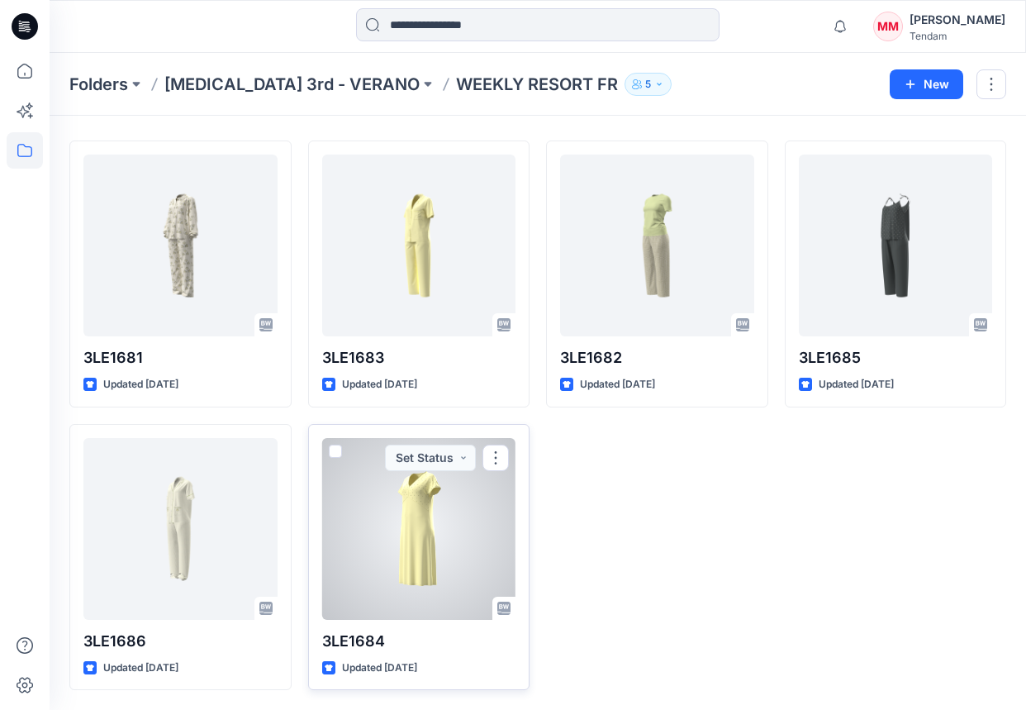
click at [370, 535] on div at bounding box center [419, 529] width 194 height 182
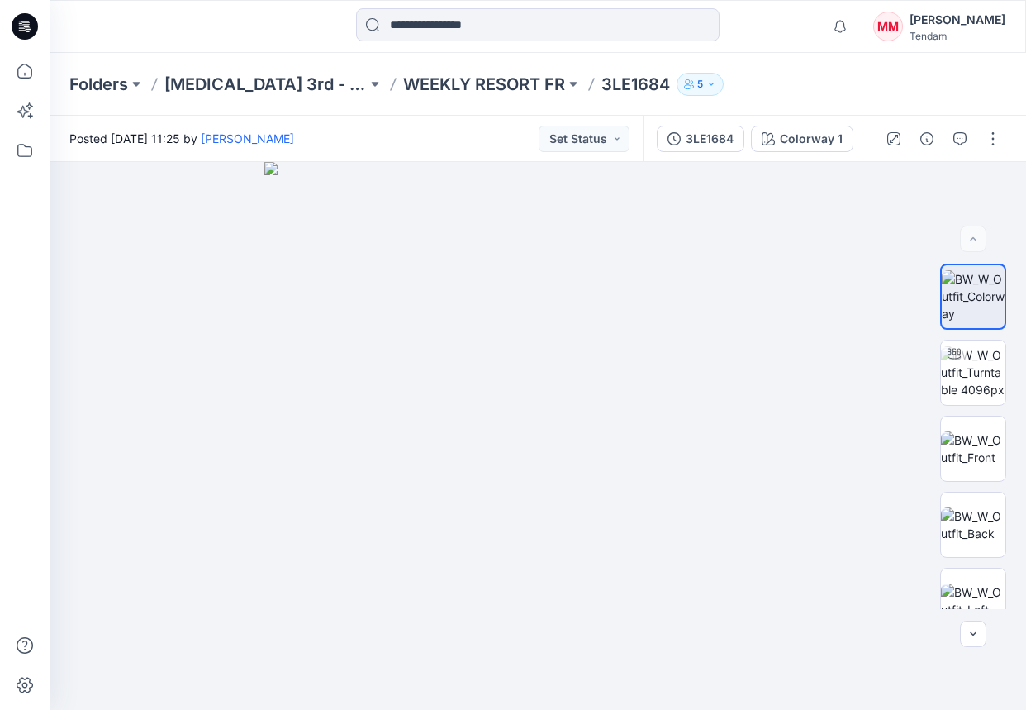
click at [705, 121] on div "3LE1684 Colorway 1" at bounding box center [755, 139] width 224 height 46
click at [706, 130] on div "3LE1684" at bounding box center [710, 139] width 48 height 18
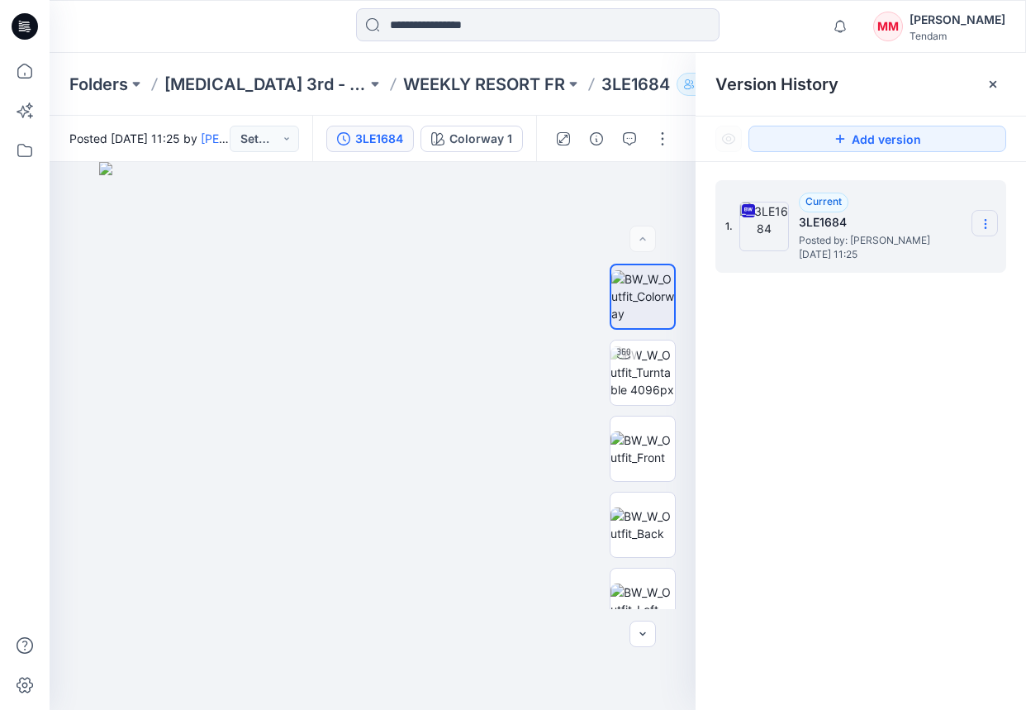
click at [949, 222] on icon at bounding box center [985, 223] width 13 height 13
click at [902, 264] on span "Download Source BW File" at bounding box center [902, 256] width 138 height 20
click at [459, 88] on p "WEEKLY RESORT FR" at bounding box center [484, 84] width 162 height 23
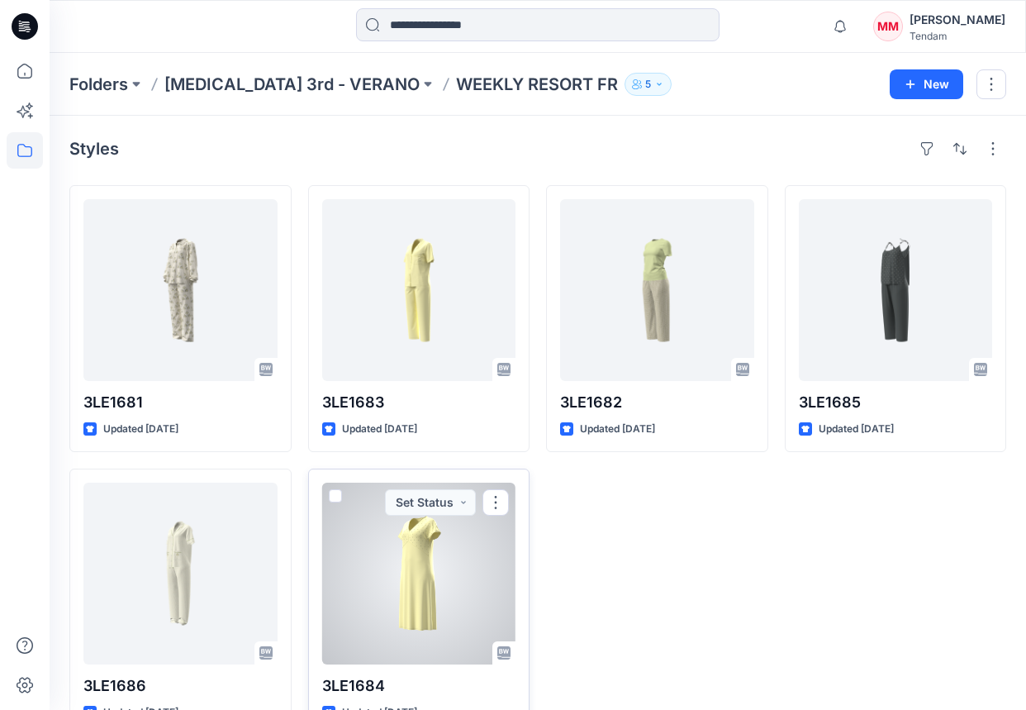
scroll to position [45, 0]
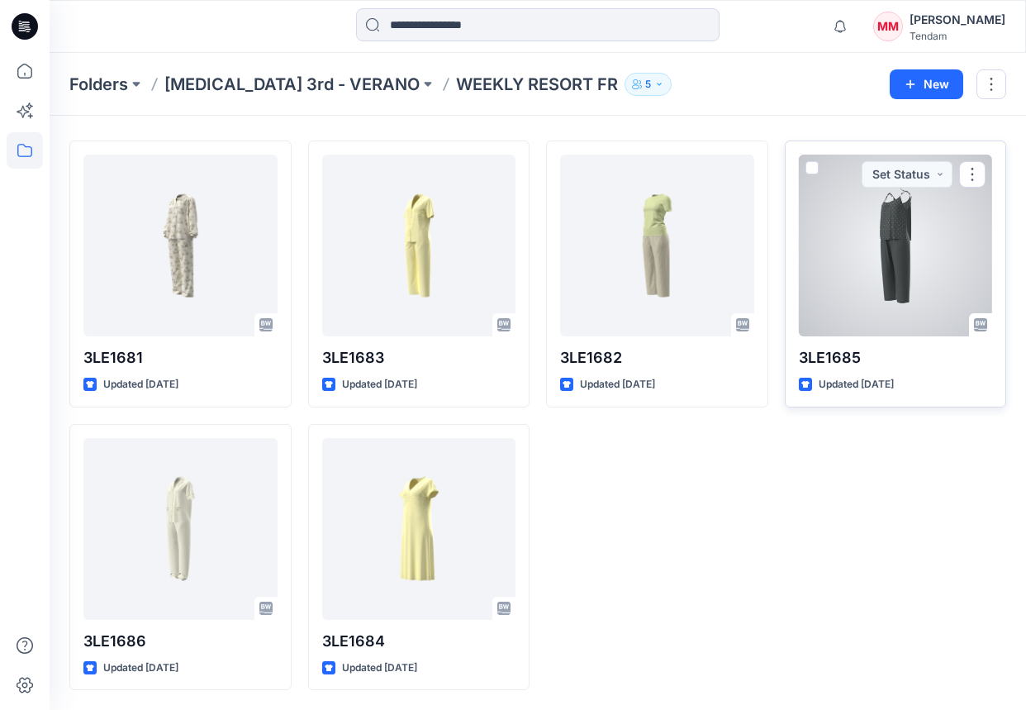
click at [919, 246] on div at bounding box center [896, 246] width 194 height 182
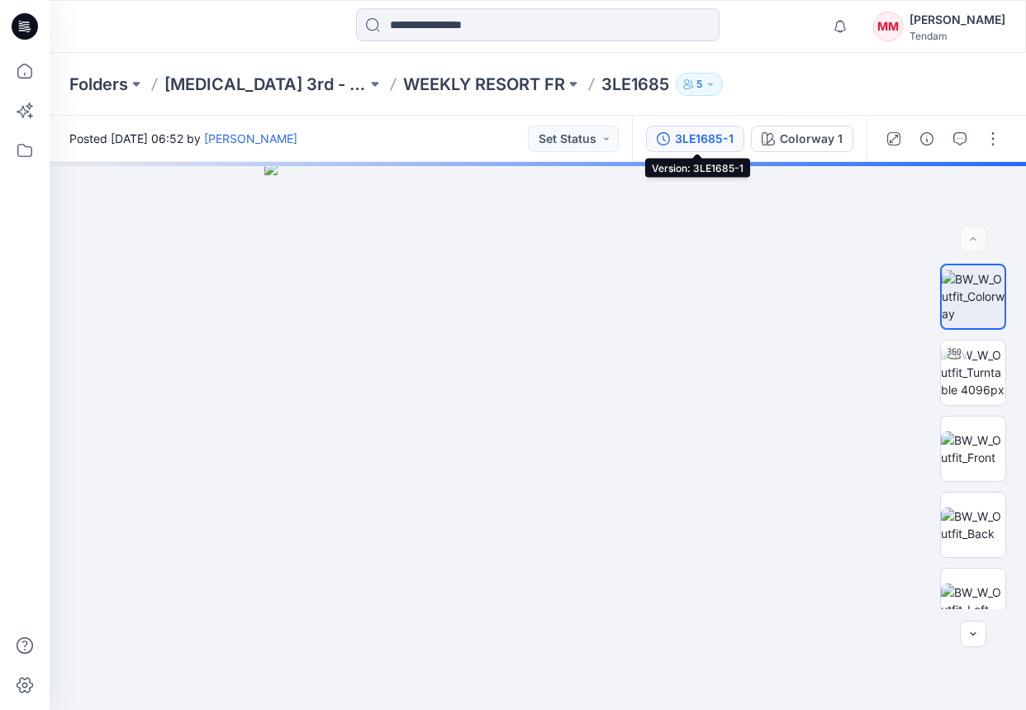
click at [688, 127] on button "3LE1685-1" at bounding box center [695, 139] width 98 height 26
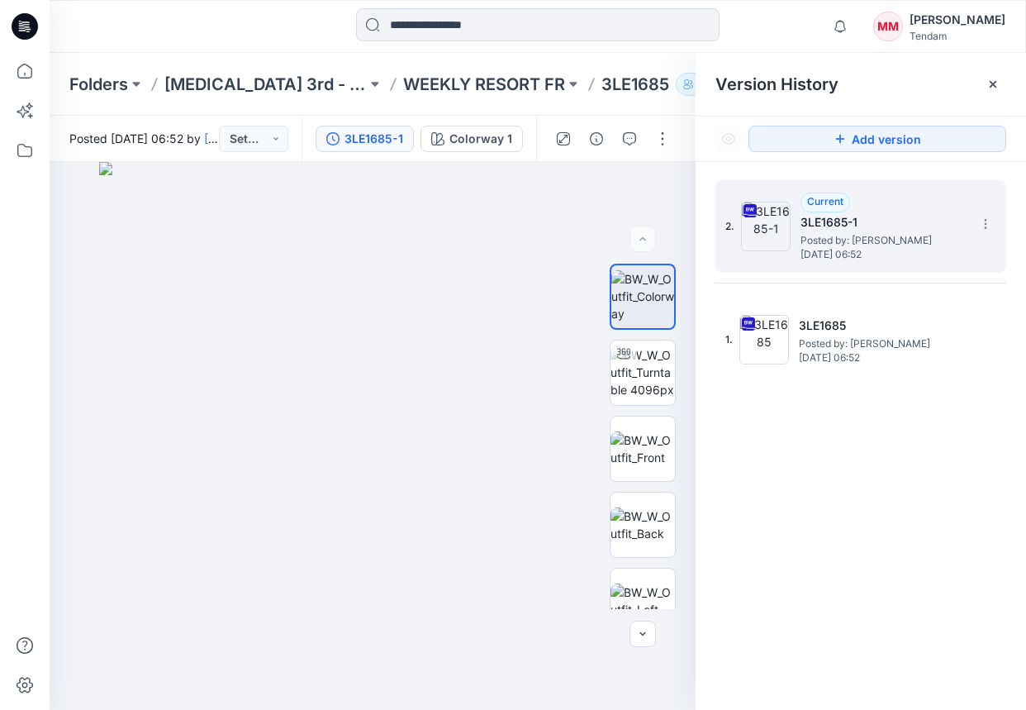
click at [949, 220] on div "2. Current 3LE1685-1 Posted by: [PERSON_NAME][DATE] 06:52" at bounding box center [861, 226] width 291 height 93
click at [949, 221] on section at bounding box center [985, 223] width 26 height 26
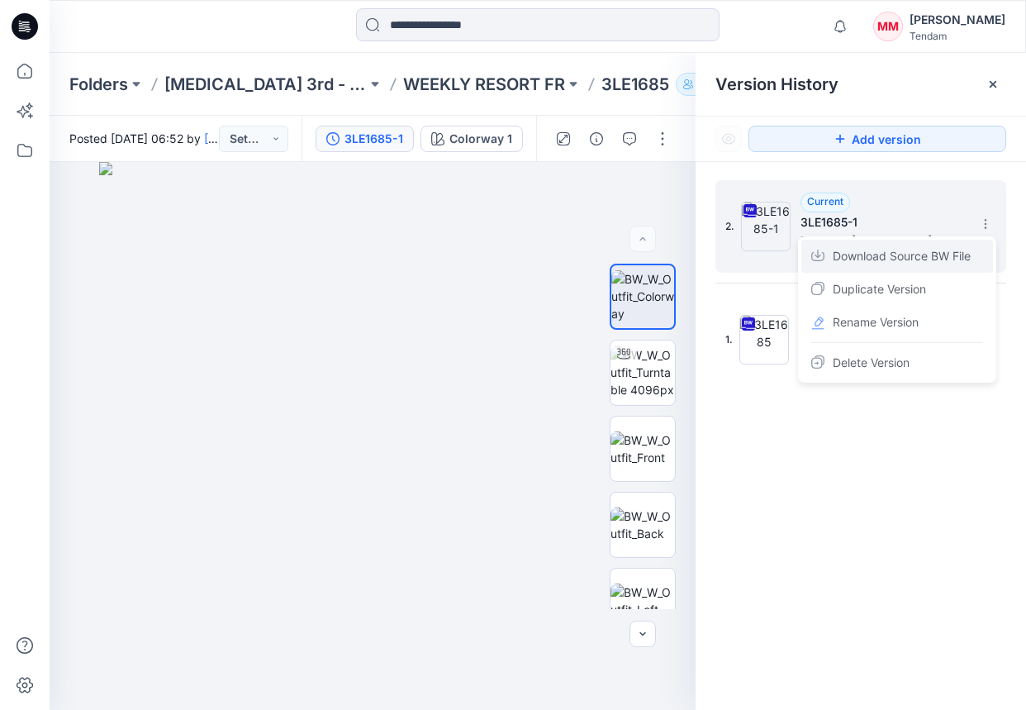
click at [855, 259] on span "Download Source BW File" at bounding box center [902, 256] width 138 height 20
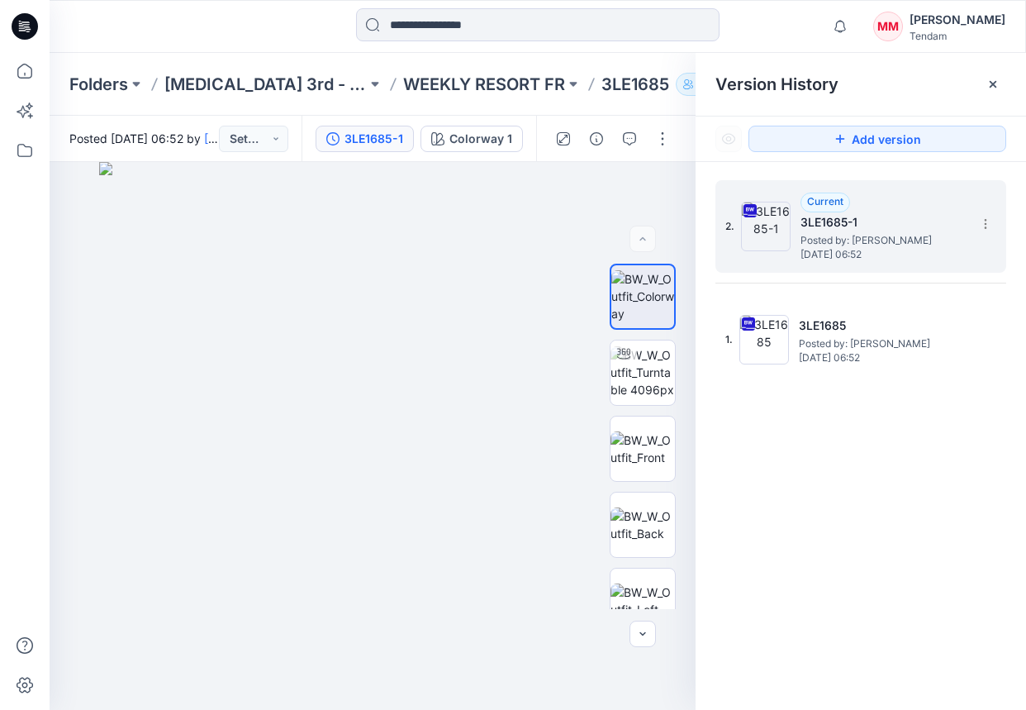
click at [832, 16] on div "Notifications [PERSON_NAME] shared TEX2508-231008-TB in AW26 fabric presentatio…" at bounding box center [538, 26] width 976 height 36
click at [425, 73] on p "WEEKLY RESORT FR" at bounding box center [484, 84] width 162 height 23
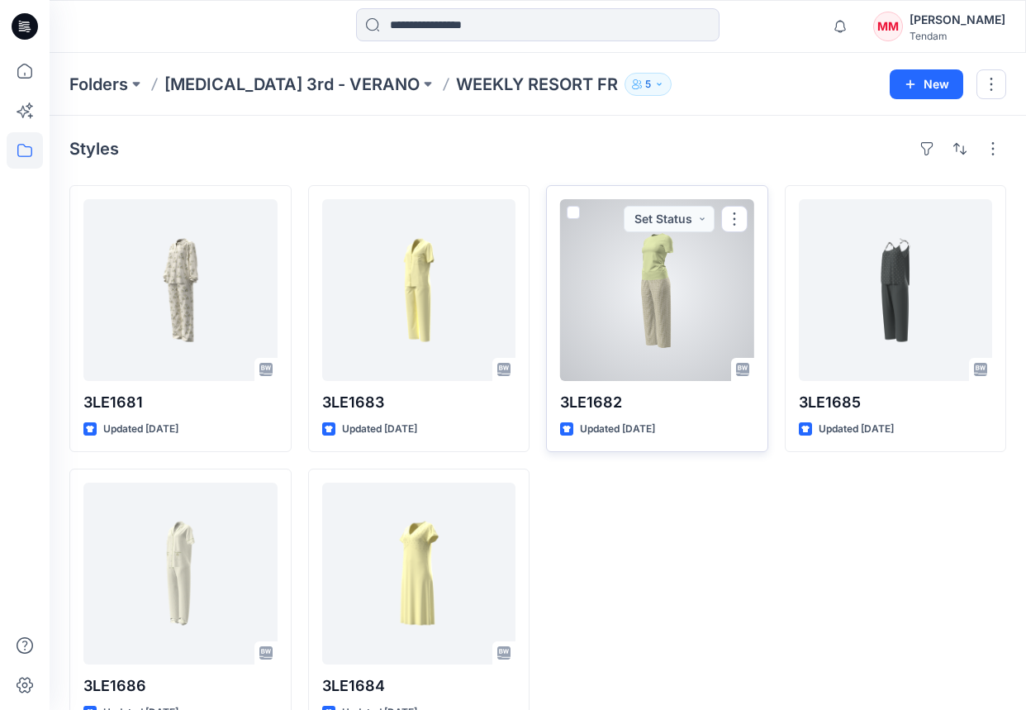
click at [659, 310] on div at bounding box center [657, 290] width 194 height 182
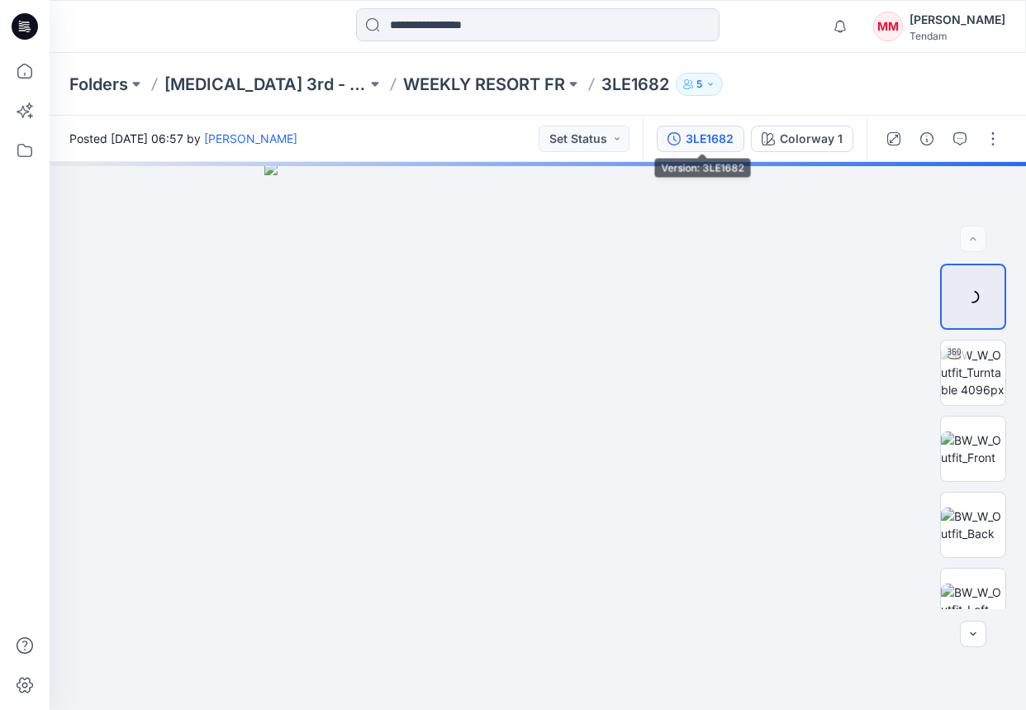
click at [696, 147] on div "3LE1682" at bounding box center [710, 139] width 48 height 18
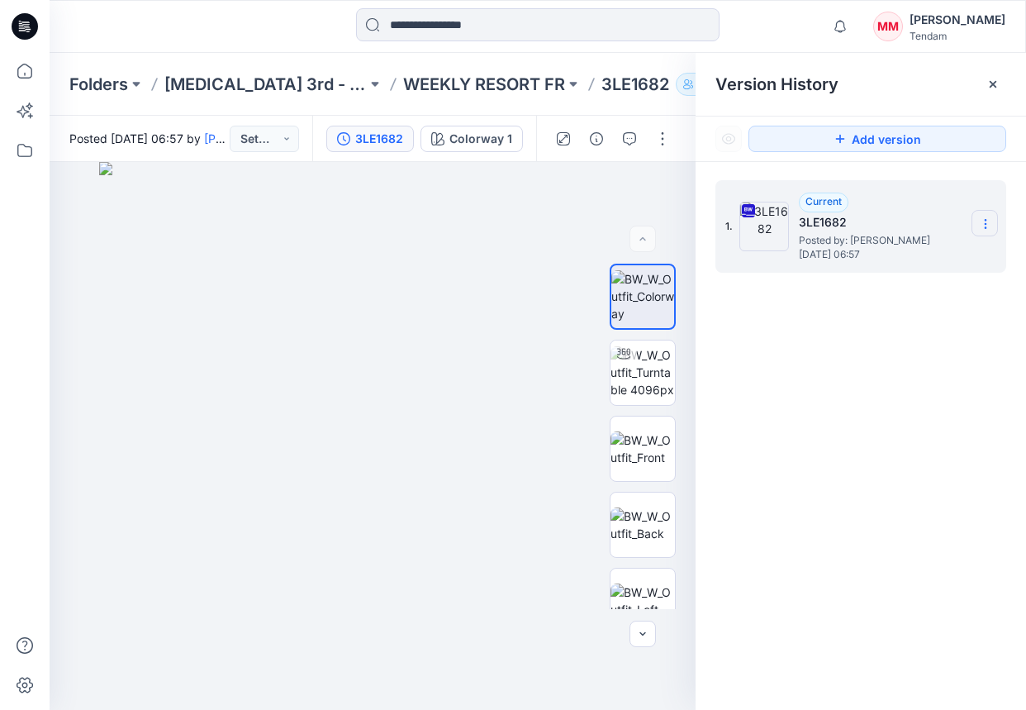
click at [949, 229] on icon at bounding box center [985, 223] width 13 height 13
click at [886, 264] on span "Download Source BW File" at bounding box center [902, 256] width 138 height 20
drag, startPoint x: 371, startPoint y: 190, endPoint x: 377, endPoint y: 178, distance: 12.9
click at [372, 183] on img at bounding box center [373, 436] width 548 height 548
click at [437, 96] on div "Folders [MEDICAL_DATA] 3rd - VERANO WEEKLY RESORT FR 3LE1682 5" at bounding box center [538, 84] width 977 height 63
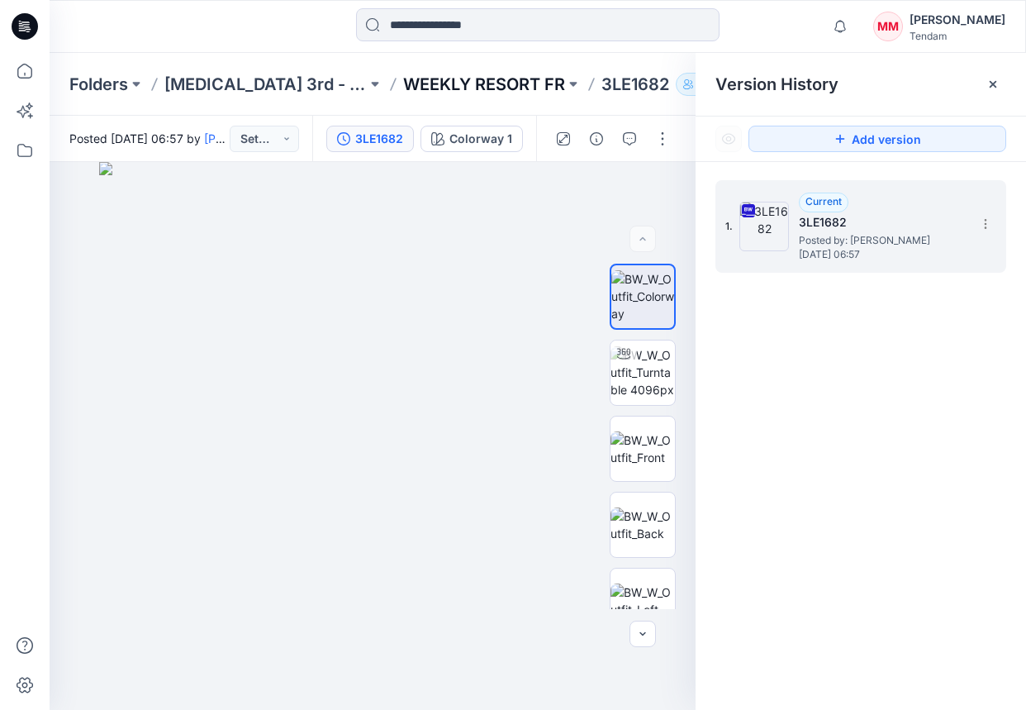
click at [445, 87] on p "WEEKLY RESORT FR" at bounding box center [484, 84] width 162 height 23
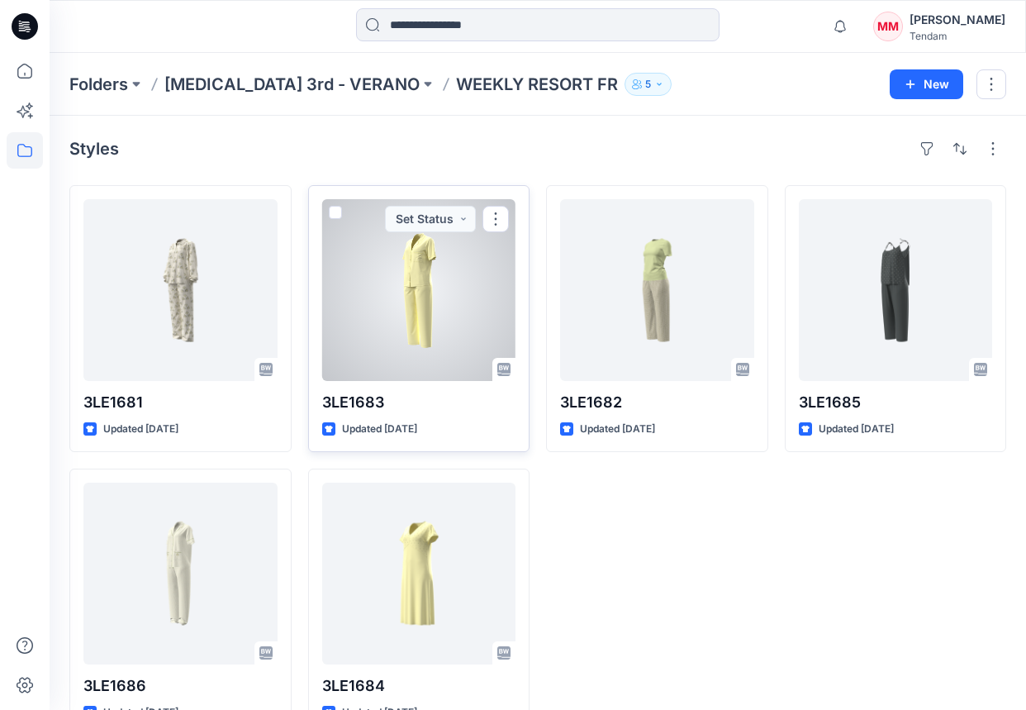
click at [413, 310] on div at bounding box center [419, 290] width 194 height 182
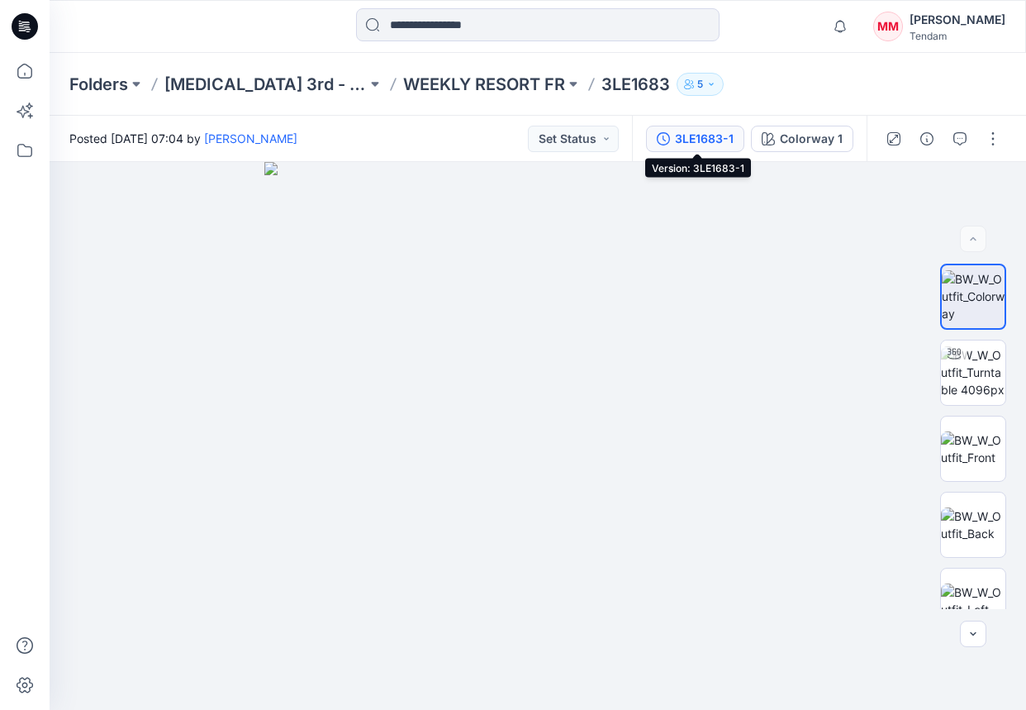
click at [681, 143] on div "3LE1683-1" at bounding box center [704, 139] width 59 height 18
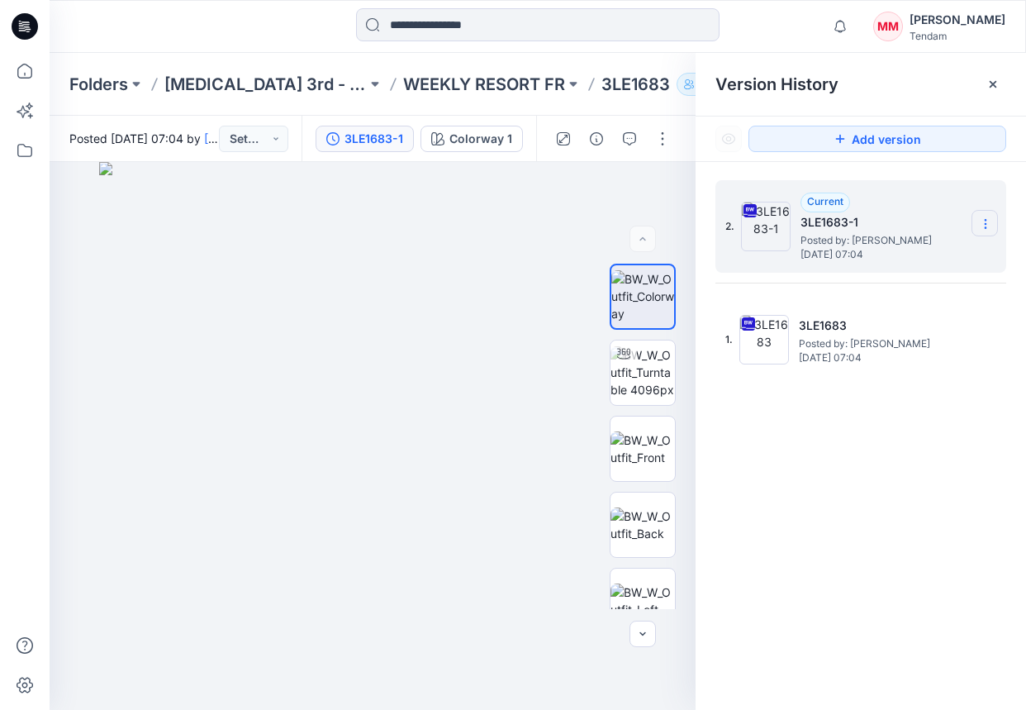
click at [949, 230] on icon at bounding box center [985, 223] width 13 height 13
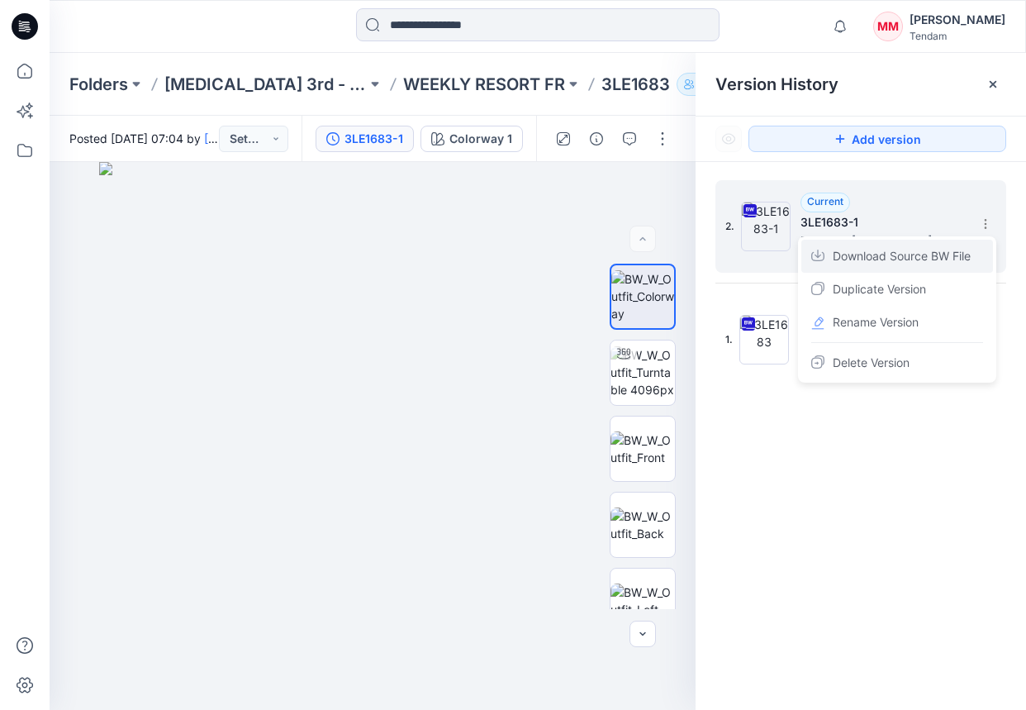
click at [922, 259] on span "Download Source BW File" at bounding box center [902, 256] width 138 height 20
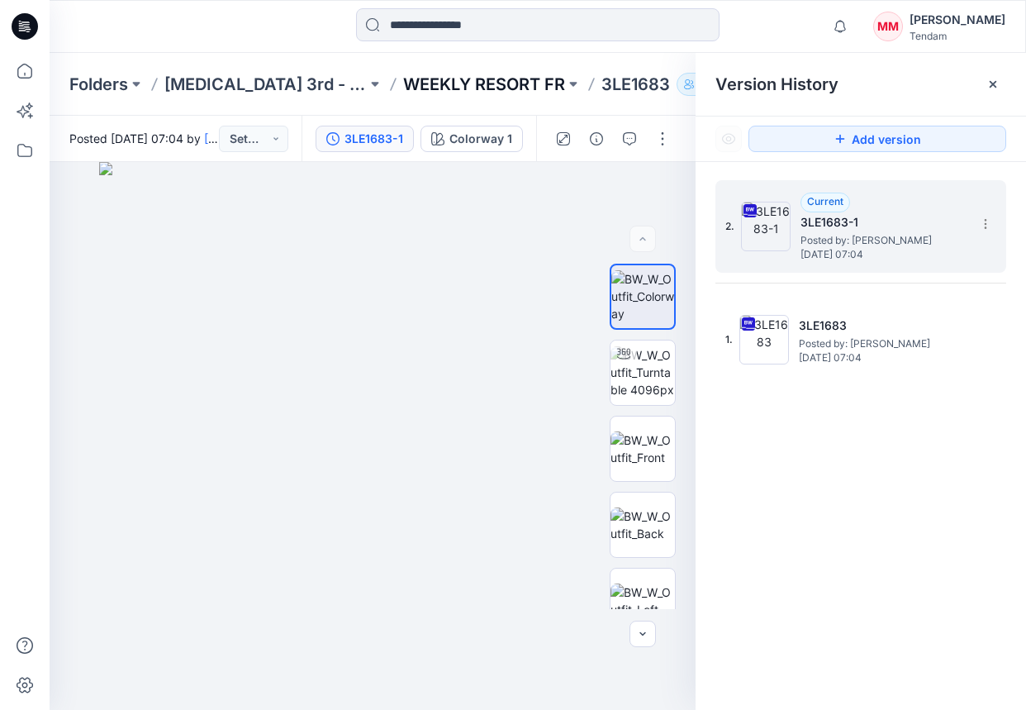
click at [457, 88] on p "WEEKLY RESORT FR" at bounding box center [484, 84] width 162 height 23
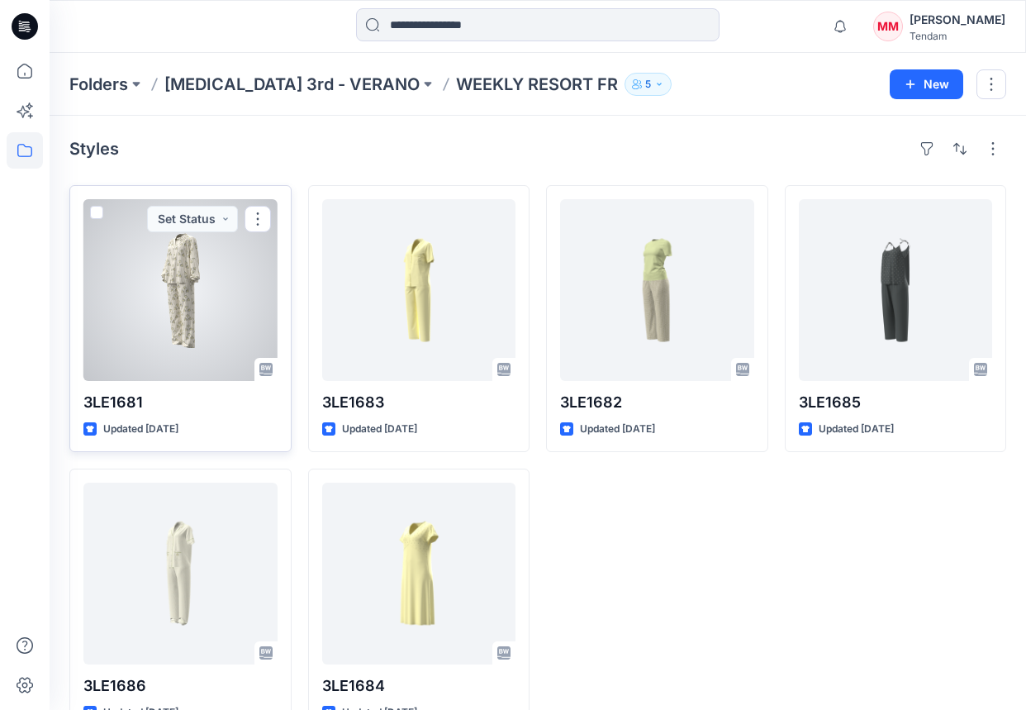
click at [190, 302] on div at bounding box center [180, 290] width 194 height 182
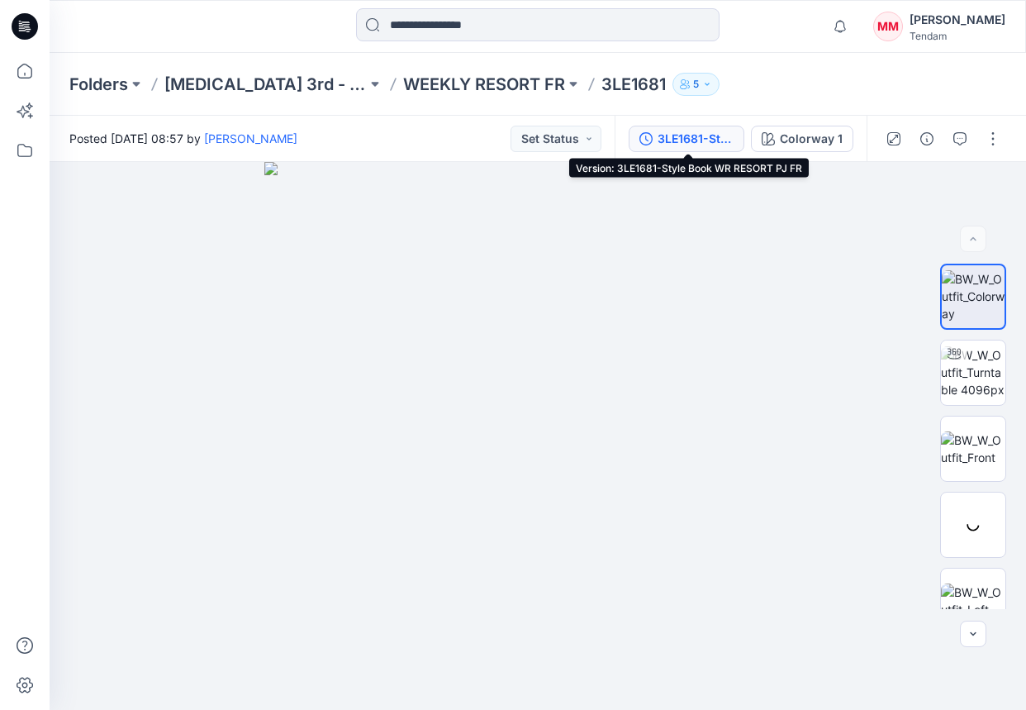
click at [716, 142] on div "3LE1681-Style Book WR RESORT PJ FR" at bounding box center [696, 139] width 76 height 18
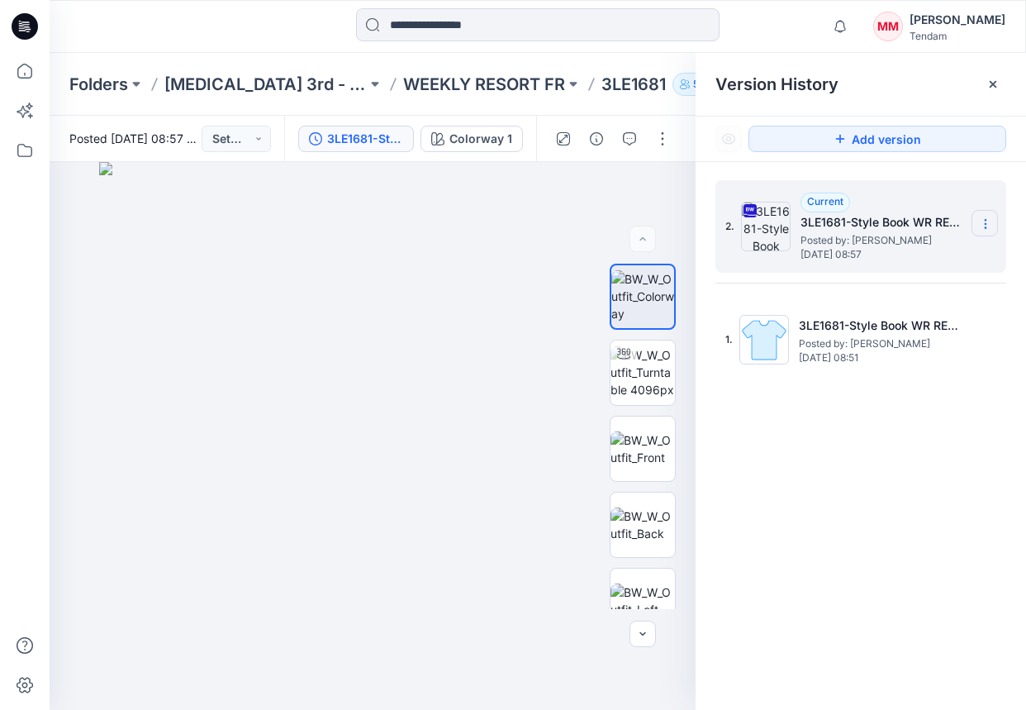
click at [949, 226] on icon at bounding box center [985, 223] width 13 height 13
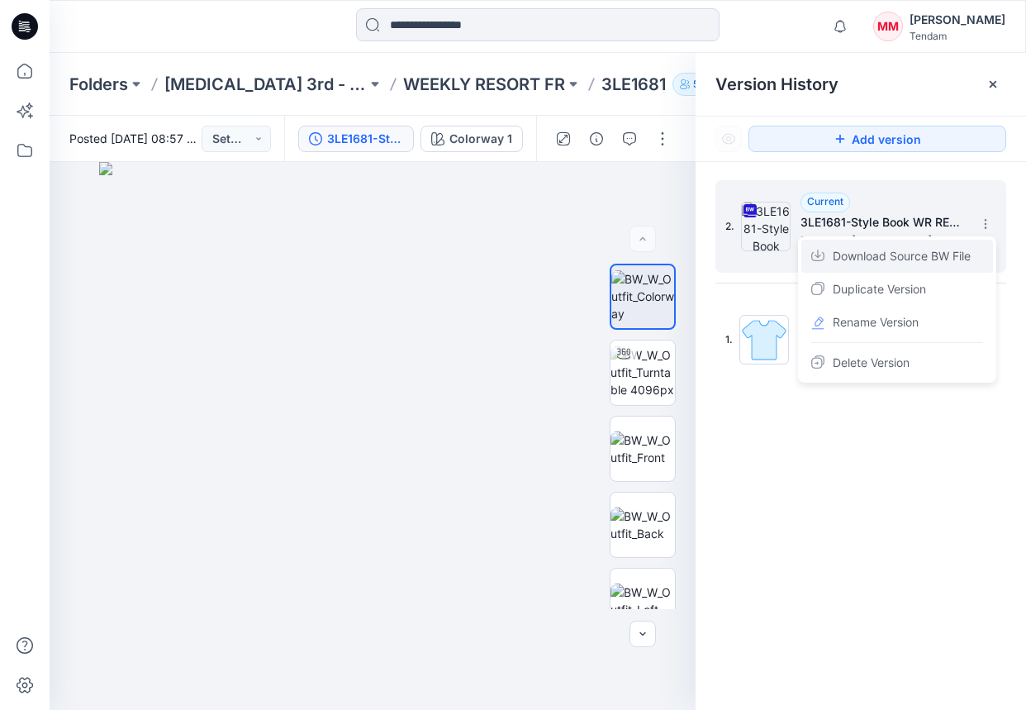
click at [883, 261] on span "Download Source BW File" at bounding box center [902, 256] width 138 height 20
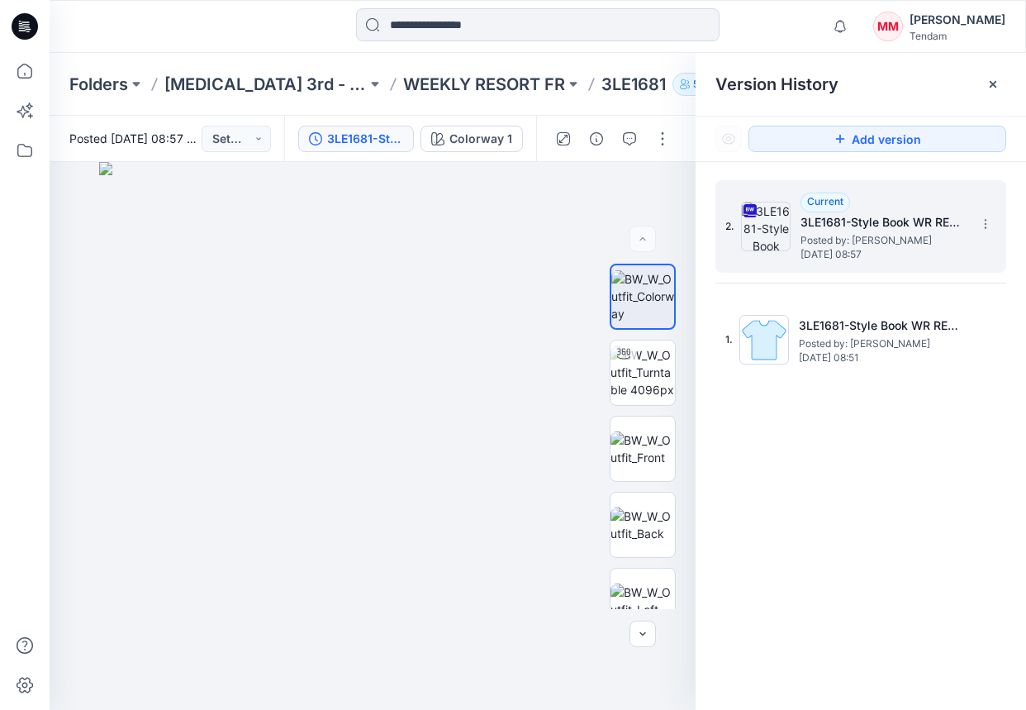
click at [895, 107] on div "Version History" at bounding box center [861, 84] width 331 height 63
click at [468, 216] on img at bounding box center [373, 436] width 548 height 548
click at [438, 81] on p "WEEKLY RESORT FR" at bounding box center [484, 84] width 162 height 23
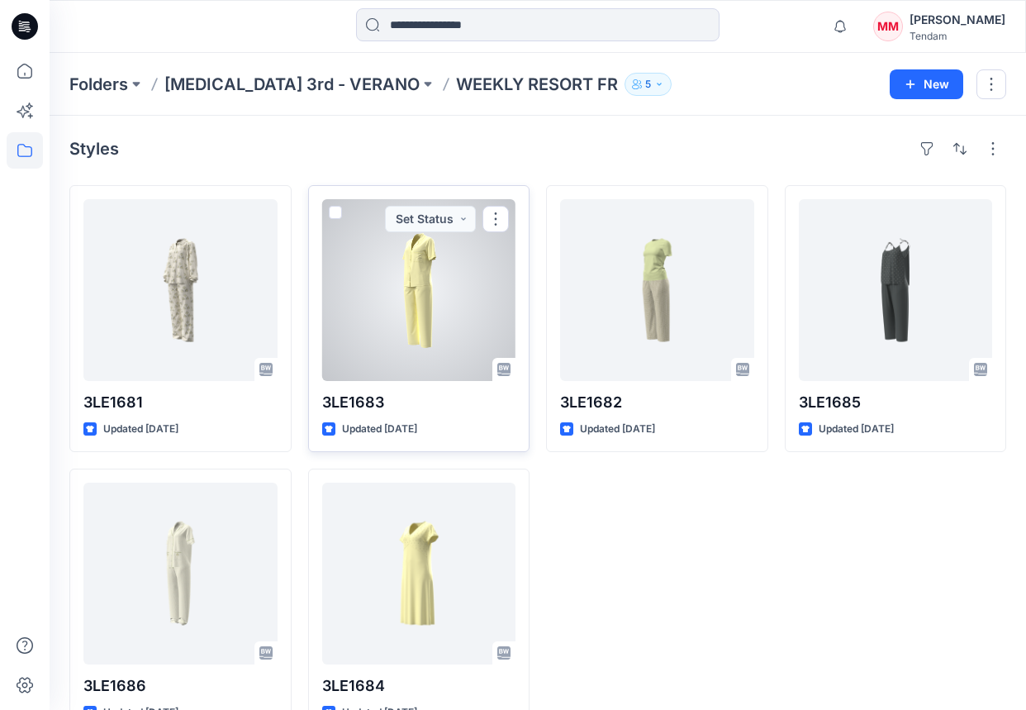
click at [435, 313] on div at bounding box center [419, 290] width 194 height 182
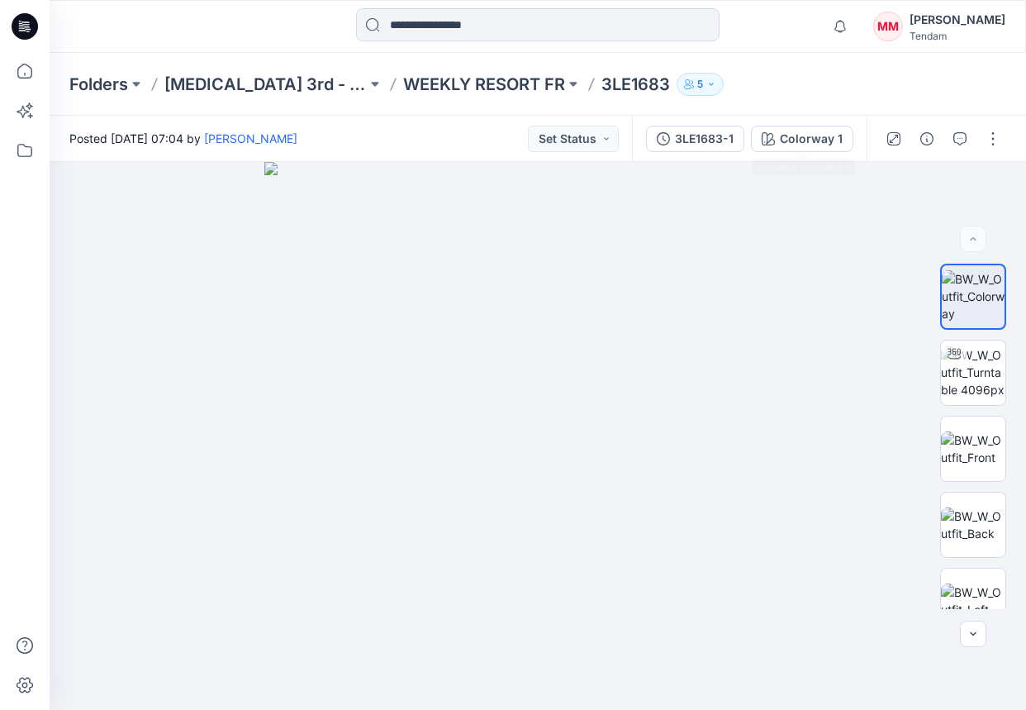
click at [873, 99] on div "Folders [MEDICAL_DATA] 3rd - VERANO WEEKLY RESORT FR 3LE1683 5" at bounding box center [538, 84] width 977 height 63
click at [707, 136] on div "3LE1683-1" at bounding box center [704, 139] width 59 height 18
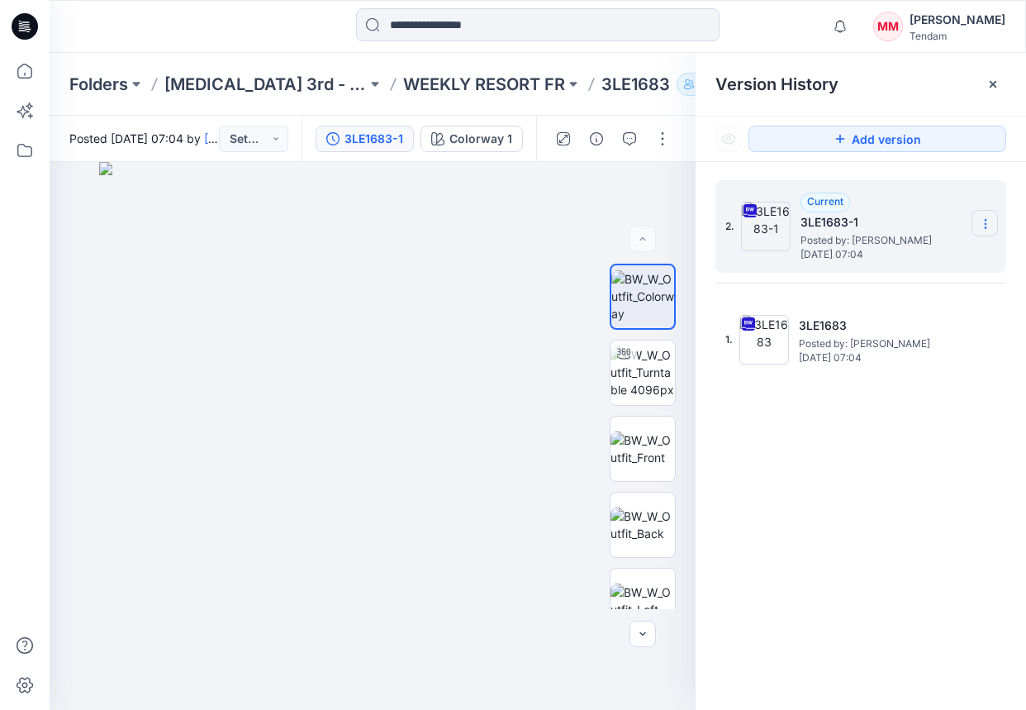
click at [949, 223] on icon at bounding box center [985, 223] width 13 height 13
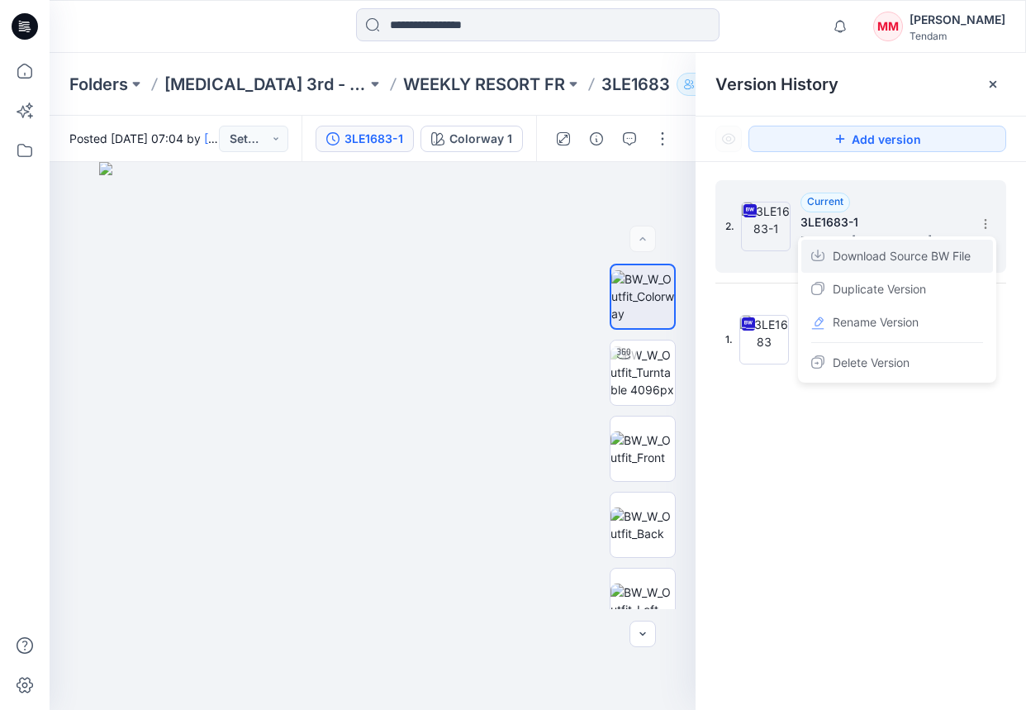
click at [871, 257] on span "Download Source BW File" at bounding box center [902, 256] width 138 height 20
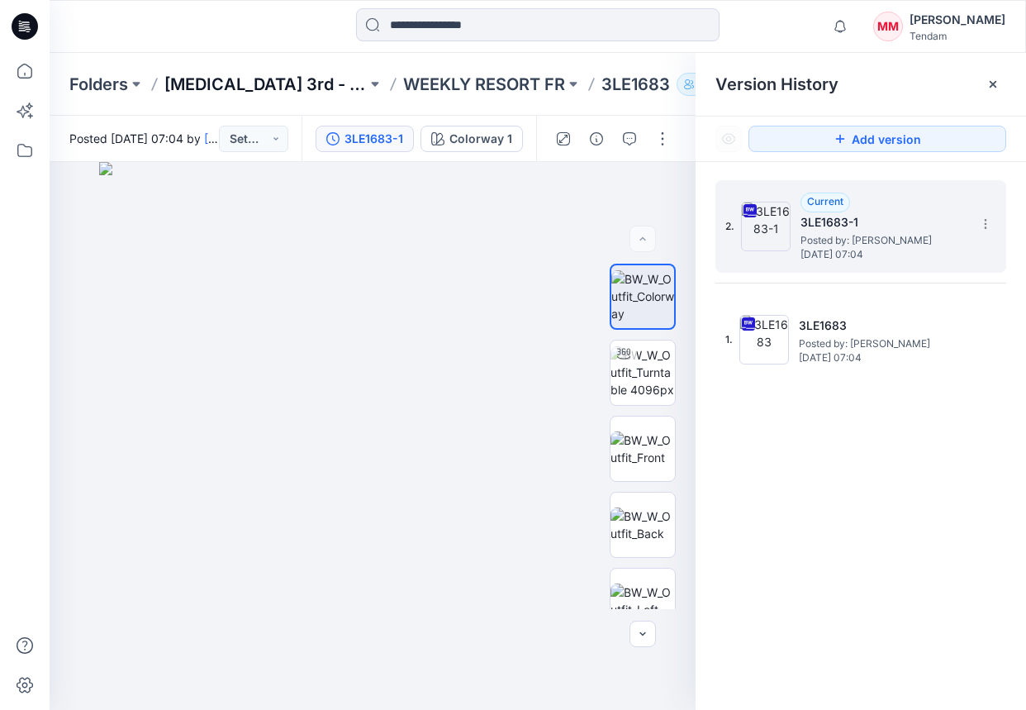
click at [278, 88] on p "[MEDICAL_DATA] 3rd - VERANO" at bounding box center [265, 84] width 202 height 23
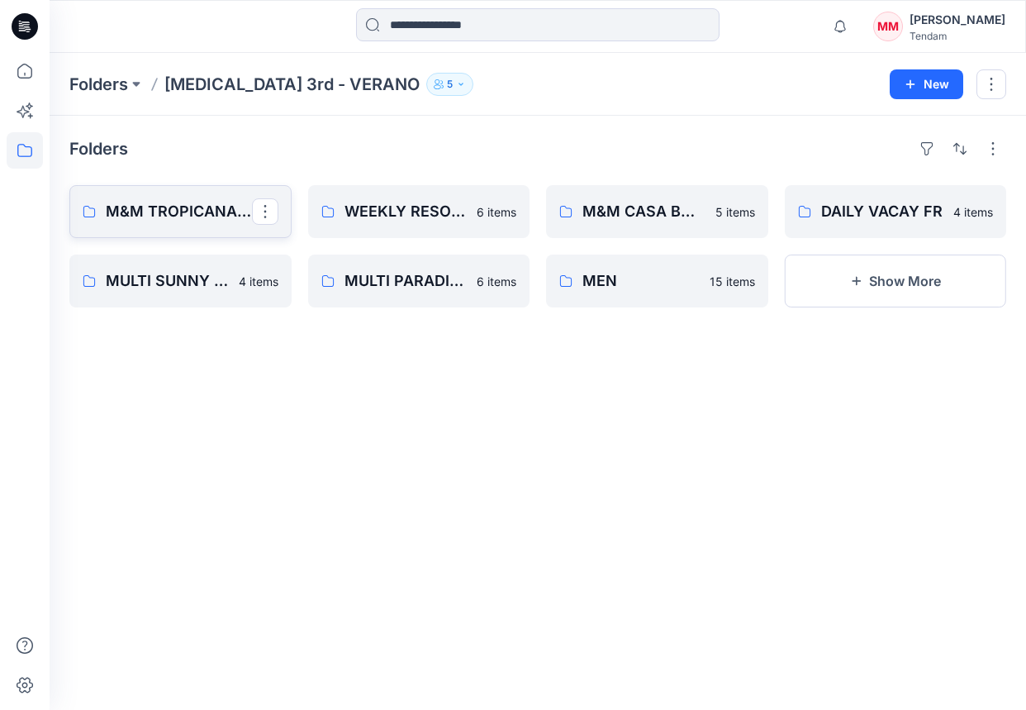
click at [182, 207] on p "M&M TROPICANA FR" at bounding box center [179, 211] width 146 height 23
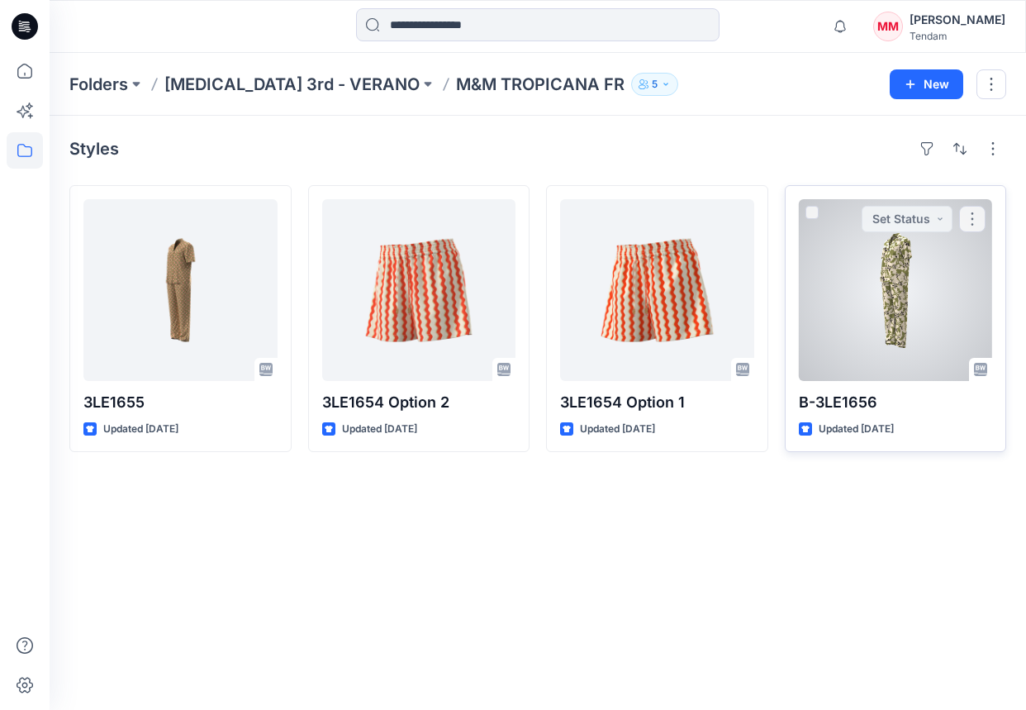
click at [878, 266] on div at bounding box center [896, 290] width 194 height 182
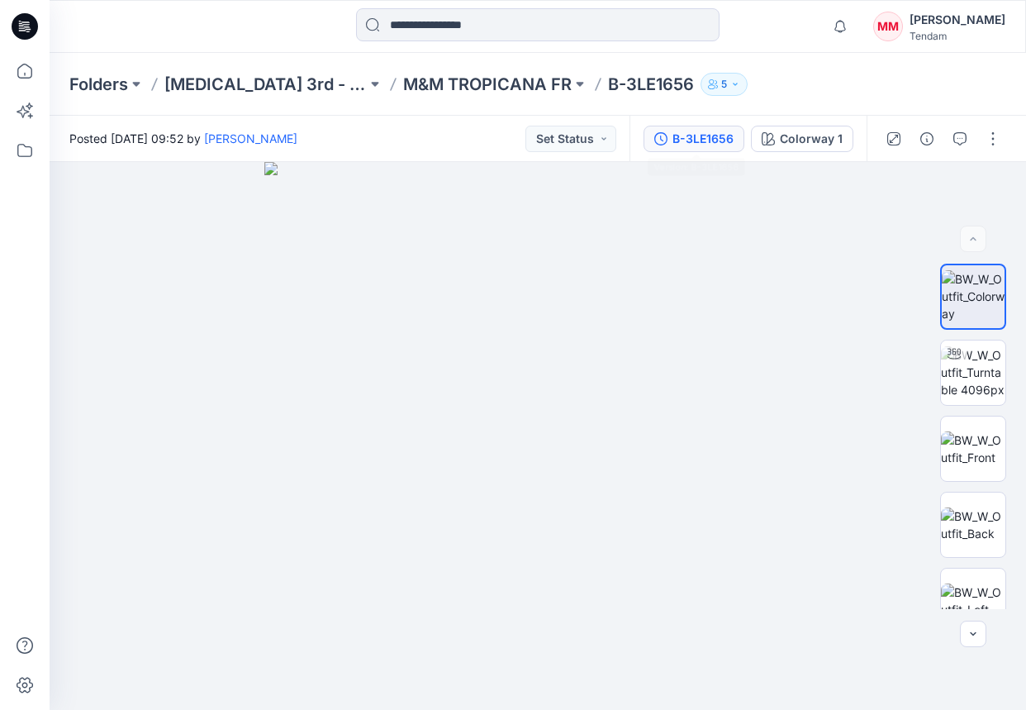
click at [702, 147] on button "B-3LE1656" at bounding box center [694, 139] width 101 height 26
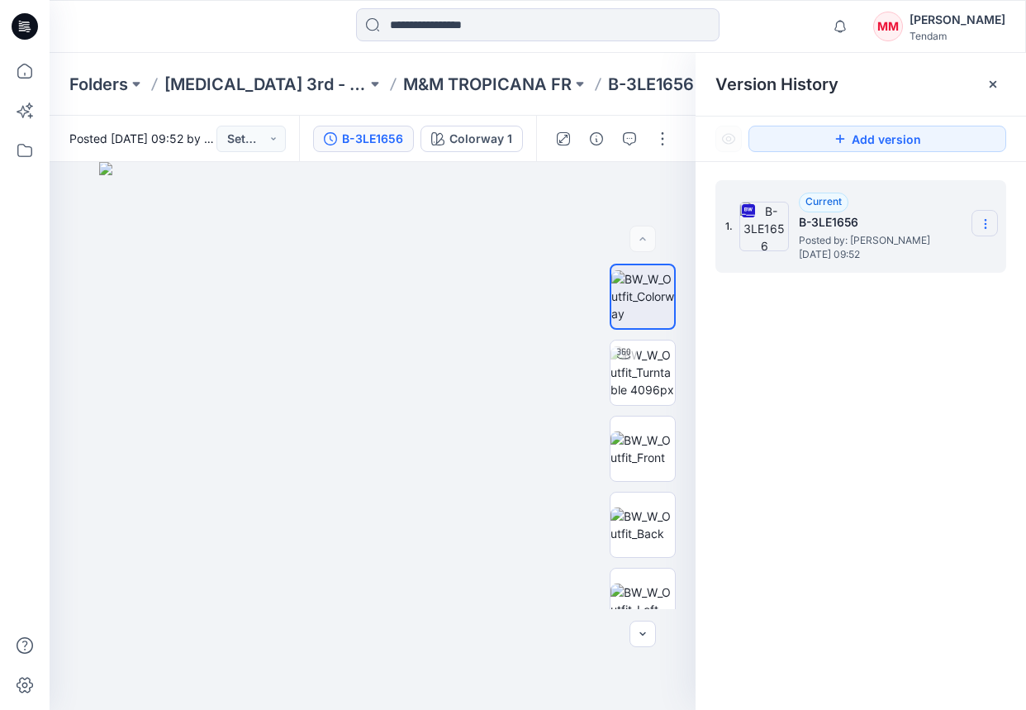
click at [949, 219] on section at bounding box center [985, 223] width 26 height 26
click at [828, 263] on div "Download Source BW File" at bounding box center [898, 256] width 192 height 33
click at [440, 81] on p "M&M TROPICANA FR" at bounding box center [487, 84] width 169 height 23
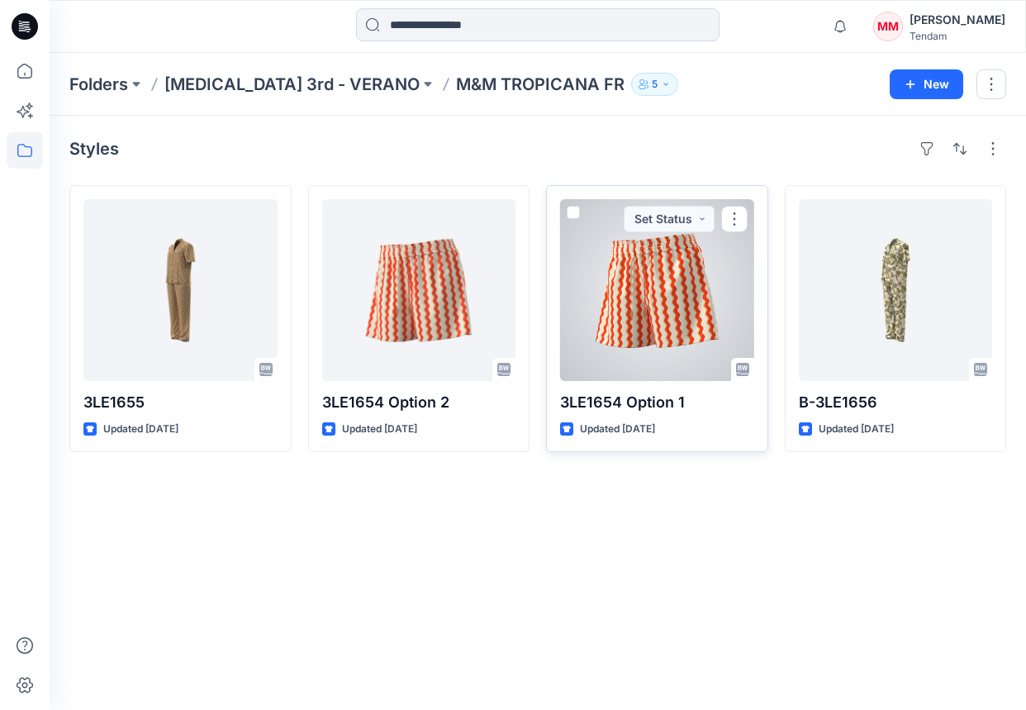
click at [651, 324] on div at bounding box center [657, 290] width 194 height 182
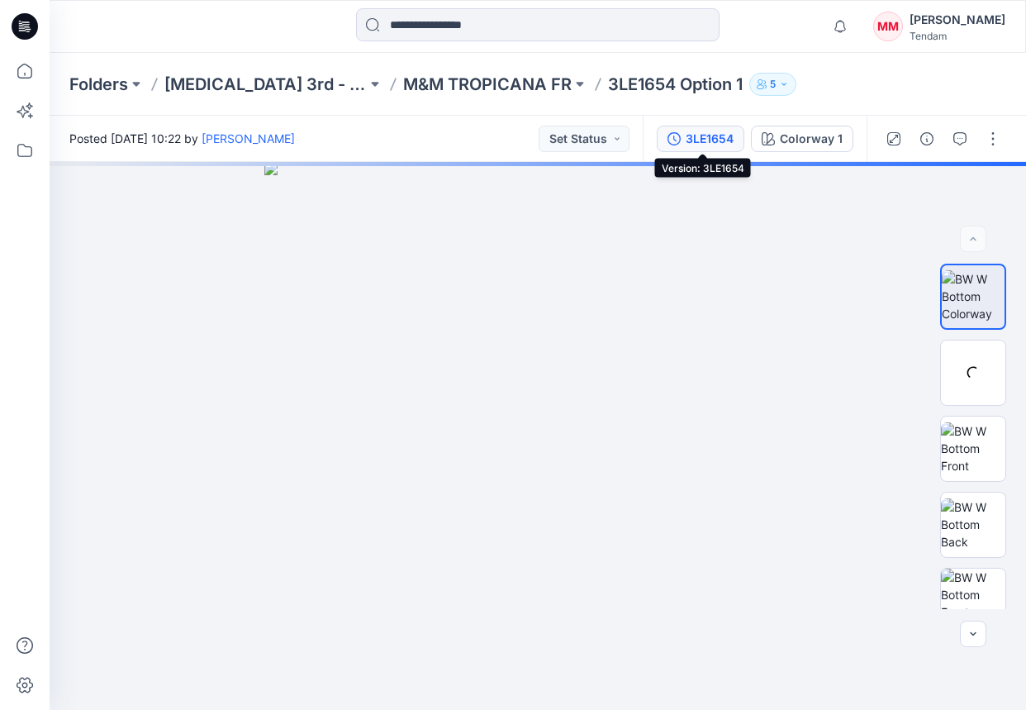
click at [724, 145] on div "3LE1654" at bounding box center [710, 139] width 48 height 18
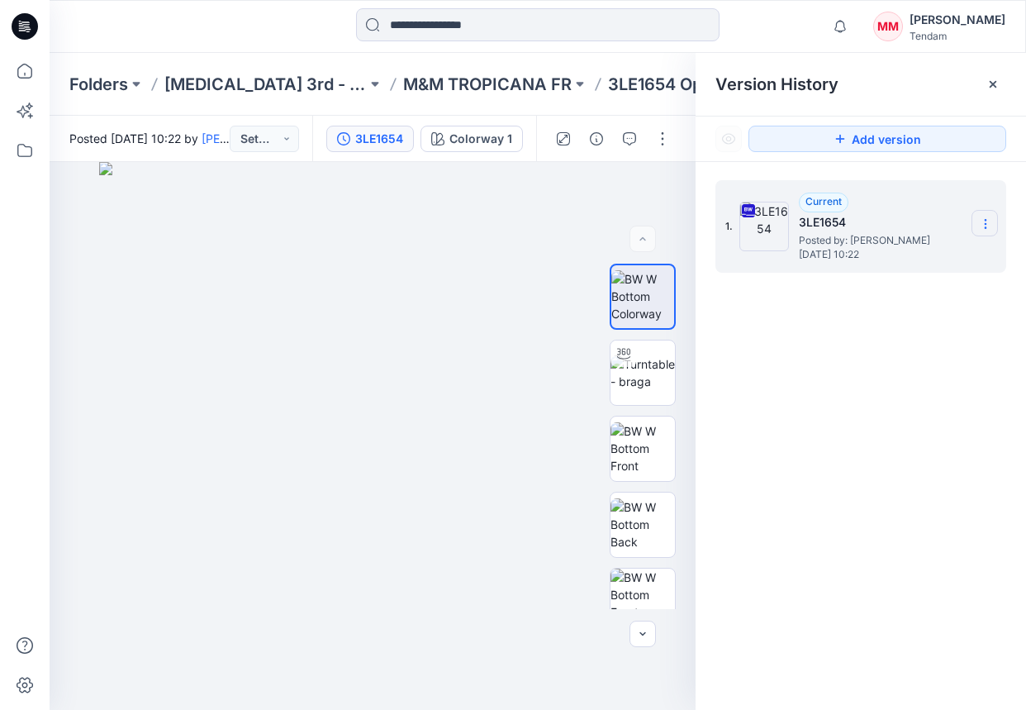
click at [949, 217] on icon at bounding box center [985, 223] width 13 height 13
click at [931, 257] on span "Download Source BW File" at bounding box center [902, 256] width 138 height 20
click at [278, 15] on div at bounding box center [172, 26] width 244 height 36
click at [412, 79] on p "M&M TROPICANA FR" at bounding box center [487, 84] width 169 height 23
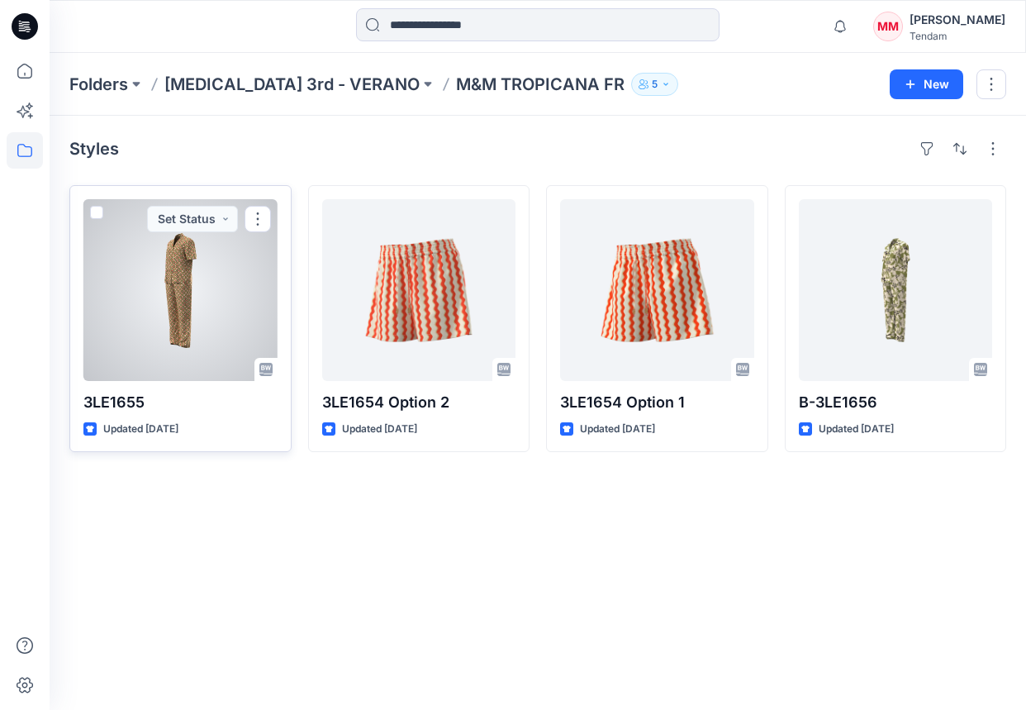
click at [195, 315] on div at bounding box center [180, 290] width 194 height 182
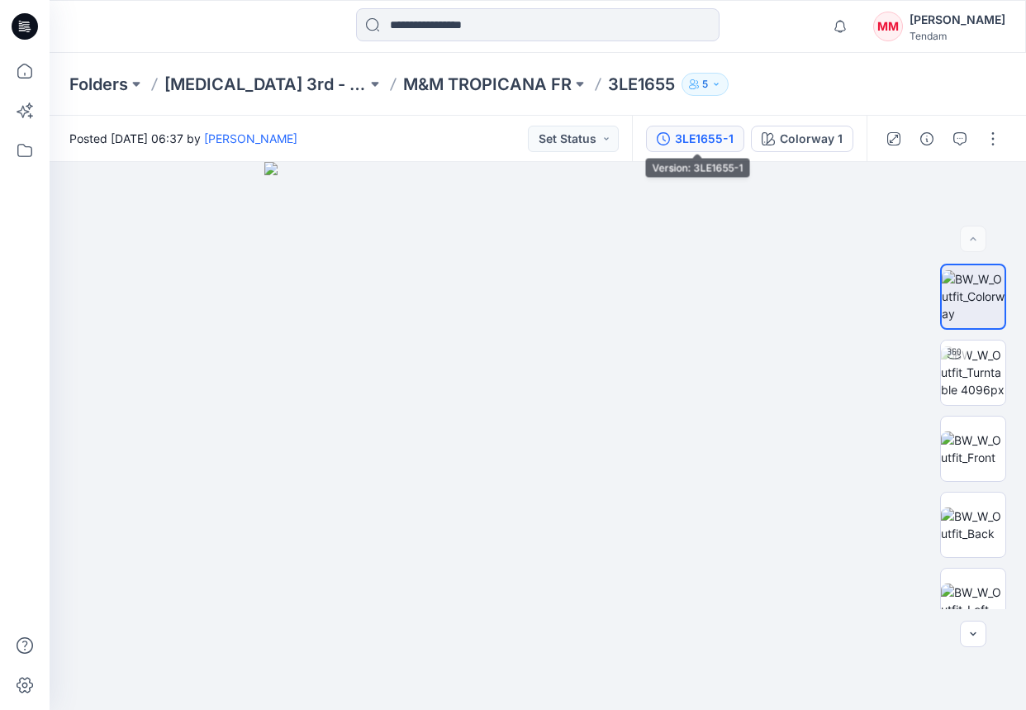
click at [721, 130] on div "3LE1655-1" at bounding box center [704, 139] width 59 height 18
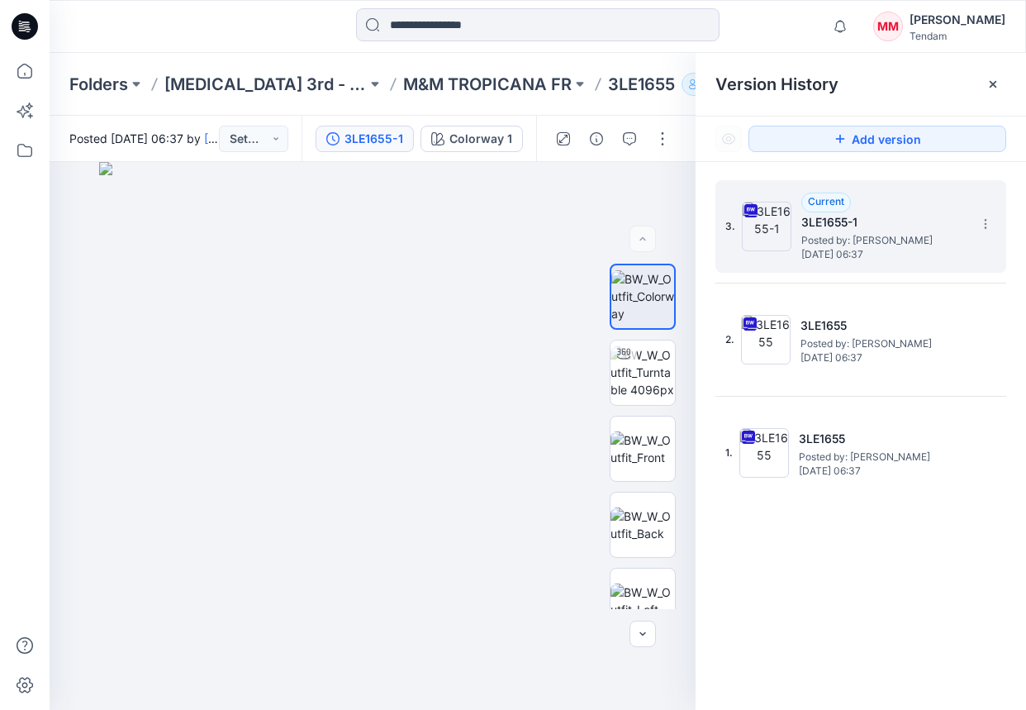
drag, startPoint x: 975, startPoint y: 220, endPoint x: 958, endPoint y: 232, distance: 21.3
click at [949, 221] on section at bounding box center [985, 223] width 26 height 26
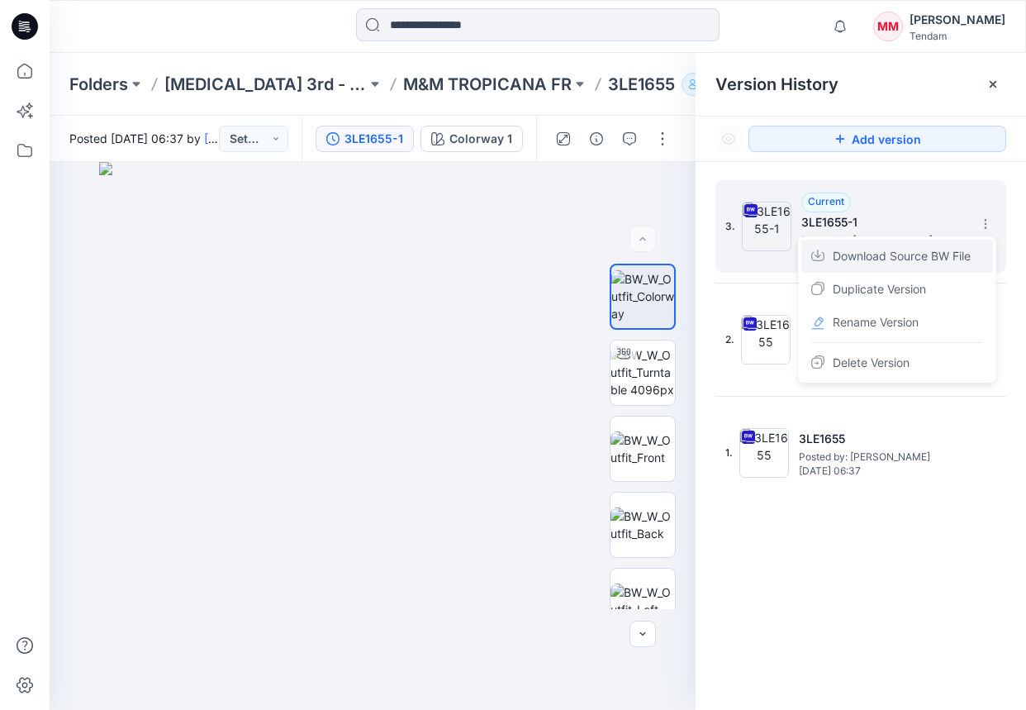
click at [854, 267] on div "Download Source BW File" at bounding box center [898, 256] width 192 height 33
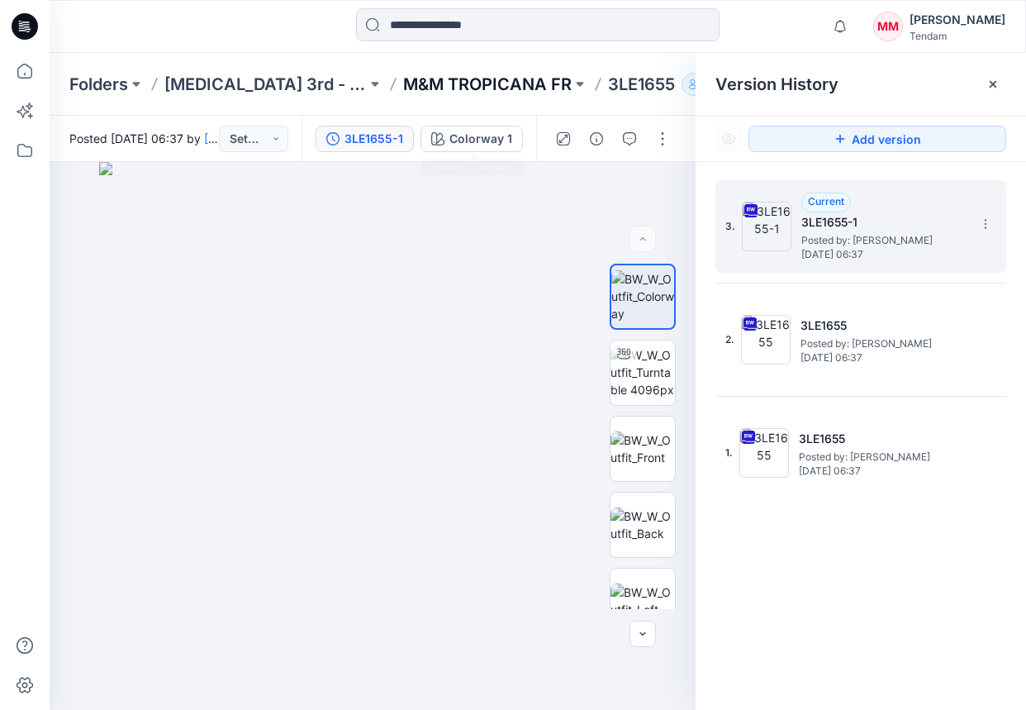
click at [470, 87] on p "M&M TROPICANA FR" at bounding box center [487, 84] width 169 height 23
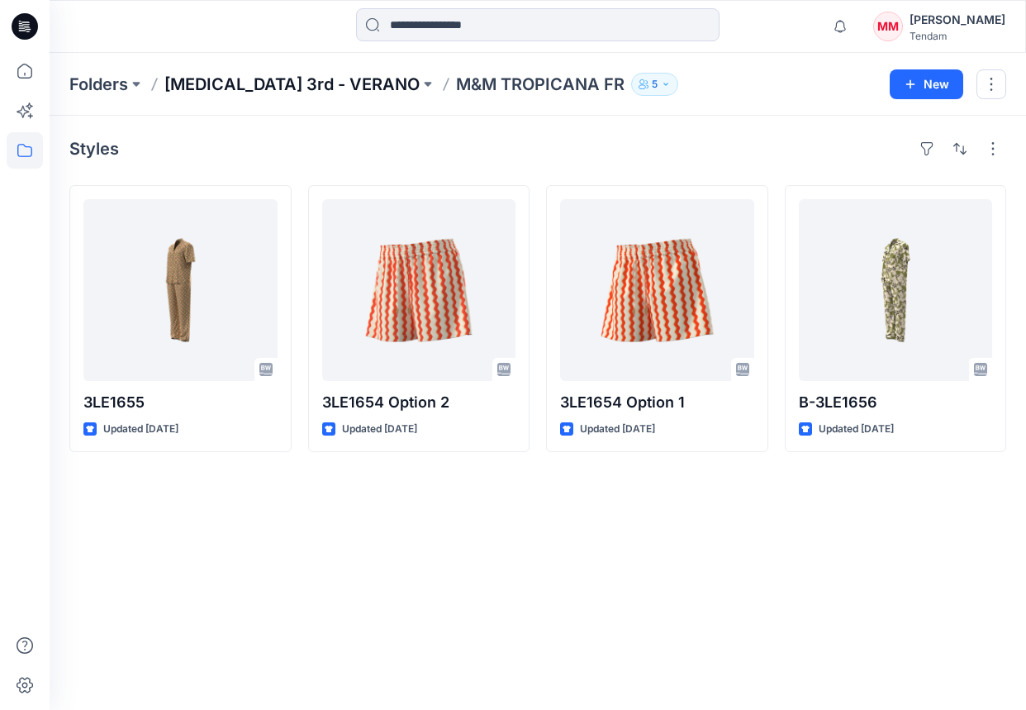
click at [215, 88] on p "[MEDICAL_DATA] 3rd - VERANO" at bounding box center [291, 84] width 255 height 23
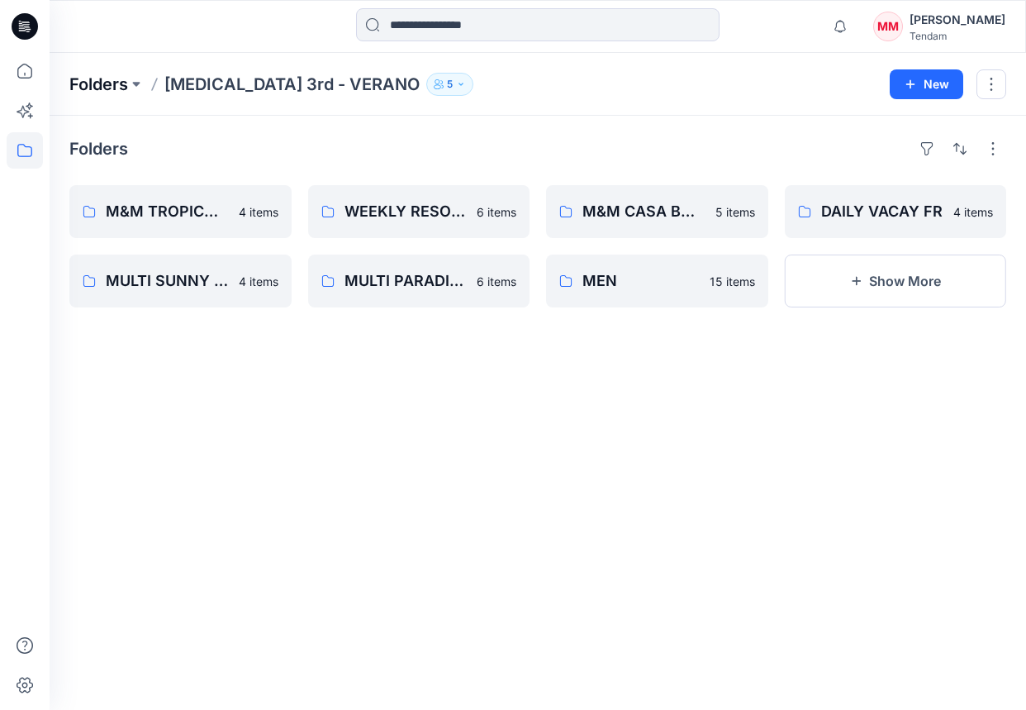
click at [110, 84] on p "Folders" at bounding box center [98, 84] width 59 height 23
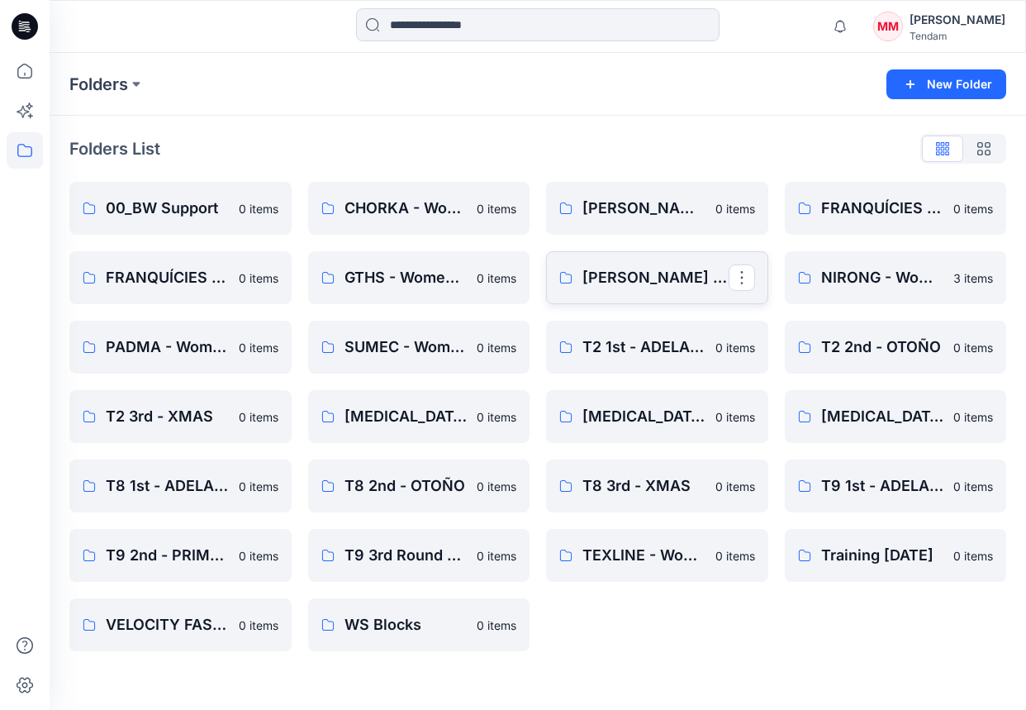
click at [602, 275] on p "[PERSON_NAME] - Women'Secret" at bounding box center [656, 277] width 146 height 23
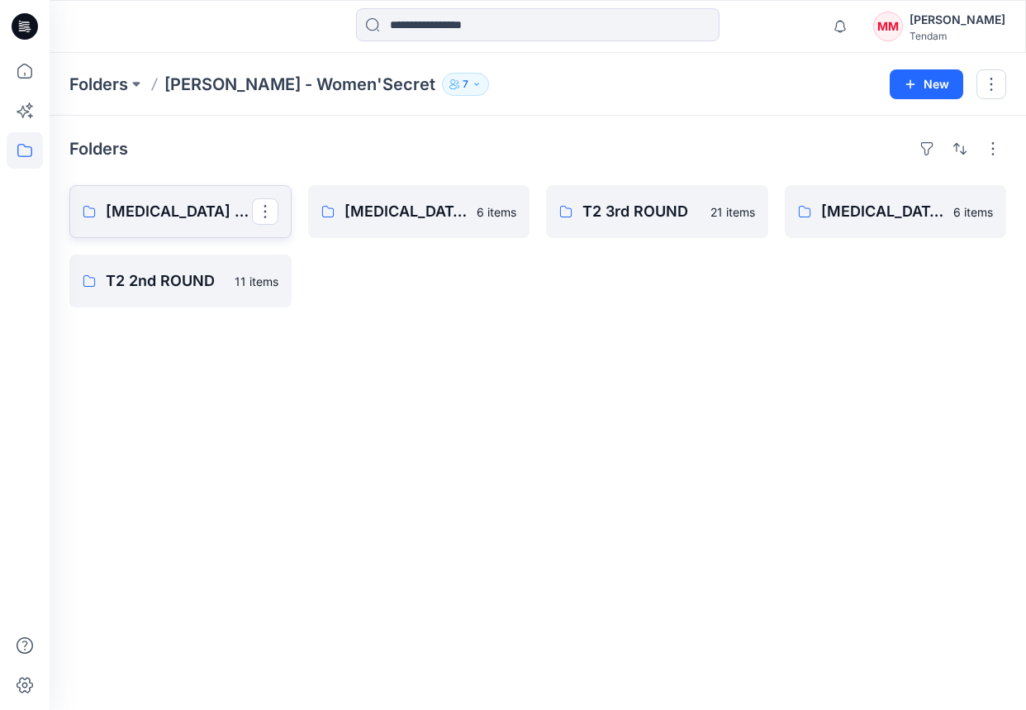
click at [145, 224] on link "[MEDICAL_DATA] 3rd ROUND" at bounding box center [180, 211] width 222 height 53
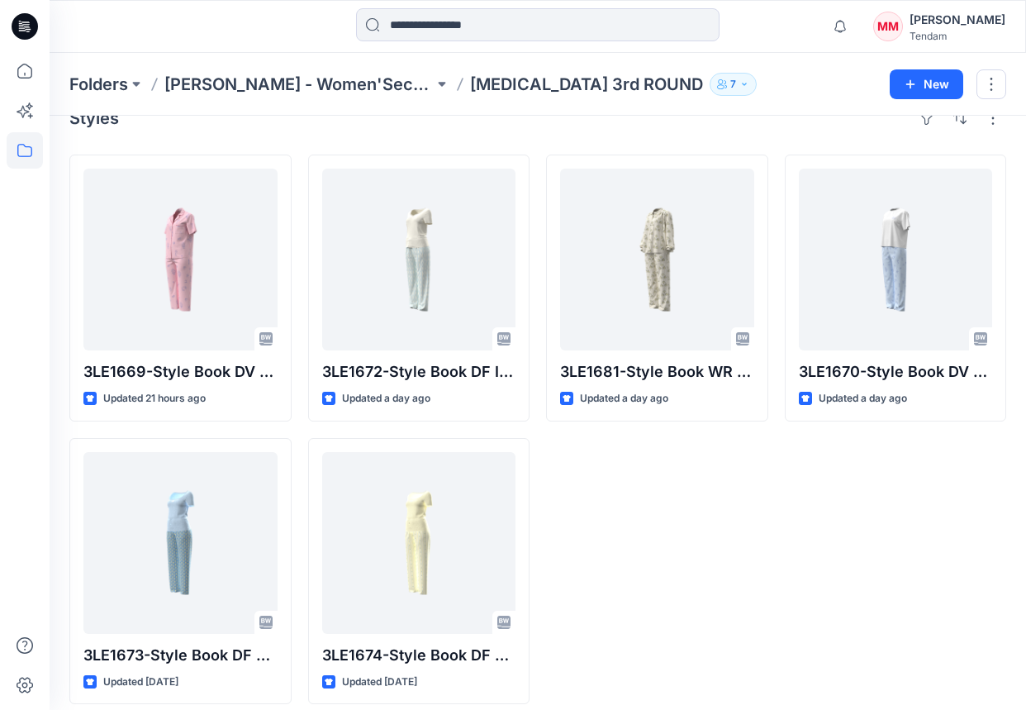
scroll to position [45, 0]
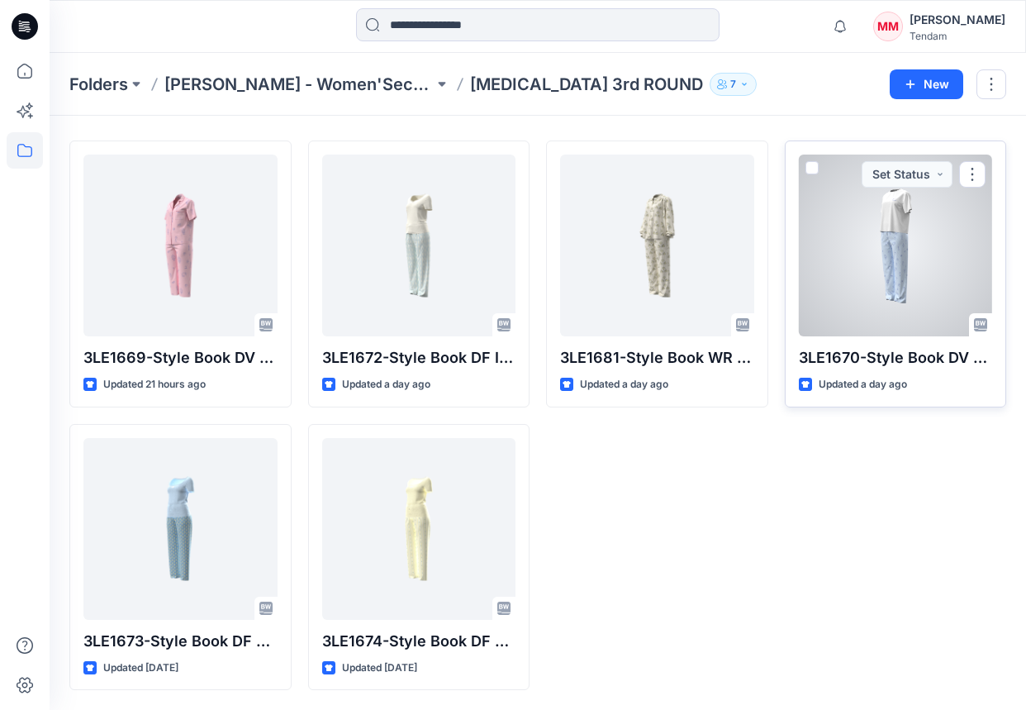
click at [891, 269] on div at bounding box center [896, 246] width 194 height 182
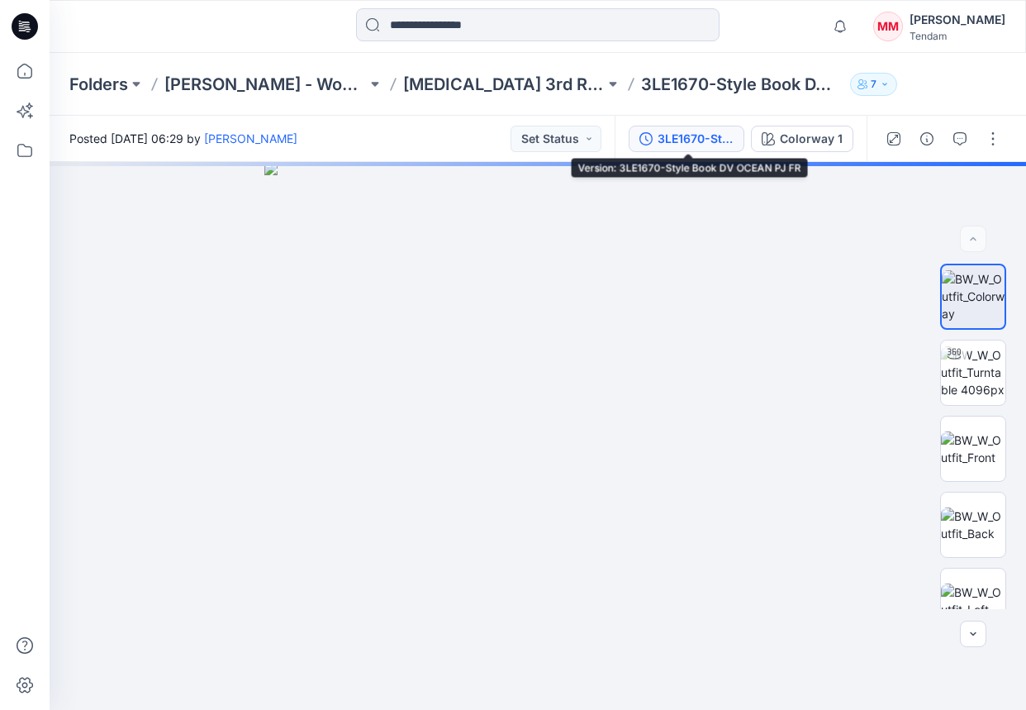
click at [692, 140] on div "3LE1670-Style Book DV OCEAN PJ FR" at bounding box center [696, 139] width 76 height 18
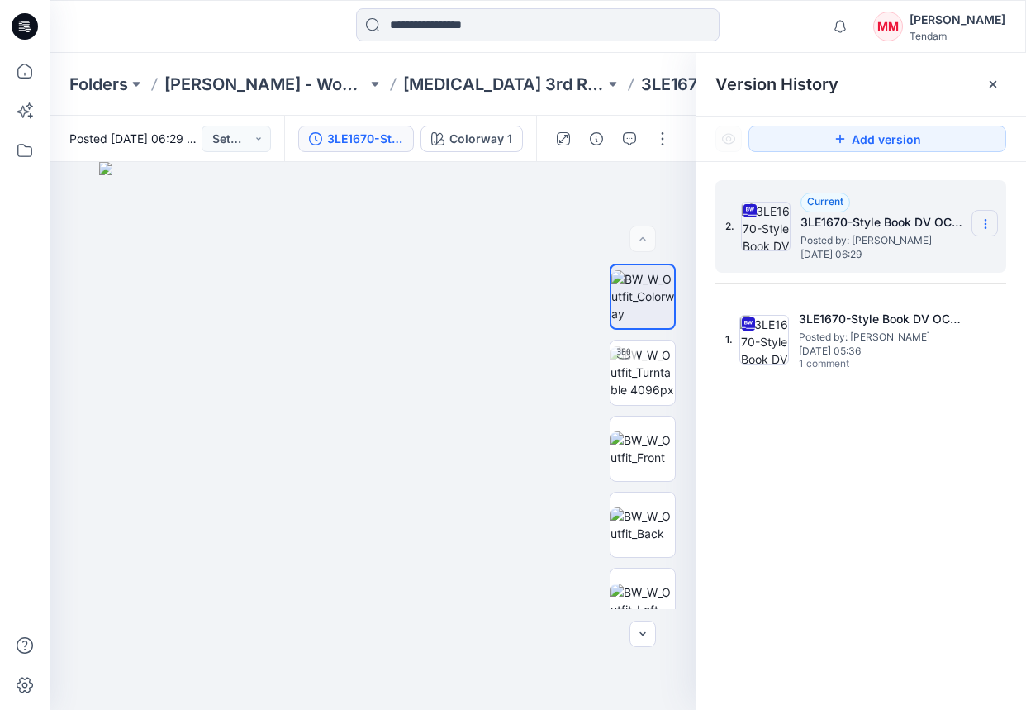
click at [949, 217] on icon at bounding box center [985, 223] width 13 height 13
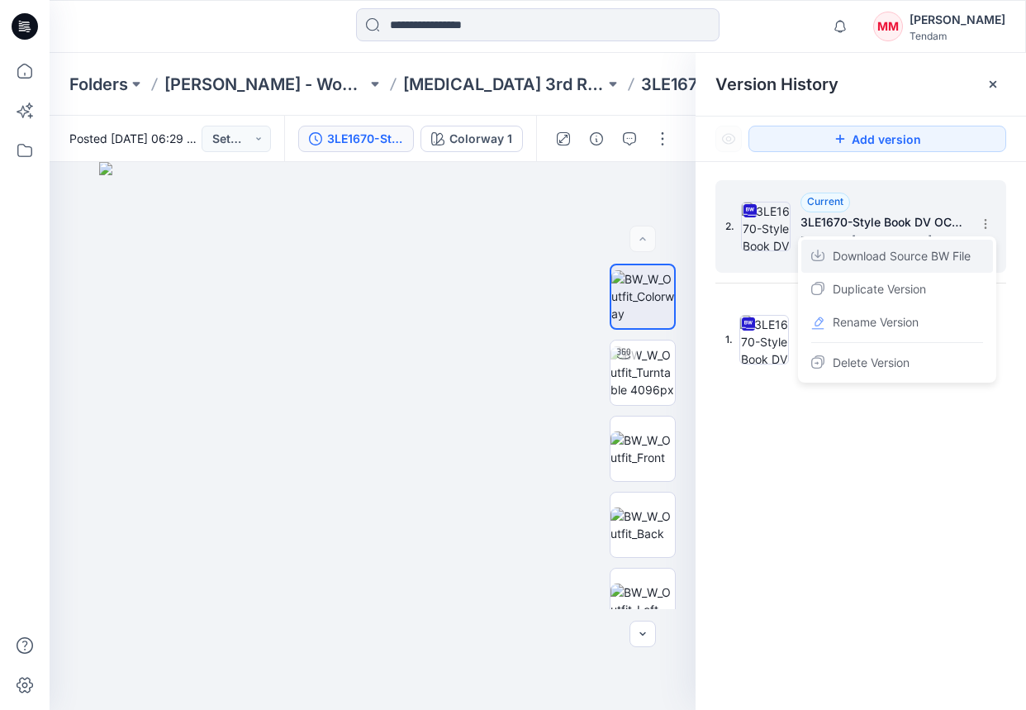
click at [934, 252] on span "Download Source BW File" at bounding box center [902, 256] width 138 height 20
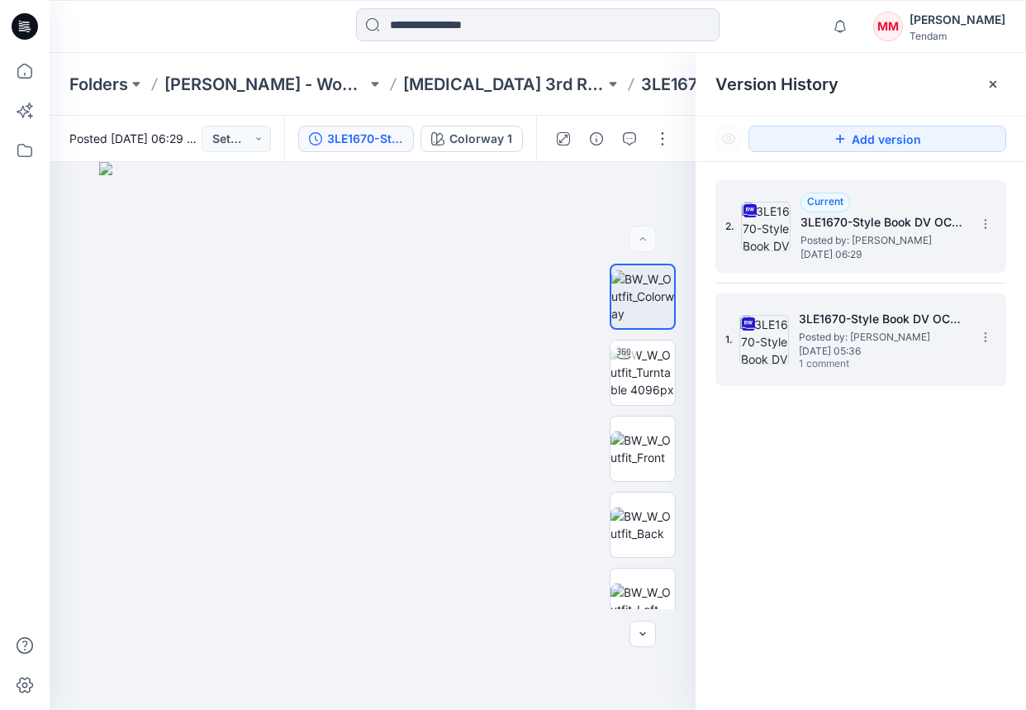
click at [873, 332] on span "Posted by: [PERSON_NAME]" at bounding box center [881, 337] width 165 height 17
click at [893, 234] on span "Posted by: [PERSON_NAME]" at bounding box center [883, 240] width 165 height 17
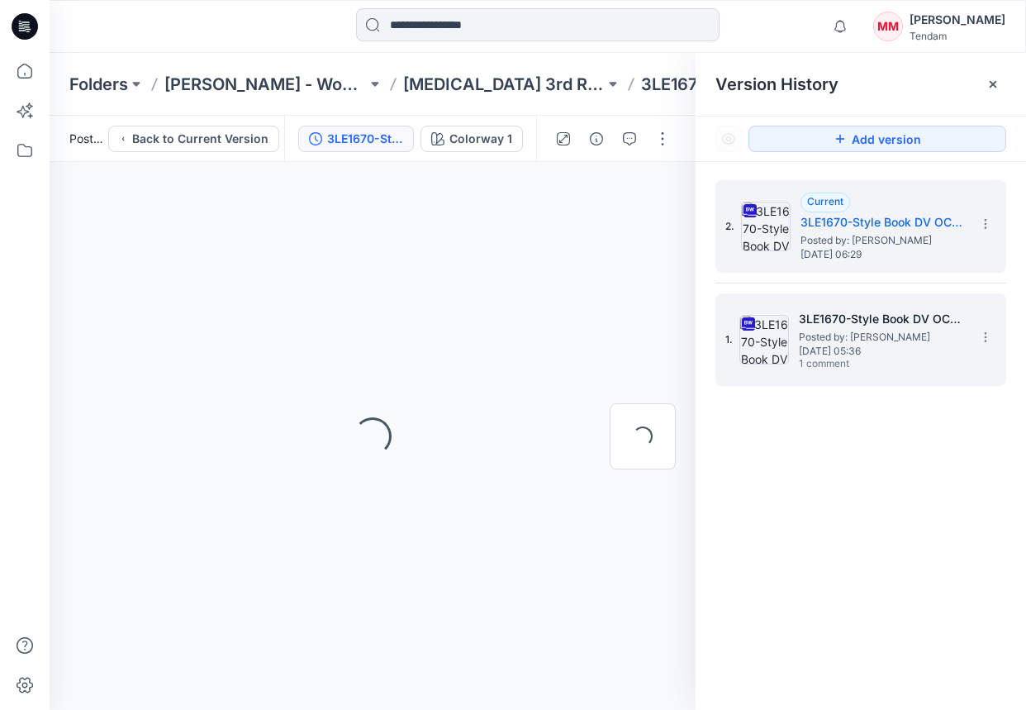
click at [858, 331] on span "Posted by: [PERSON_NAME]" at bounding box center [881, 337] width 165 height 17
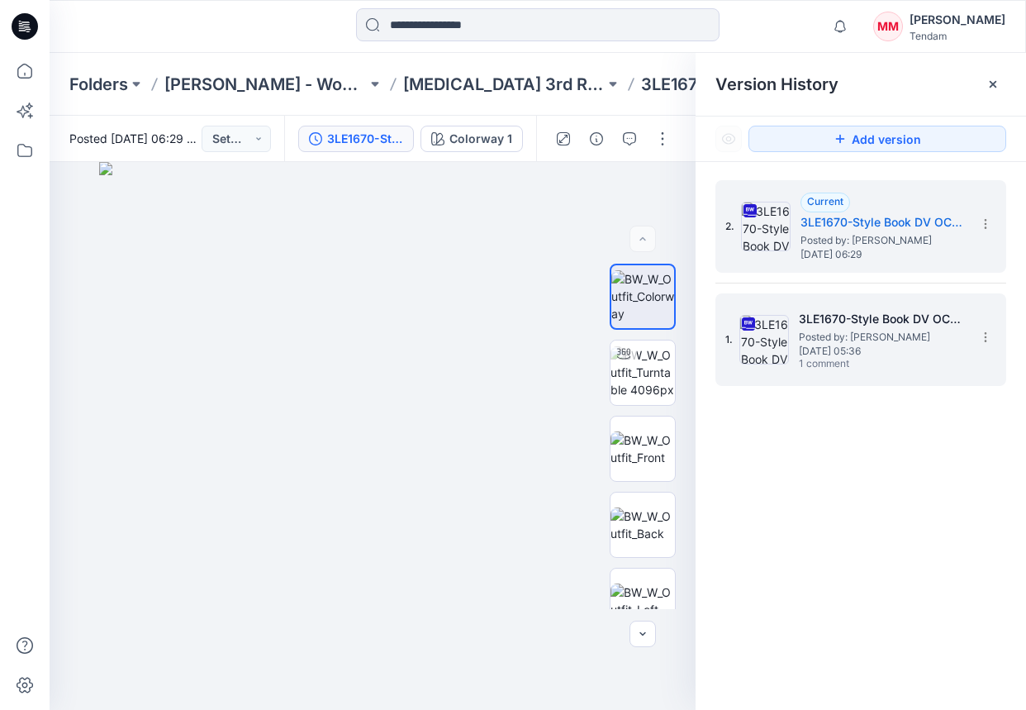
click at [847, 349] on span "[DATE] 05:36" at bounding box center [881, 351] width 165 height 12
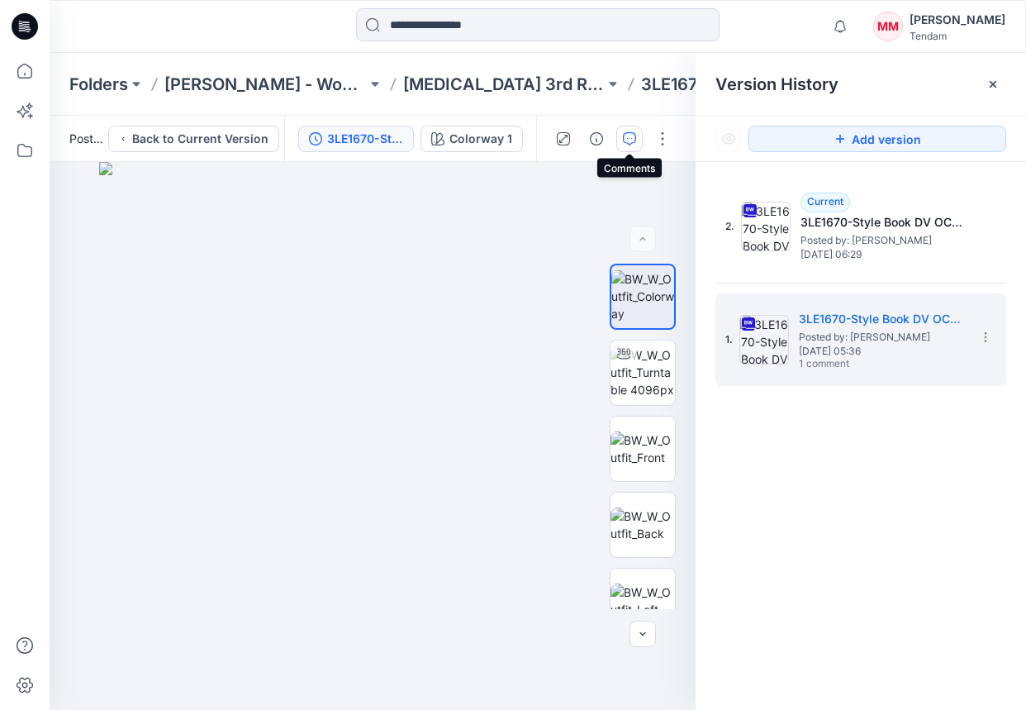
click at [635, 138] on icon "button" at bounding box center [629, 138] width 13 height 13
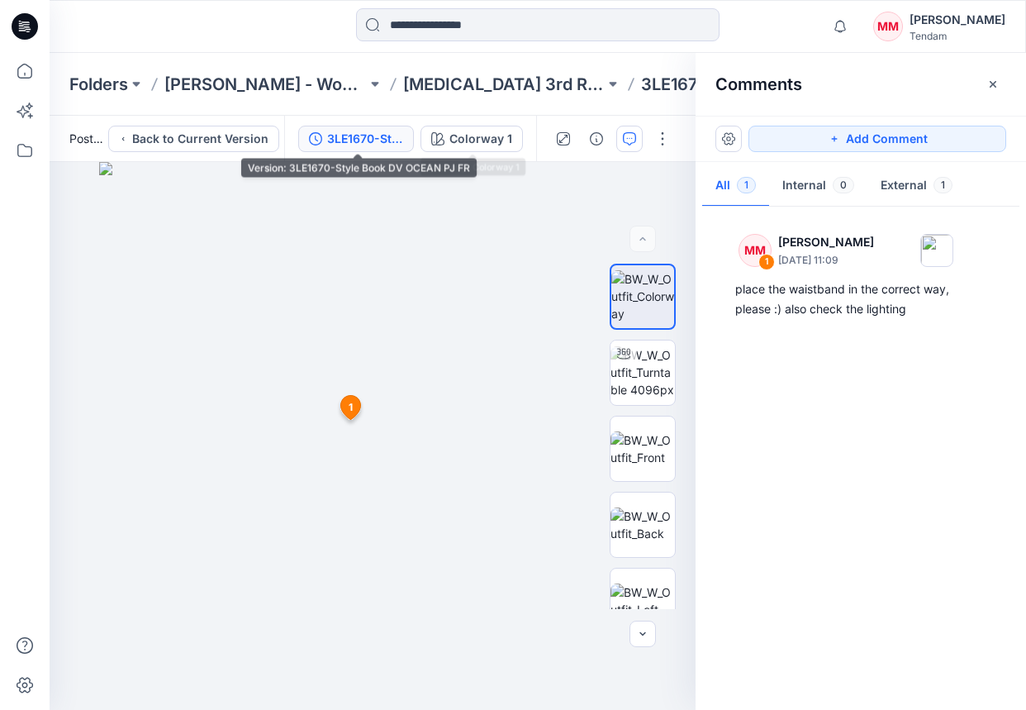
click at [375, 132] on div "3LE1670-Style Book DV OCEAN PJ FR" at bounding box center [365, 139] width 76 height 18
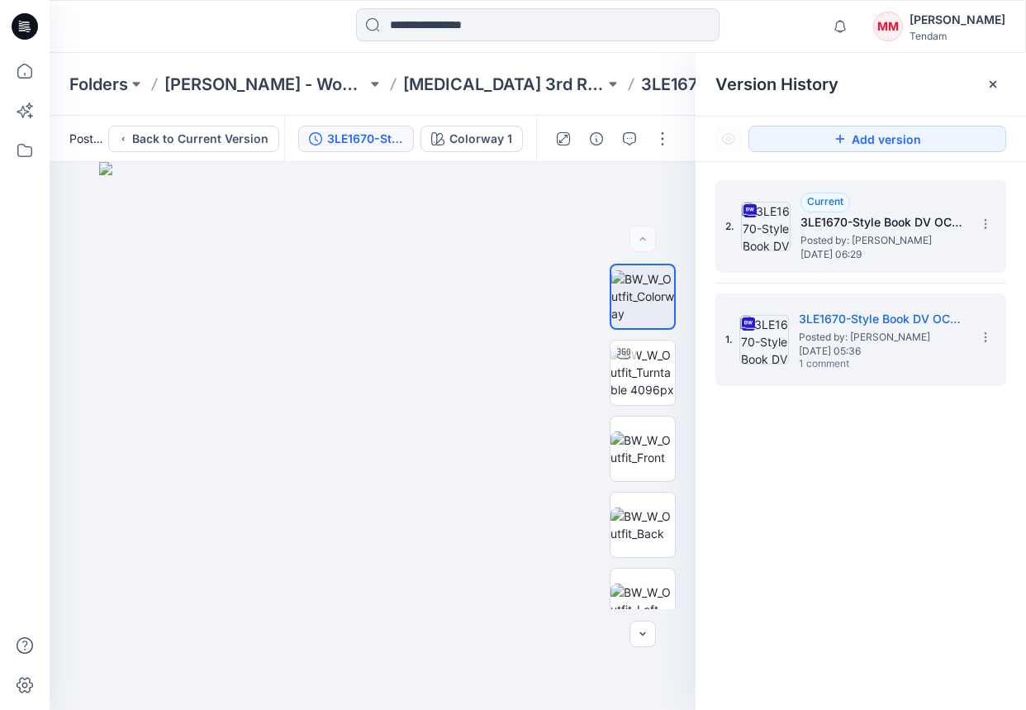
click at [905, 251] on span "[DATE] 06:29" at bounding box center [883, 255] width 165 height 12
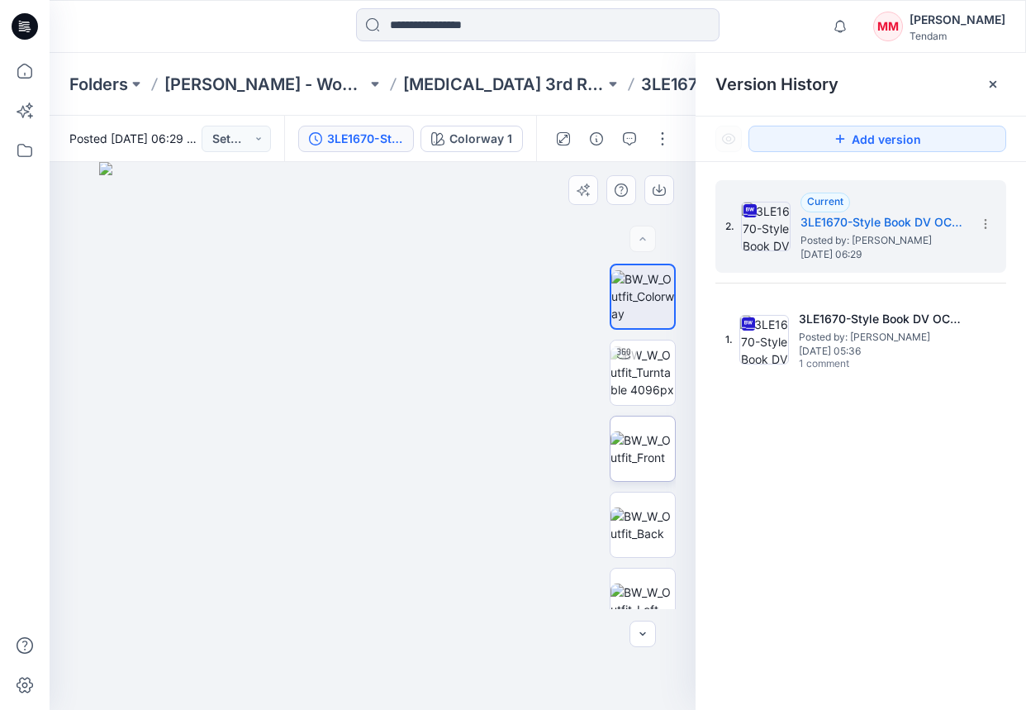
click at [639, 462] on img at bounding box center [643, 448] width 64 height 35
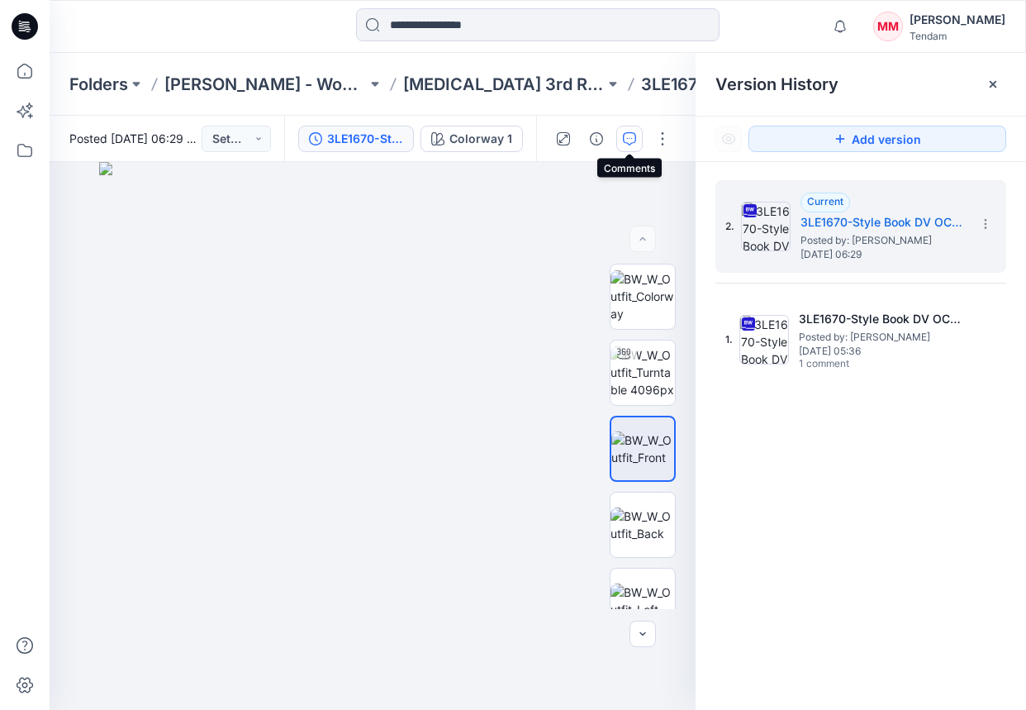
click at [639, 134] on button "button" at bounding box center [629, 139] width 26 height 26
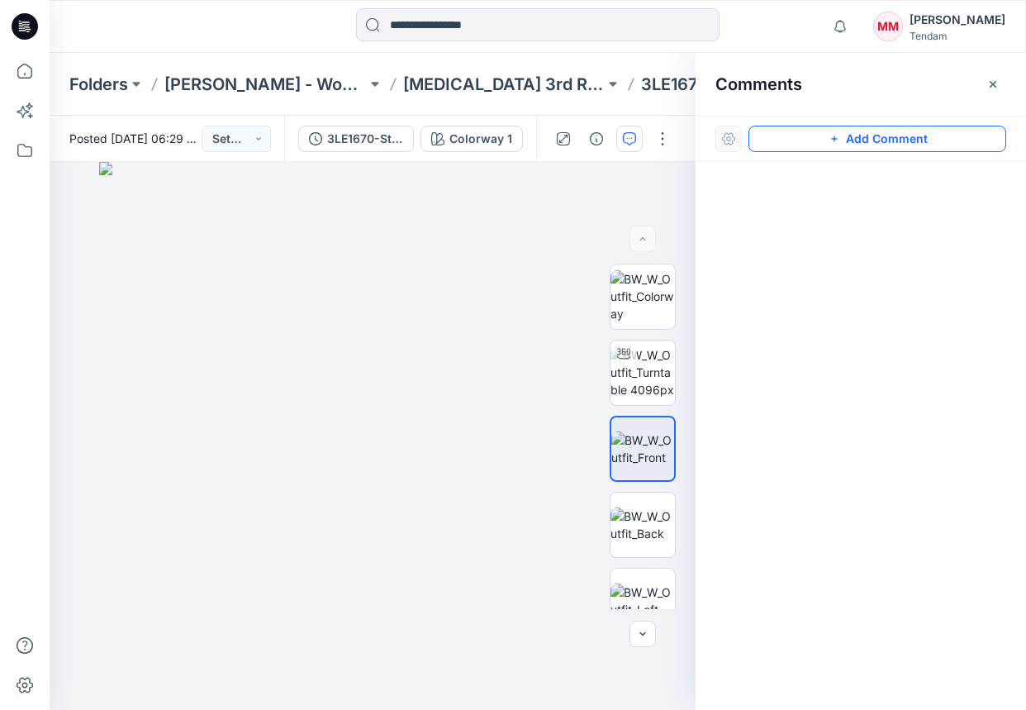
click at [856, 139] on button "Add Comment" at bounding box center [878, 139] width 258 height 26
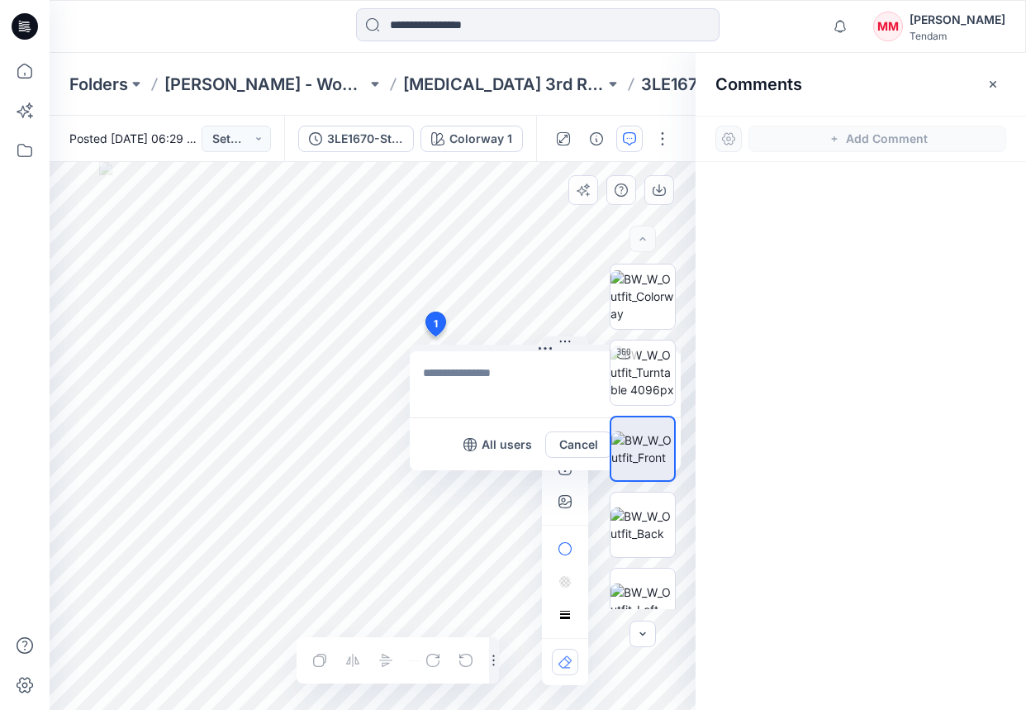
click at [435, 336] on div "1 All users Cancel Post Layer 1" at bounding box center [373, 436] width 646 height 548
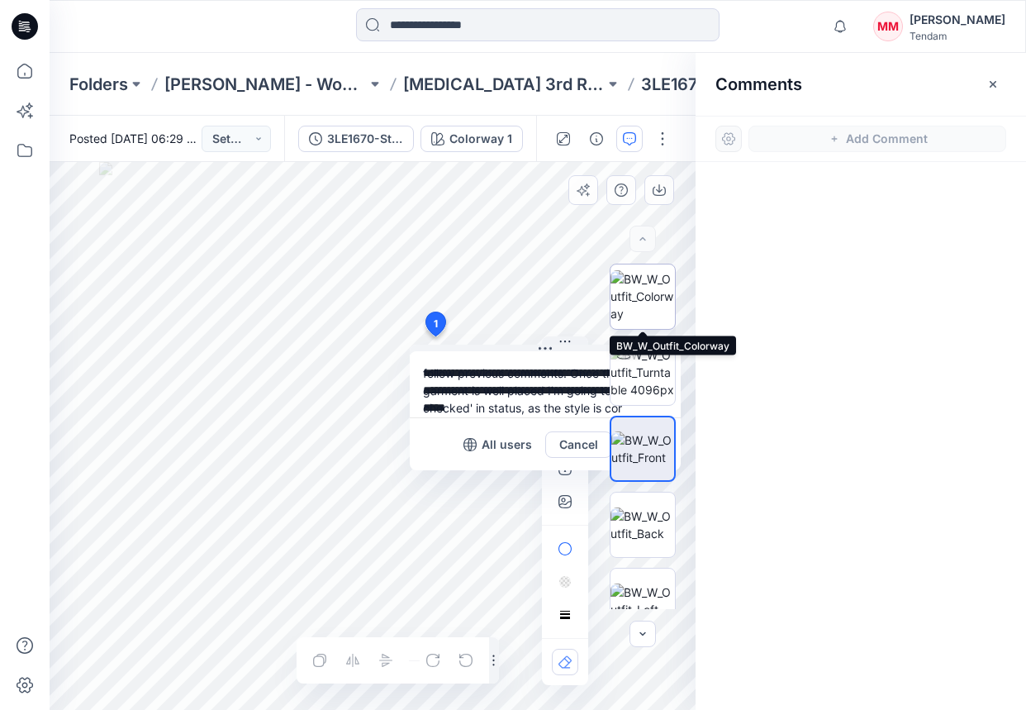
scroll to position [15, 0]
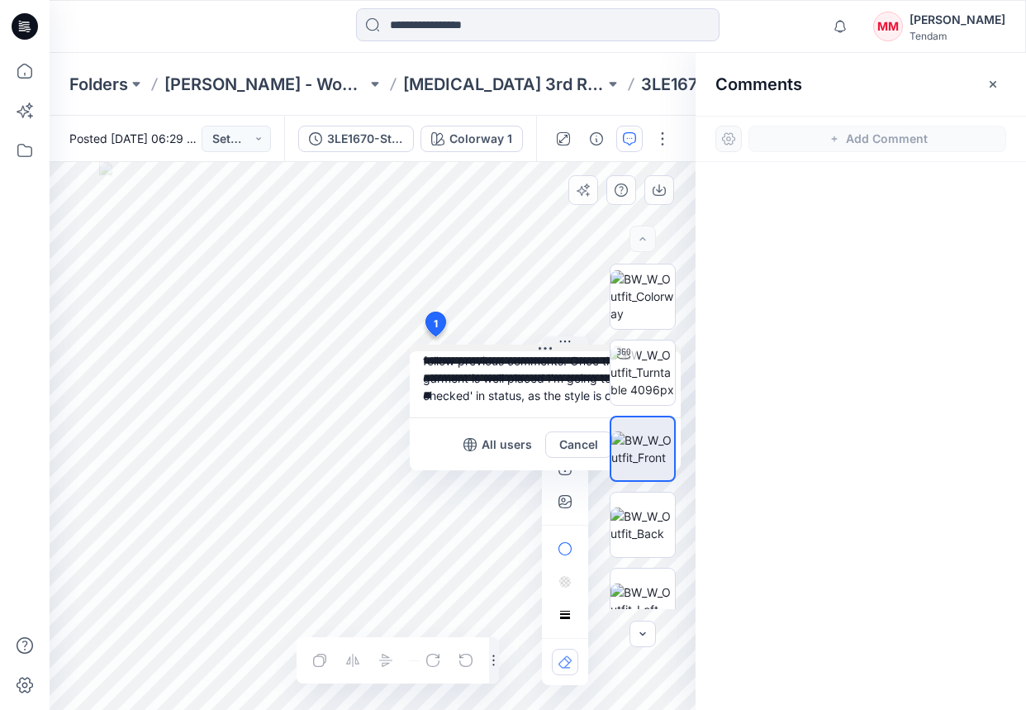
type textarea "**********"
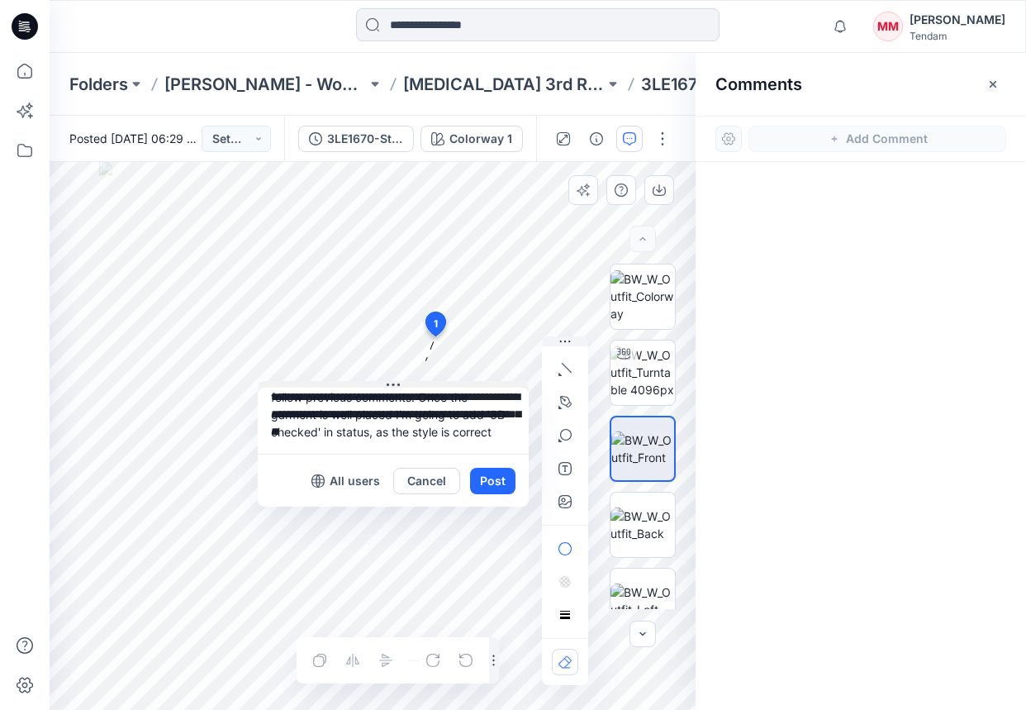
drag, startPoint x: 537, startPoint y: 347, endPoint x: 385, endPoint y: 383, distance: 156.3
click at [385, 383] on button at bounding box center [393, 386] width 271 height 10
click at [490, 476] on button "Post" at bounding box center [492, 481] width 45 height 26
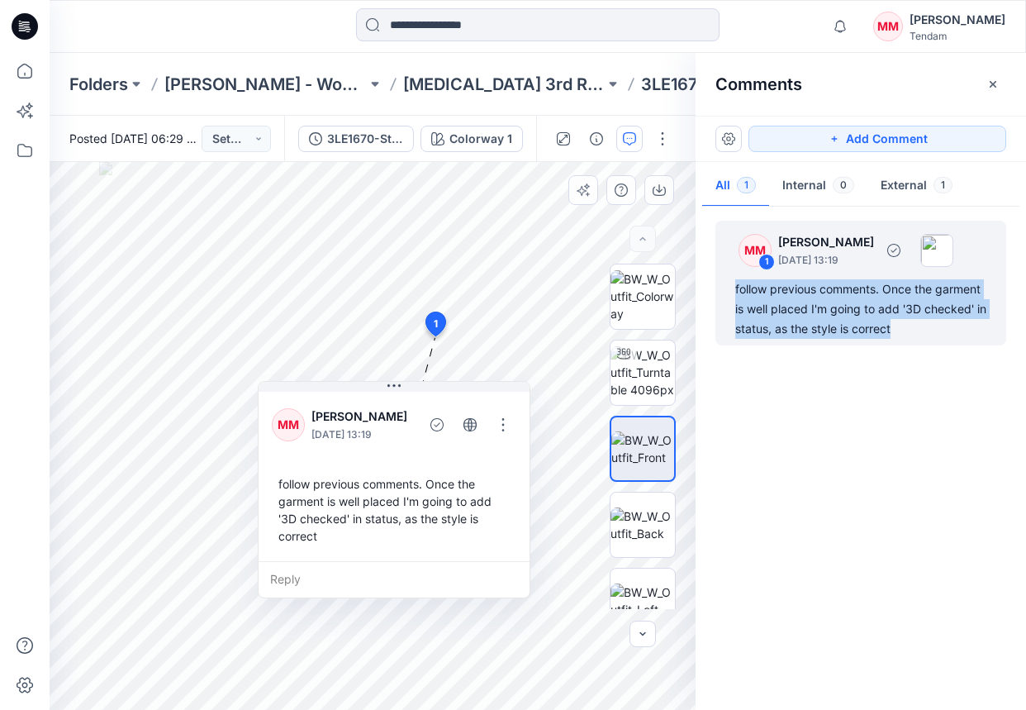
drag, startPoint x: 906, startPoint y: 331, endPoint x: 730, endPoint y: 281, distance: 183.9
click at [730, 281] on div "MM 1 [PERSON_NAME] [DATE] 13:19 follow previous comments. Once the garment is w…" at bounding box center [861, 283] width 291 height 125
copy div "follow previous comments. Once the garment is well placed I'm going to add '3D …"
click at [455, 87] on p "[MEDICAL_DATA] 3rd ROUND" at bounding box center [504, 84] width 202 height 23
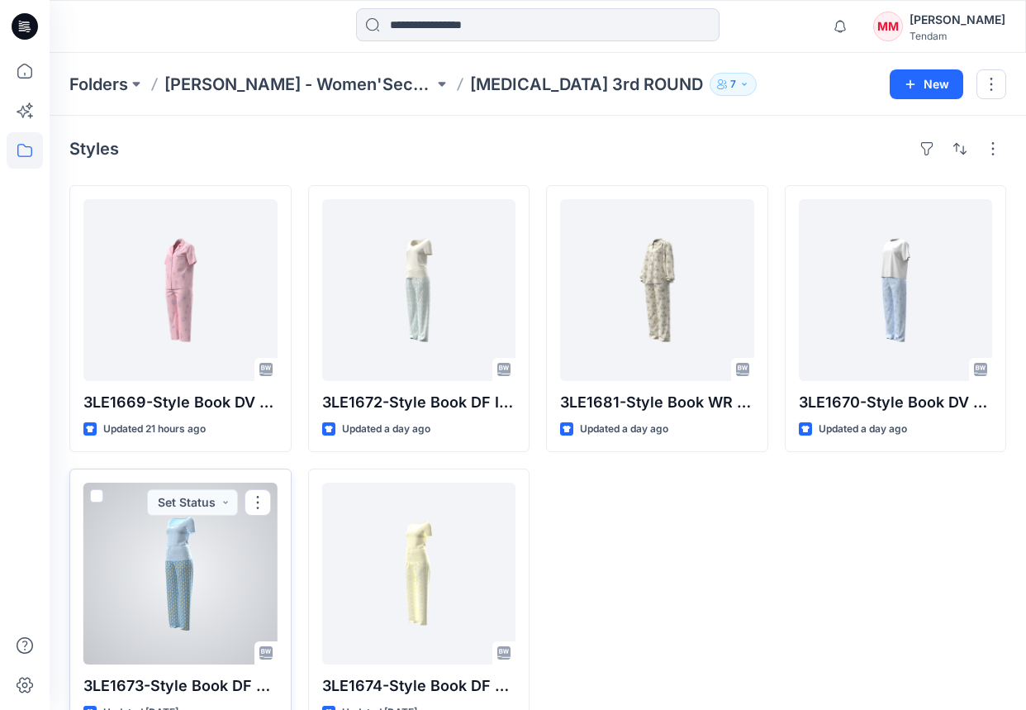
scroll to position [45, 0]
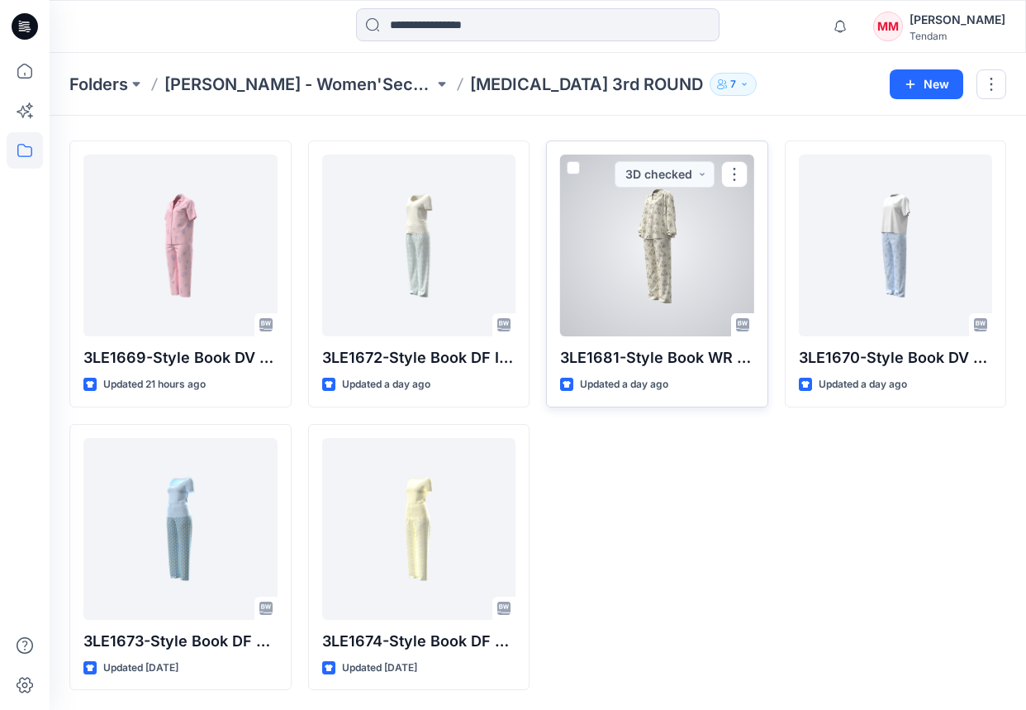
click at [634, 212] on div at bounding box center [657, 246] width 194 height 182
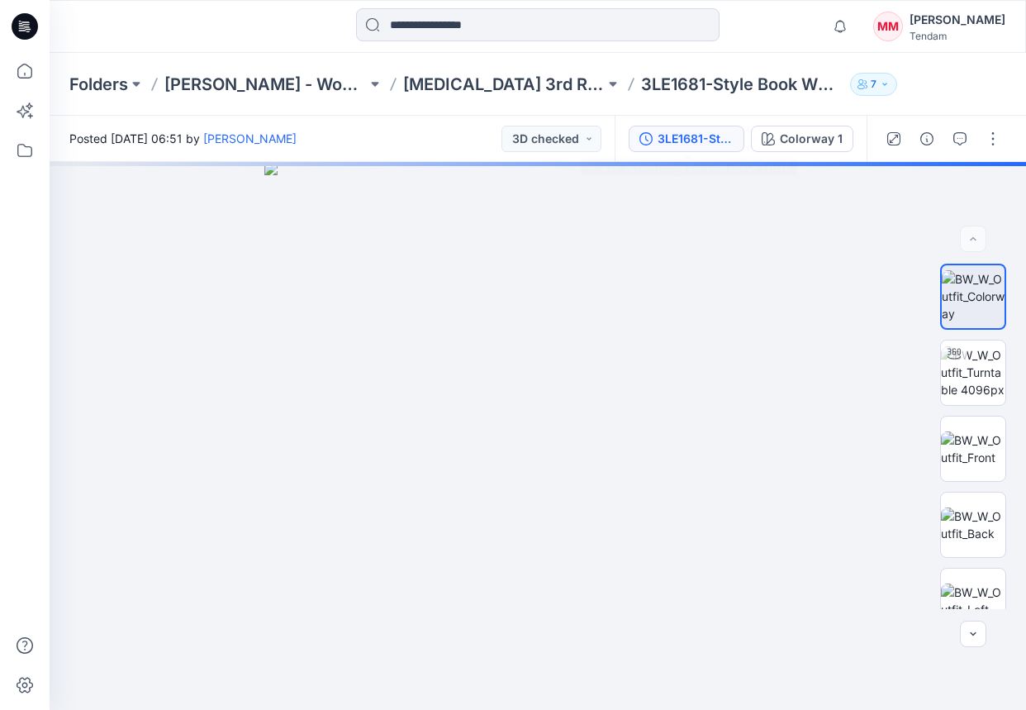
click at [664, 138] on div "3LE1681-Style Book WR RESORT PJ FR" at bounding box center [696, 139] width 76 height 18
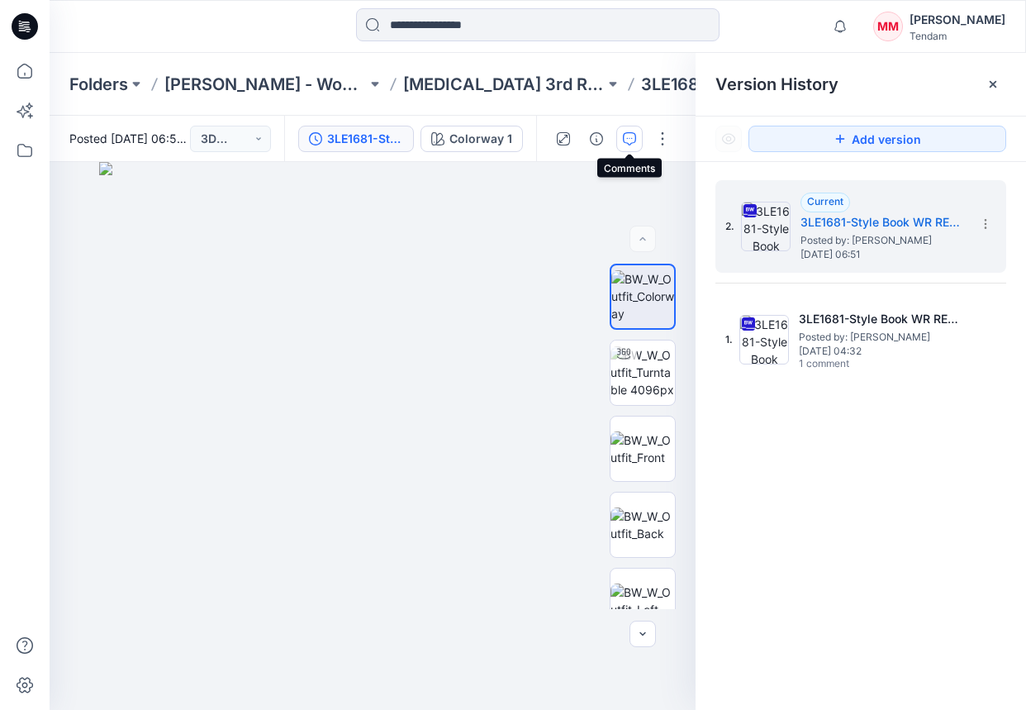
click at [630, 136] on icon "button" at bounding box center [629, 138] width 13 height 13
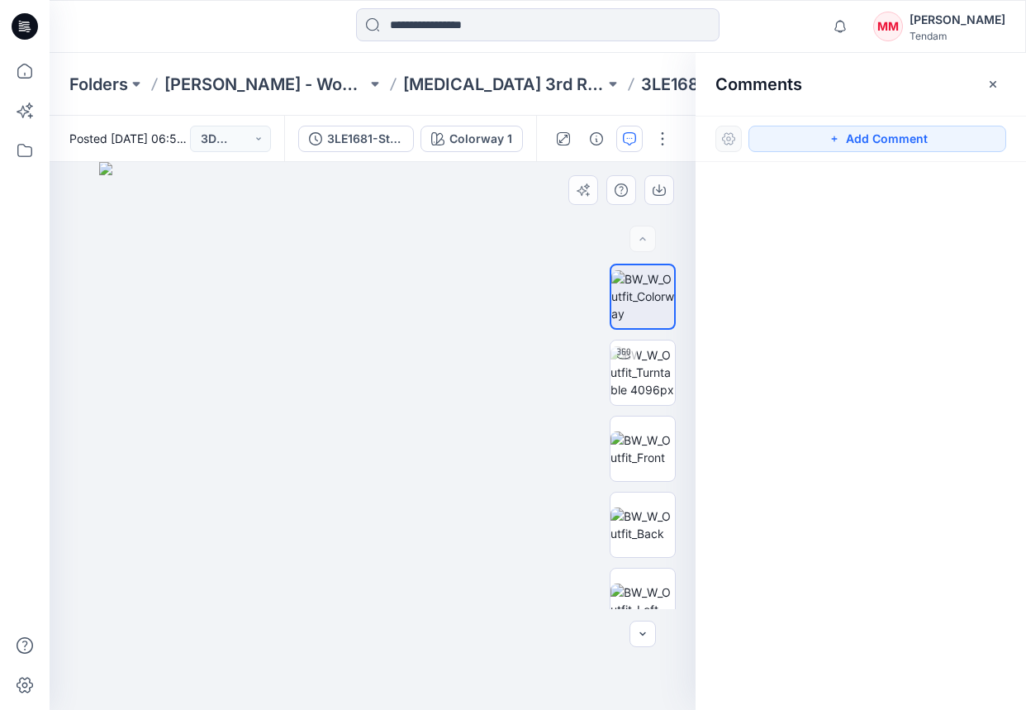
drag, startPoint x: 787, startPoint y: 132, endPoint x: 553, endPoint y: 236, distance: 255.6
click at [786, 132] on button "Add Comment" at bounding box center [878, 139] width 258 height 26
click at [419, 315] on div "1" at bounding box center [373, 436] width 646 height 548
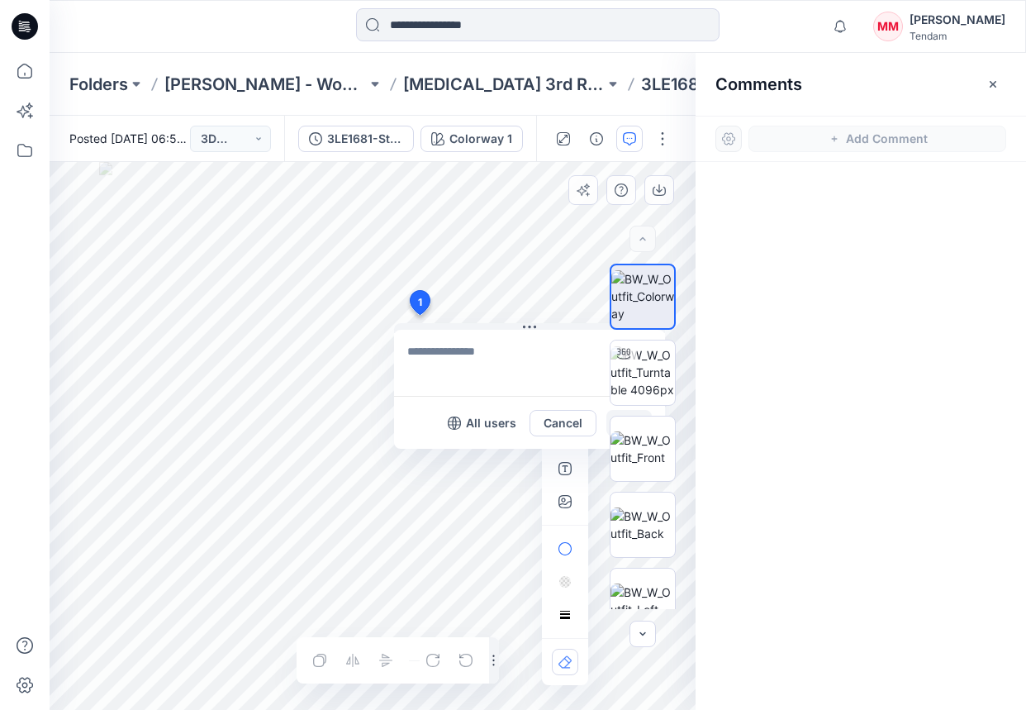
type textarea "**********"
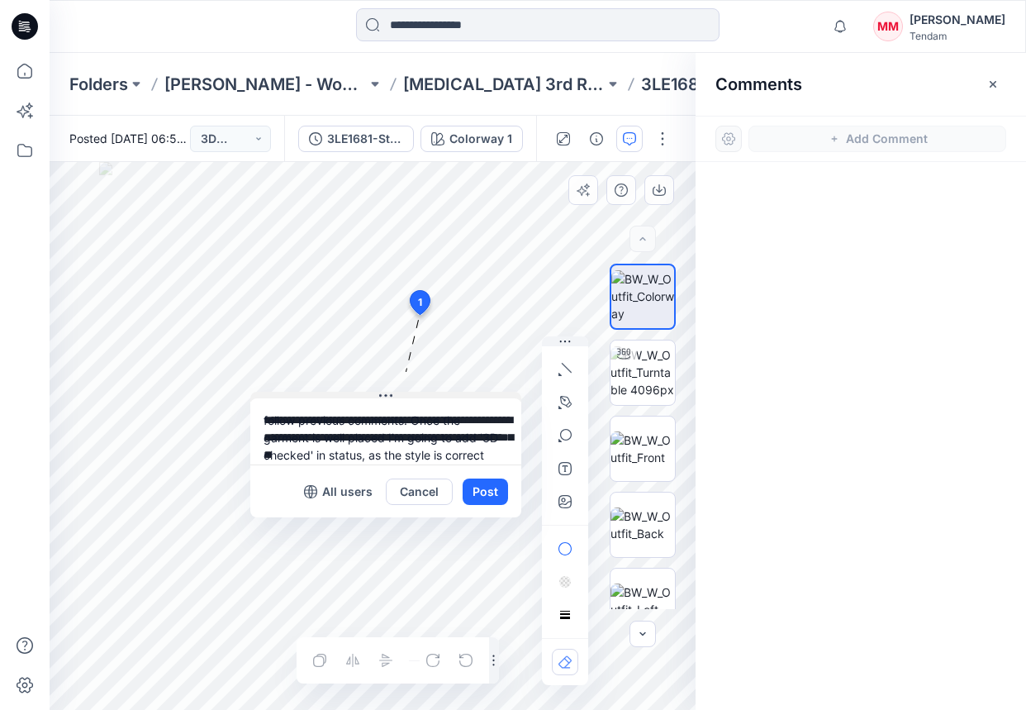
drag, startPoint x: 532, startPoint y: 326, endPoint x: 388, endPoint y: 395, distance: 159.3
click at [388, 395] on icon at bounding box center [385, 395] width 13 height 13
click at [471, 483] on button "Post" at bounding box center [485, 491] width 45 height 26
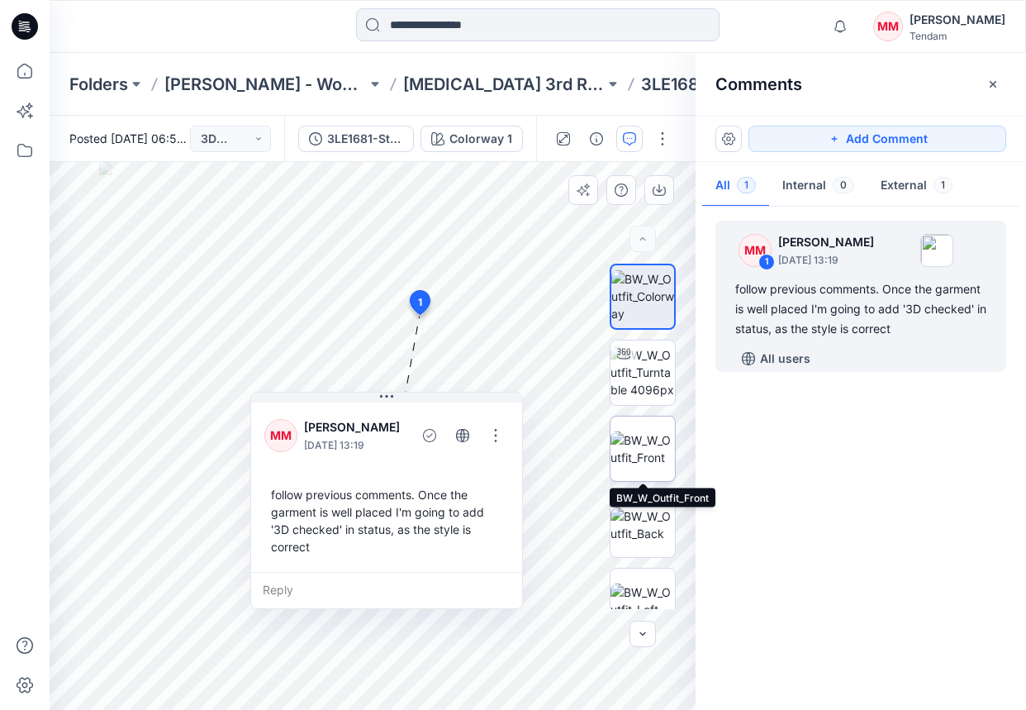
click at [640, 448] on img at bounding box center [643, 448] width 64 height 35
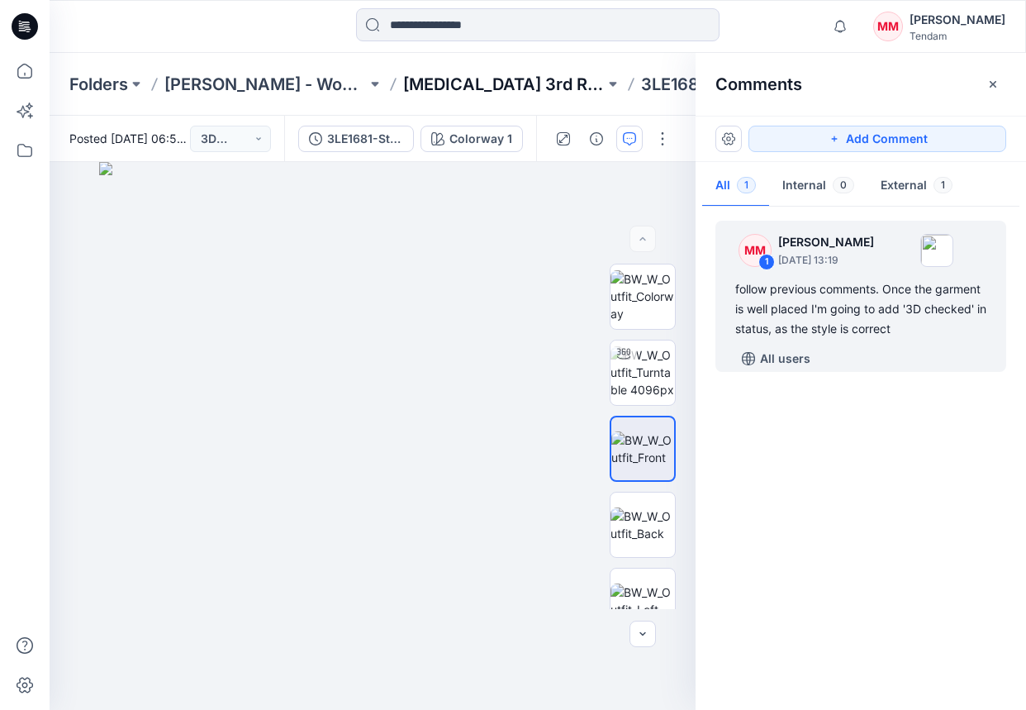
click at [459, 82] on p "[MEDICAL_DATA] 3rd ROUND" at bounding box center [504, 84] width 202 height 23
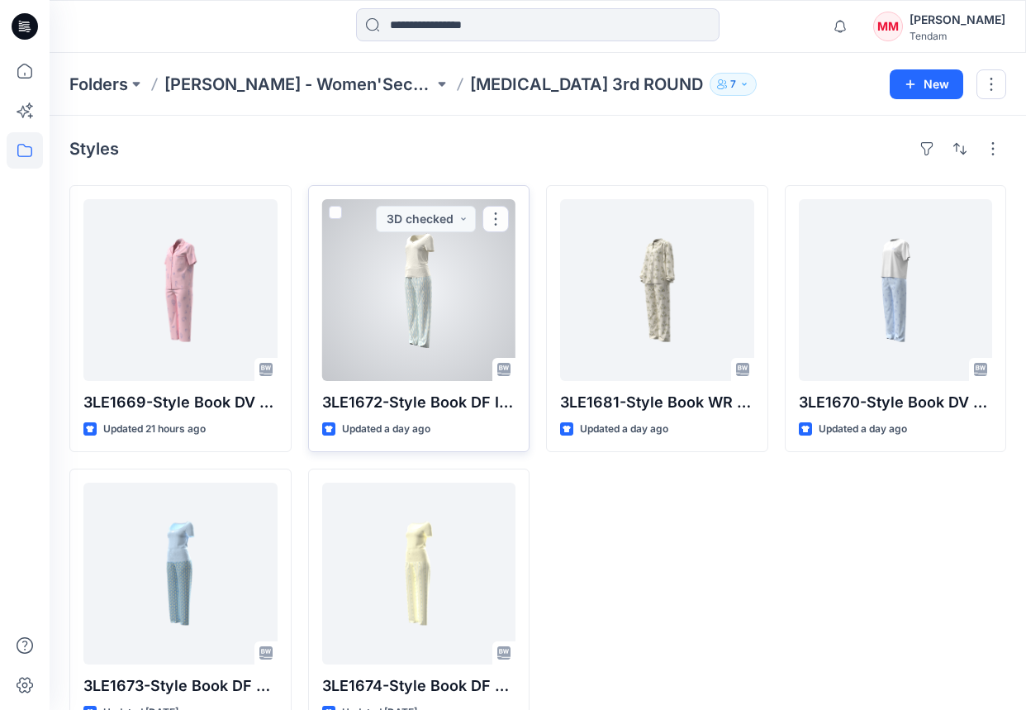
click at [410, 283] on div at bounding box center [419, 290] width 194 height 182
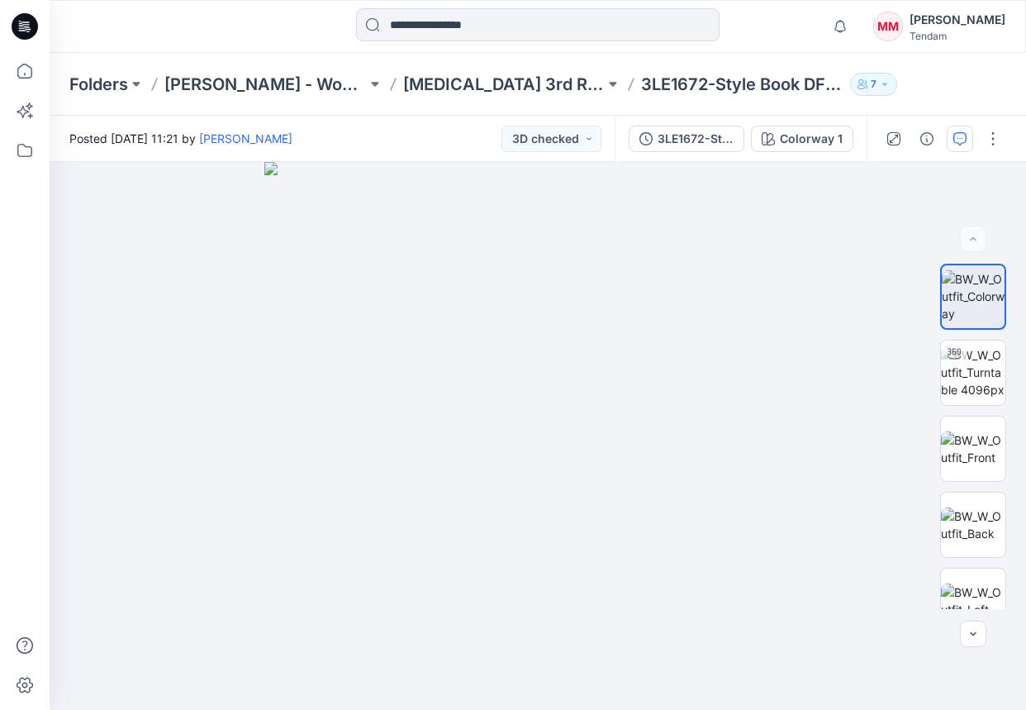
click at [949, 131] on button "button" at bounding box center [960, 139] width 26 height 26
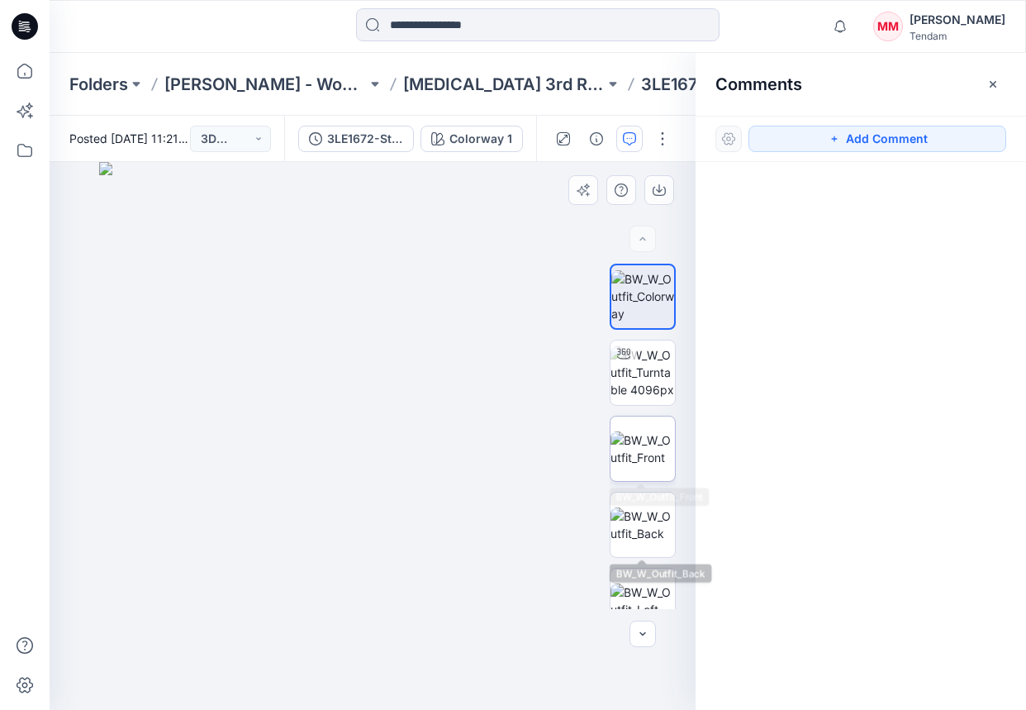
click at [649, 449] on img at bounding box center [643, 448] width 64 height 35
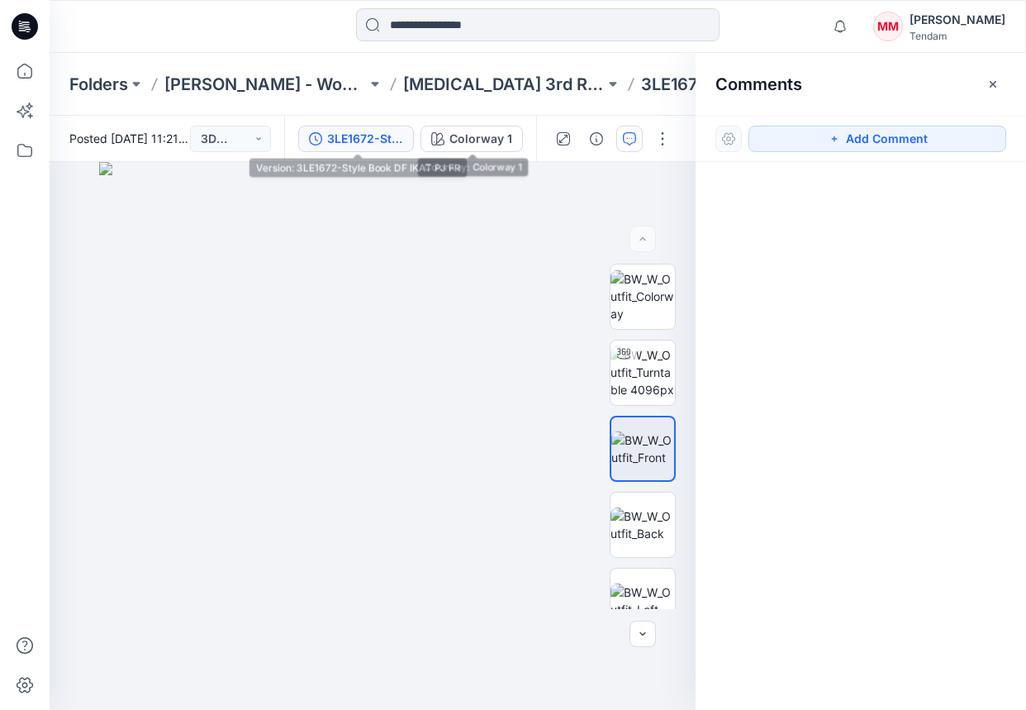
click at [355, 135] on div "3LE1672-Style Book DF IKAT PJ FR" at bounding box center [365, 139] width 76 height 18
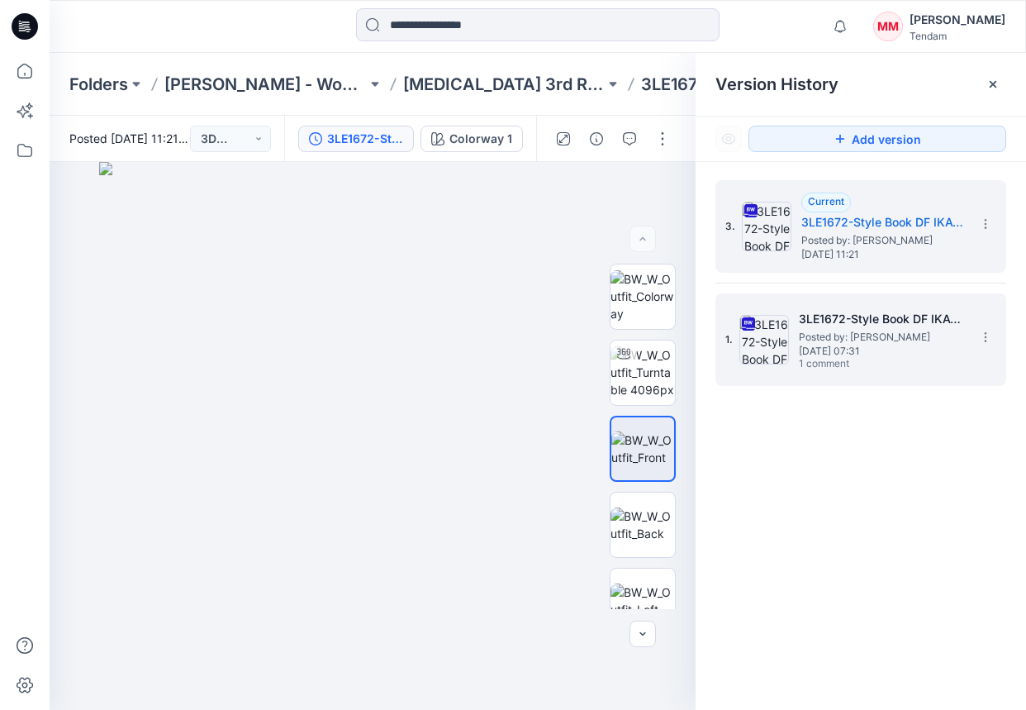
click at [894, 317] on h5 "3LE1672-Style Book DF IKAT PJ FR" at bounding box center [881, 319] width 165 height 20
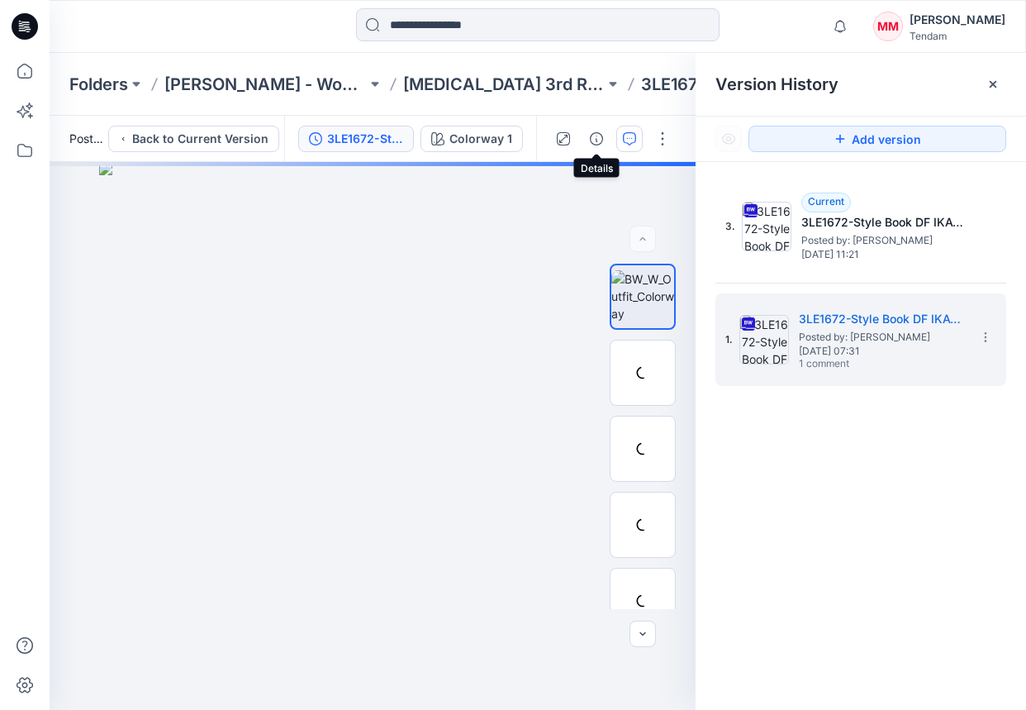
click at [628, 139] on icon "button" at bounding box center [629, 138] width 13 height 13
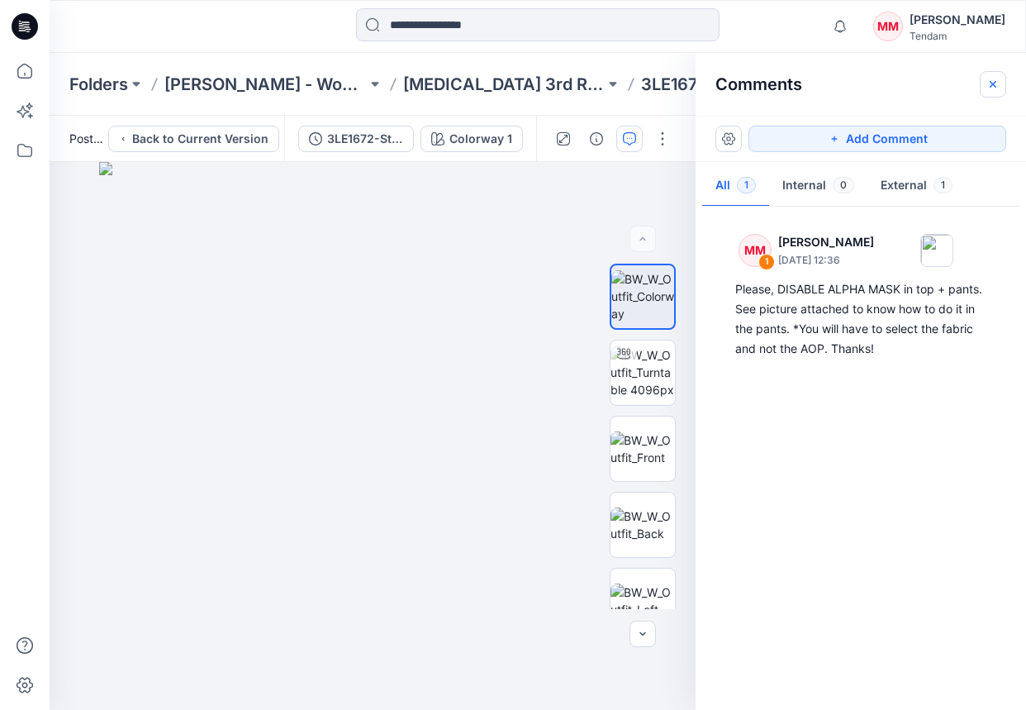
click at [949, 85] on icon "button" at bounding box center [993, 84] width 13 height 13
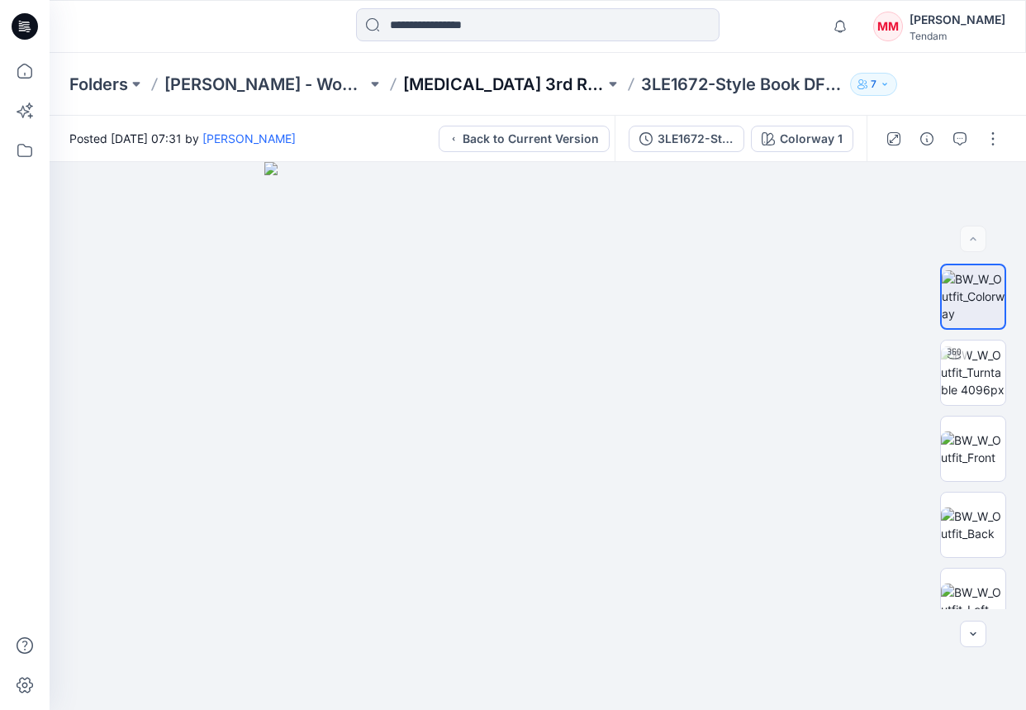
click at [499, 85] on p "[MEDICAL_DATA] 3rd ROUND" at bounding box center [504, 84] width 202 height 23
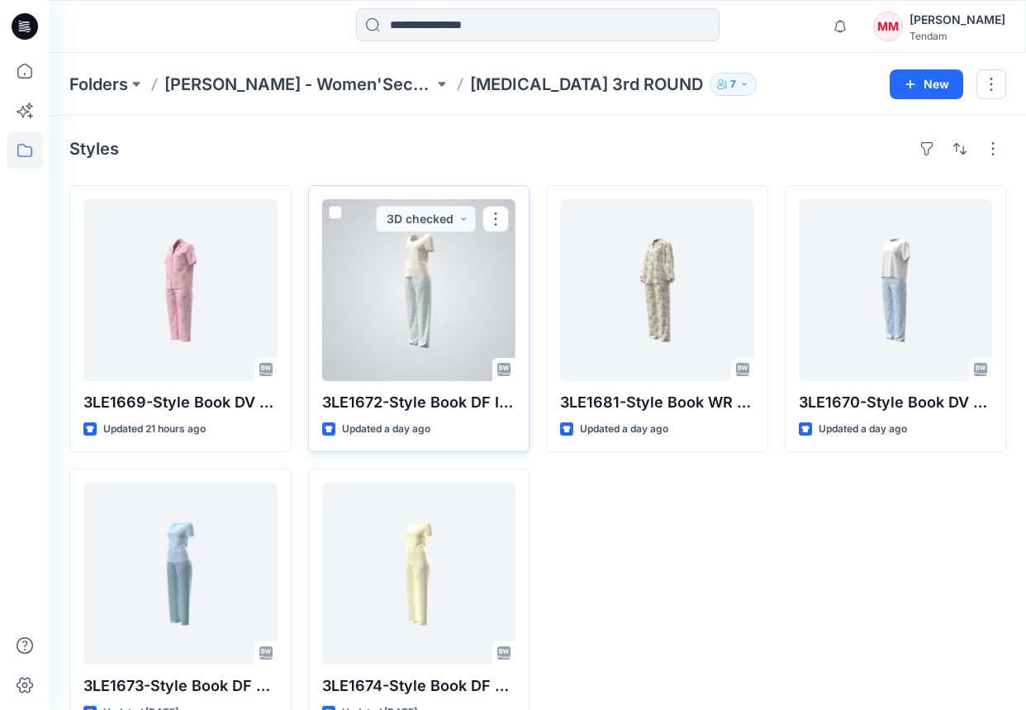
scroll to position [2, 0]
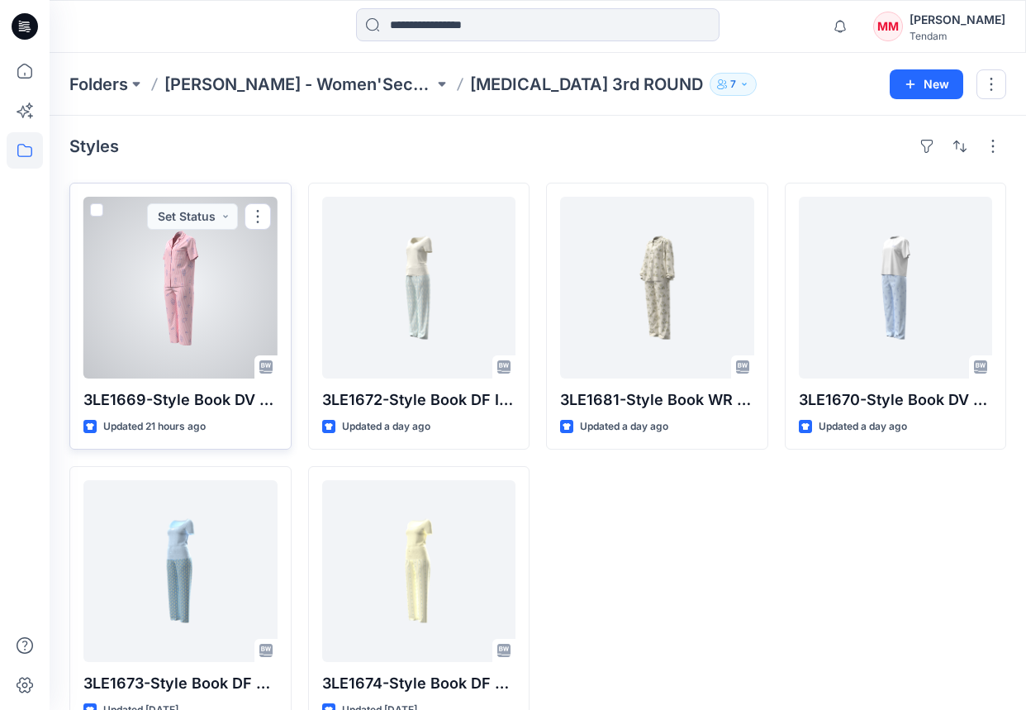
click at [186, 280] on div at bounding box center [180, 288] width 194 height 182
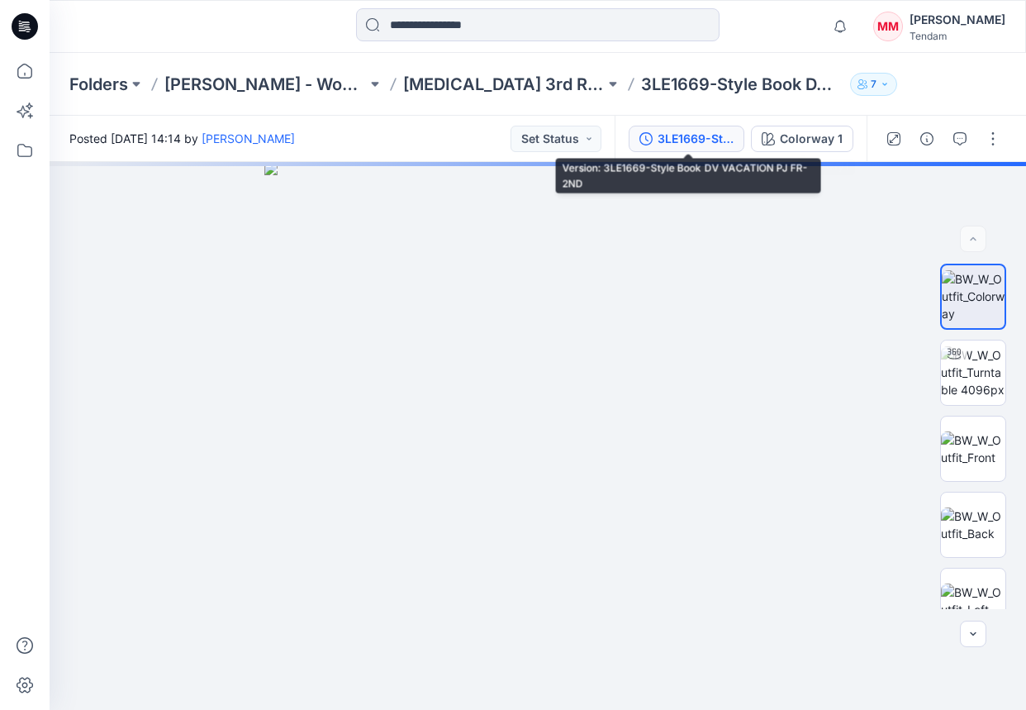
click at [692, 133] on div "3LE1669-Style Book DV VACATION PJ FR-2ND" at bounding box center [696, 139] width 76 height 18
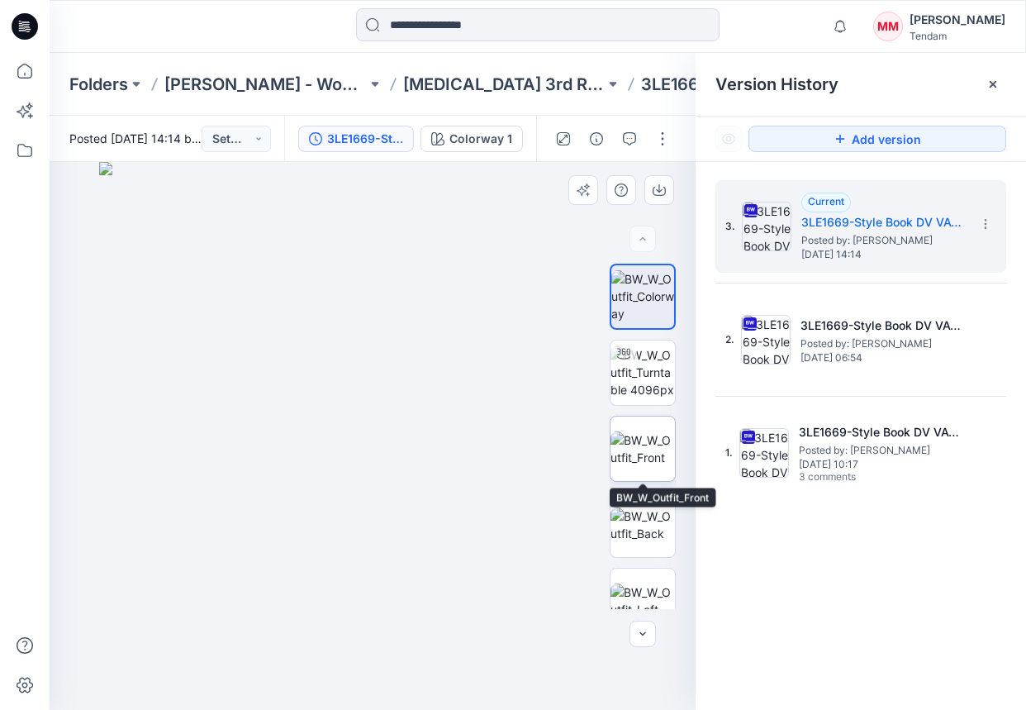
click at [642, 459] on img at bounding box center [643, 448] width 64 height 35
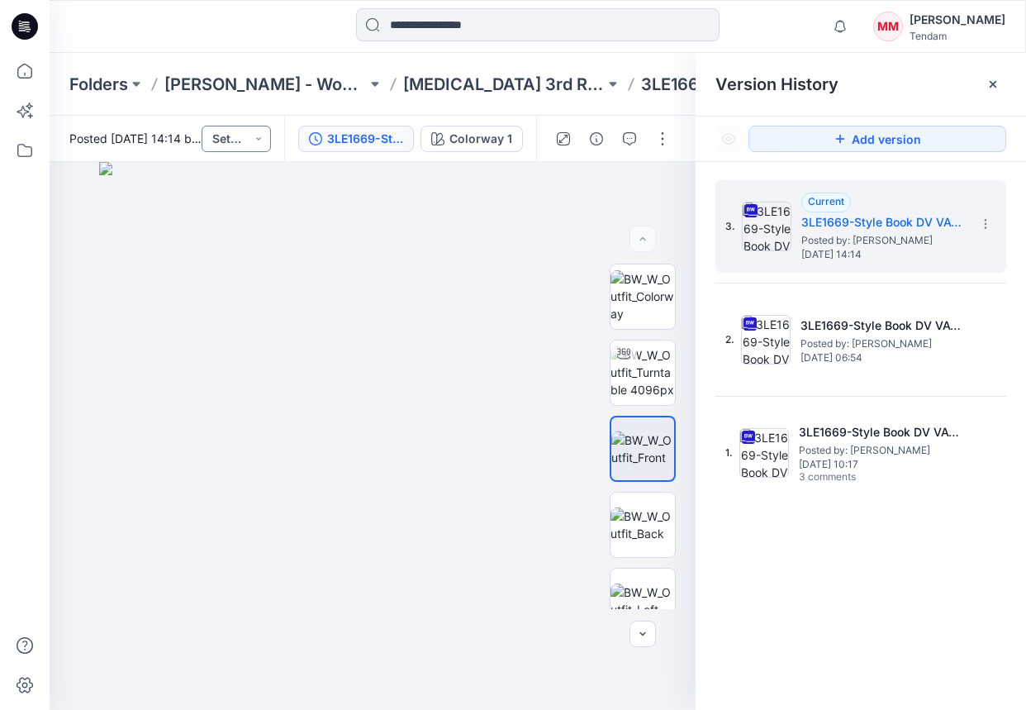
click at [219, 147] on button "Set Status" at bounding box center [236, 139] width 69 height 26
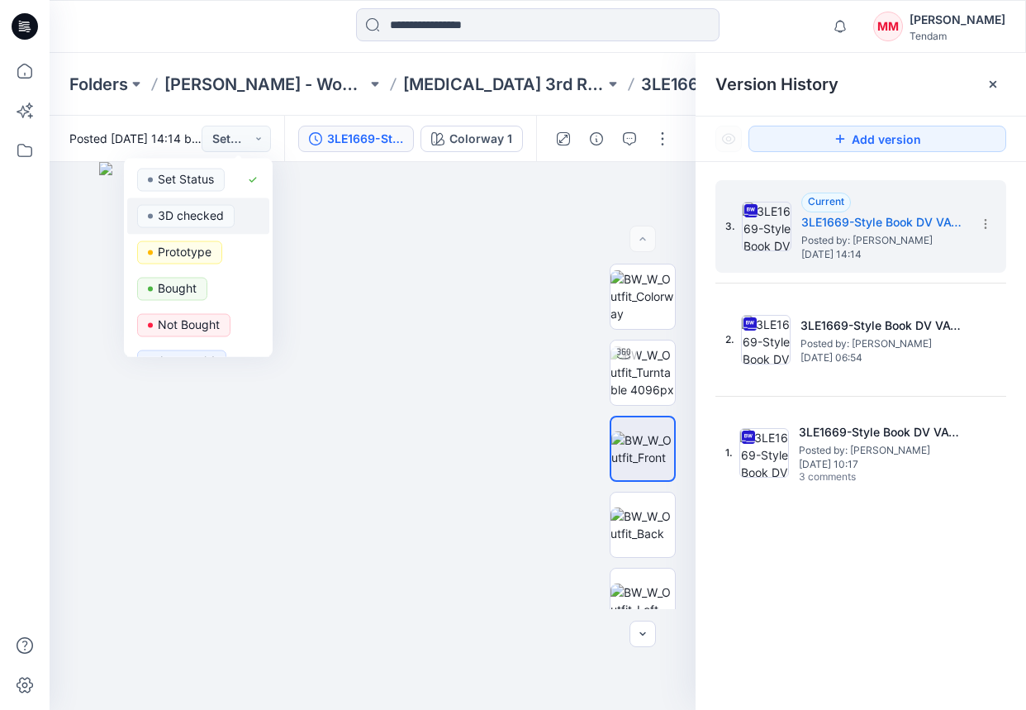
click at [205, 218] on p "3D checked" at bounding box center [191, 215] width 66 height 21
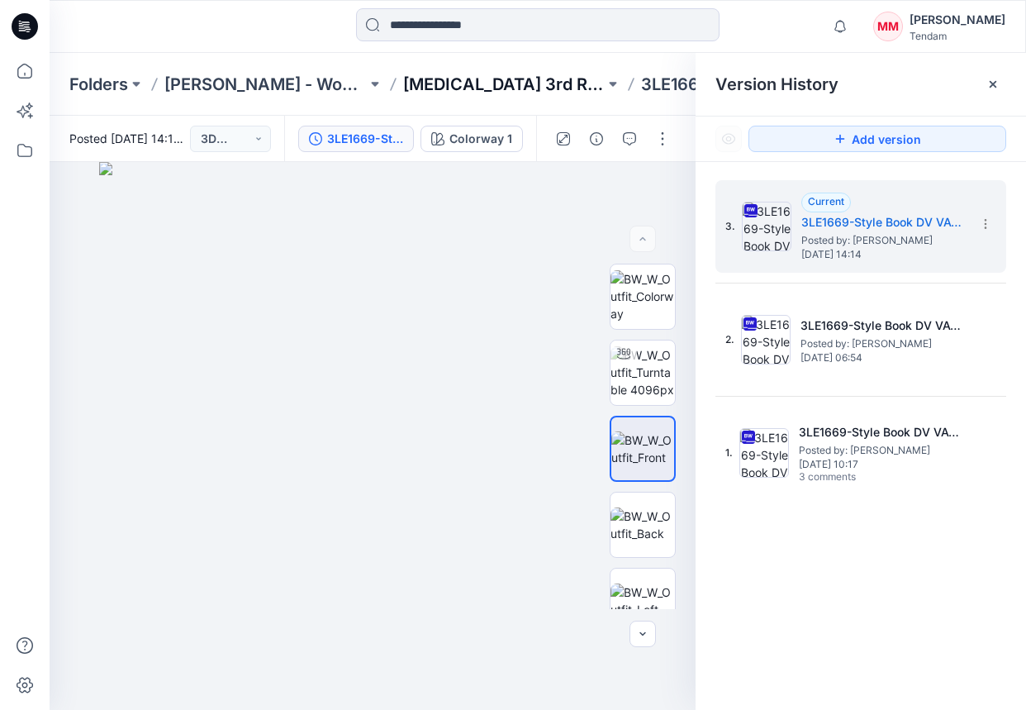
click at [467, 79] on p "[MEDICAL_DATA] 3rd ROUND" at bounding box center [504, 84] width 202 height 23
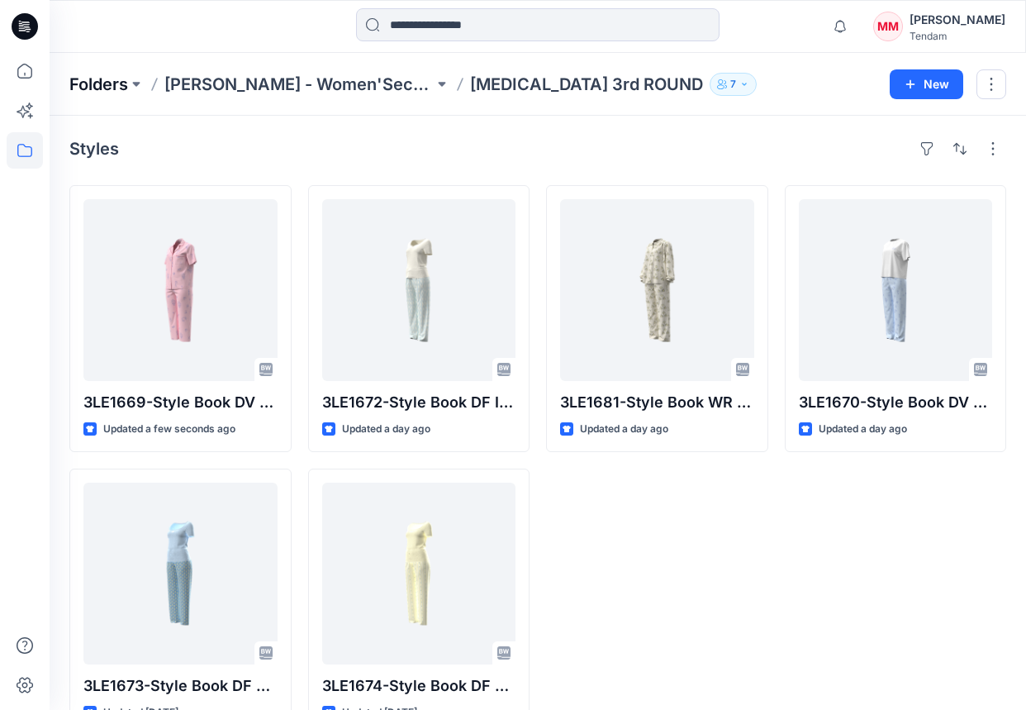
click at [104, 83] on p "Folders" at bounding box center [98, 84] width 59 height 23
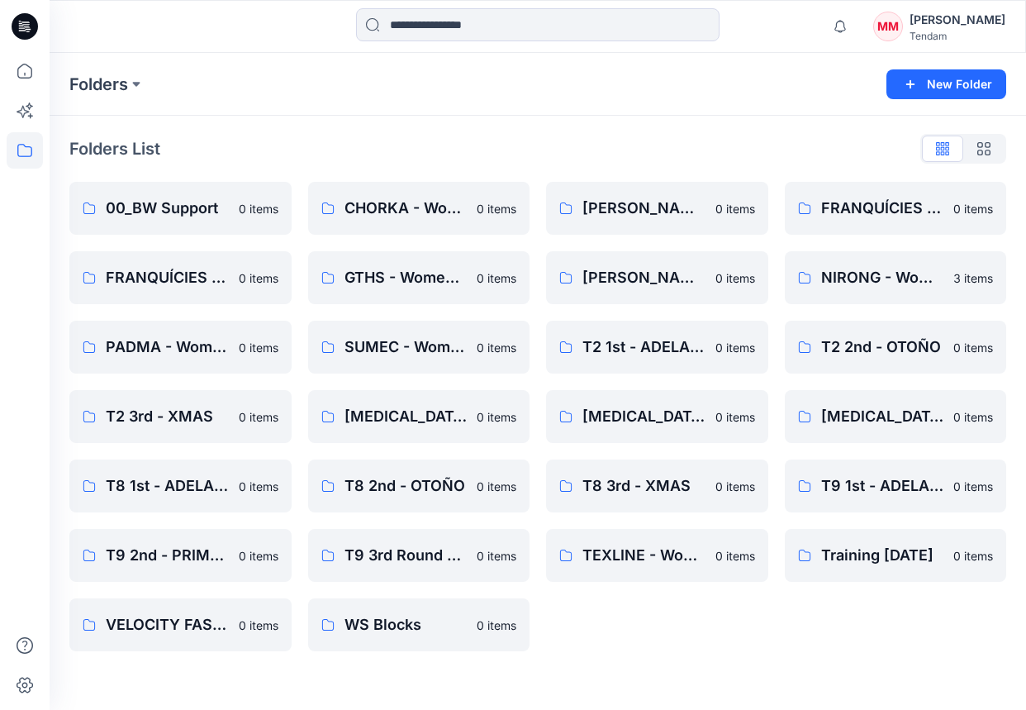
click at [949, 30] on div "Tendam" at bounding box center [958, 36] width 96 height 12
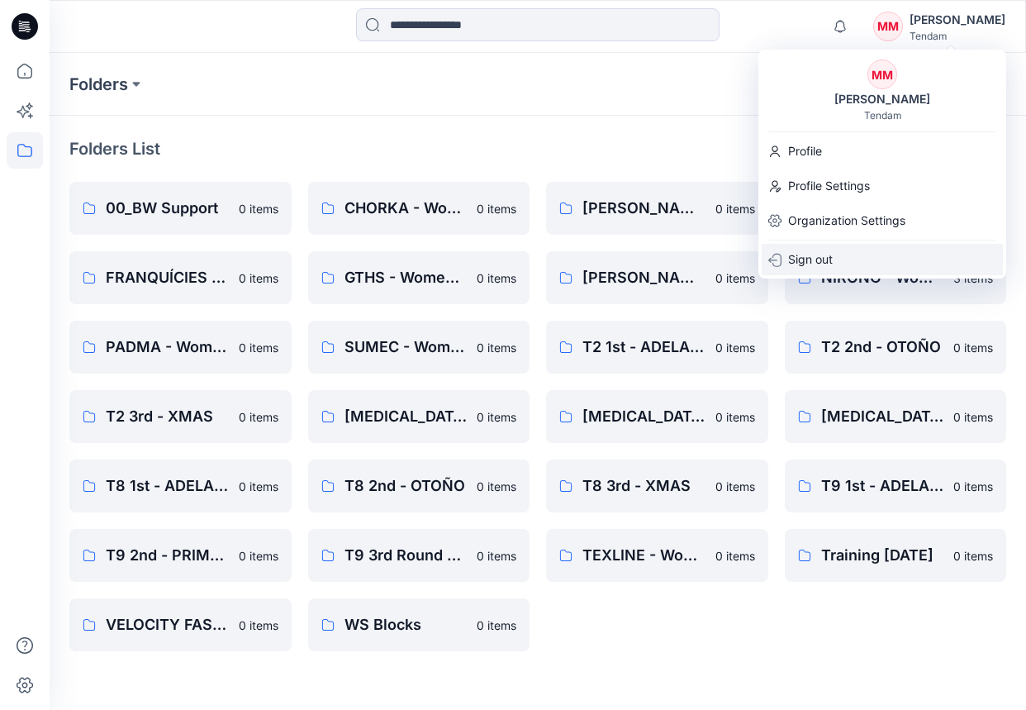
click at [816, 250] on p "Sign out" at bounding box center [810, 259] width 45 height 31
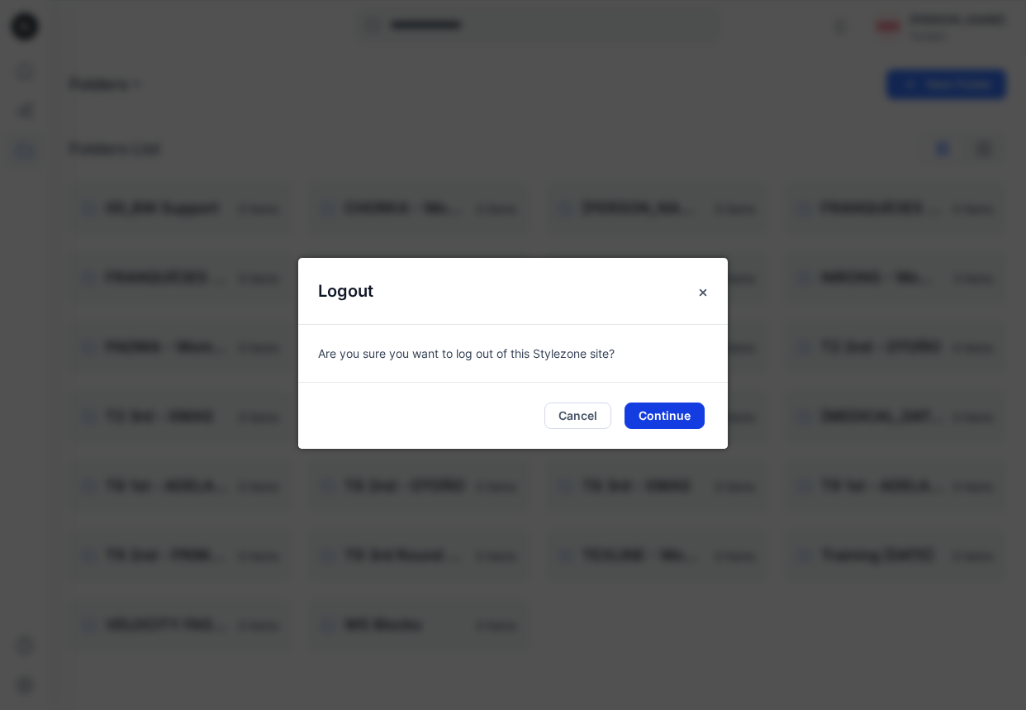
click at [667, 419] on button "Continue" at bounding box center [665, 415] width 80 height 26
